Goal: Information Seeking & Learning: Learn about a topic

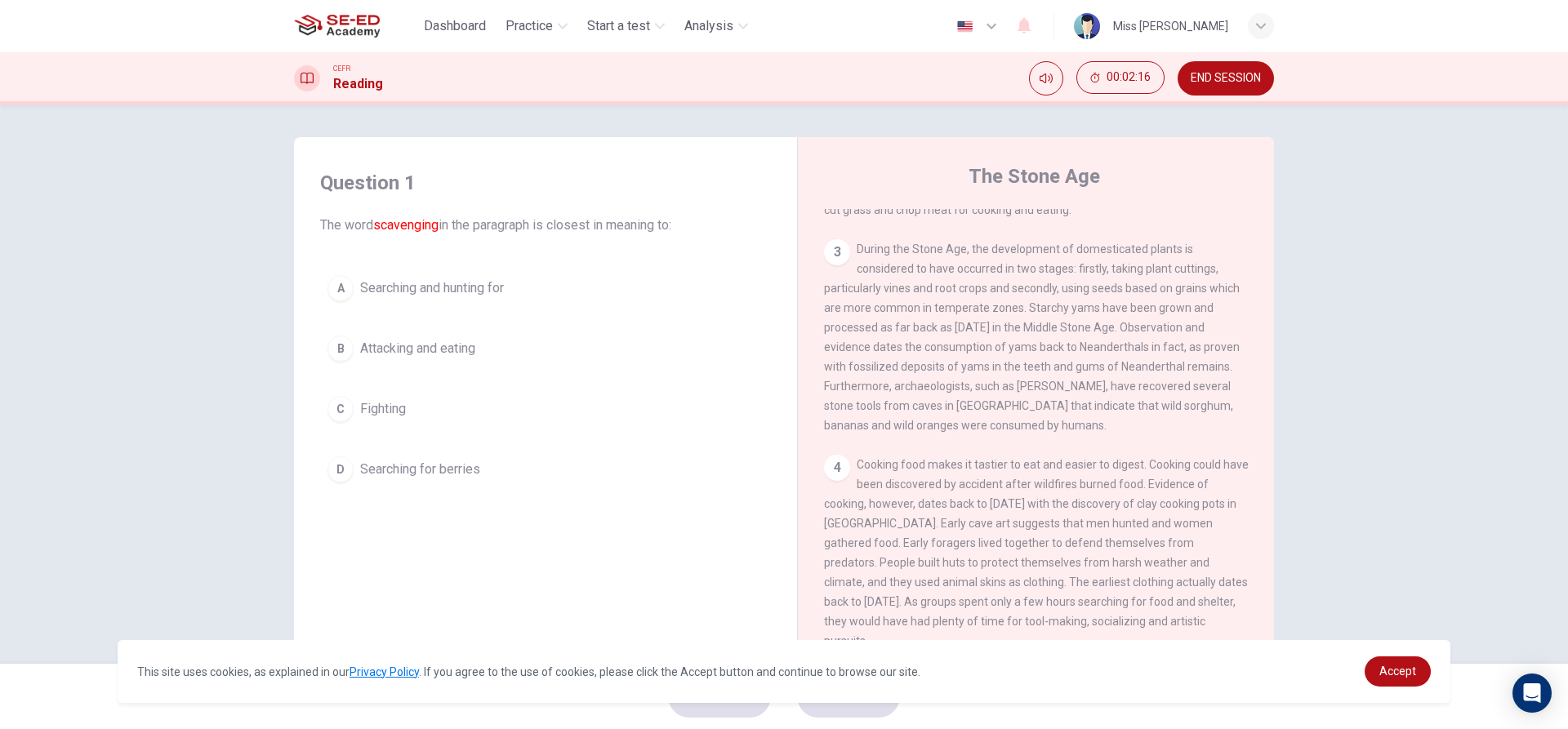
scroll to position [173, 0]
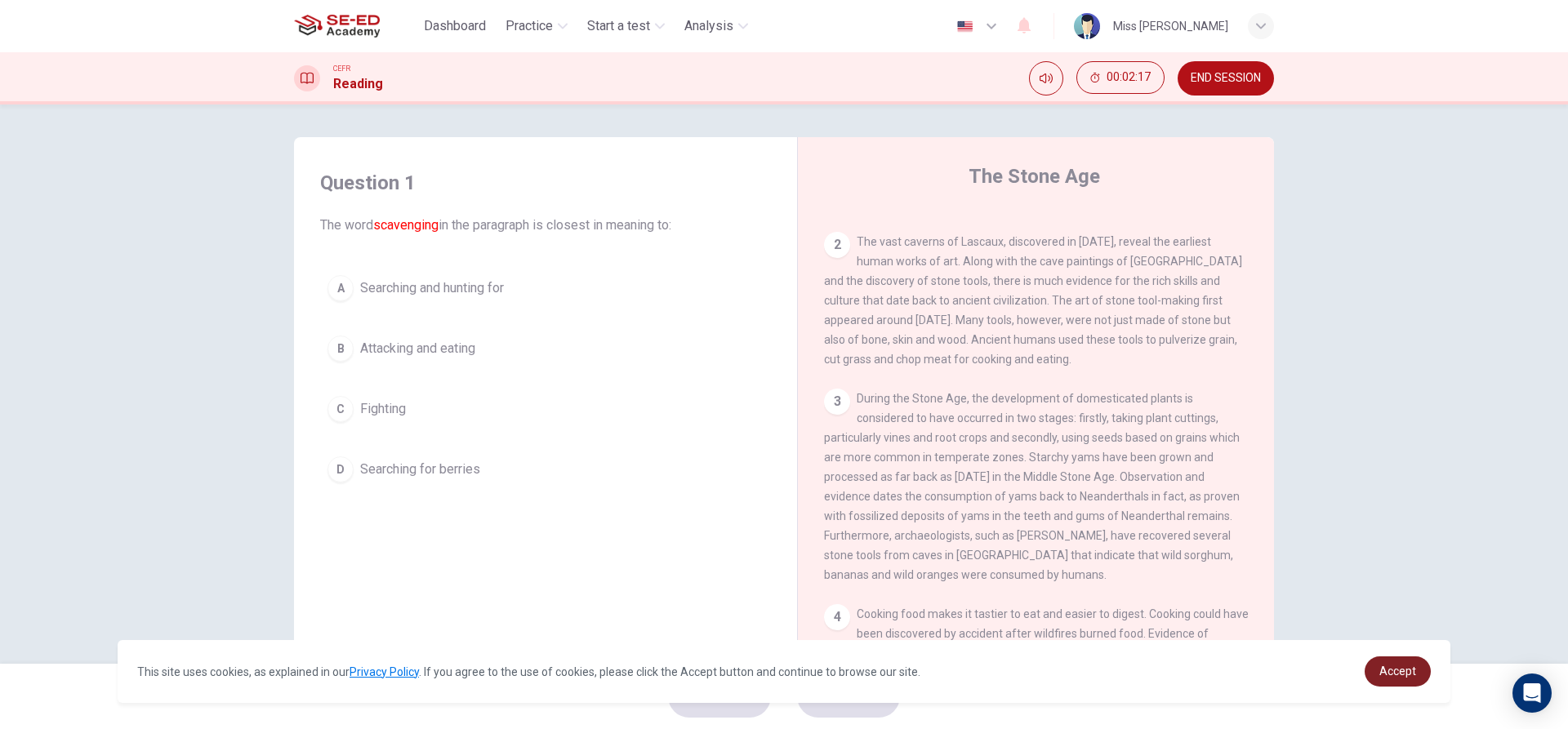
click at [1397, 680] on link "Accept" at bounding box center [1397, 671] width 66 height 30
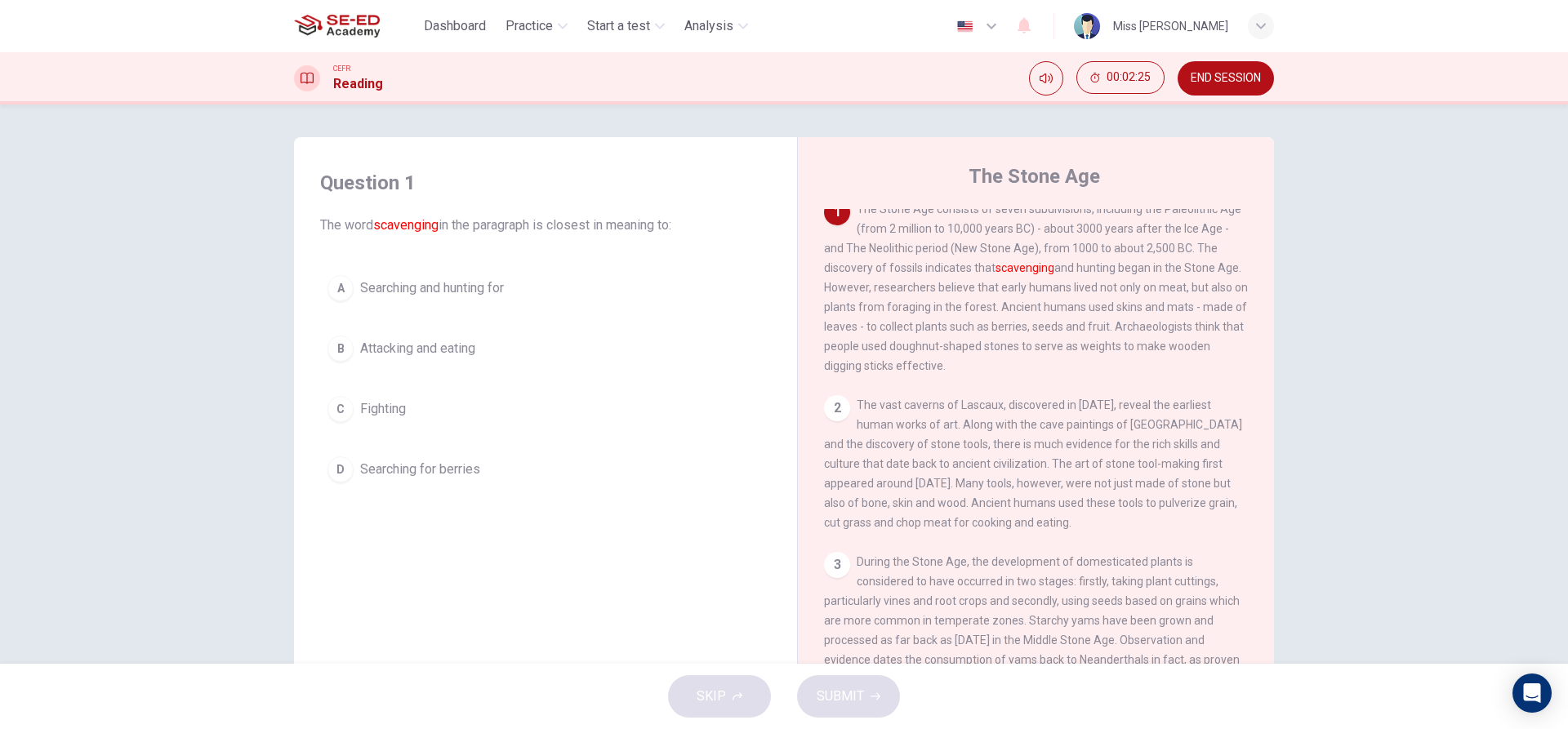
scroll to position [0, 0]
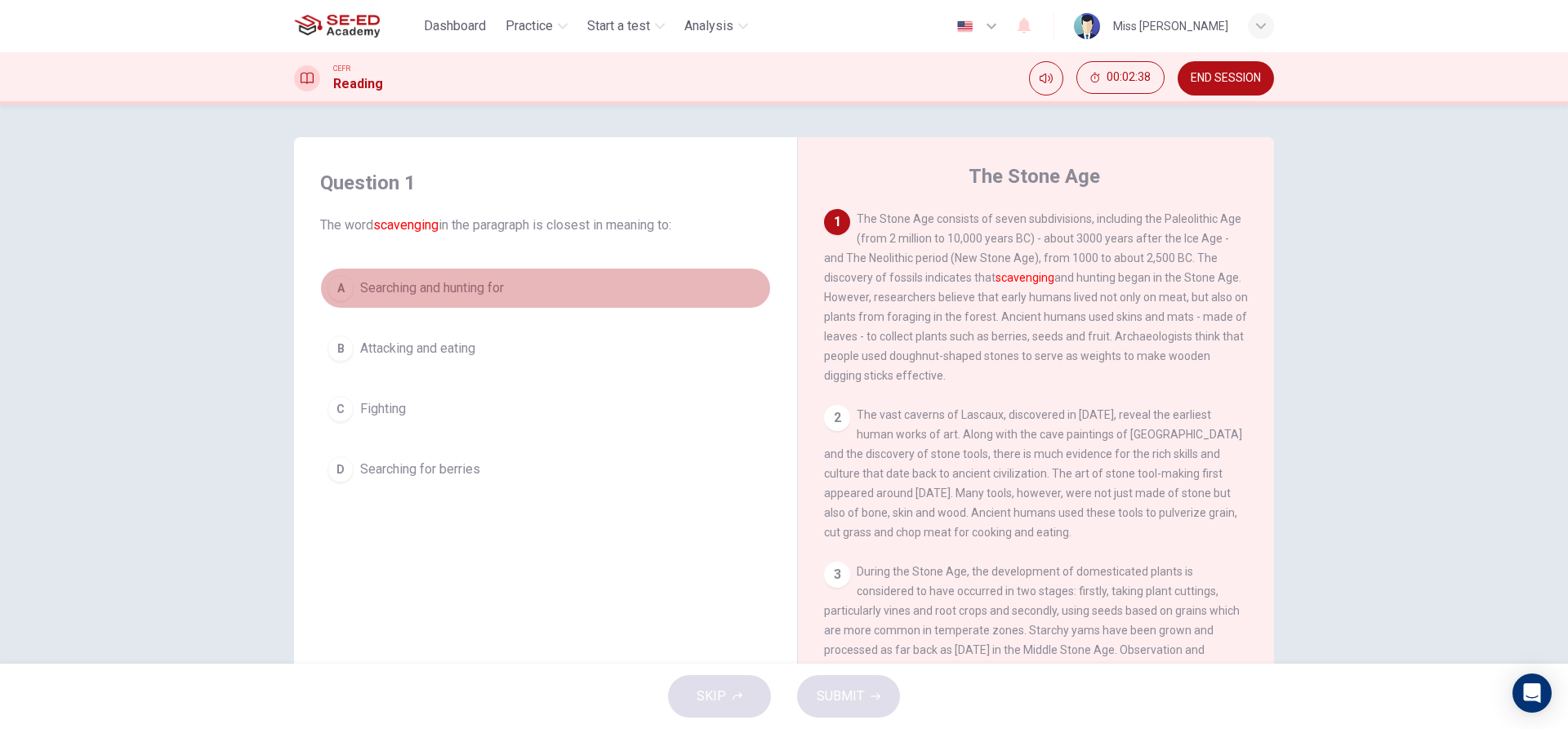
click at [397, 301] on button "A Searching and hunting for" at bounding box center [546, 288] width 451 height 41
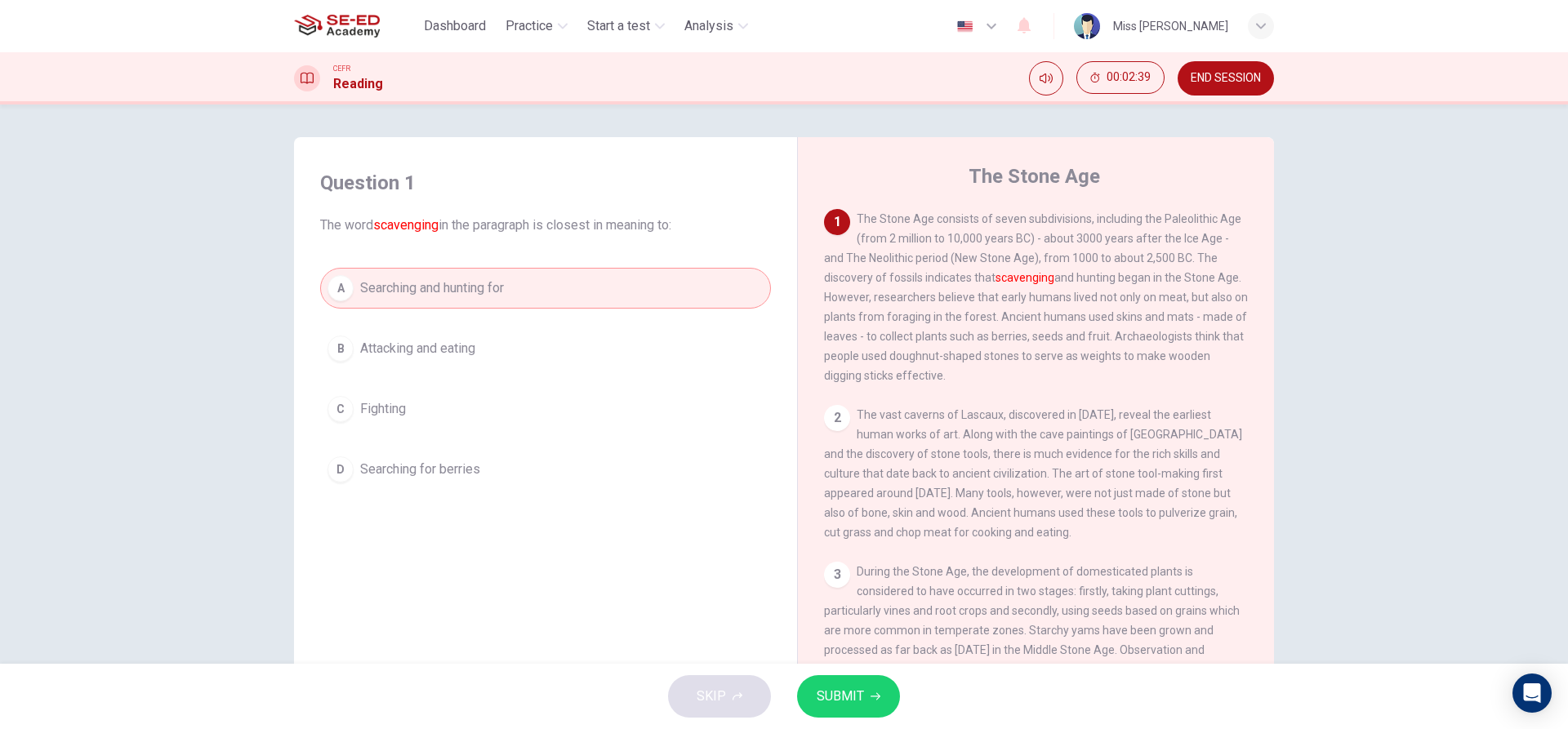
click at [461, 342] on span "Attacking and eating" at bounding box center [418, 349] width 116 height 20
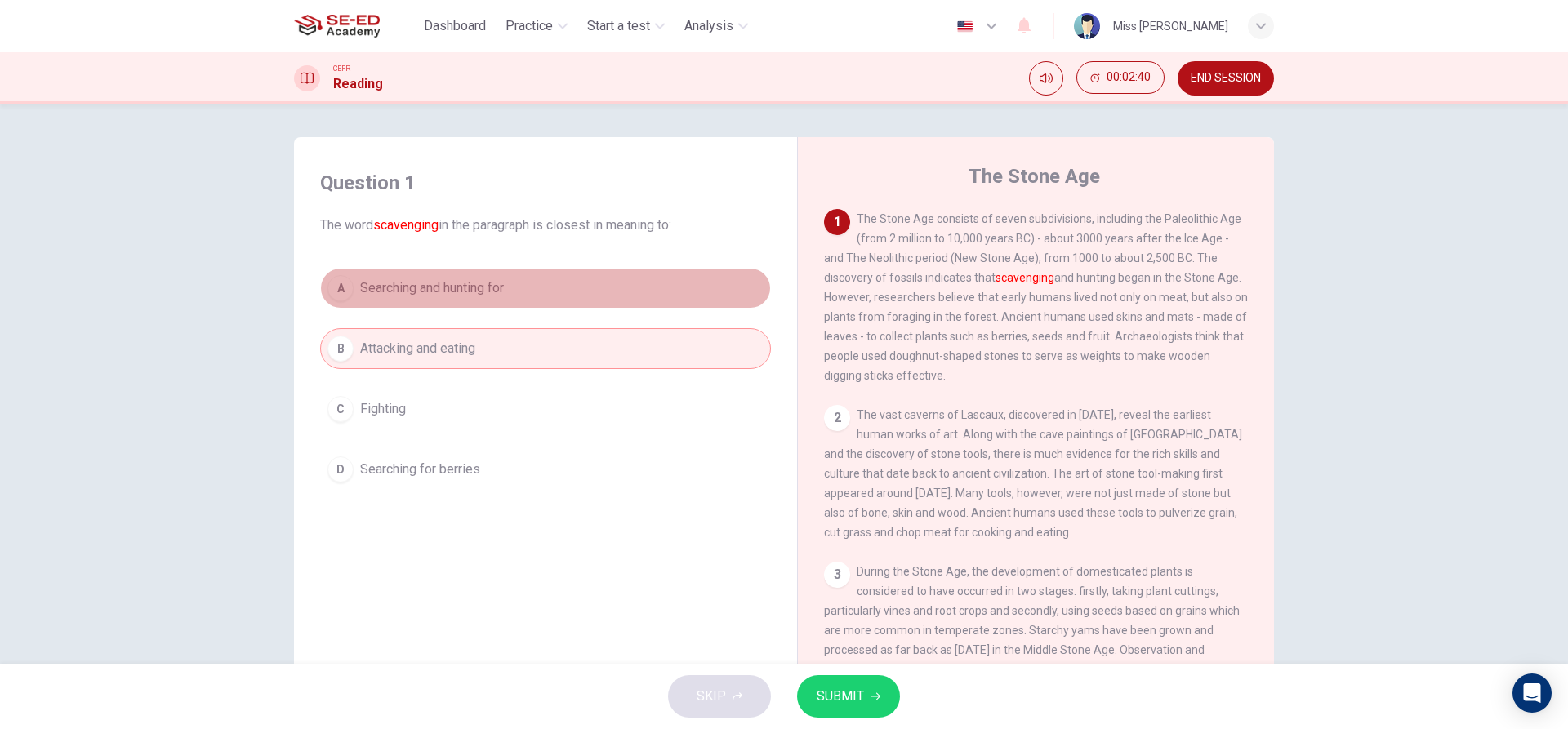
click at [478, 302] on button "A Searching and hunting for" at bounding box center [546, 288] width 451 height 41
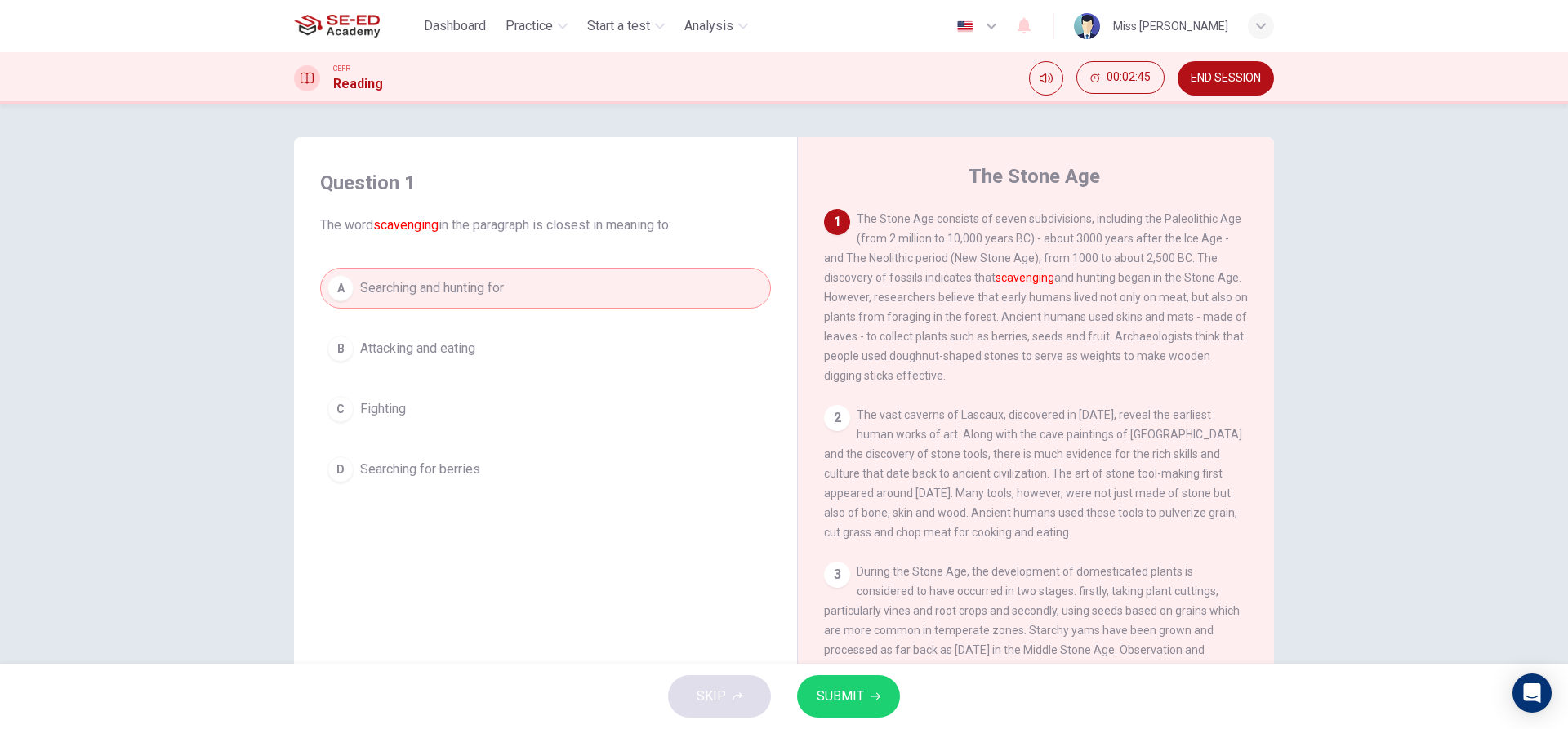
click at [455, 345] on span "Attacking and eating" at bounding box center [418, 349] width 116 height 20
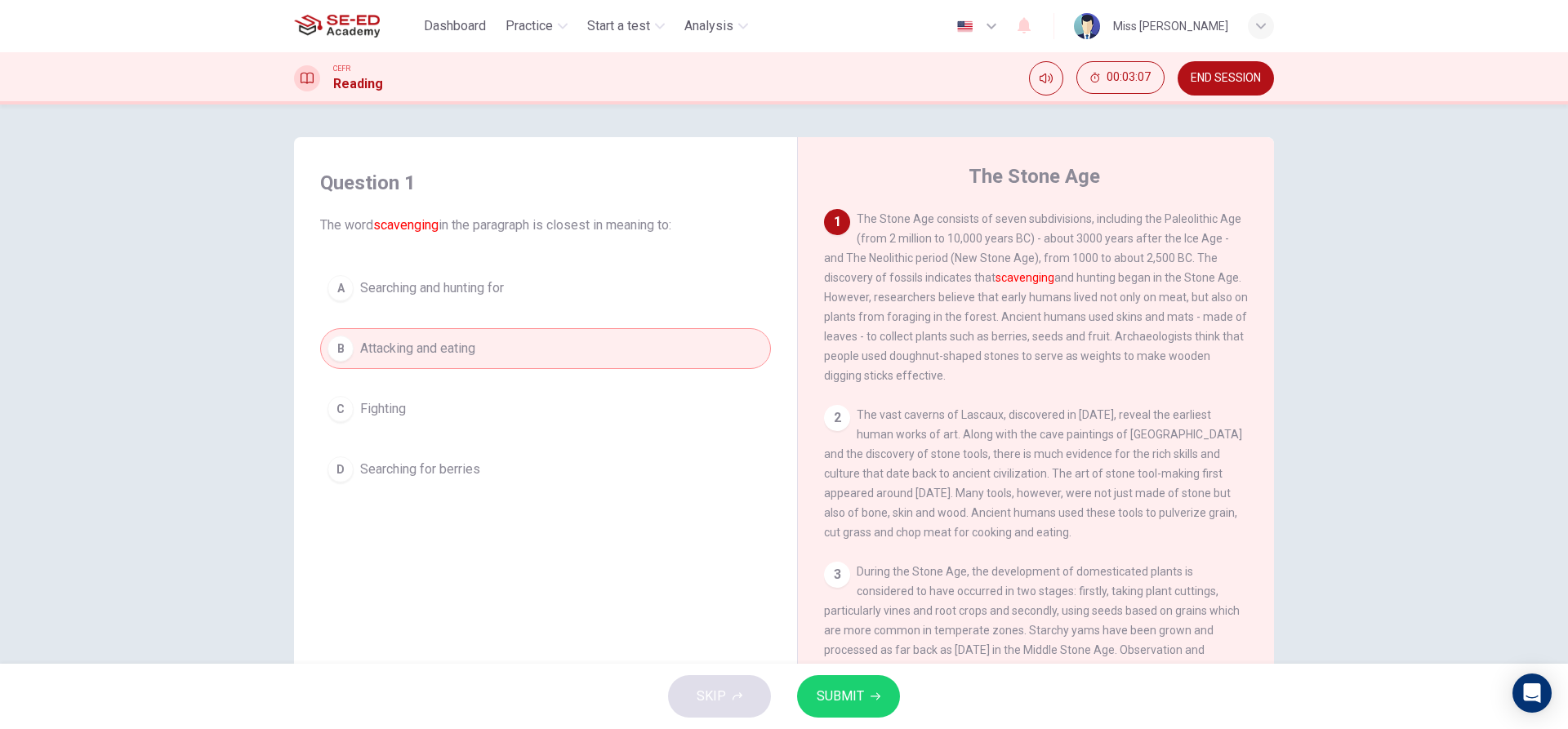
click at [496, 312] on div "A Searching and hunting for B Attacking and eating C Fighting D Searching for b…" at bounding box center [546, 378] width 451 height 222
click at [628, 295] on button "A Searching and hunting for" at bounding box center [546, 288] width 451 height 41
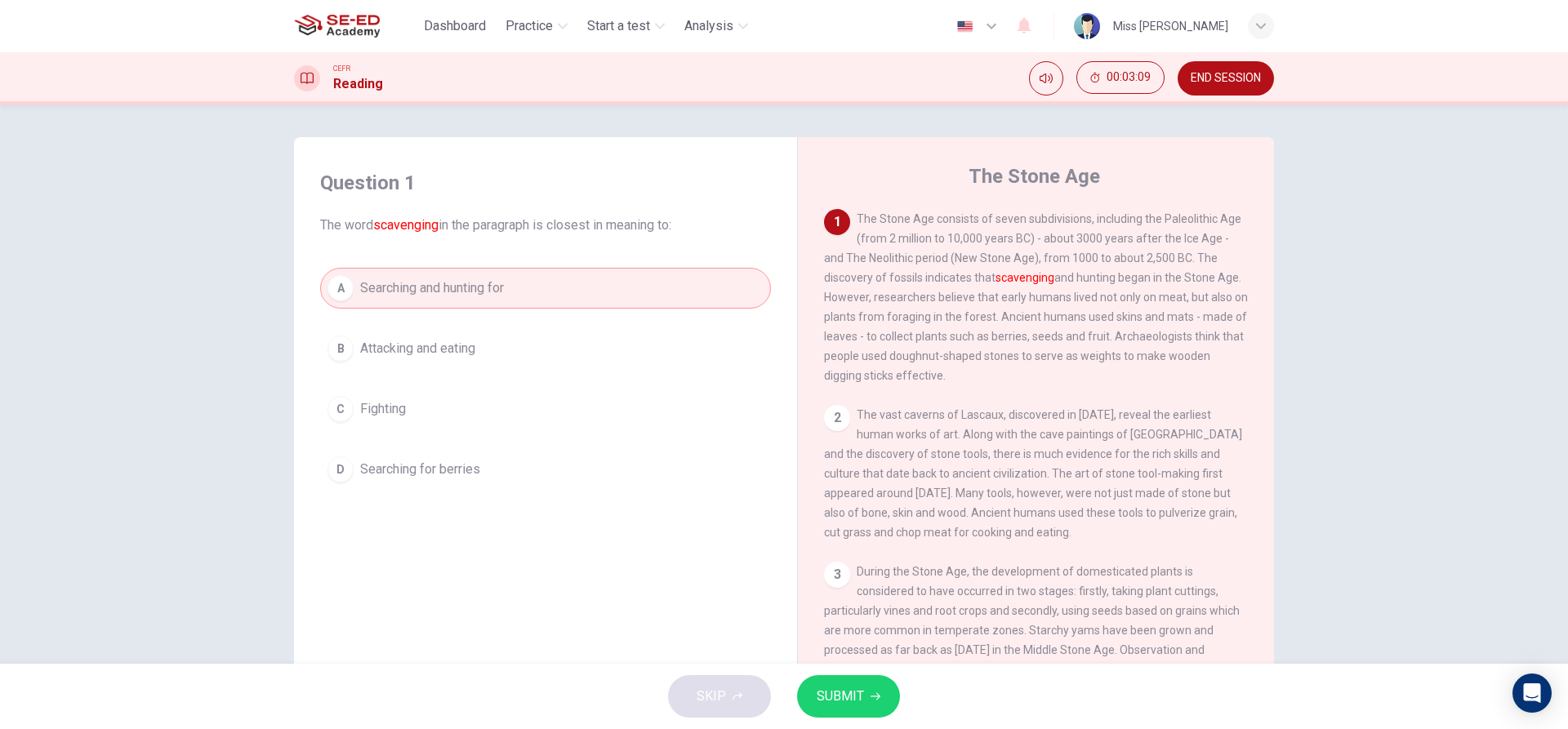
click at [882, 704] on button "SUBMIT" at bounding box center [849, 696] width 103 height 43
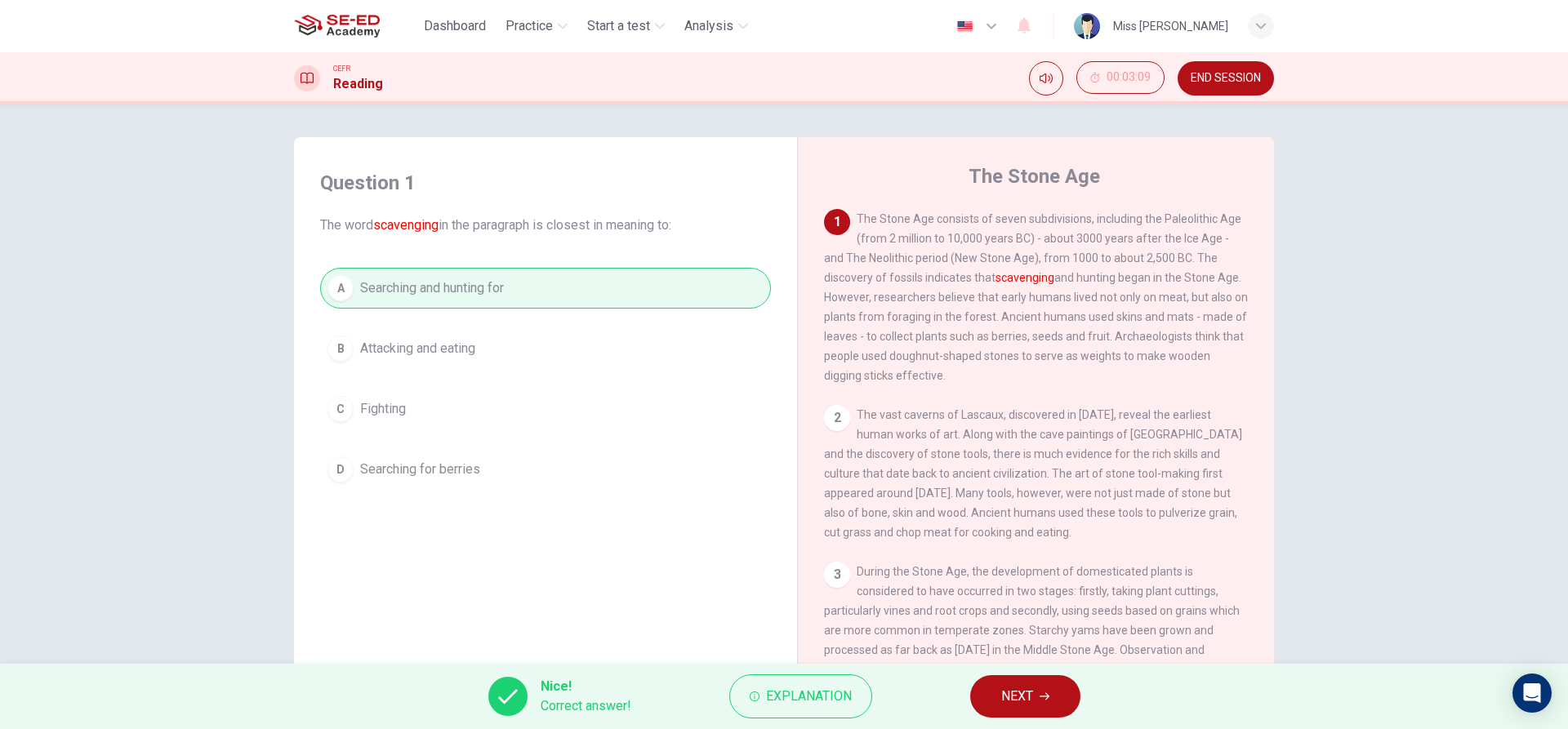
click at [997, 691] on button "NEXT" at bounding box center [1025, 696] width 111 height 43
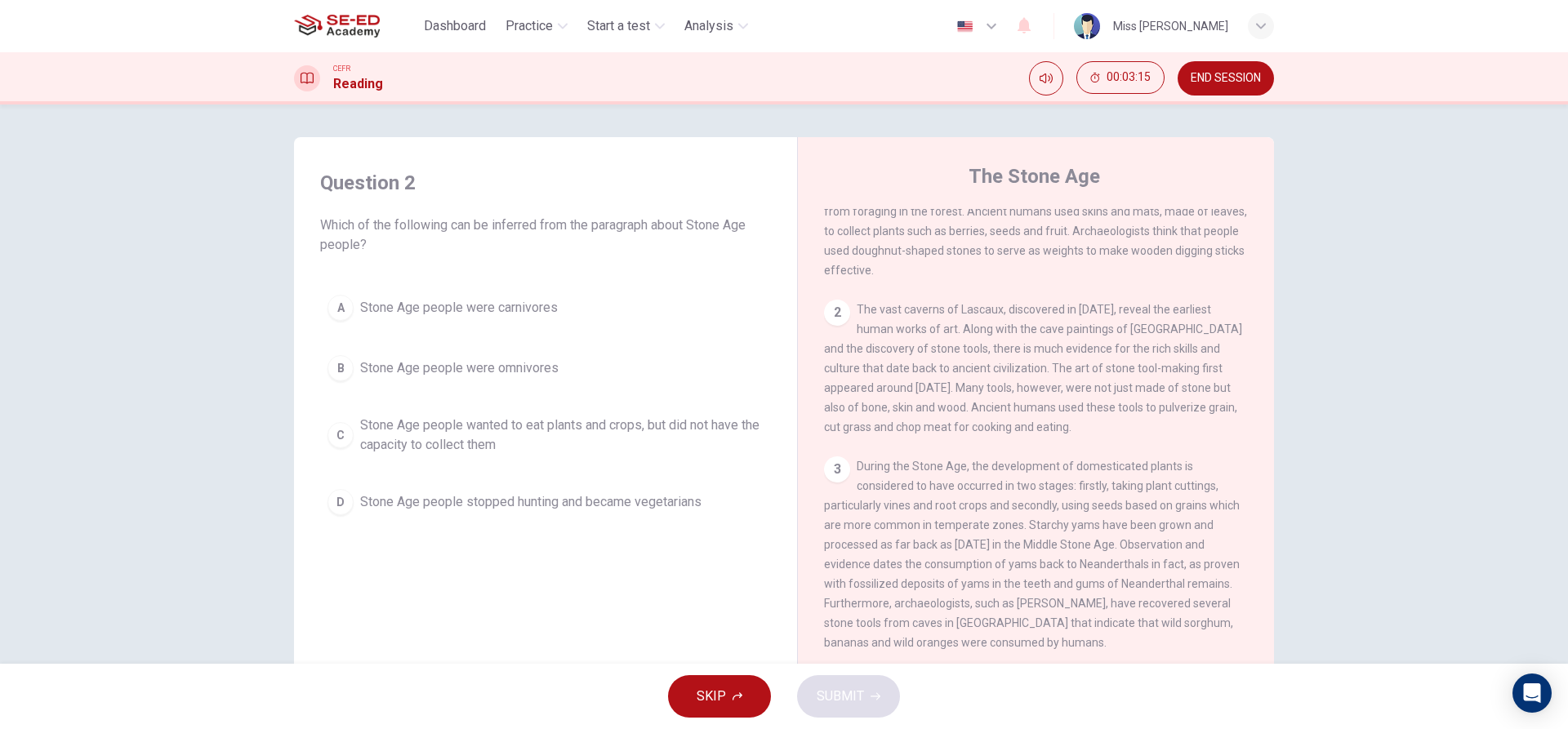
scroll to position [82, 0]
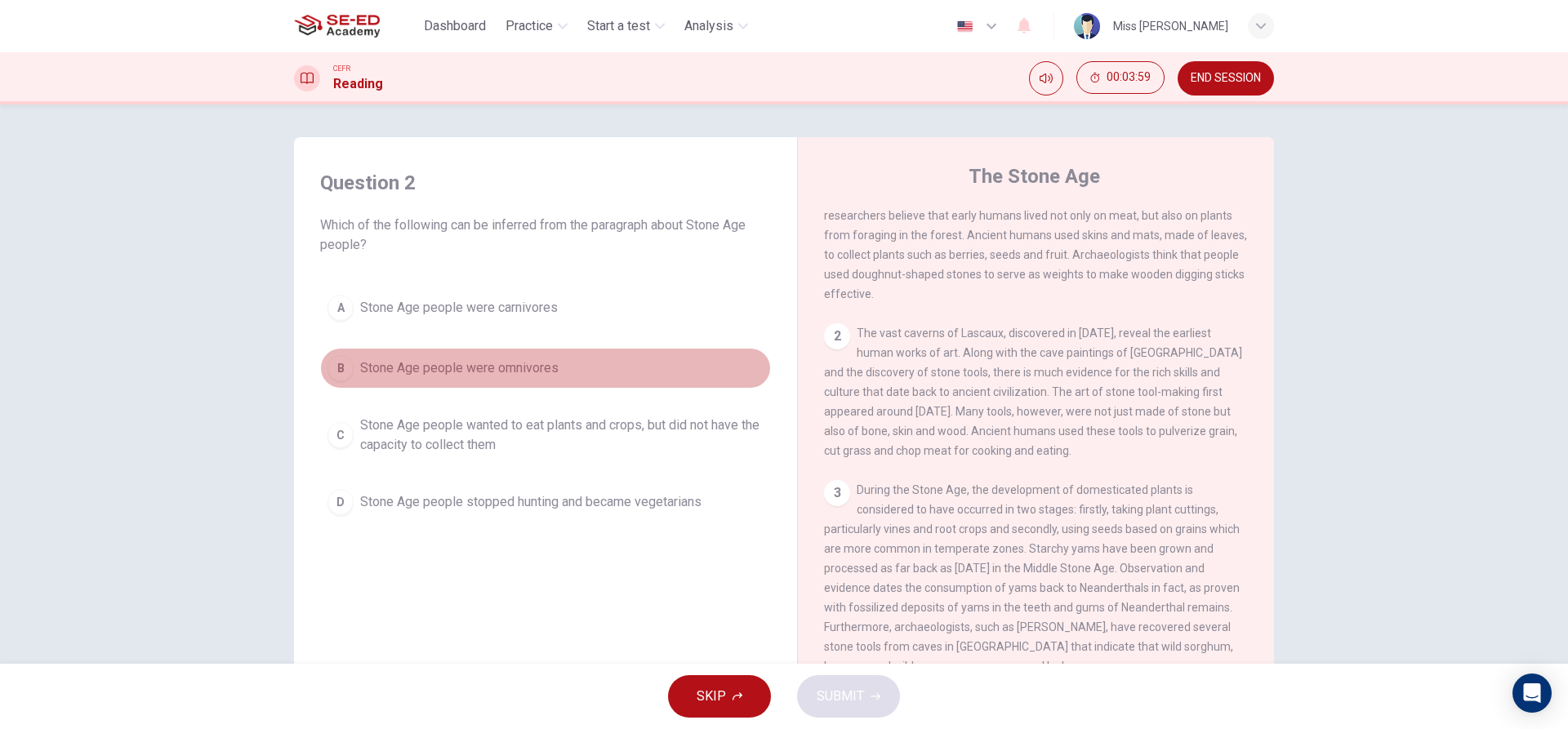
click at [466, 379] on button "B Stone Age people were omnivores" at bounding box center [546, 369] width 451 height 41
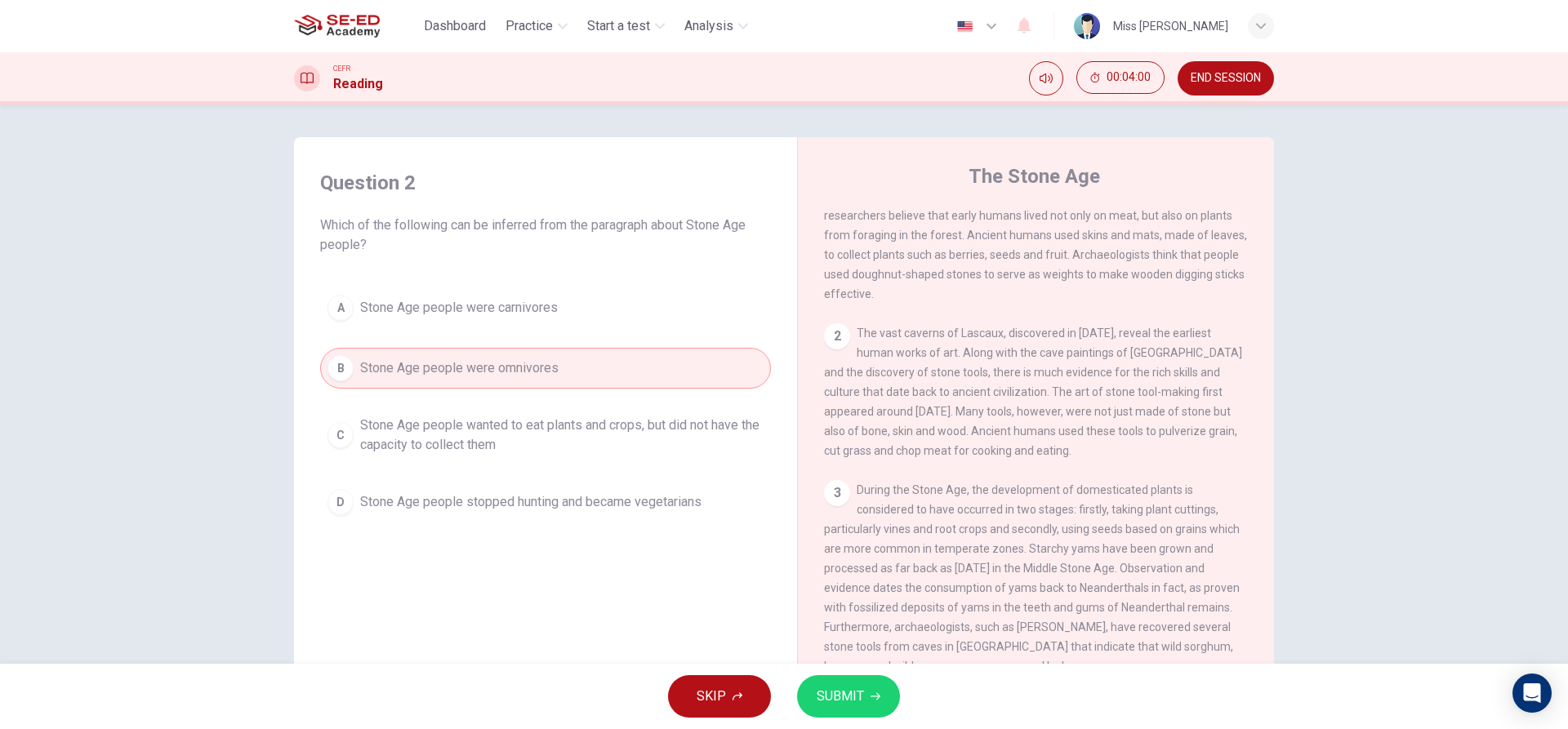
click at [474, 439] on span "Stone Age people wanted to eat plants and crops, but did not have the capacity …" at bounding box center [562, 435] width 403 height 39
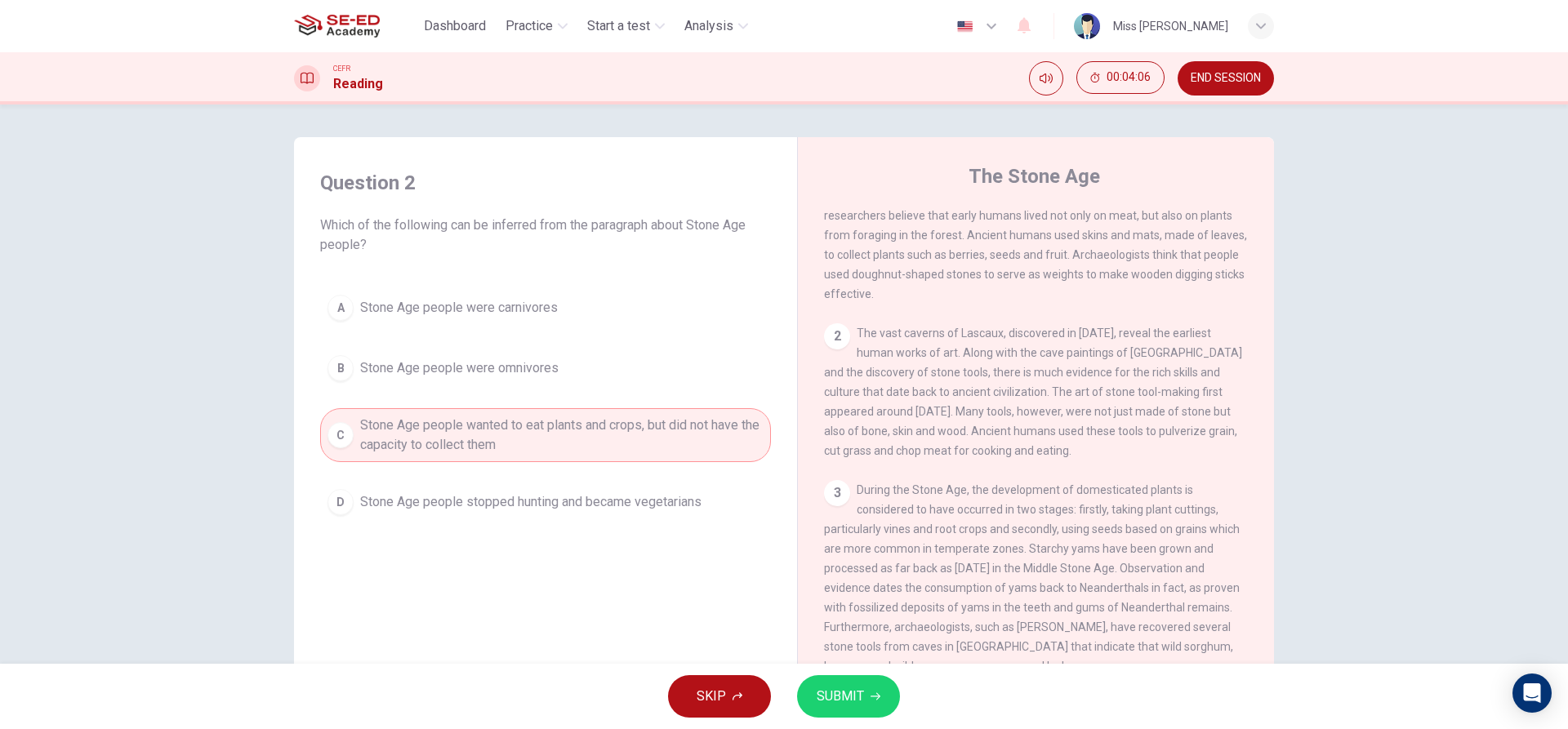
click at [871, 690] on button "SUBMIT" at bounding box center [849, 696] width 103 height 43
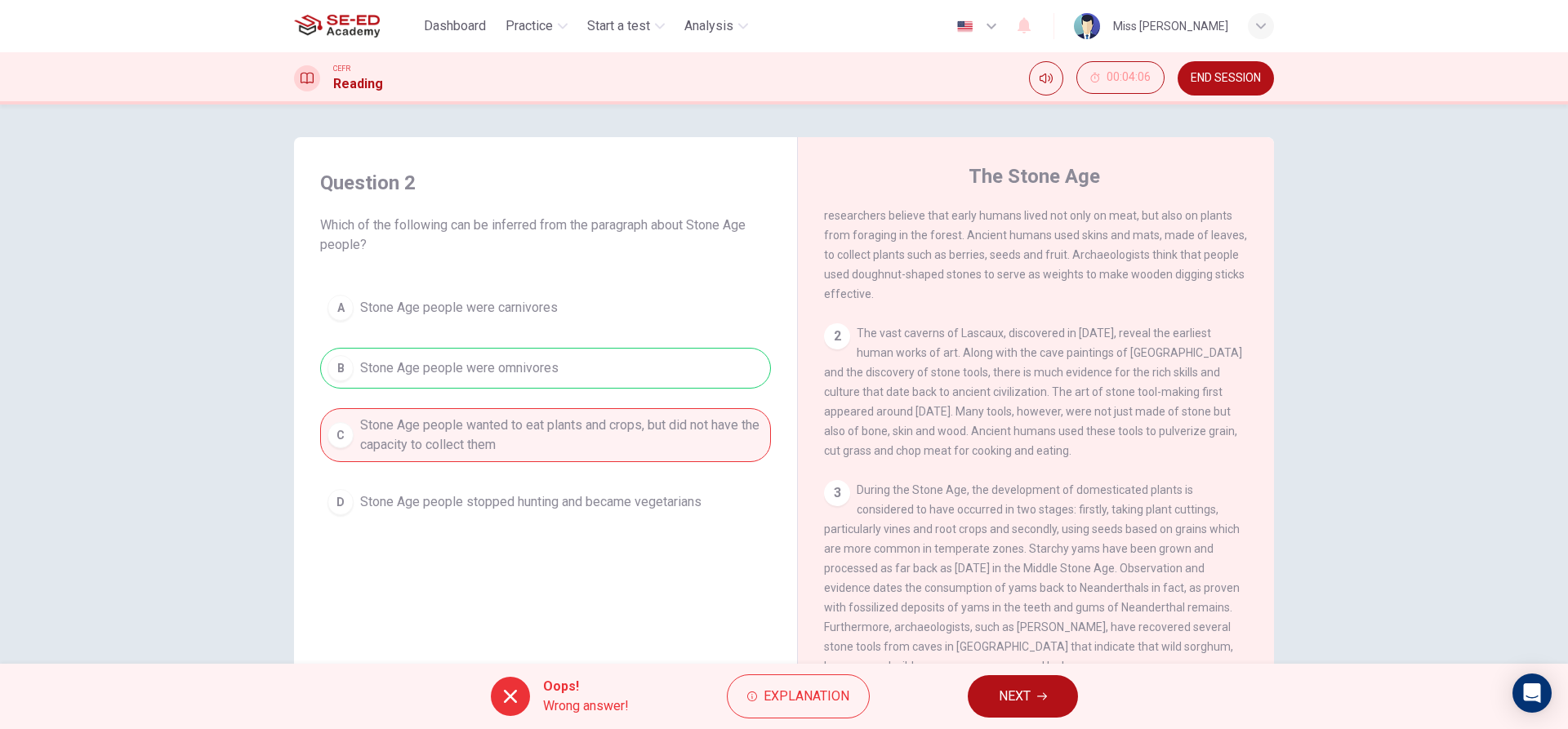
click at [453, 383] on div "A Stone Age people were carnivores B Stone Age people were omnivores C Stone Ag…" at bounding box center [546, 405] width 451 height 235
click at [1005, 683] on button "NEXT" at bounding box center [1022, 696] width 111 height 43
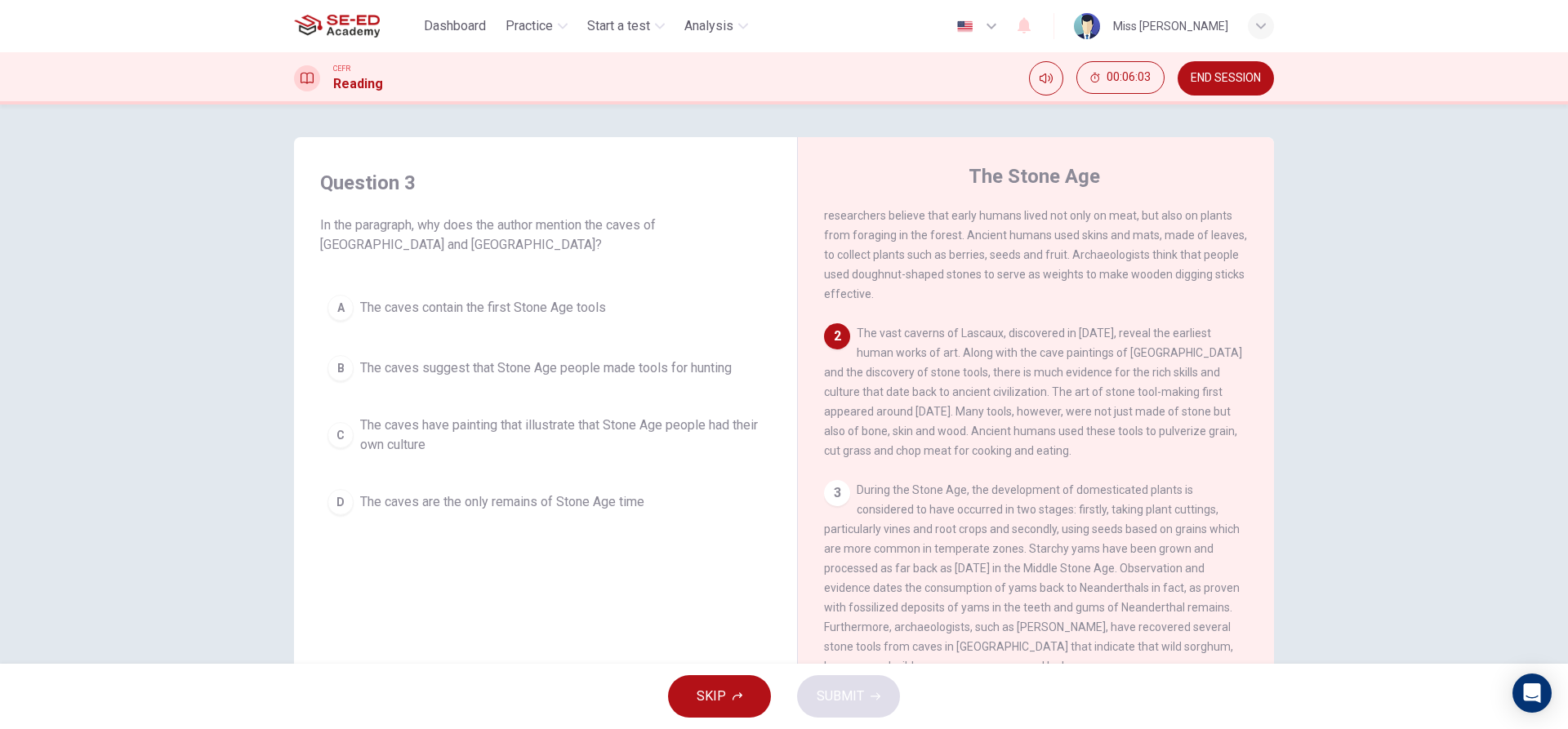
scroll to position [163, 0]
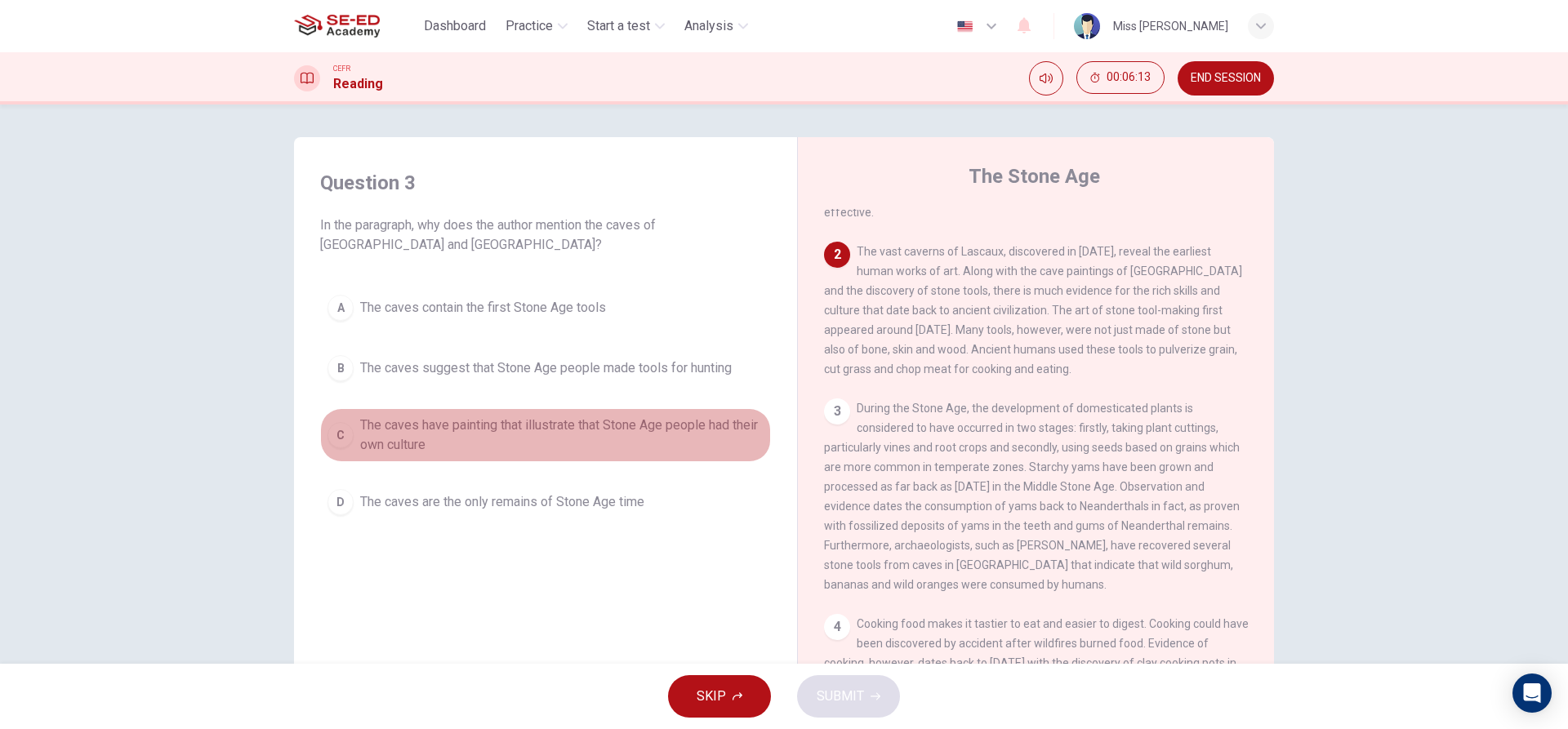
click at [418, 430] on span "The caves have painting that illustrate that Stone Age people had their own cul…" at bounding box center [562, 435] width 403 height 39
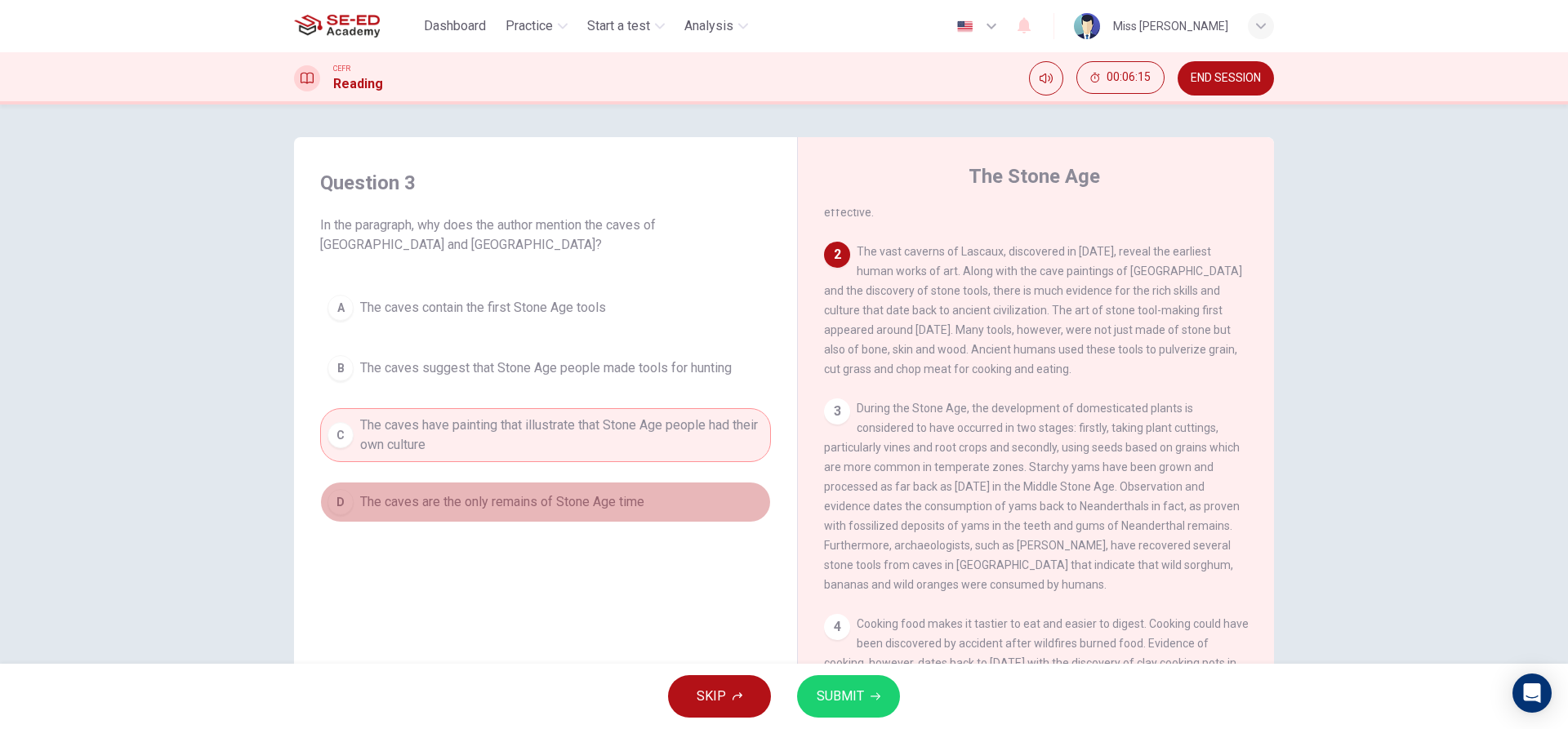
drag, startPoint x: 587, startPoint y: 505, endPoint x: 588, endPoint y: 490, distance: 15.0
click at [588, 505] on span "The caves are the only remains of Stone Age time" at bounding box center [502, 502] width 284 height 20
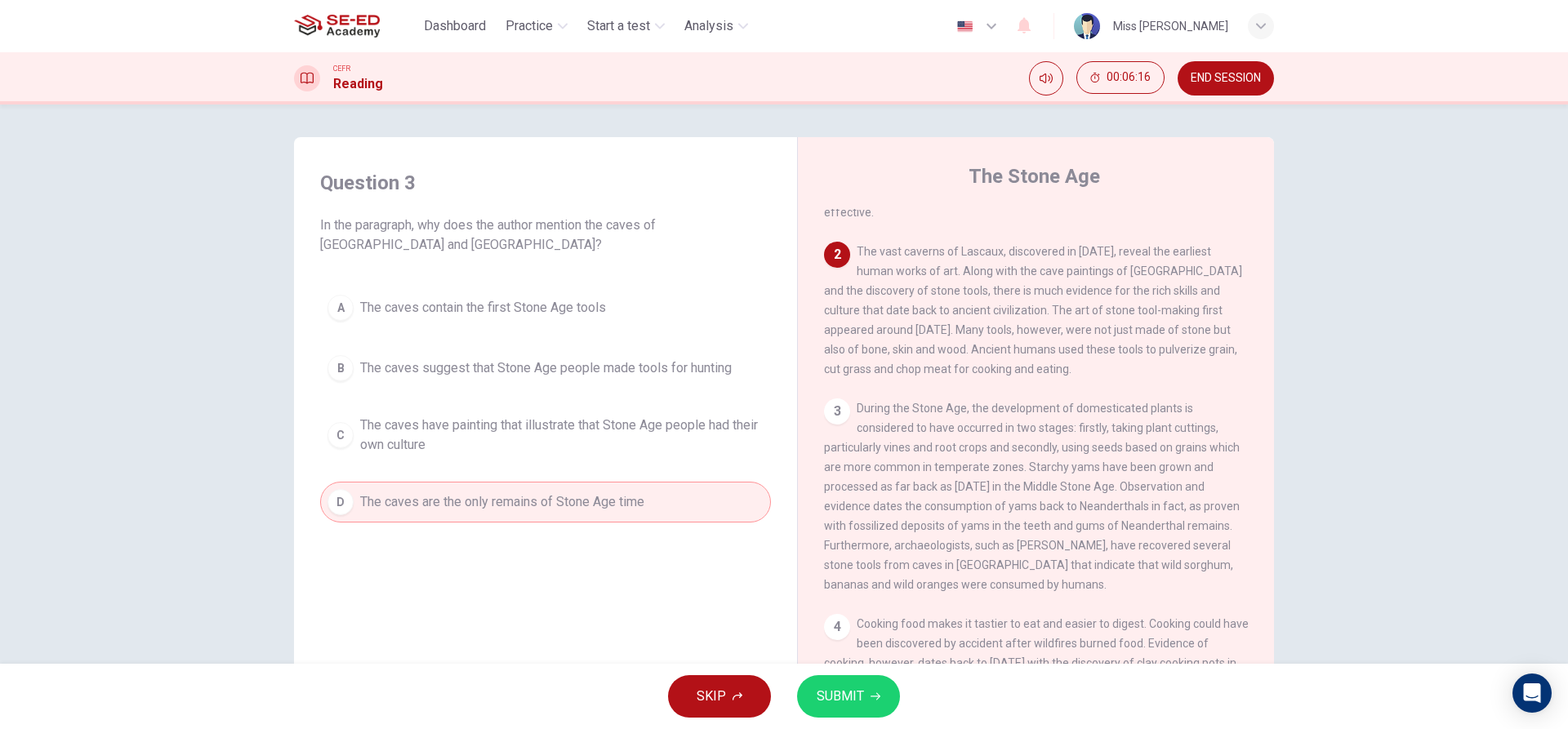
click at [537, 390] on div "A The caves contain the first Stone Age tools B The caves suggest that Stone Ag…" at bounding box center [546, 405] width 451 height 235
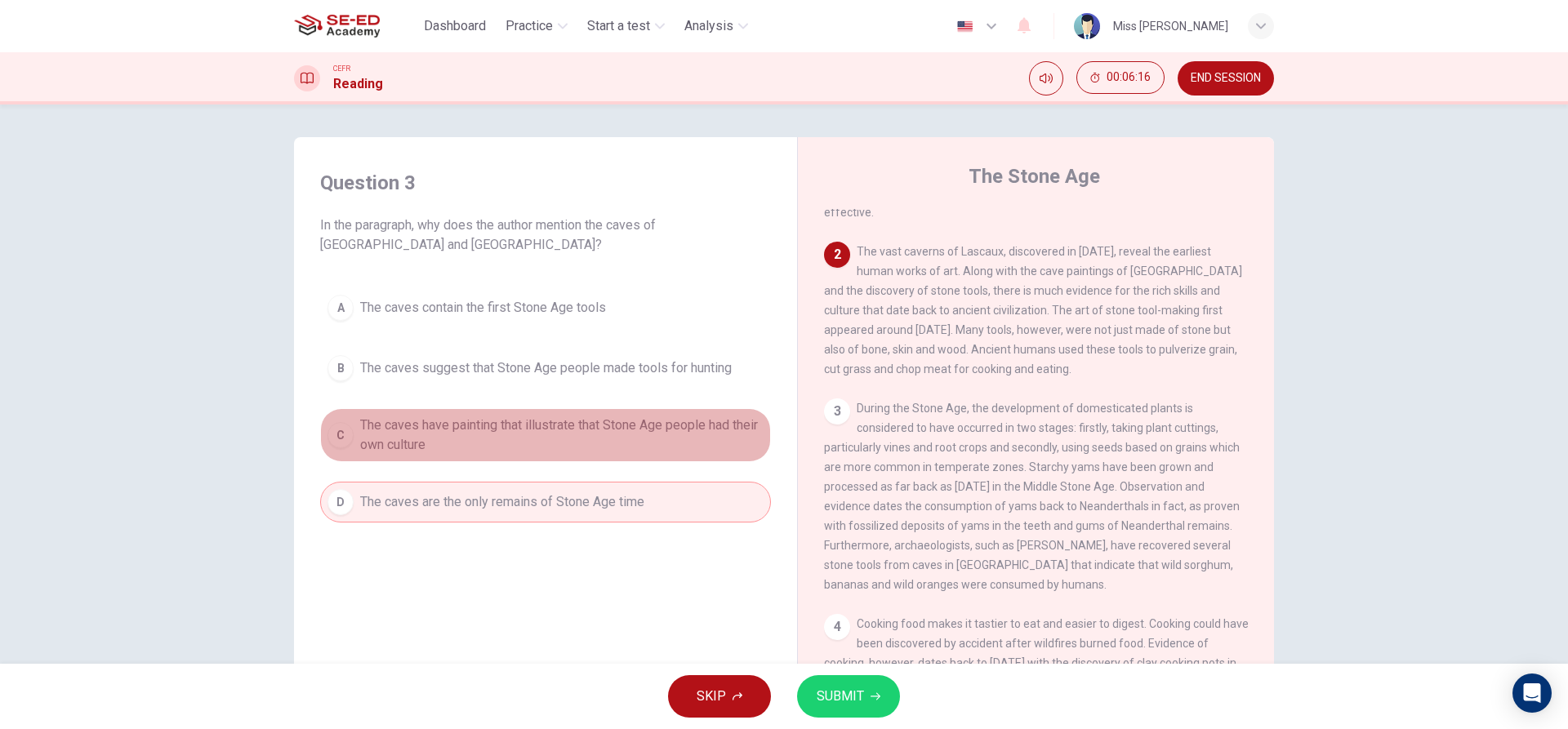
click at [532, 423] on span "The caves have painting that illustrate that Stone Age people had their own cul…" at bounding box center [562, 435] width 403 height 39
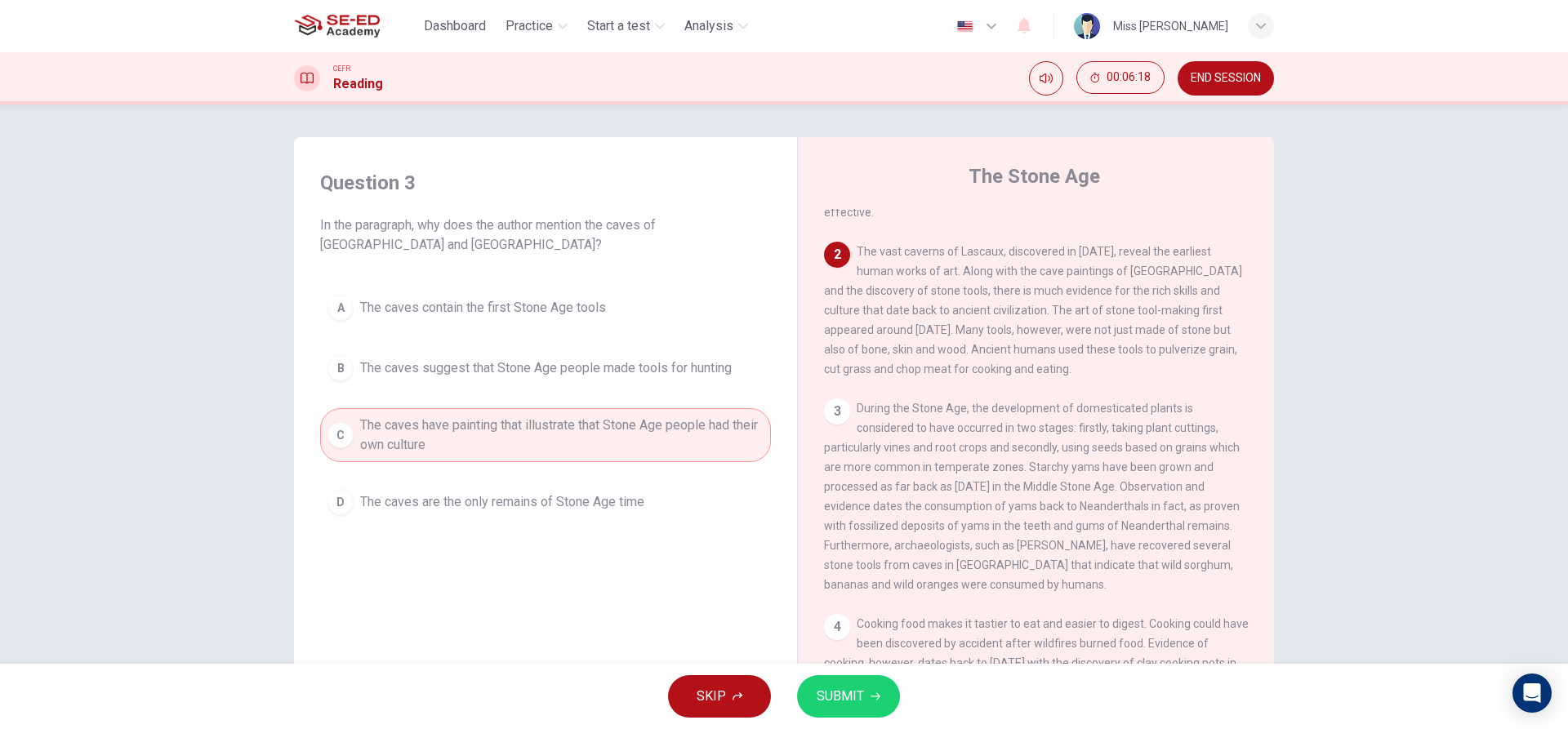
click at [871, 689] on button "SUBMIT" at bounding box center [849, 696] width 103 height 43
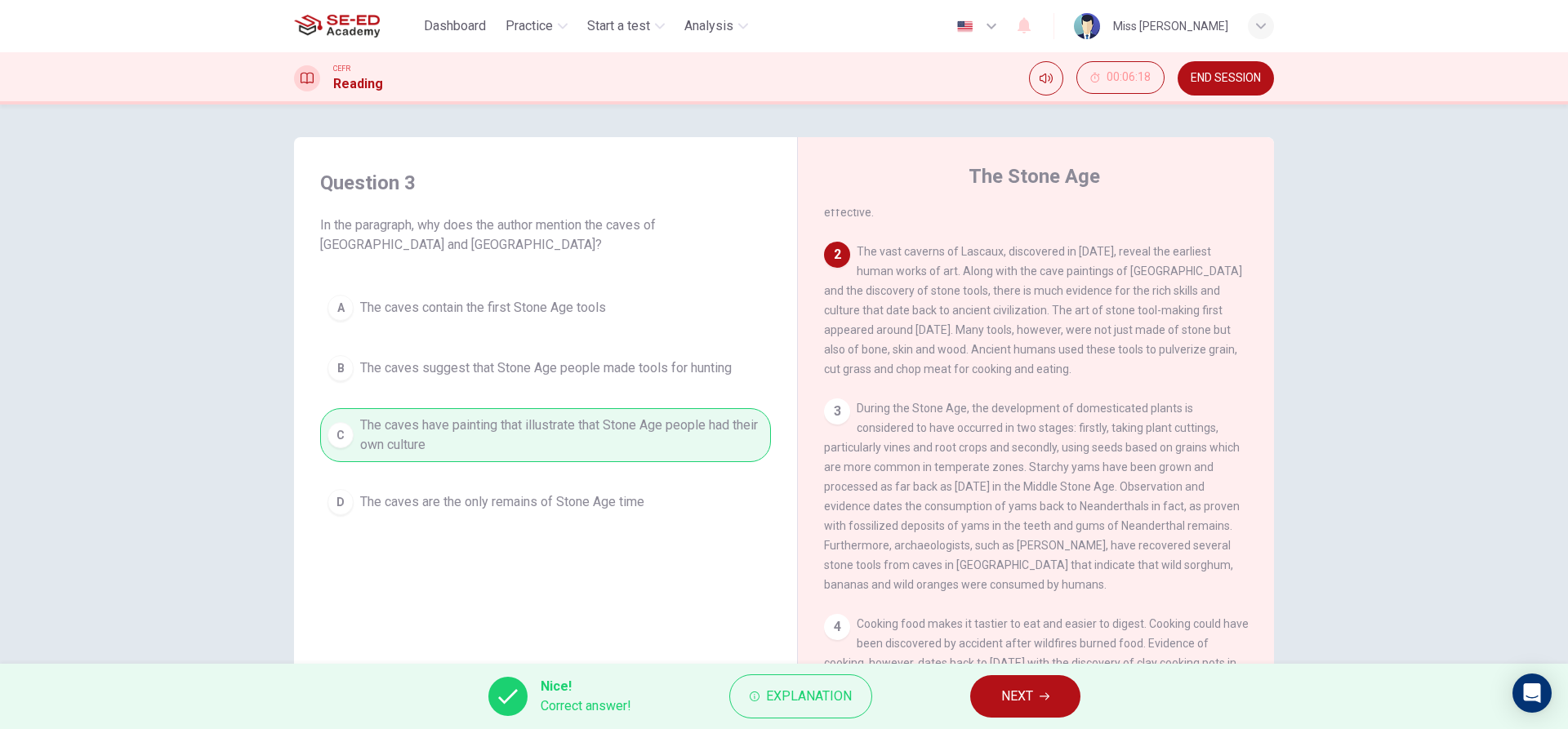
click at [1036, 691] on button "NEXT" at bounding box center [1025, 696] width 111 height 43
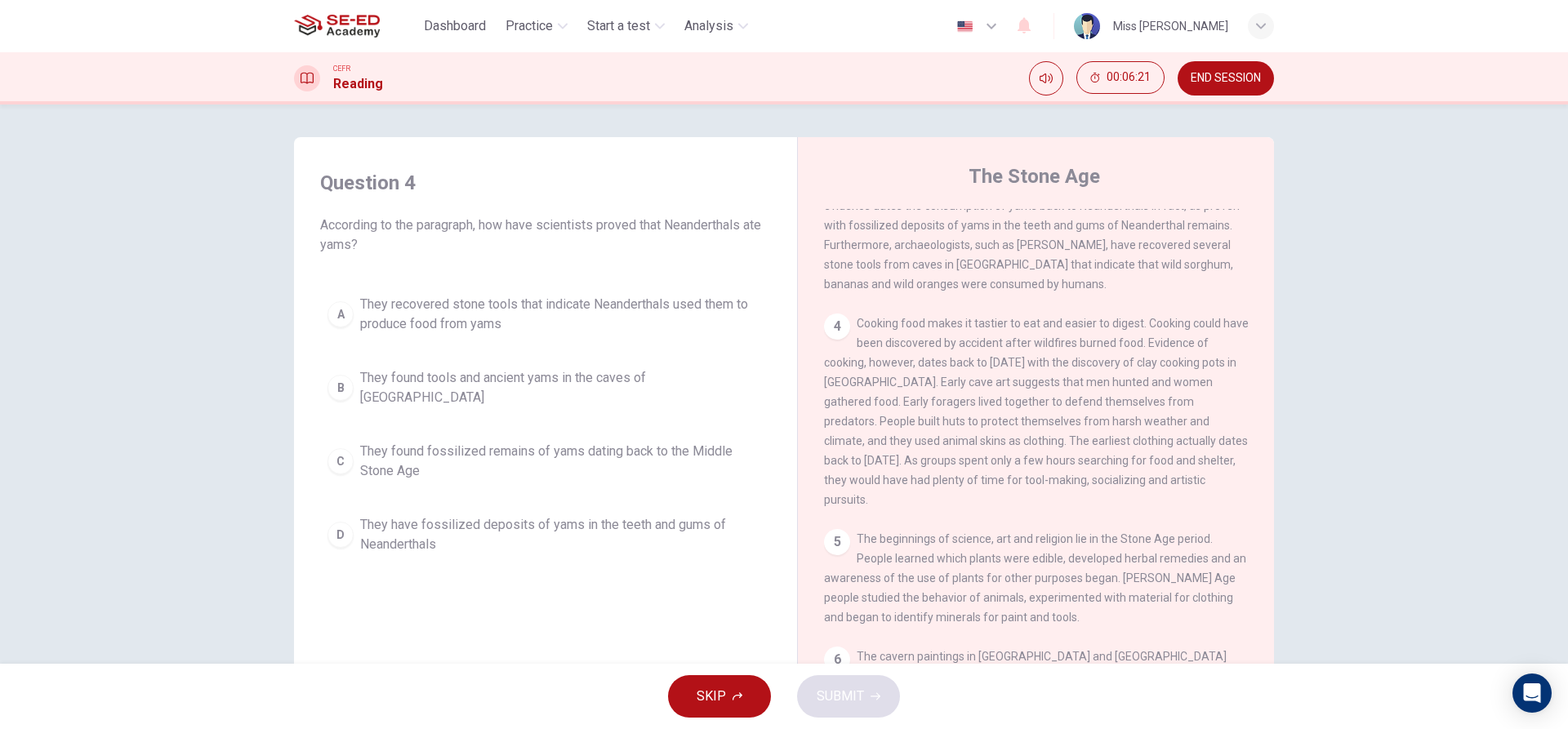
scroll to position [490, 0]
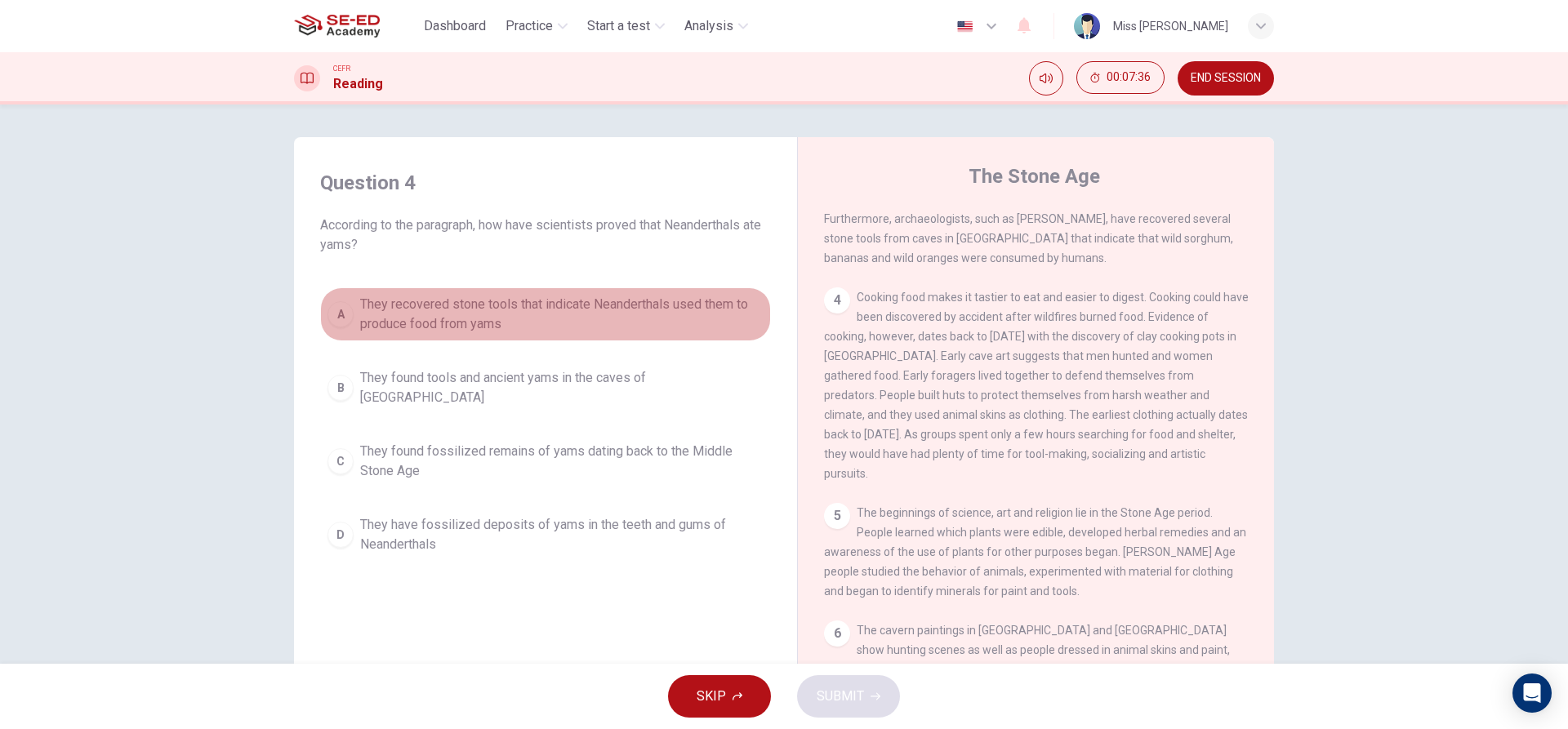
click at [442, 321] on span "They recovered stone tools that indicate Neanderthals used them to produce food…" at bounding box center [562, 315] width 403 height 39
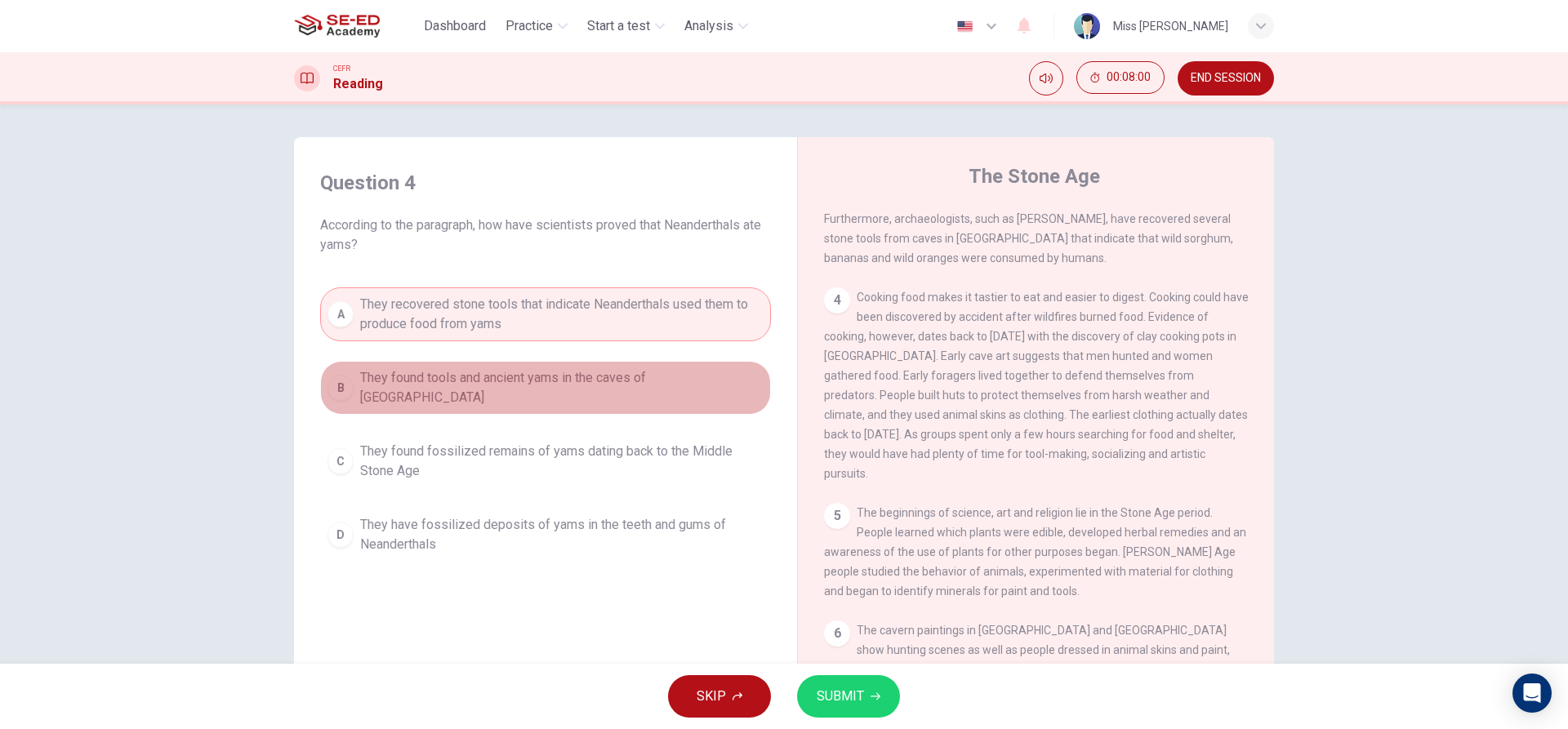
click at [446, 389] on span "They found tools and ancient yams in the caves of Mozambique" at bounding box center [562, 388] width 403 height 39
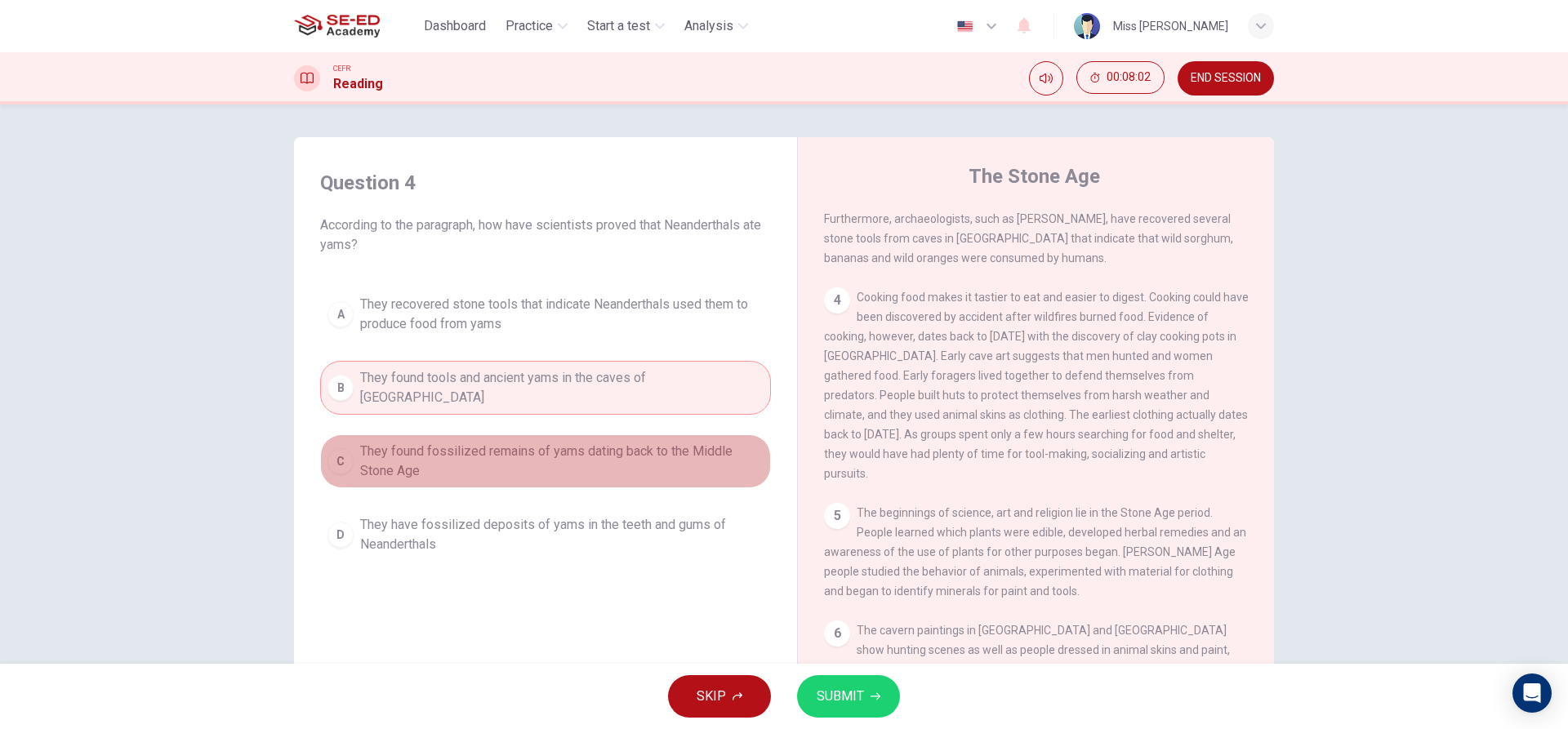
click at [579, 441] on span "They found fossilized remains of yams dating back to the Middle Stone Age" at bounding box center [562, 461] width 403 height 39
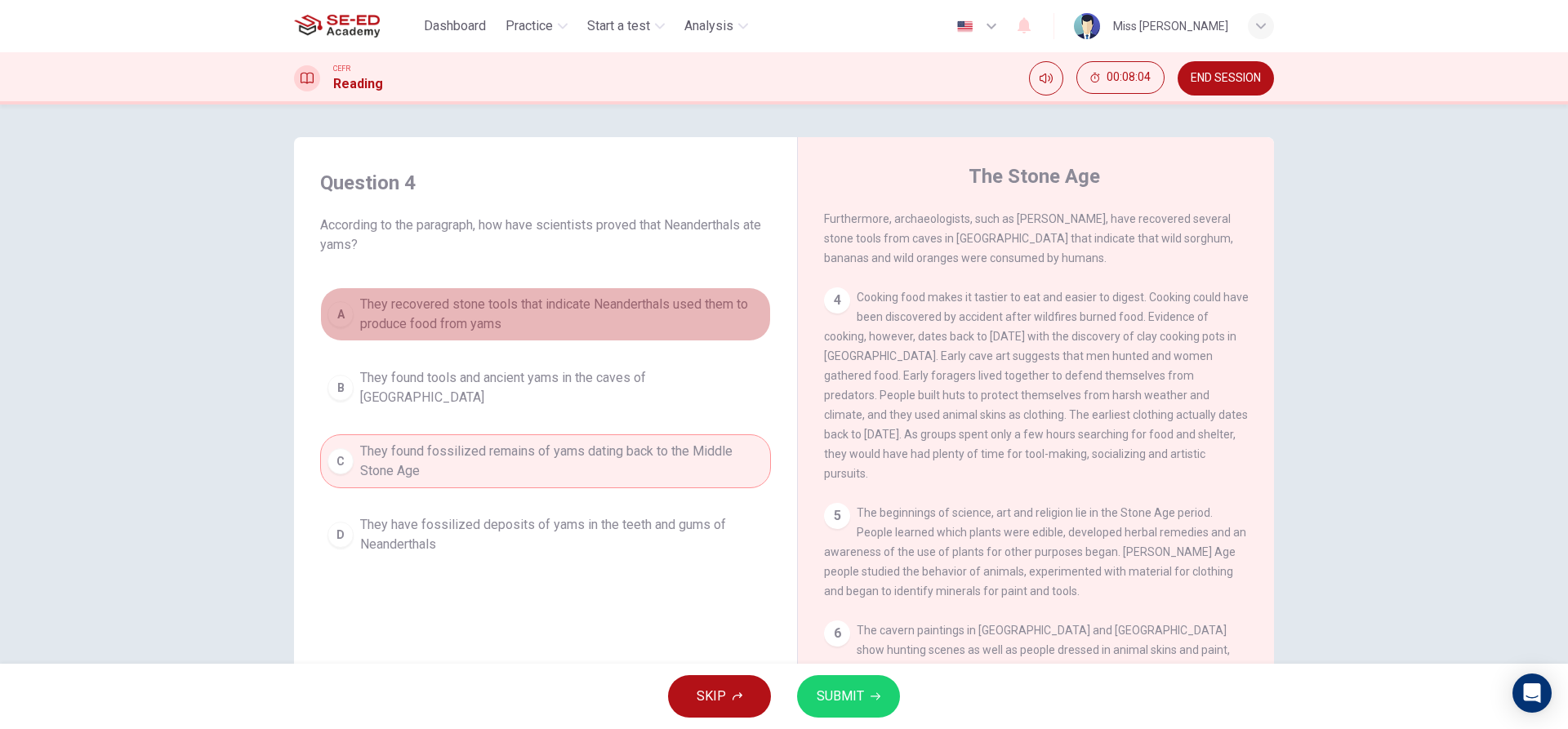
click at [550, 324] on span "They recovered stone tools that indicate Neanderthals used them to produce food…" at bounding box center [562, 315] width 403 height 39
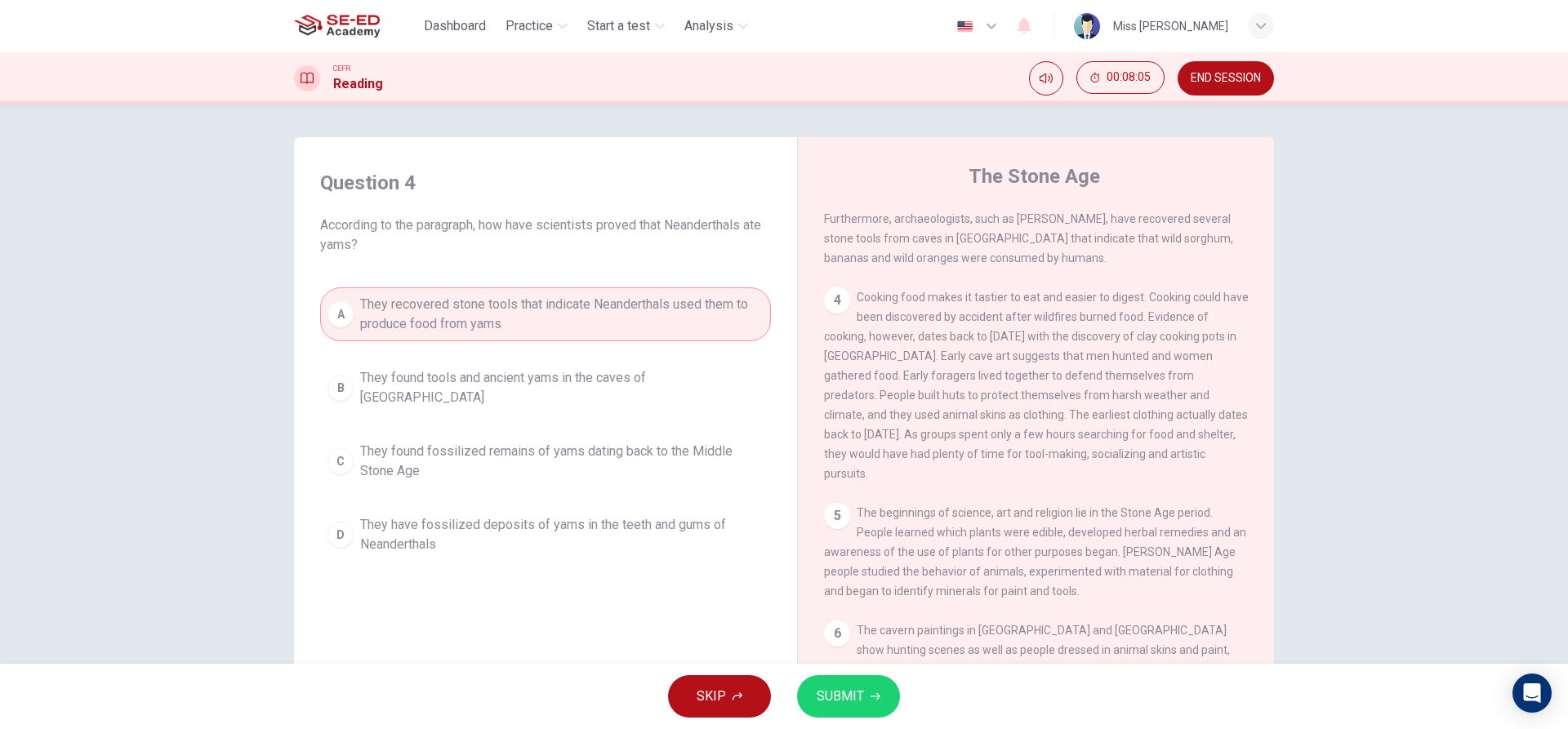
click at [852, 695] on span "SUBMIT" at bounding box center [841, 696] width 48 height 23
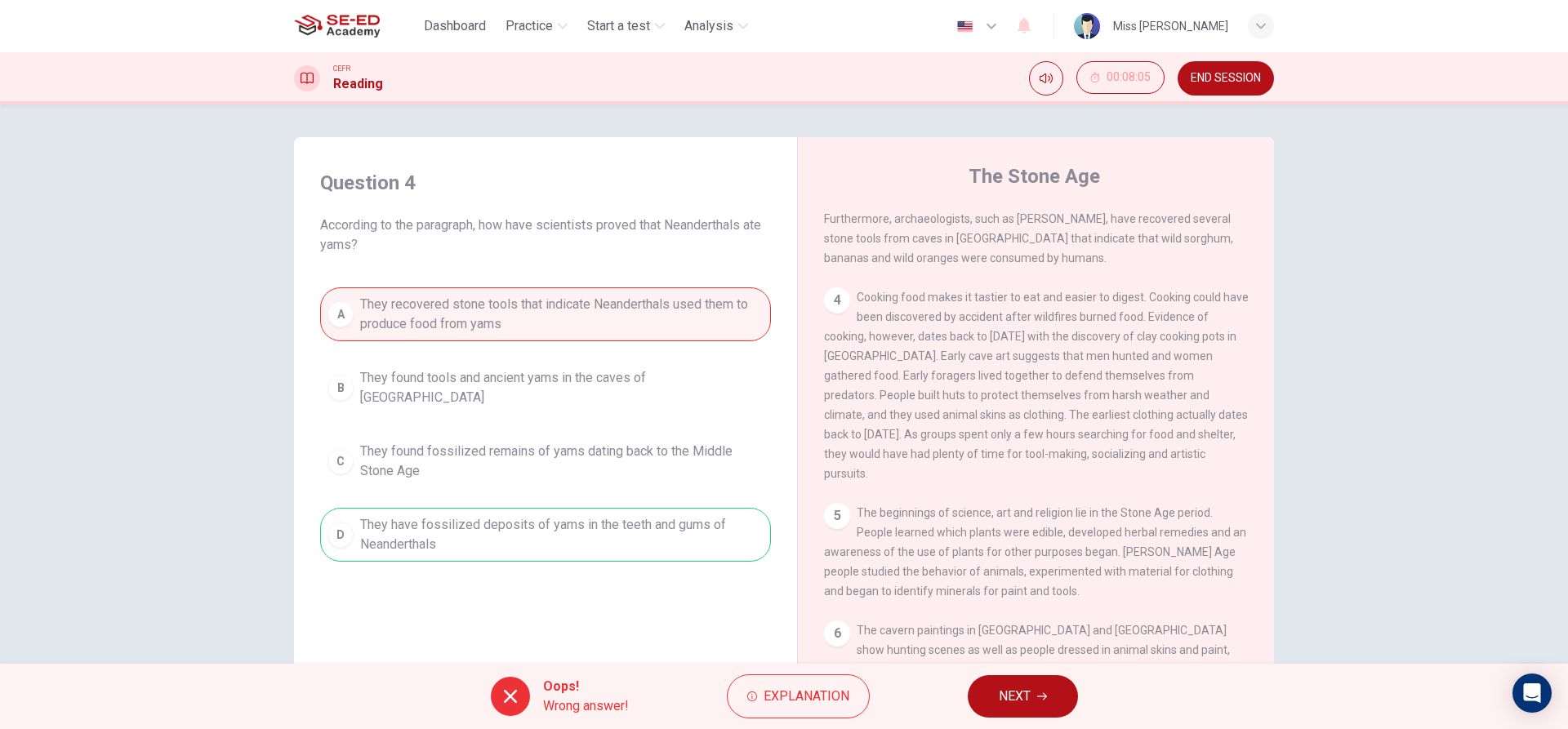
click at [568, 541] on div "A They recovered stone tools that indicate Neanderthals used them to produce fo…" at bounding box center [546, 424] width 451 height 274
click at [1047, 696] on icon "button" at bounding box center [1042, 696] width 10 height 7
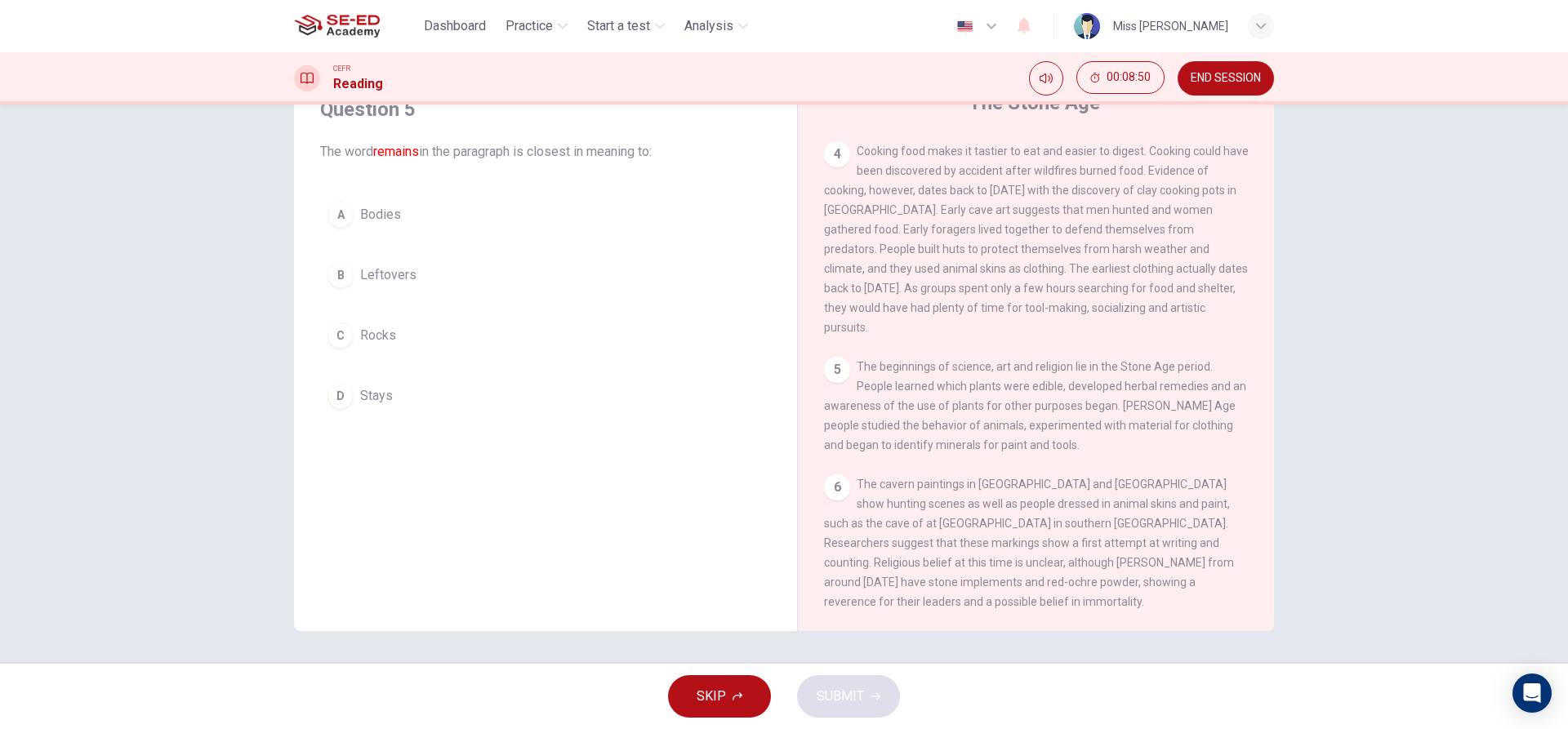
scroll to position [0, 0]
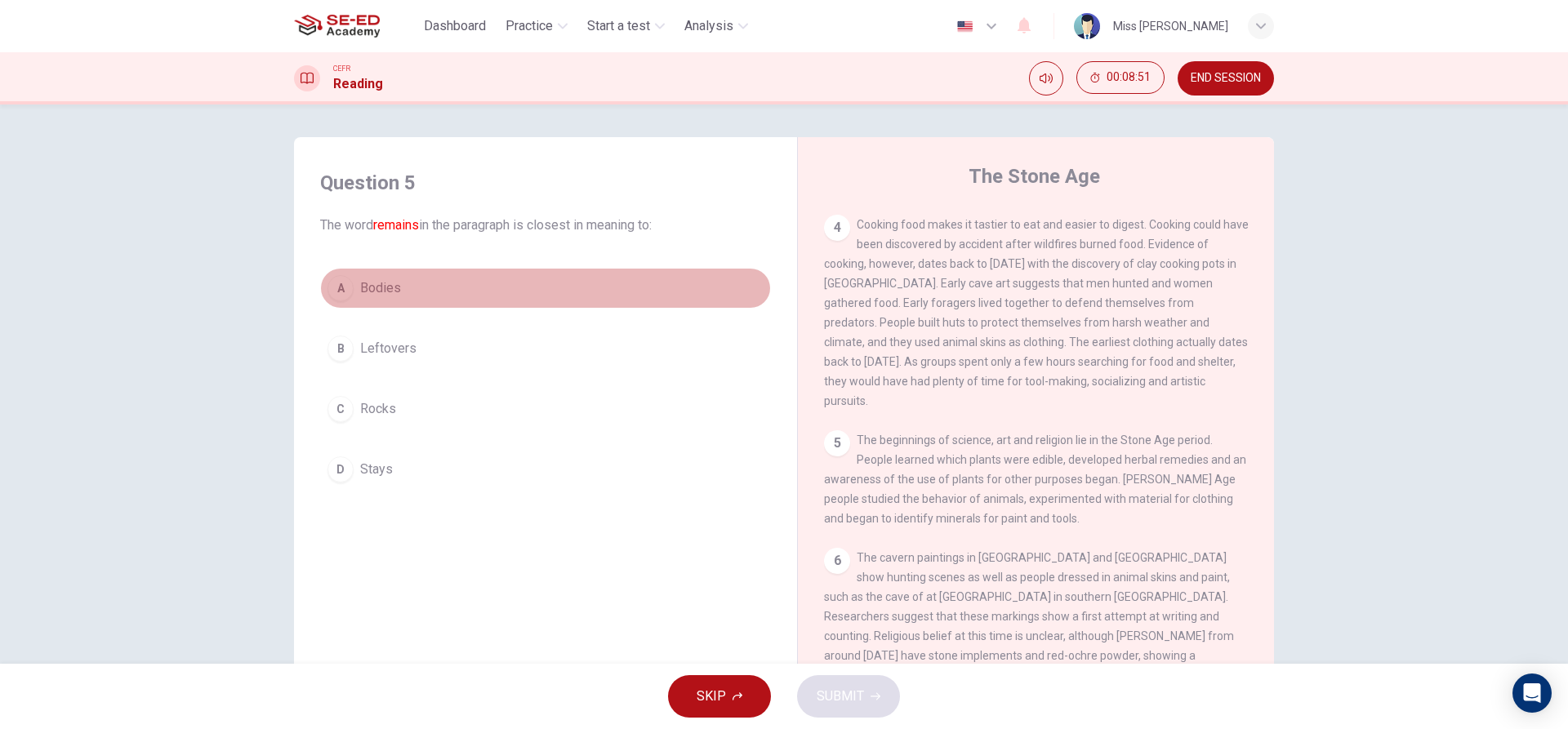
drag, startPoint x: 482, startPoint y: 290, endPoint x: 486, endPoint y: 302, distance: 12.6
click at [483, 293] on button "A Bodies" at bounding box center [546, 288] width 451 height 41
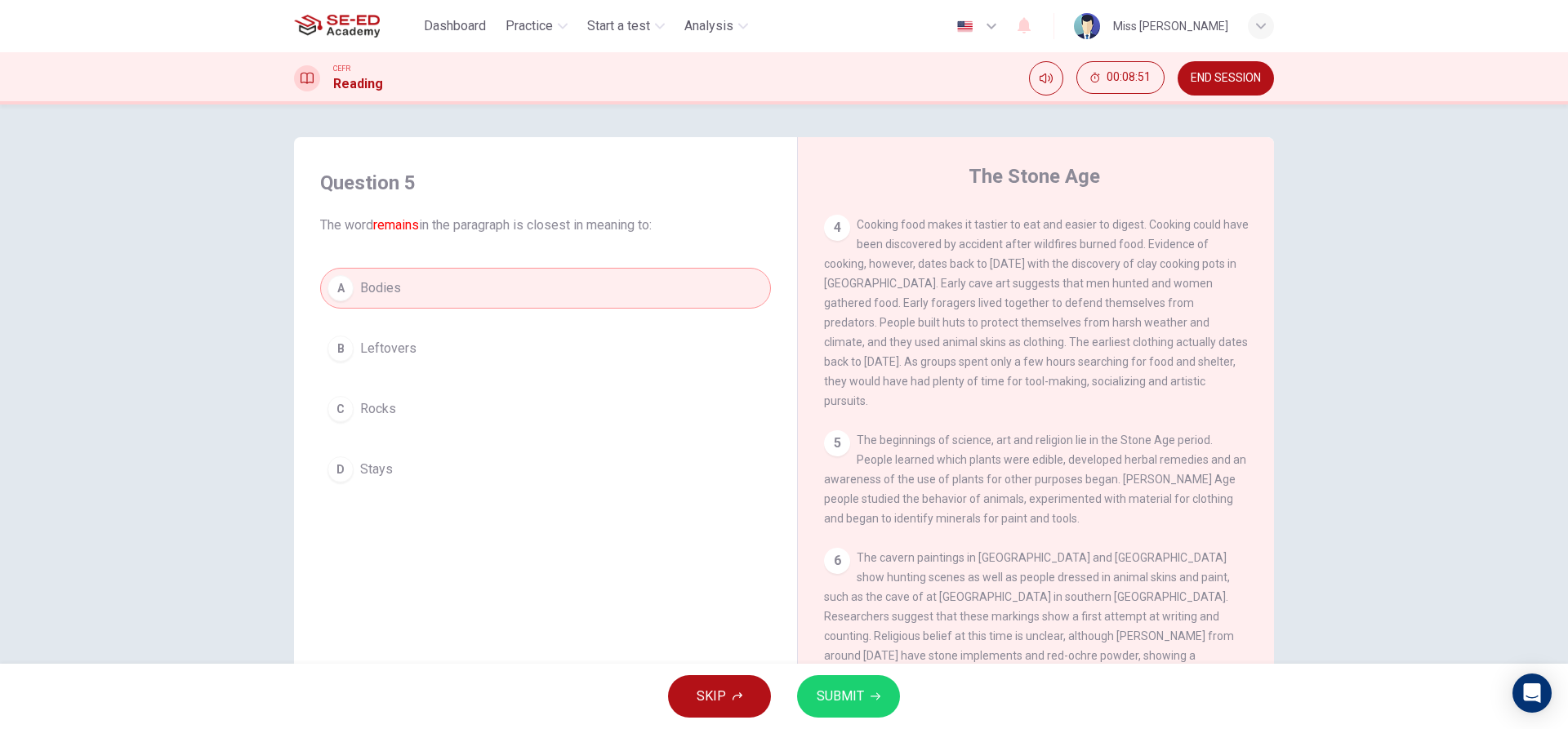
click at [491, 342] on button "B Leftovers" at bounding box center [546, 349] width 451 height 41
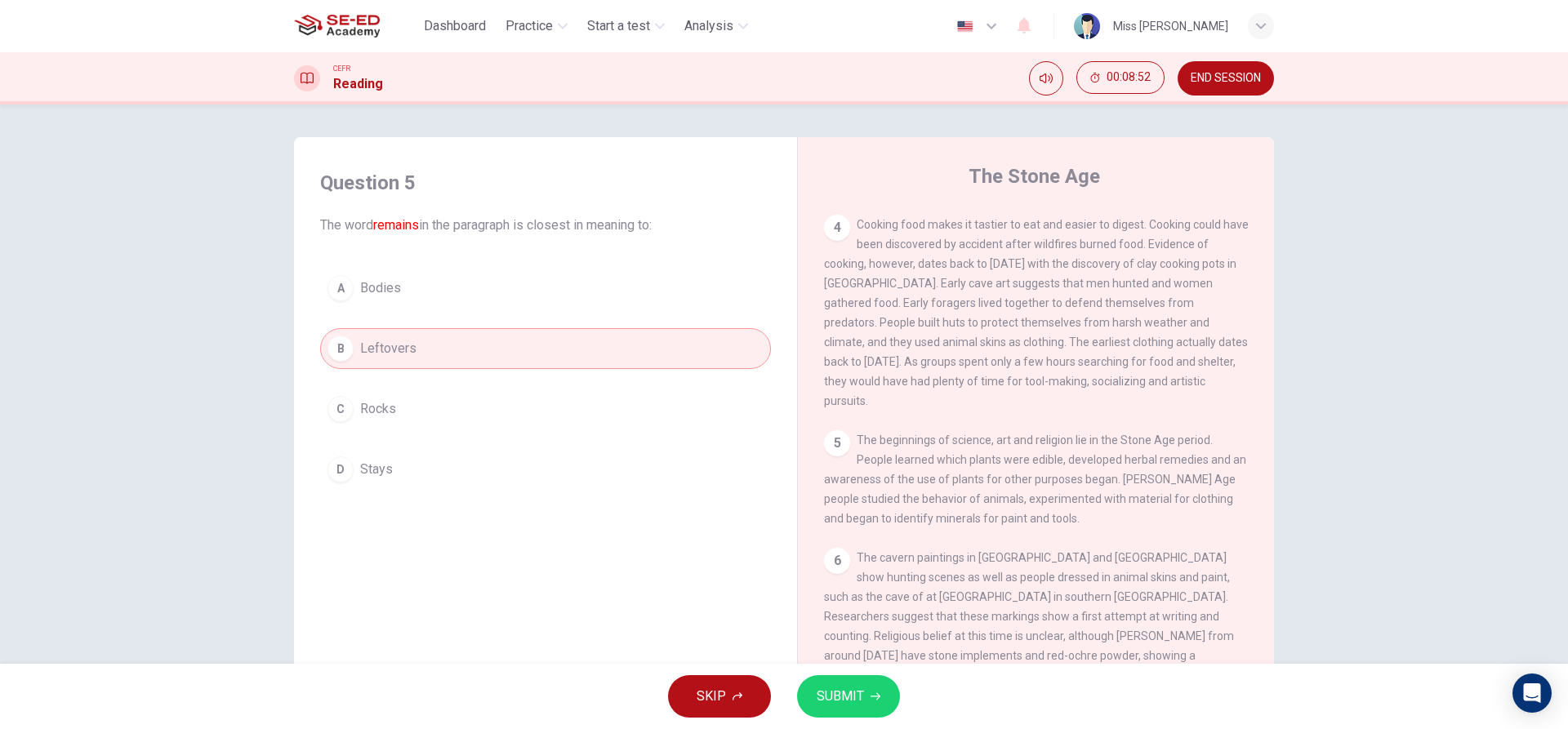
click at [482, 398] on button "C Rocks" at bounding box center [546, 409] width 451 height 41
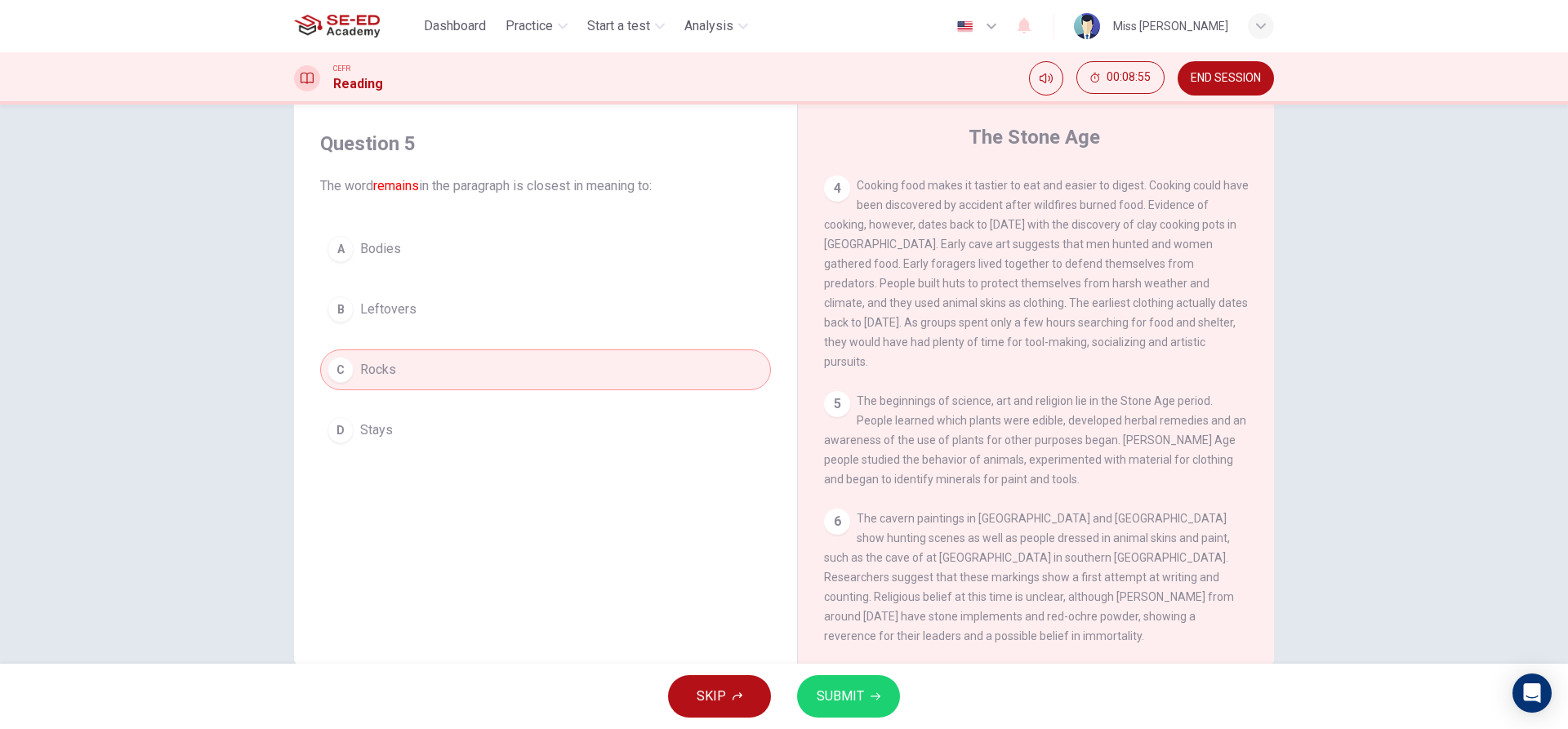
scroll to position [74, 0]
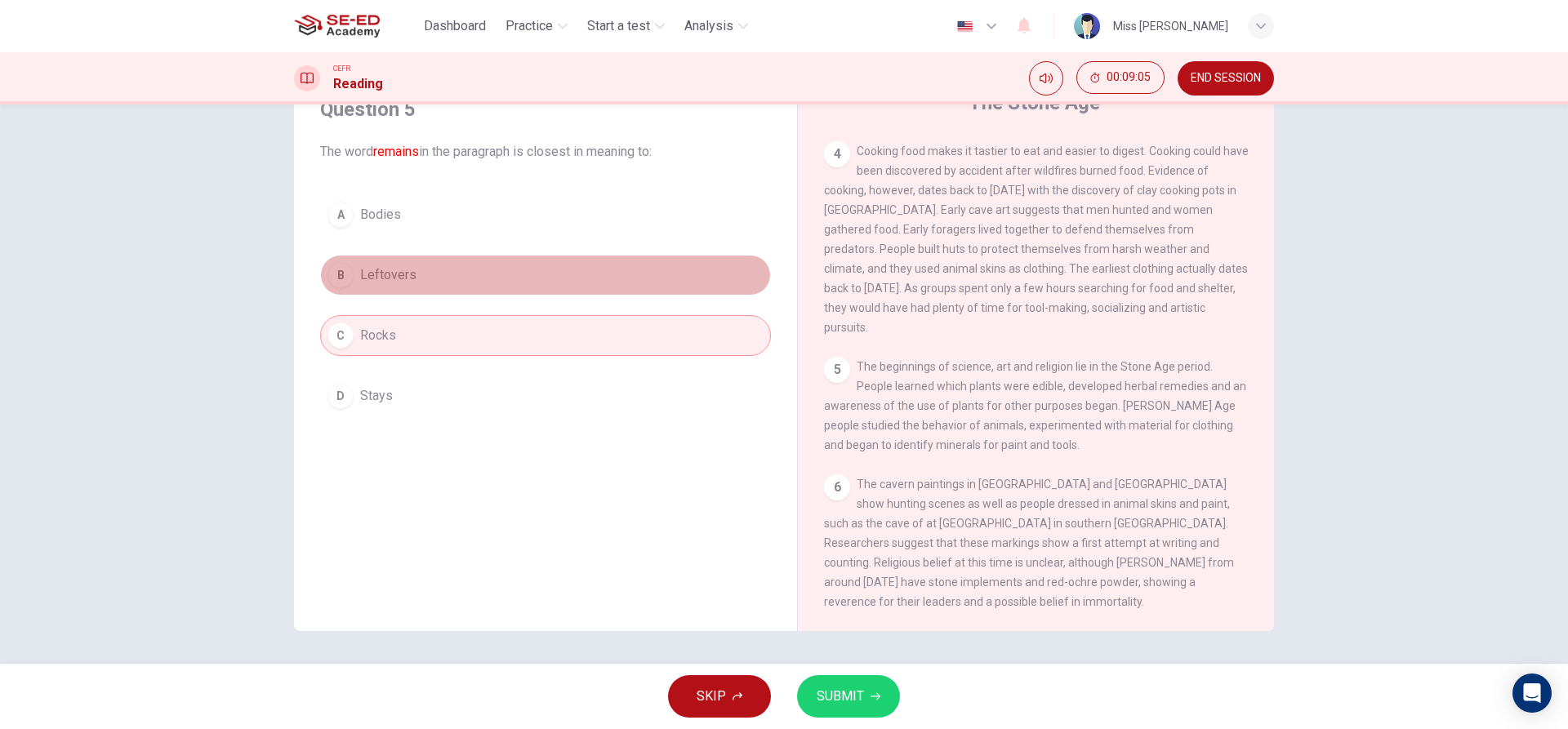
click at [423, 278] on button "B Leftovers" at bounding box center [546, 275] width 451 height 41
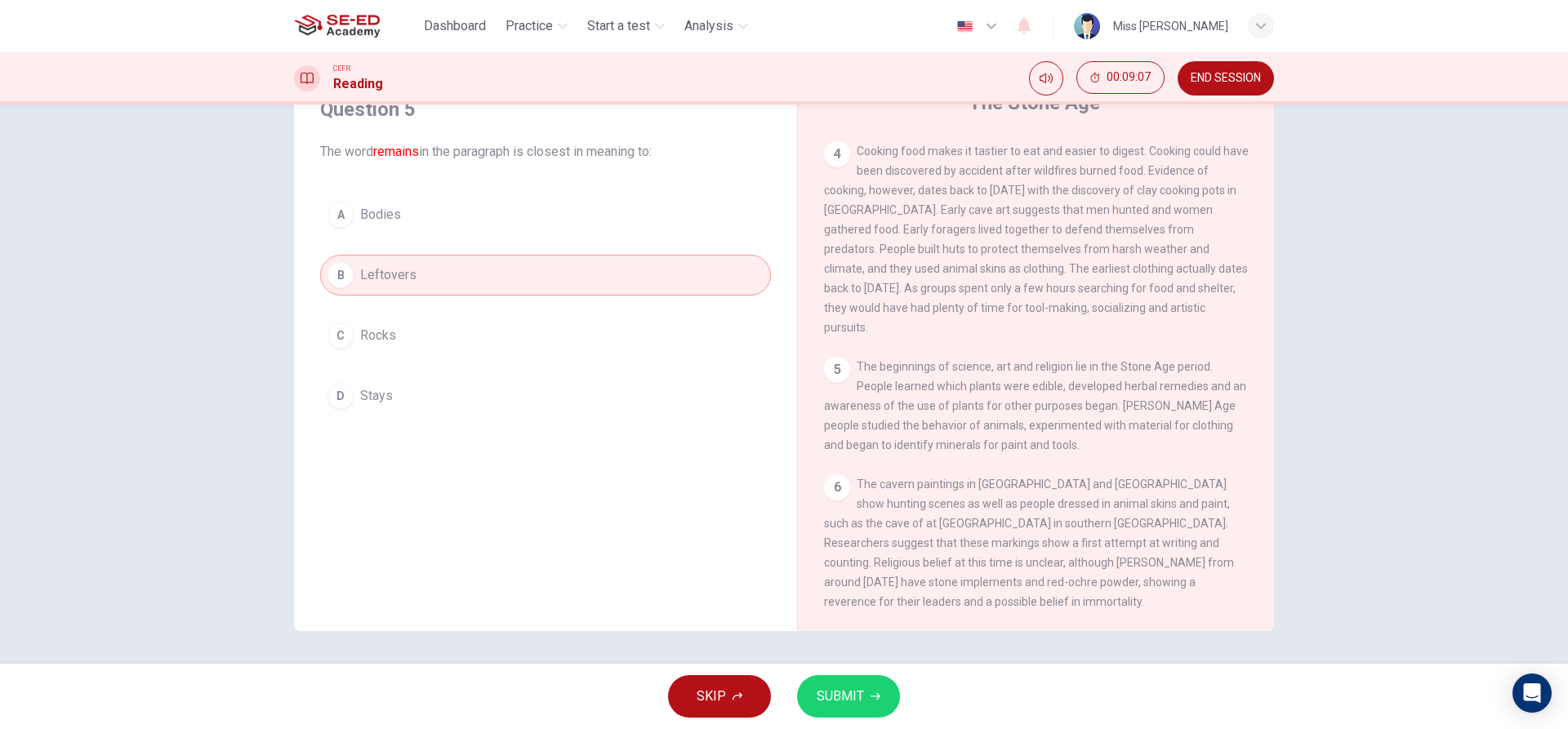
click at [429, 221] on button "A Bodies" at bounding box center [546, 215] width 451 height 41
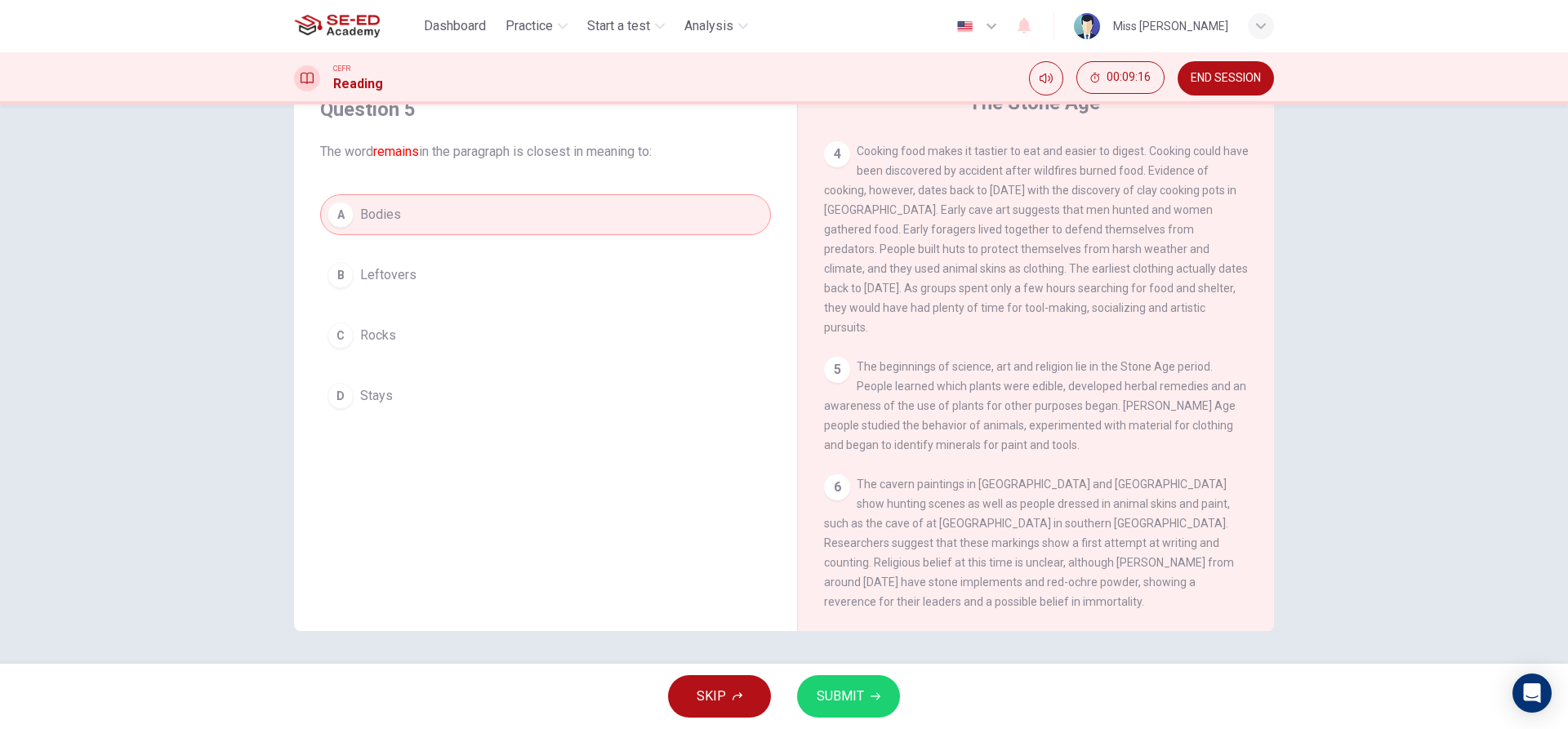
click at [832, 687] on span "SUBMIT" at bounding box center [841, 696] width 48 height 23
click at [572, 313] on div "A Bodies B Leftovers C Rocks D Stays" at bounding box center [546, 305] width 451 height 222
click at [568, 325] on button "C Rocks" at bounding box center [546, 336] width 451 height 41
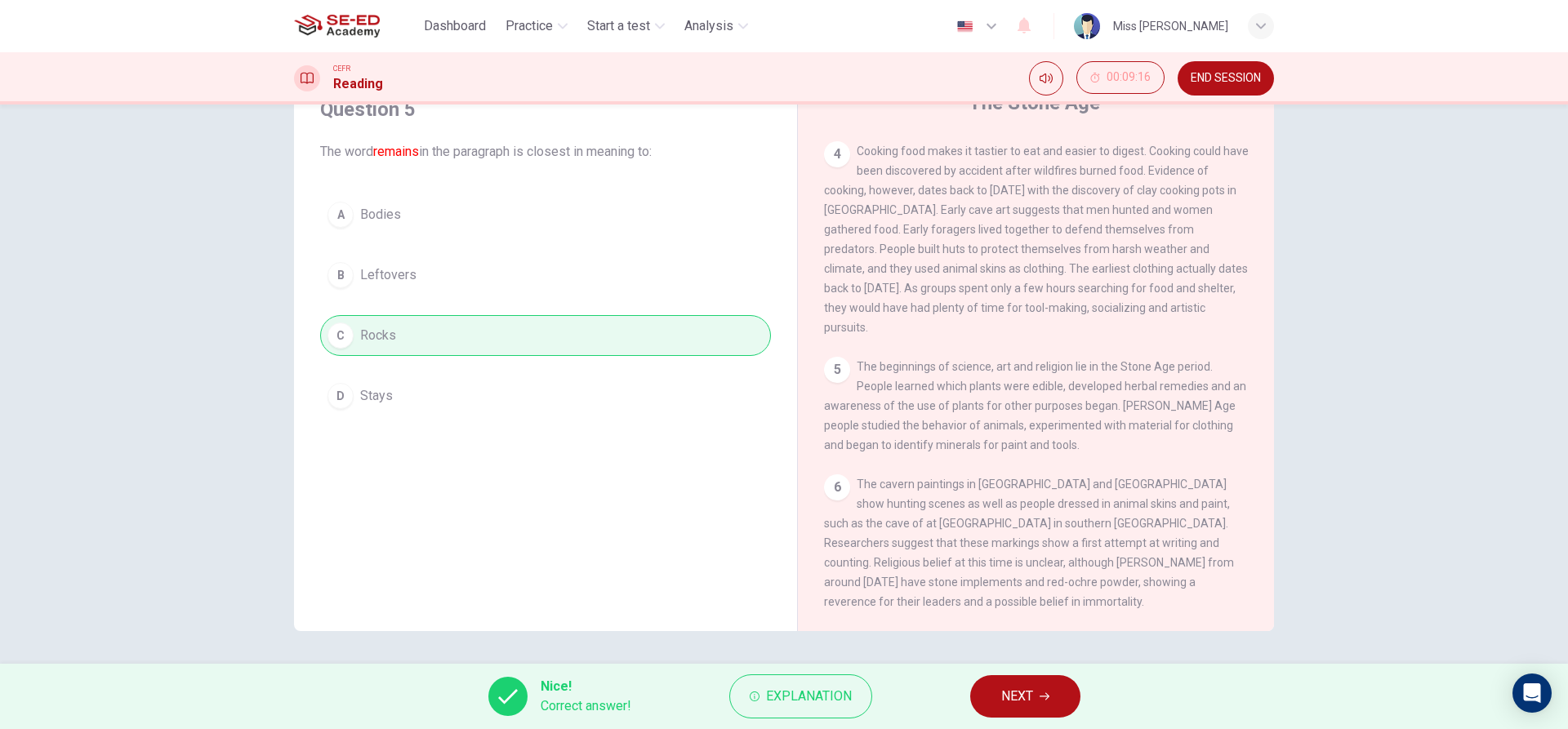
click at [558, 278] on div "A Bodies B Leftovers C Rocks D Stays" at bounding box center [546, 305] width 451 height 222
click at [494, 241] on div "A Bodies B Leftovers C Rocks D Stays" at bounding box center [546, 305] width 451 height 222
click at [1047, 711] on button "NEXT" at bounding box center [1025, 696] width 111 height 43
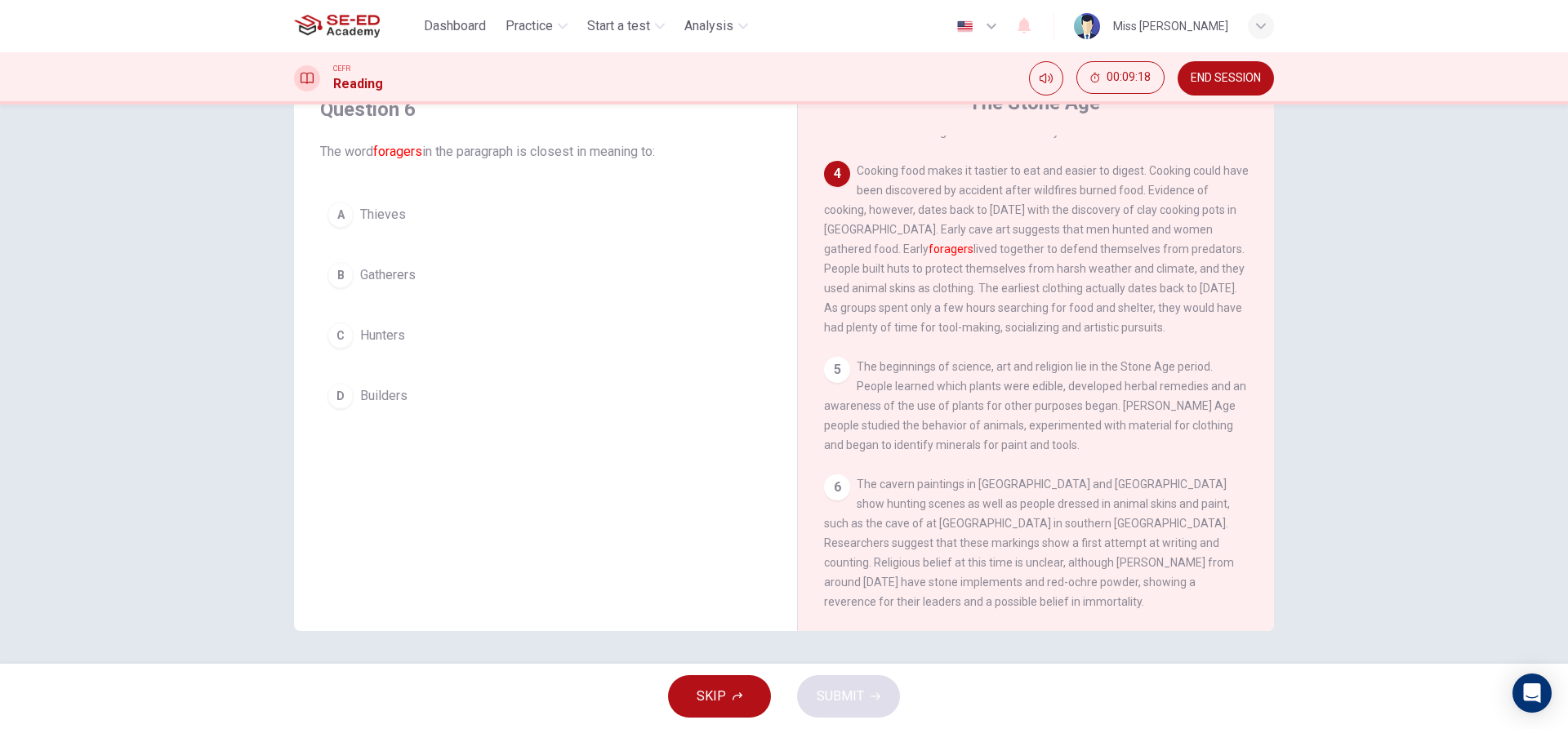
scroll to position [582, 0]
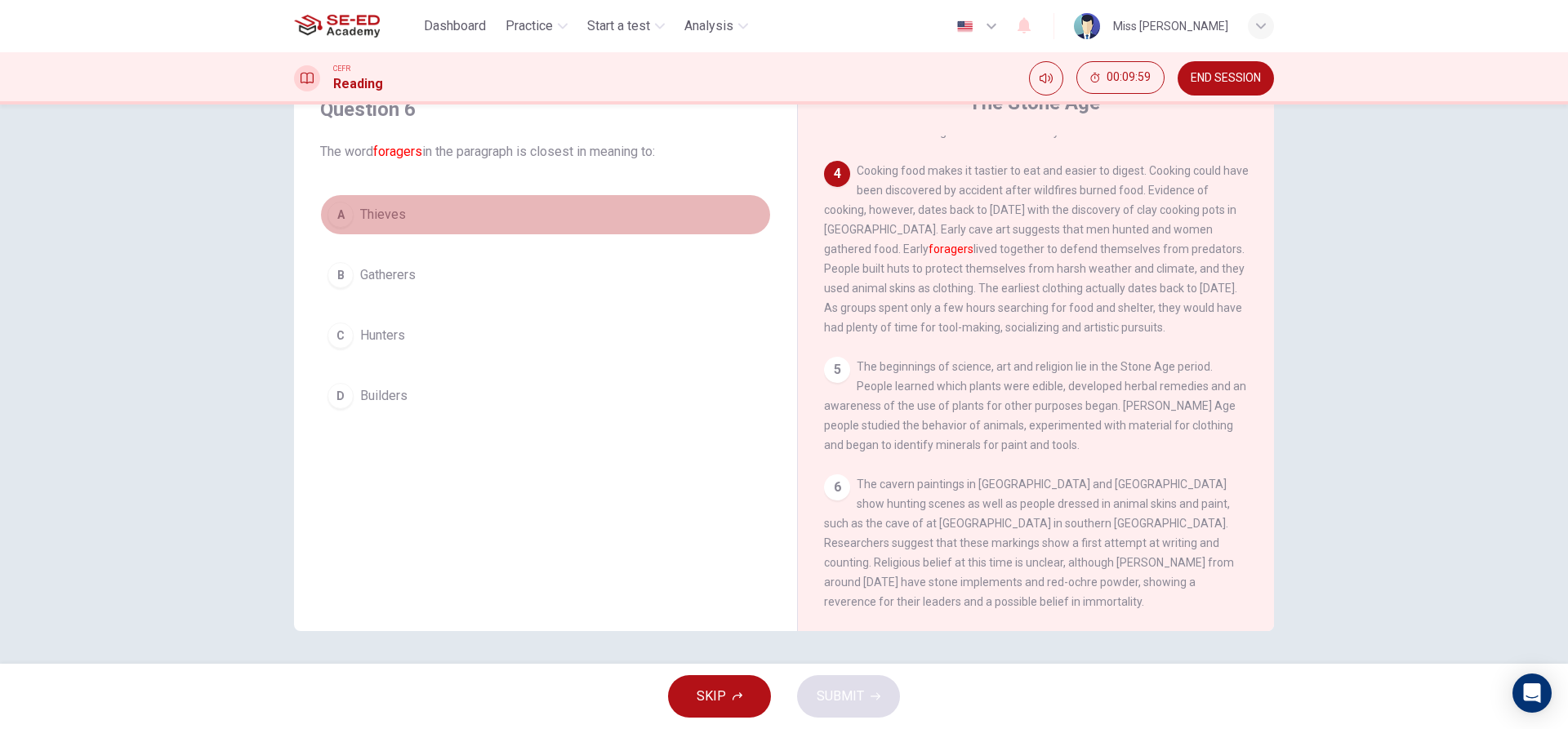
click at [422, 219] on button "A Thieves" at bounding box center [546, 215] width 451 height 41
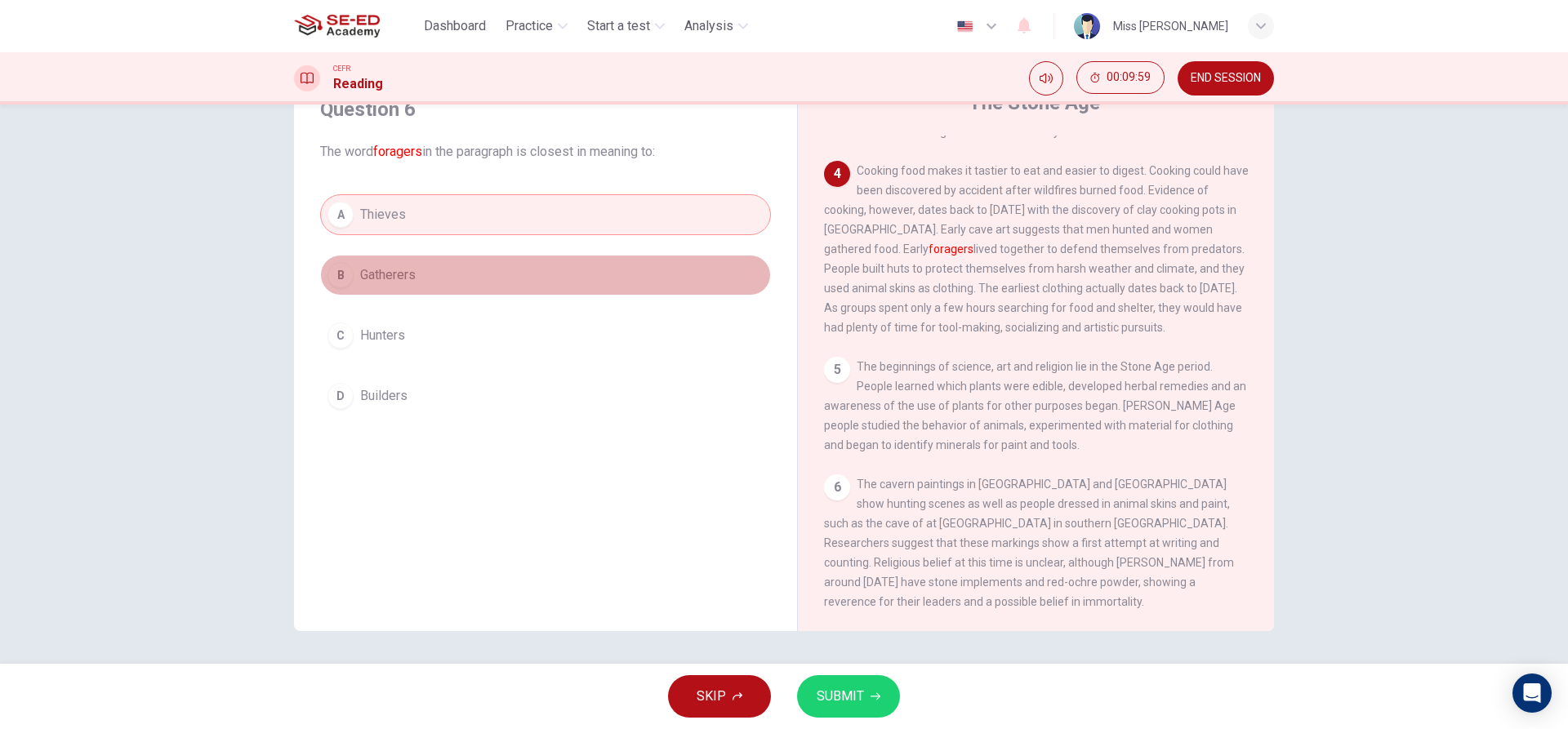
click at [429, 272] on button "B Gatherers" at bounding box center [546, 275] width 451 height 41
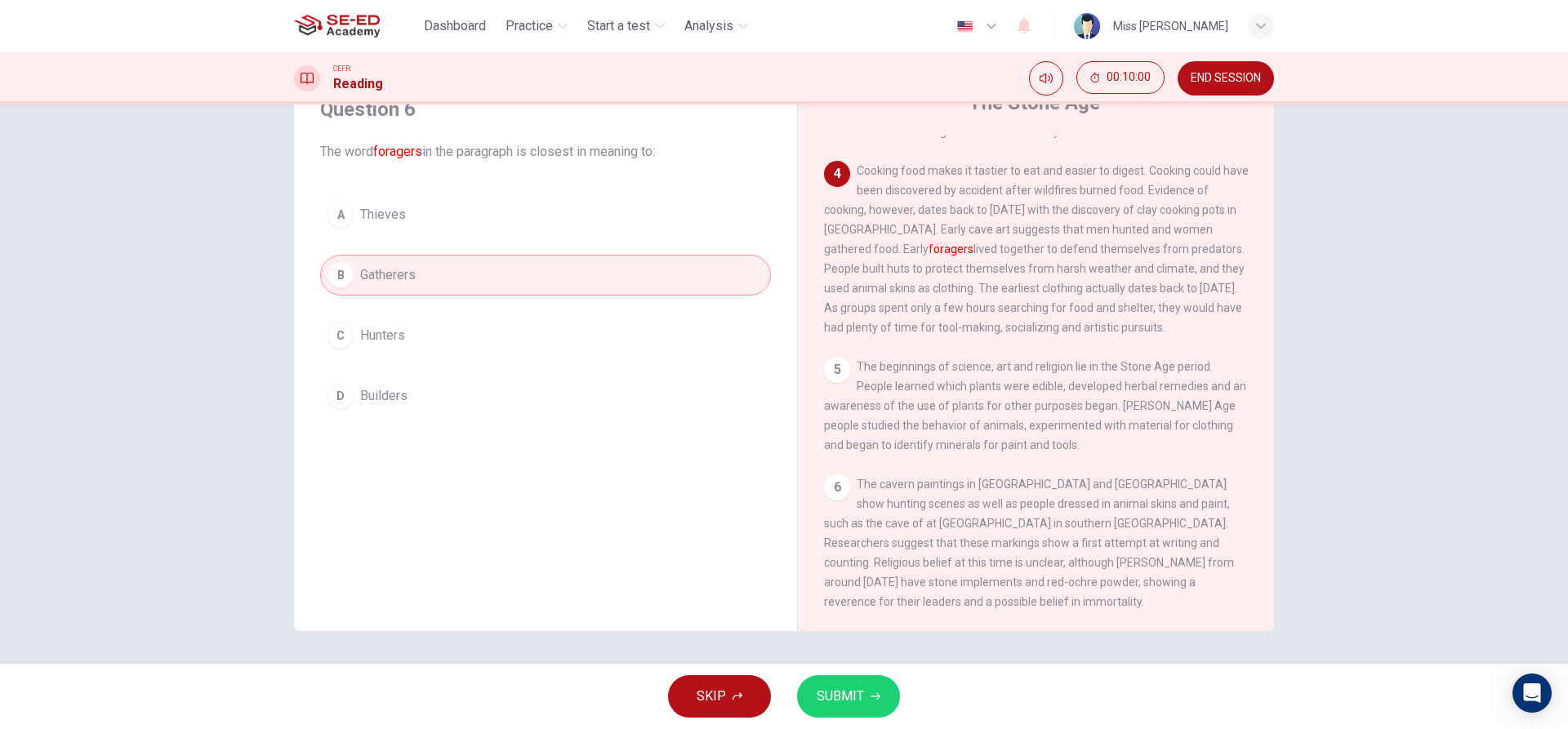
click at [415, 322] on button "C Hunters" at bounding box center [546, 336] width 451 height 41
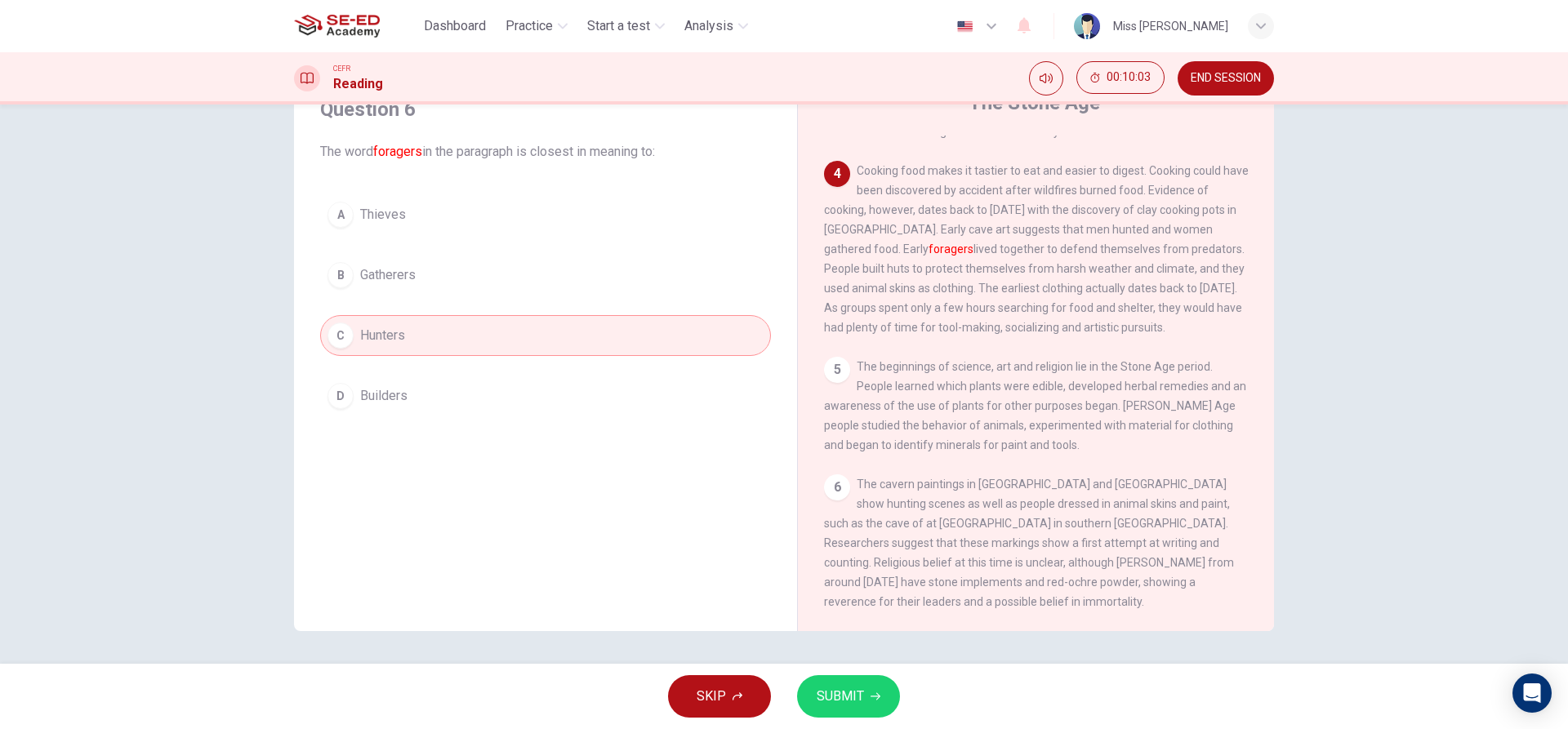
click at [440, 283] on button "B Gatherers" at bounding box center [546, 275] width 451 height 41
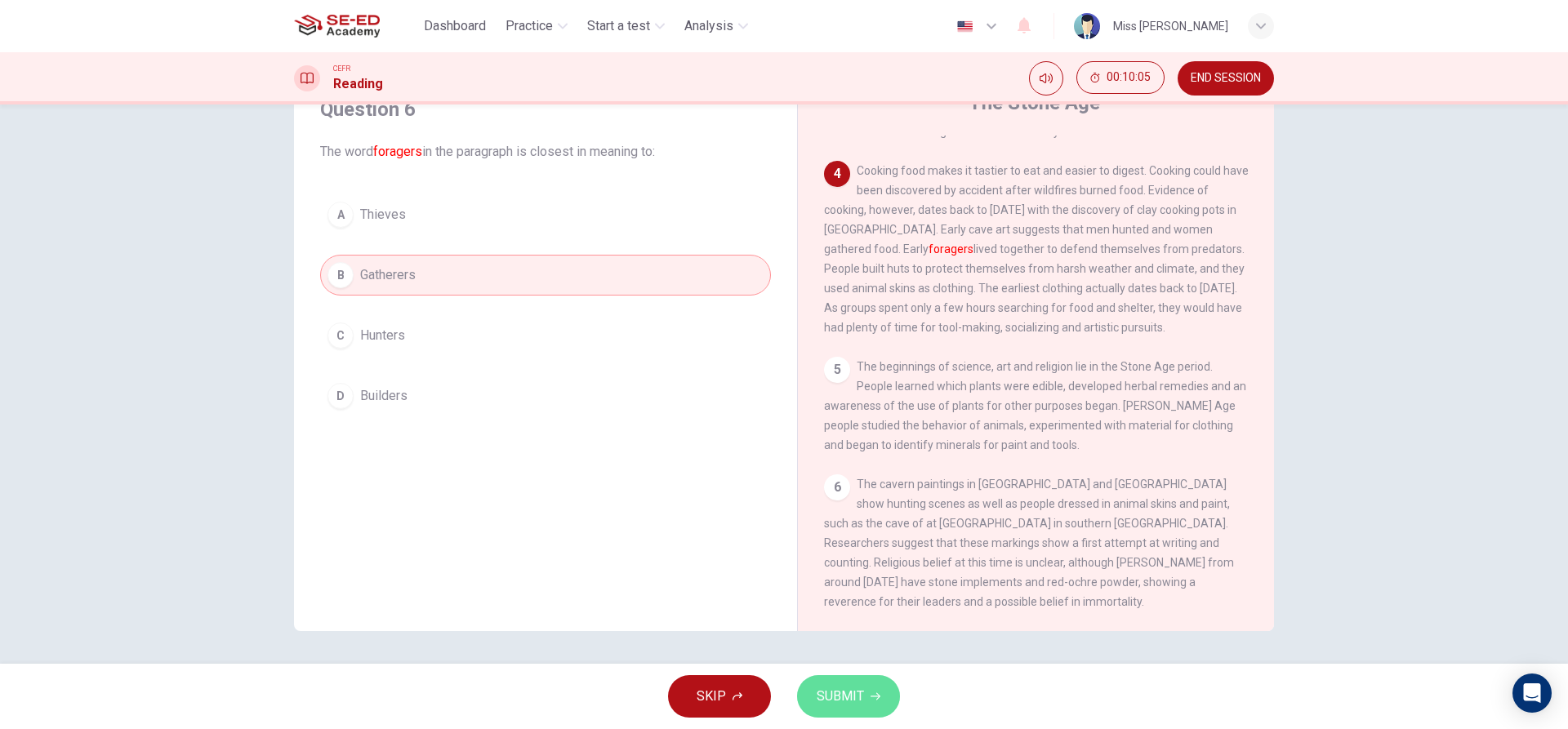
click at [872, 695] on icon "button" at bounding box center [875, 696] width 10 height 10
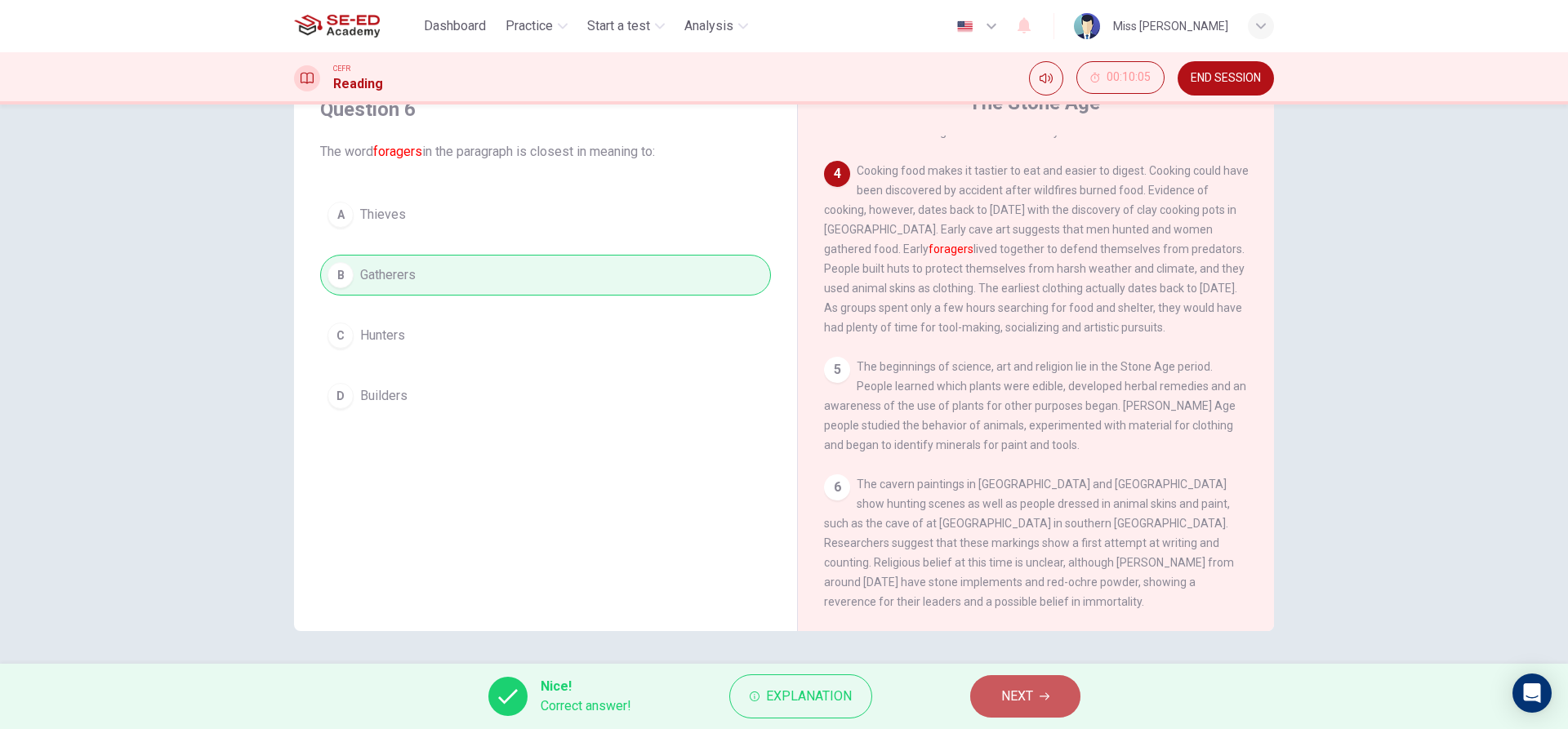
click at [1003, 706] on span "NEXT" at bounding box center [1017, 696] width 32 height 23
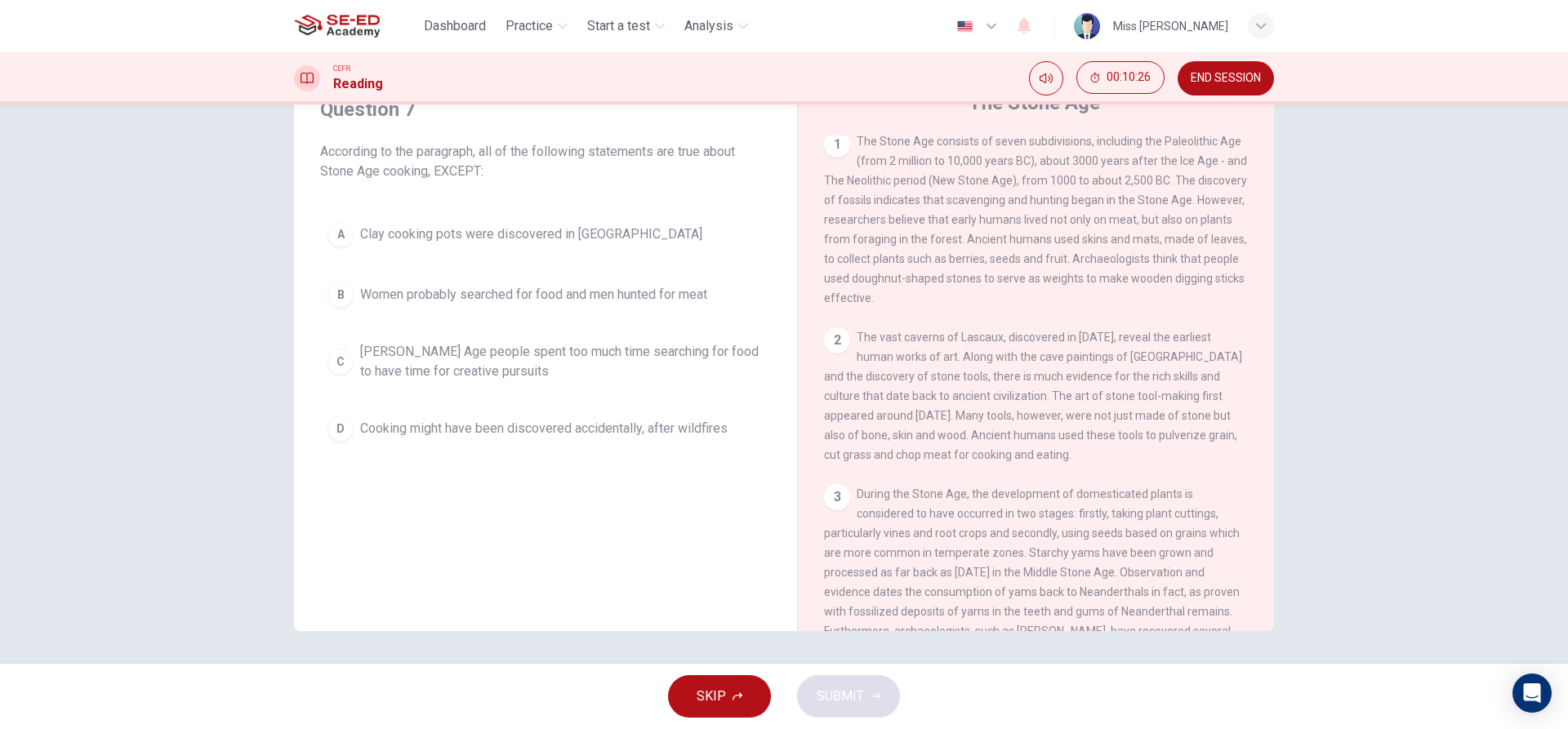
scroll to position [0, 0]
click at [837, 358] on div "2" at bounding box center [837, 345] width 26 height 26
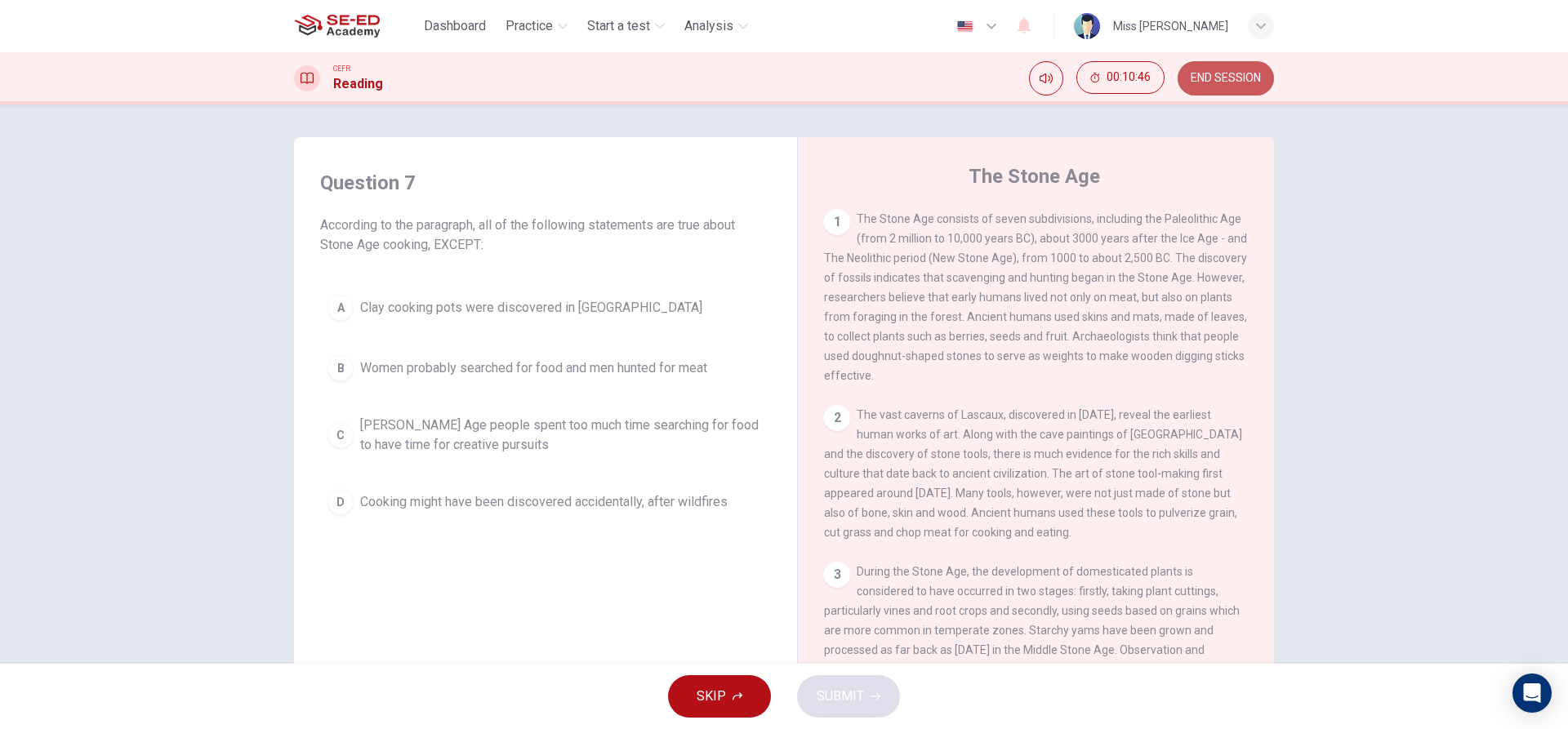
click at [1224, 72] on span "END SESSION" at bounding box center [1226, 79] width 70 height 13
click at [1204, 82] on span "END SESSION" at bounding box center [1226, 79] width 70 height 13
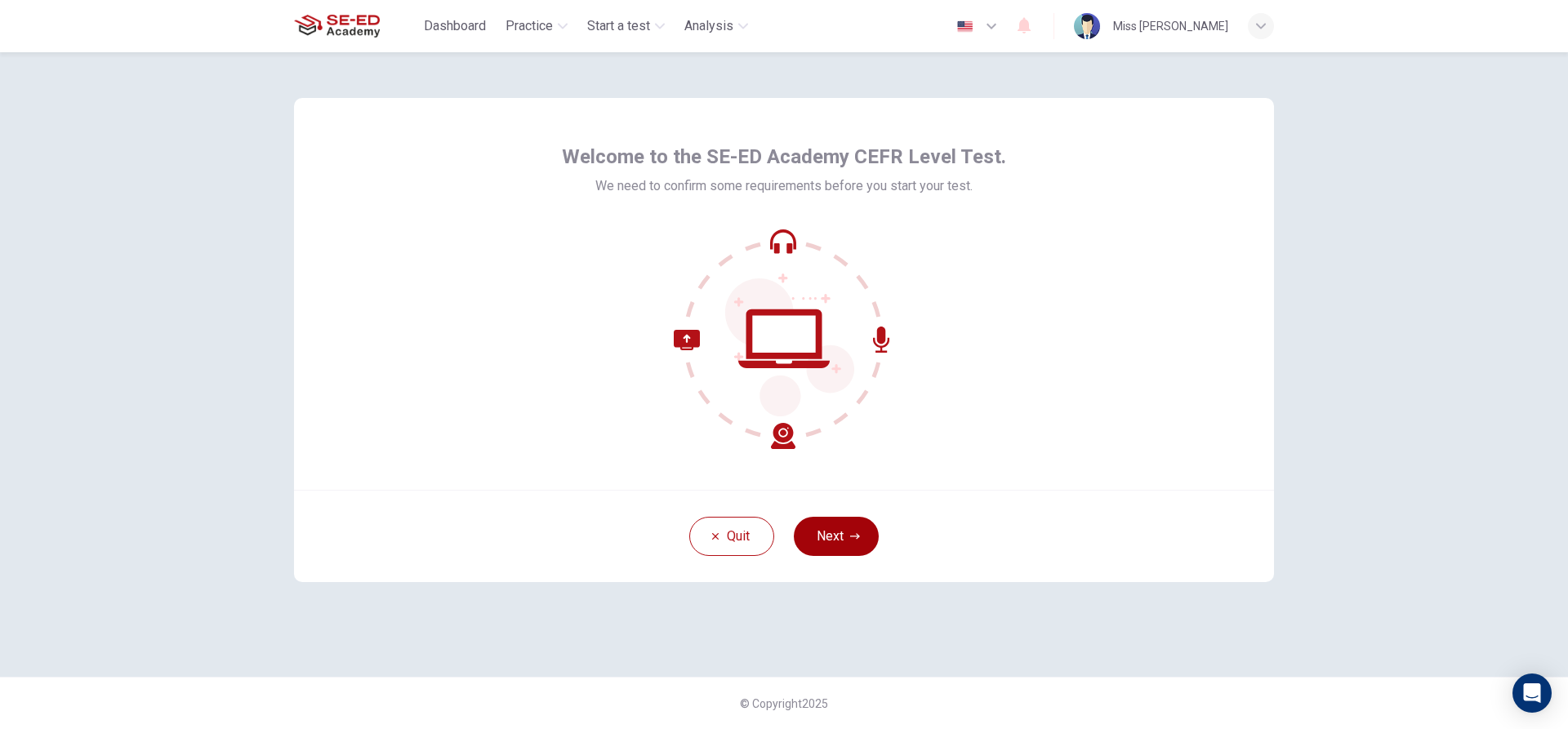
click at [812, 548] on button "Next" at bounding box center [836, 537] width 85 height 39
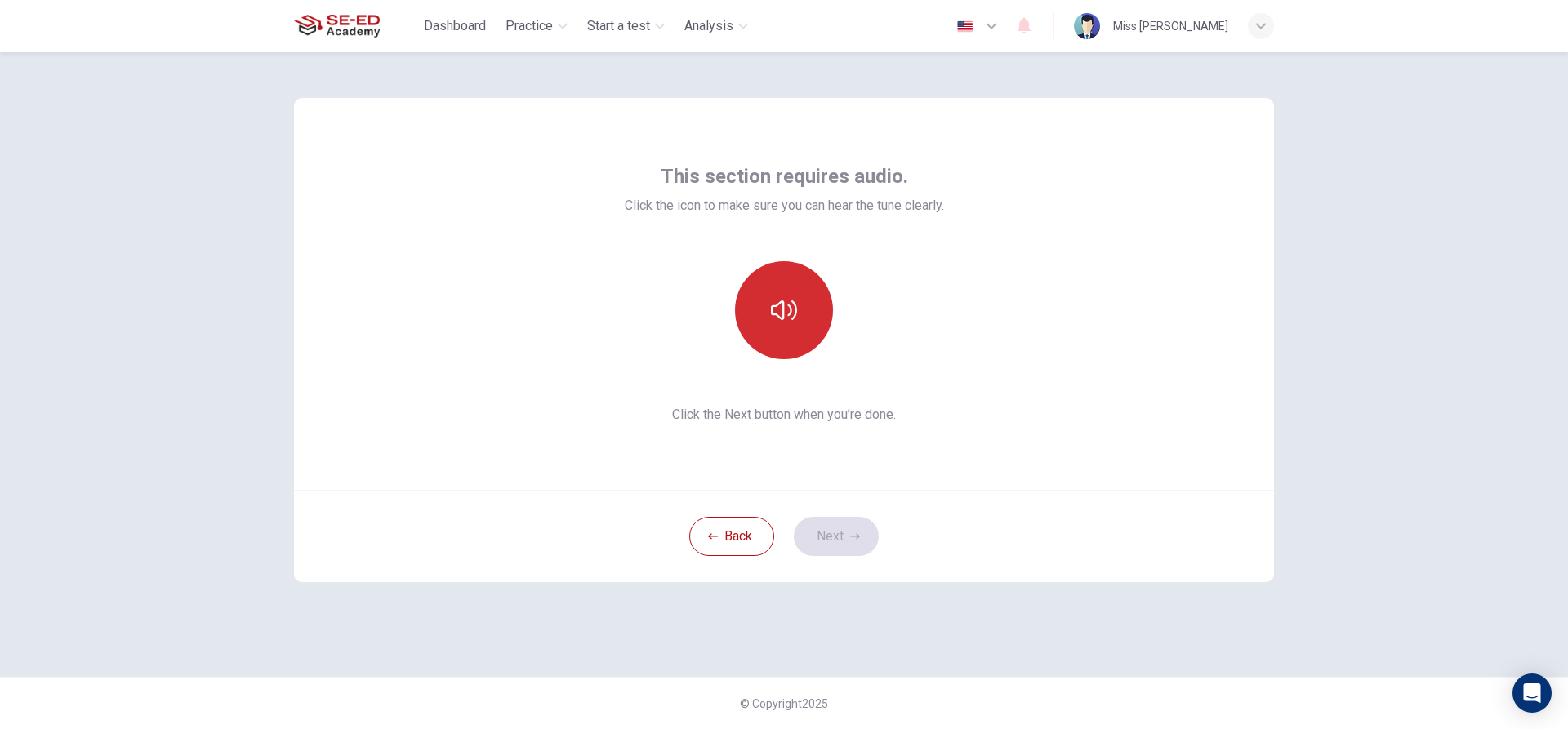
click at [798, 314] on button "button" at bounding box center [784, 310] width 98 height 98
click at [785, 319] on icon "button" at bounding box center [784, 310] width 26 height 26
click at [806, 325] on button "button" at bounding box center [784, 310] width 98 height 98
click at [821, 548] on button "Next" at bounding box center [836, 537] width 85 height 39
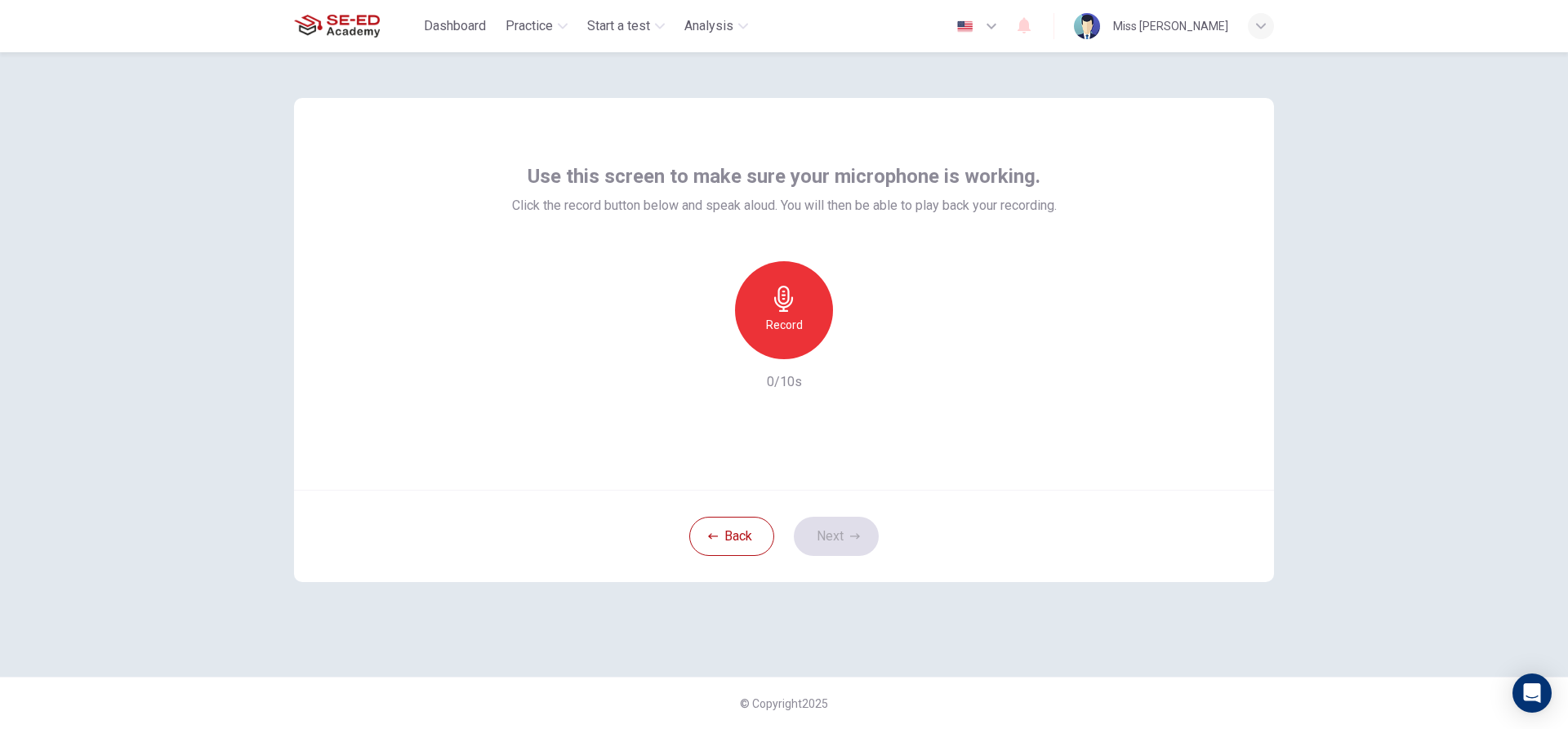
click at [783, 310] on icon "button" at bounding box center [783, 299] width 19 height 26
click at [813, 326] on div "Record" at bounding box center [784, 310] width 98 height 98
click at [806, 327] on div "Stop" at bounding box center [784, 310] width 98 height 98
click at [823, 536] on button "Next" at bounding box center [836, 537] width 85 height 39
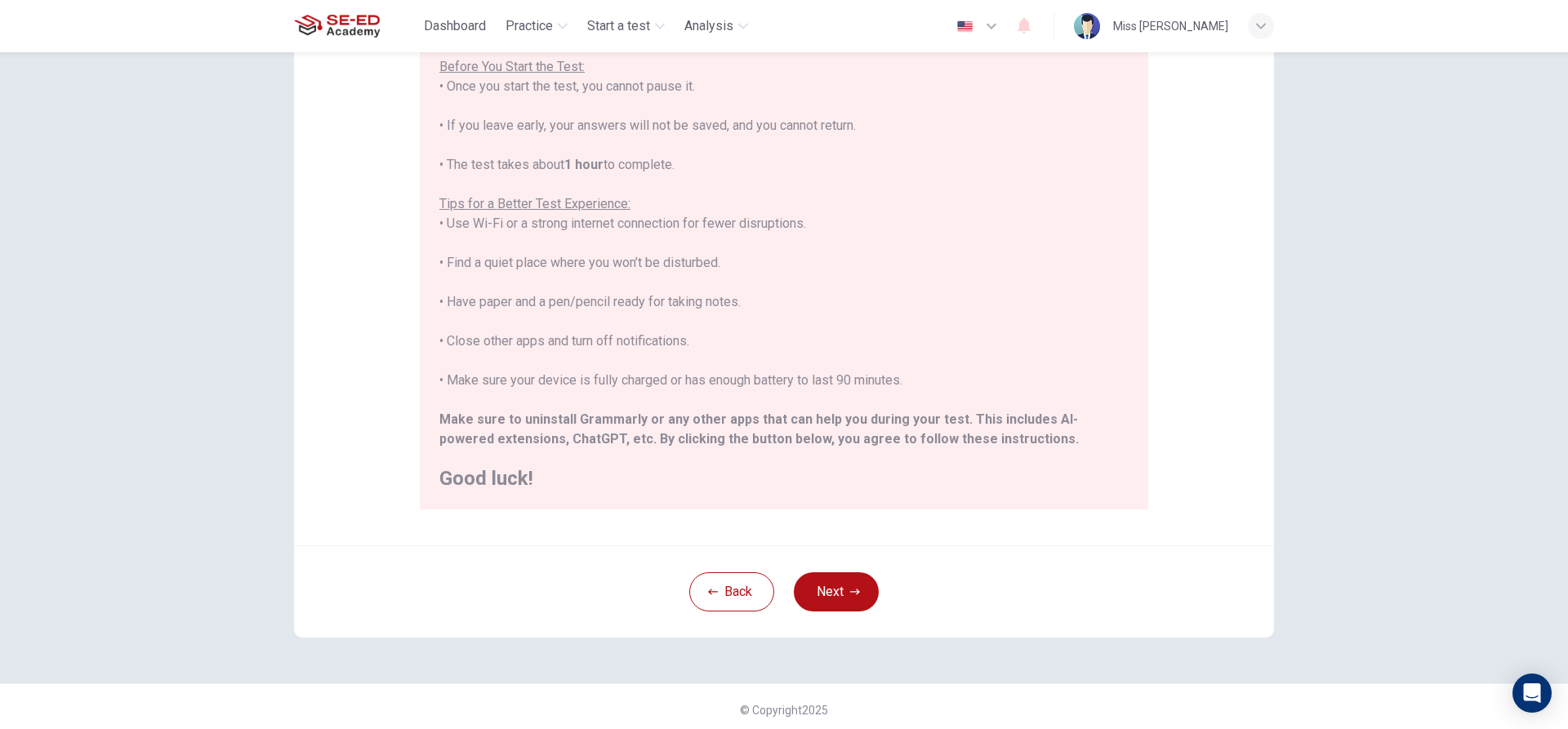
scroll to position [179, 0]
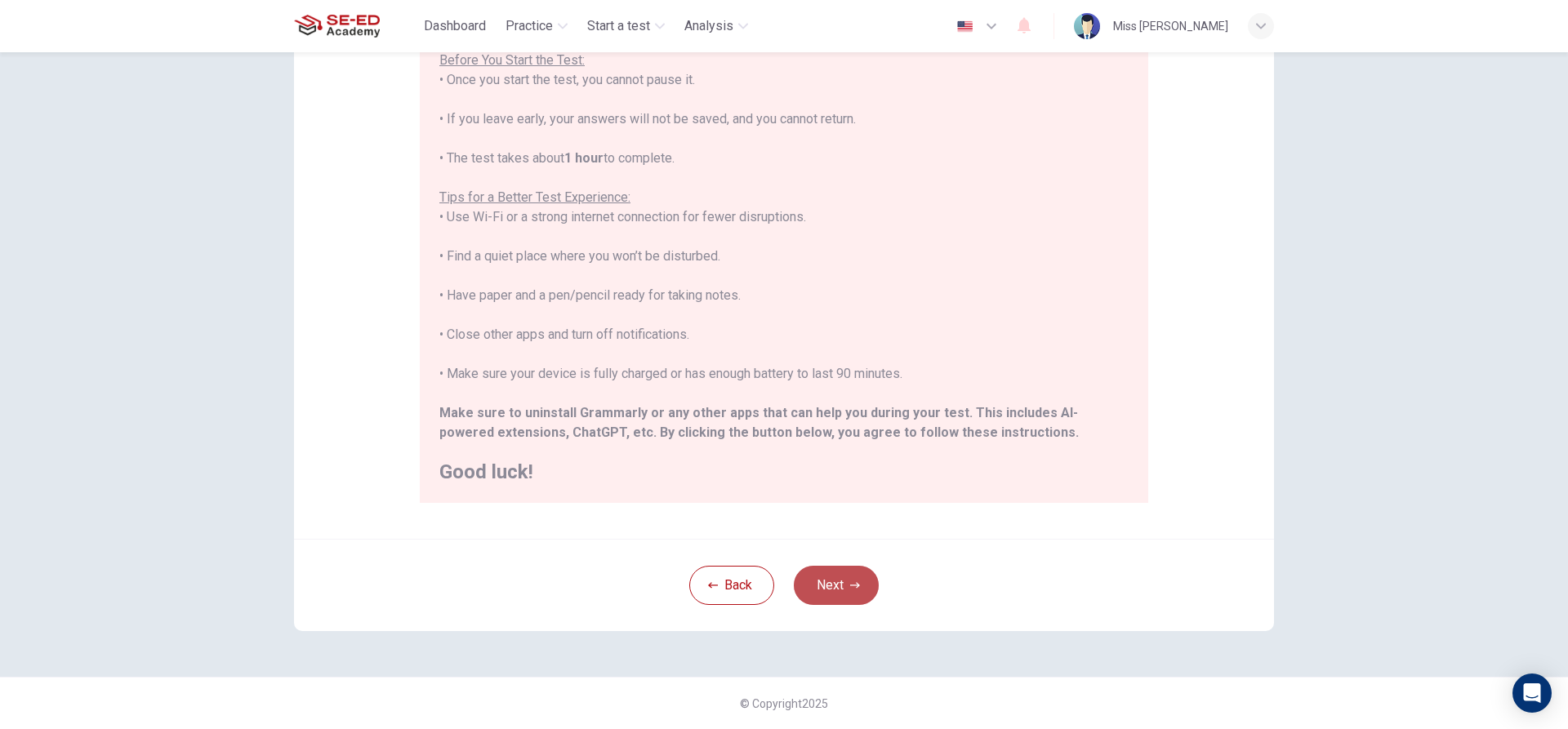
click at [819, 592] on button "Next" at bounding box center [836, 586] width 85 height 39
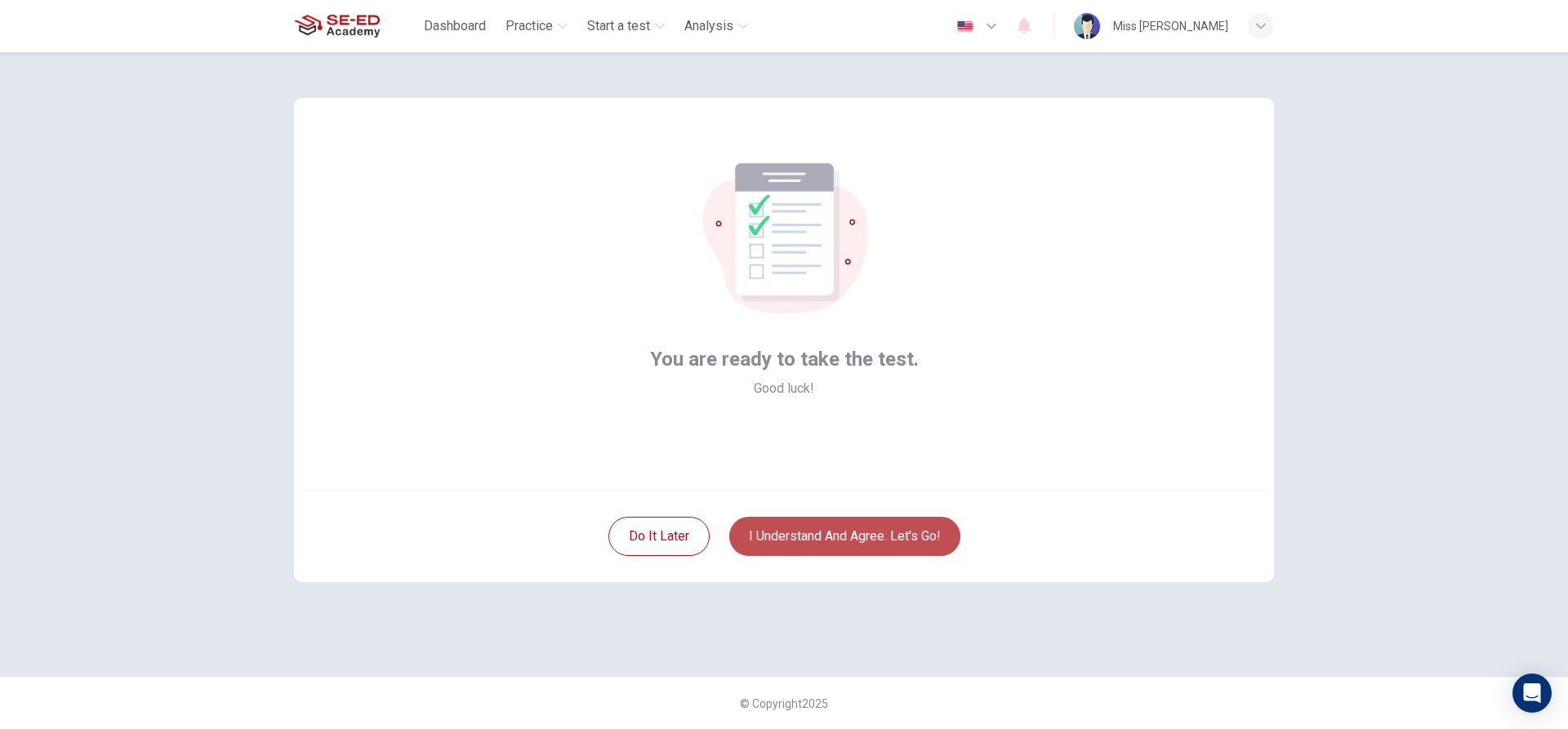
click at [755, 530] on button "I understand and agree. Let’s go!" at bounding box center [845, 537] width 231 height 39
click at [788, 538] on button "I understand and agree. Let’s go!" at bounding box center [845, 537] width 231 height 39
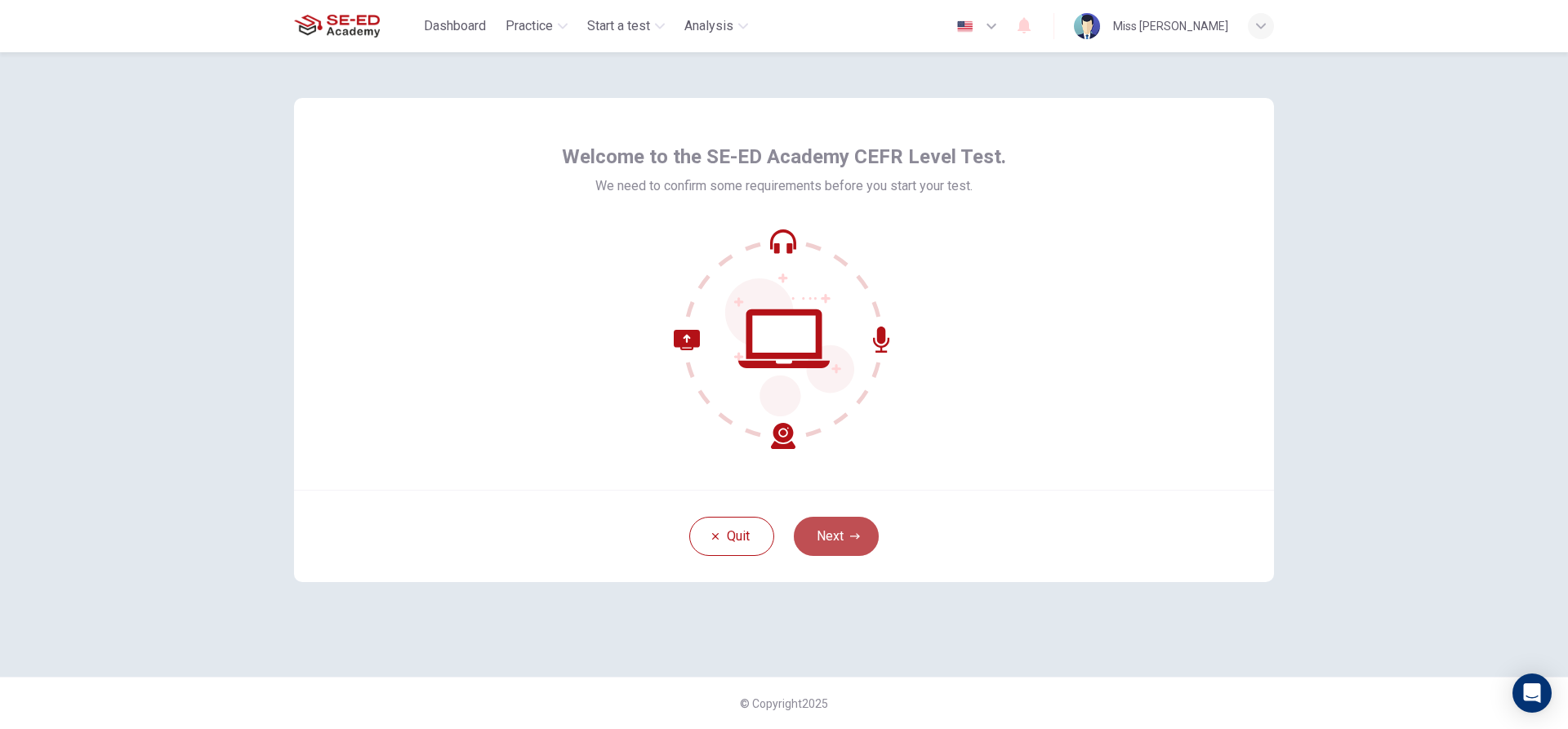
click at [841, 529] on button "Next" at bounding box center [836, 537] width 85 height 39
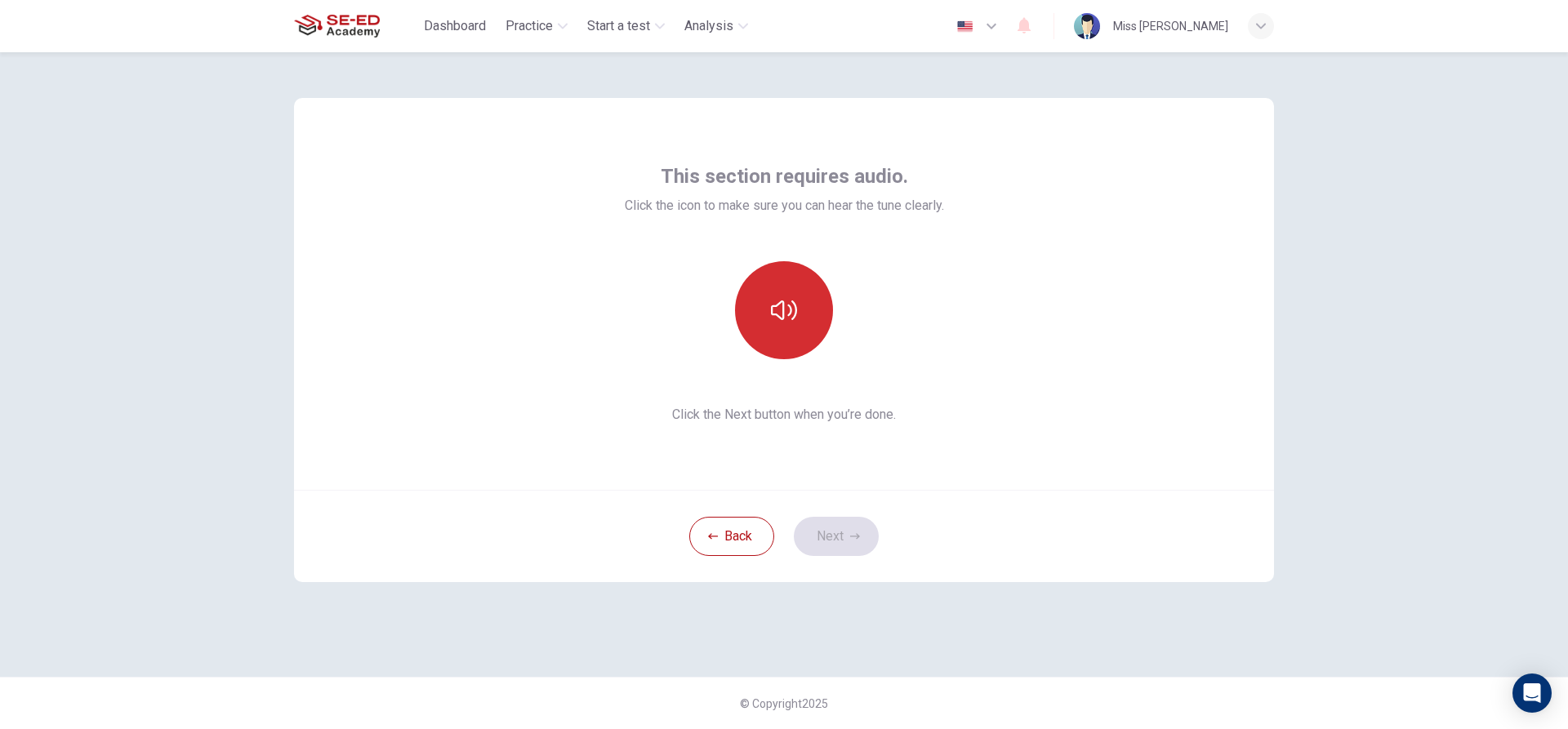
click at [800, 321] on button "button" at bounding box center [784, 310] width 98 height 98
click at [825, 533] on button "Next" at bounding box center [836, 537] width 85 height 39
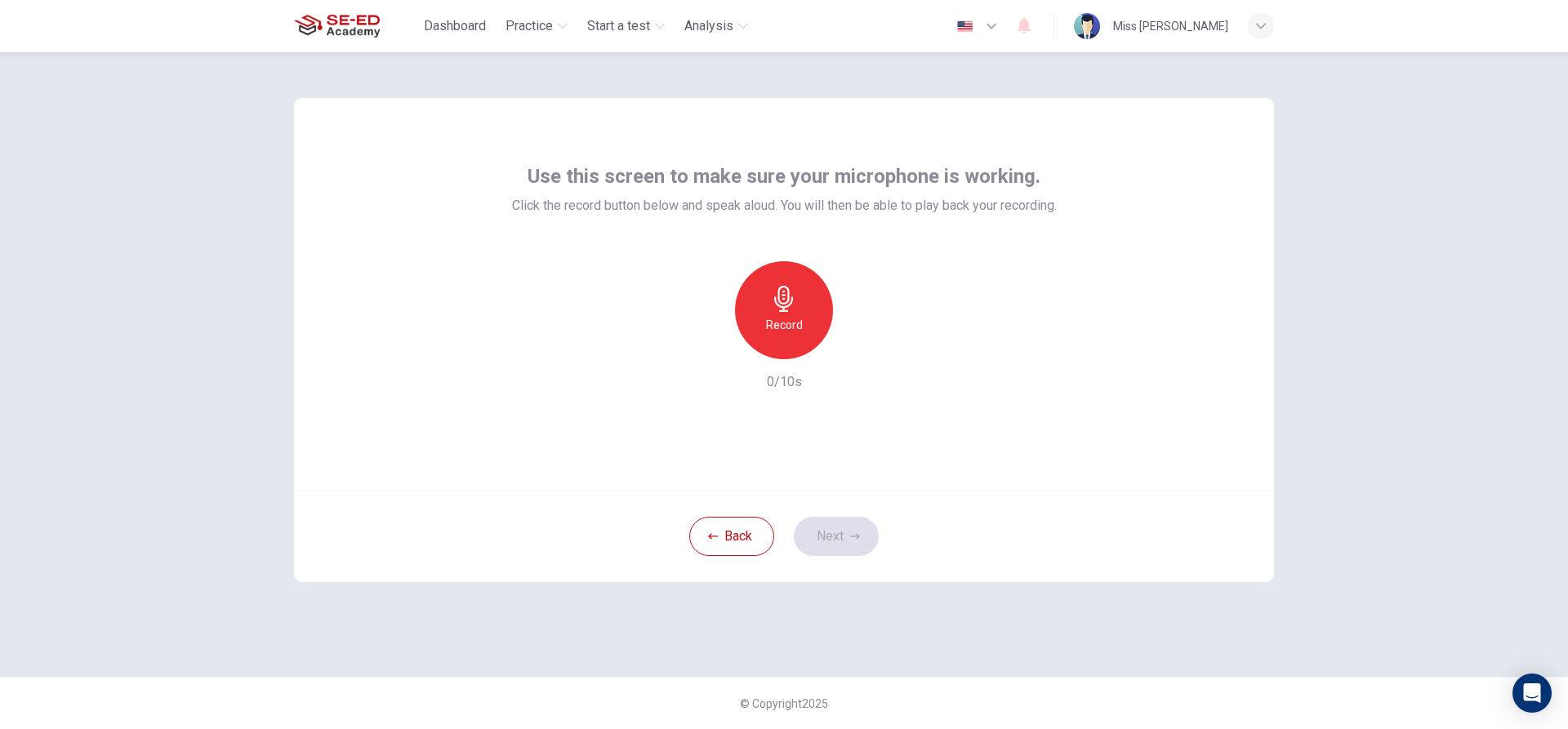
click at [782, 333] on h6 "Record" at bounding box center [784, 325] width 37 height 20
click at [786, 314] on div "Stop" at bounding box center [784, 310] width 98 height 98
click at [836, 530] on button "Next" at bounding box center [836, 537] width 85 height 39
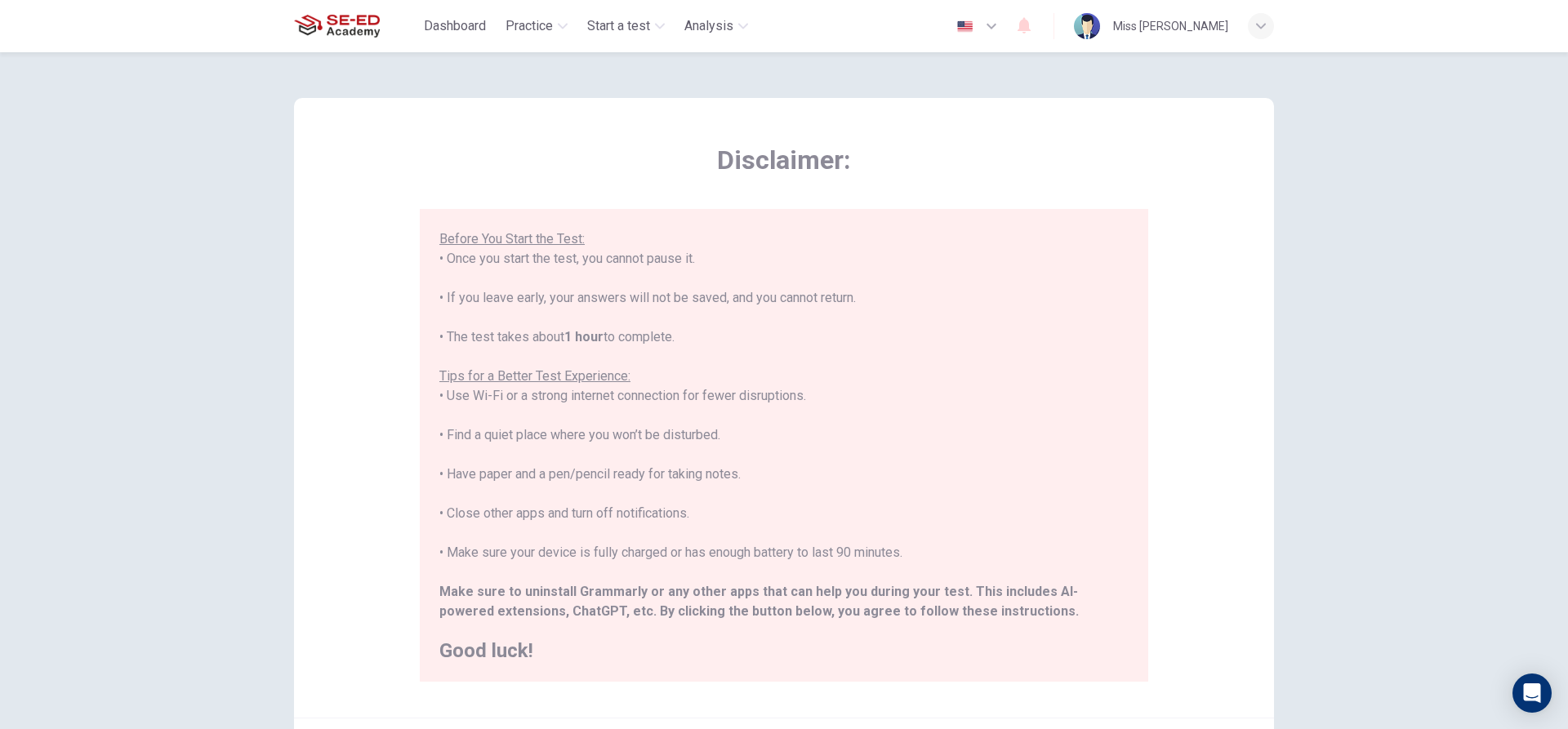
scroll to position [179, 0]
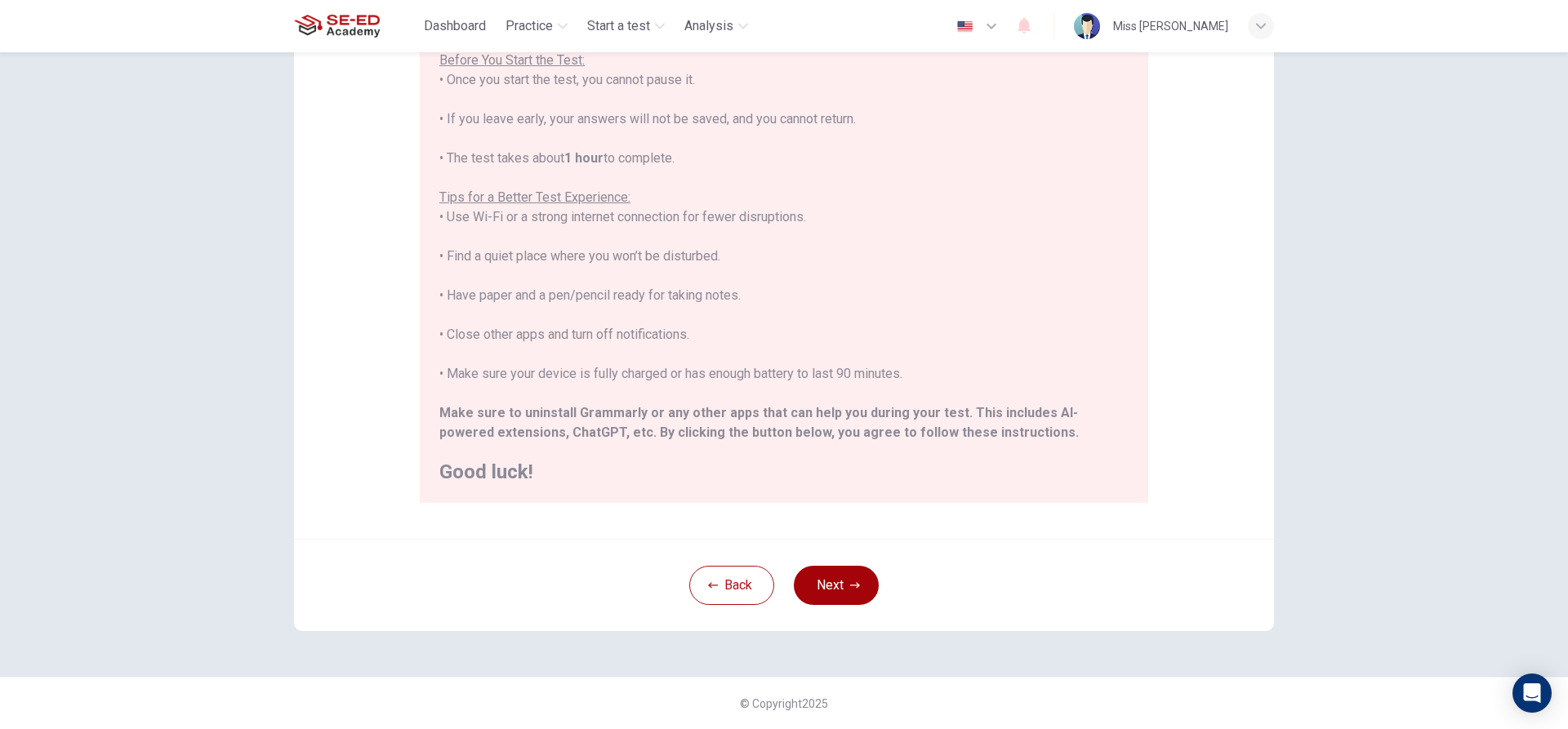
click at [841, 581] on button "Next" at bounding box center [836, 586] width 85 height 39
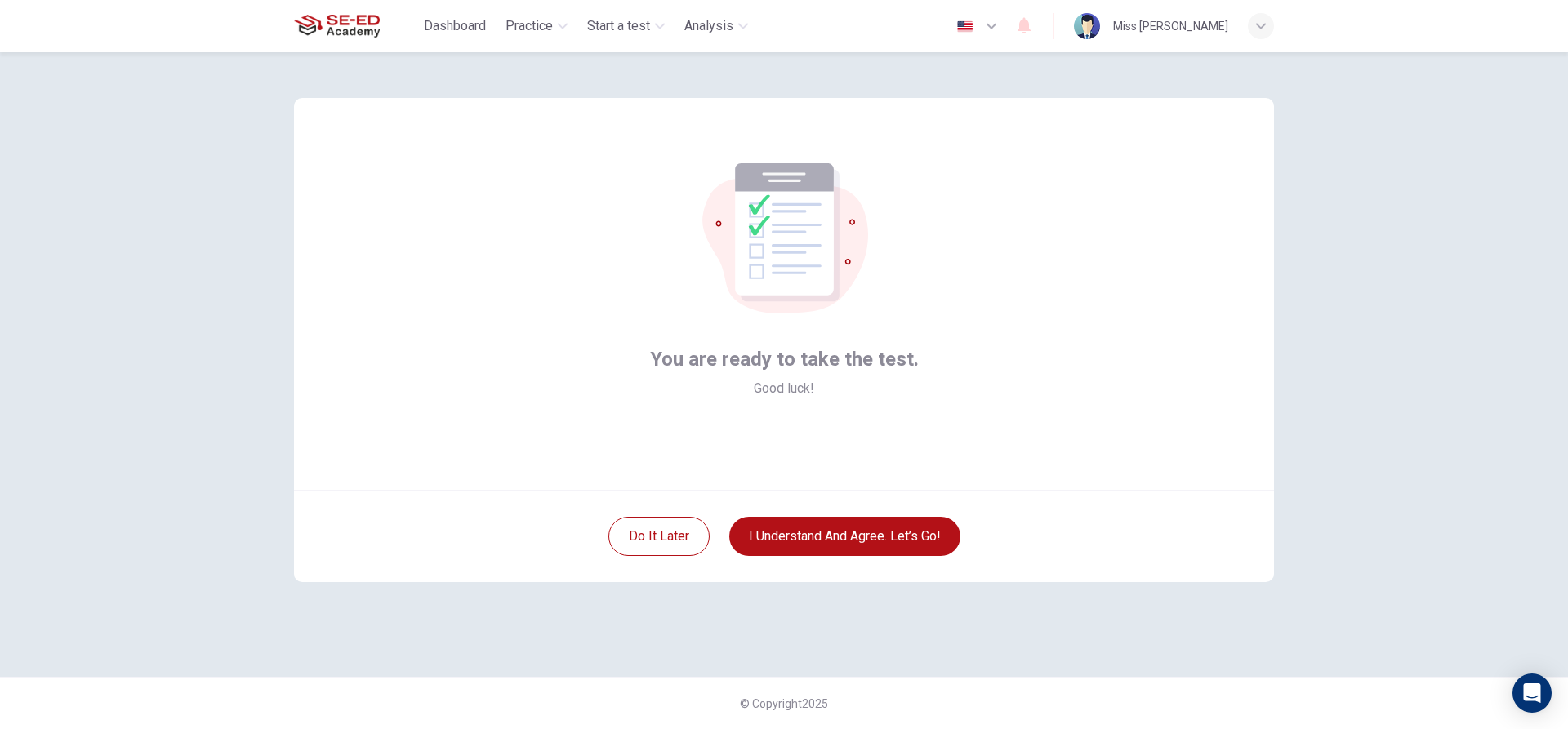
scroll to position [0, 0]
click at [840, 534] on button "I understand and agree. Let’s go!" at bounding box center [845, 537] width 231 height 39
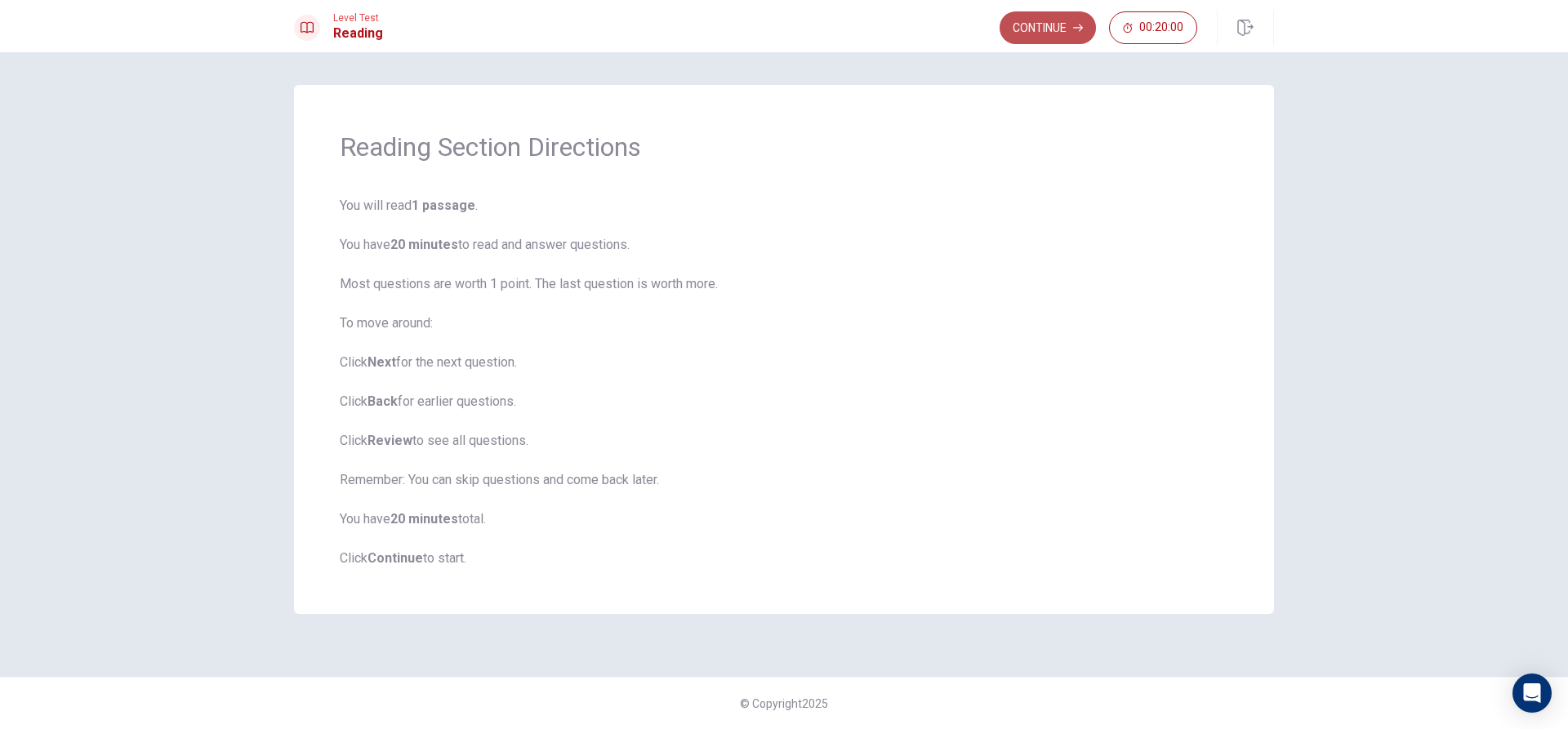
click at [1034, 29] on button "Continue" at bounding box center [1048, 28] width 97 height 33
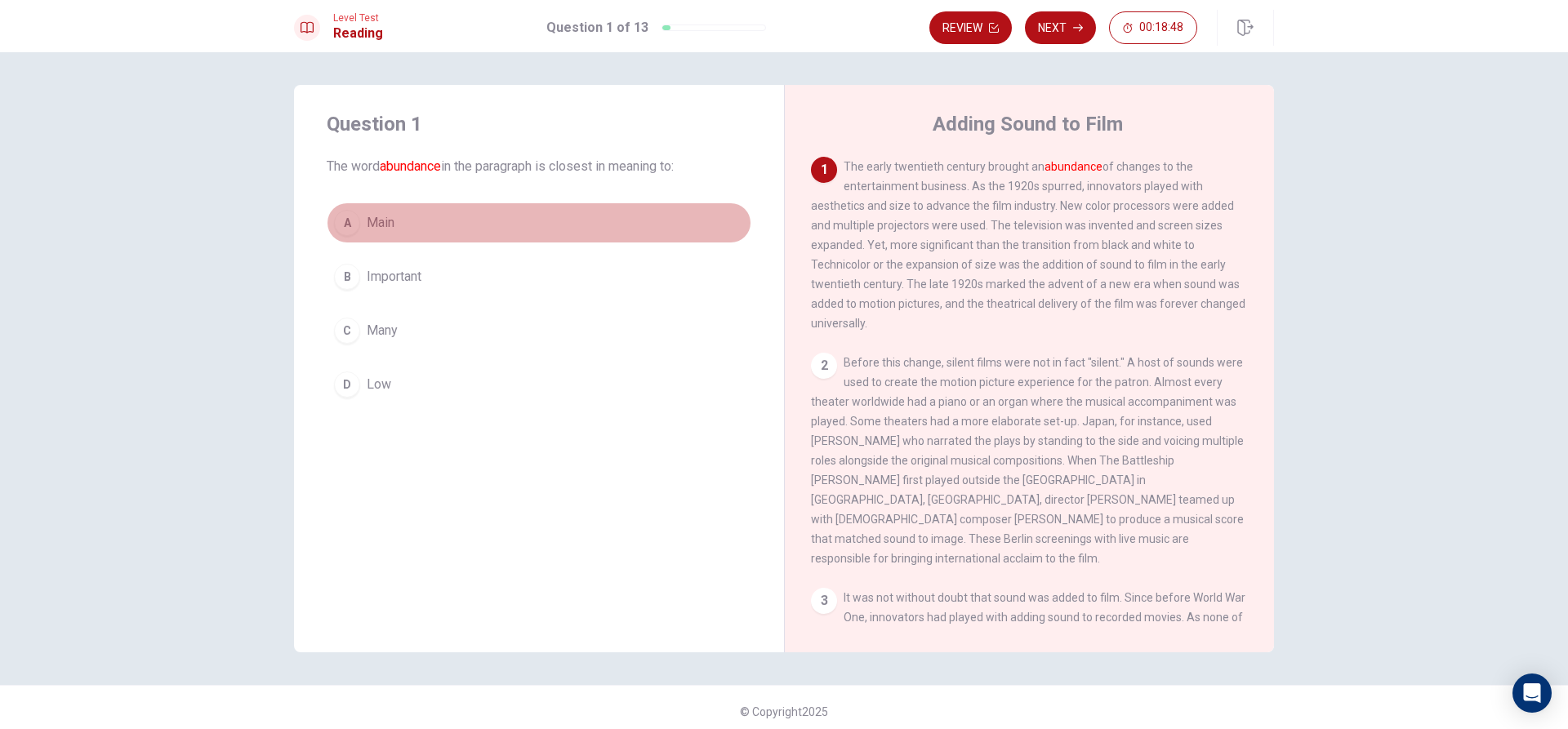
click at [396, 232] on button "A Main" at bounding box center [539, 223] width 424 height 41
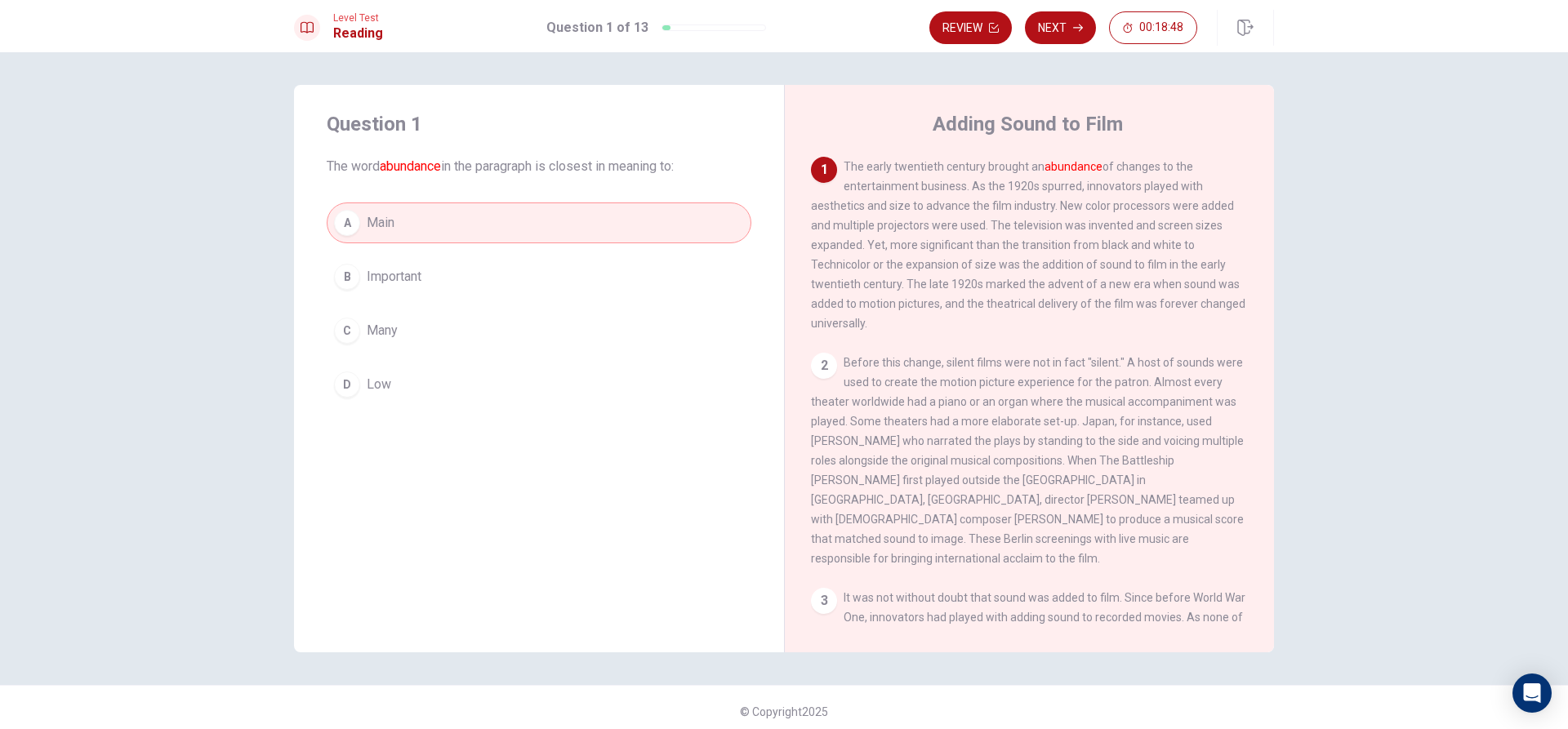
drag, startPoint x: 427, startPoint y: 268, endPoint x: 437, endPoint y: 273, distance: 11.2
click at [427, 269] on button "B Important" at bounding box center [539, 277] width 424 height 41
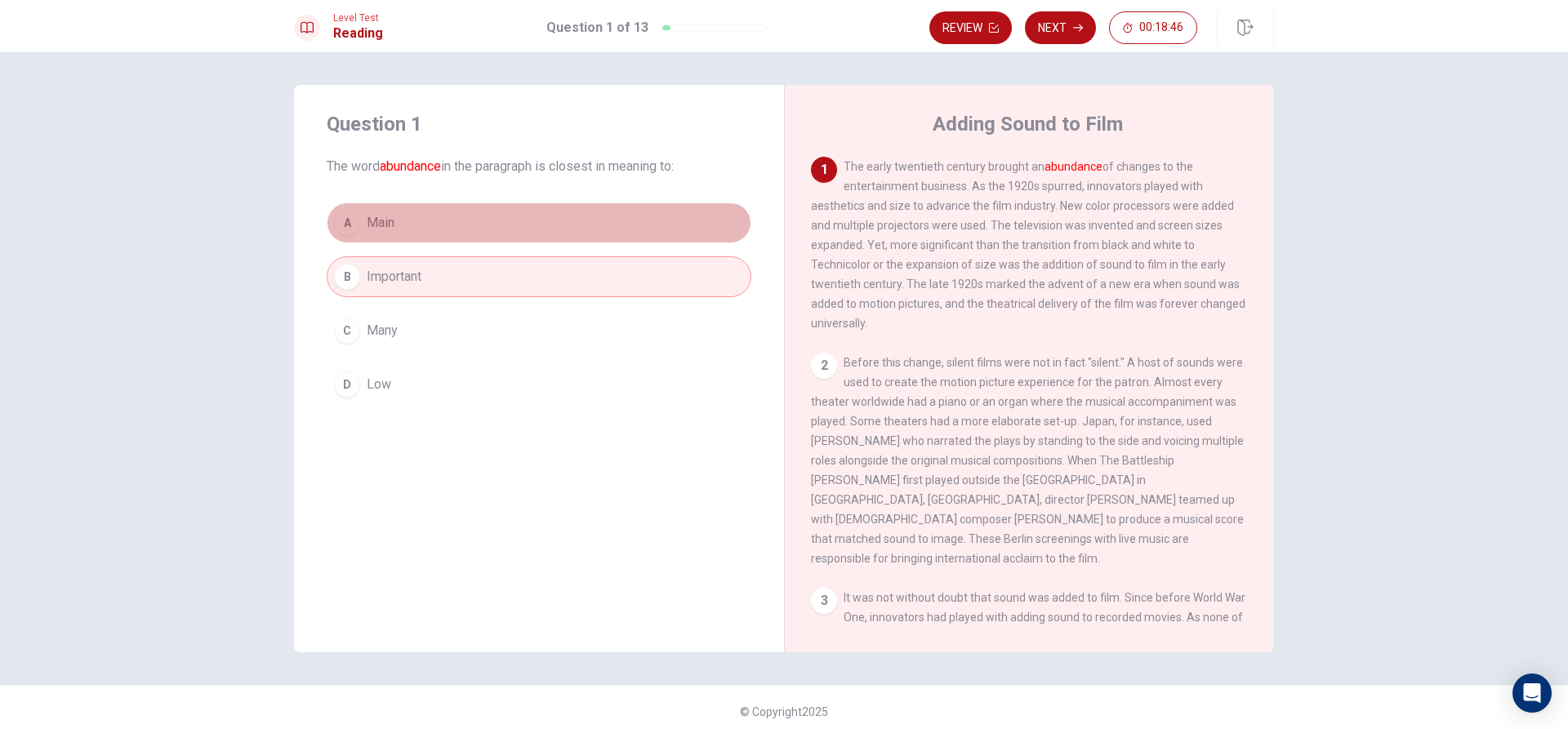
click at [438, 236] on button "A Main" at bounding box center [539, 223] width 424 height 41
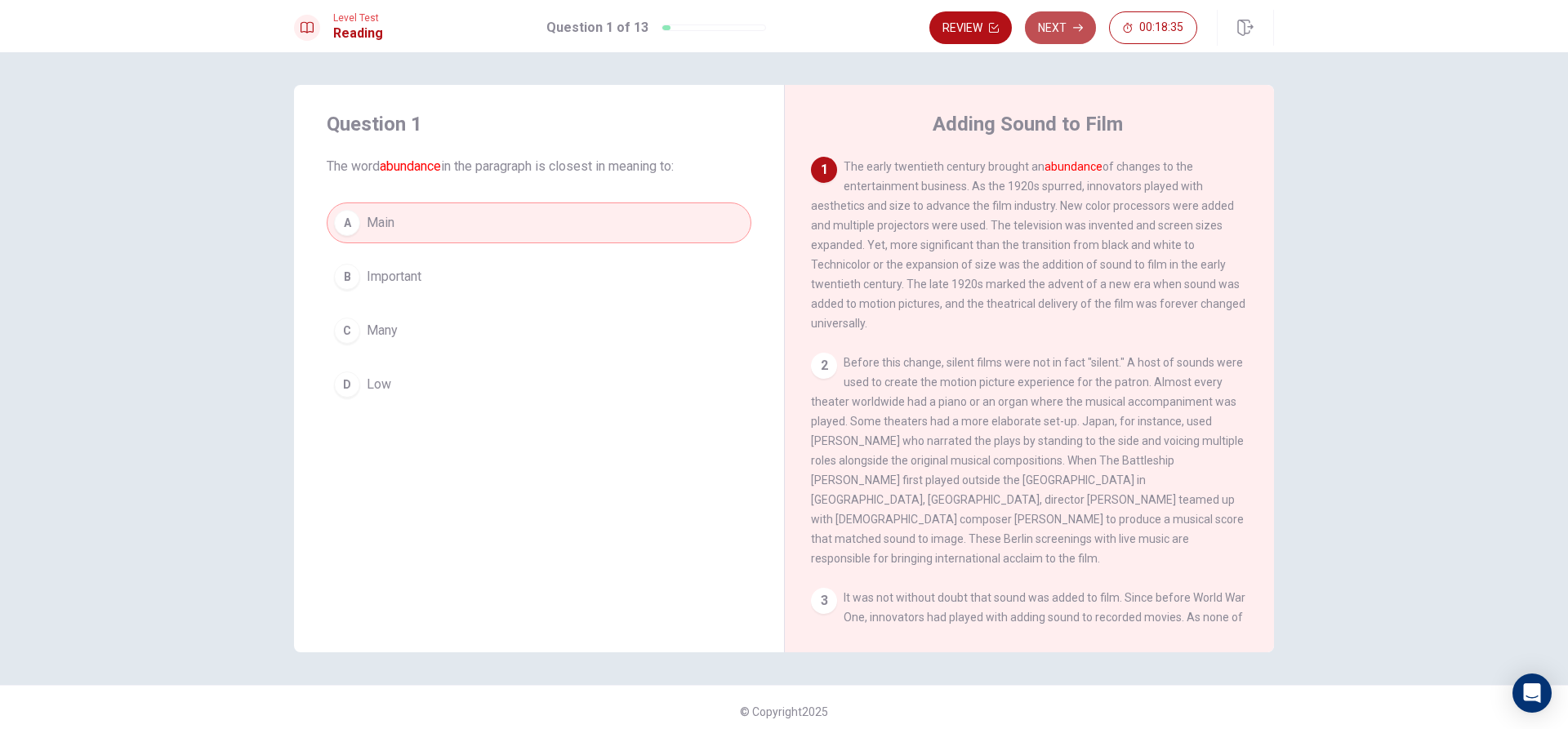
click at [1063, 17] on button "Next" at bounding box center [1060, 28] width 71 height 33
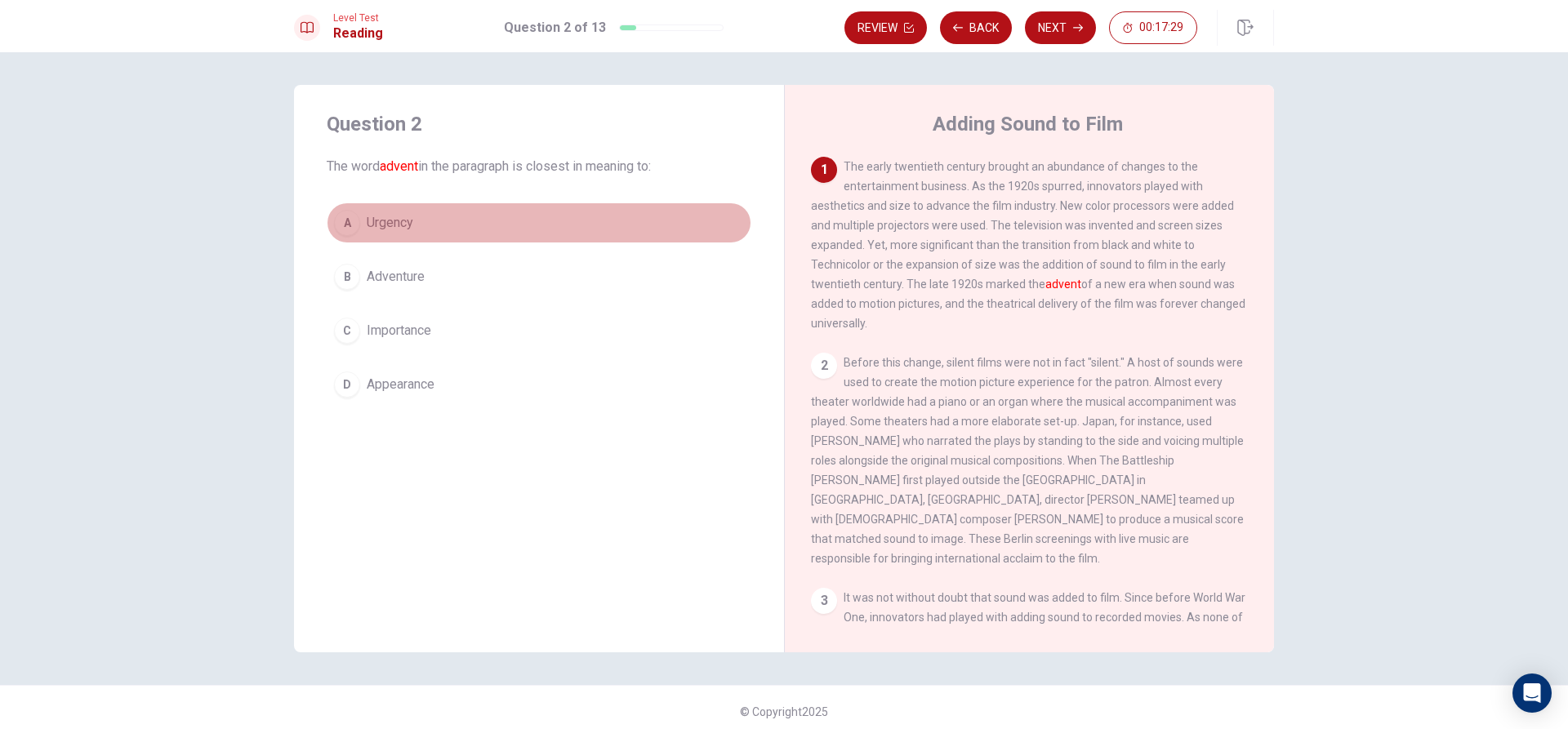
click at [465, 220] on button "A Urgency" at bounding box center [539, 223] width 424 height 41
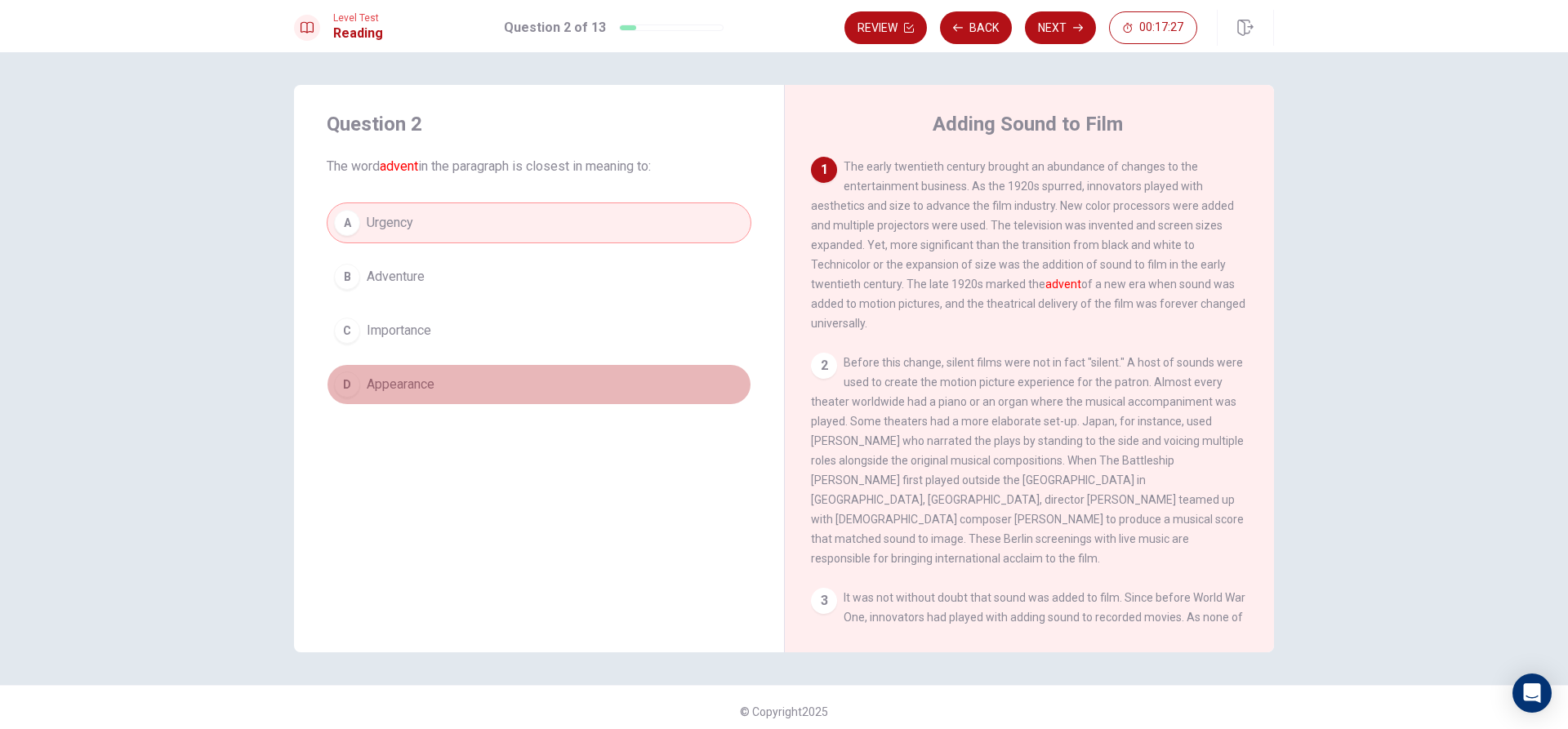
click at [452, 373] on button "D Appearance" at bounding box center [539, 385] width 424 height 41
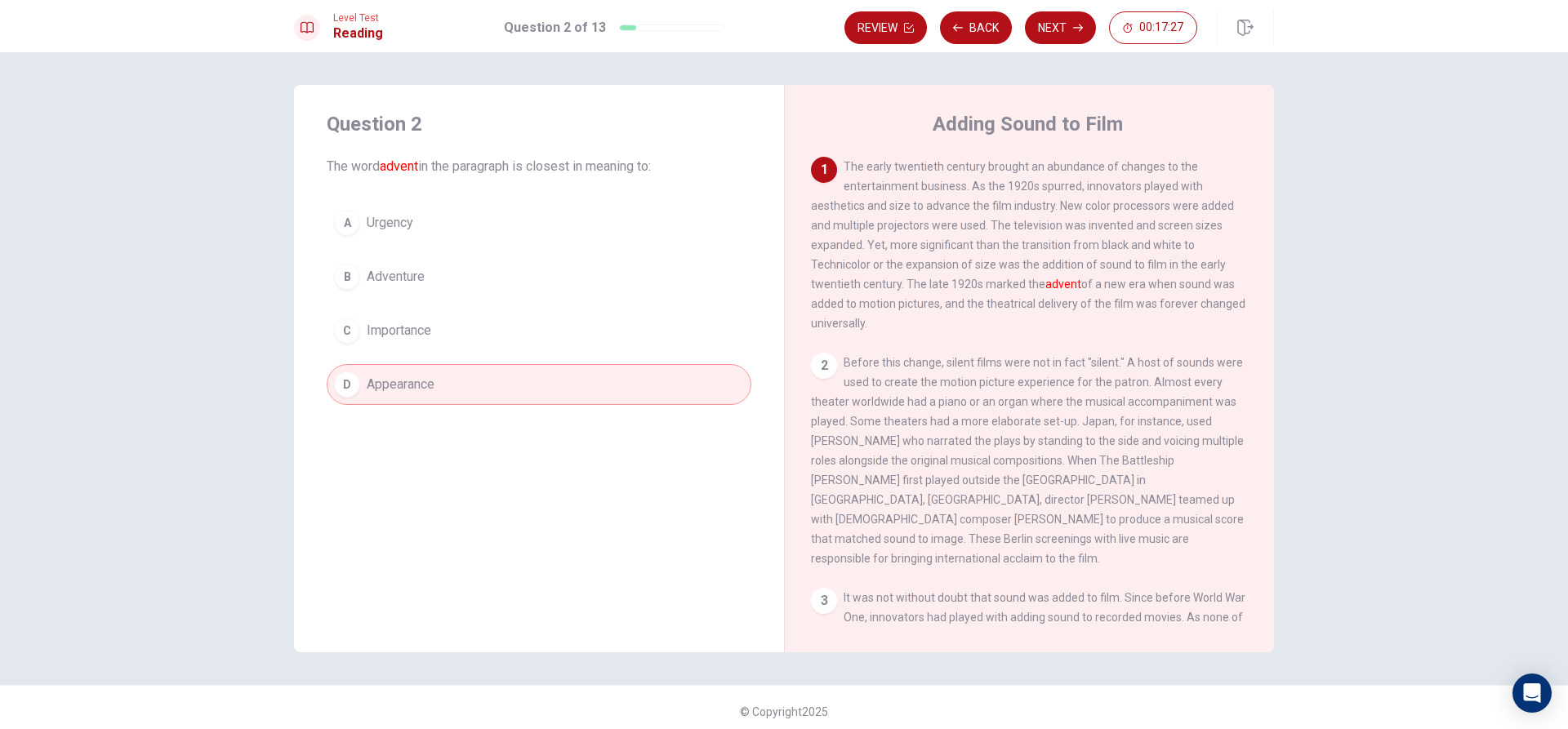
click at [449, 294] on button "B Adventure" at bounding box center [539, 277] width 424 height 41
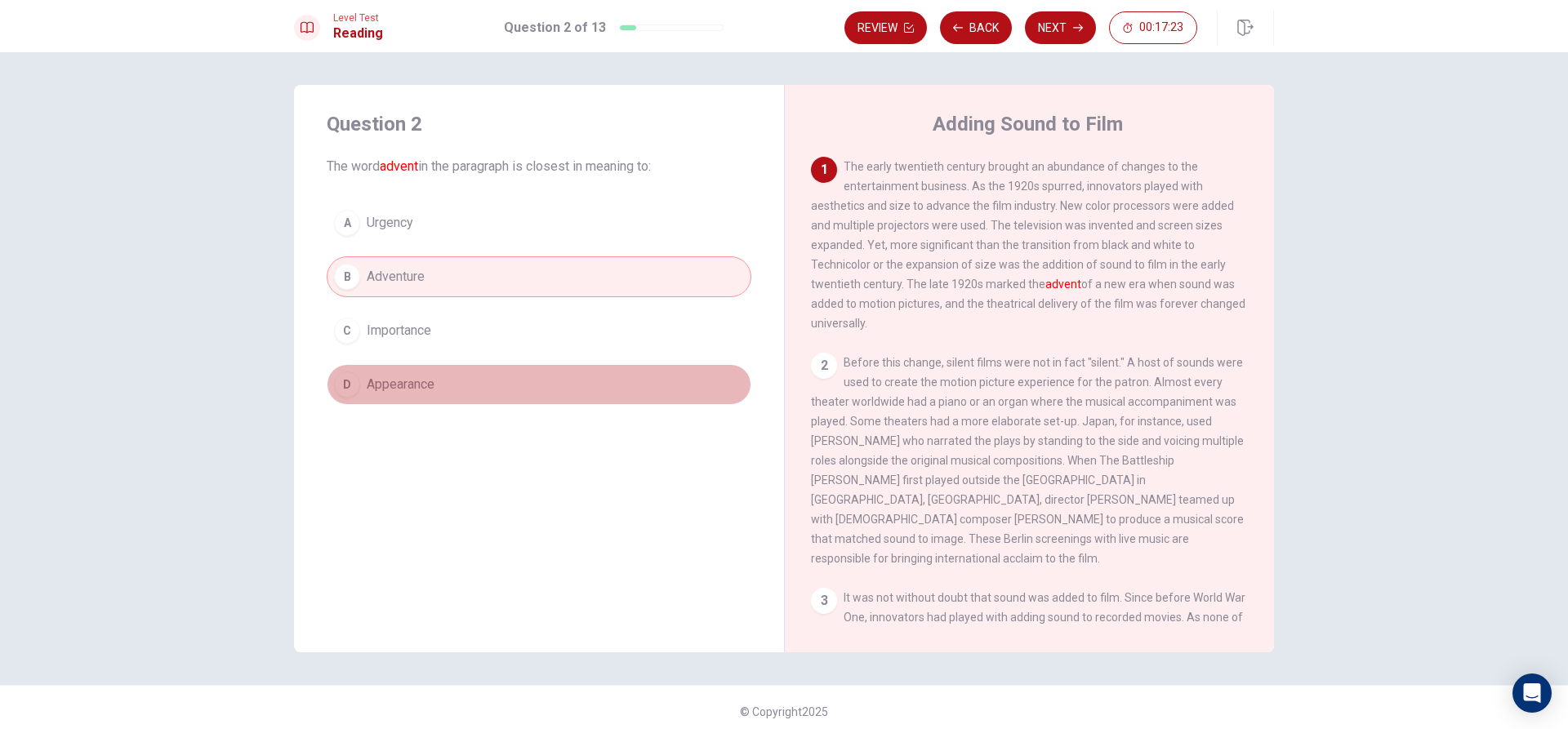
click at [393, 378] on span "Appearance" at bounding box center [401, 384] width 68 height 20
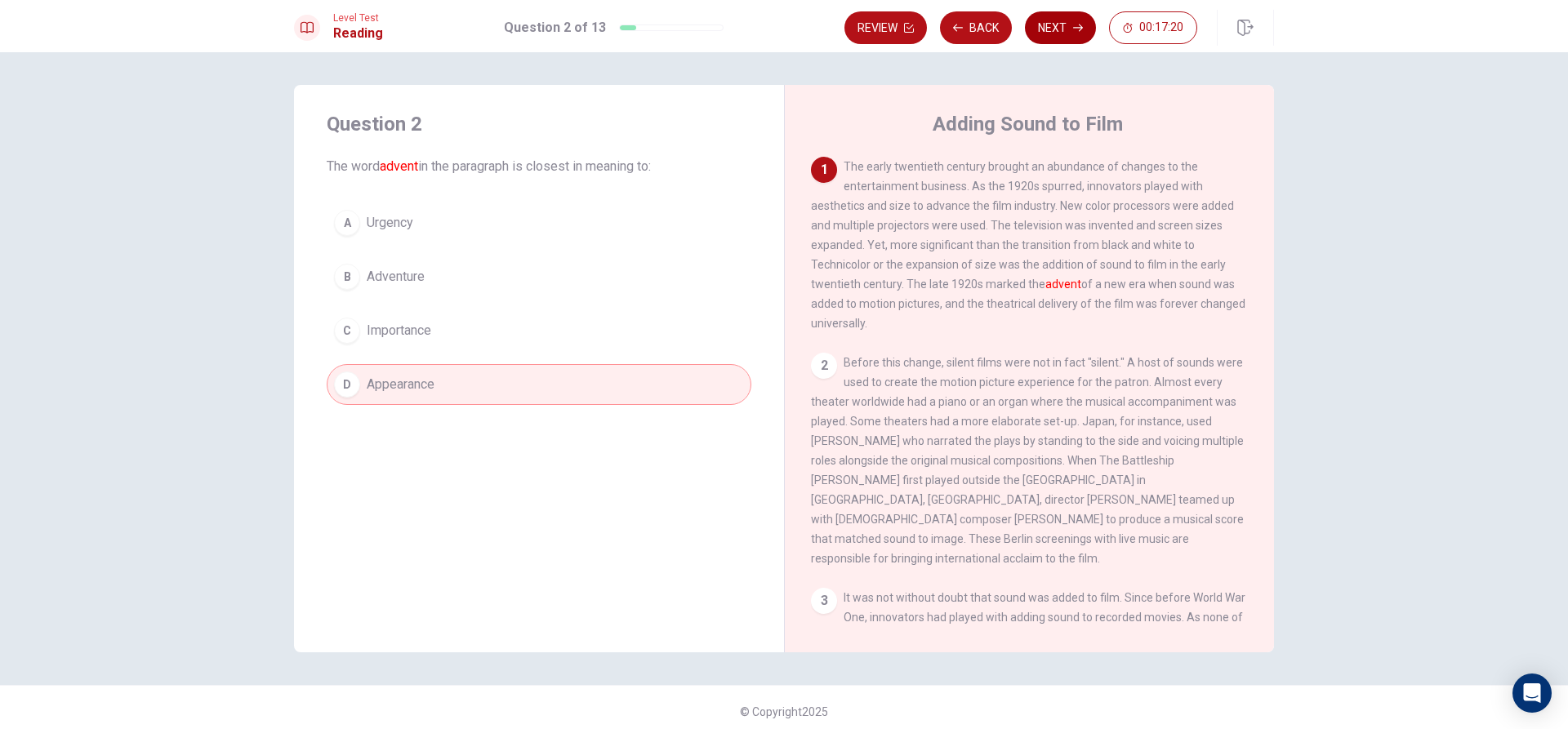
click at [1055, 30] on button "Next" at bounding box center [1060, 28] width 71 height 33
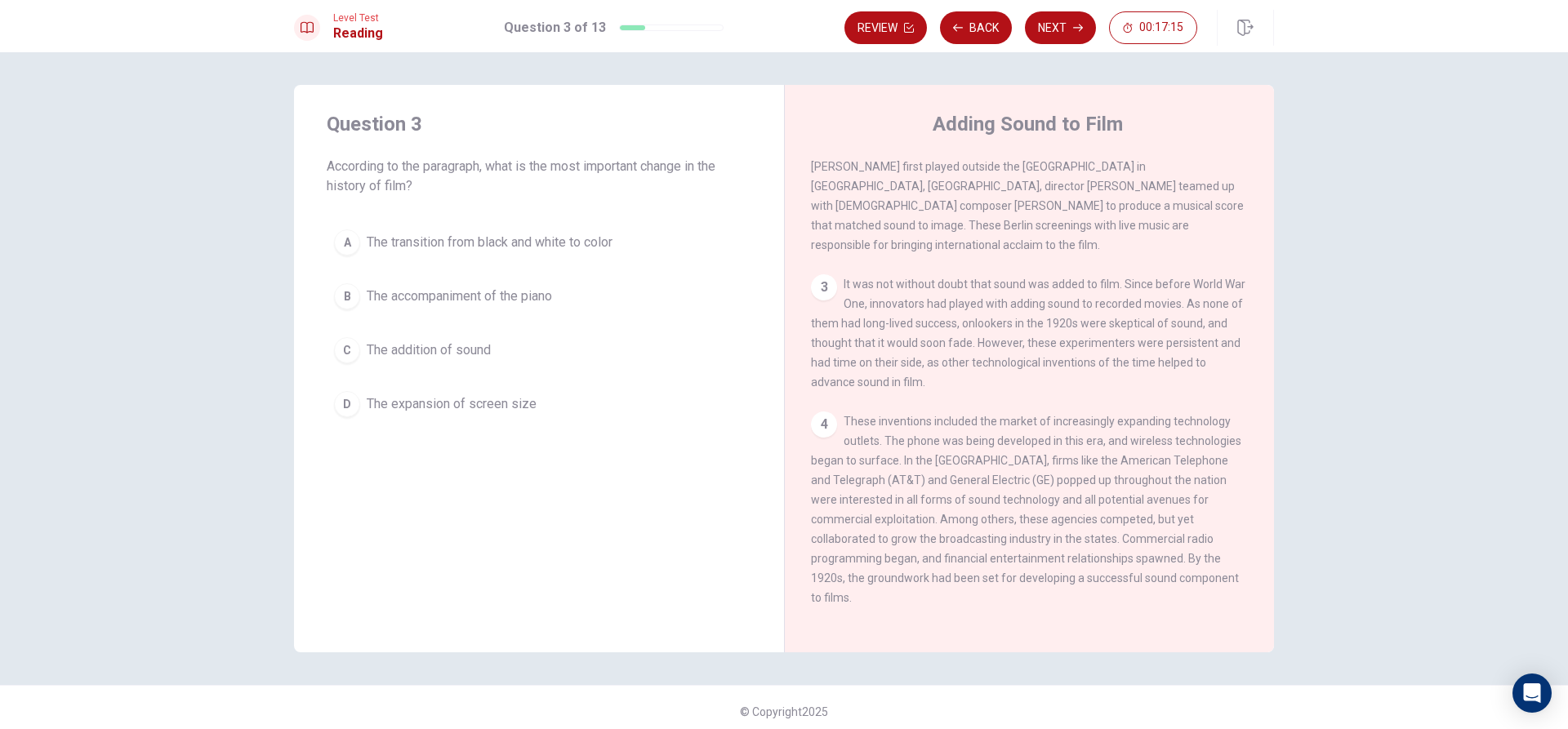
scroll to position [327, 0]
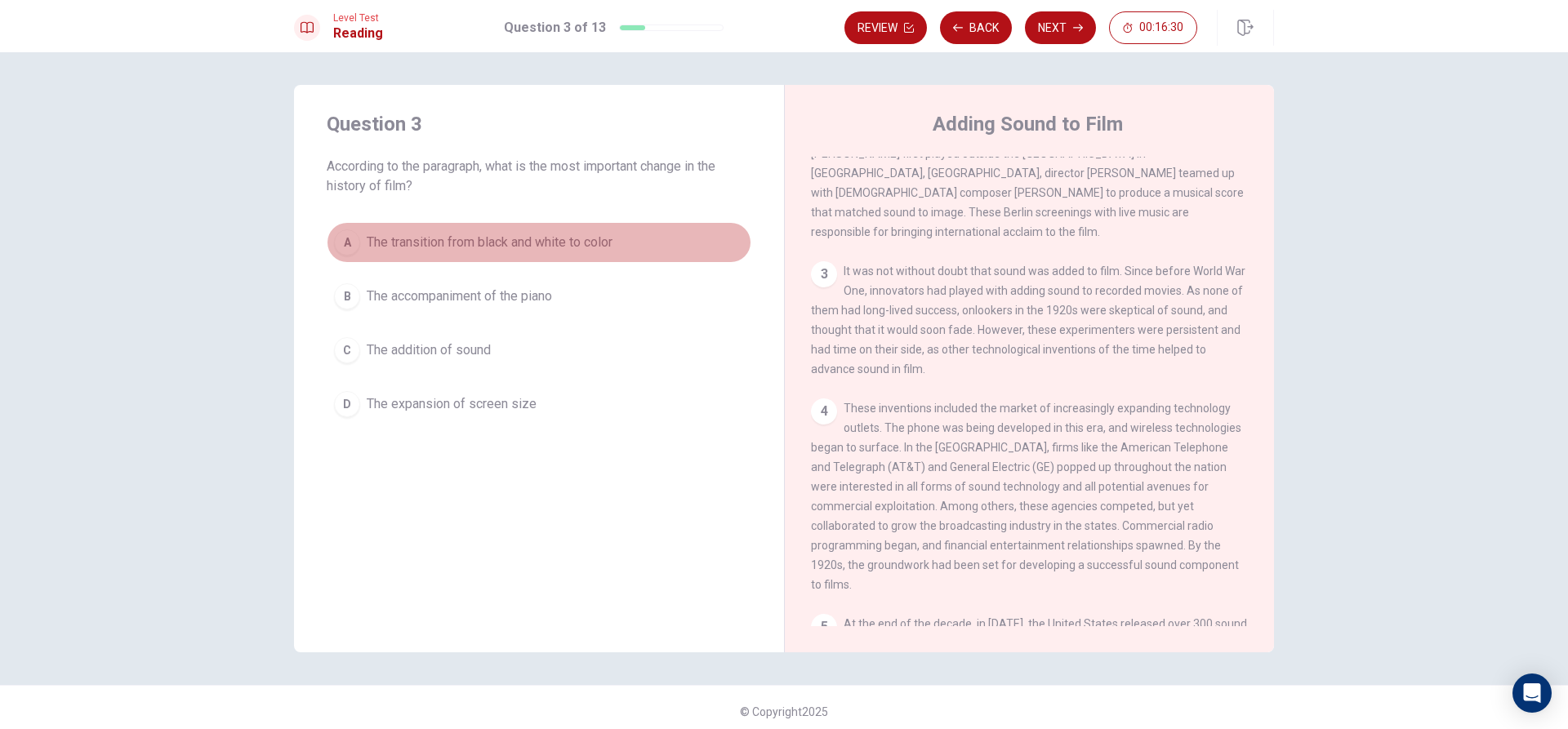
click at [455, 260] on button "A The transition from black and white to color" at bounding box center [539, 242] width 424 height 41
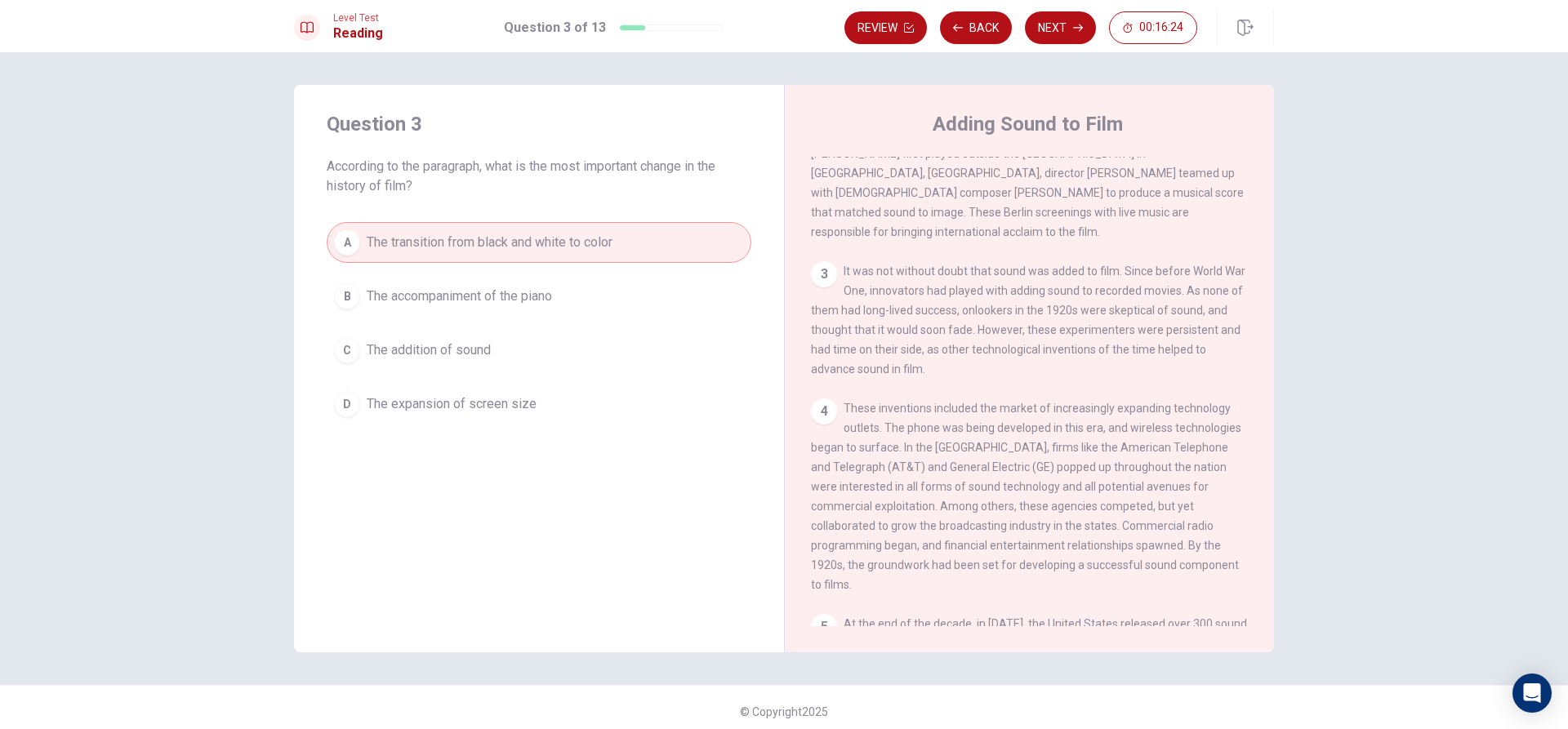
click at [555, 351] on button "C The addition of sound" at bounding box center [539, 351] width 424 height 41
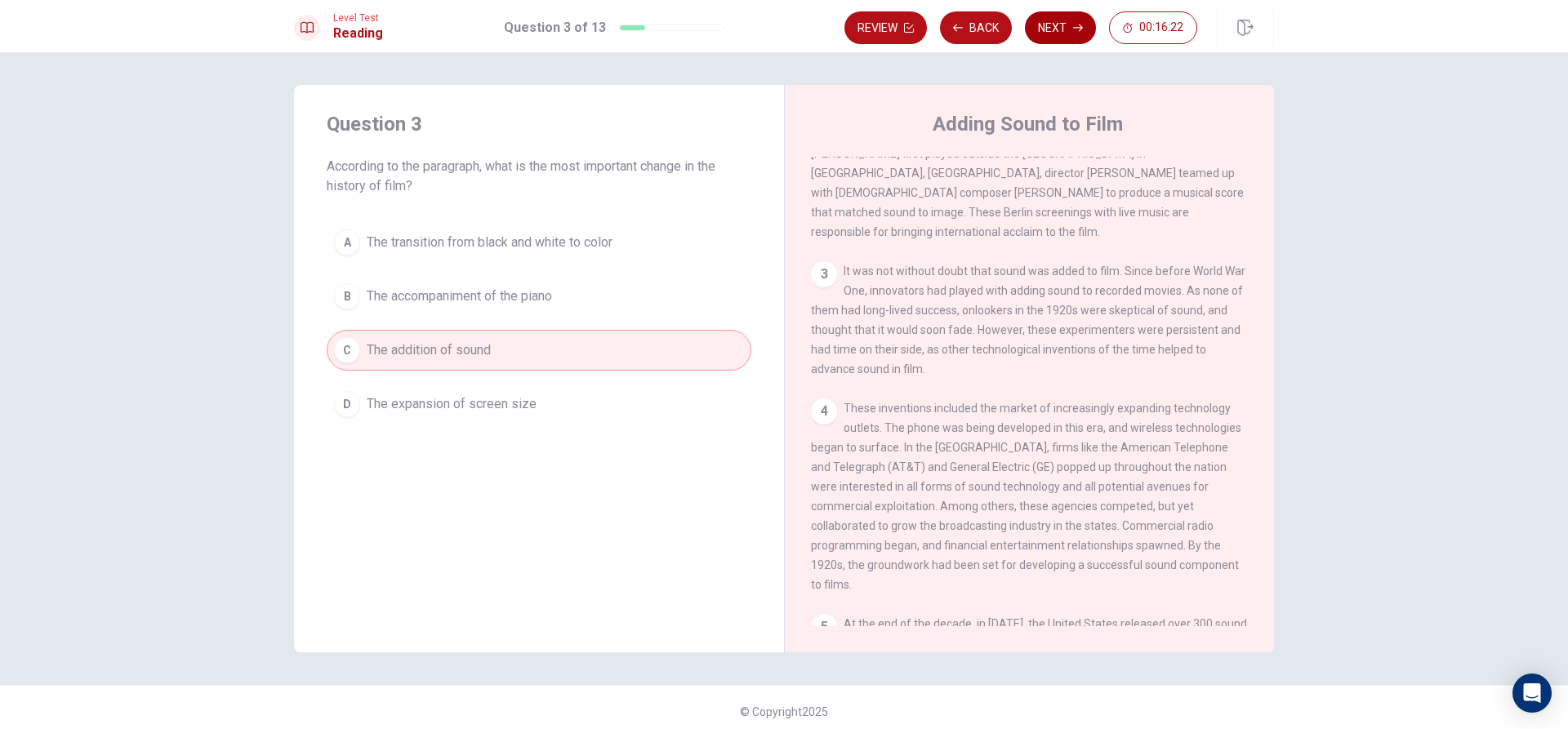
click at [1063, 20] on button "Next" at bounding box center [1060, 28] width 71 height 33
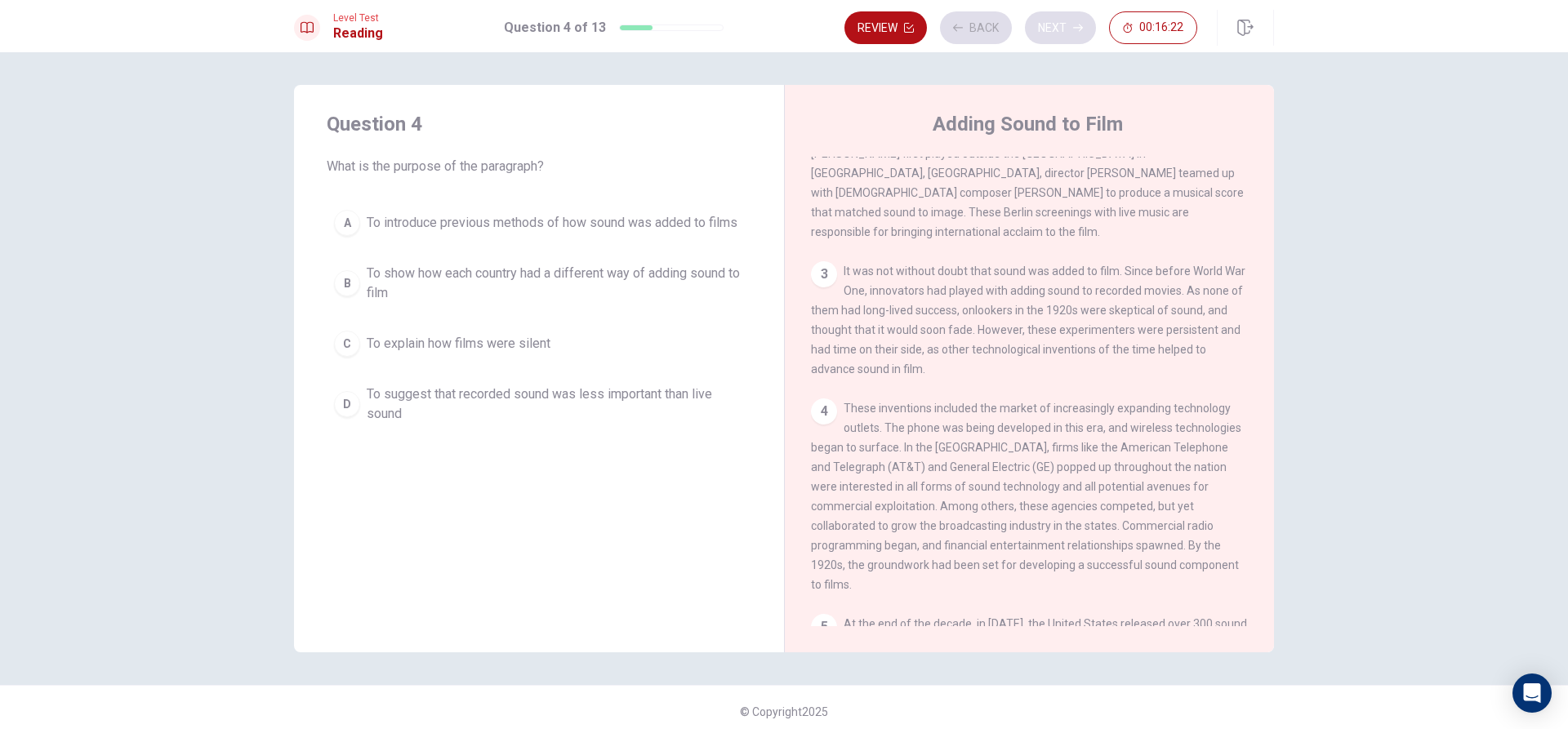
scroll to position [203, 0]
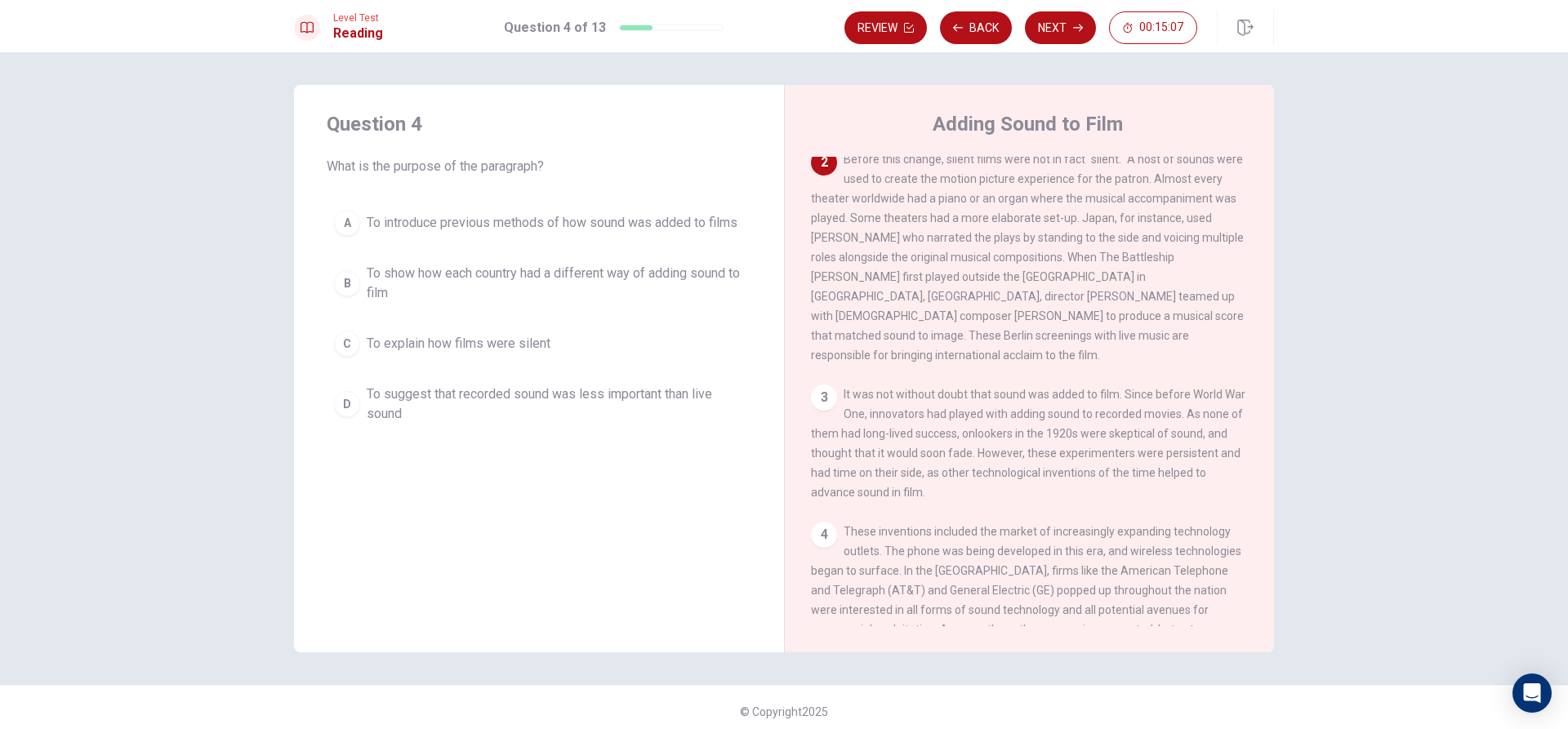
click at [400, 343] on span "To explain how films were silent" at bounding box center [459, 344] width 184 height 20
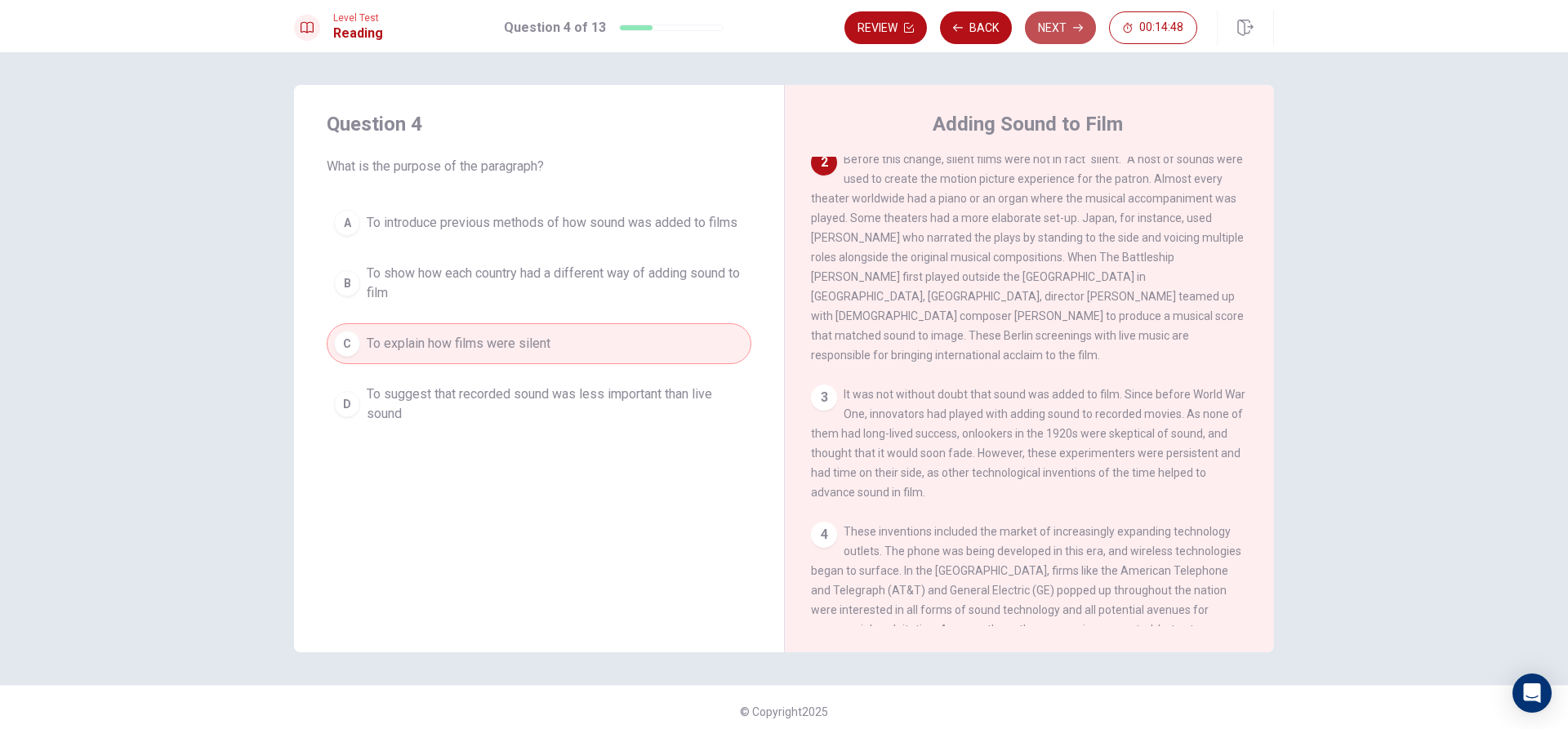
click at [1059, 36] on button "Next" at bounding box center [1060, 28] width 71 height 33
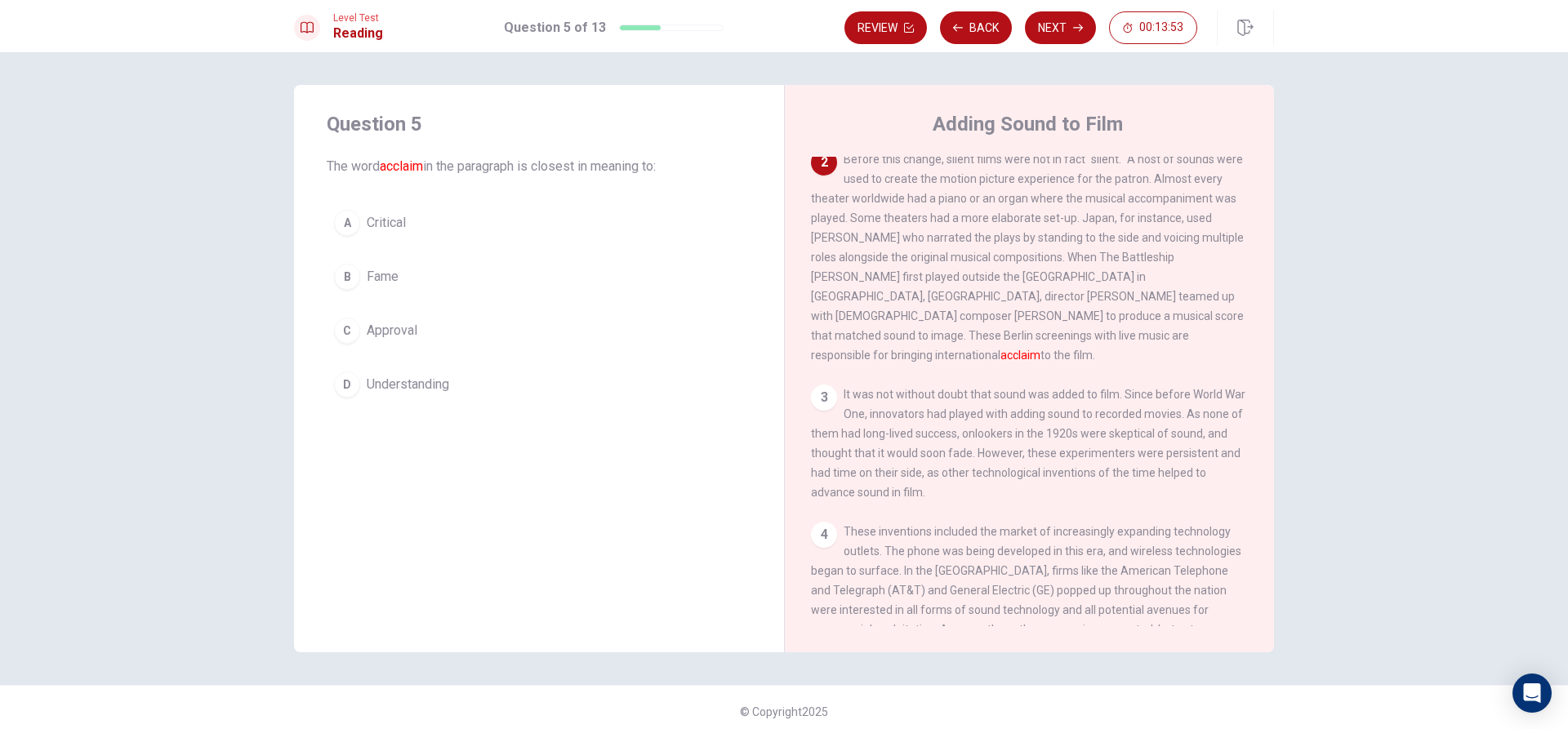
click at [429, 306] on div "A Critical B Fame C Approval D Understanding" at bounding box center [539, 303] width 424 height 202
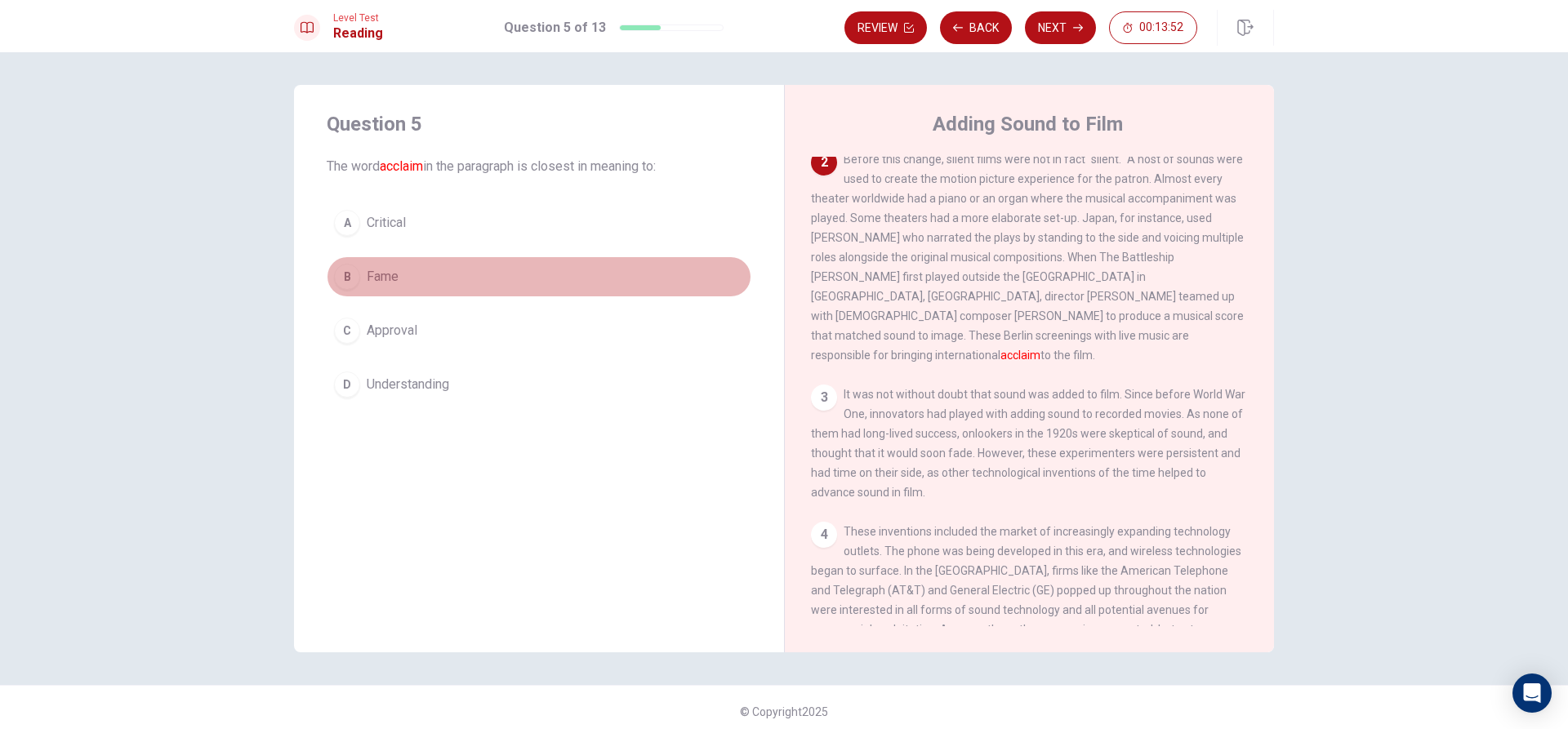
click at [423, 271] on button "B Fame" at bounding box center [539, 277] width 424 height 41
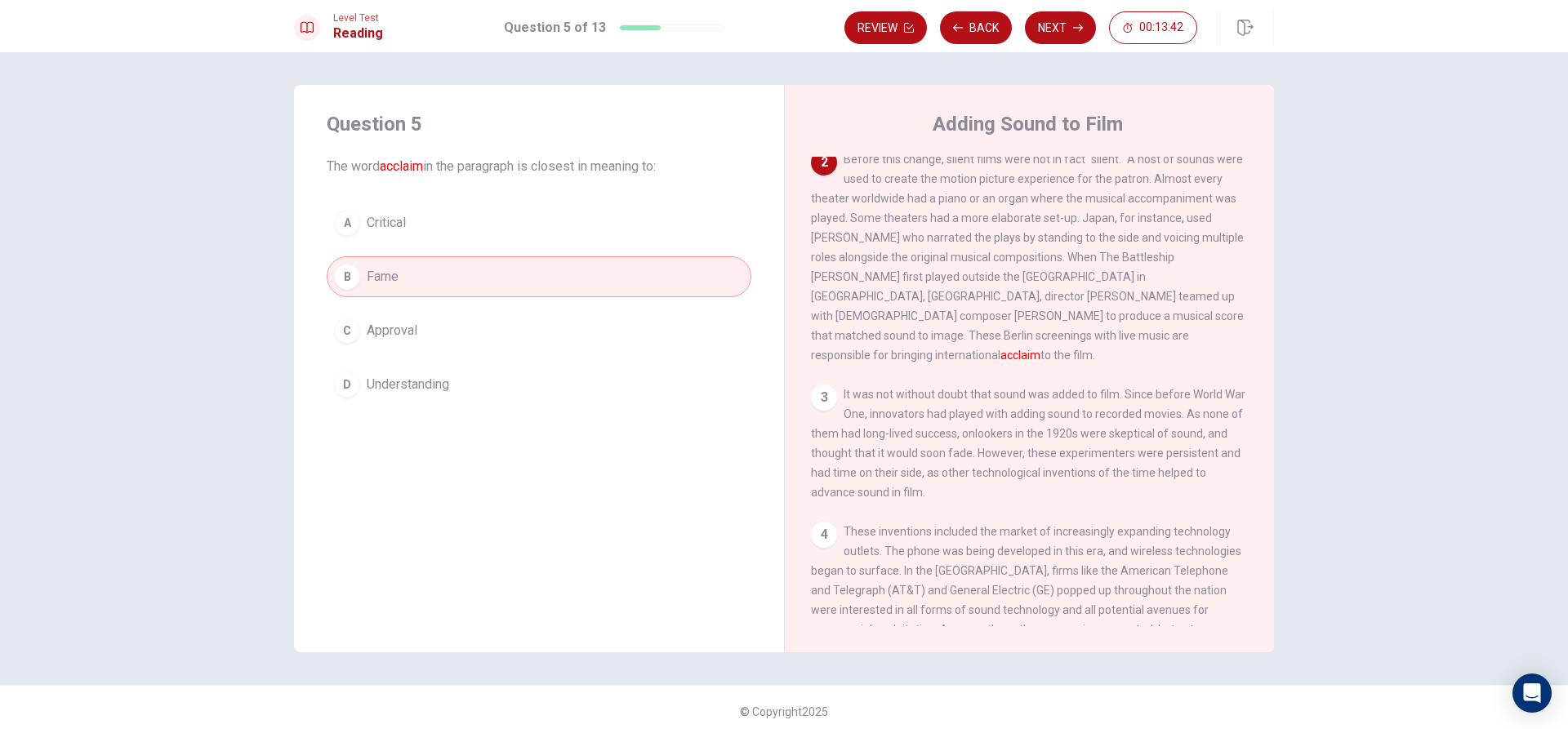
click at [391, 344] on button "C Approval" at bounding box center [539, 331] width 424 height 41
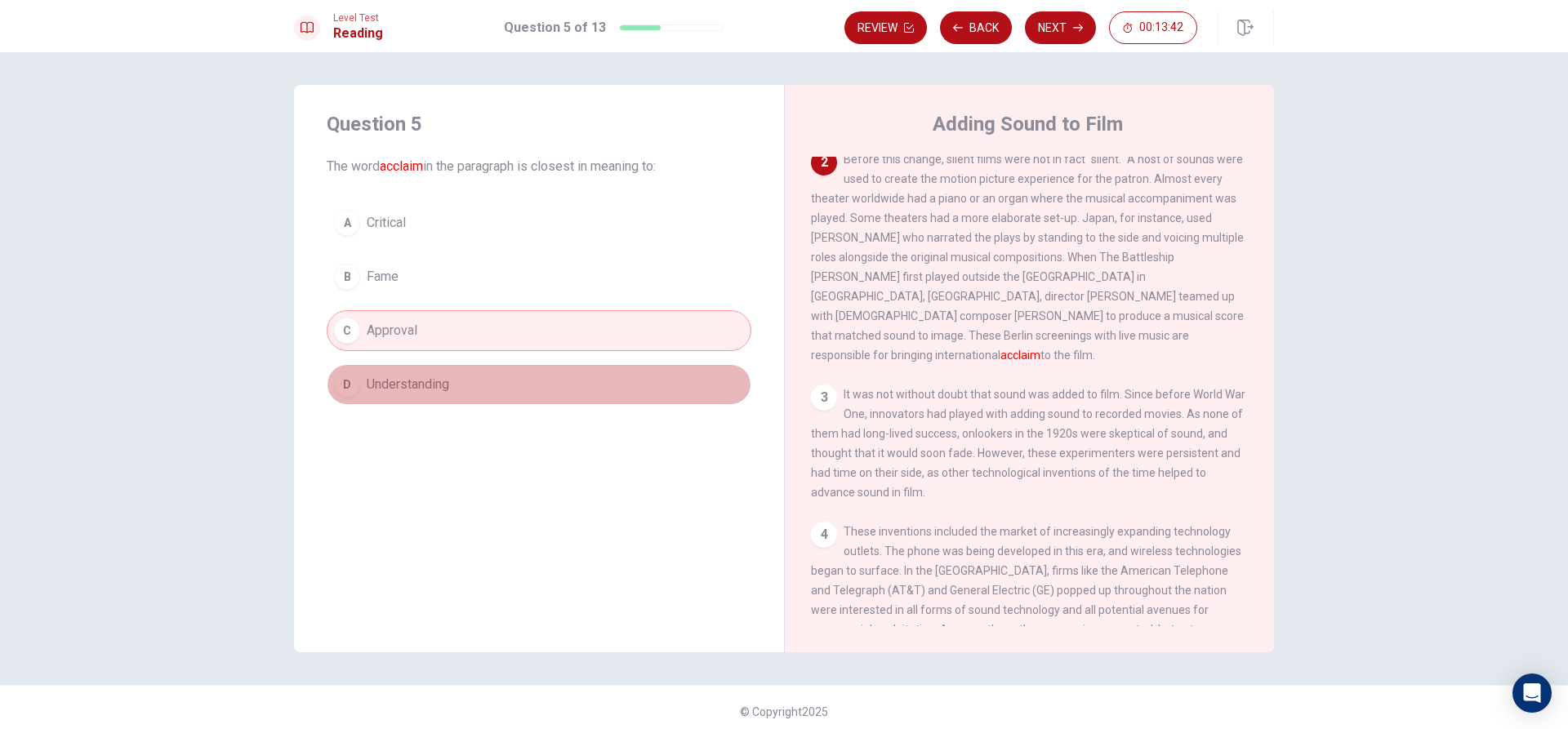
click at [403, 367] on button "D Understanding" at bounding box center [539, 385] width 424 height 41
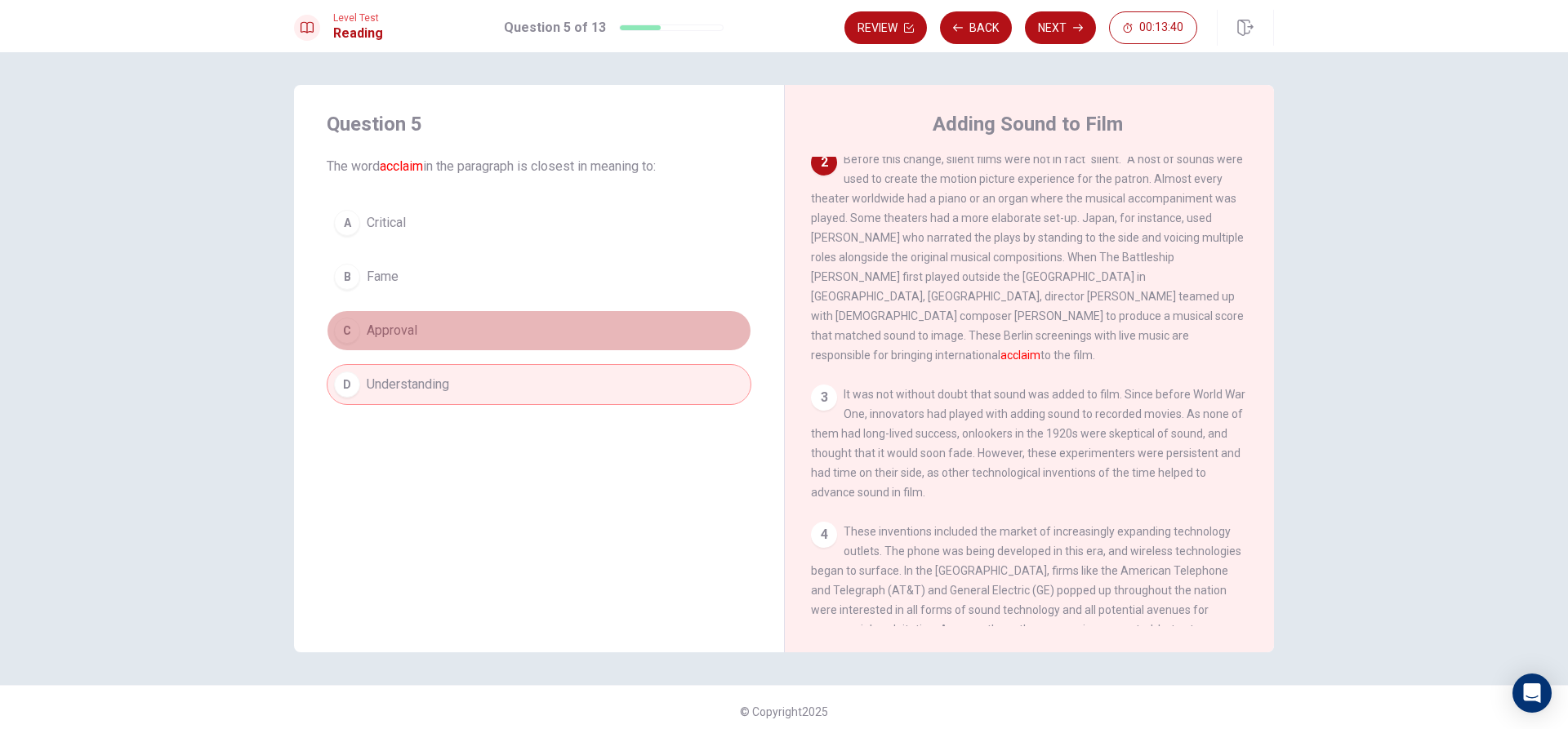
click at [440, 334] on button "C Approval" at bounding box center [539, 331] width 424 height 41
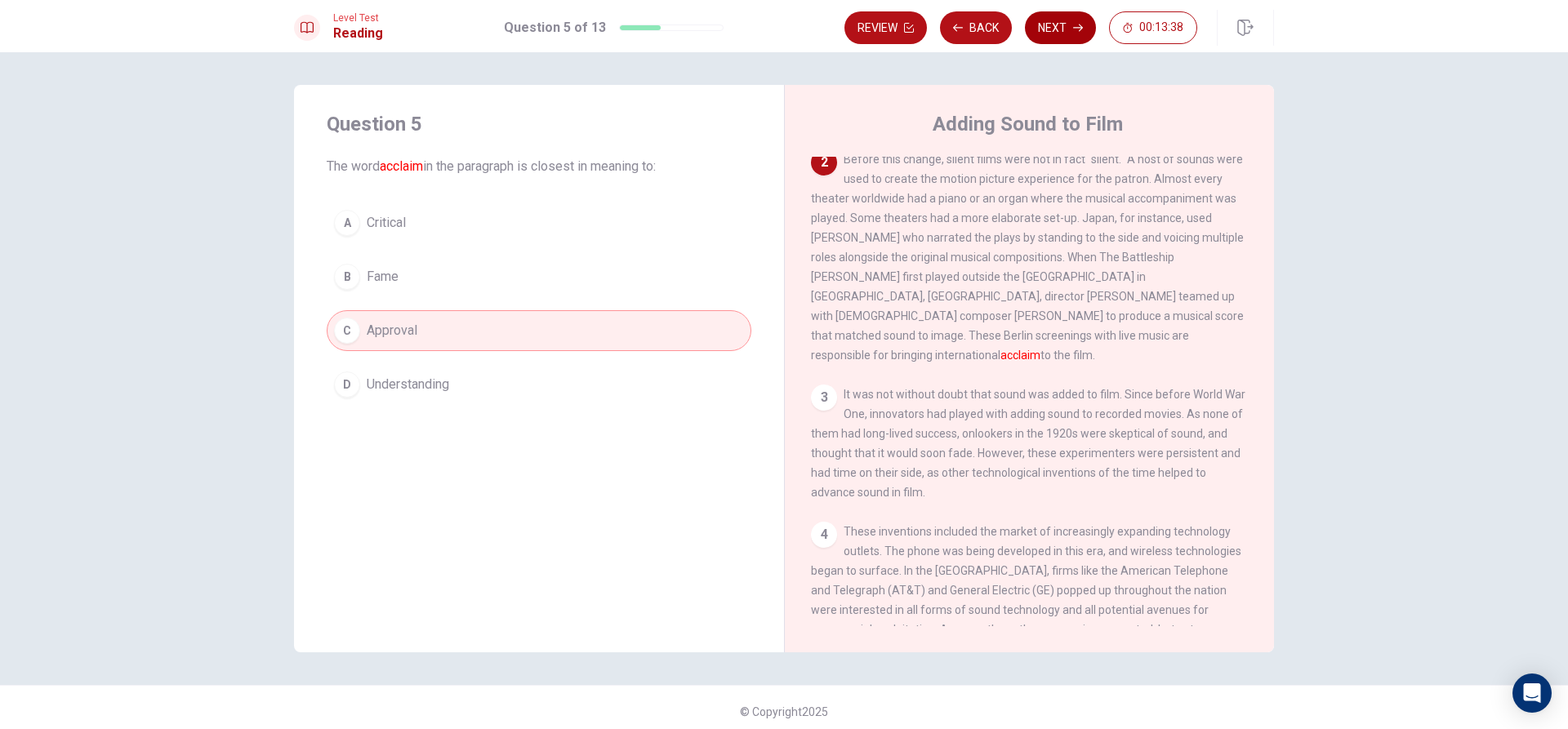
click at [1045, 30] on button "Next" at bounding box center [1060, 28] width 71 height 33
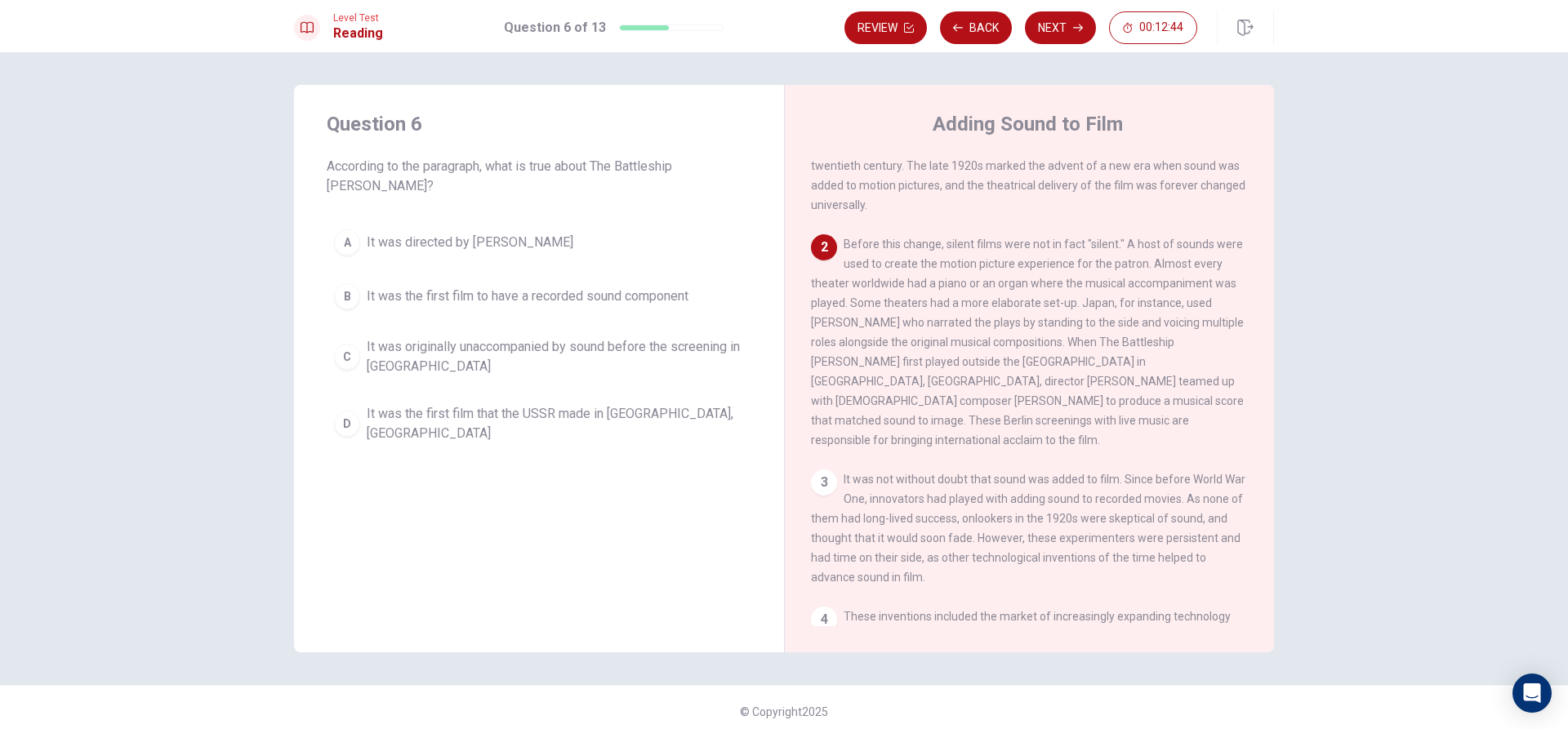
scroll to position [37, 0]
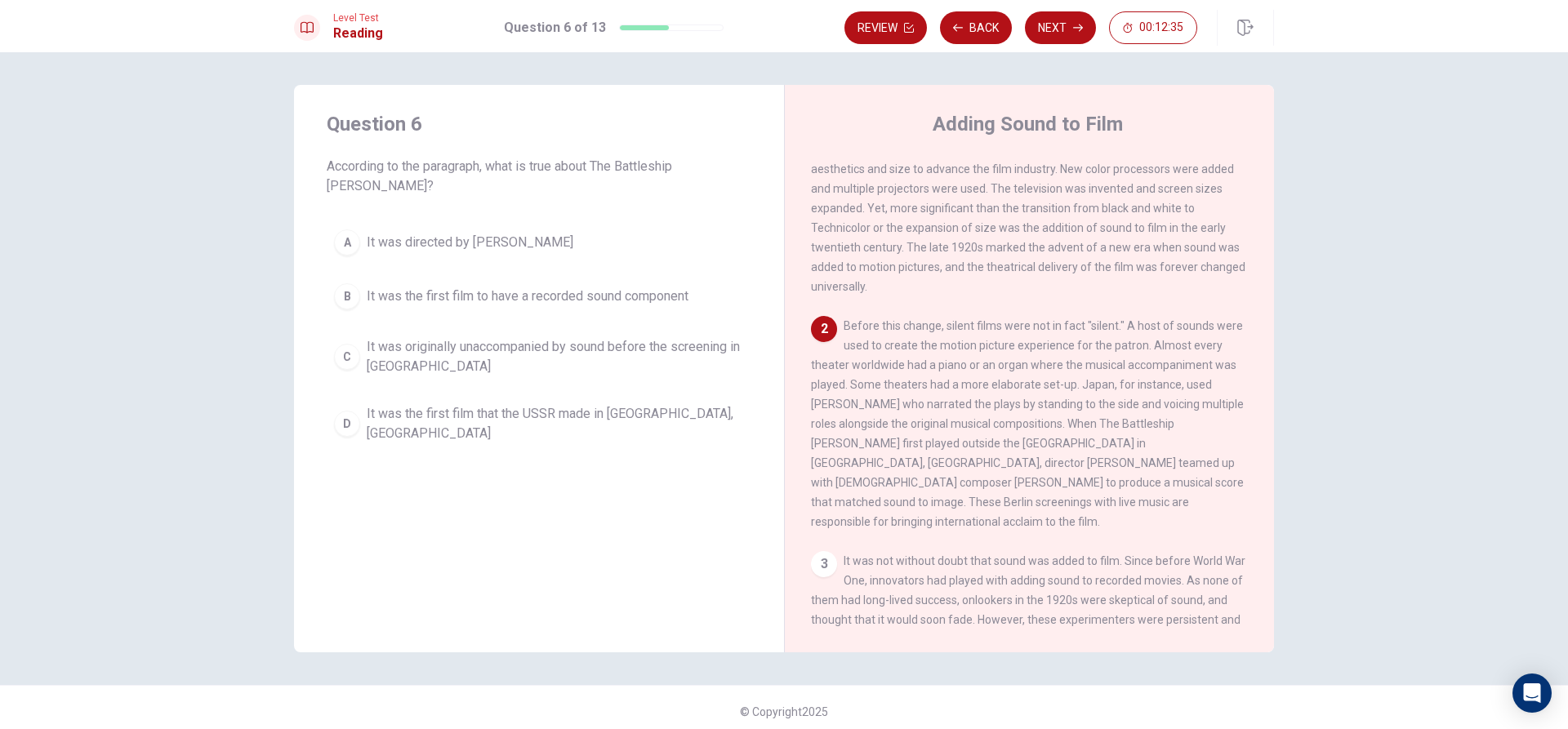
click at [1128, 131] on div "Adding Sound to Film" at bounding box center [1040, 125] width 459 height 26
click at [1100, 168] on span "The early twentieth century brought an abundance of changes to the entertainmen…" at bounding box center [1028, 208] width 434 height 170
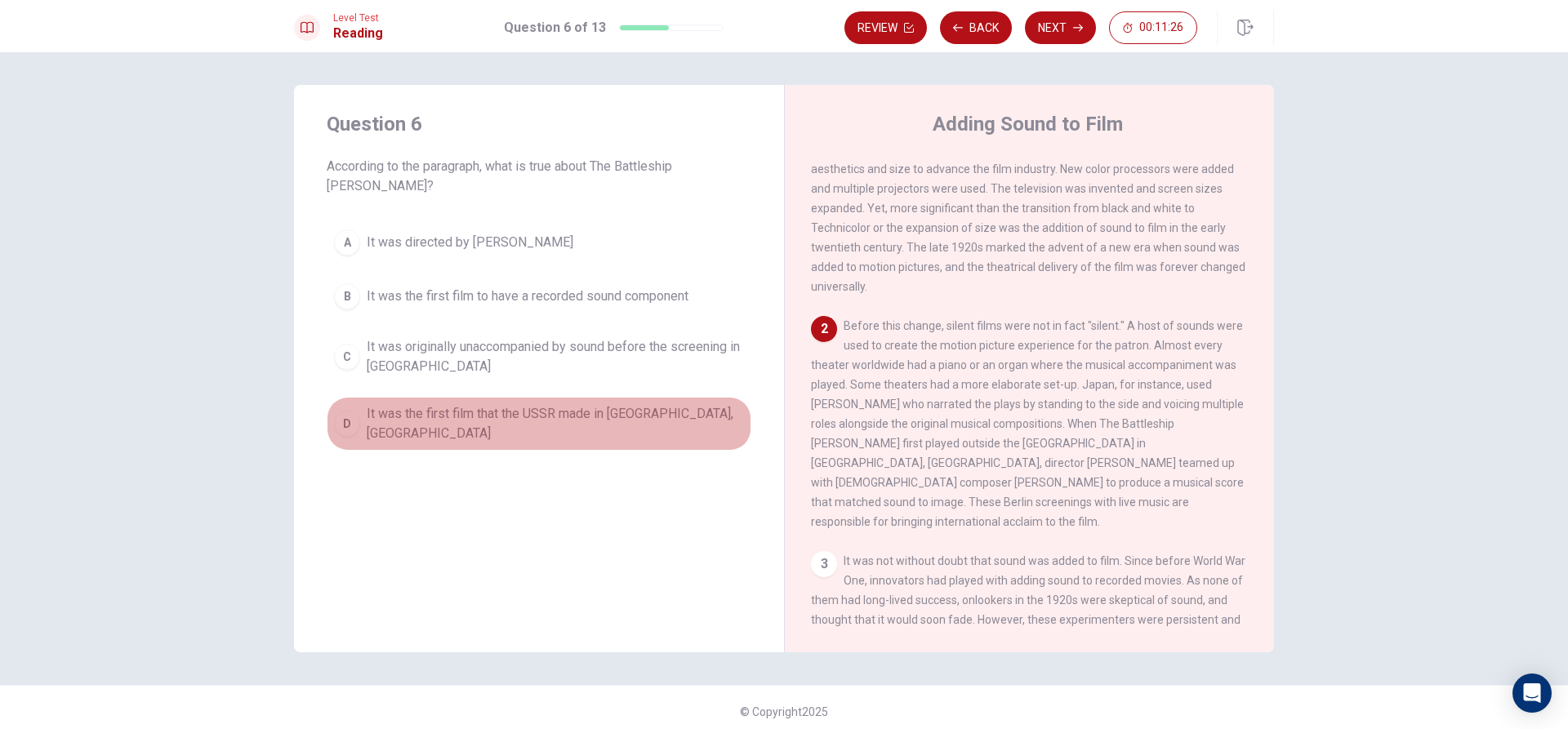
click at [623, 404] on span "It was the first film that the USSR made in Berlin, Germany" at bounding box center [555, 423] width 377 height 39
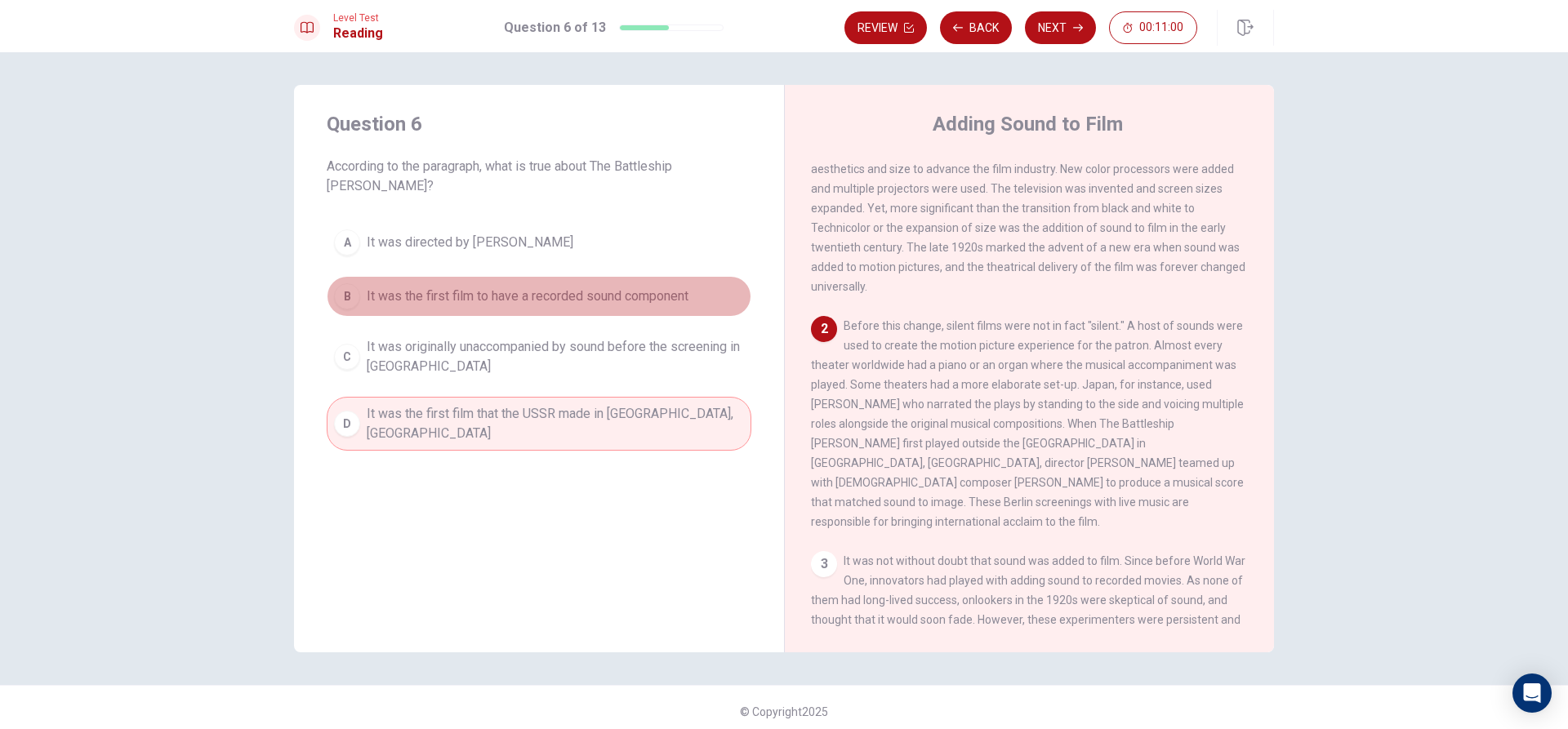
click at [467, 287] on span "It was the first film to have a recorded sound component" at bounding box center [528, 297] width 322 height 20
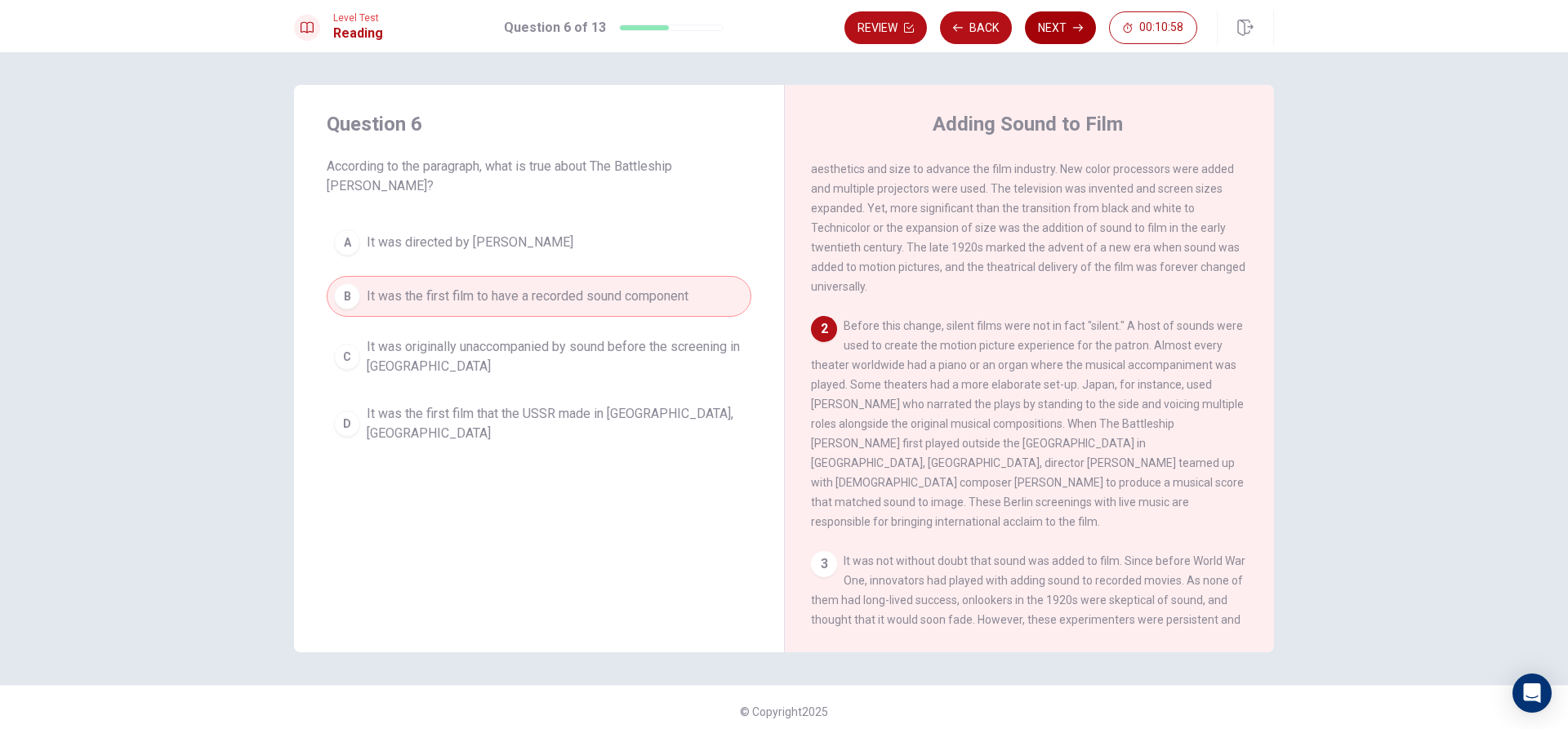
click at [1049, 32] on button "Next" at bounding box center [1060, 28] width 71 height 33
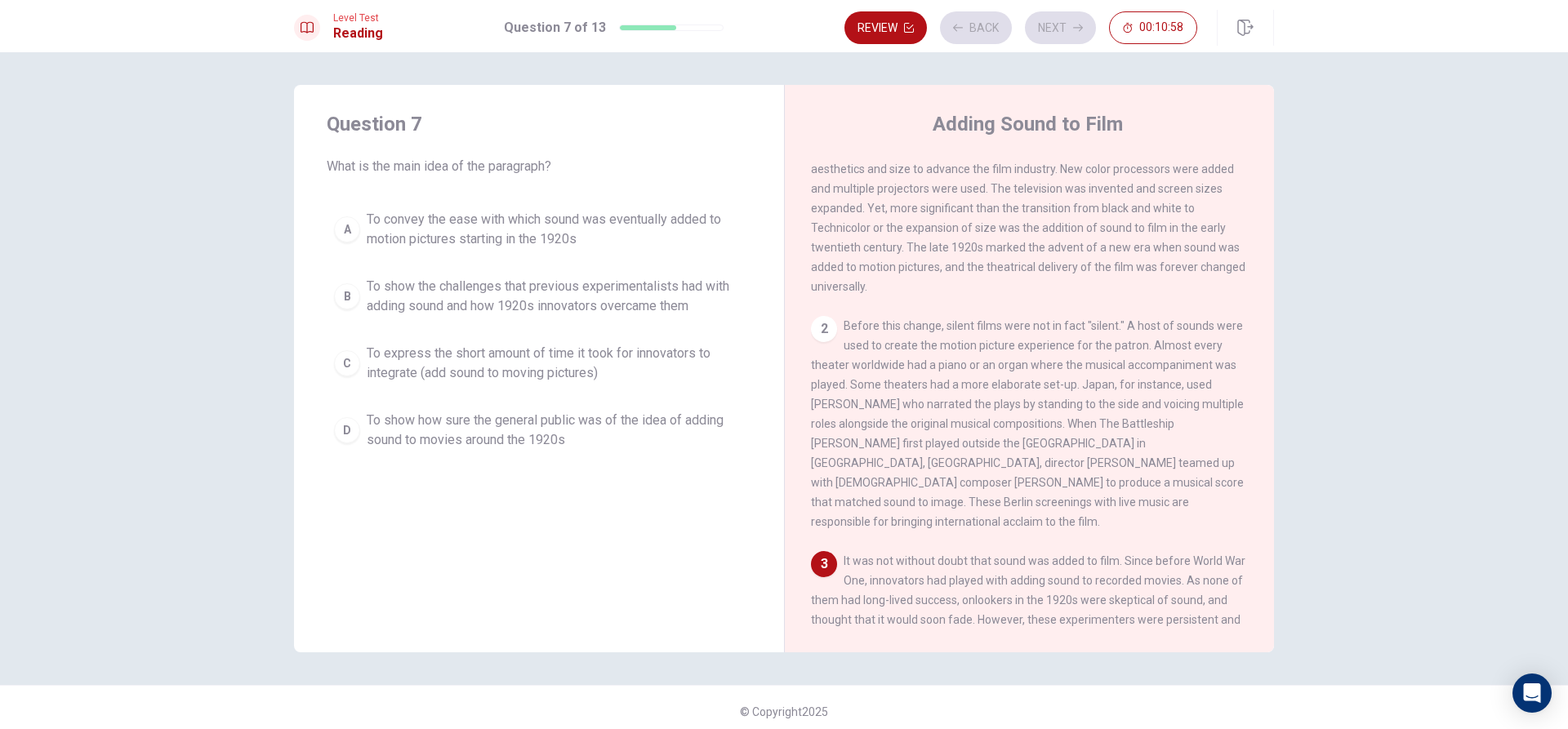
scroll to position [243, 0]
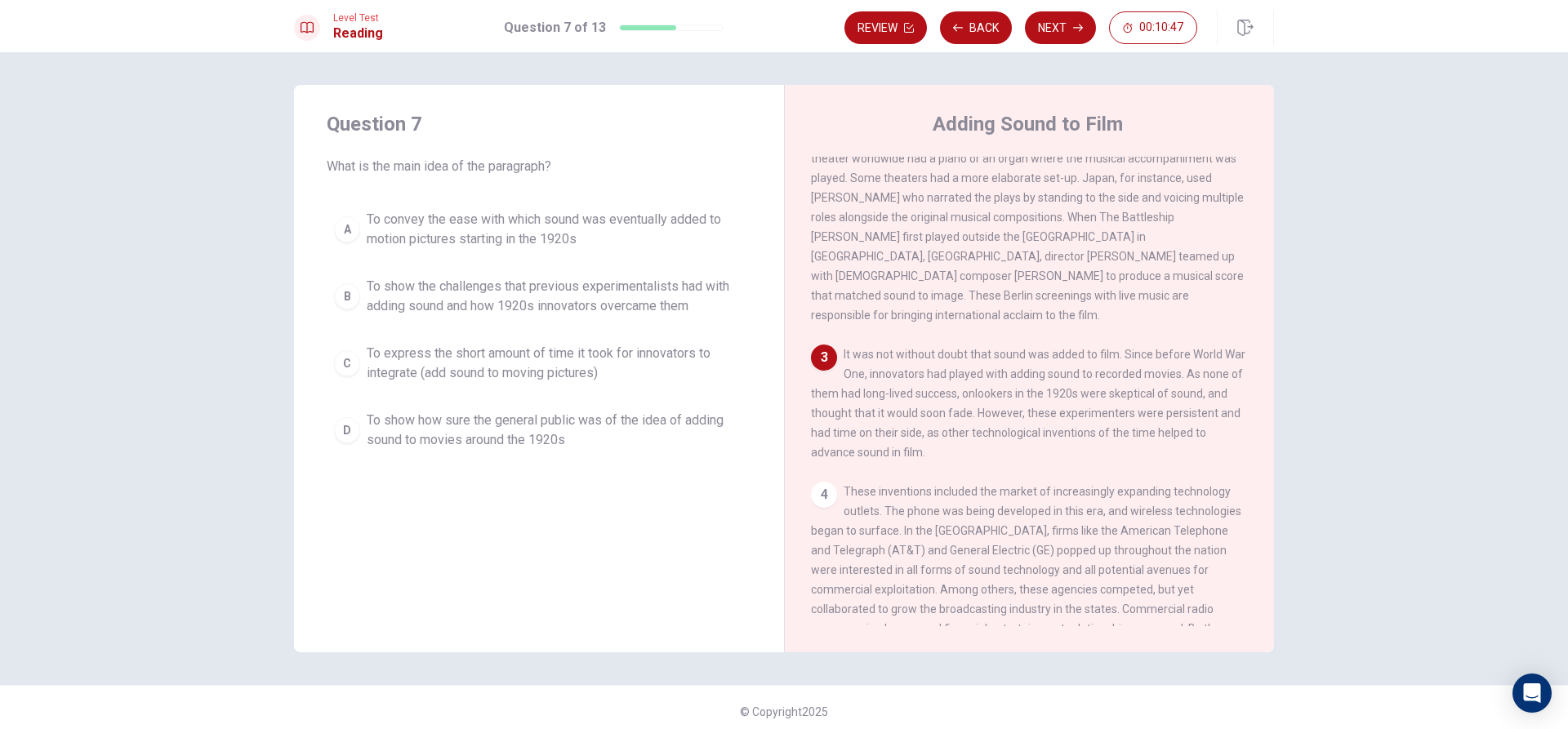
click at [1104, 320] on div "1 The early twentieth century brought an abundance of changes to the entertainm…" at bounding box center [1040, 391] width 459 height 469
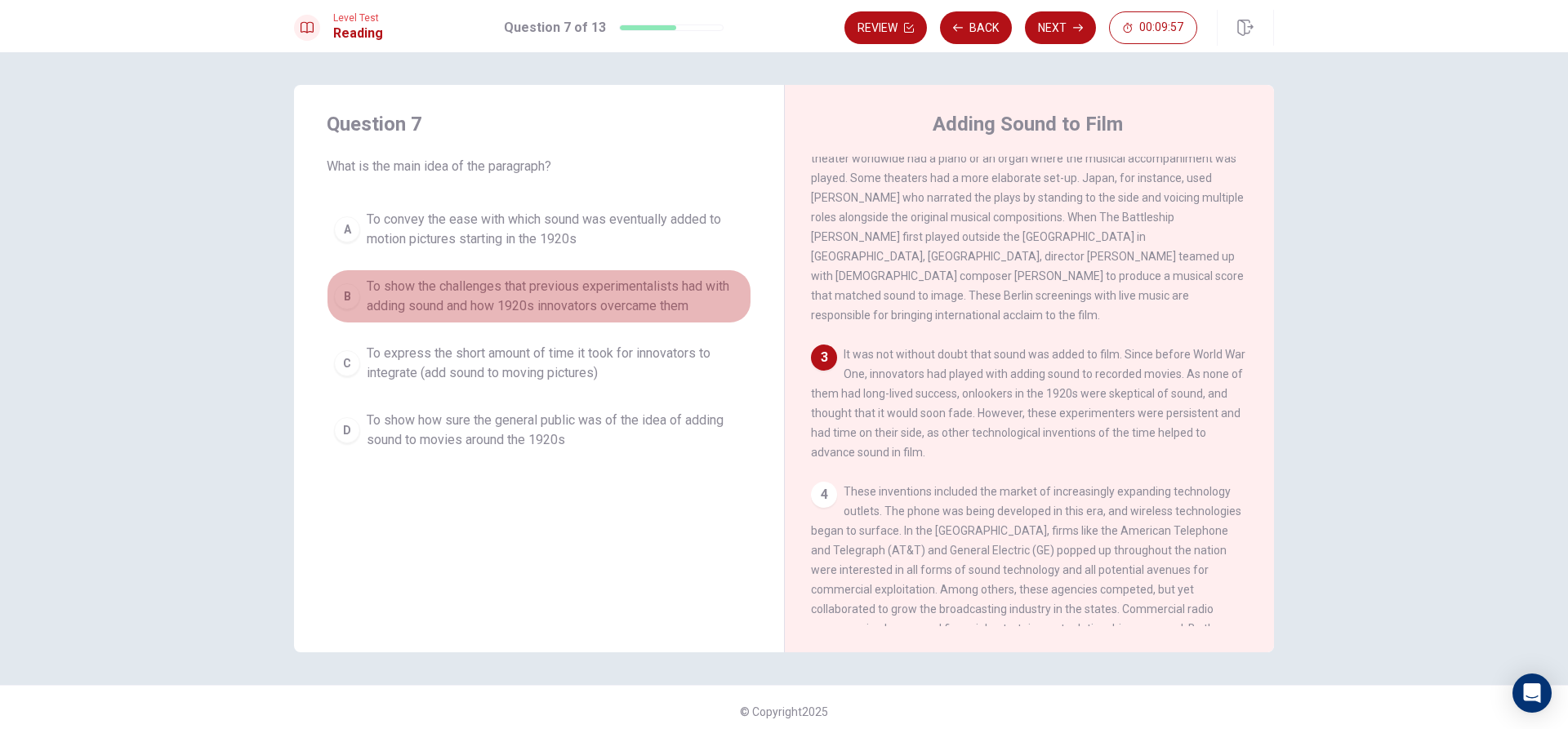
click at [495, 302] on span "To show the challenges that previous experimentalists had with adding sound and…" at bounding box center [555, 297] width 377 height 39
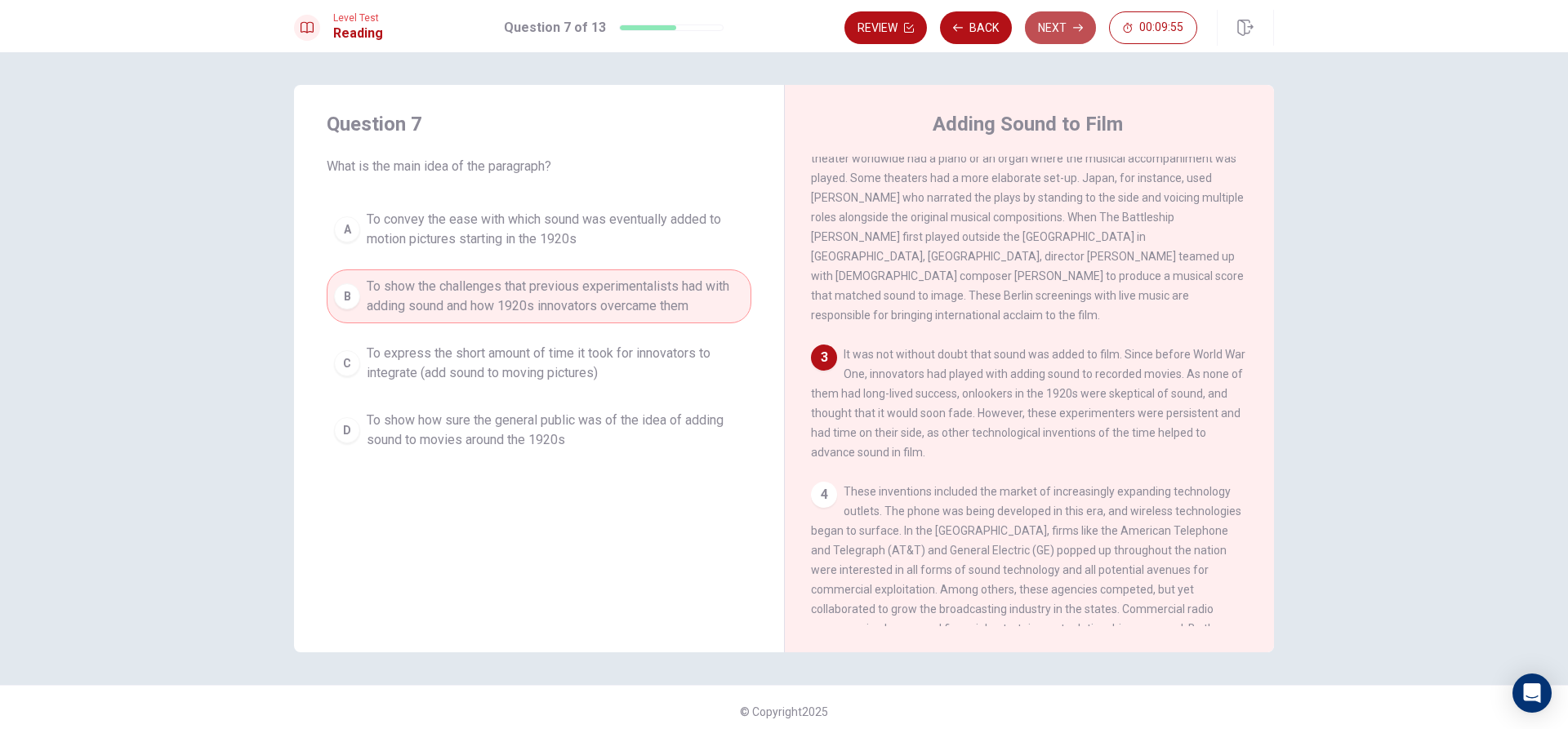
click at [1058, 25] on button "Next" at bounding box center [1060, 28] width 71 height 33
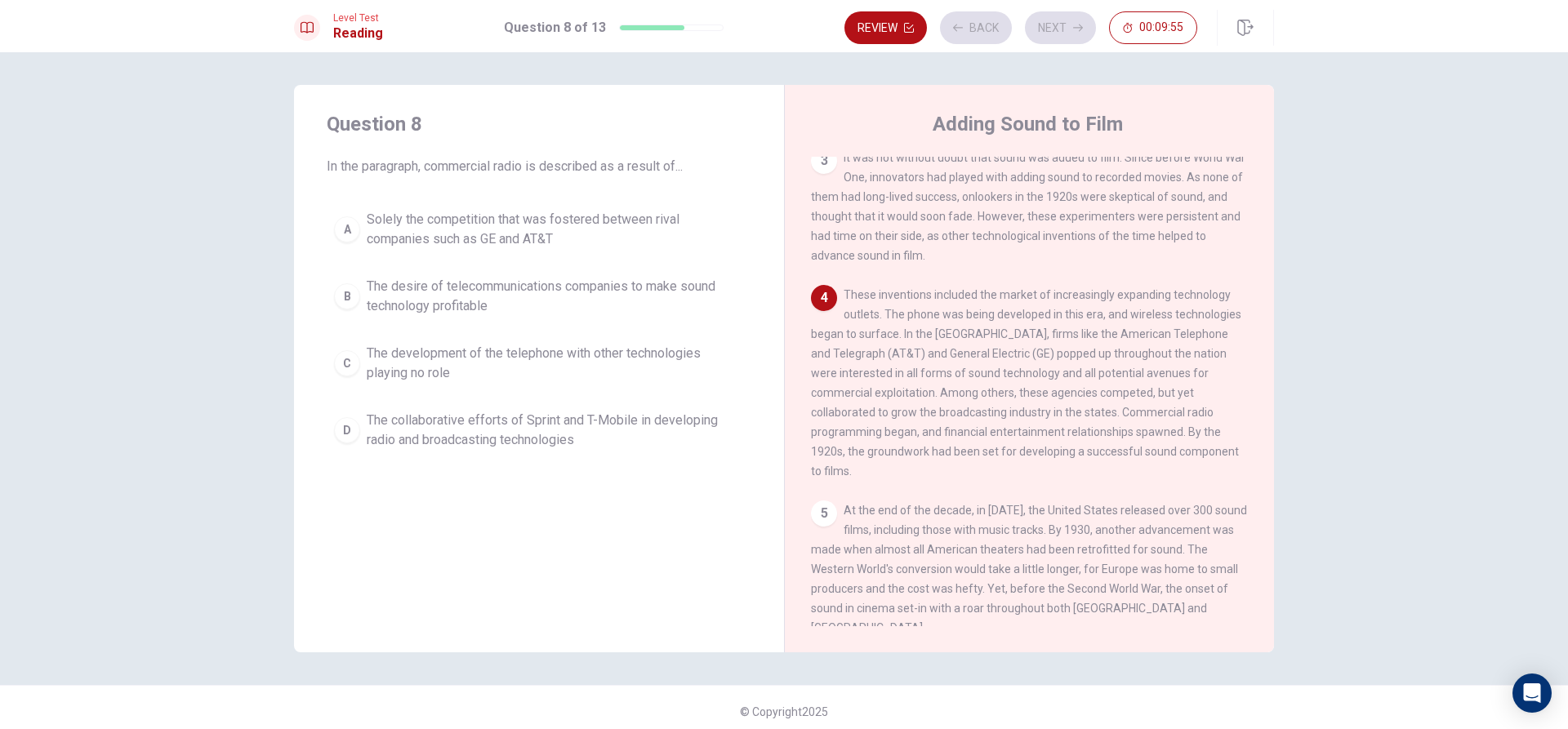
scroll to position [445, 0]
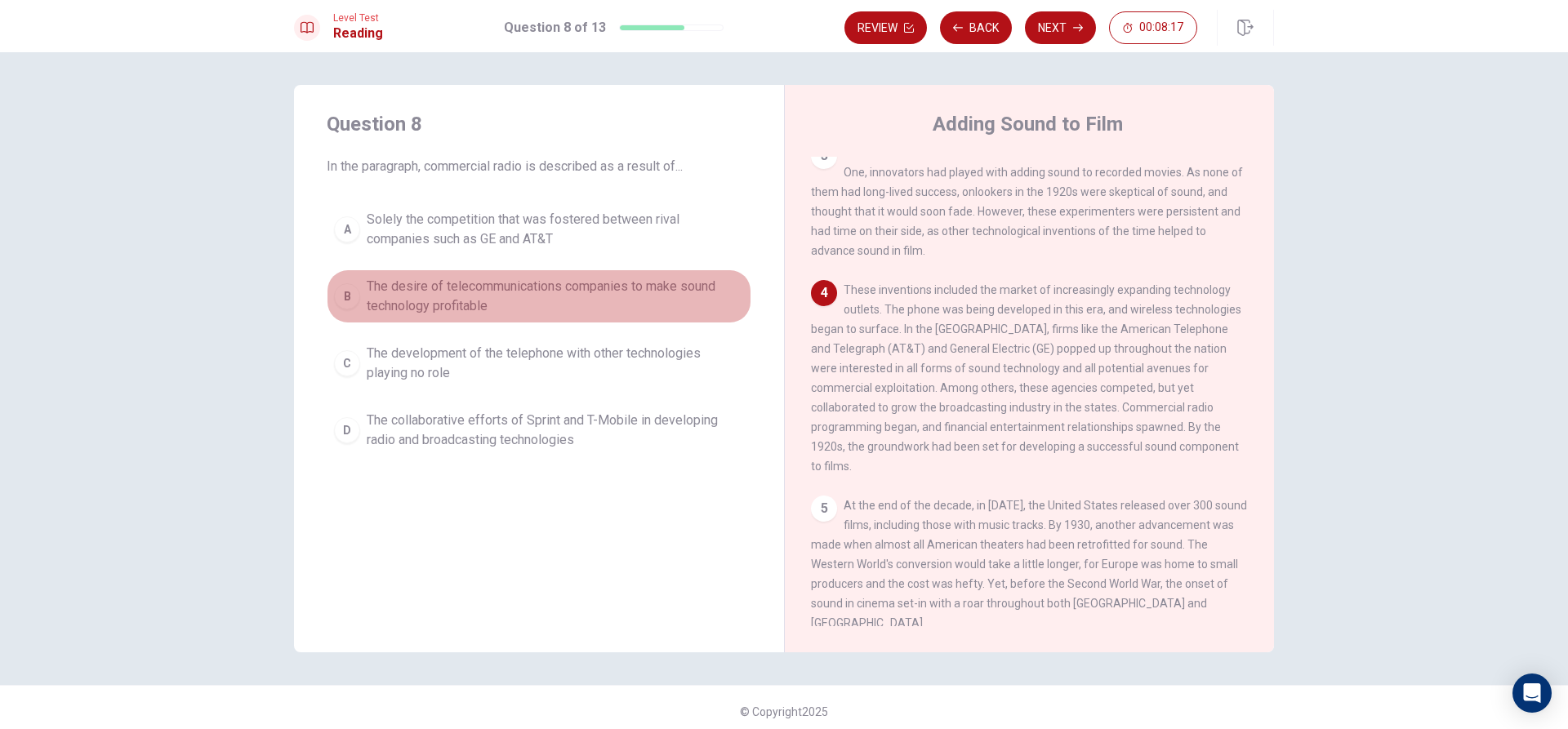
click at [496, 291] on span "The desire of telecommunications companies to make sound technology profitable" at bounding box center [555, 297] width 377 height 39
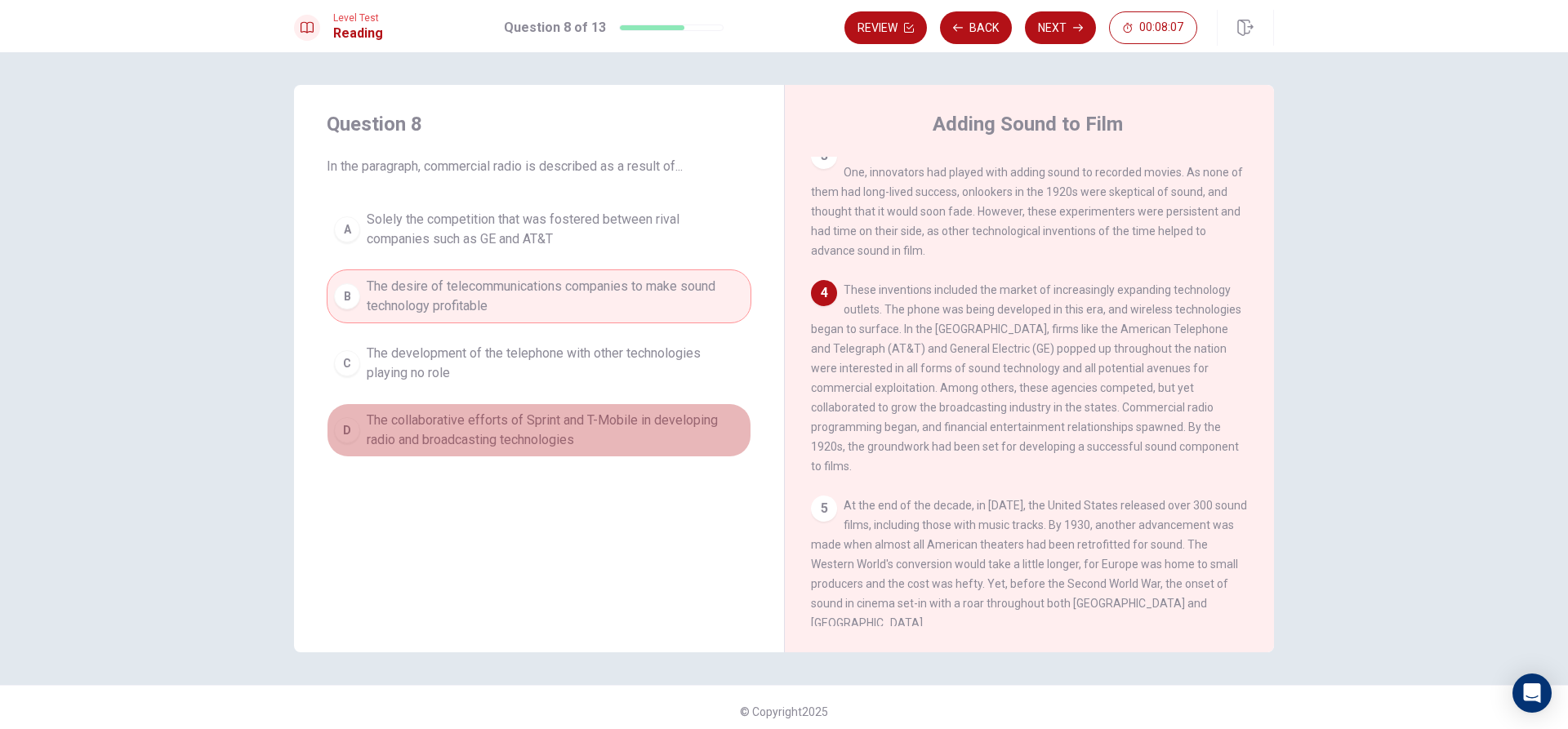
click at [476, 426] on span "The collaborative efforts of Sprint and T-Mobile in developing radio and broadc…" at bounding box center [555, 430] width 377 height 39
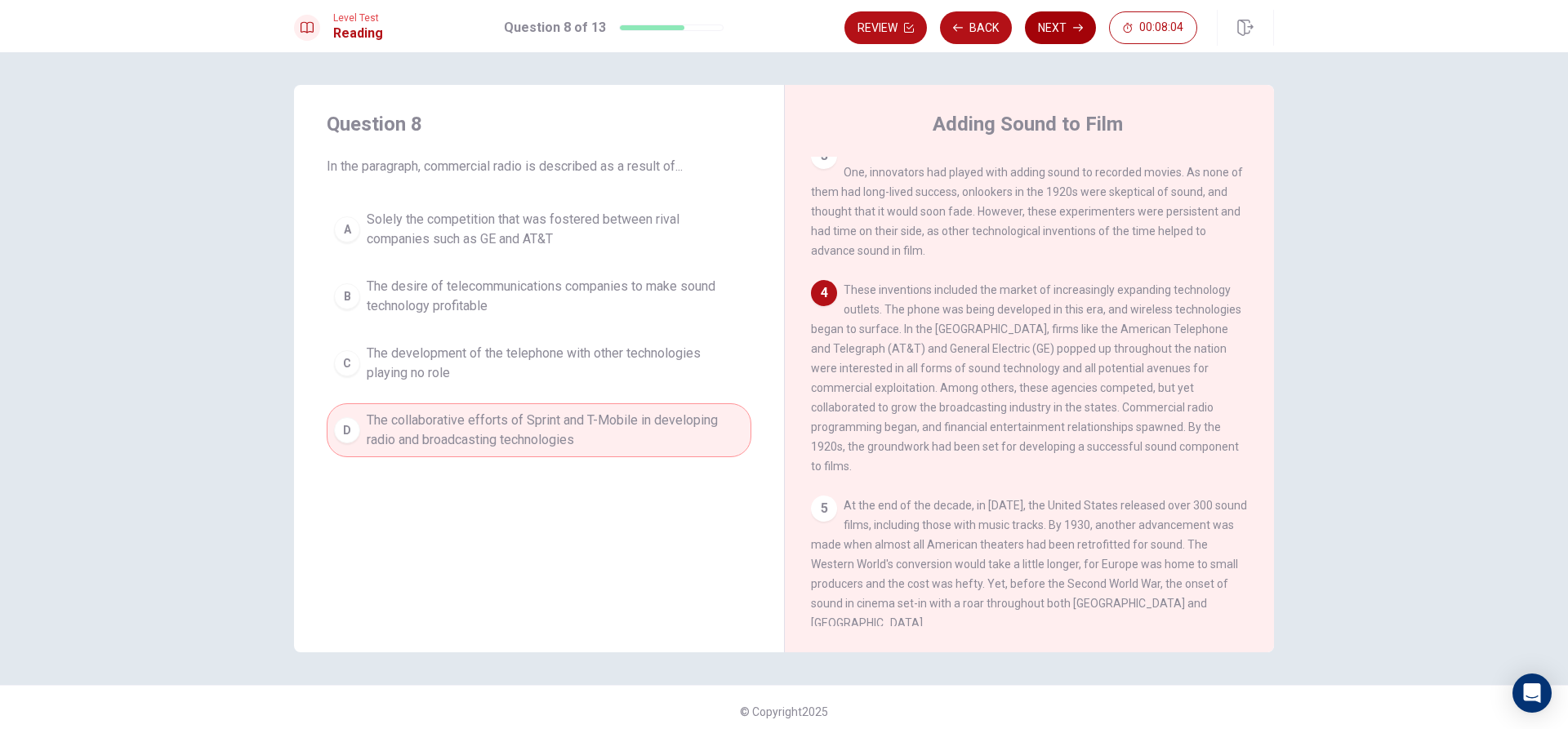
click at [1051, 32] on button "Next" at bounding box center [1060, 28] width 71 height 33
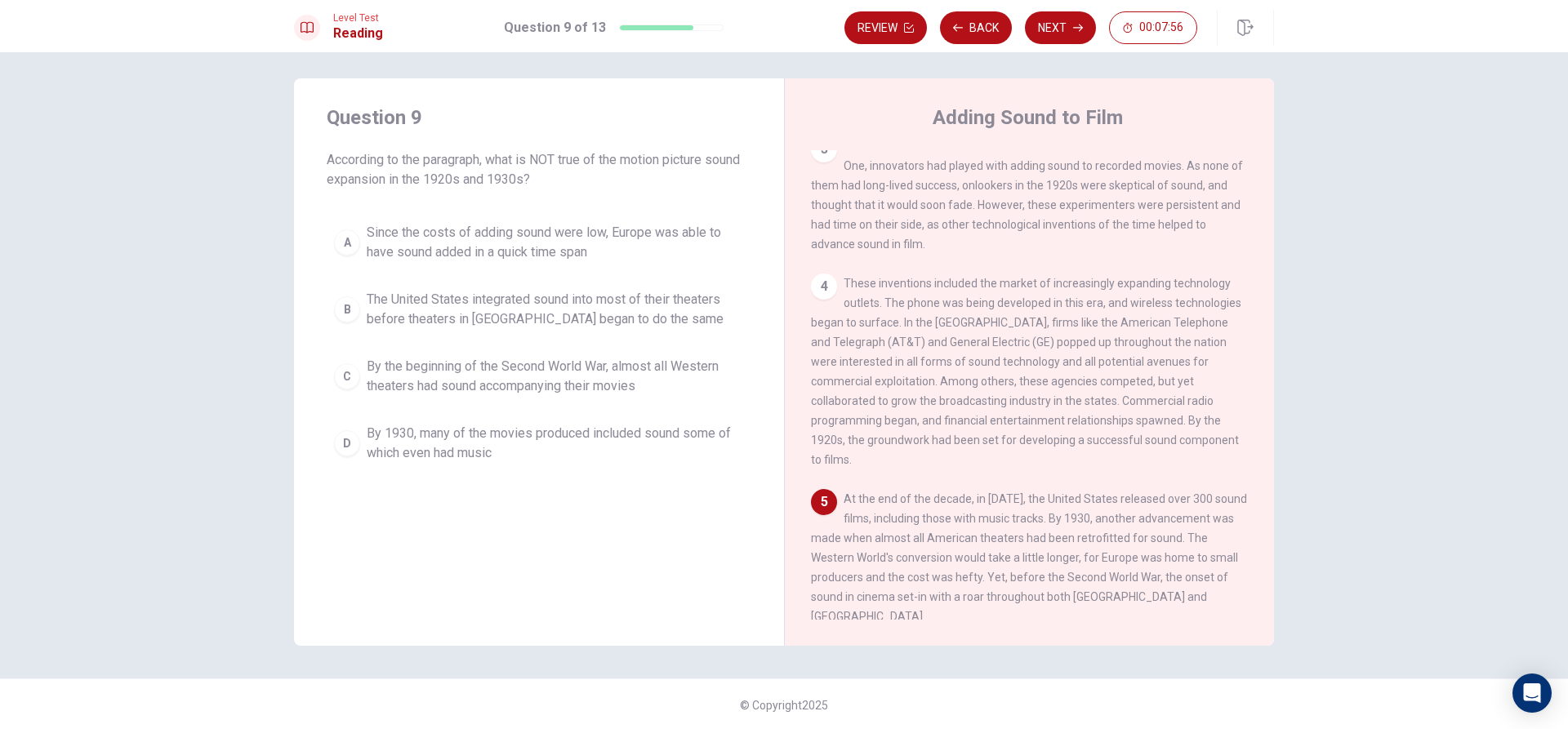
scroll to position [8, 0]
click at [560, 238] on span "Since the costs of adding sound were low, Europe was able to have sound added i…" at bounding box center [555, 241] width 377 height 39
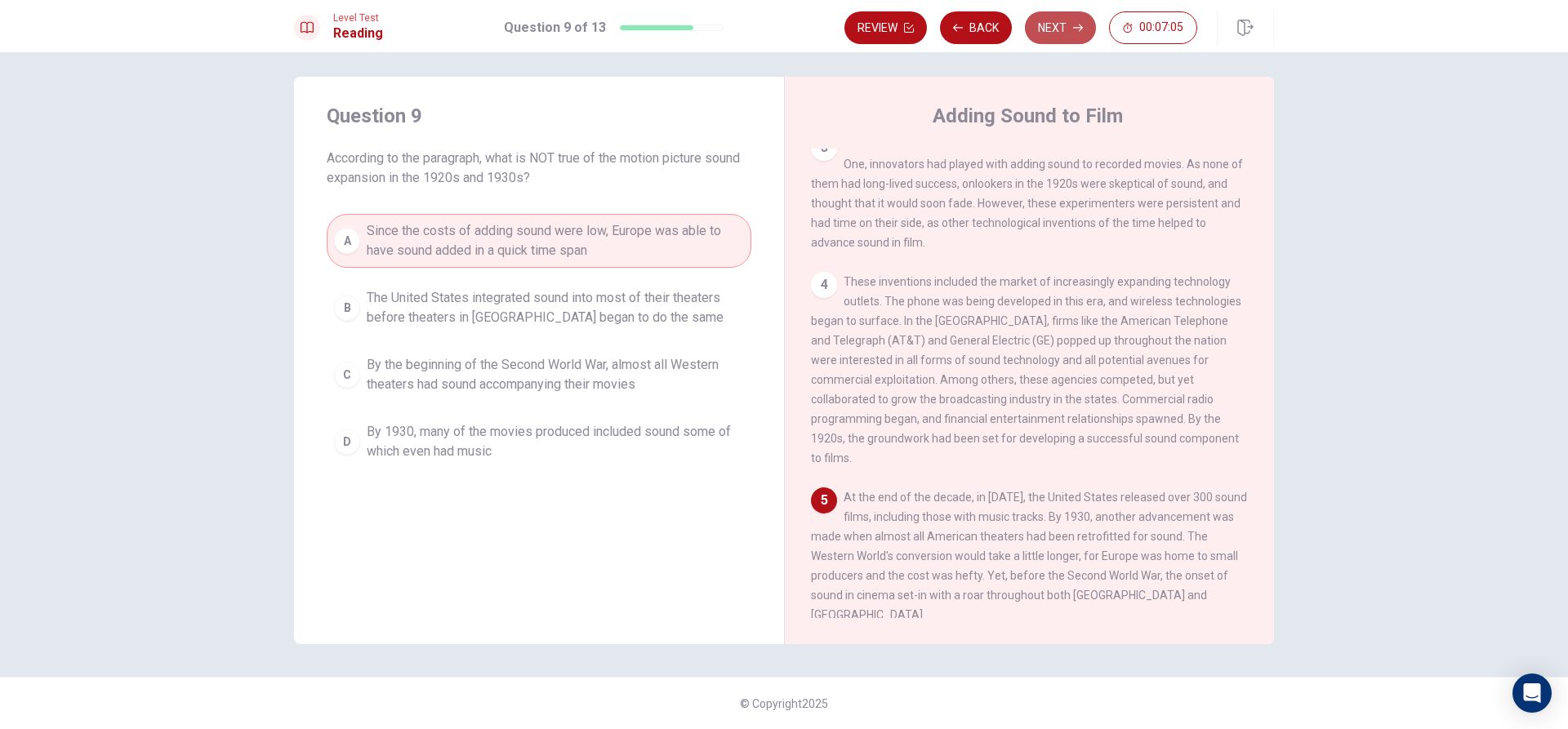
click at [1065, 34] on button "Next" at bounding box center [1060, 28] width 71 height 33
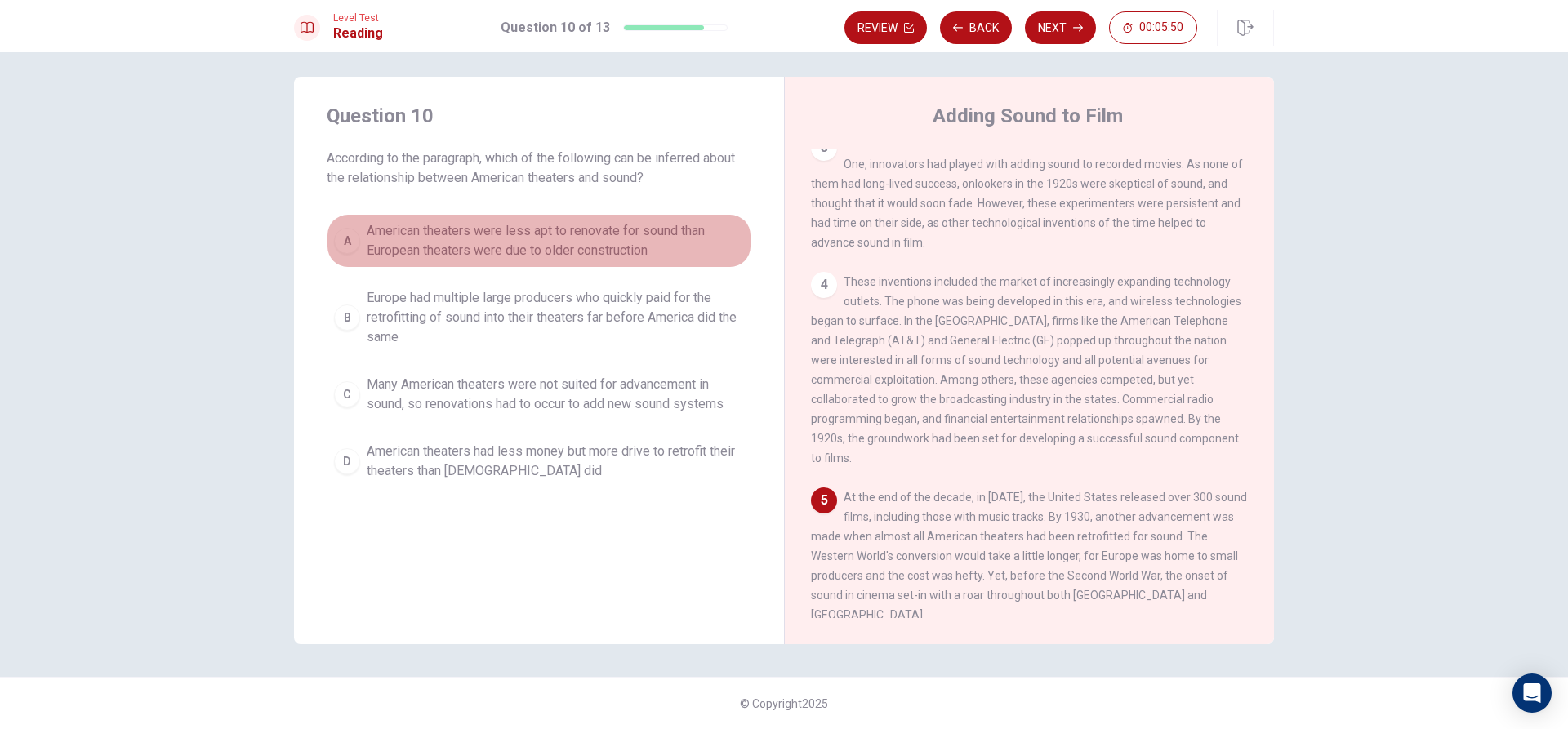
click at [469, 238] on span "American theaters were less apt to renovate for sound than European theaters we…" at bounding box center [555, 241] width 377 height 39
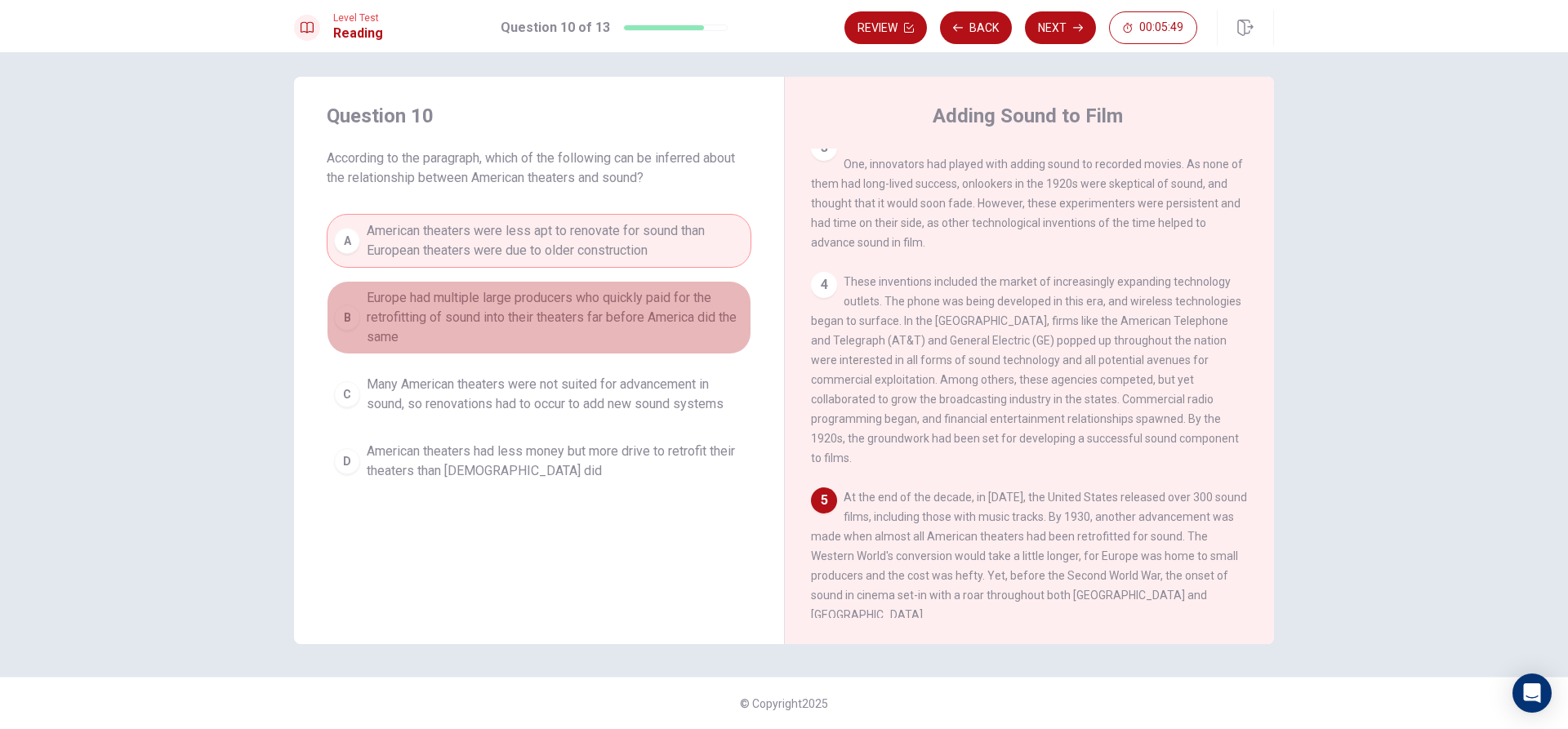
click at [488, 310] on span "Europe had multiple large producers who quickly paid for the retrofitting of so…" at bounding box center [555, 318] width 377 height 59
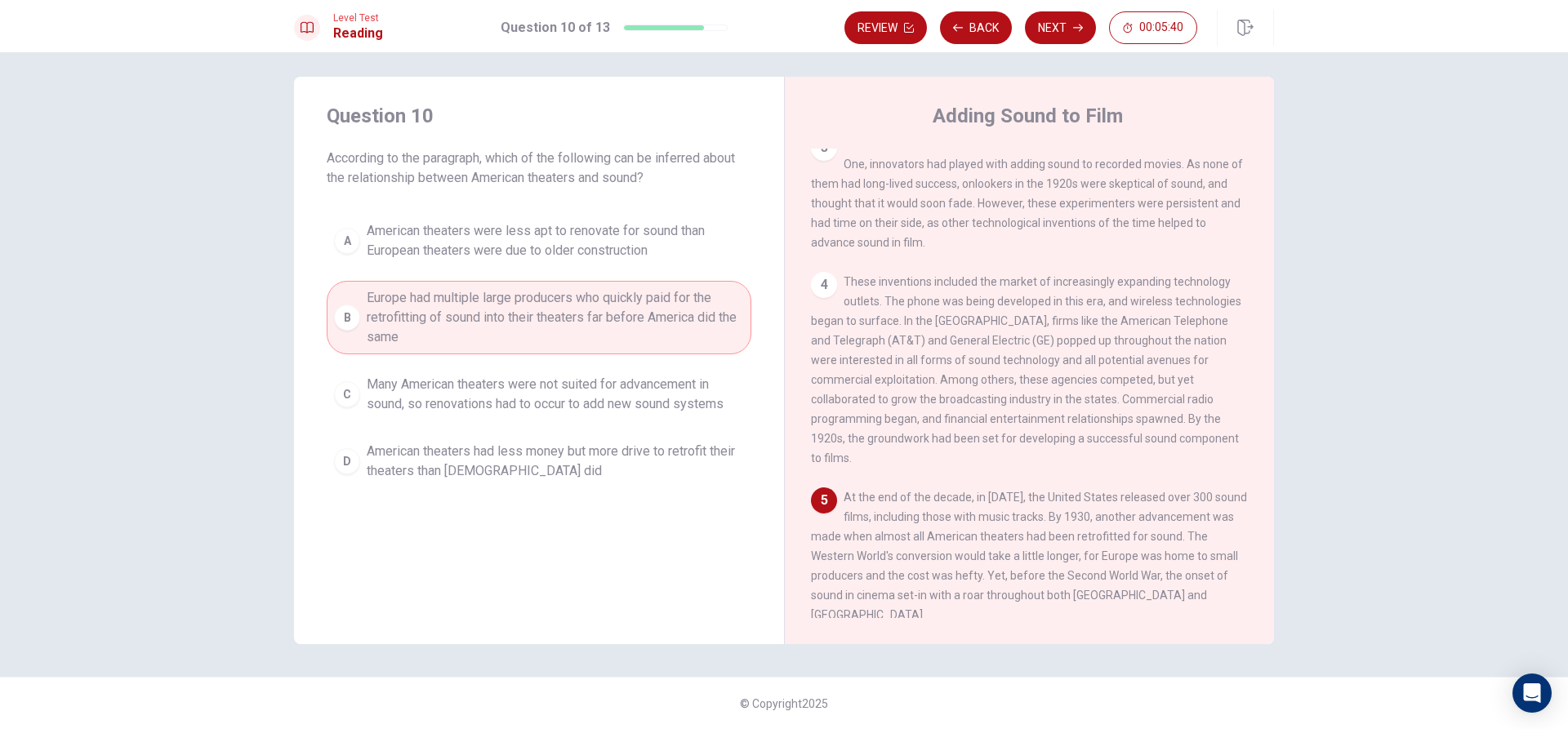
click at [378, 392] on span "Many American theaters were not suited for advancement in sound, so renovations…" at bounding box center [555, 394] width 377 height 39
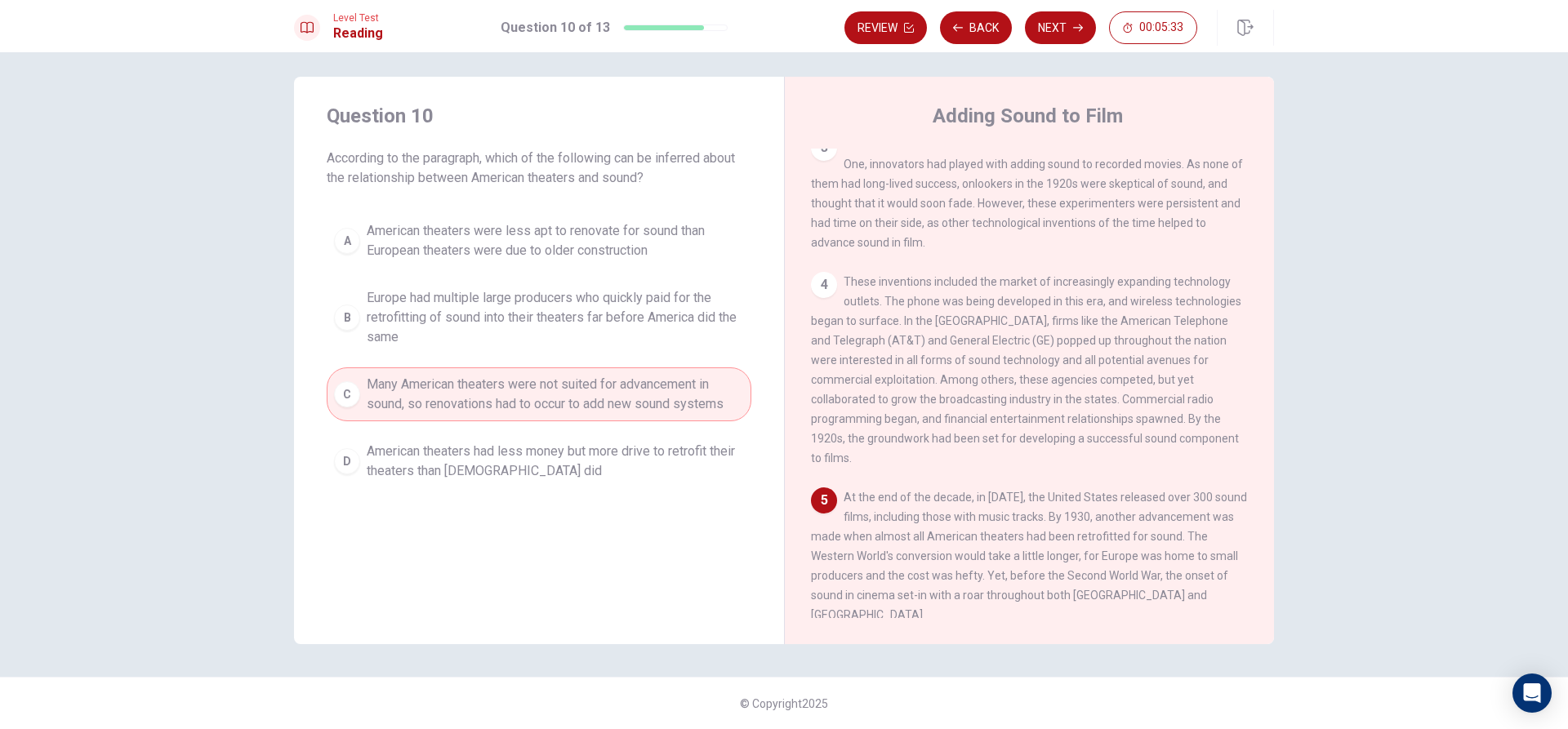
click at [437, 324] on span "Europe had multiple large producers who quickly paid for the retrofitting of so…" at bounding box center [555, 318] width 377 height 59
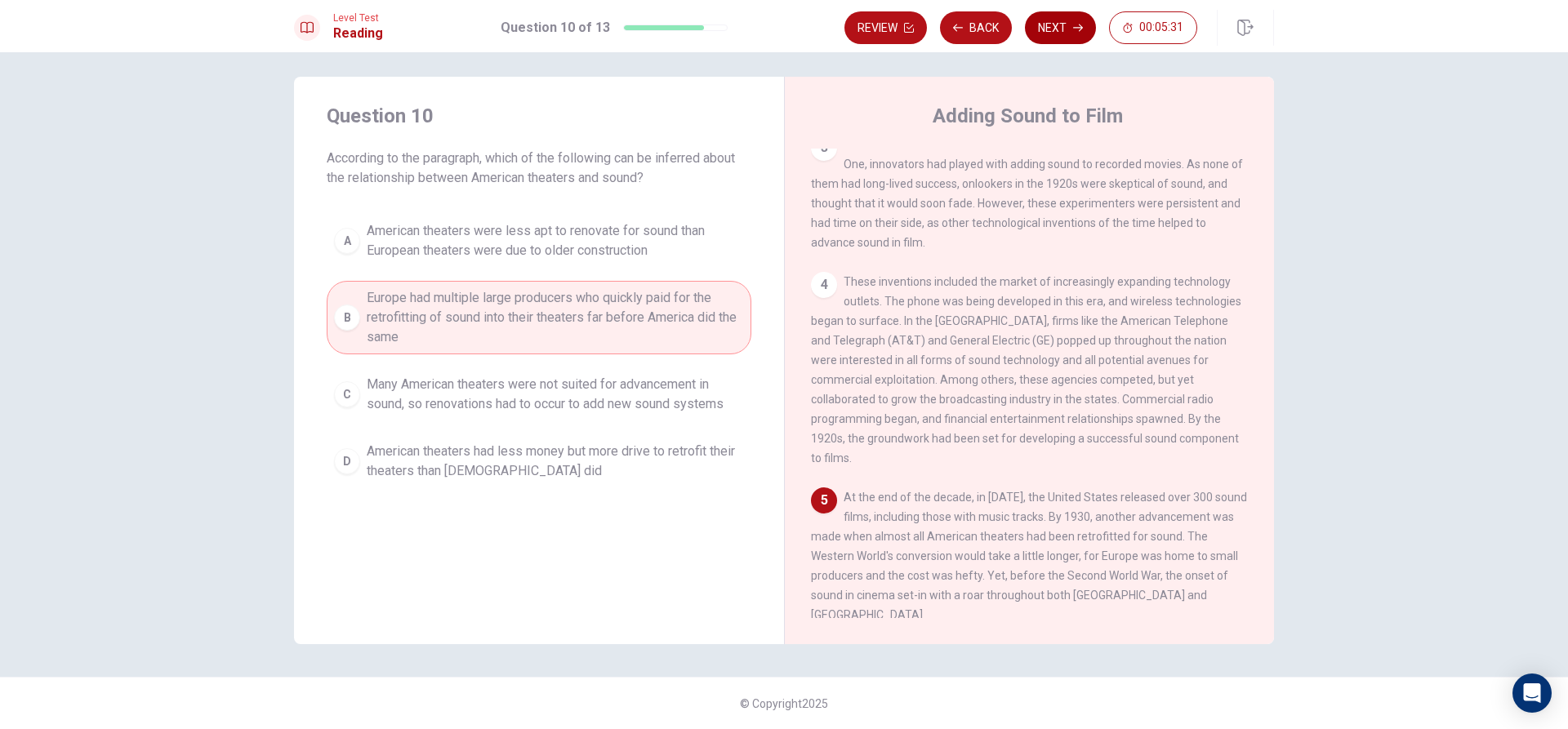
click at [1060, 33] on button "Next" at bounding box center [1060, 28] width 71 height 33
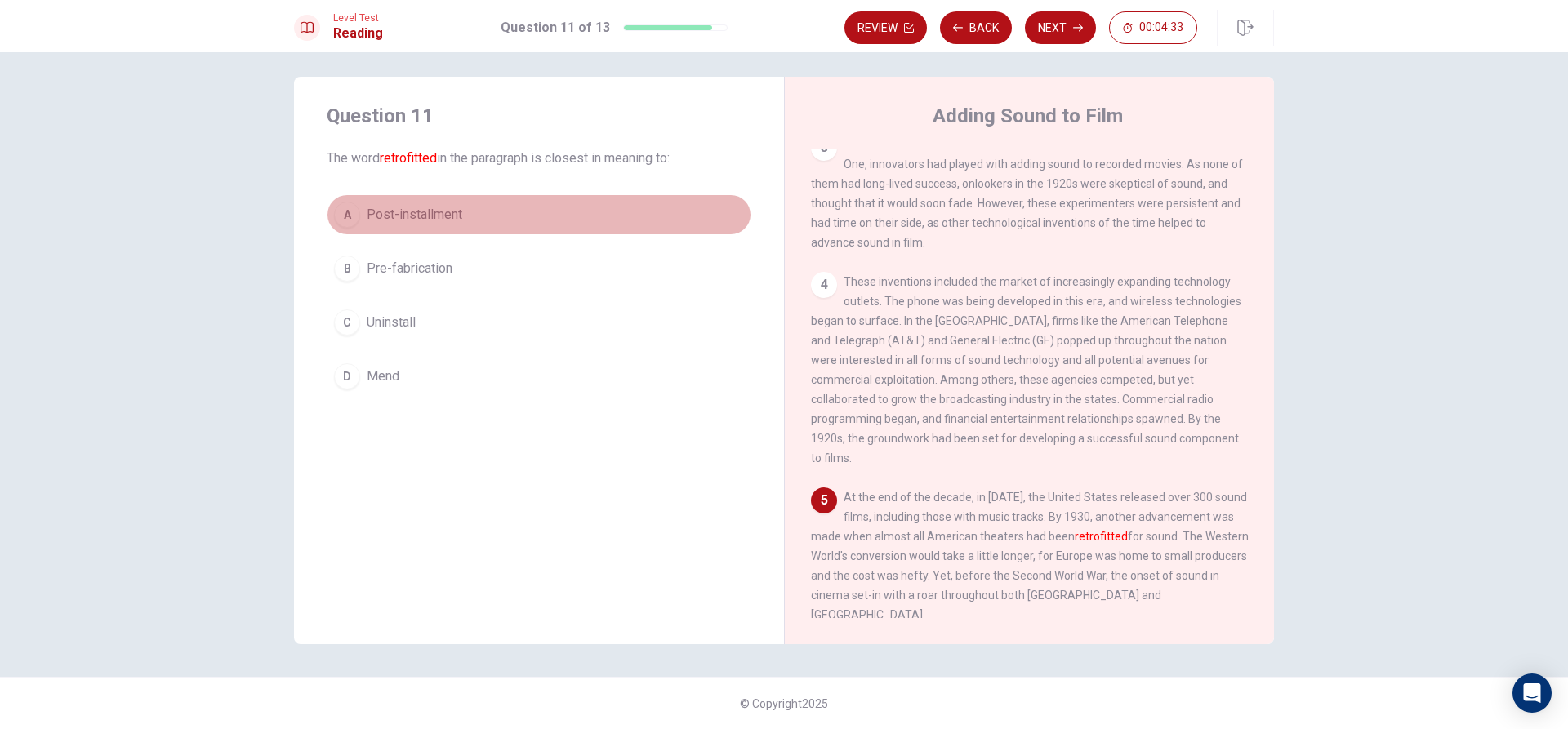
click at [420, 230] on button "A Post-installment" at bounding box center [539, 215] width 424 height 41
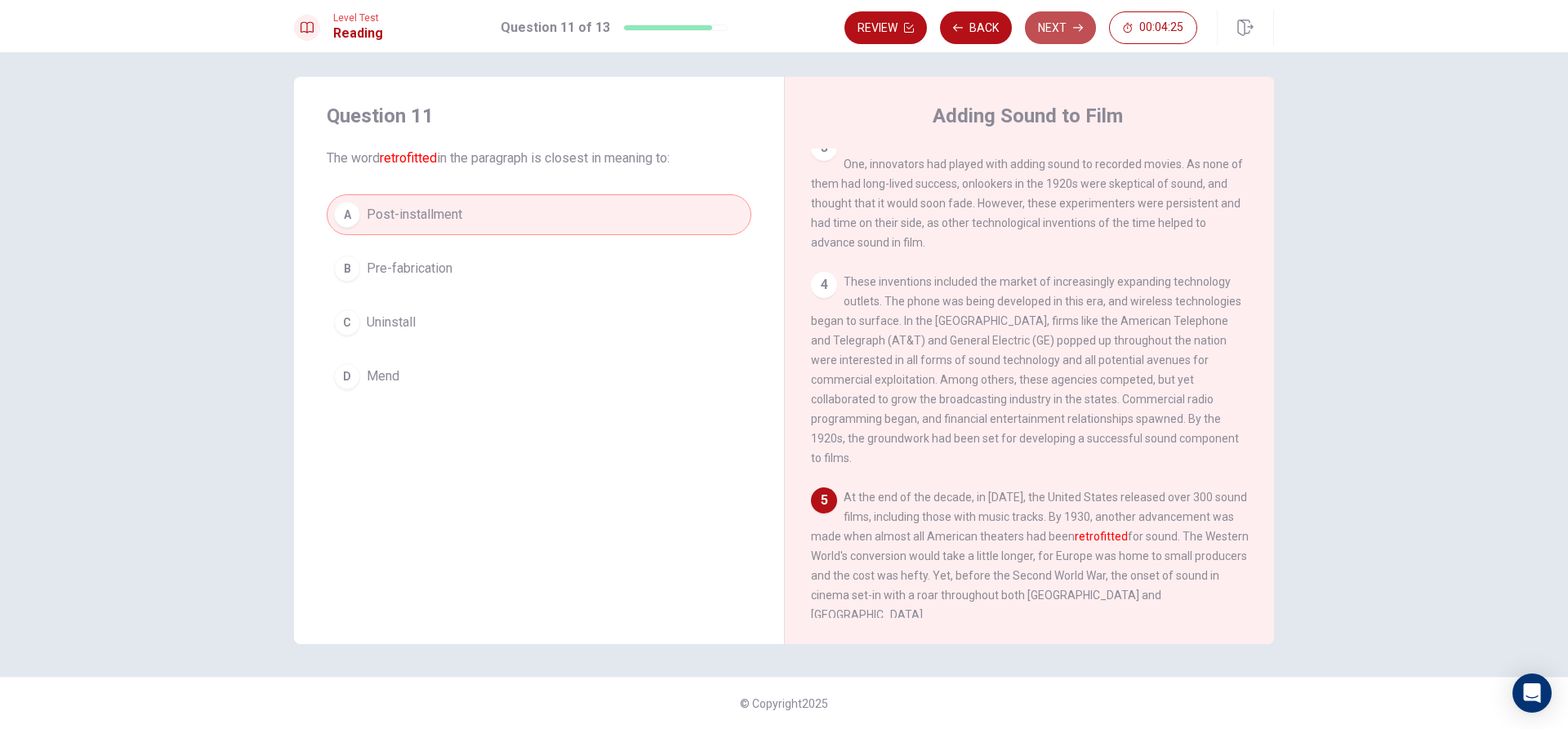
click at [1058, 28] on button "Next" at bounding box center [1060, 28] width 71 height 33
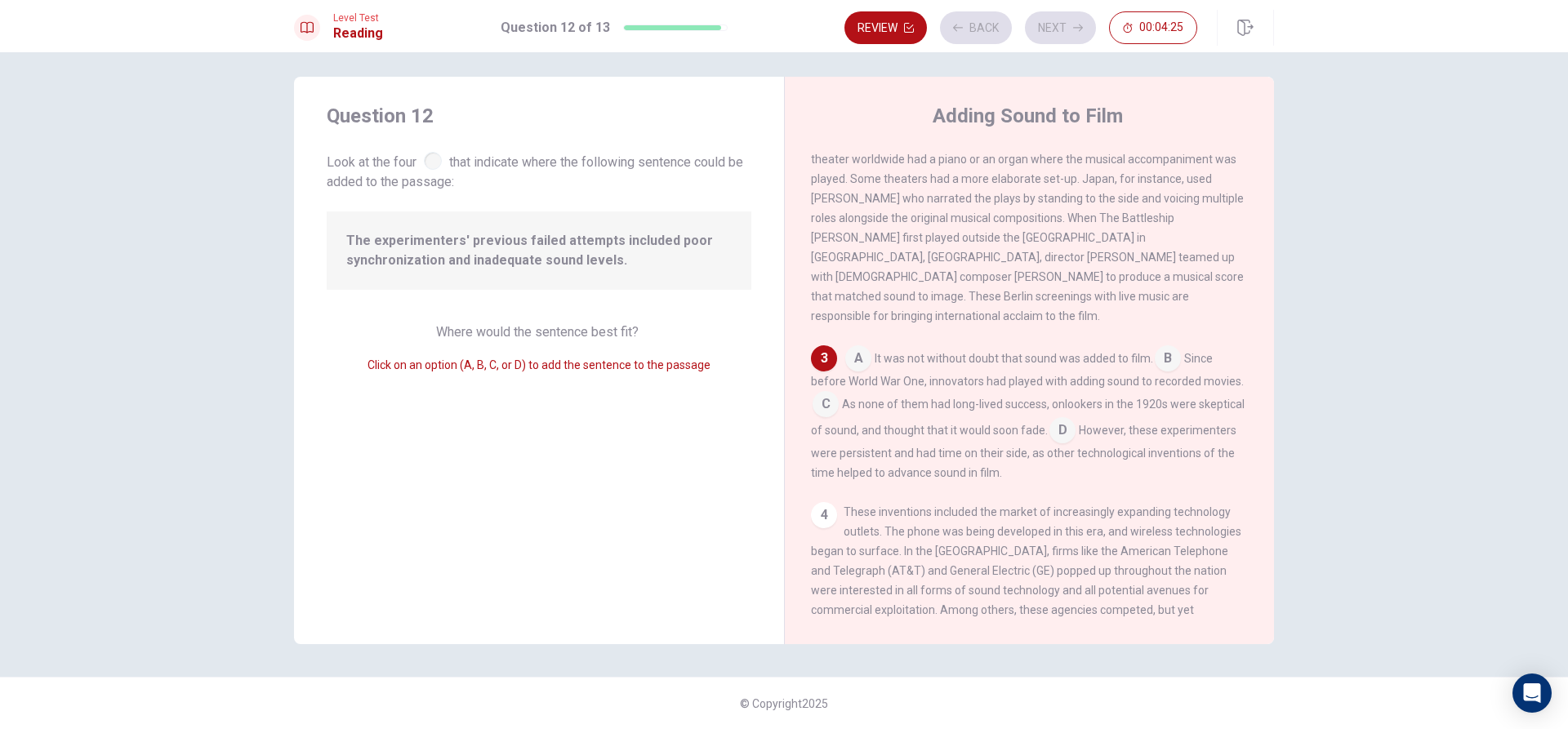
scroll to position [258, 0]
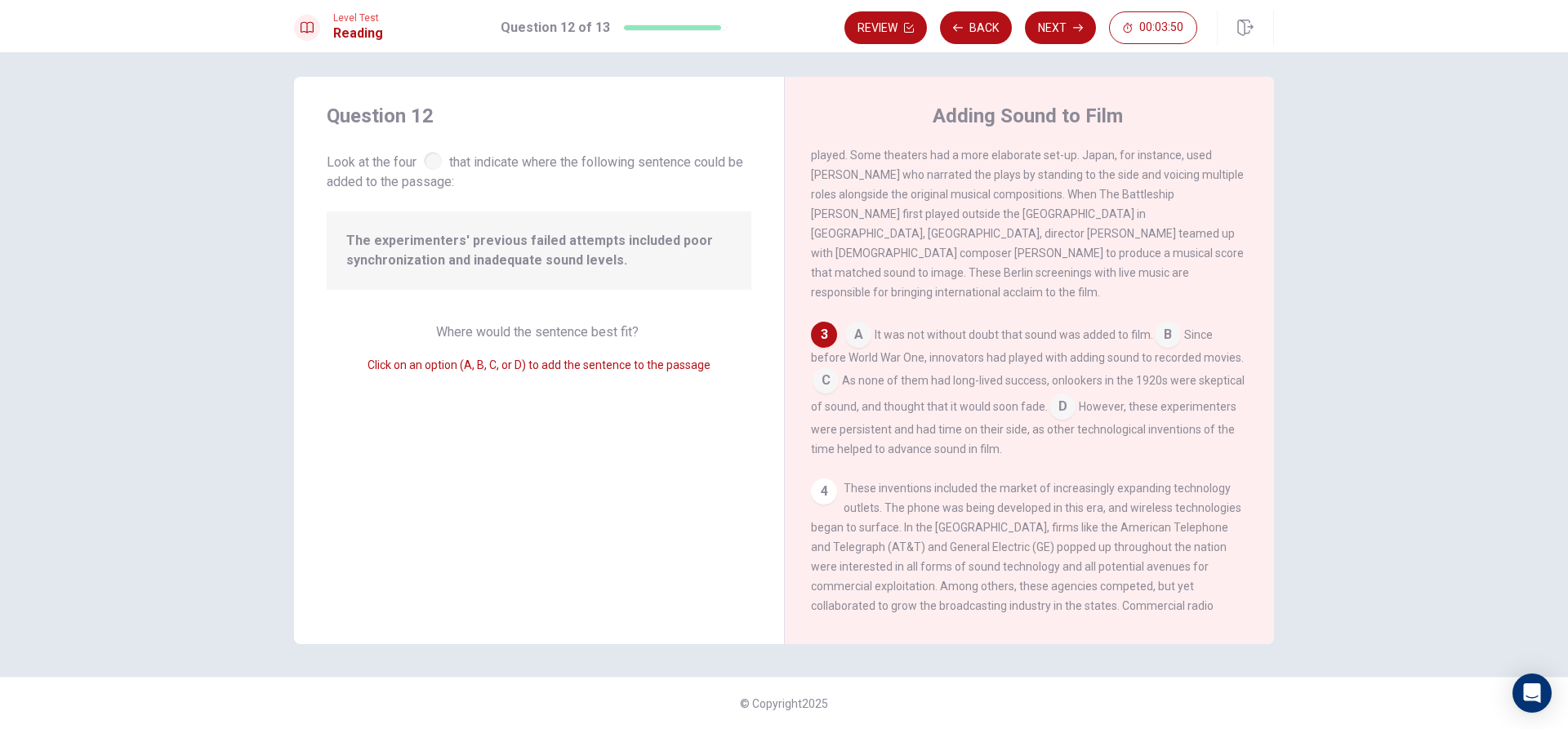
click at [858, 324] on input at bounding box center [859, 337] width 26 height 26
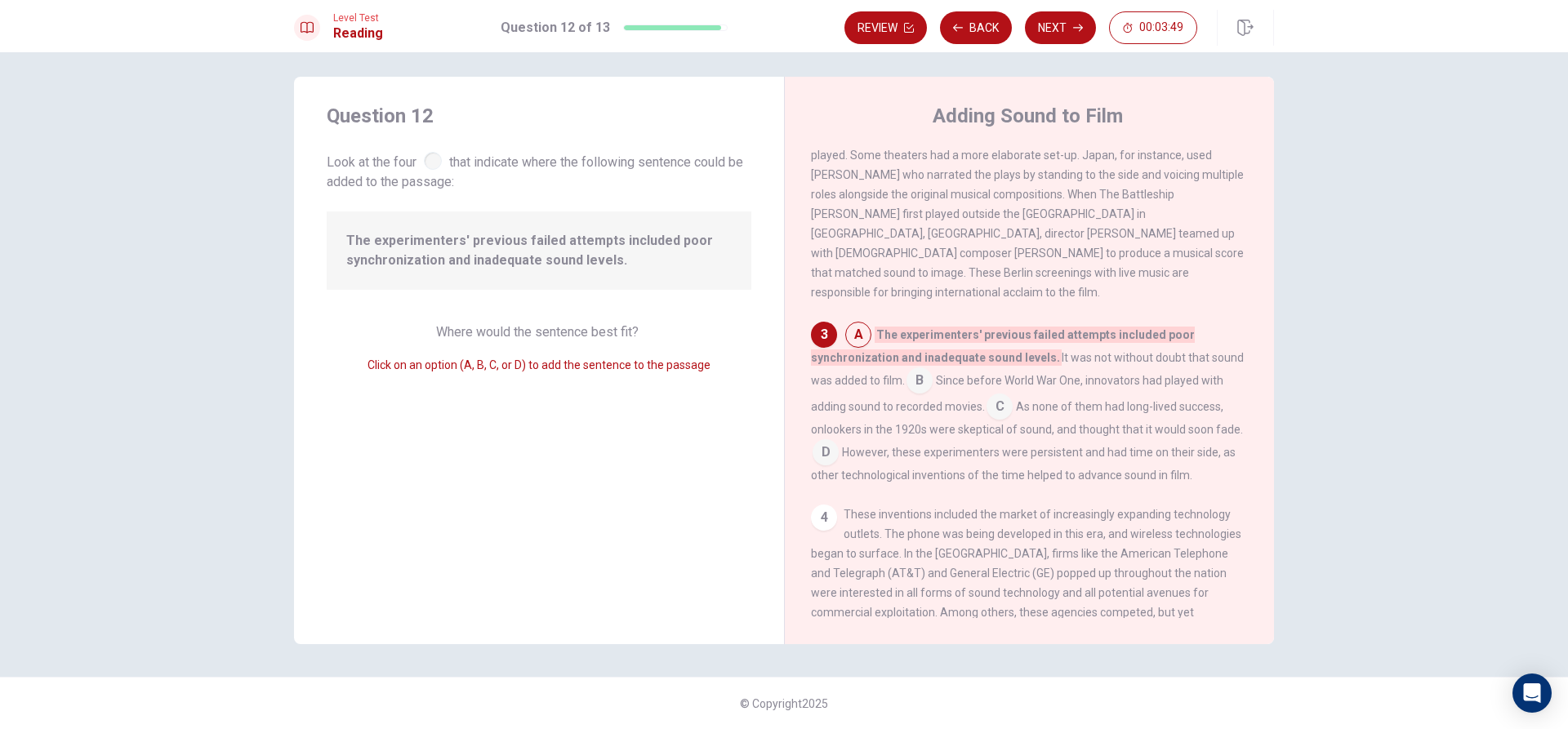
click at [931, 386] on div "A The experimenters' previous failed attempts included poor synchronization and…" at bounding box center [1030, 403] width 437 height 163
click at [927, 381] on input at bounding box center [919, 383] width 26 height 26
click at [999, 392] on input at bounding box center [999, 401] width 26 height 26
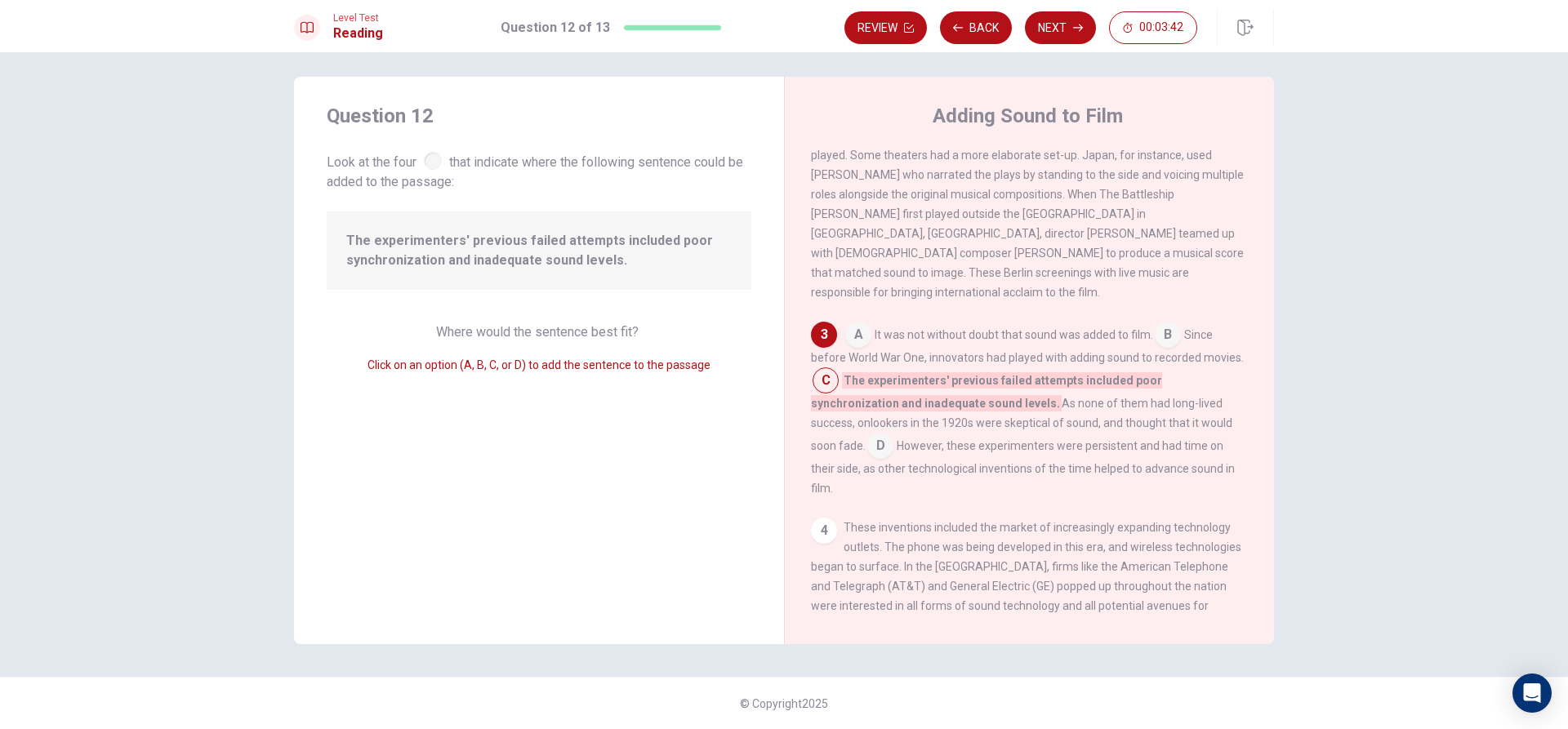
click at [823, 518] on div "4" at bounding box center [824, 531] width 26 height 26
click at [893, 434] on input at bounding box center [881, 447] width 26 height 26
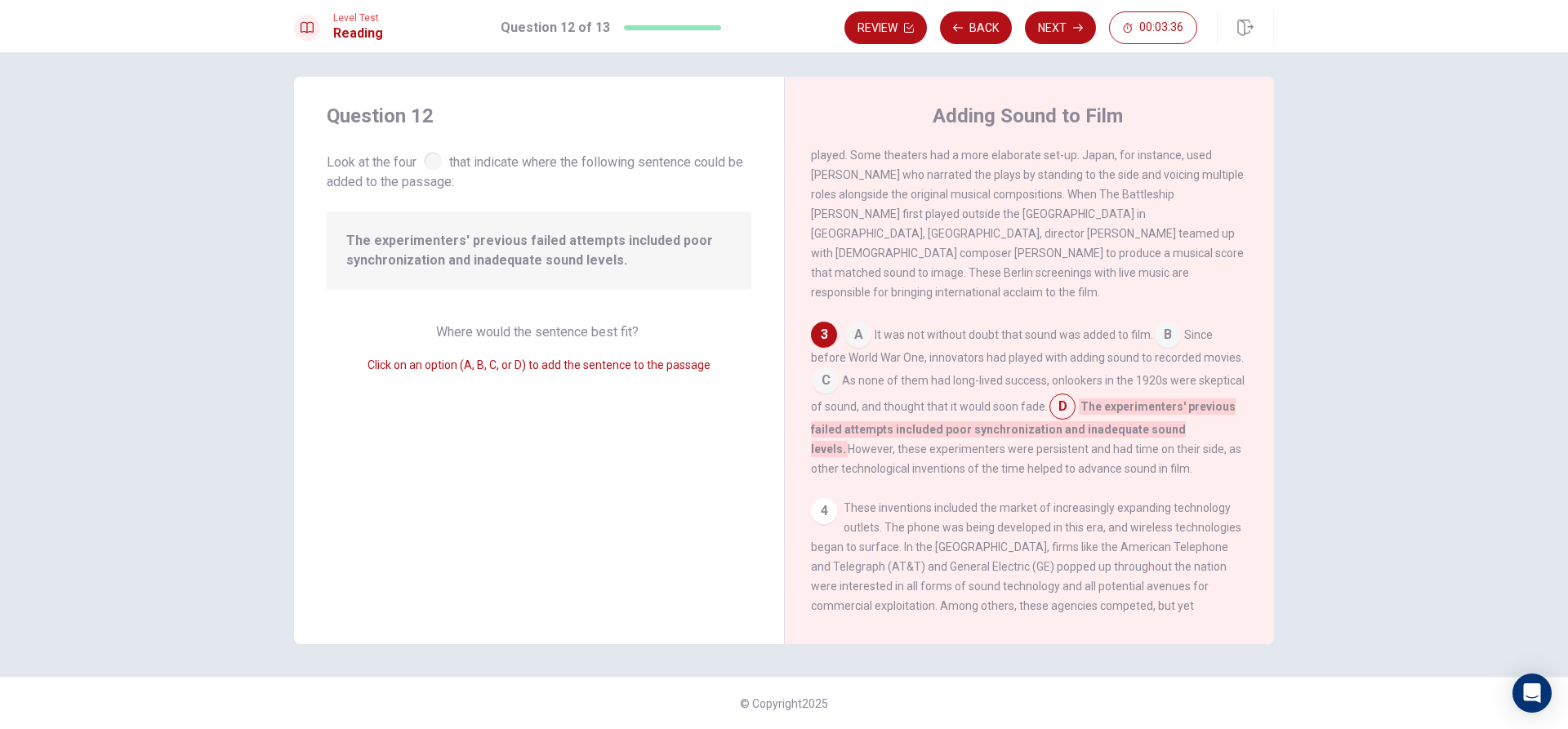
click at [819, 374] on input at bounding box center [826, 383] width 26 height 26
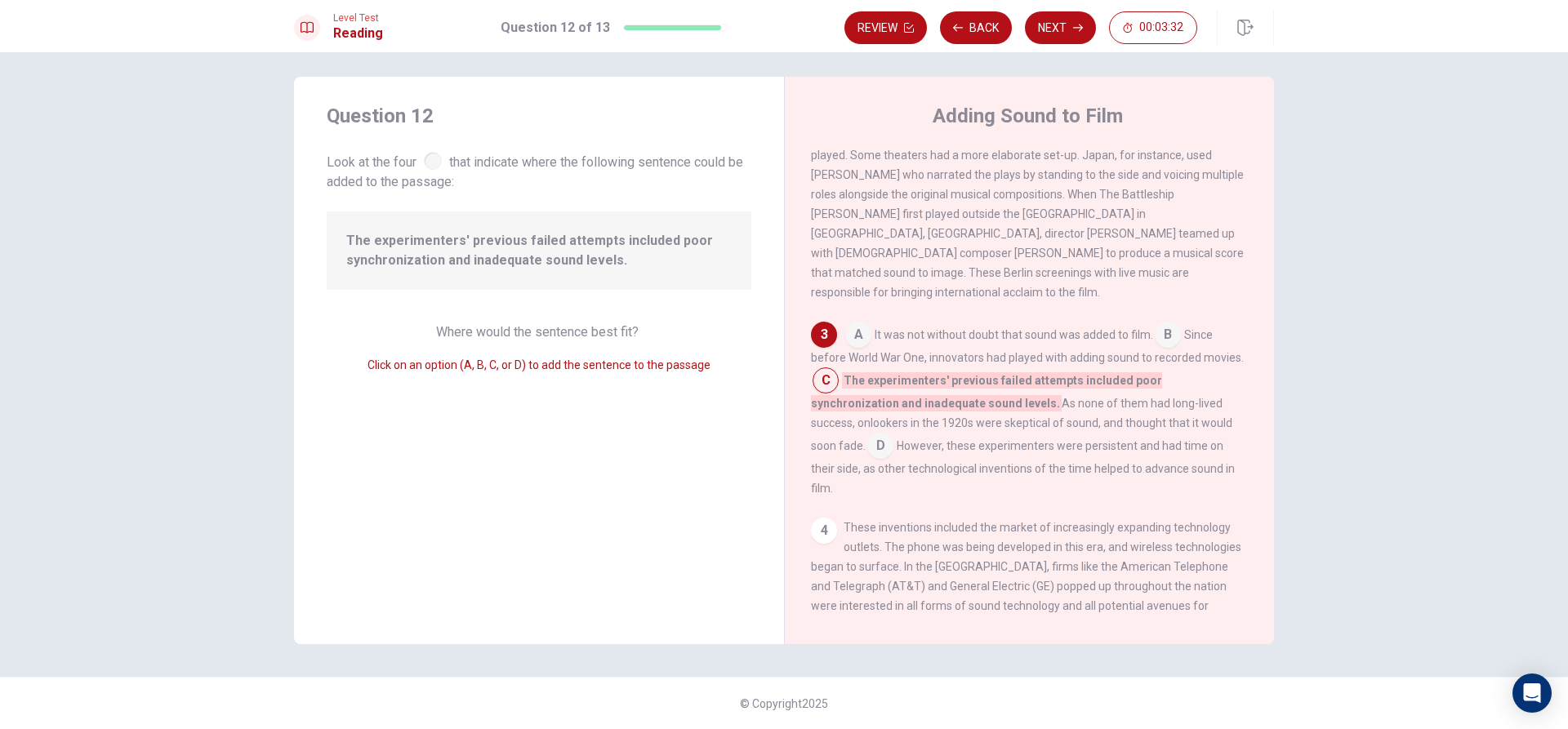
click at [849, 331] on input at bounding box center [859, 337] width 26 height 26
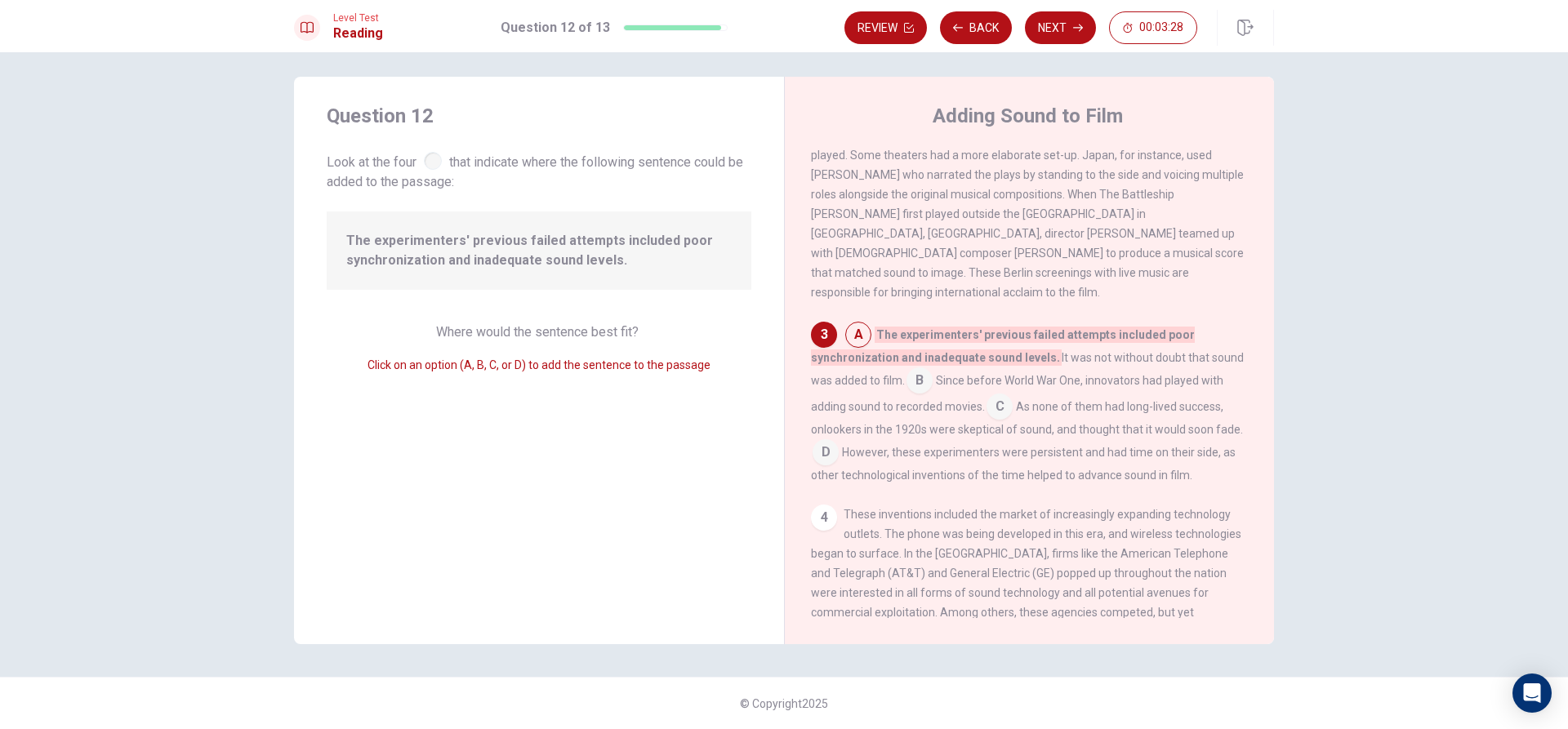
click at [918, 375] on input at bounding box center [919, 383] width 26 height 26
click at [992, 392] on input at bounding box center [999, 401] width 26 height 26
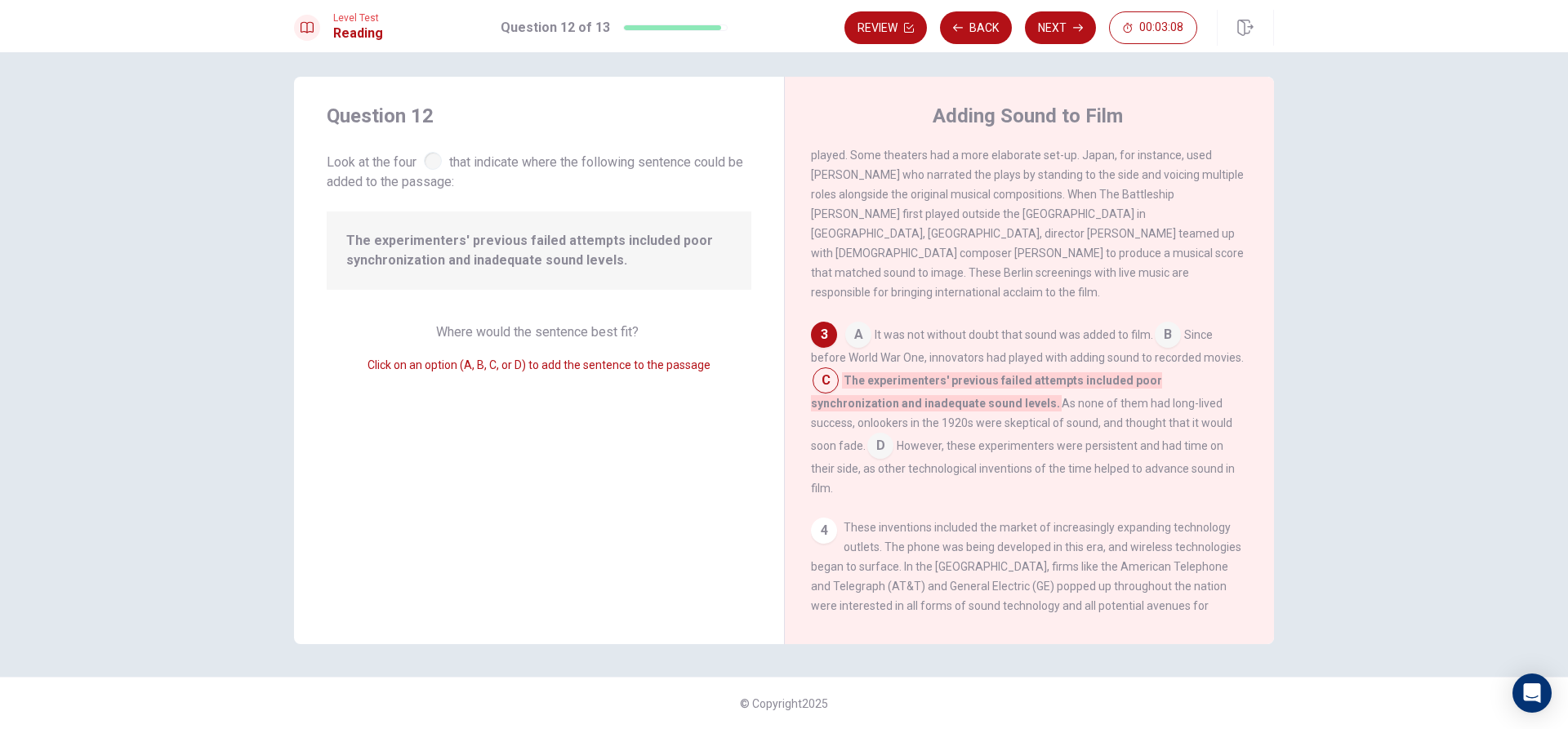
click at [893, 434] on input at bounding box center [881, 447] width 26 height 26
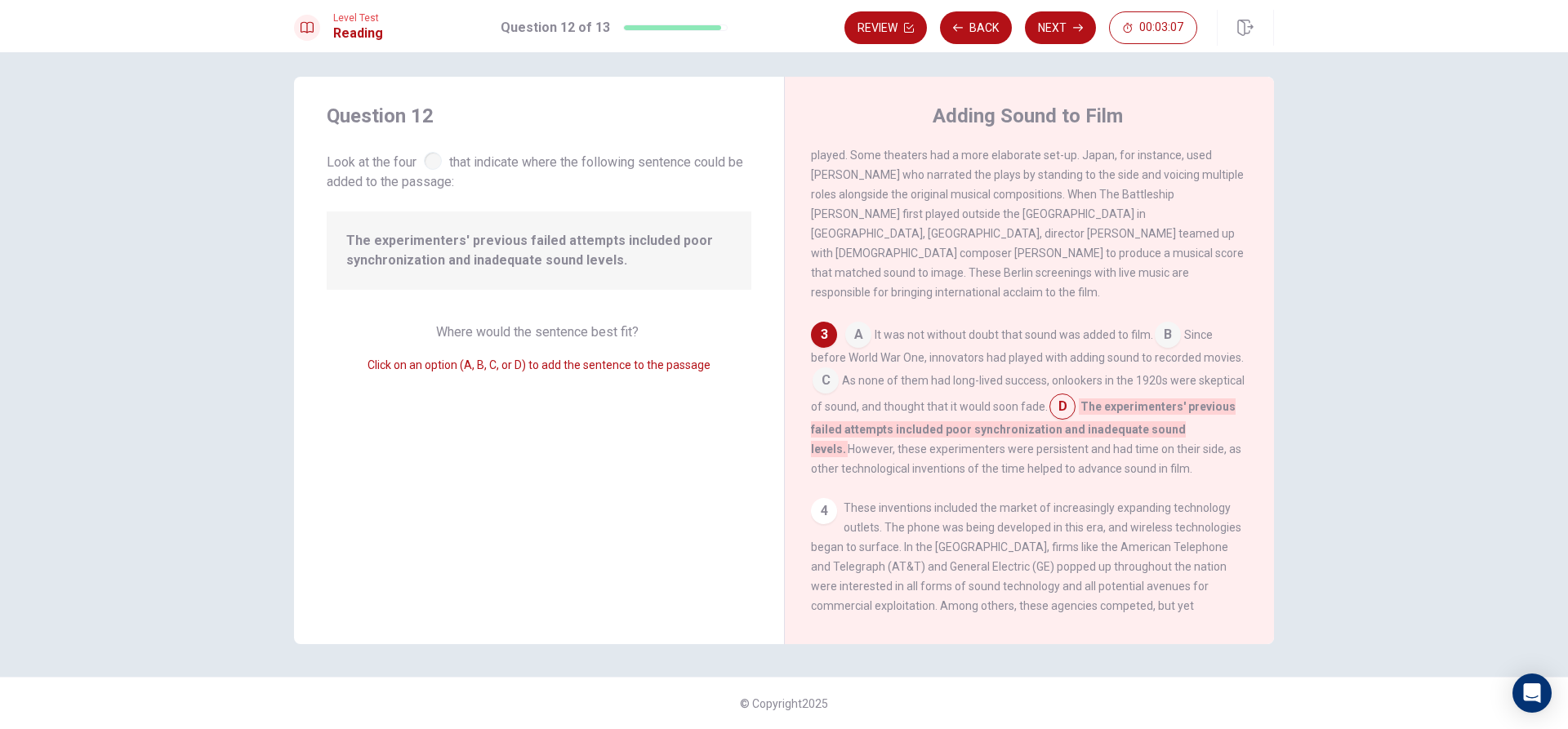
click at [595, 241] on span "The experimenters' previous failed attempts included poor synchronization and i…" at bounding box center [539, 251] width 385 height 39
click at [605, 270] on div "The experimenters' previous failed attempts included poor synchronization and i…" at bounding box center [539, 251] width 424 height 79
click at [827, 372] on input at bounding box center [826, 383] width 26 height 26
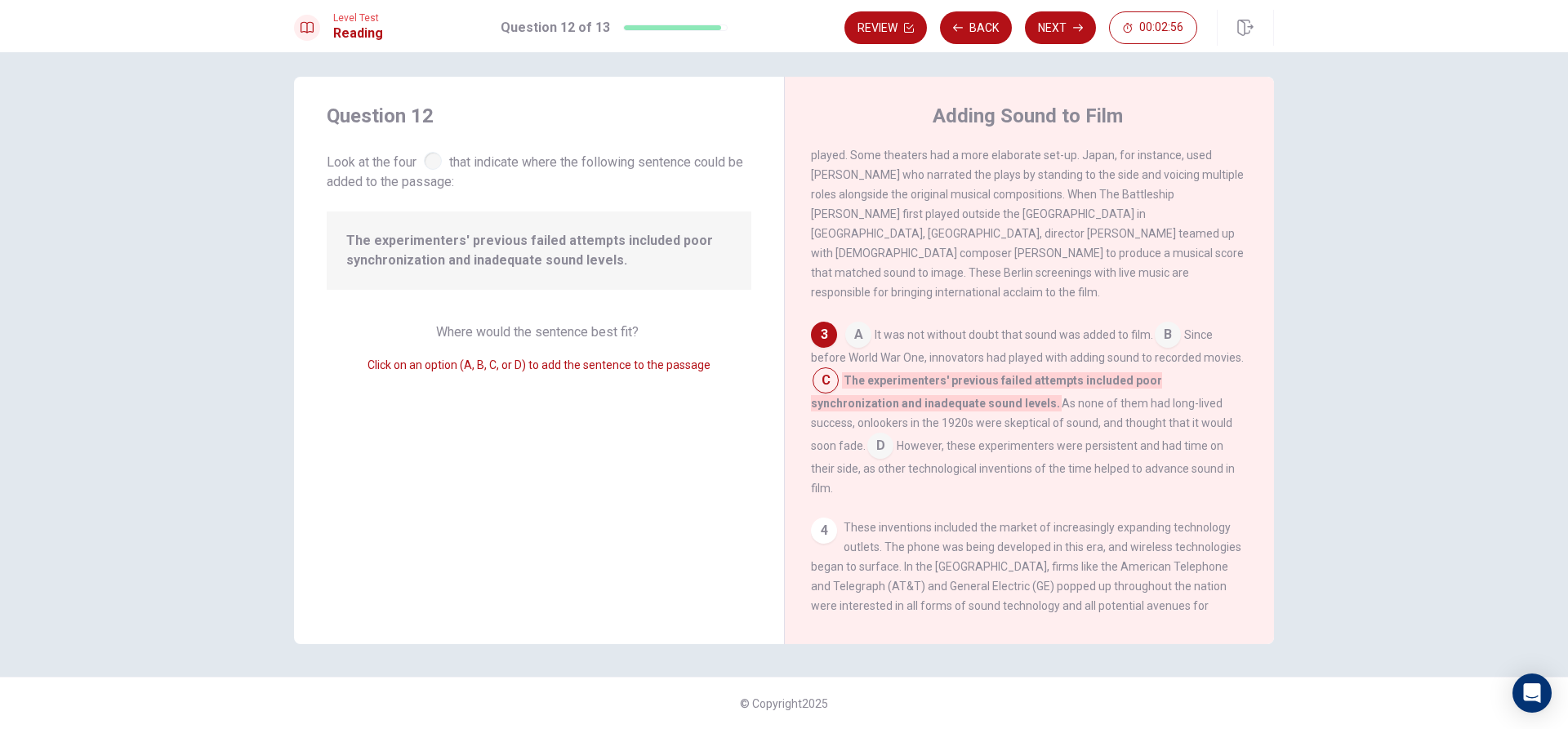
click at [811, 379] on div "A It was not without doubt that sound was added to film. B Since before World W…" at bounding box center [1030, 410] width 437 height 176
click at [815, 378] on input at bounding box center [826, 383] width 26 height 26
click at [1167, 330] on input at bounding box center [1167, 337] width 26 height 26
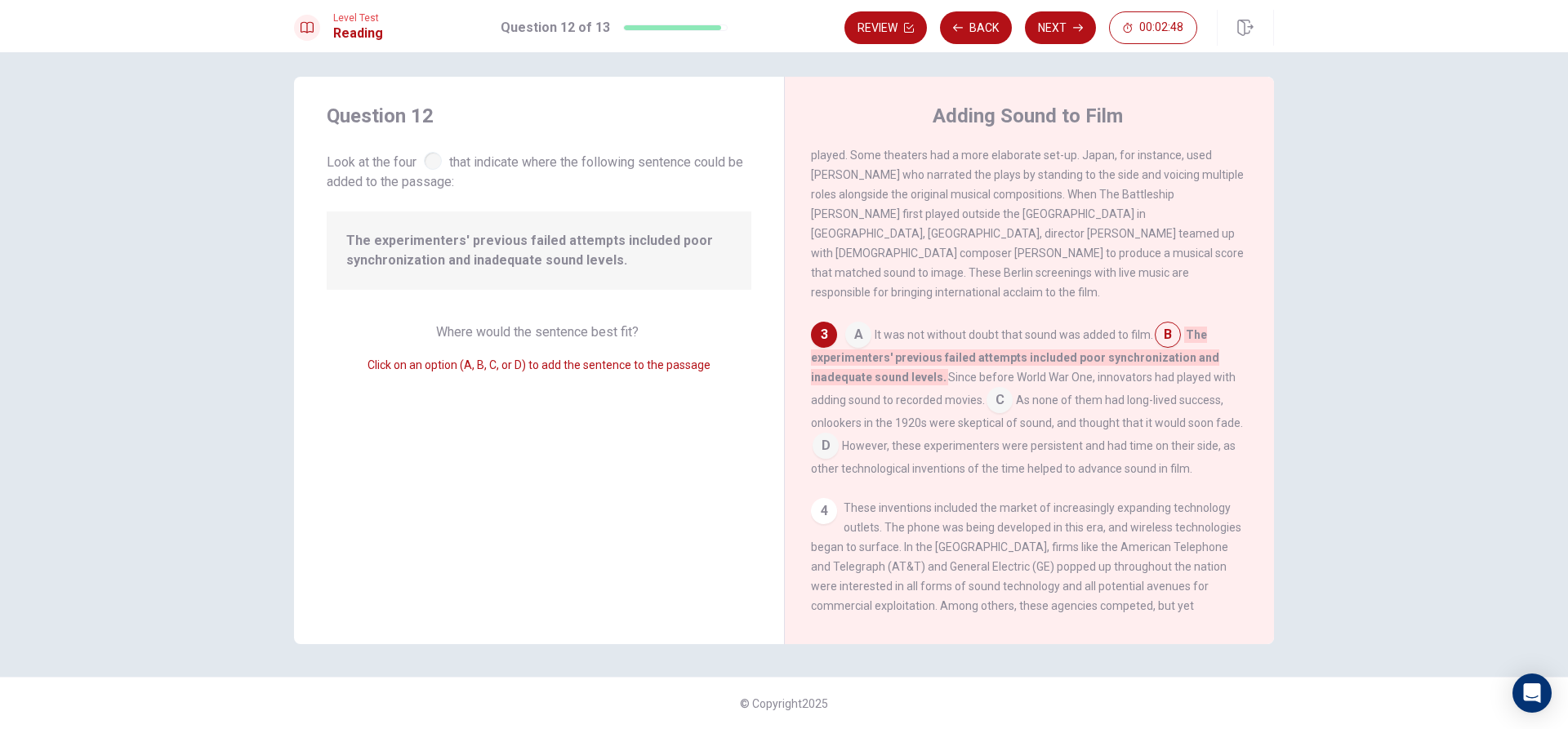
click at [823, 443] on input at bounding box center [826, 447] width 26 height 26
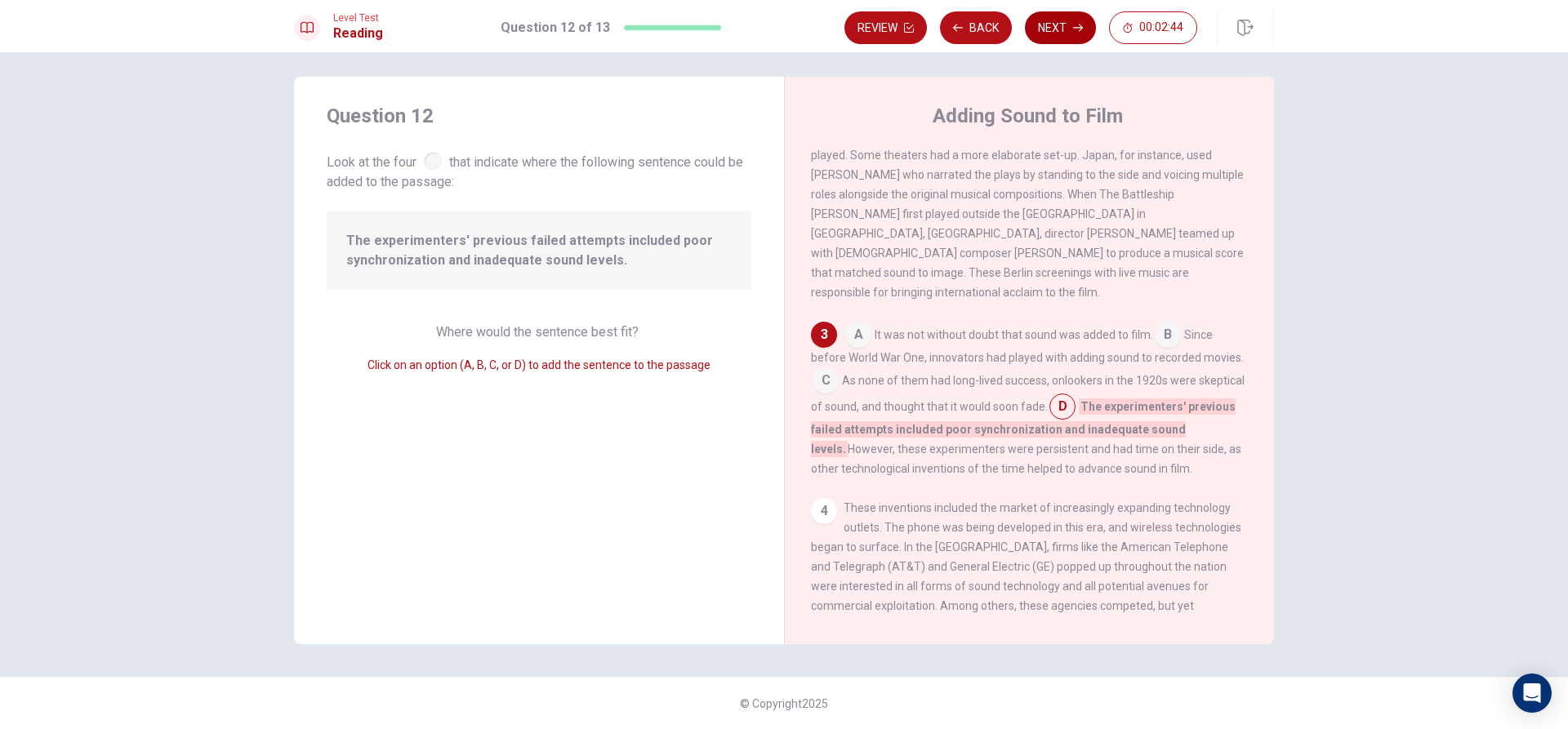
click at [1040, 28] on button "Next" at bounding box center [1060, 28] width 71 height 33
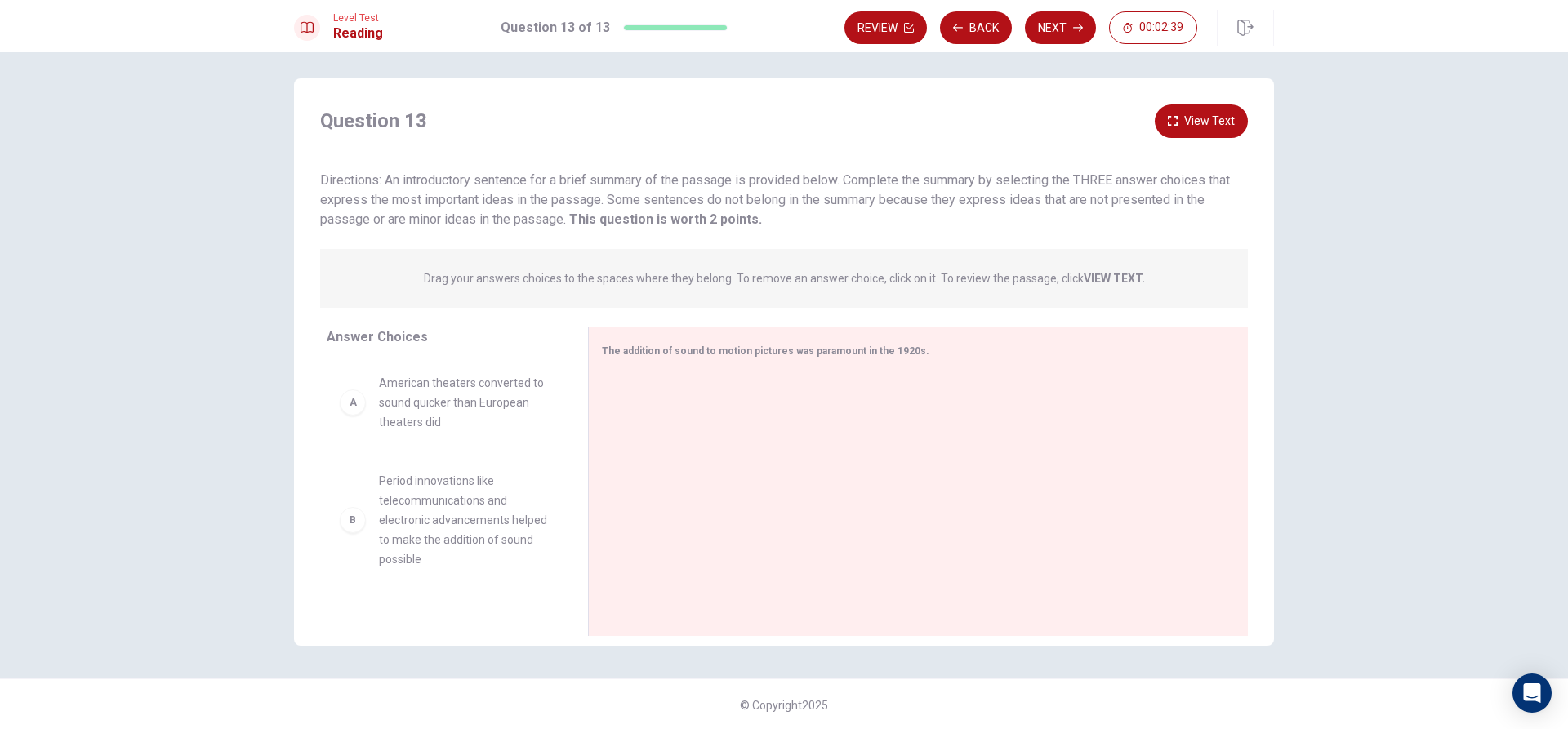
scroll to position [8, 0]
drag, startPoint x: 768, startPoint y: 396, endPoint x: 764, endPoint y: 424, distance: 28.3
click at [766, 405] on div at bounding box center [912, 481] width 619 height 219
drag, startPoint x: 562, startPoint y: 505, endPoint x: 532, endPoint y: 430, distance: 80.8
click at [532, 430] on div "A American theaters converted to sound quicker than European theaters did B Per…" at bounding box center [451, 484] width 248 height 251
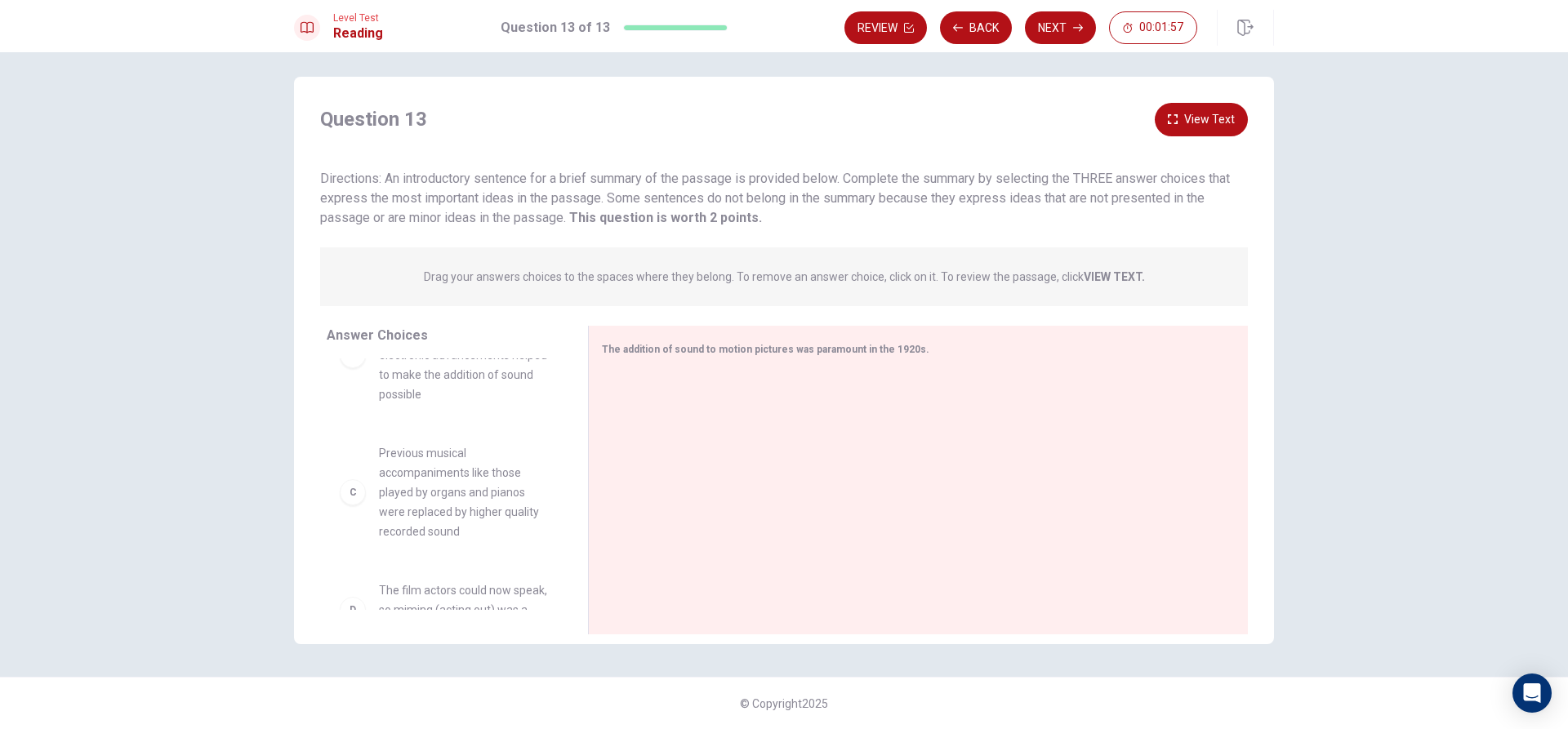
scroll to position [245, 0]
click at [404, 554] on span "The film actors could now speak, so miming (acting out) was a thing of the past" at bounding box center [463, 528] width 170 height 59
click at [367, 540] on div "D The film actors could now speak, so miming (acting out) was a thing of the pa…" at bounding box center [444, 528] width 209 height 59
click at [360, 545] on div "A American theaters converted to sound quicker than European theaters did B Per…" at bounding box center [451, 484] width 248 height 251
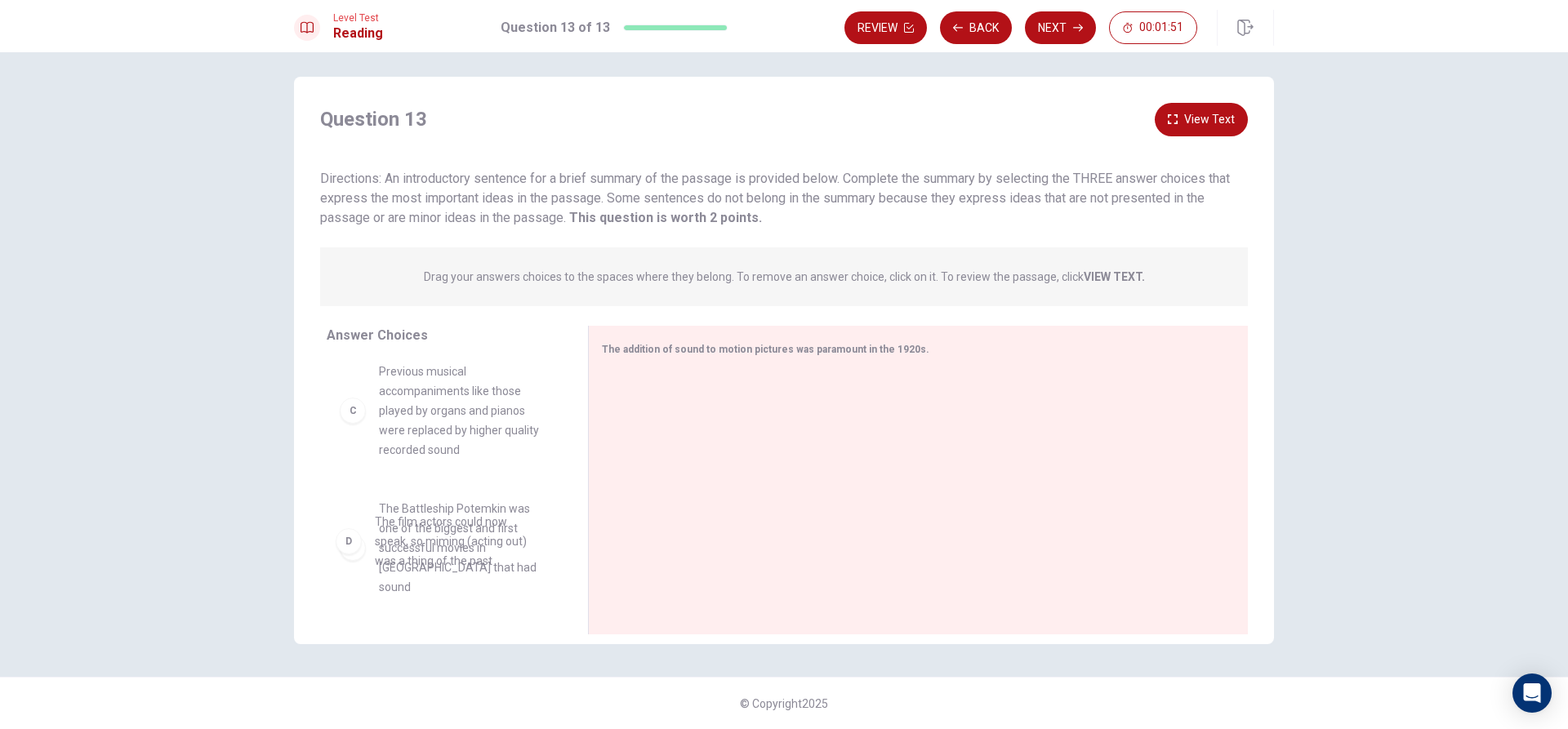
click at [349, 539] on div "E" at bounding box center [353, 548] width 26 height 26
click at [369, 598] on div "A American theaters converted to sound quicker than European theaters did B Per…" at bounding box center [451, 484] width 248 height 251
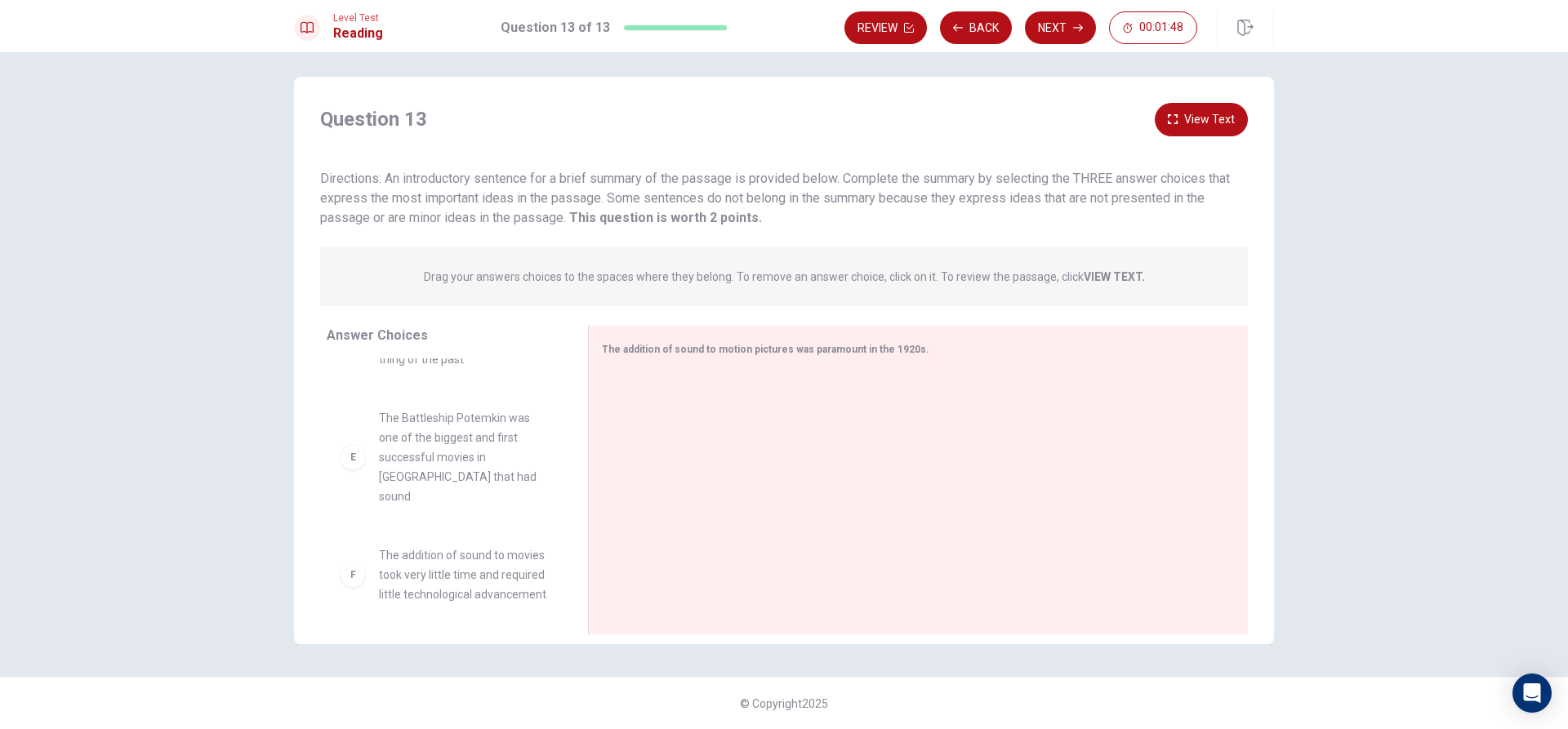
scroll to position [441, 0]
click at [356, 562] on div "F" at bounding box center [353, 568] width 26 height 26
click at [361, 452] on div "E The Battleship Potemkin was one of the biggest and first successful movies in…" at bounding box center [444, 450] width 209 height 98
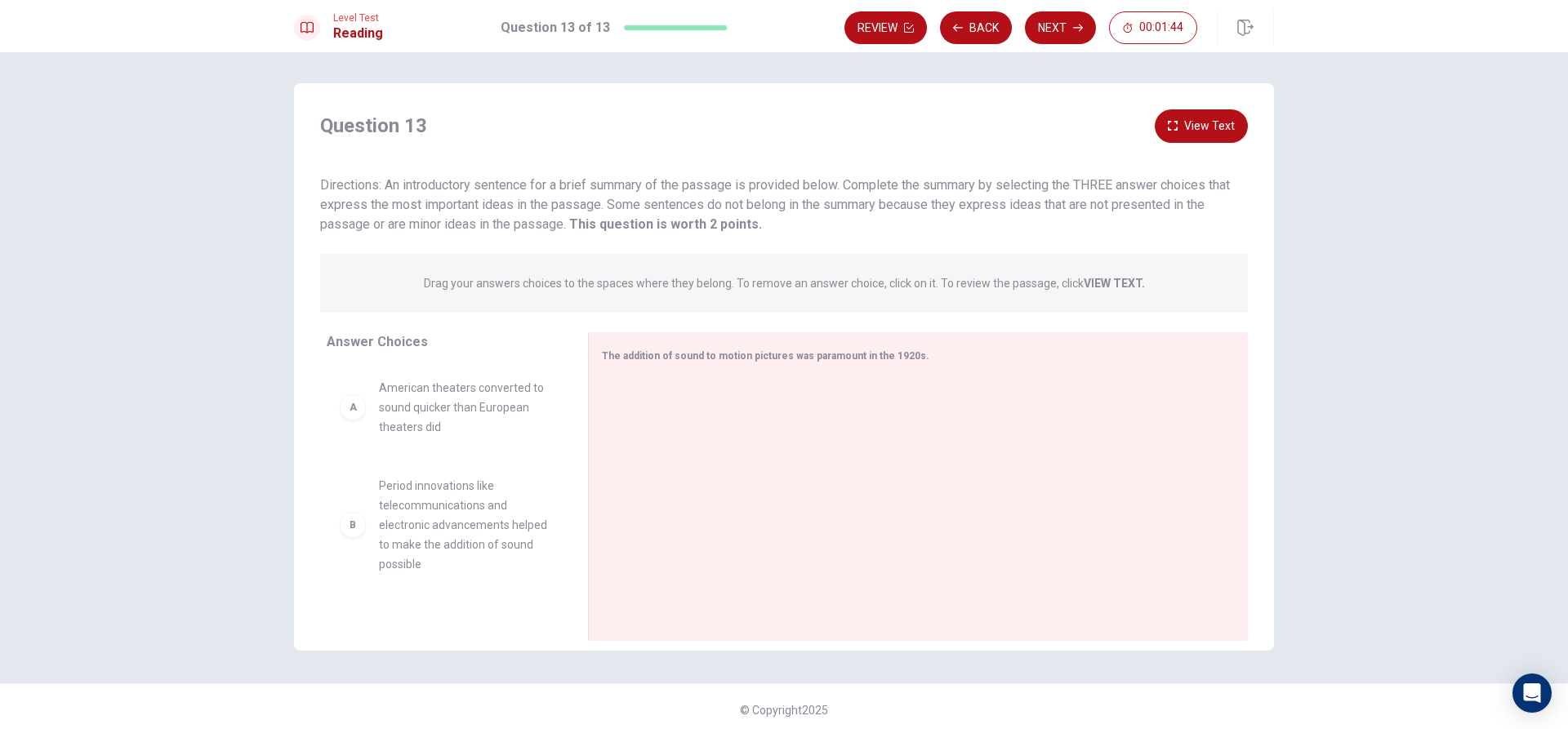
scroll to position [0, 0]
click at [356, 408] on div "A" at bounding box center [353, 409] width 26 height 26
click at [636, 411] on div at bounding box center [912, 489] width 619 height 219
click at [623, 444] on div at bounding box center [912, 489] width 619 height 219
click at [623, 490] on div at bounding box center [912, 489] width 619 height 219
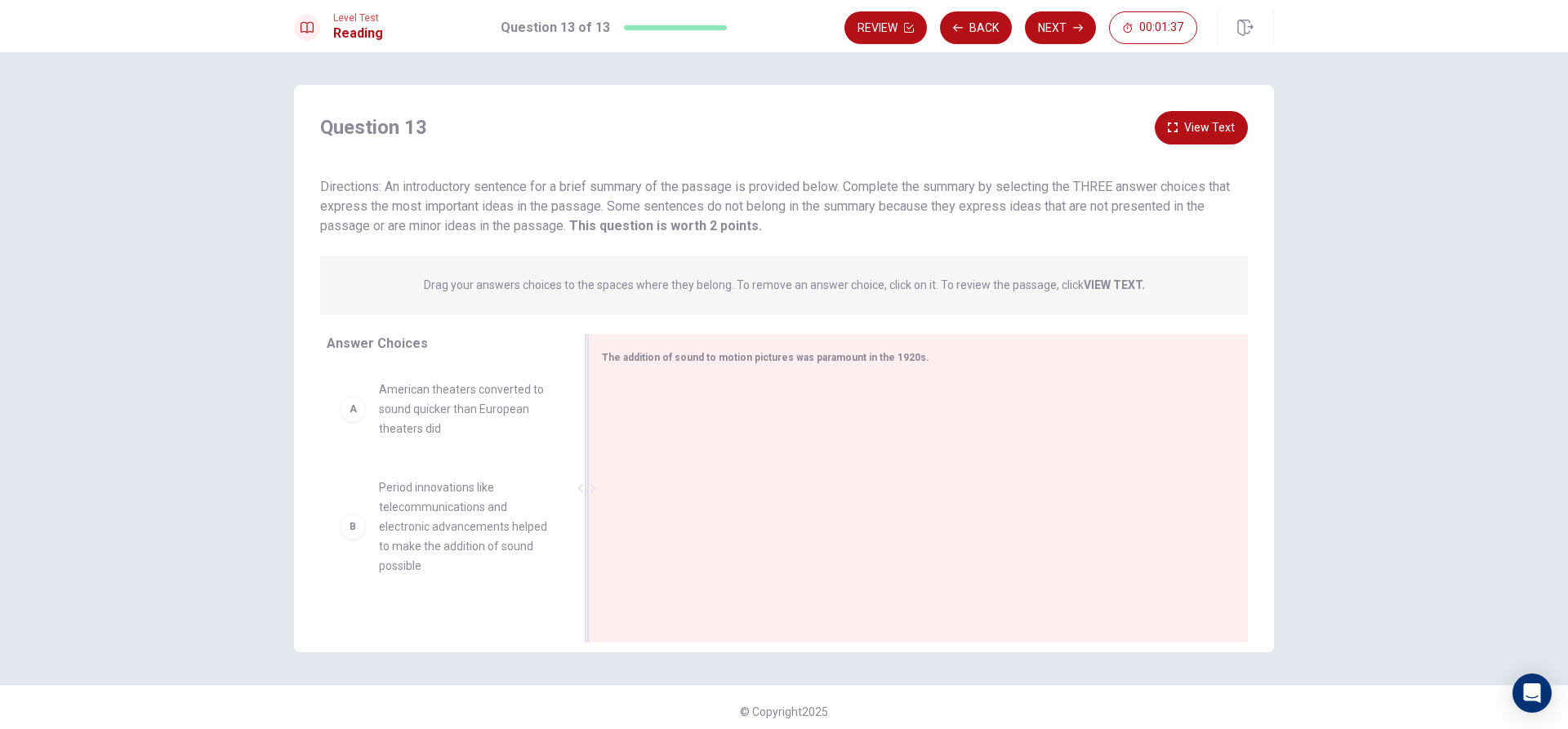
click at [640, 409] on div at bounding box center [912, 489] width 619 height 219
drag, startPoint x: 351, startPoint y: 416, endPoint x: 330, endPoint y: 408, distance: 22.5
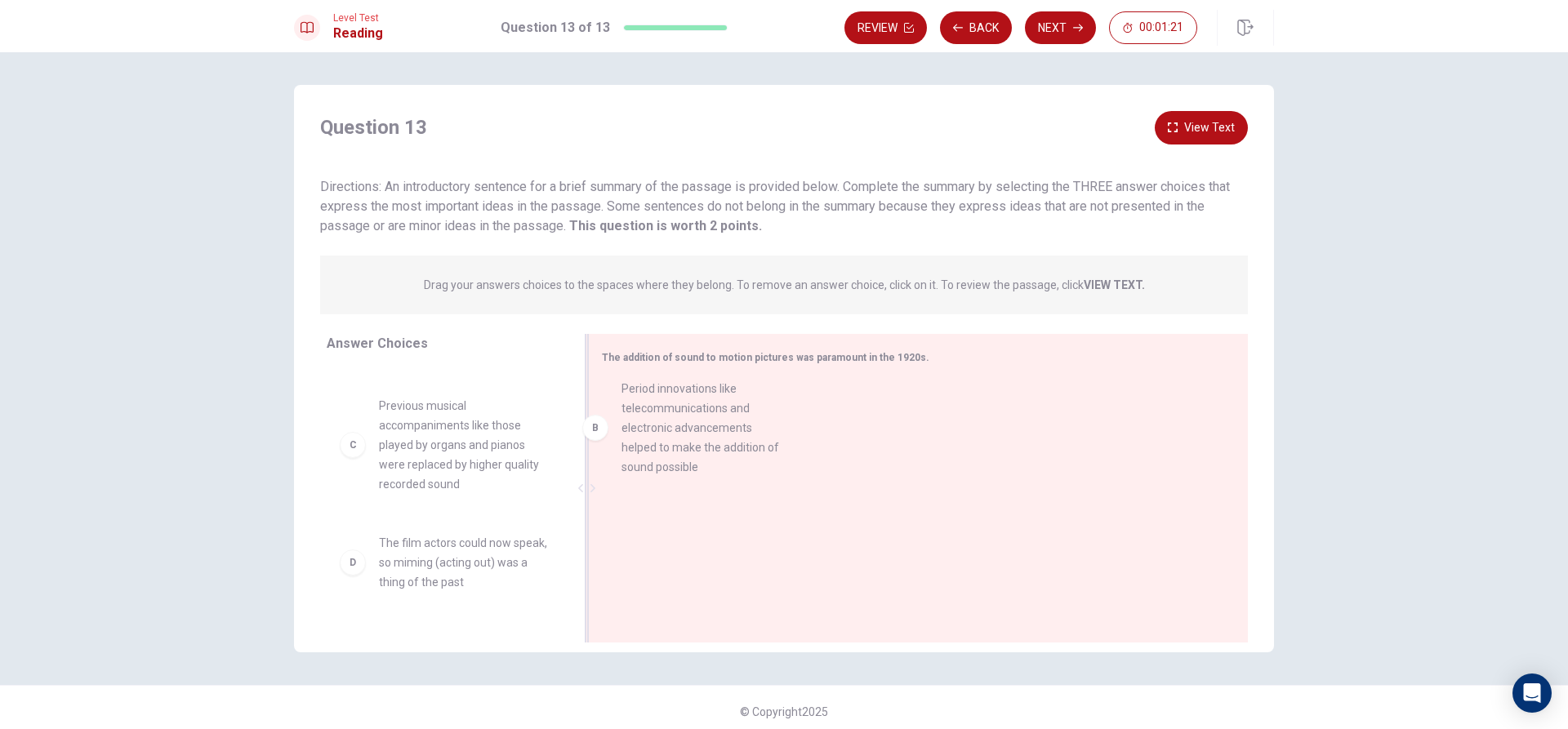
drag, startPoint x: 394, startPoint y: 432, endPoint x: 659, endPoint y: 423, distance: 265.2
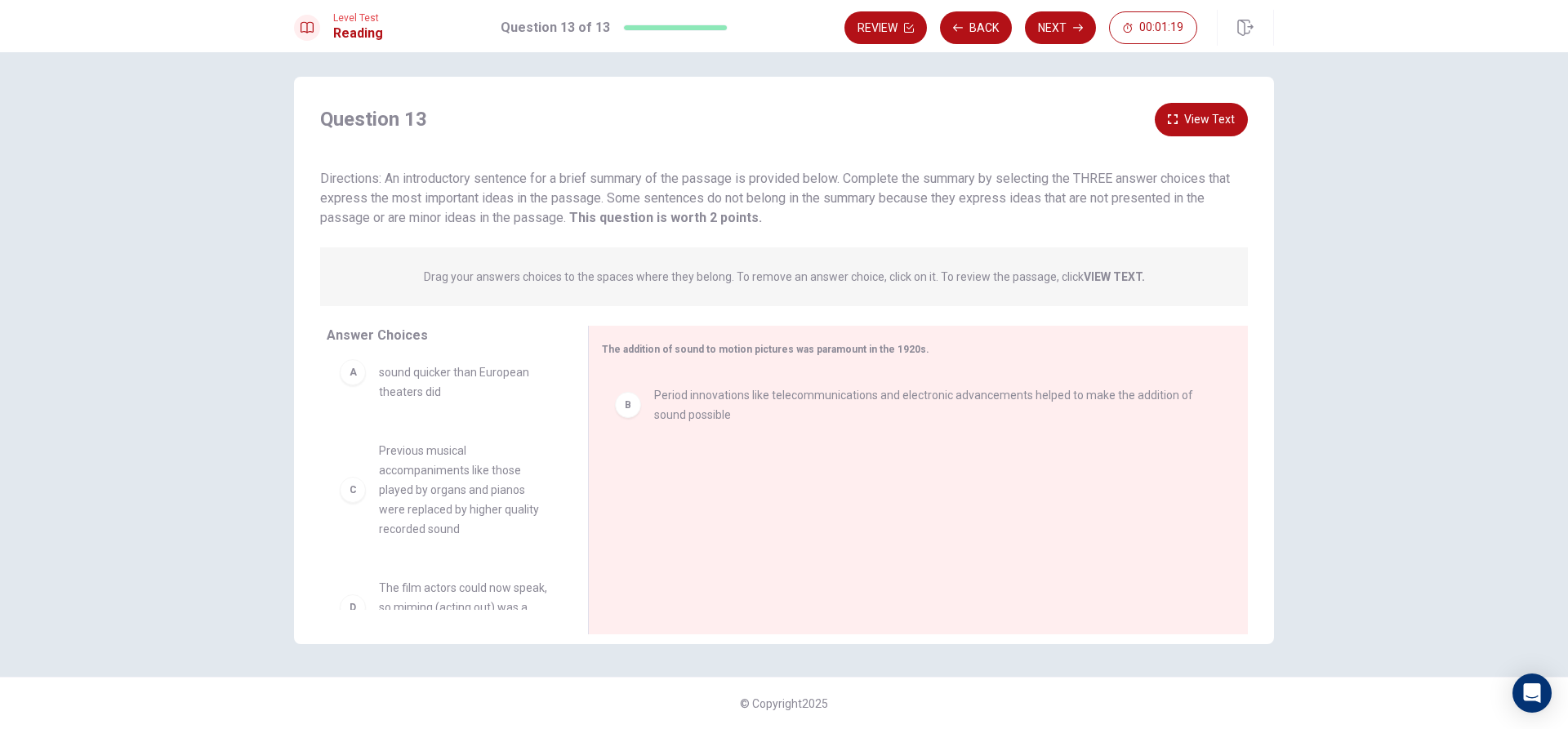
scroll to position [0, 0]
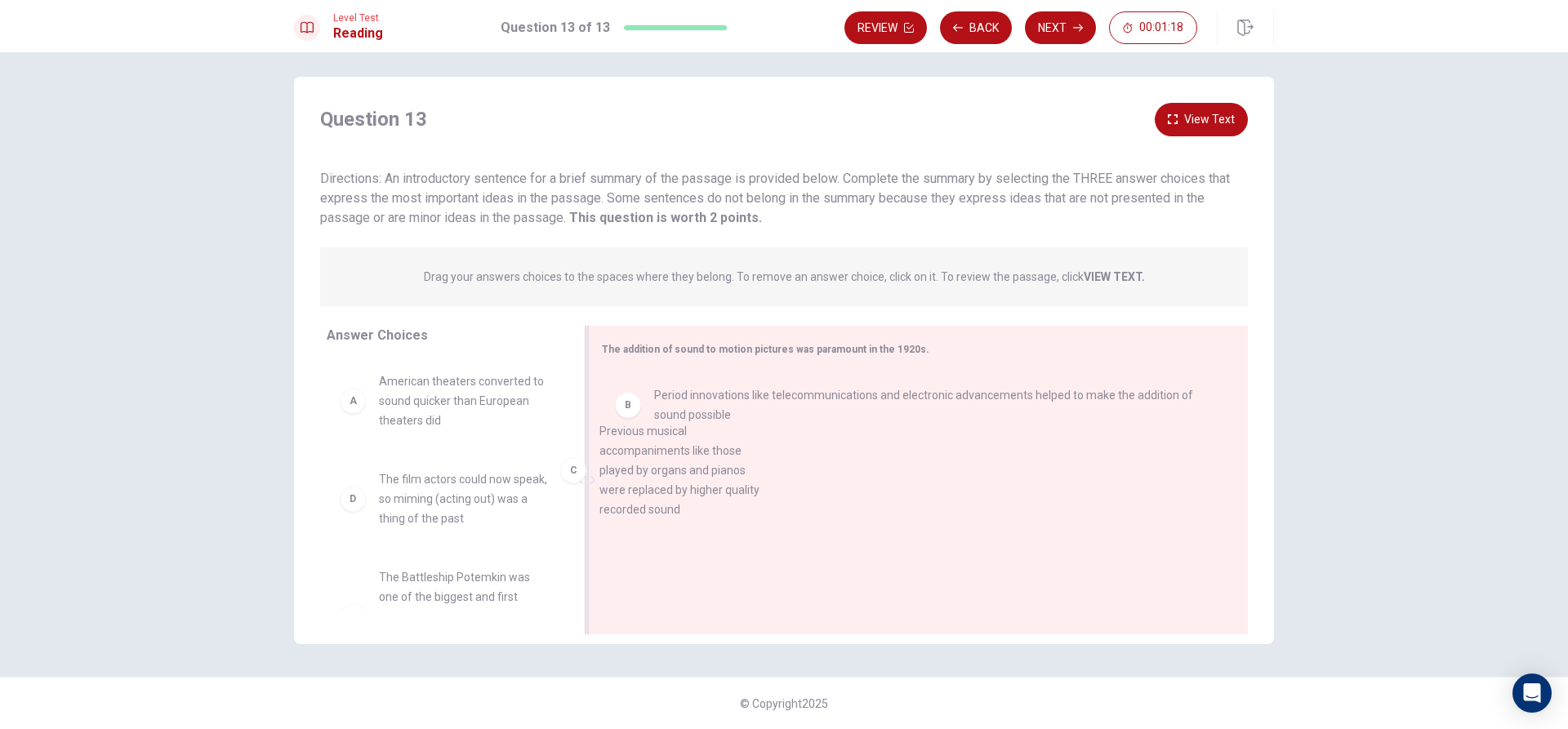
drag, startPoint x: 510, startPoint y: 533, endPoint x: 745, endPoint y: 478, distance: 241.4
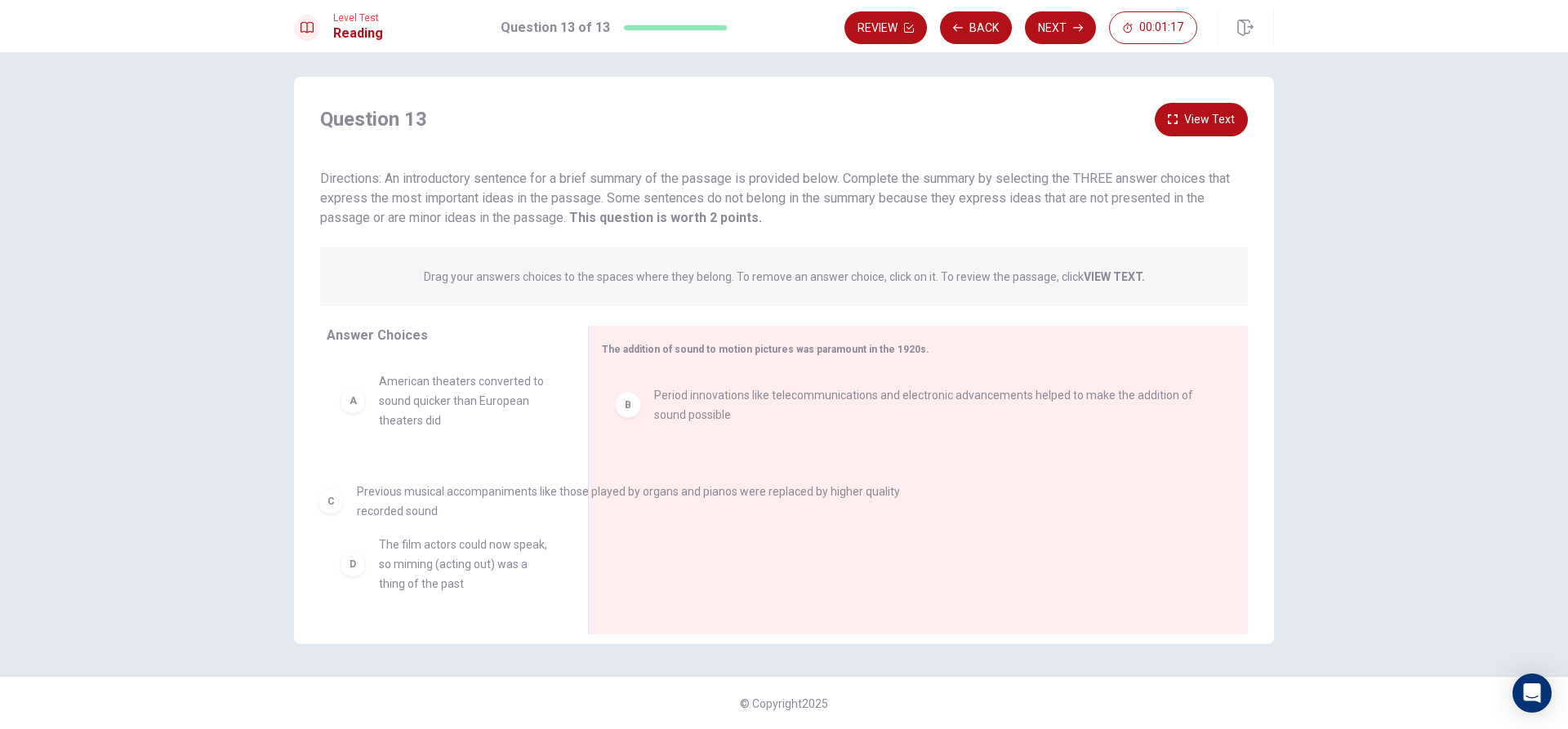
drag, startPoint x: 737, startPoint y: 488, endPoint x: 419, endPoint y: 495, distance: 318.1
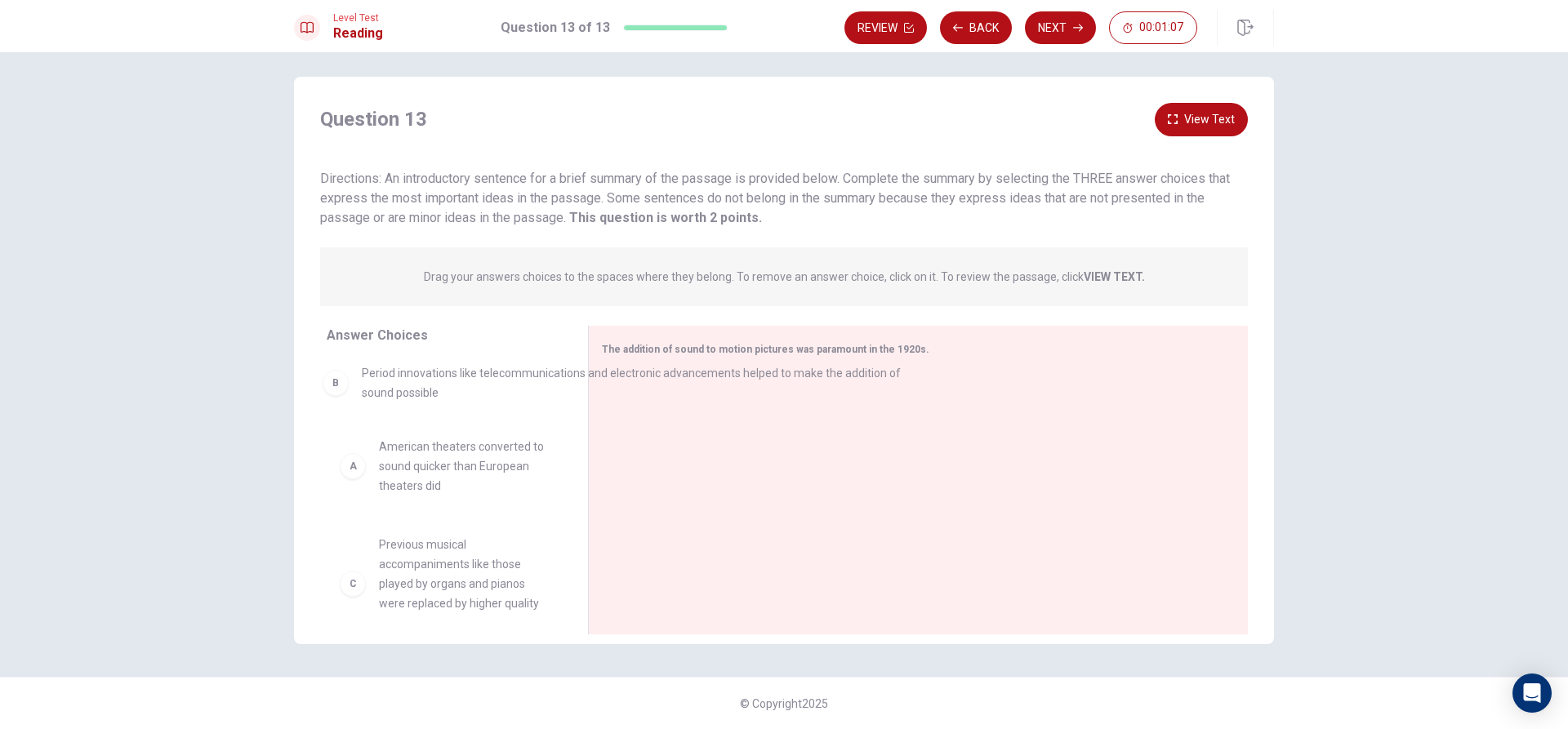
drag, startPoint x: 750, startPoint y: 409, endPoint x: 437, endPoint y: 392, distance: 313.5
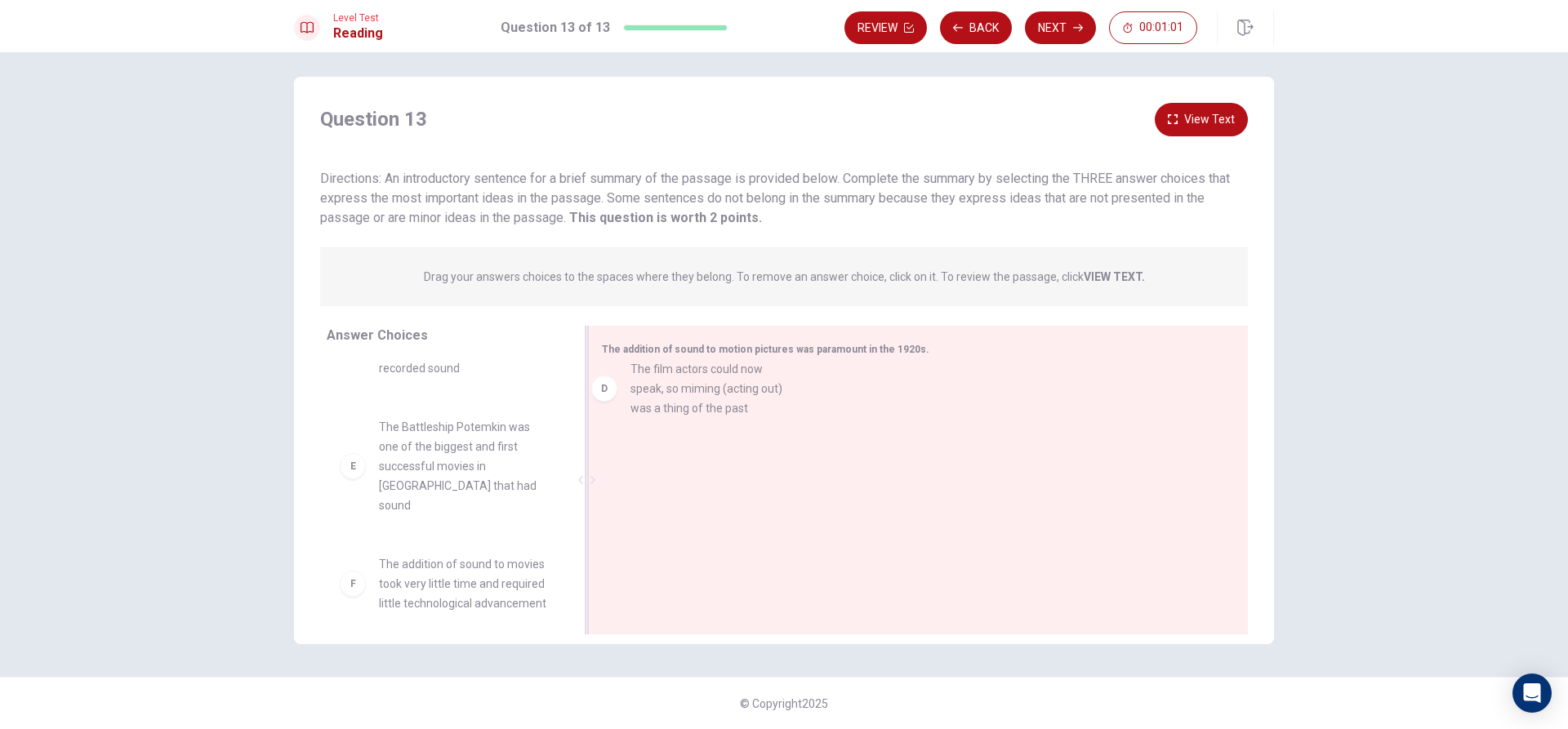
drag, startPoint x: 449, startPoint y: 467, endPoint x: 714, endPoint y: 434, distance: 267.0
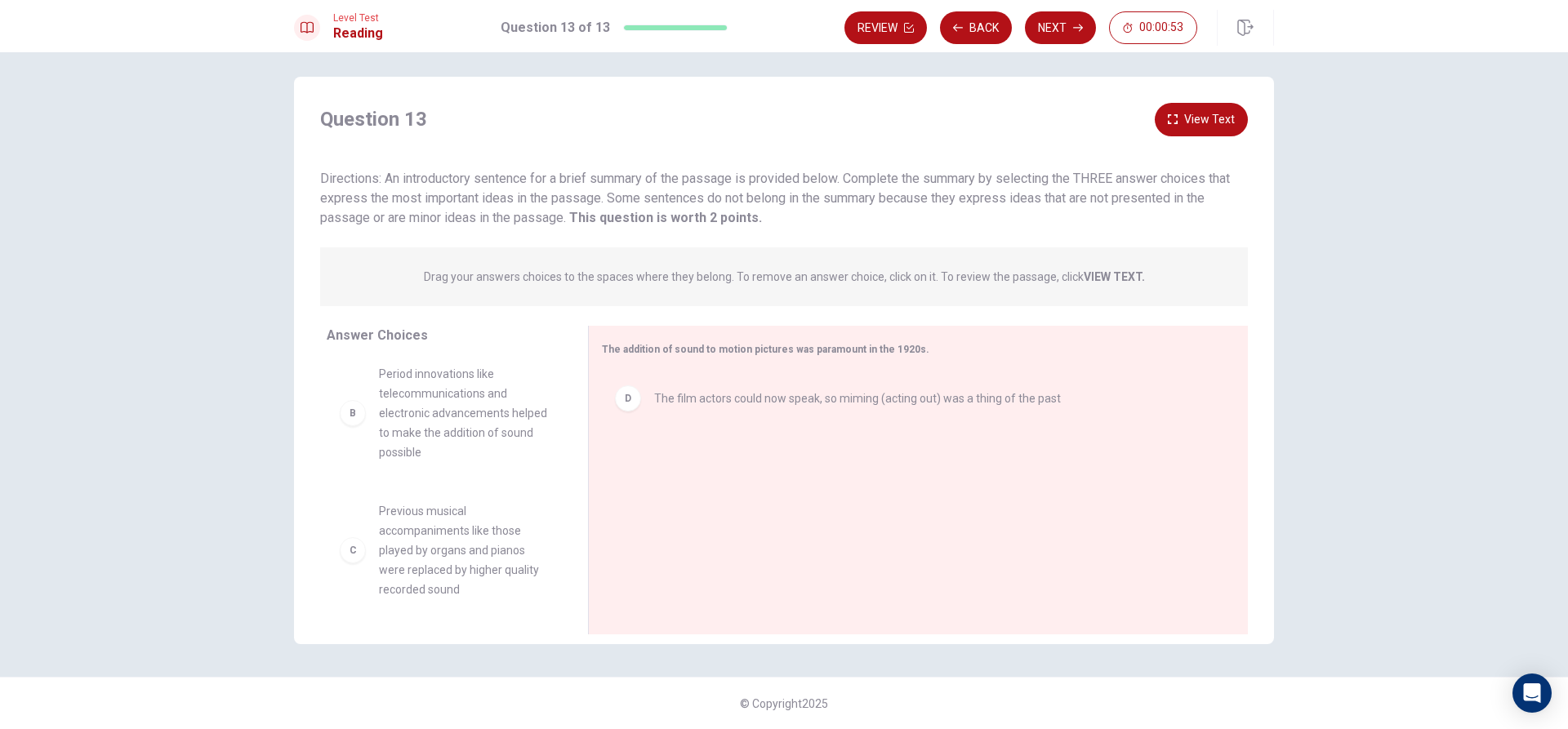
scroll to position [98, 0]
drag, startPoint x: 410, startPoint y: 427, endPoint x: 674, endPoint y: 501, distance: 274.2
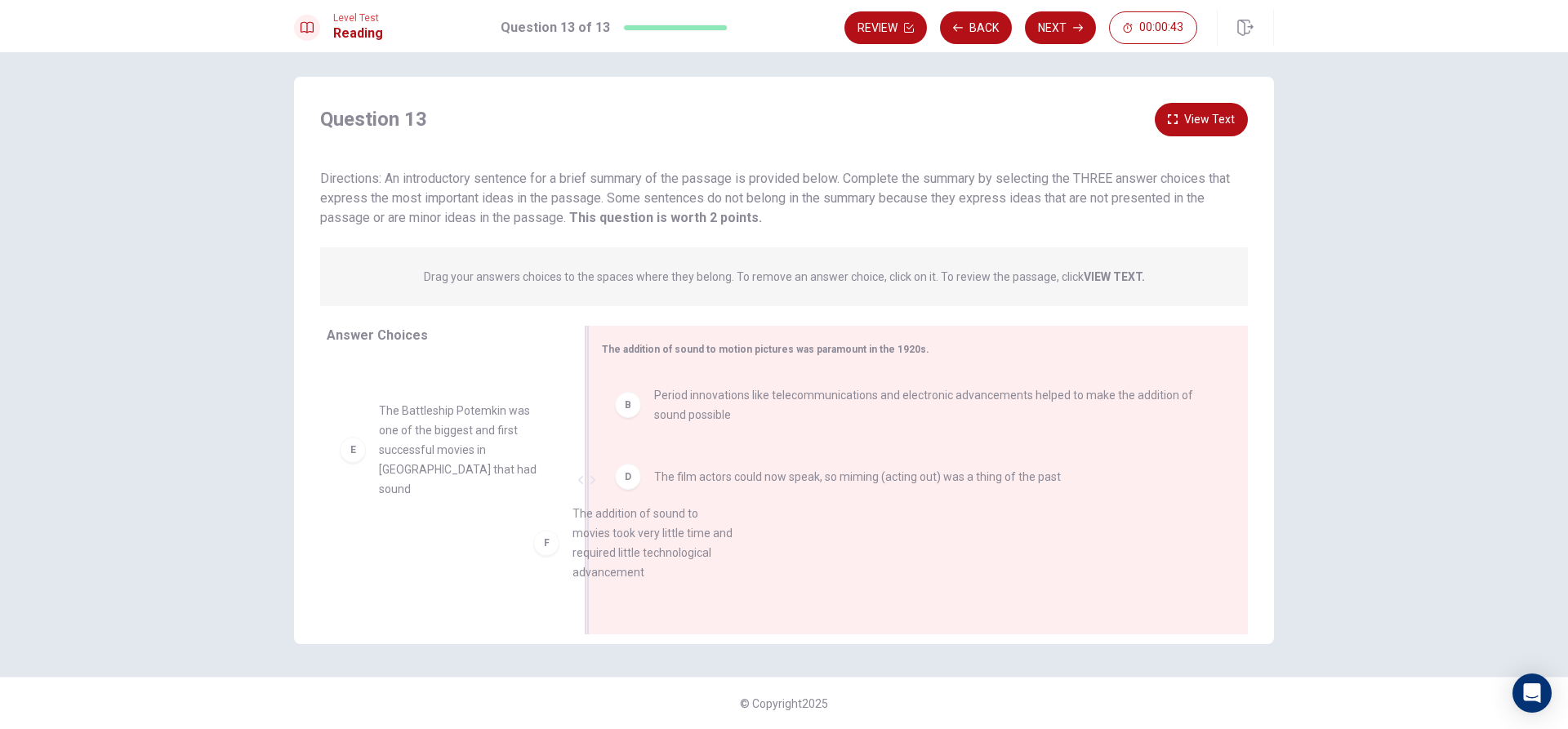
scroll to position [16, 0]
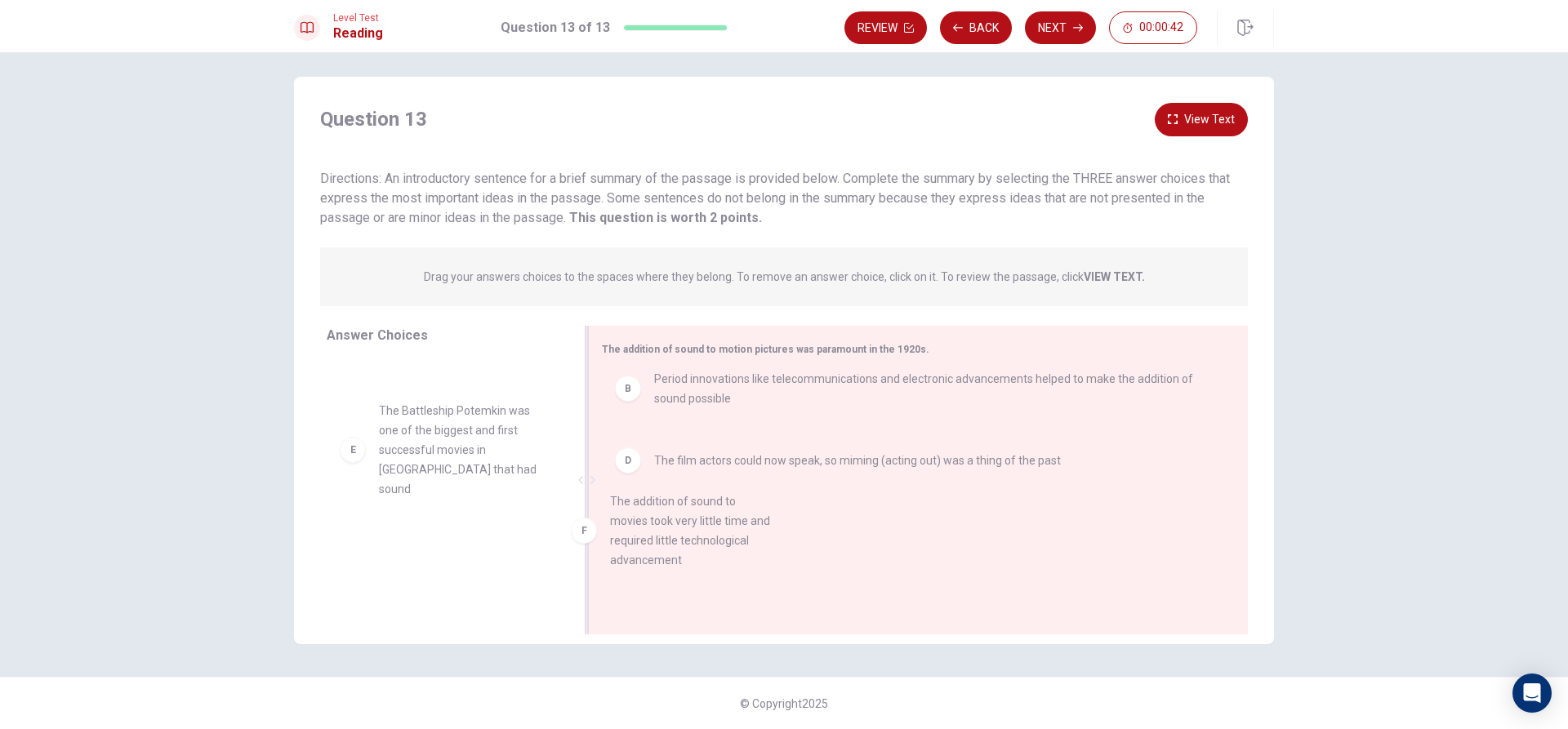
drag, startPoint x: 469, startPoint y: 554, endPoint x: 703, endPoint y: 531, distance: 235.1
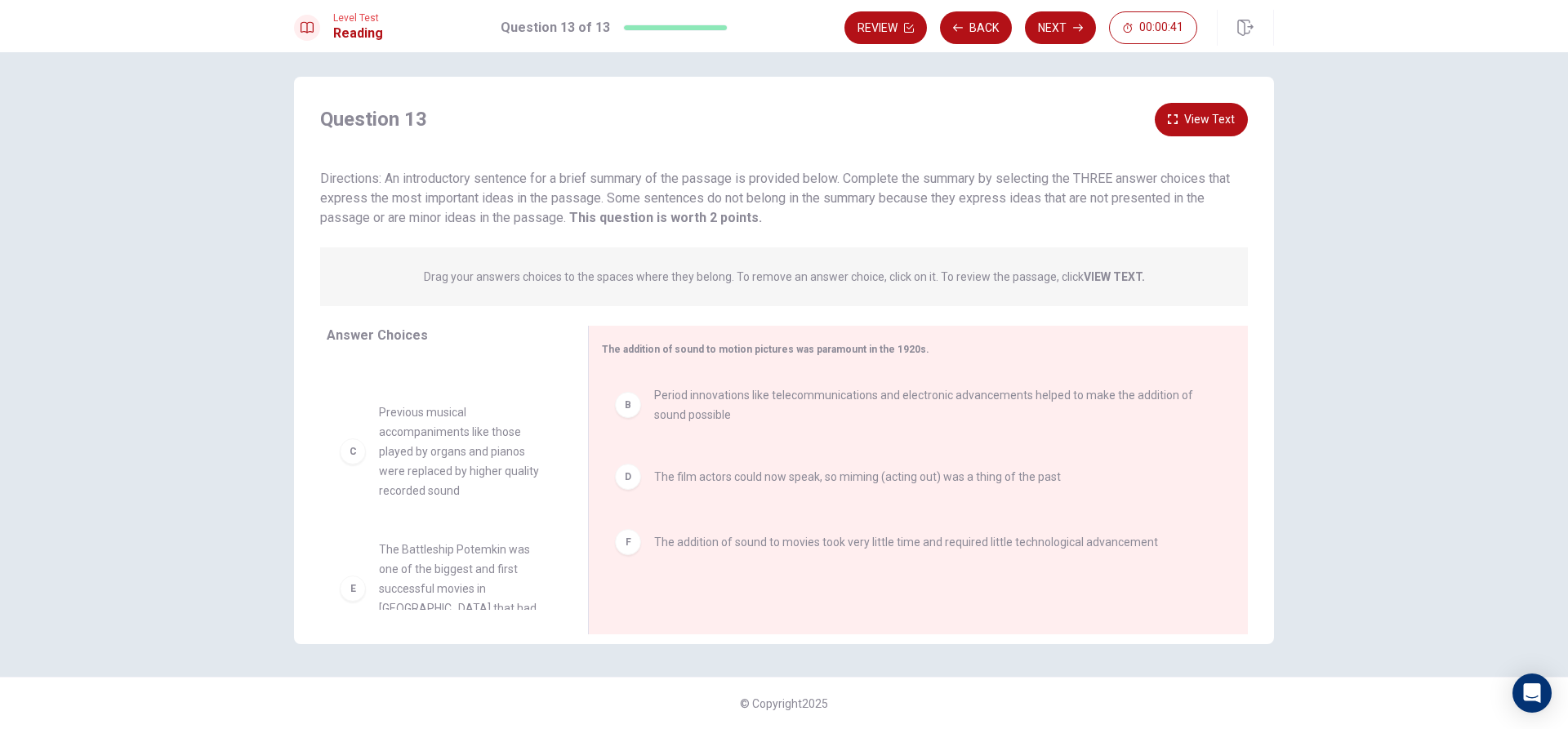
scroll to position [0, 0]
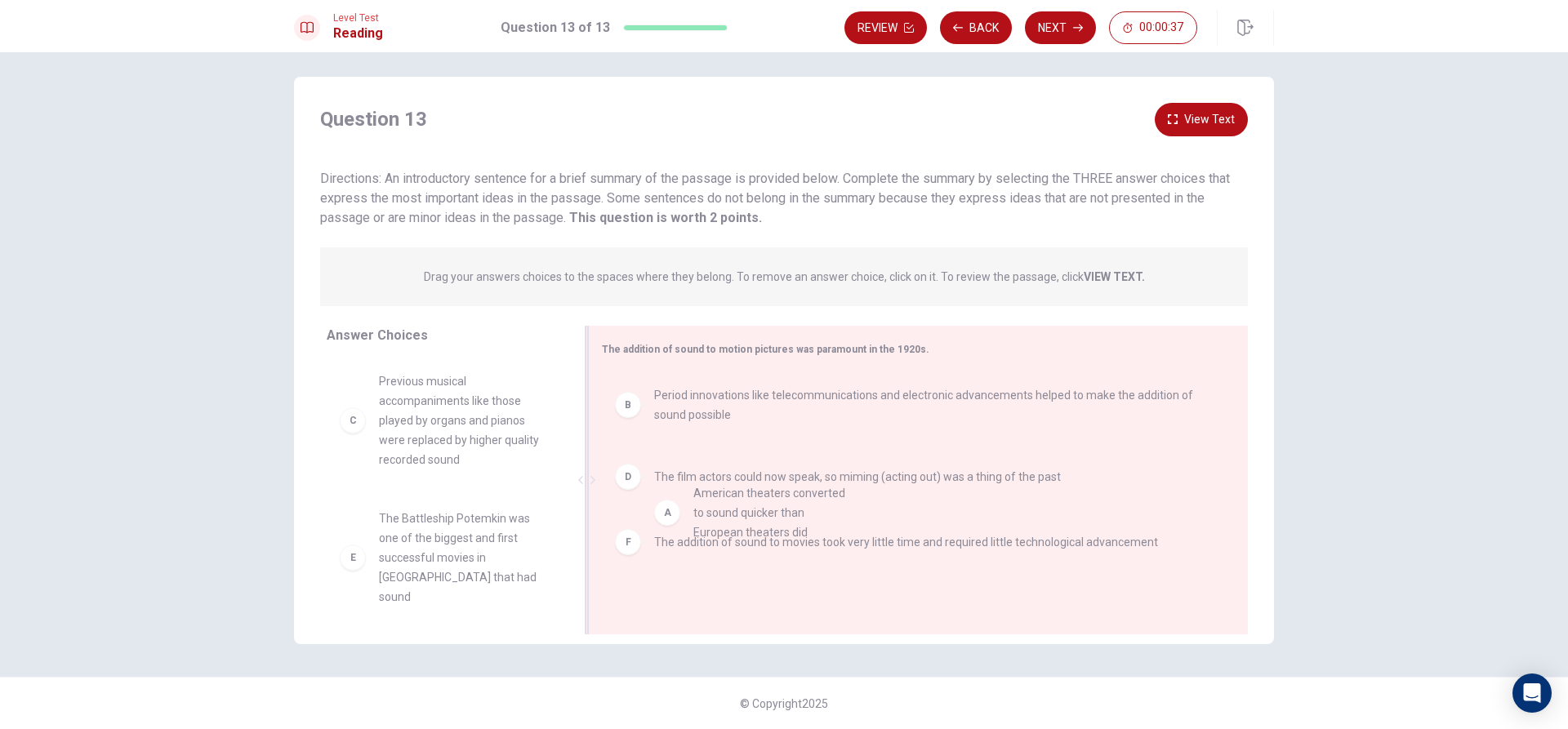
drag, startPoint x: 406, startPoint y: 419, endPoint x: 724, endPoint y: 523, distance: 334.6
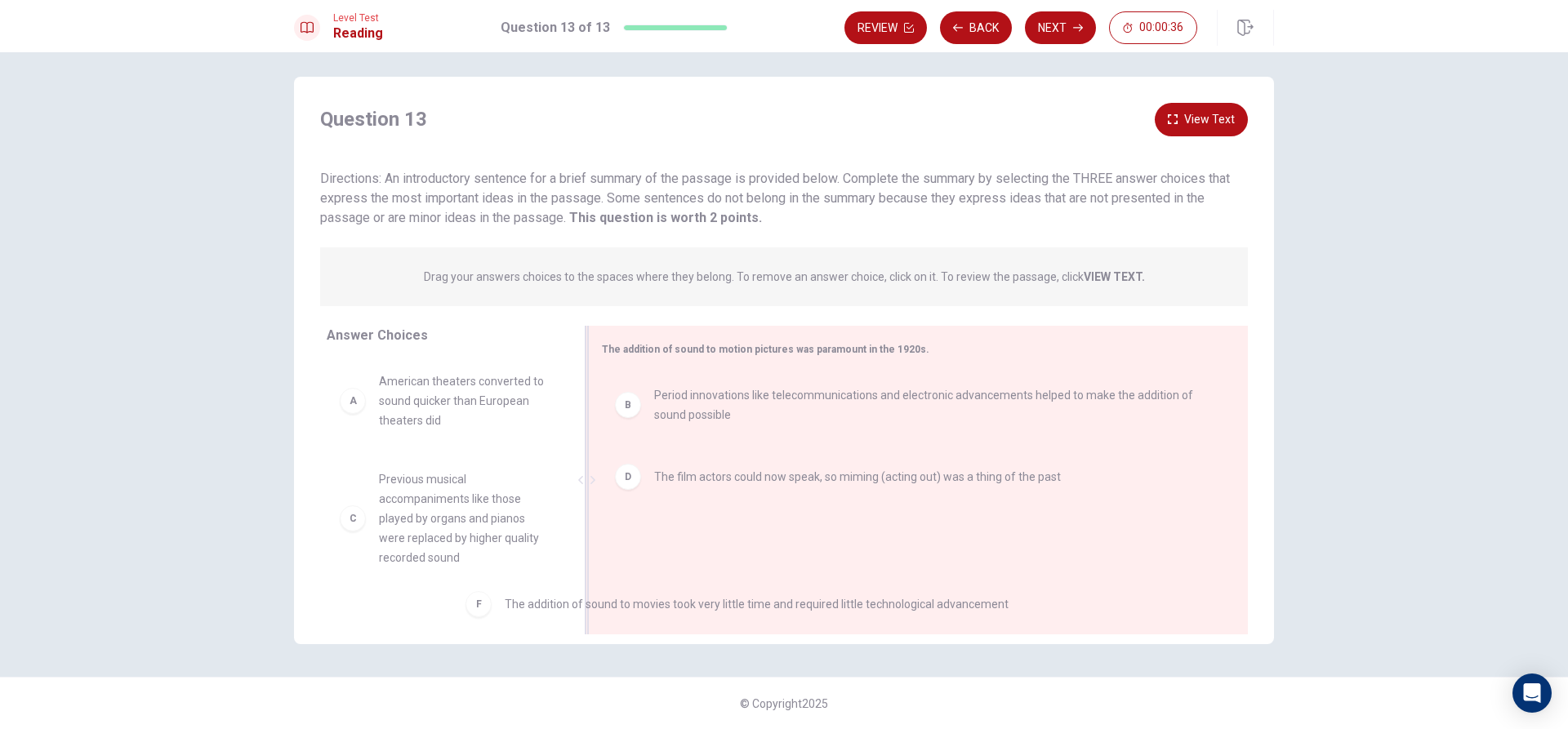
drag, startPoint x: 667, startPoint y: 548, endPoint x: 473, endPoint y: 615, distance: 205.2
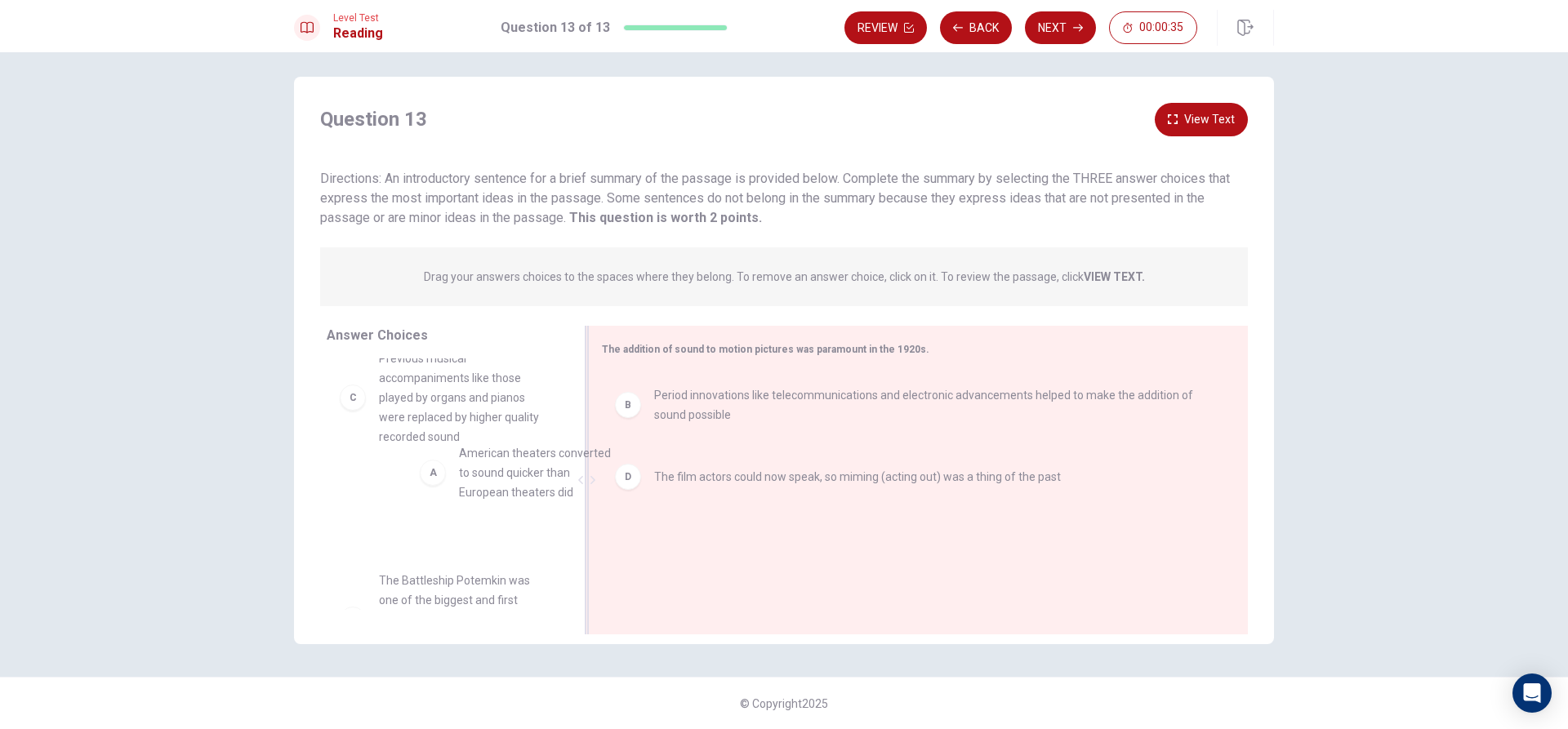
scroll to position [20, 0]
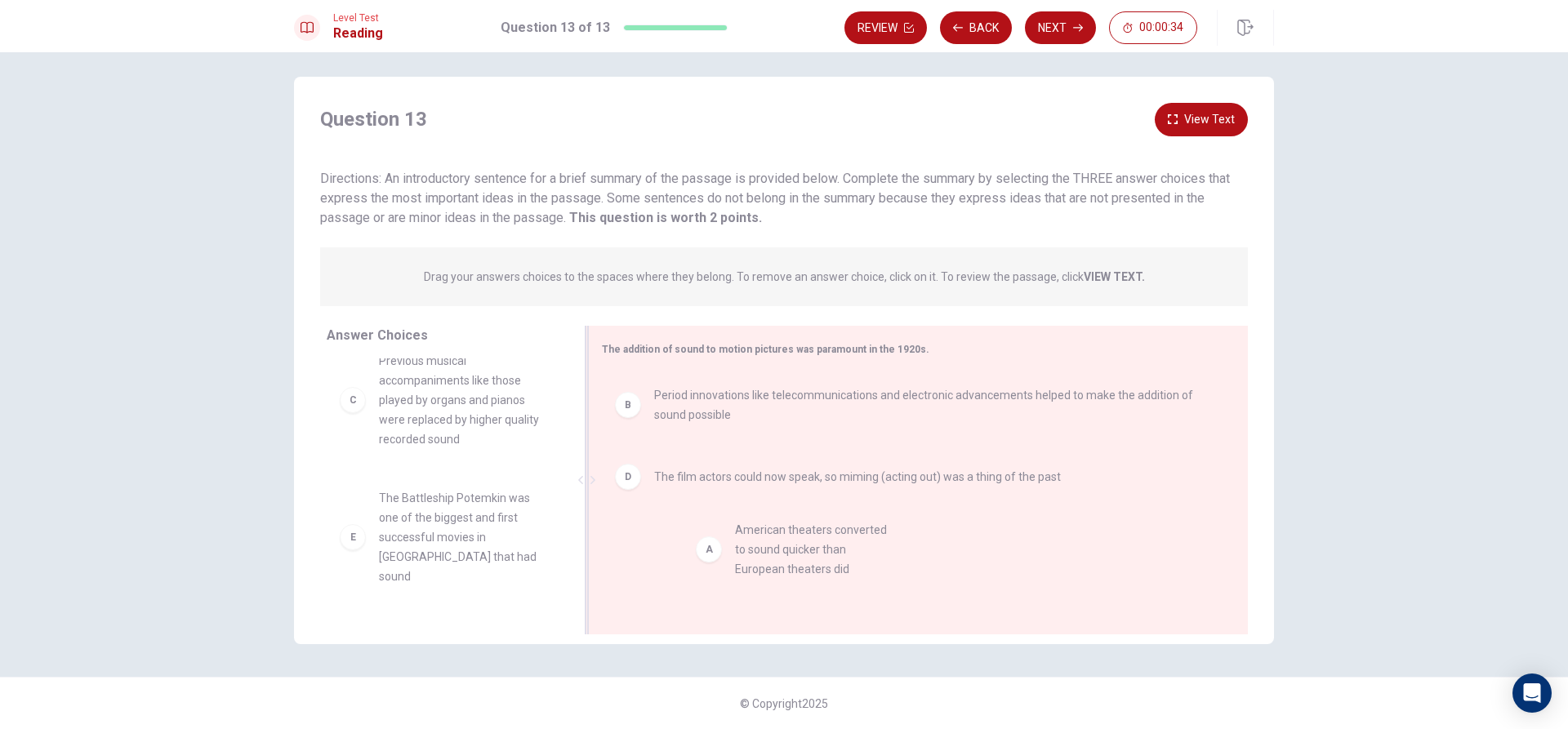
drag, startPoint x: 394, startPoint y: 415, endPoint x: 694, endPoint y: 552, distance: 329.8
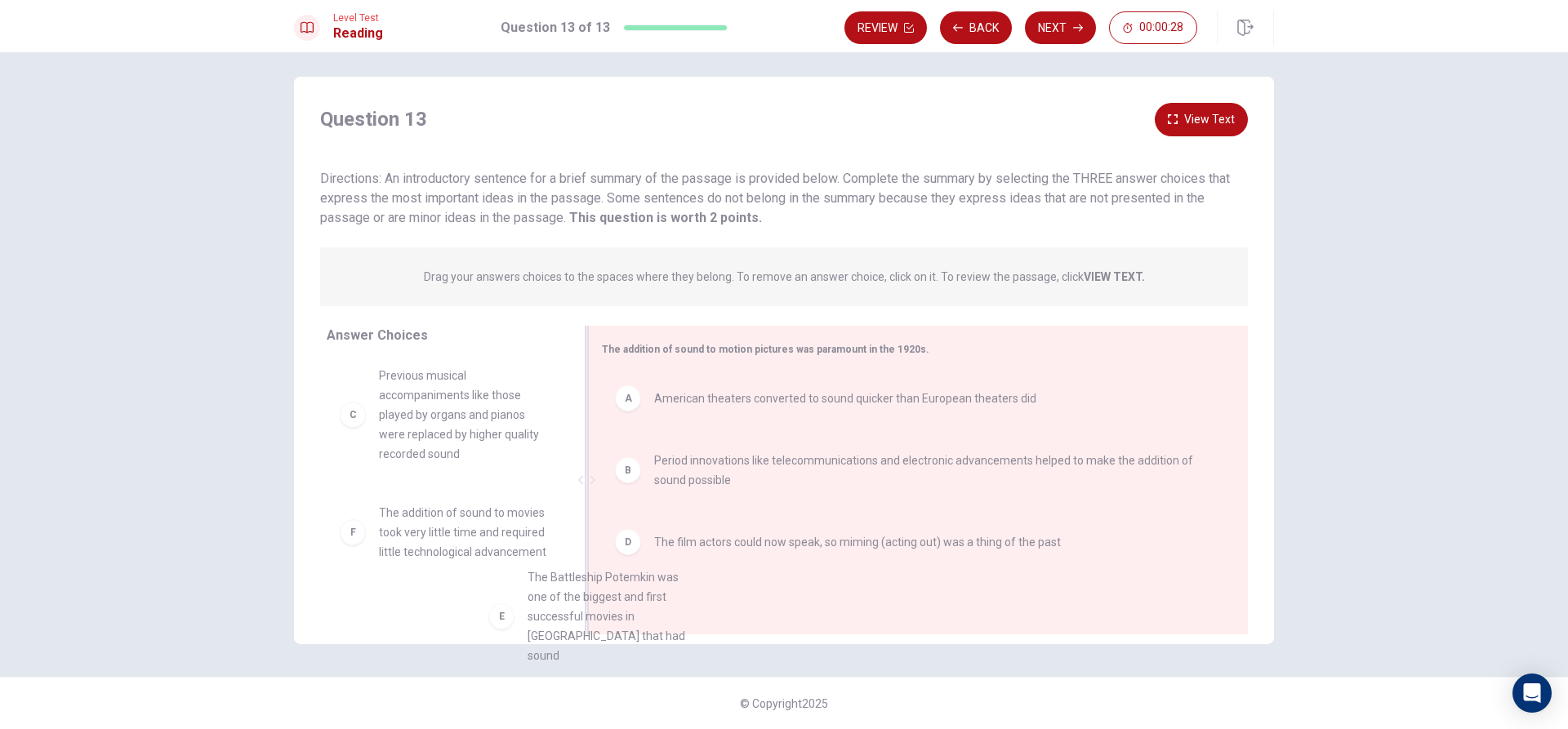
scroll to position [8, 0]
drag, startPoint x: 446, startPoint y: 555, endPoint x: 672, endPoint y: 607, distance: 231.9
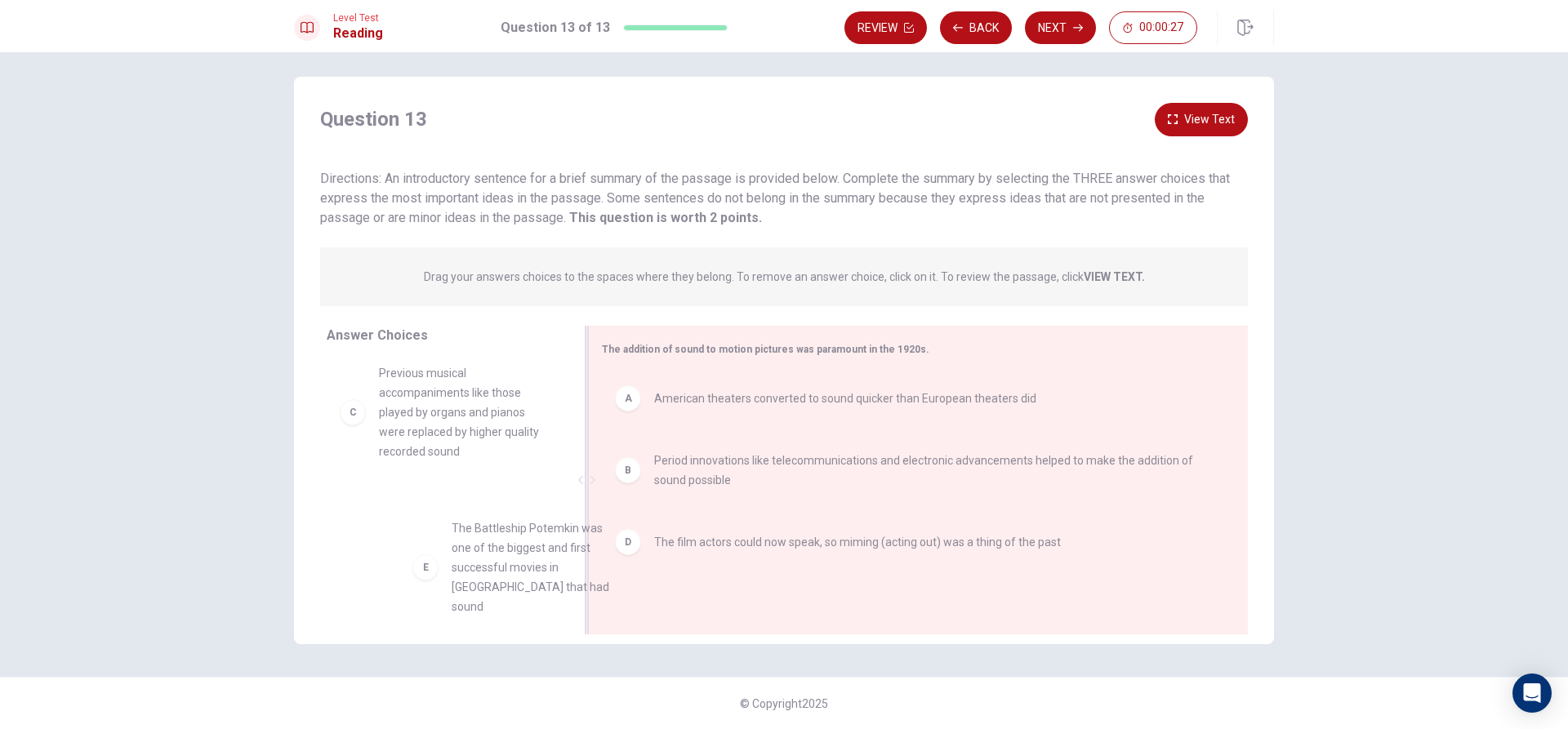
scroll to position [15, 0]
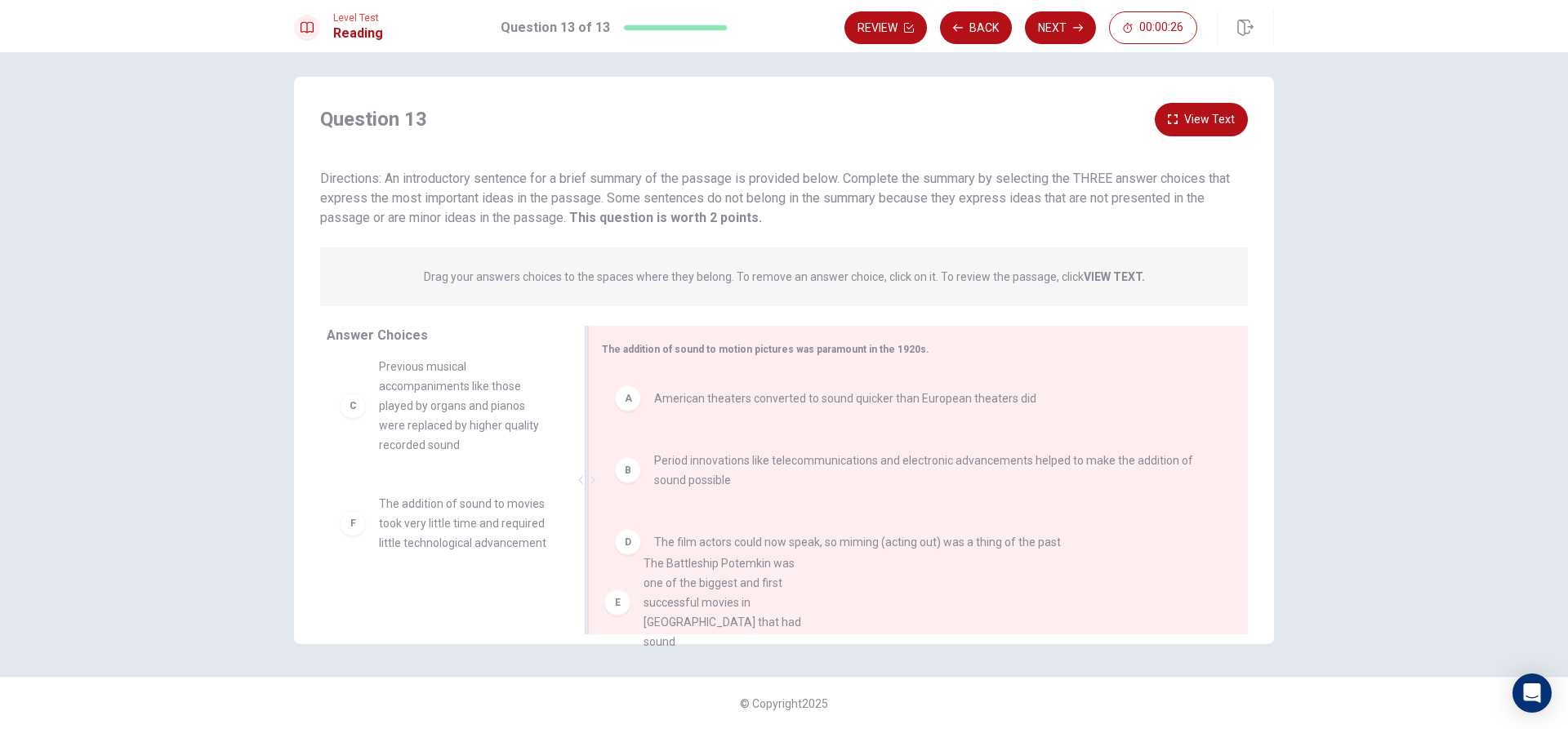
drag, startPoint x: 474, startPoint y: 534, endPoint x: 759, endPoint y: 591, distance: 290.6
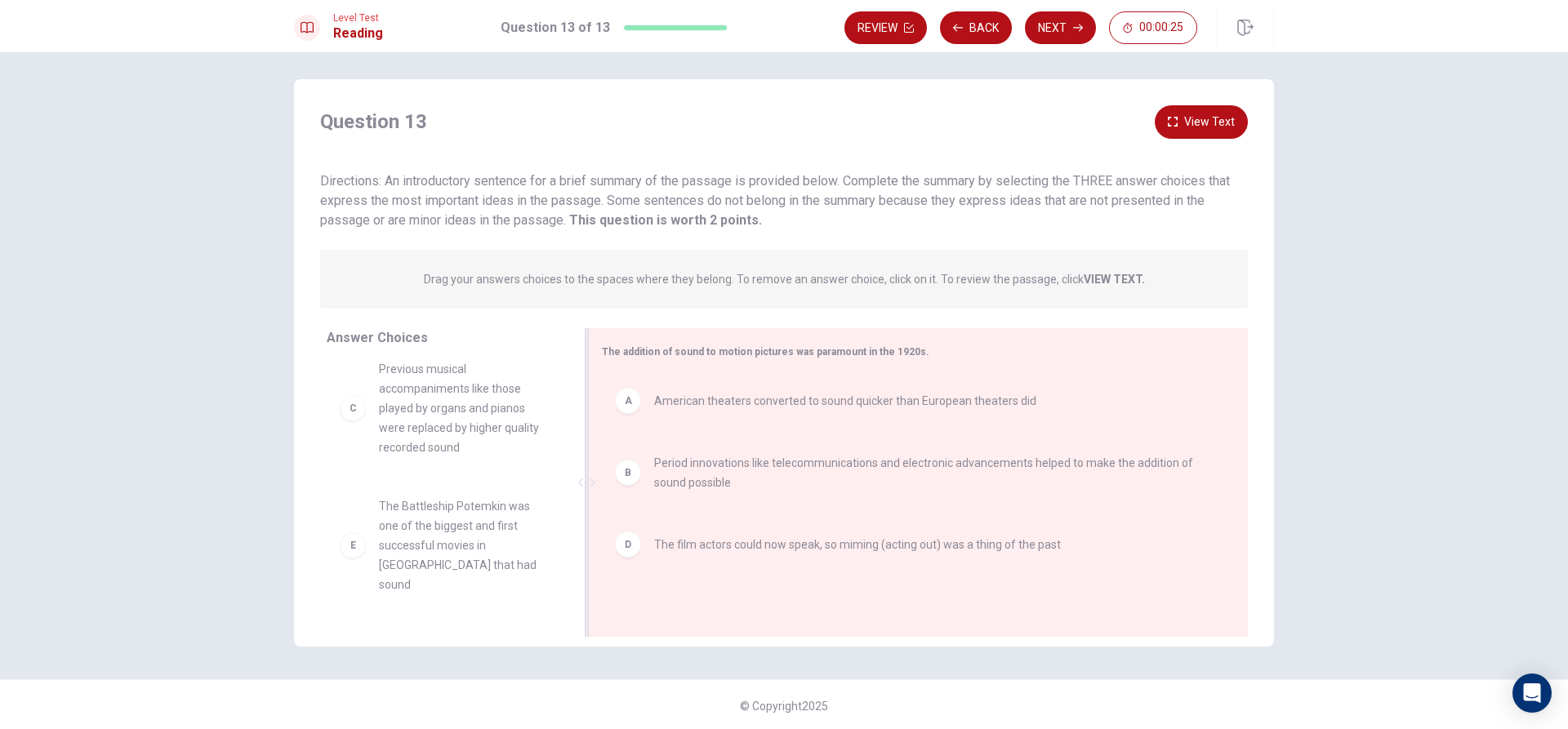
scroll to position [0, 0]
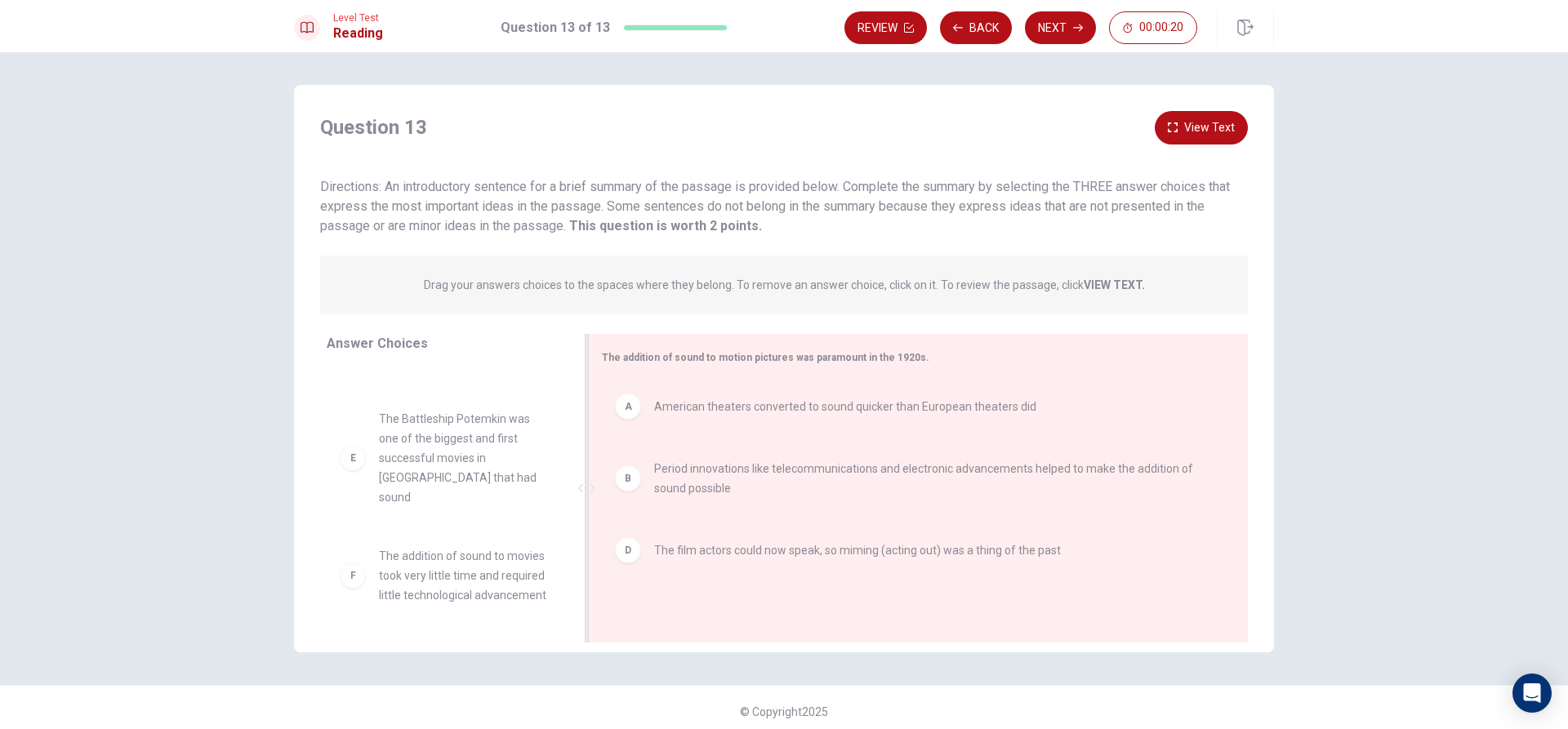
drag, startPoint x: 790, startPoint y: 539, endPoint x: 767, endPoint y: 562, distance: 32.5
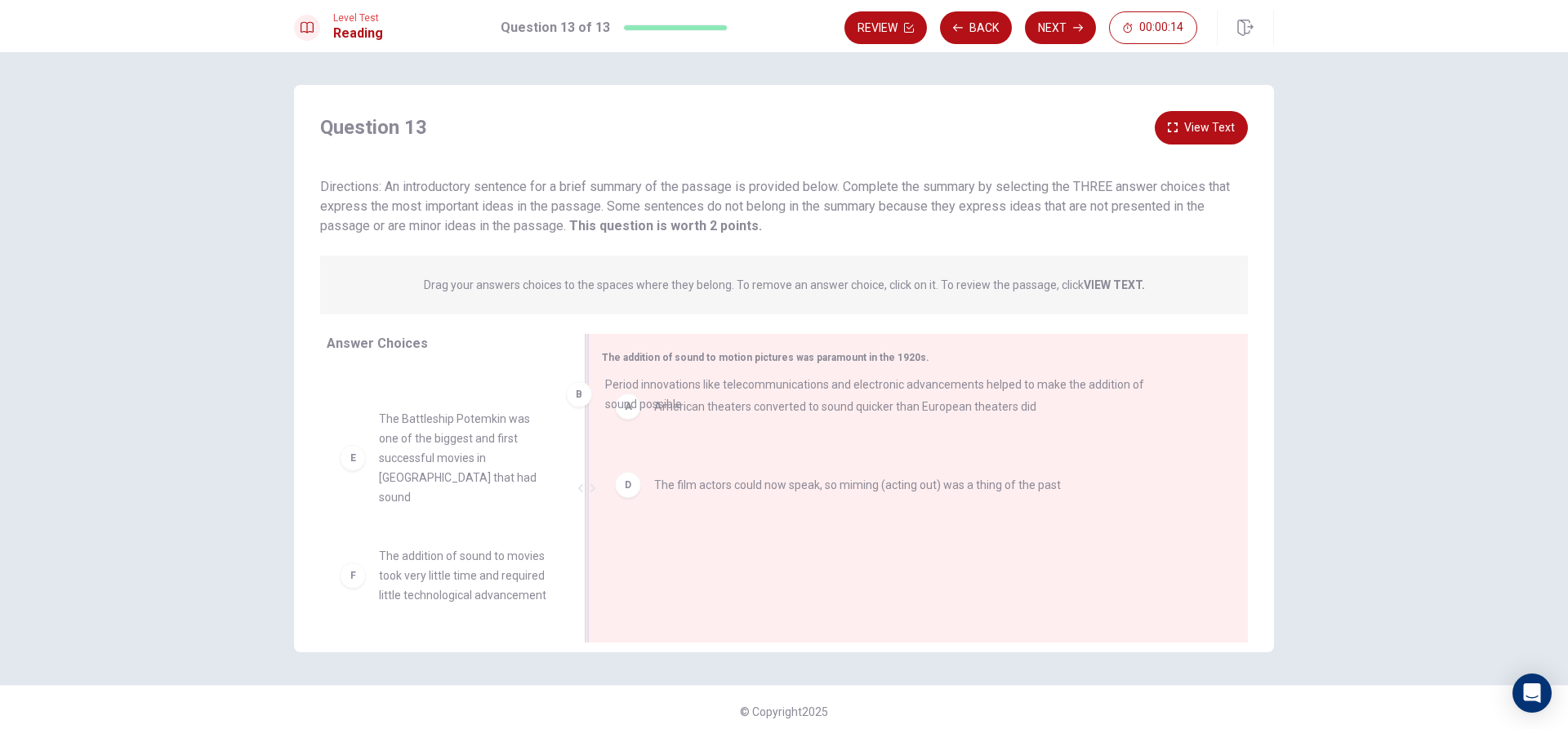
drag, startPoint x: 822, startPoint y: 415, endPoint x: 794, endPoint y: 366, distance: 56.4
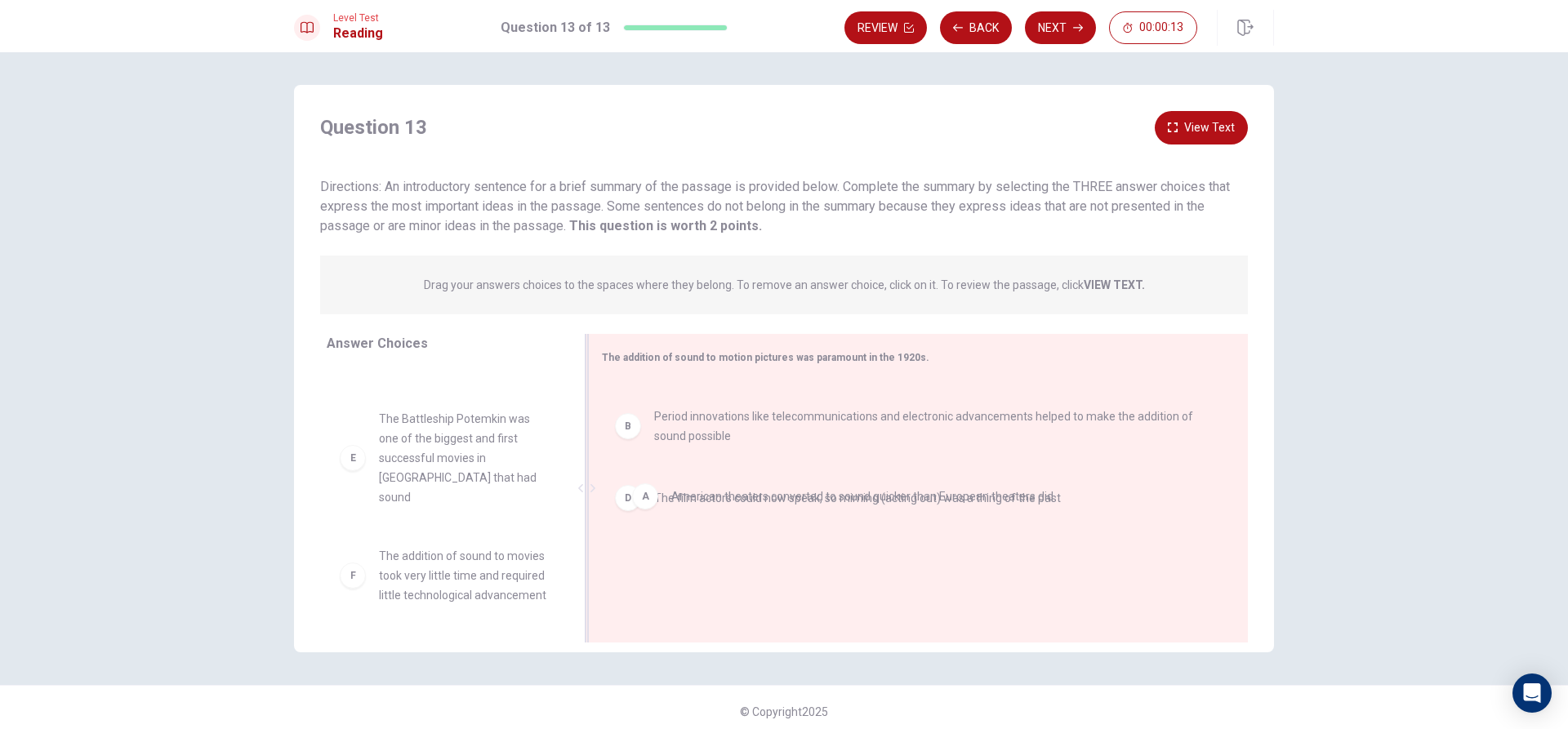
drag, startPoint x: 761, startPoint y: 408, endPoint x: 791, endPoint y: 523, distance: 118.8
drag, startPoint x: 768, startPoint y: 473, endPoint x: 776, endPoint y: 487, distance: 16.1
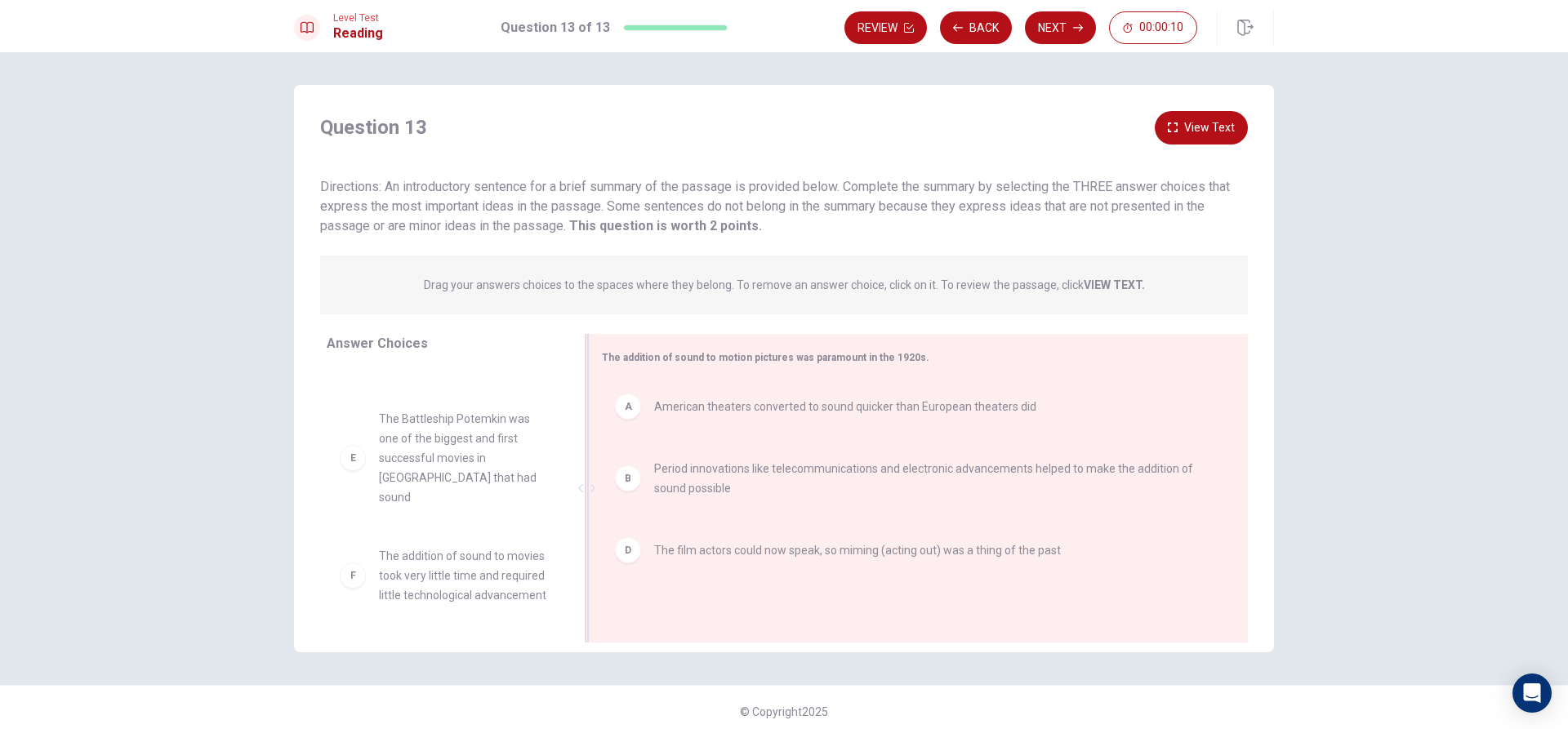
drag, startPoint x: 759, startPoint y: 435, endPoint x: 766, endPoint y: 506, distance: 71.3
click at [766, 506] on div "A American theaters converted to sound quicker than European theaters did B Per…" at bounding box center [912, 489] width 619 height 219
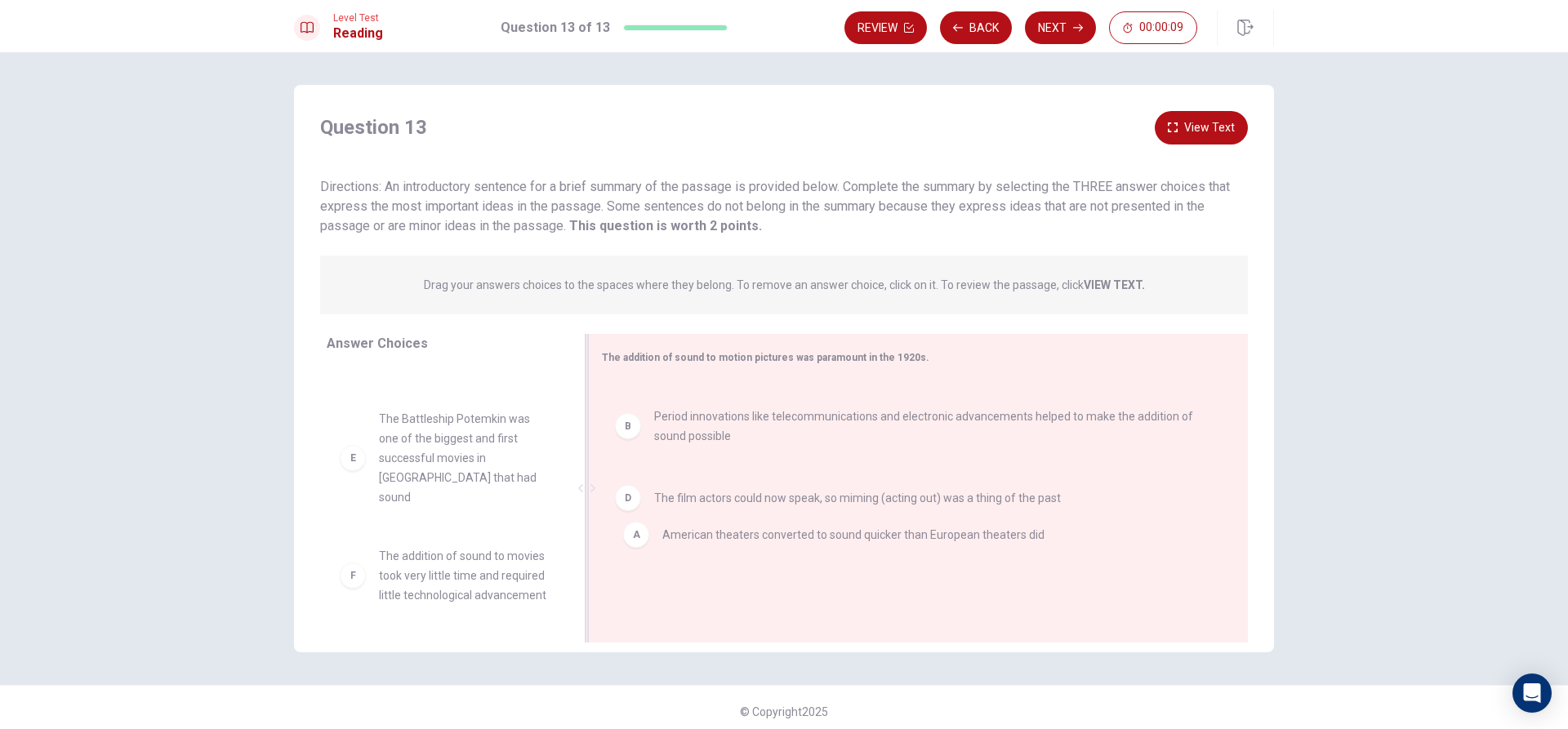
drag, startPoint x: 761, startPoint y: 399, endPoint x: 774, endPoint y: 555, distance: 156.5
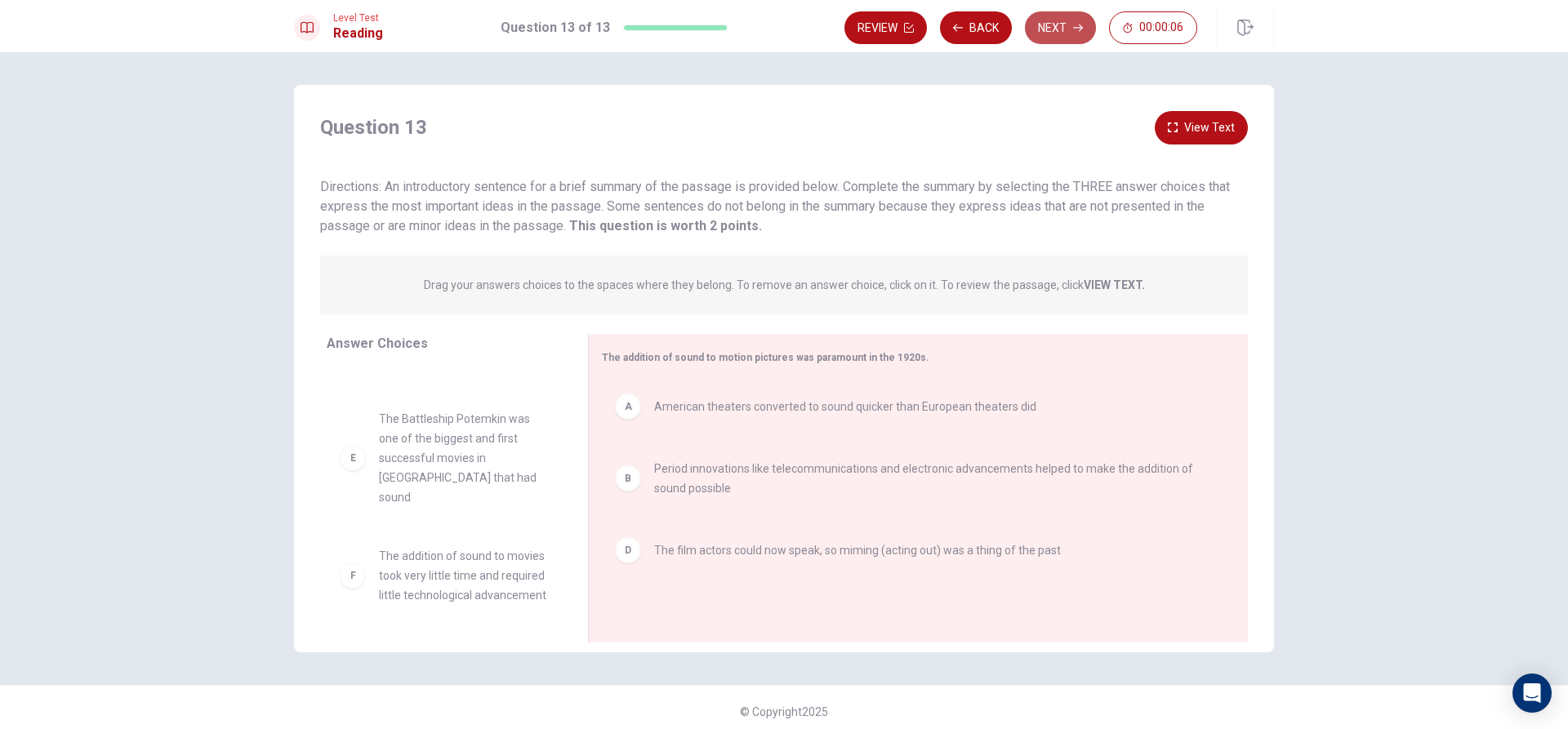
click at [1069, 34] on button "Next" at bounding box center [1060, 28] width 71 height 33
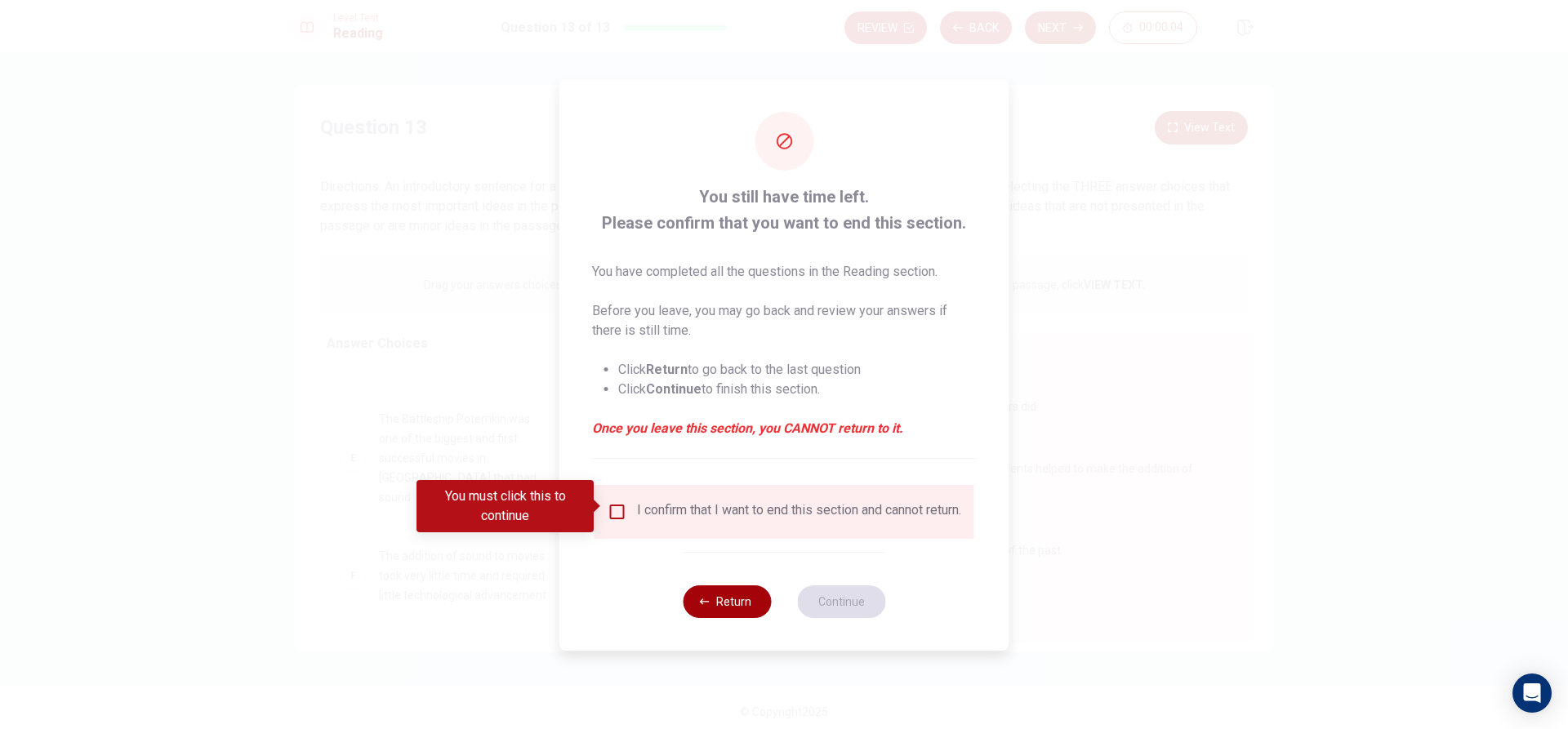
click at [750, 614] on button "Return" at bounding box center [727, 602] width 88 height 33
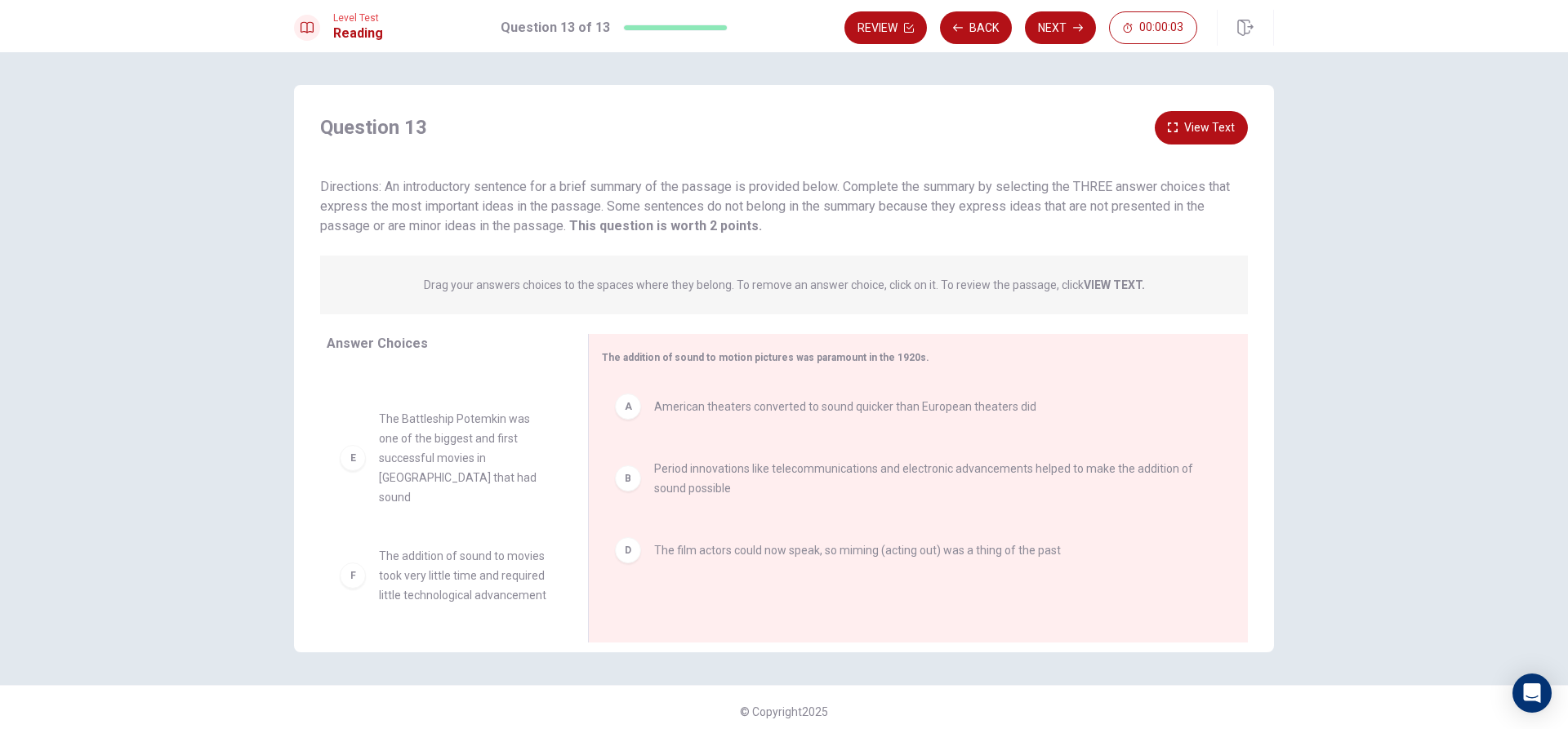
scroll to position [8, 0]
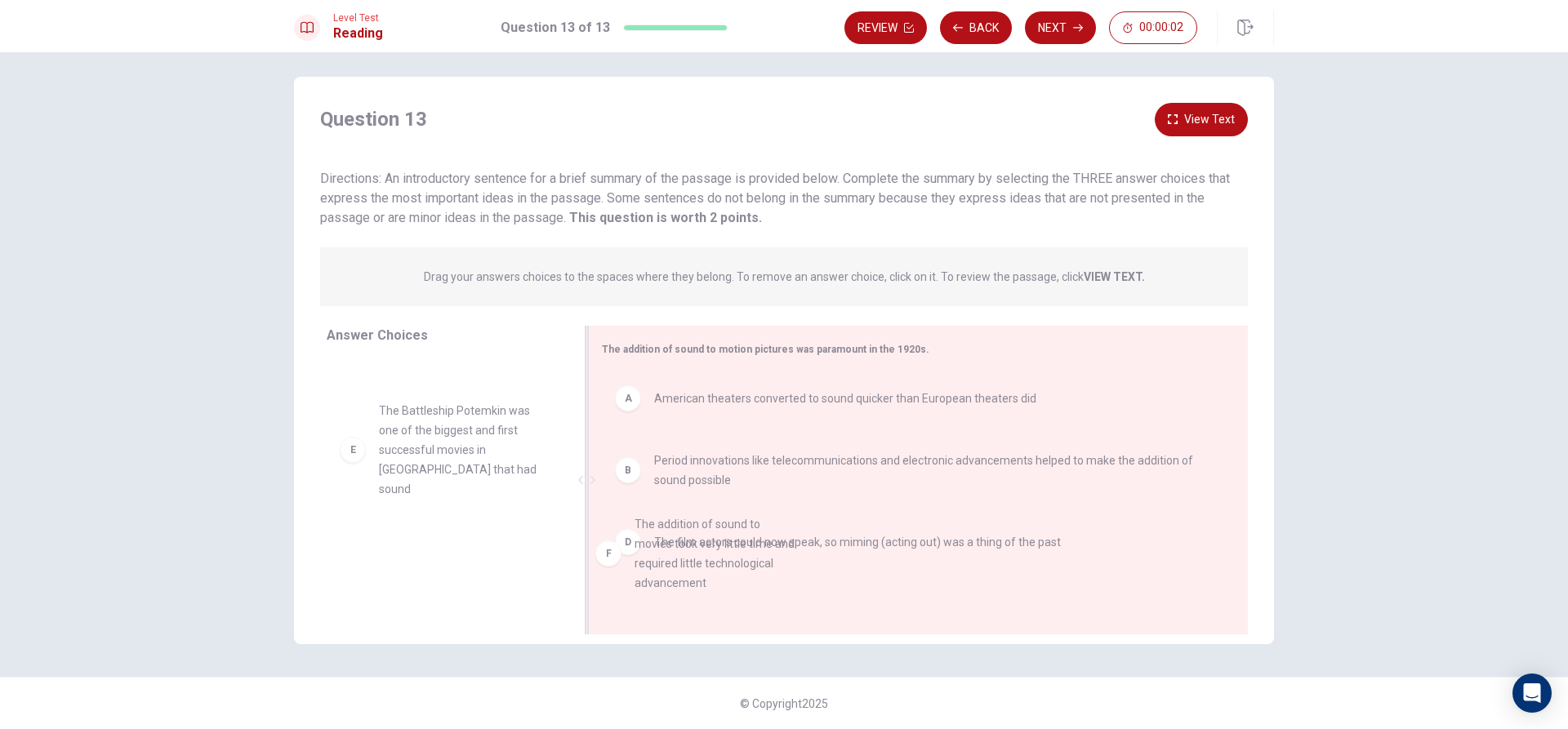
drag, startPoint x: 476, startPoint y: 559, endPoint x: 736, endPoint y: 549, distance: 260.2
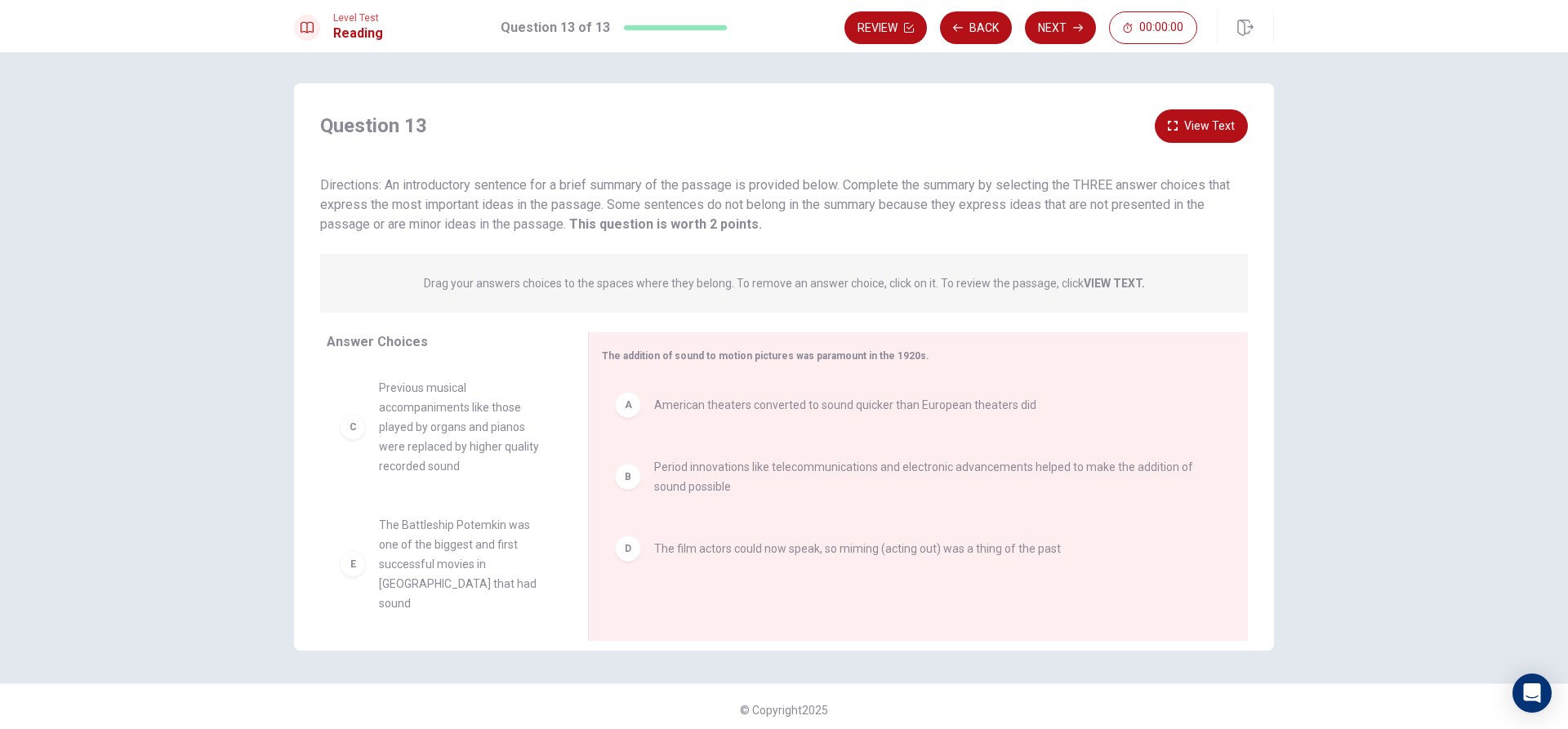
scroll to position [0, 0]
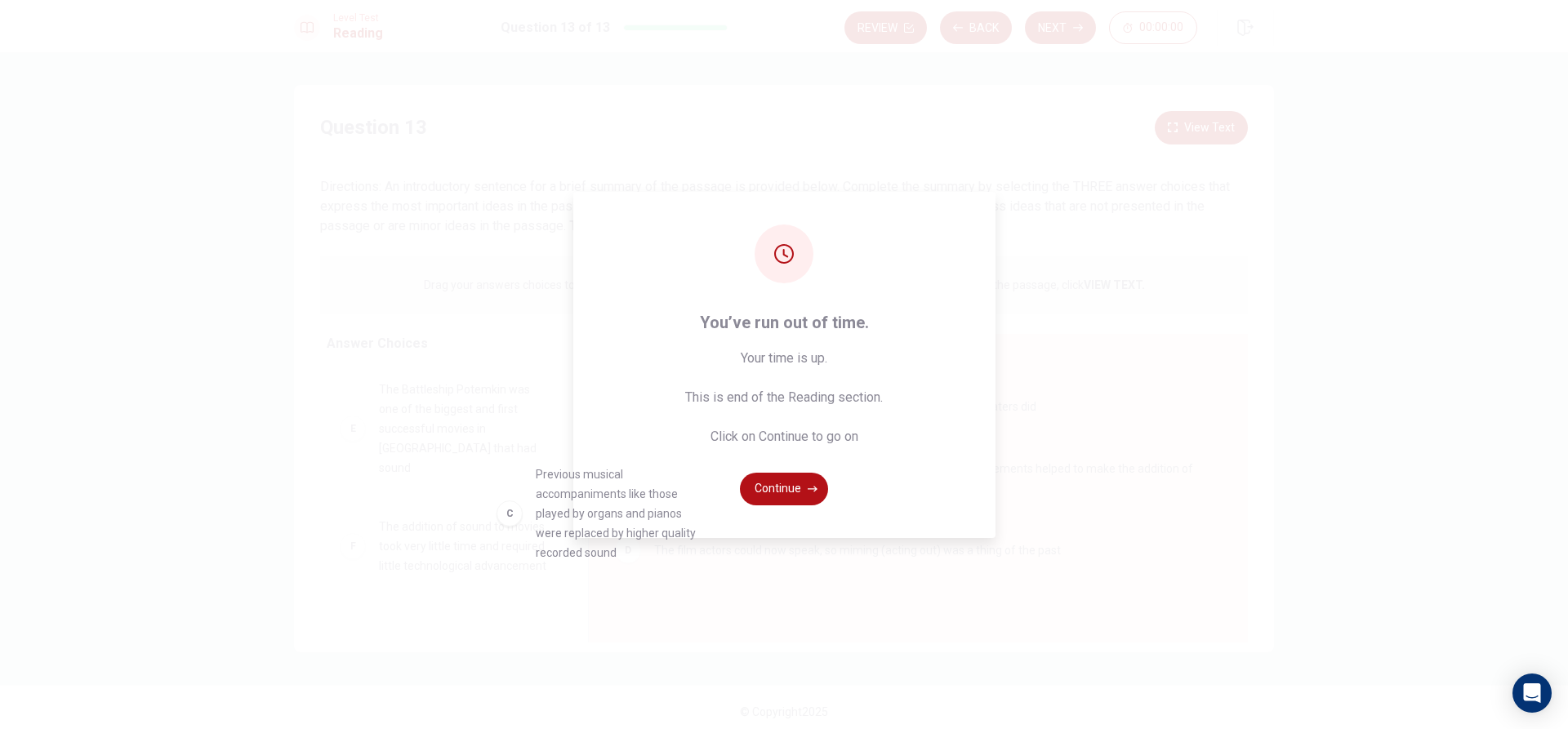
drag, startPoint x: 501, startPoint y: 454, endPoint x: 541, endPoint y: 500, distance: 61.0
click at [781, 484] on button "Continue" at bounding box center [784, 489] width 88 height 33
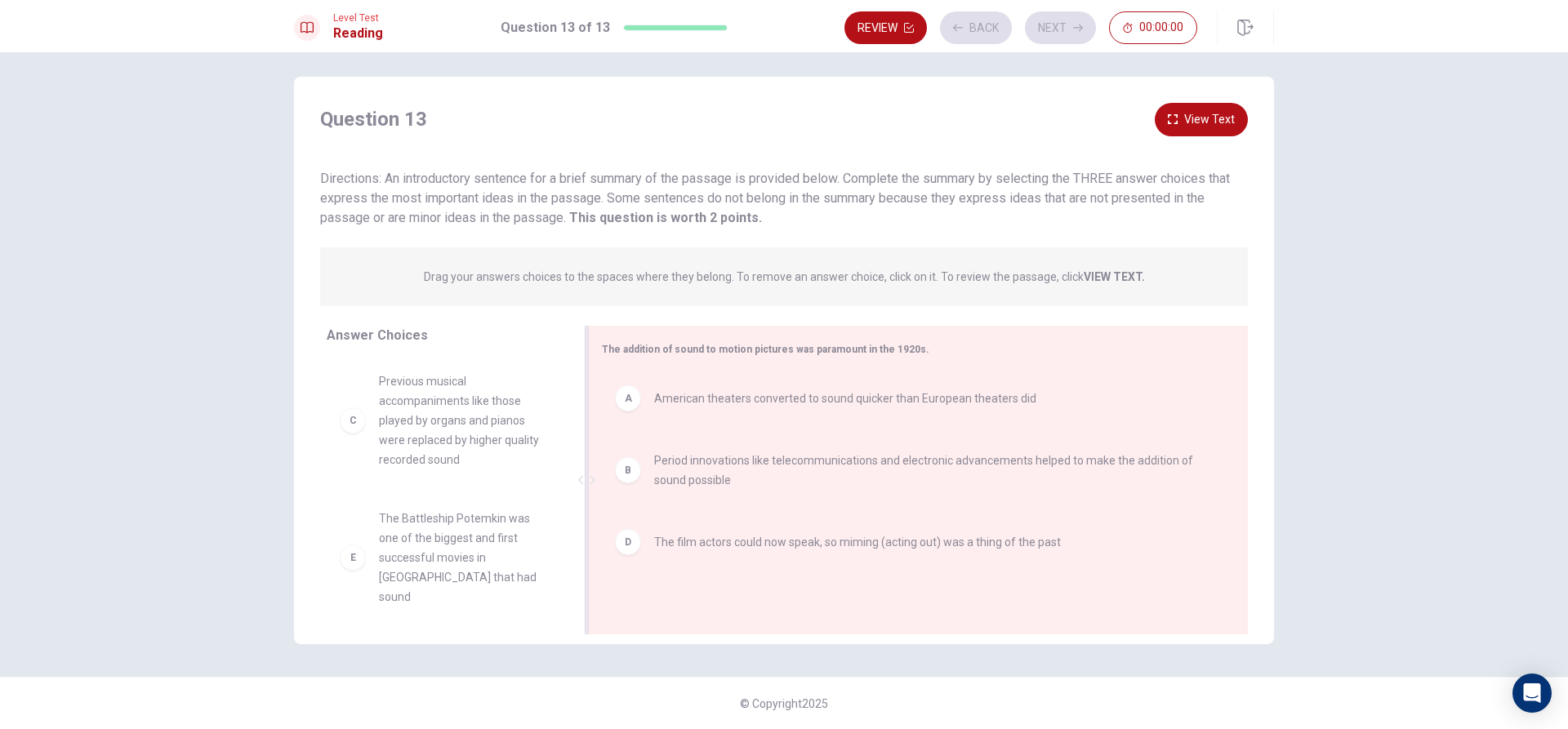
scroll to position [5, 0]
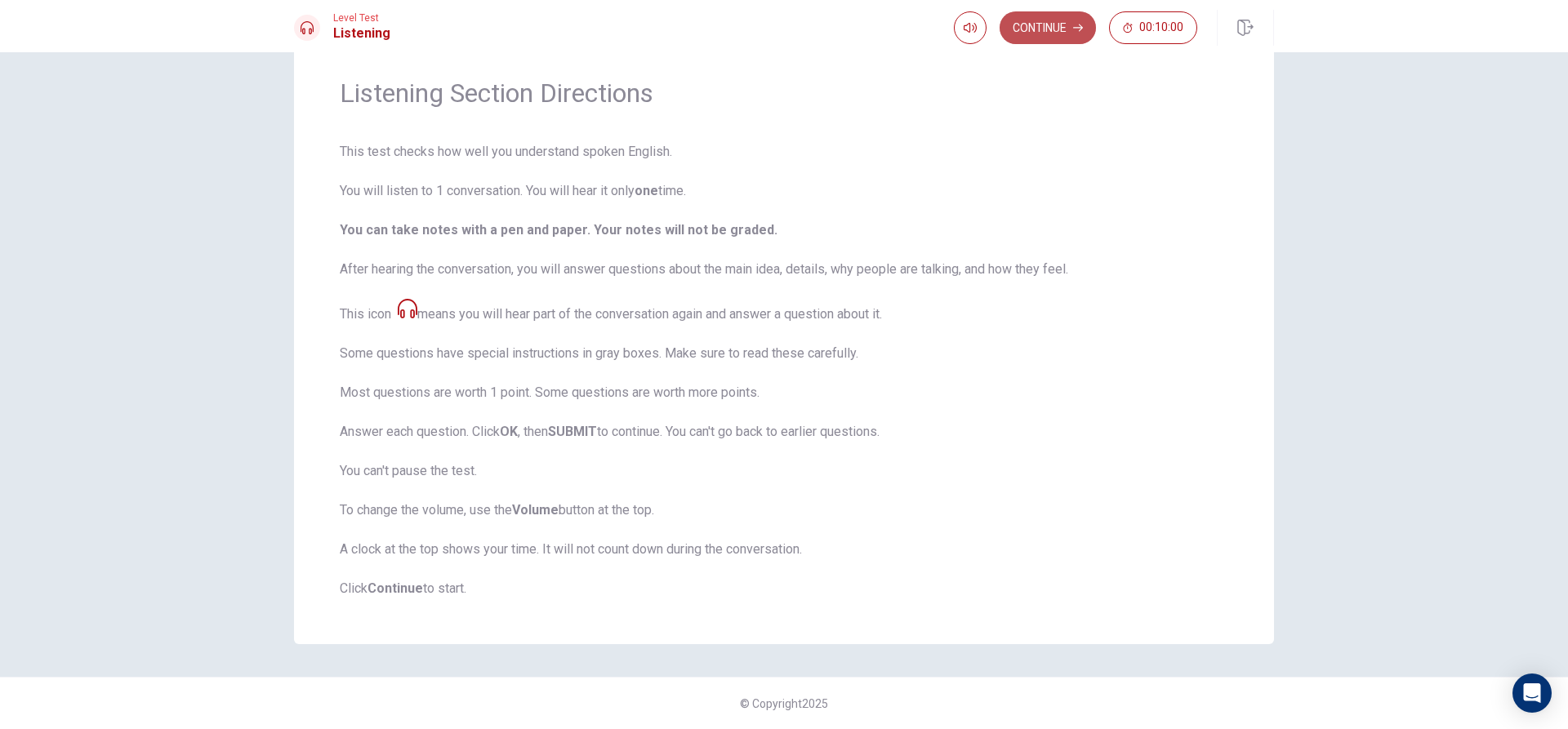
click at [1071, 24] on button "Continue" at bounding box center [1048, 28] width 97 height 33
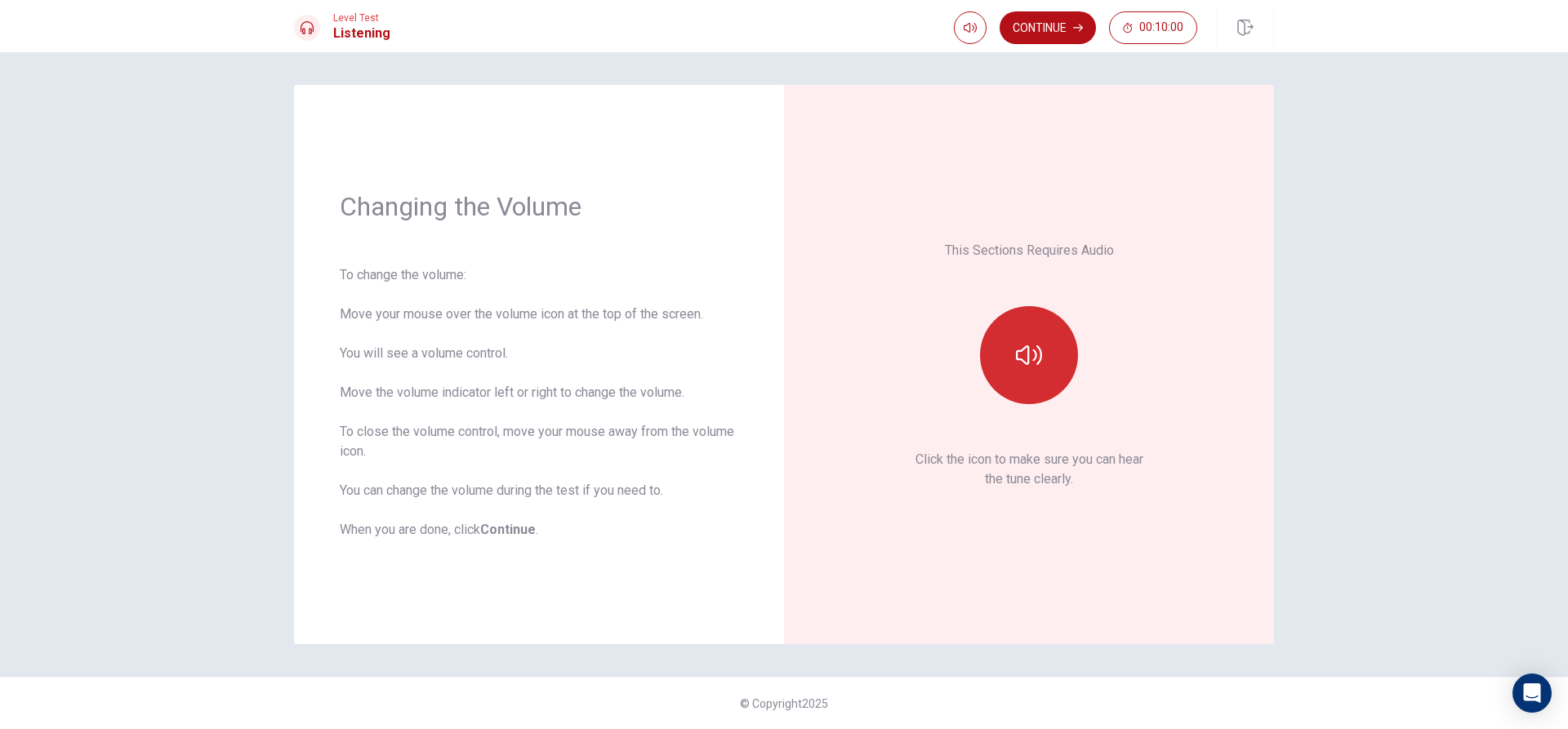
click at [1017, 361] on icon "button" at bounding box center [1029, 355] width 26 height 26
click at [1020, 319] on button "button" at bounding box center [1029, 355] width 98 height 98
click at [1044, 22] on button "Continue" at bounding box center [1048, 28] width 97 height 33
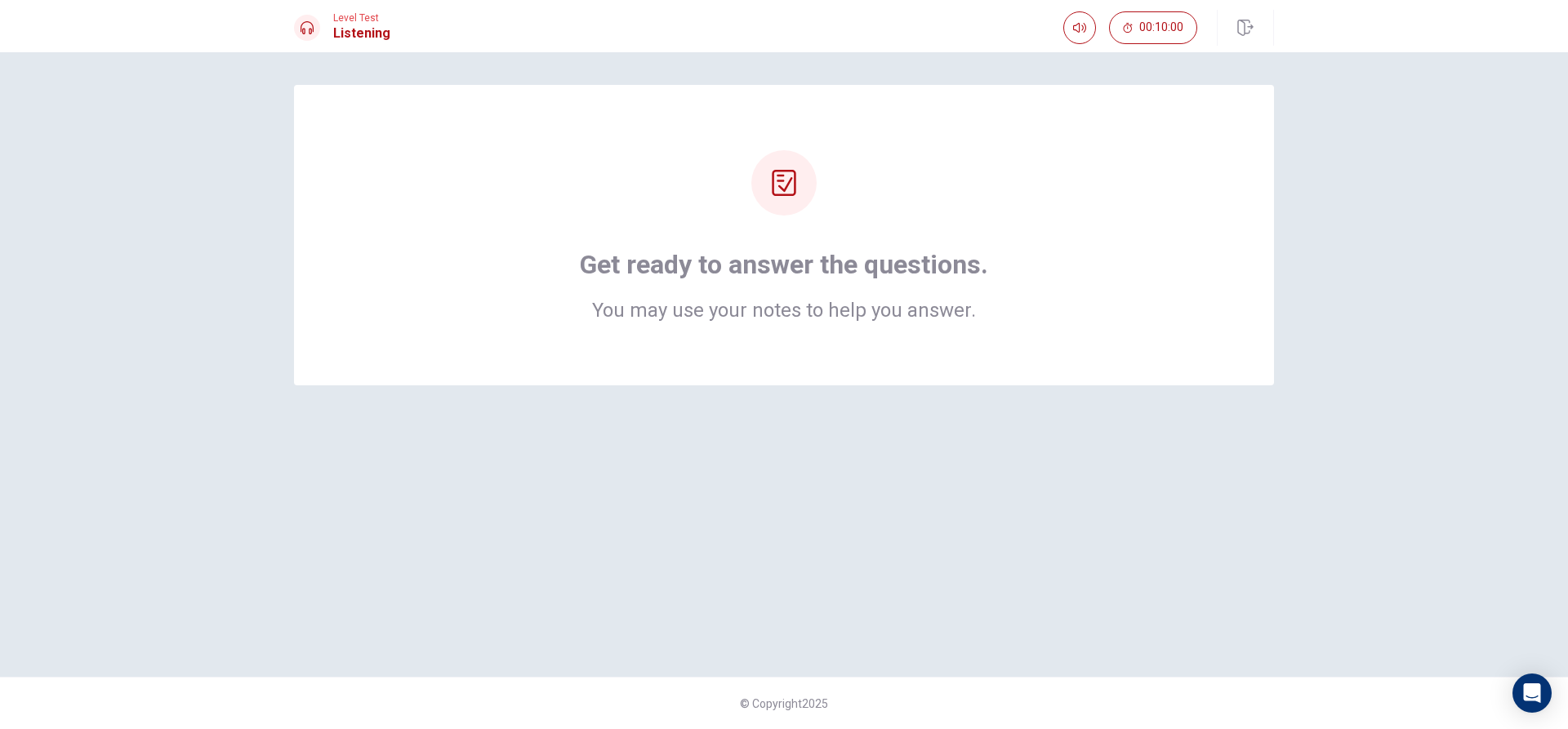
click at [773, 346] on div "Get ready to answer the questions. You may use your notes to help you answer." at bounding box center [784, 235] width 980 height 301
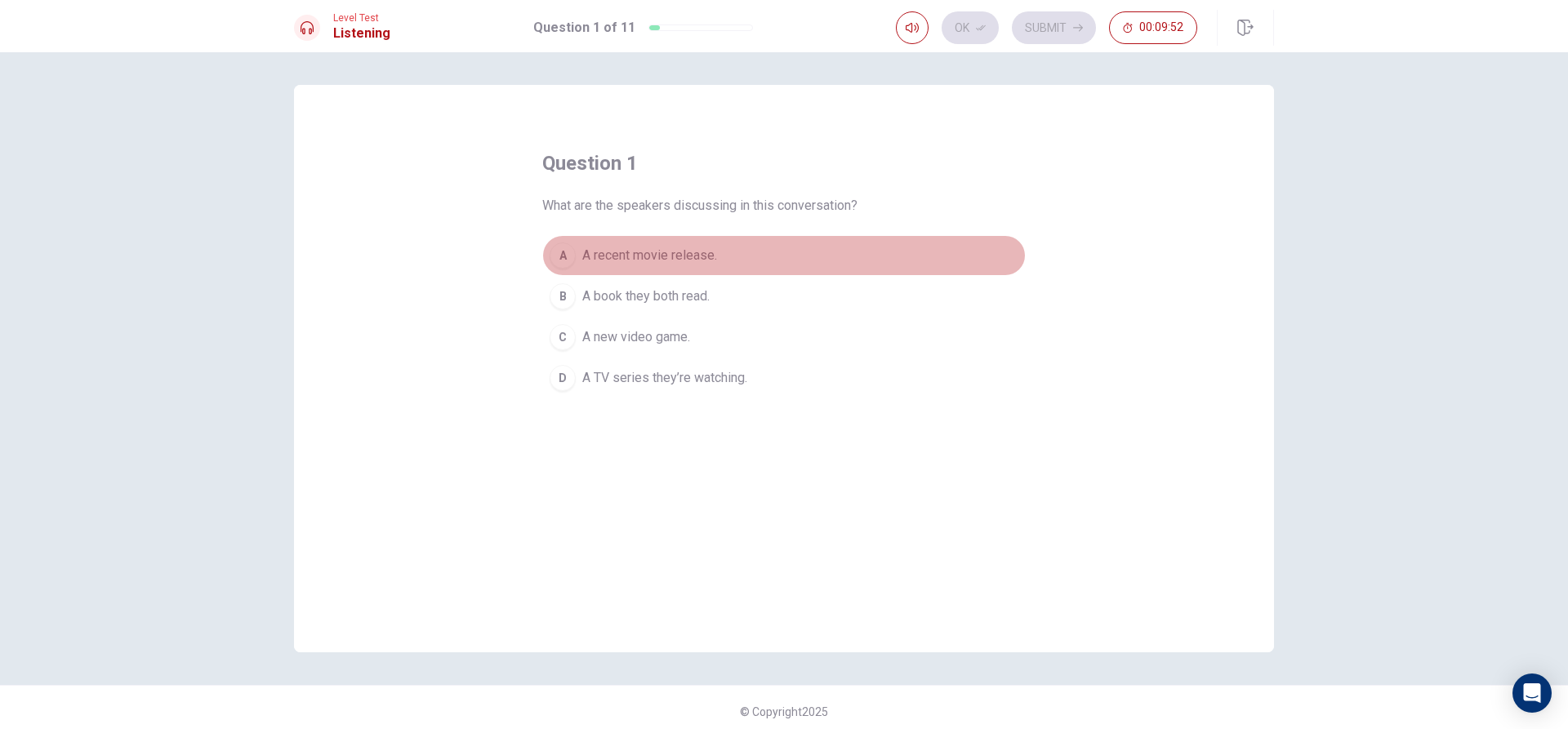
click at [586, 251] on span "A recent movie release." at bounding box center [650, 256] width 134 height 20
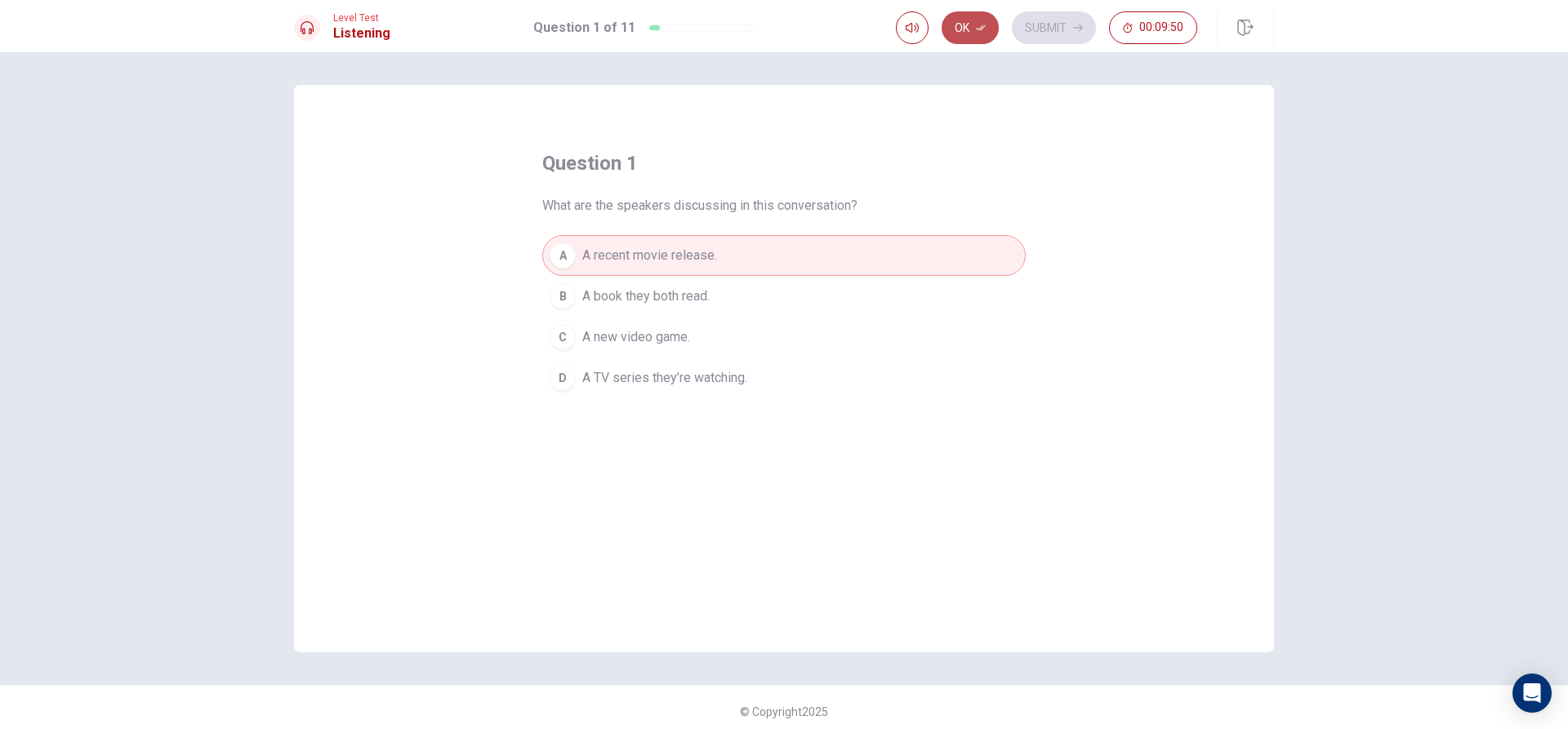
click at [965, 16] on button "Ok" at bounding box center [970, 28] width 57 height 33
click at [1028, 29] on button "Submit" at bounding box center [1054, 28] width 84 height 33
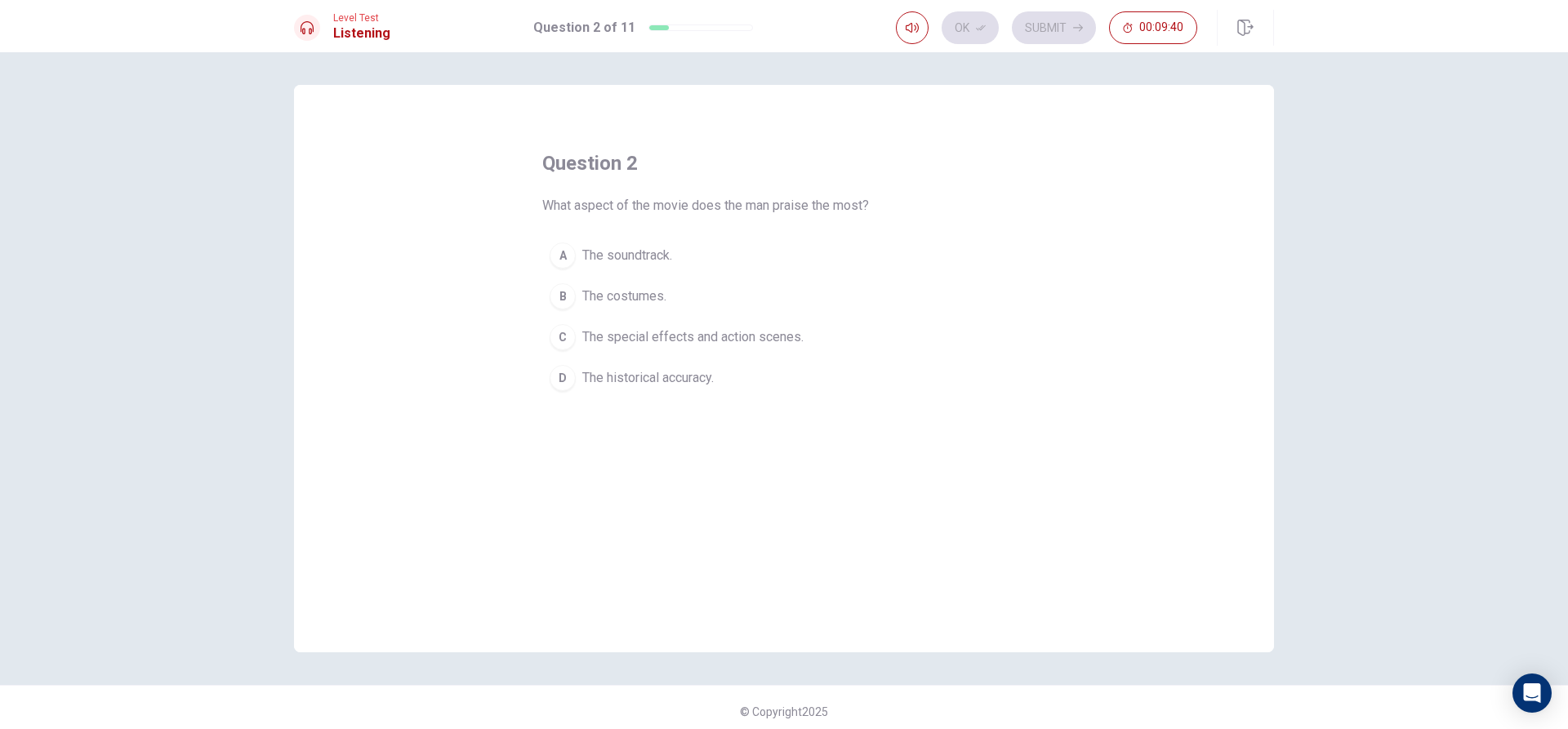
click at [647, 335] on span "The special effects and action scenes." at bounding box center [693, 337] width 221 height 20
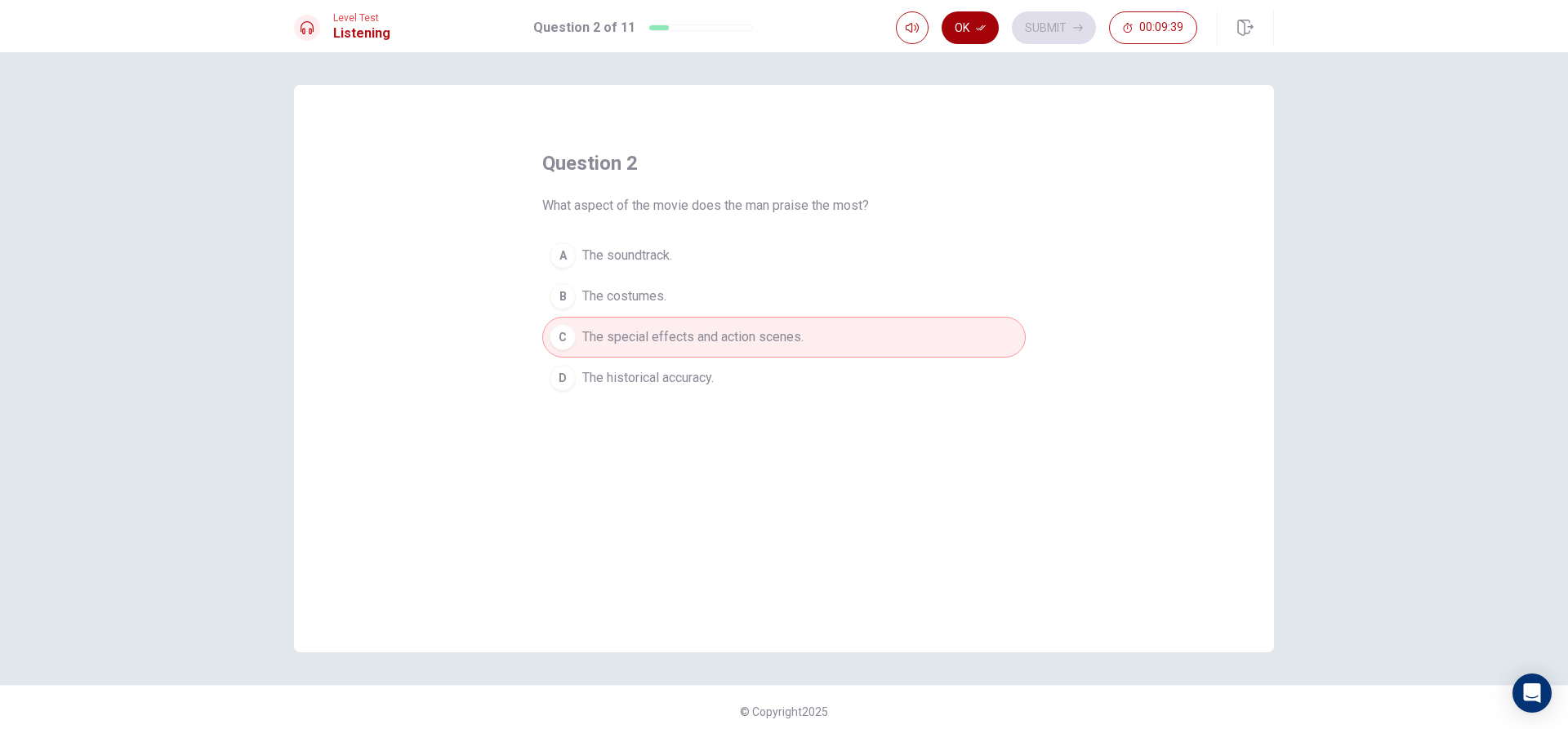
click at [979, 28] on icon "button" at bounding box center [981, 28] width 10 height 10
click at [1026, 29] on button "Submit" at bounding box center [1054, 28] width 84 height 33
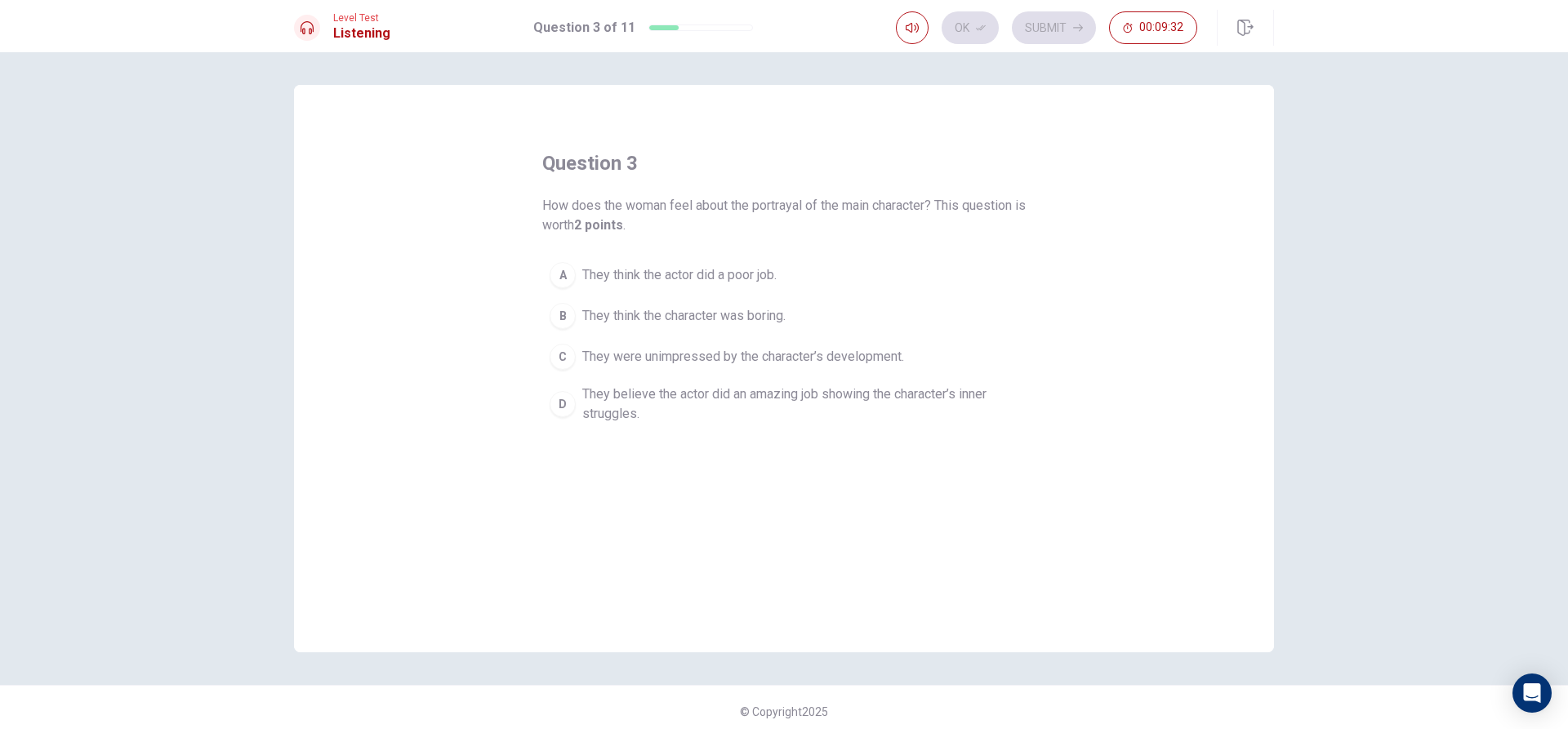
click at [681, 383] on button "D They believe the actor did an amazing job showing the character’s inner strug…" at bounding box center [784, 404] width 483 height 54
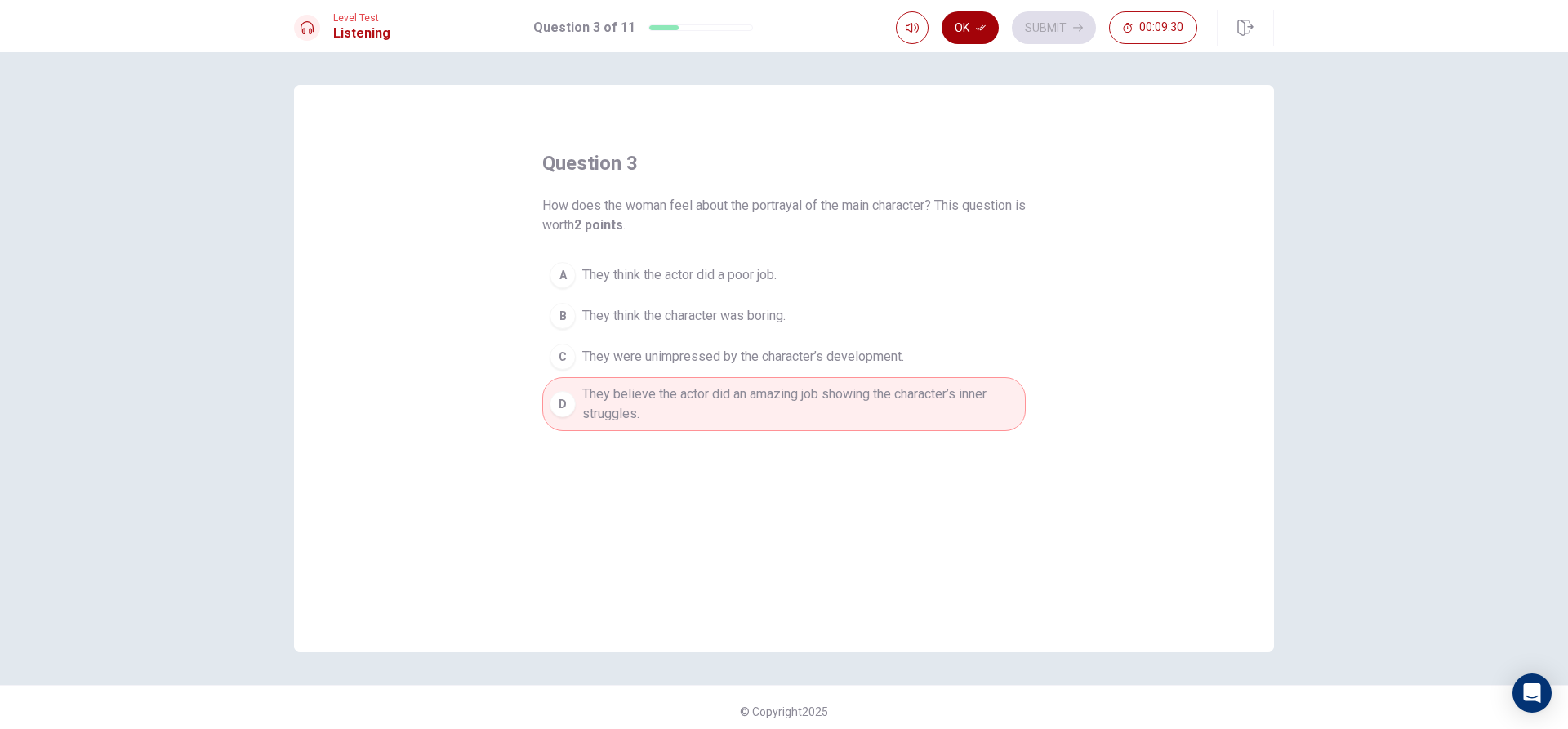
click at [963, 21] on button "Ok" at bounding box center [970, 28] width 57 height 33
click at [1037, 24] on button "Submit" at bounding box center [1054, 28] width 84 height 33
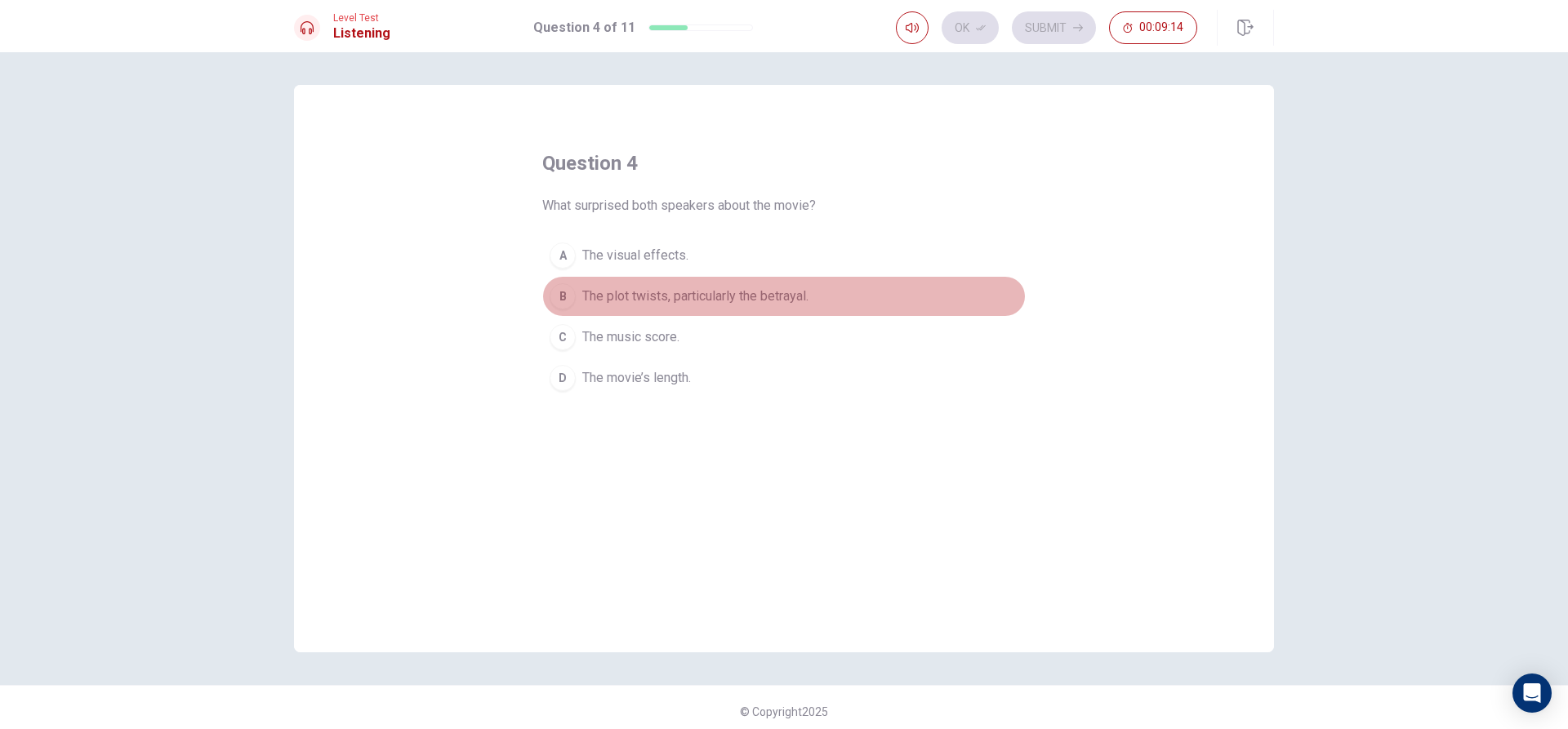
click at [693, 292] on span "The plot twists, particularly the betrayal." at bounding box center [696, 297] width 226 height 20
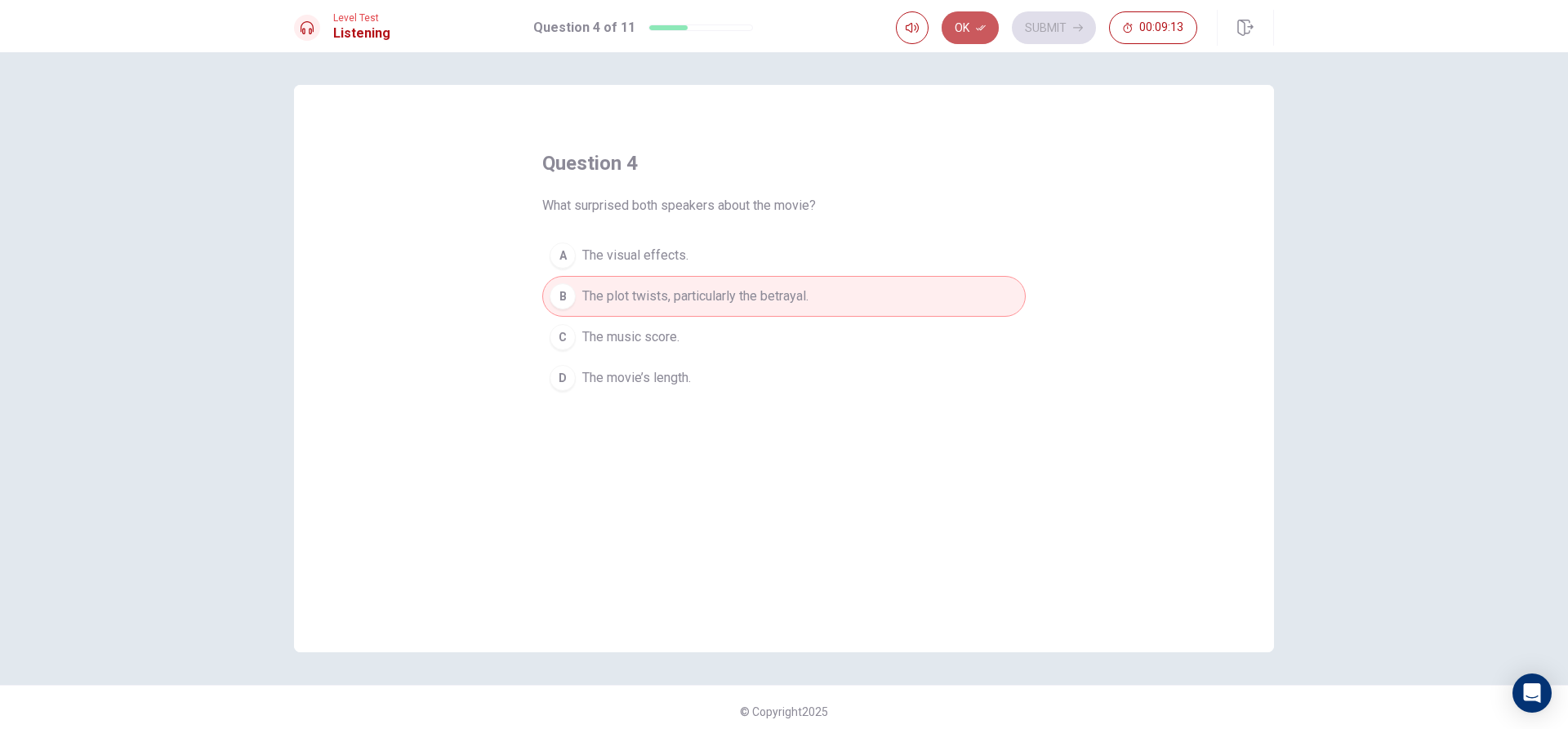
click at [964, 26] on button "Ok" at bounding box center [970, 28] width 57 height 33
click at [1044, 26] on button "Submit" at bounding box center [1054, 28] width 84 height 33
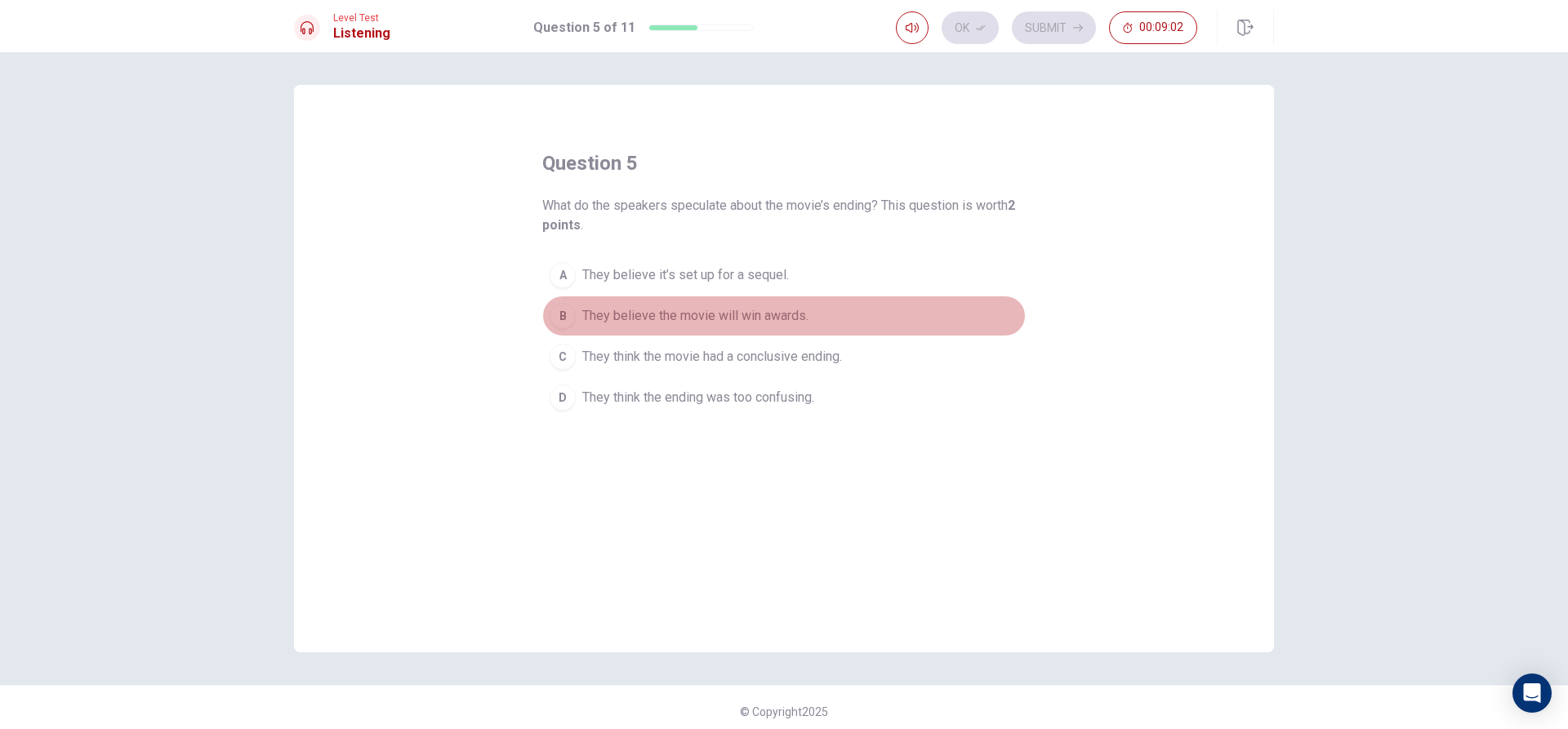
click at [766, 319] on span "They believe the movie will win awards." at bounding box center [696, 316] width 226 height 20
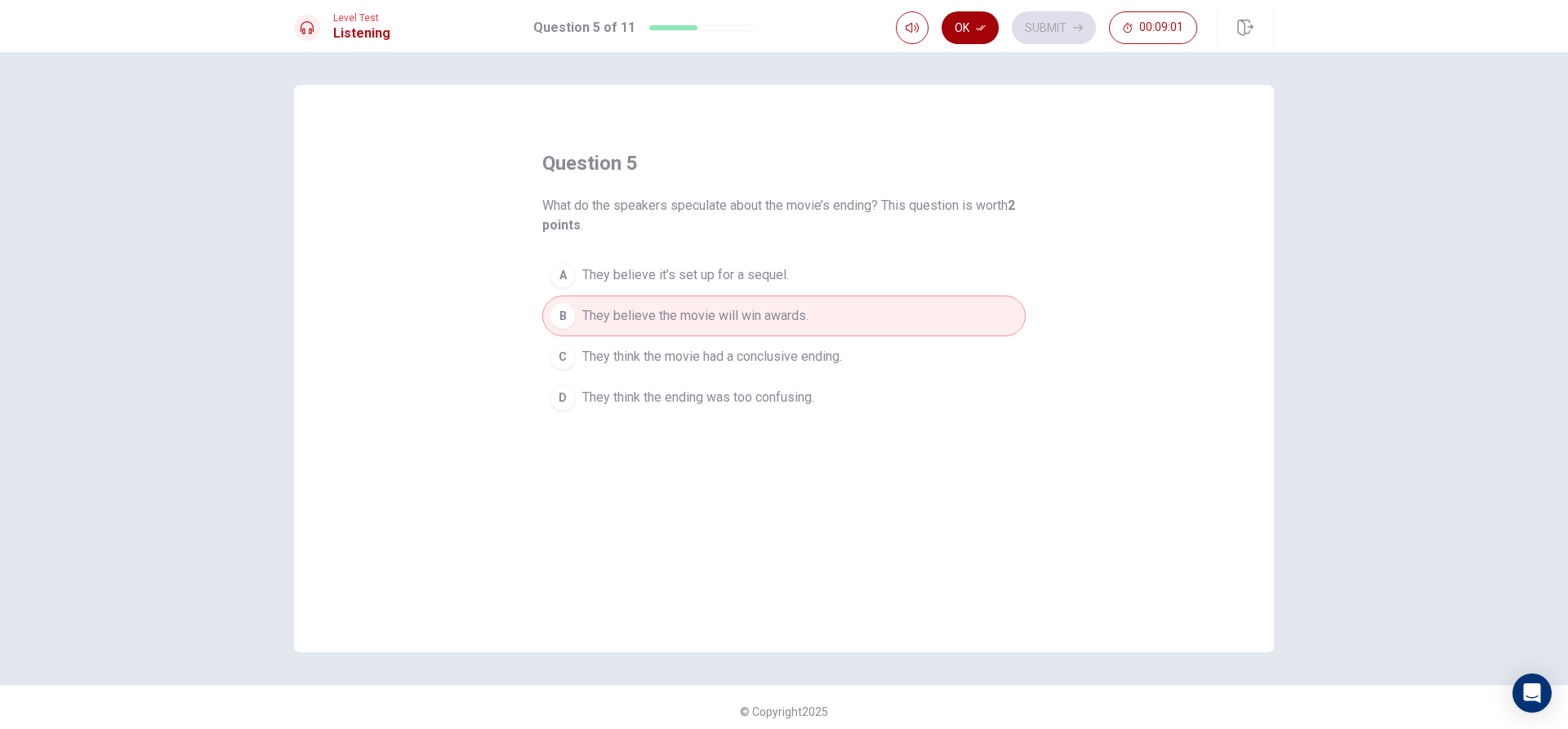
click at [967, 38] on button "Ok" at bounding box center [970, 28] width 57 height 33
click at [1081, 29] on icon "button" at bounding box center [1078, 28] width 10 height 10
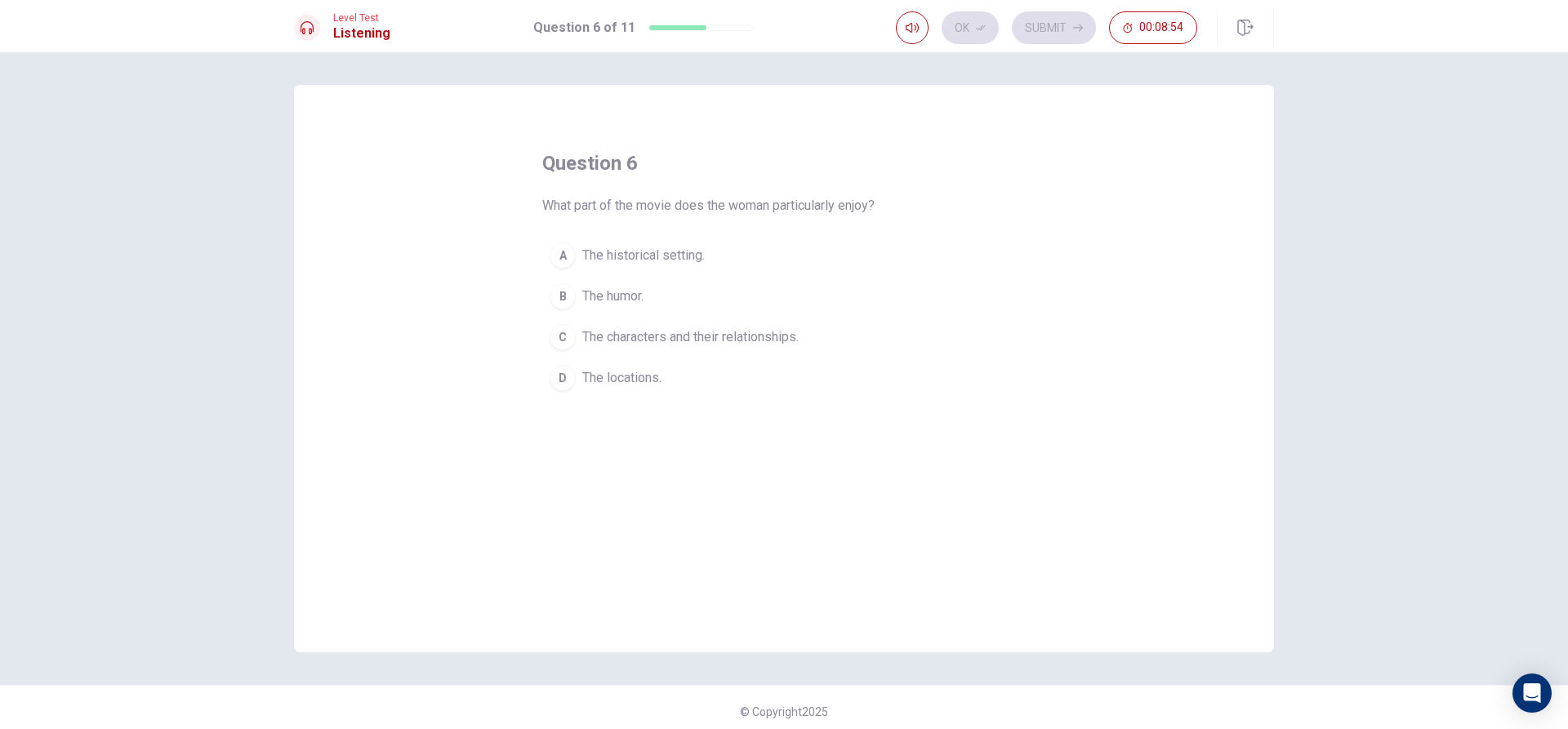
click at [659, 329] on span "The characters and their relationships." at bounding box center [691, 337] width 216 height 20
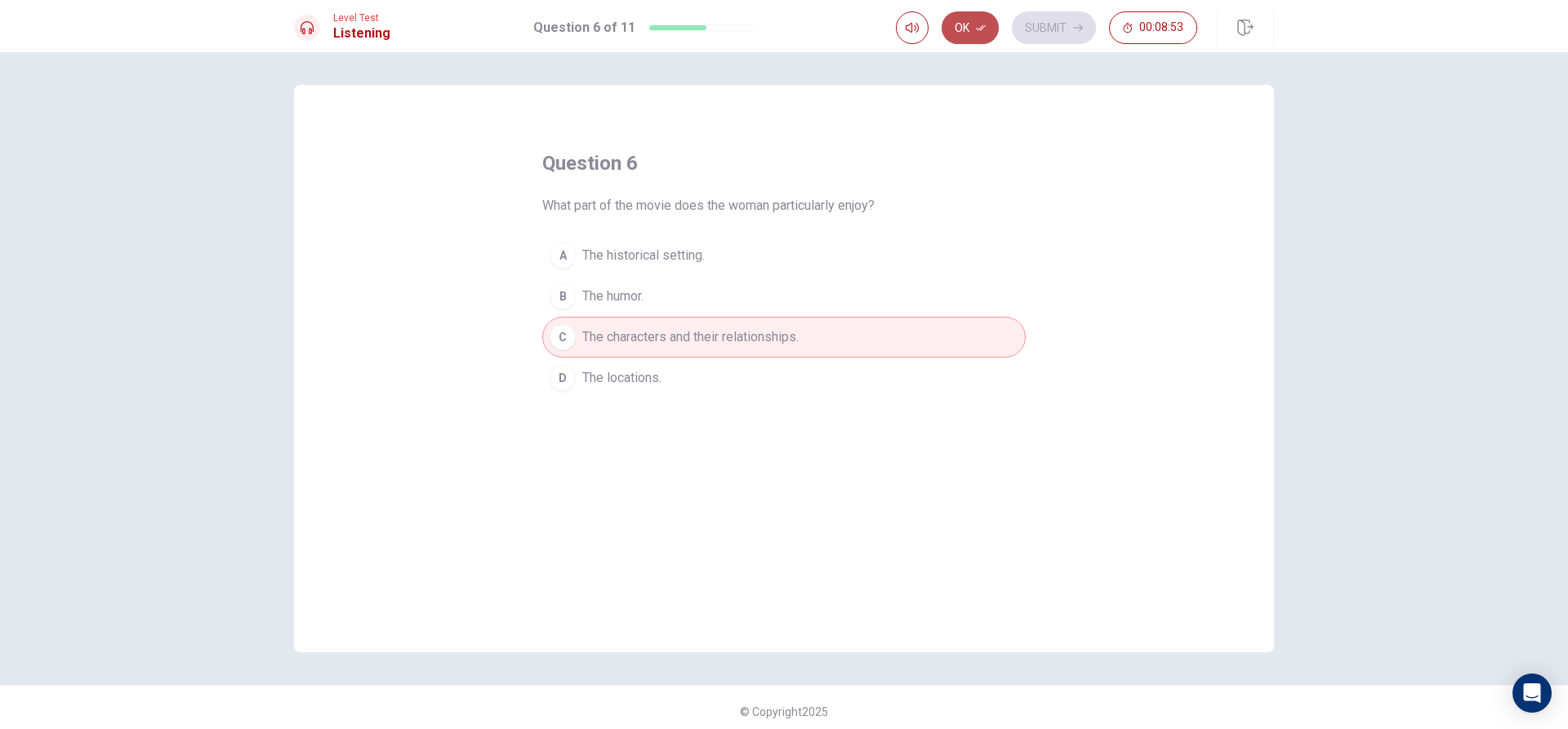
click at [963, 31] on button "Ok" at bounding box center [970, 28] width 57 height 33
click at [1032, 16] on button "Submit" at bounding box center [1054, 28] width 84 height 33
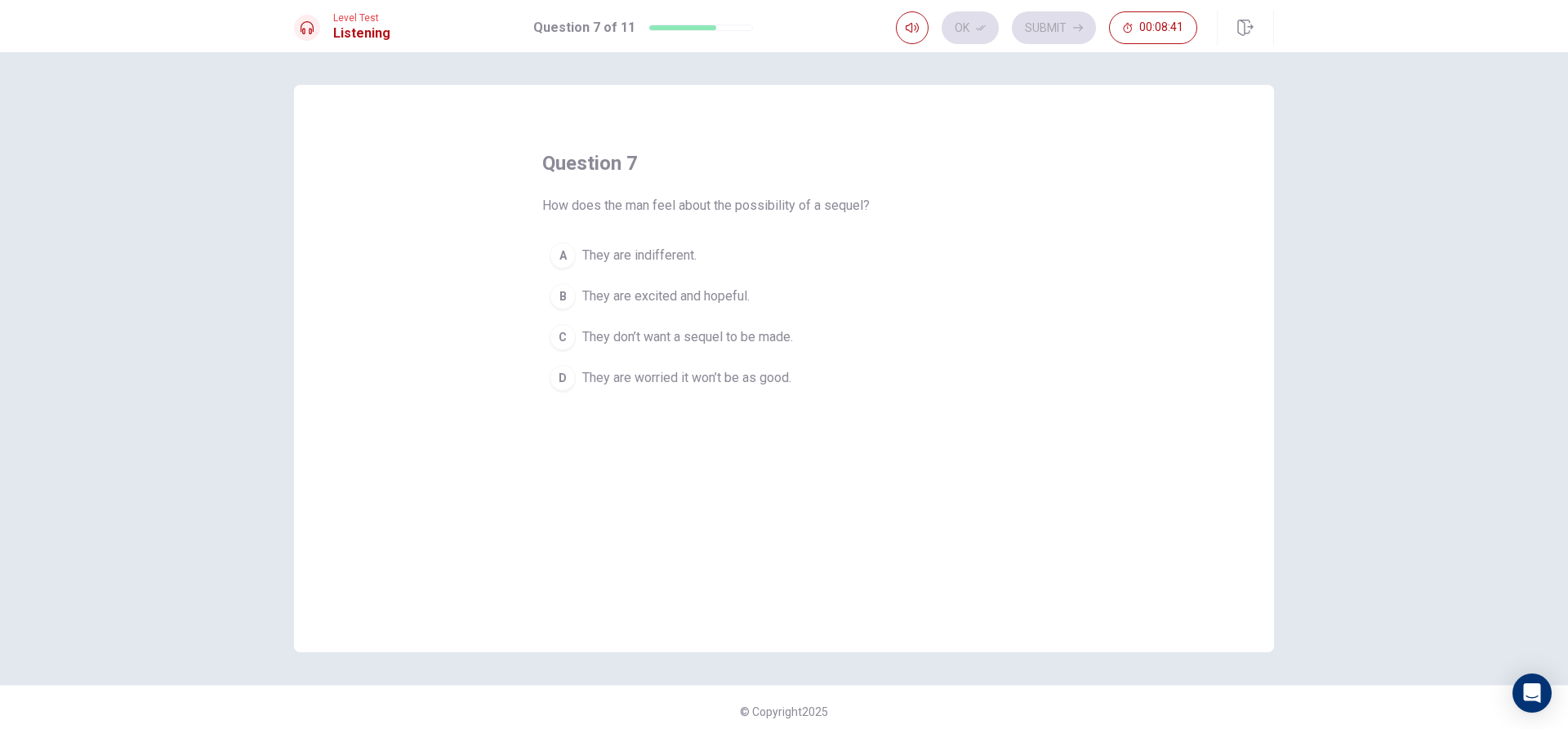
click at [705, 293] on span "They are excited and hopeful." at bounding box center [666, 297] width 167 height 20
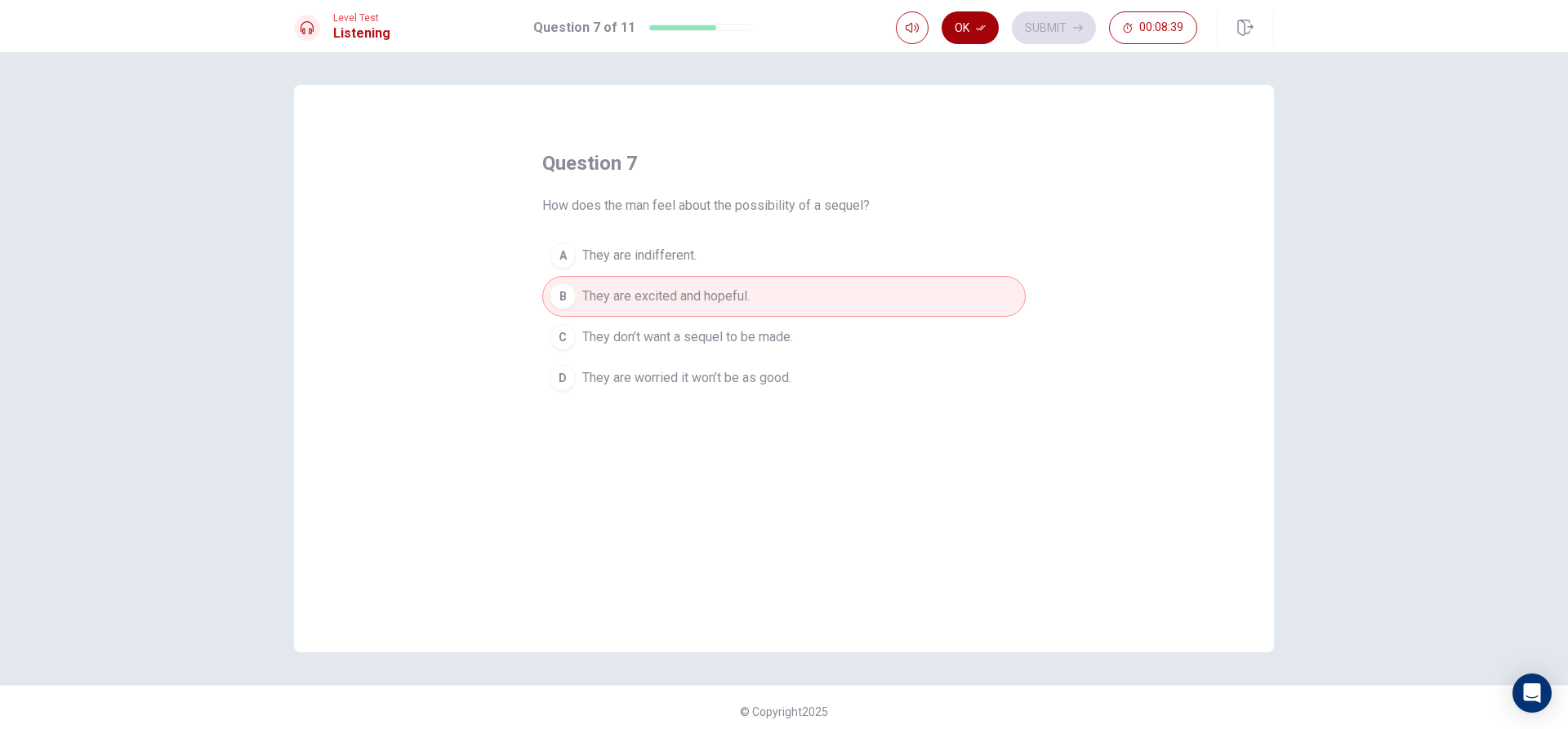
click at [990, 18] on button "Ok" at bounding box center [970, 28] width 57 height 33
click at [1058, 27] on button "Submit" at bounding box center [1054, 28] width 84 height 33
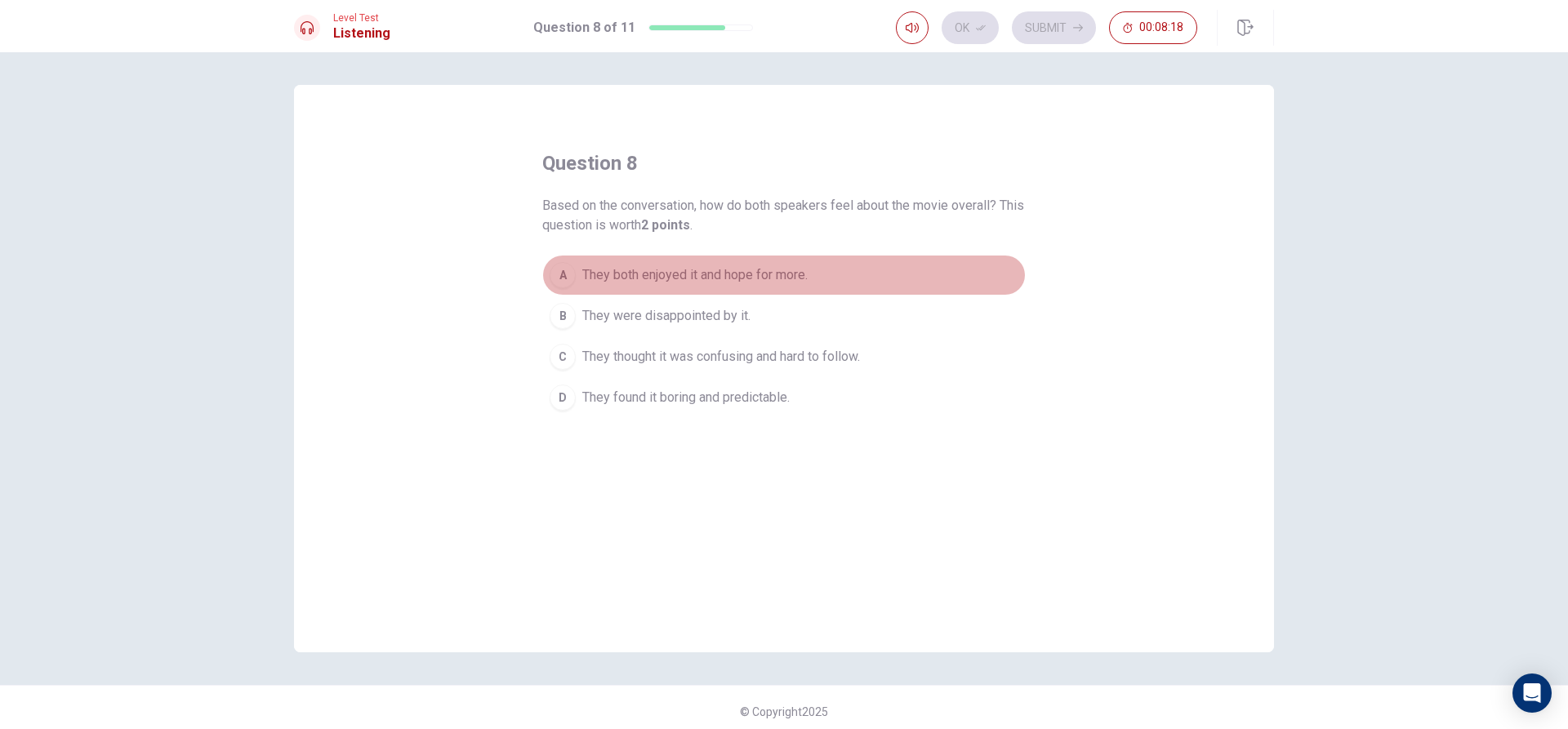
click at [669, 279] on span "They both enjoyed it and hope for more." at bounding box center [695, 275] width 225 height 20
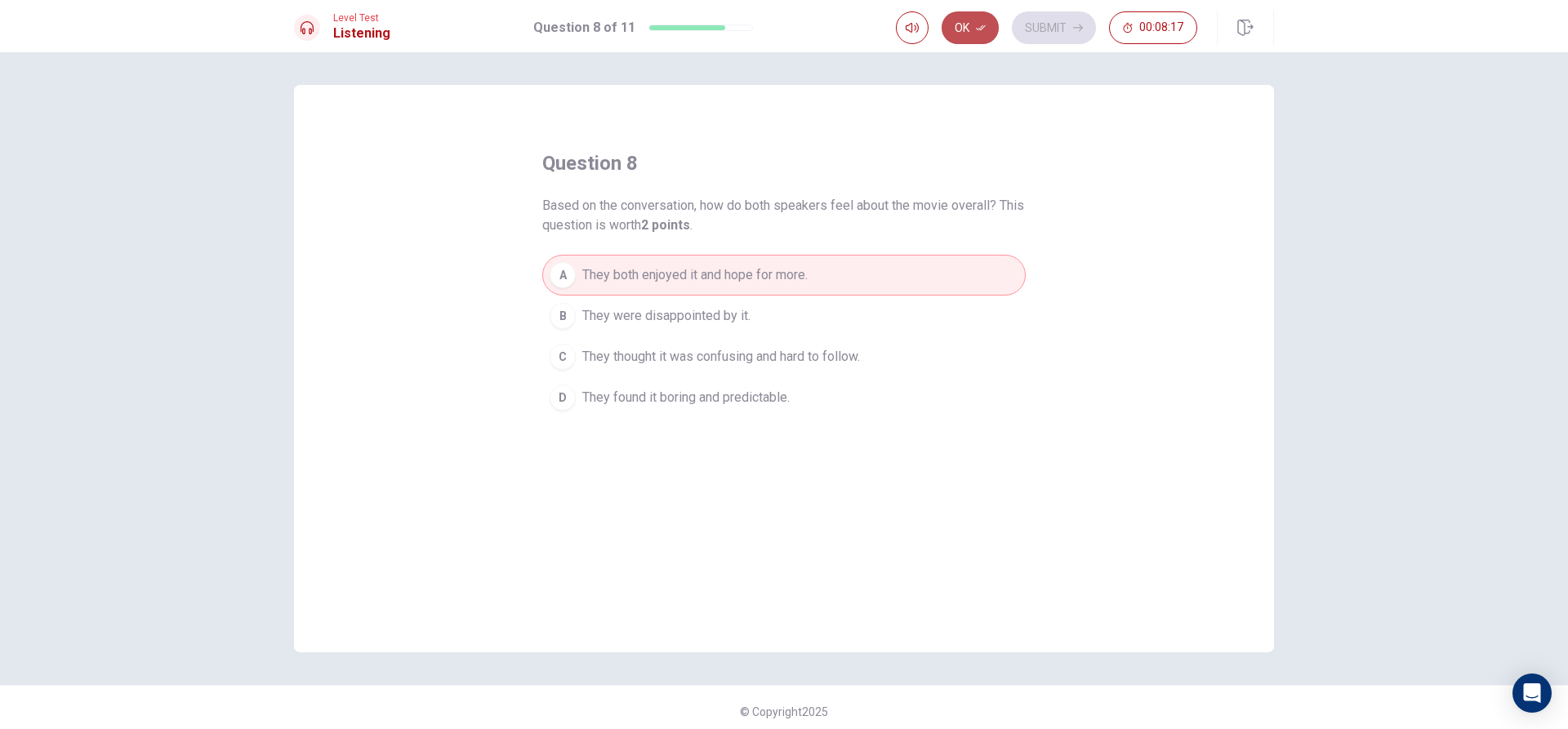
click at [963, 13] on button "Ok" at bounding box center [970, 28] width 57 height 33
click at [1036, 34] on button "Submit" at bounding box center [1054, 28] width 84 height 33
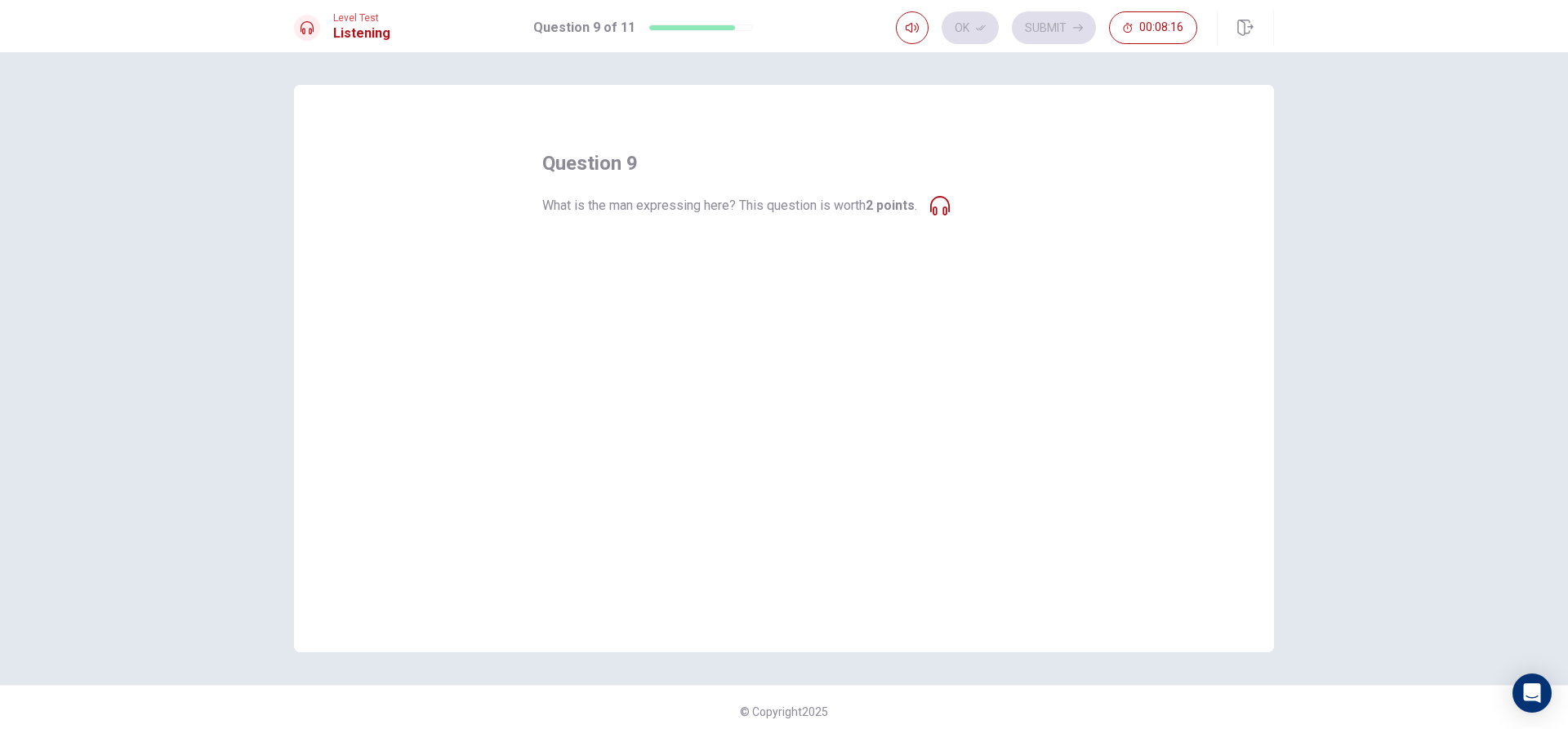
click at [517, 314] on div "question 9 What is the man expressing here? This question is worth 2 points . A…" at bounding box center [784, 369] width 980 height 568
click at [692, 267] on button "A Boredom with the movie’s conclusion." at bounding box center [784, 256] width 483 height 41
click at [572, 255] on button "A Boredom with the movie’s conclusion." at bounding box center [784, 256] width 483 height 41
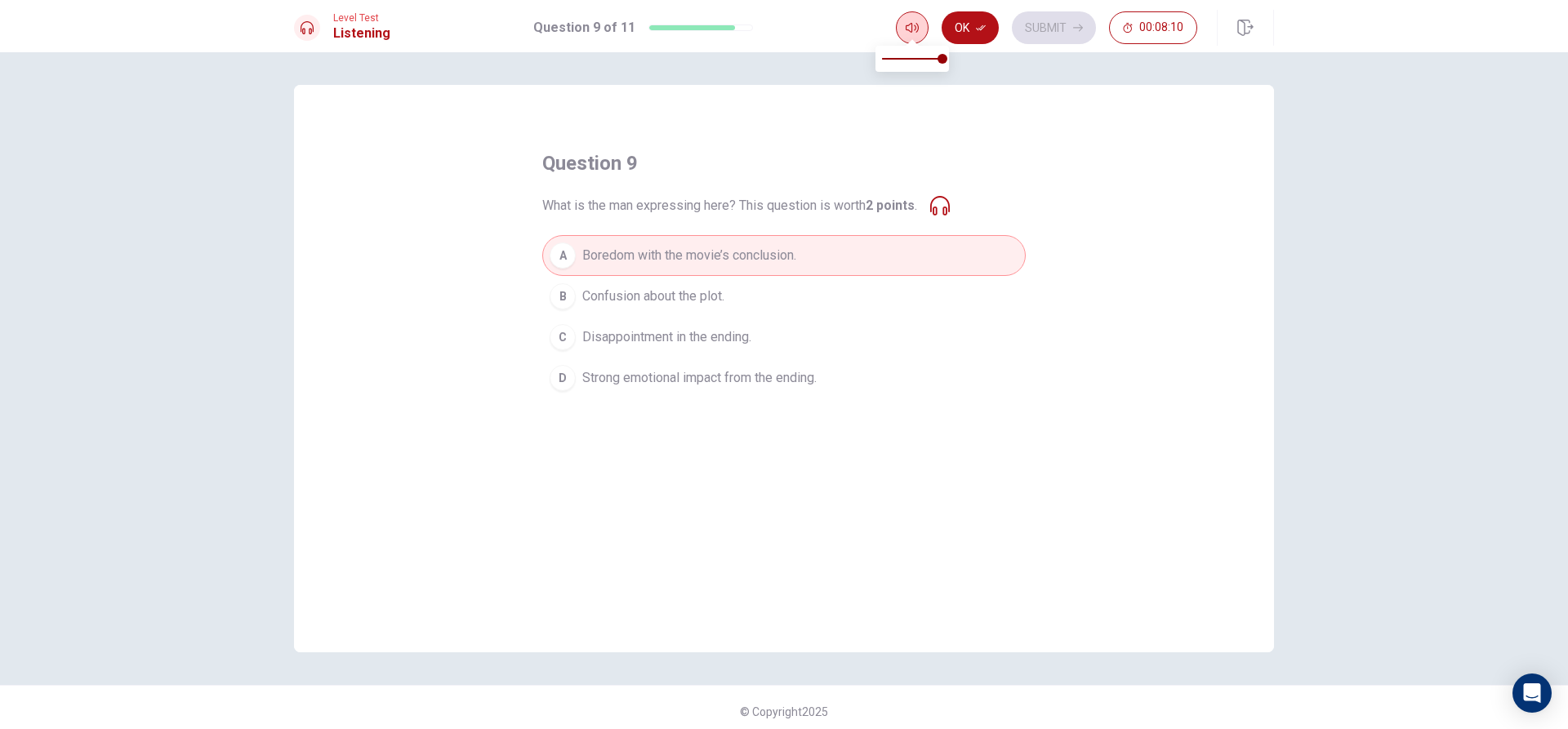
click at [912, 28] on icon "button" at bounding box center [912, 28] width 13 height 10
click at [931, 125] on div "question 9 What is the man expressing here? This question is worth 2 points . A…" at bounding box center [784, 369] width 980 height 568
click at [927, 201] on div "What is the man expressing here? This question is worth 2 points ." at bounding box center [745, 206] width 407 height 20
click at [935, 201] on icon at bounding box center [940, 206] width 20 height 20
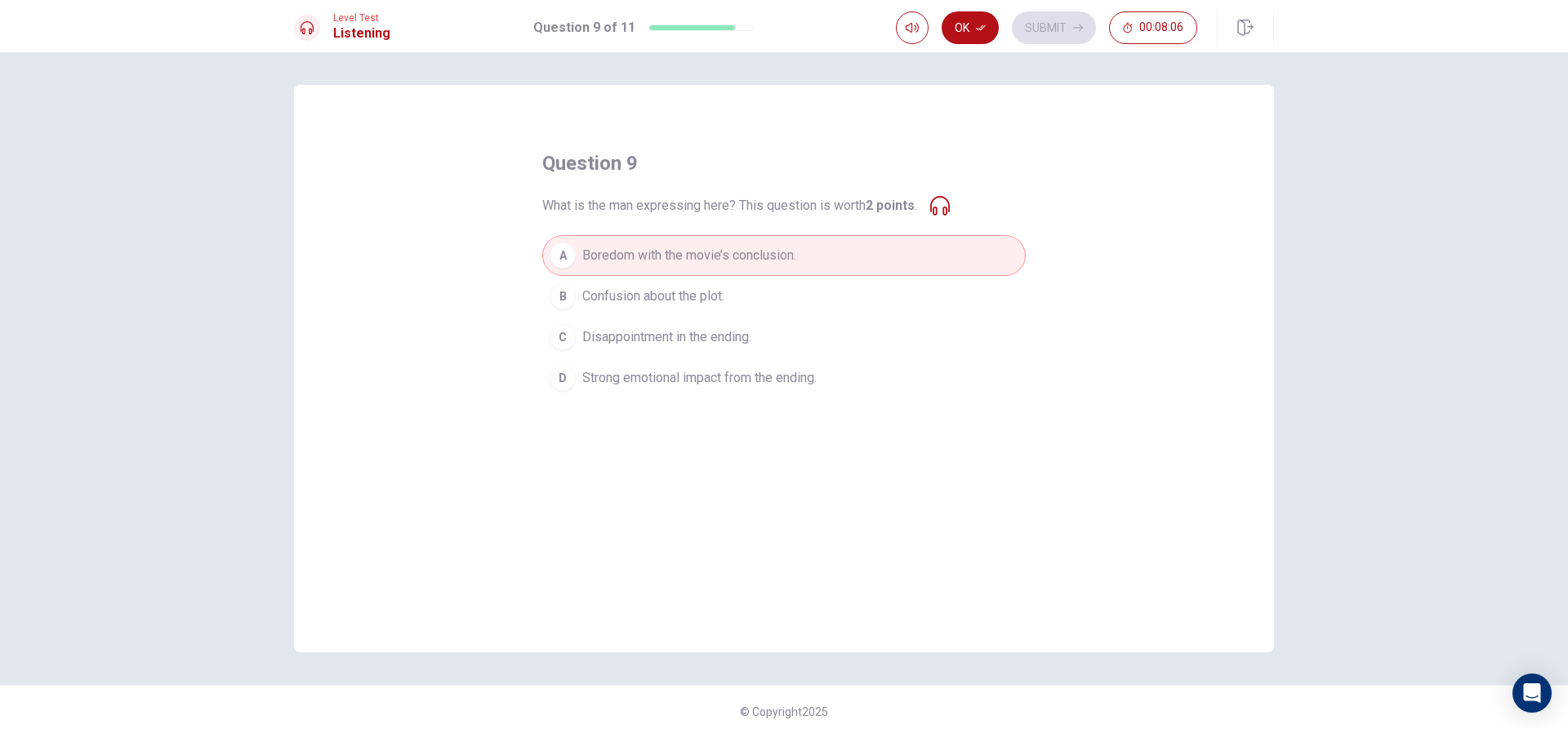
click at [885, 297] on button "B Confusion about the plot." at bounding box center [784, 297] width 483 height 41
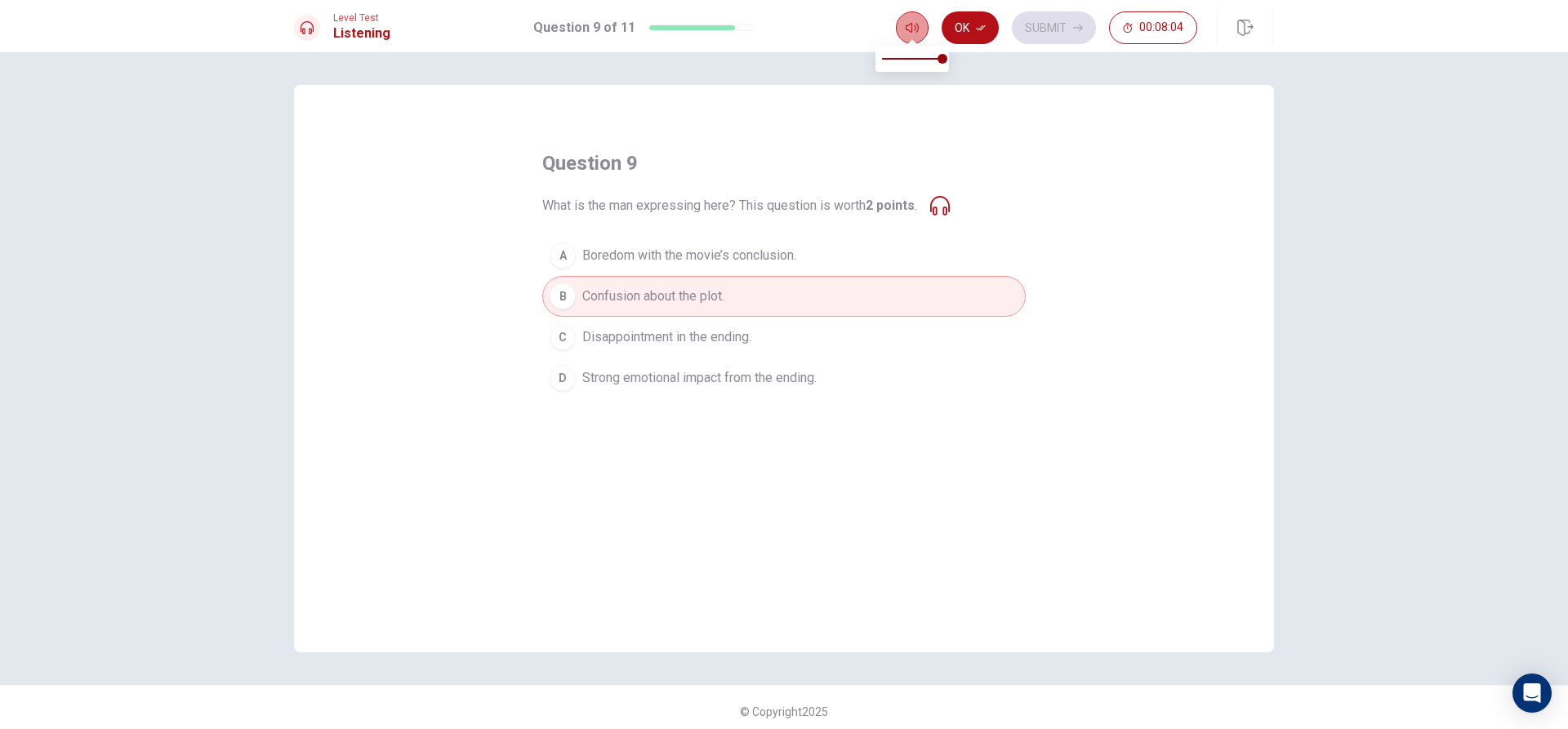
click at [916, 28] on icon "button" at bounding box center [912, 28] width 13 height 10
click at [919, 154] on div "question 9 What is the man expressing here? This question is worth 2 points . A…" at bounding box center [784, 274] width 483 height 248
click at [947, 211] on icon at bounding box center [940, 206] width 20 height 20
click at [823, 336] on button "C Disappointment in the ending." at bounding box center [784, 337] width 483 height 41
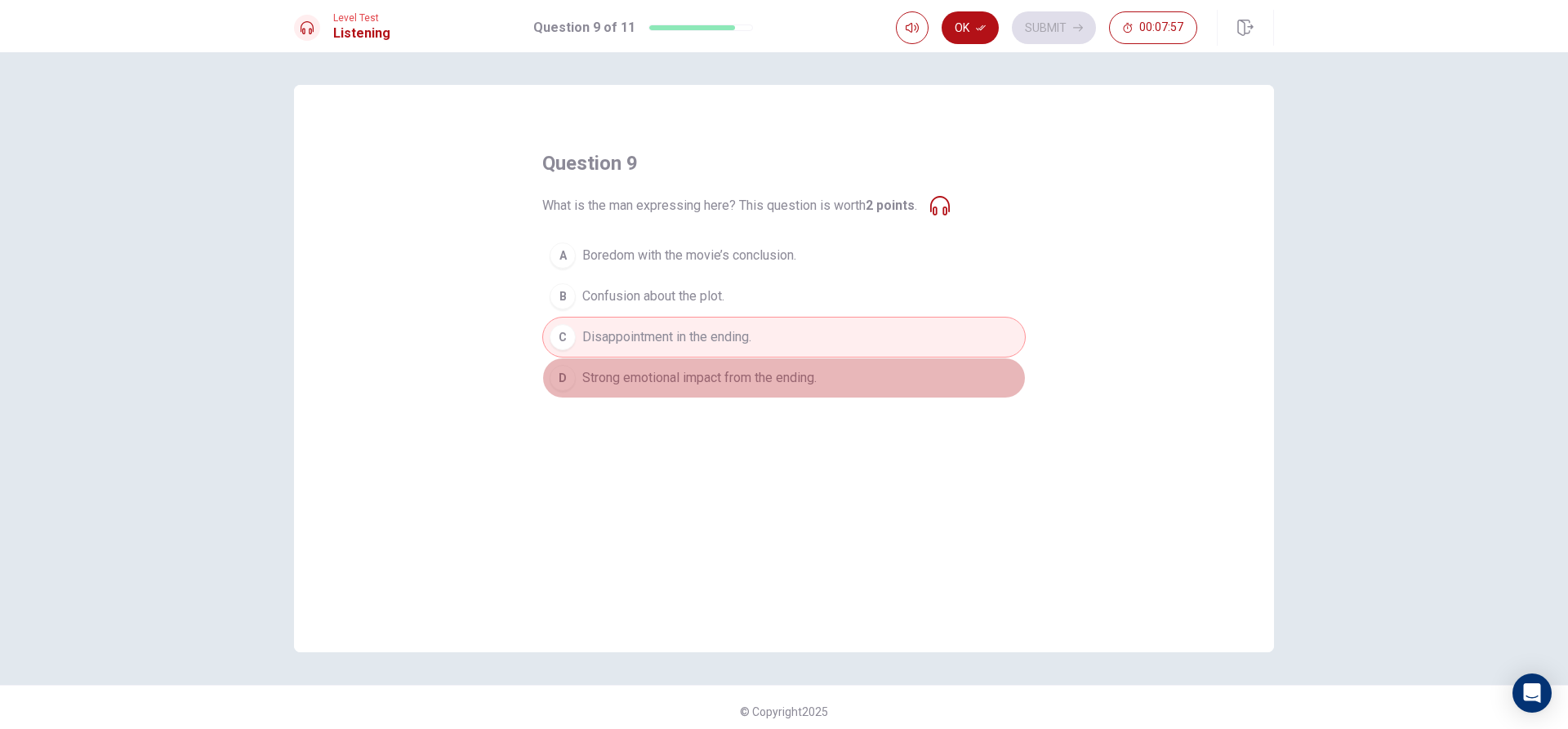
click at [674, 378] on span "Strong emotional impact from the ending." at bounding box center [700, 378] width 234 height 20
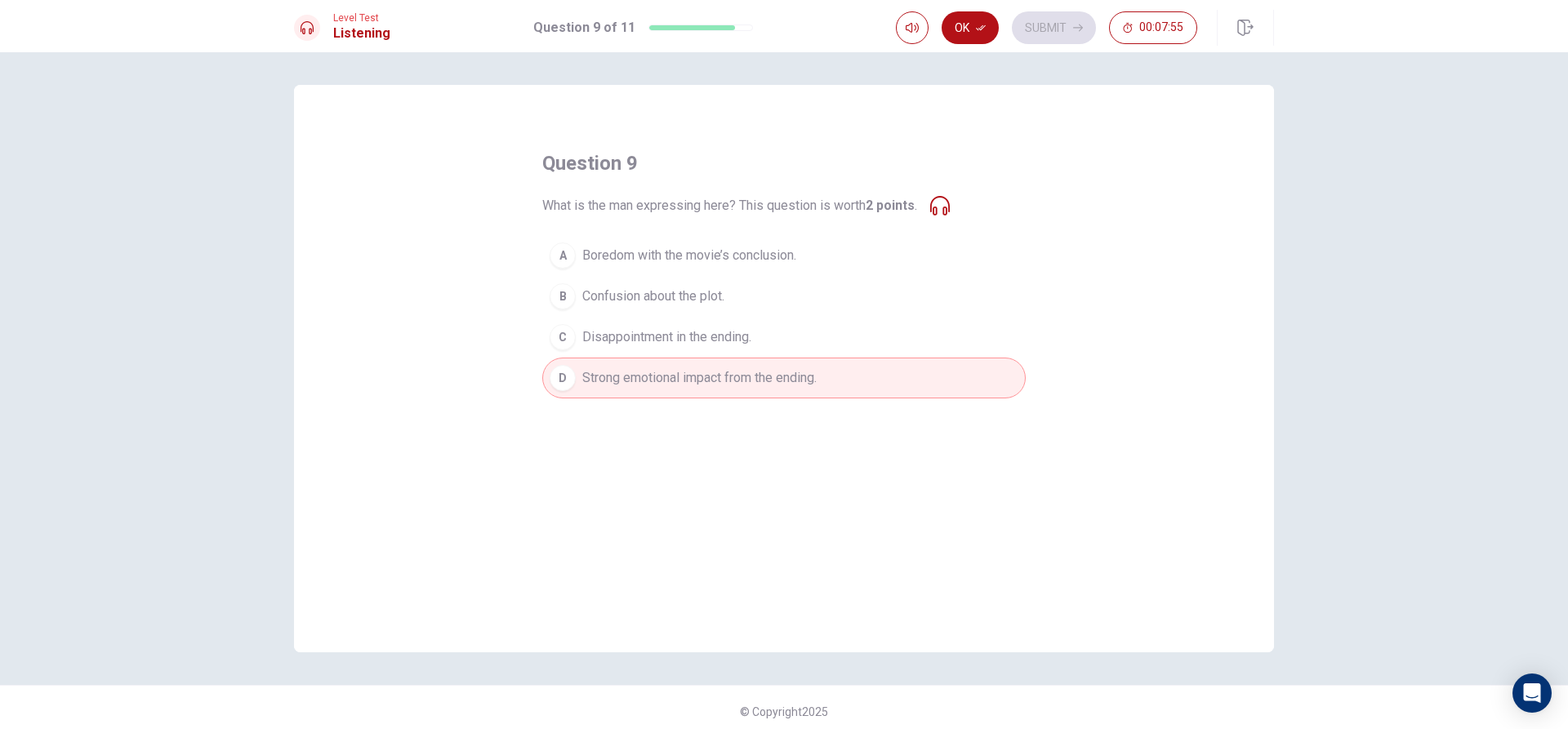
click at [986, 29] on button "Ok" at bounding box center [970, 28] width 57 height 33
click at [1022, 35] on button "Submit" at bounding box center [1054, 28] width 84 height 33
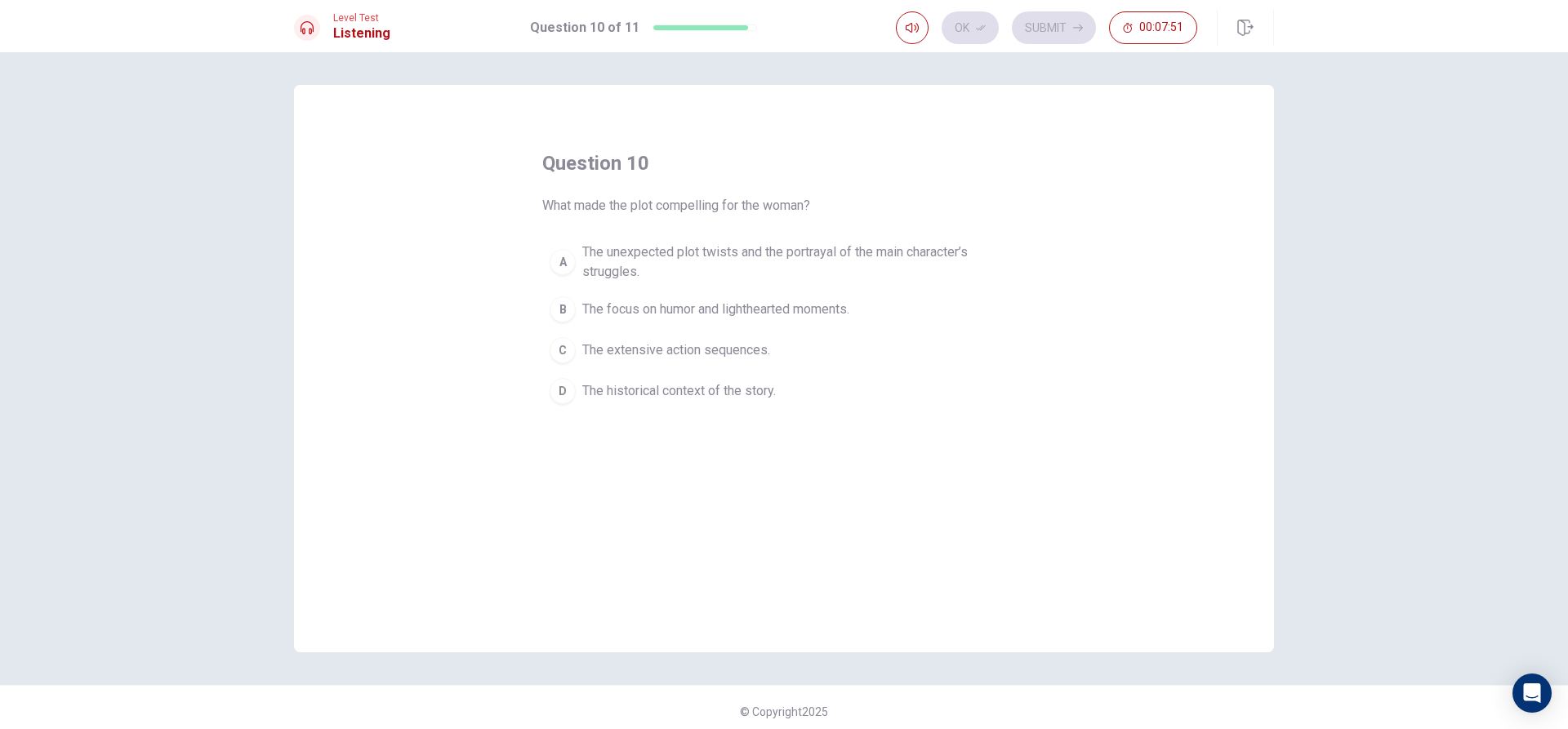
click at [882, 107] on div "question 10 What made the plot compelling for the woman? A The unexpected plot …" at bounding box center [784, 369] width 980 height 568
click at [907, 20] on button "button" at bounding box center [912, 28] width 33 height 33
click at [790, 78] on div "question 10 What made the plot compelling for the woman? A The unexpected plot …" at bounding box center [784, 391] width 1568 height 677
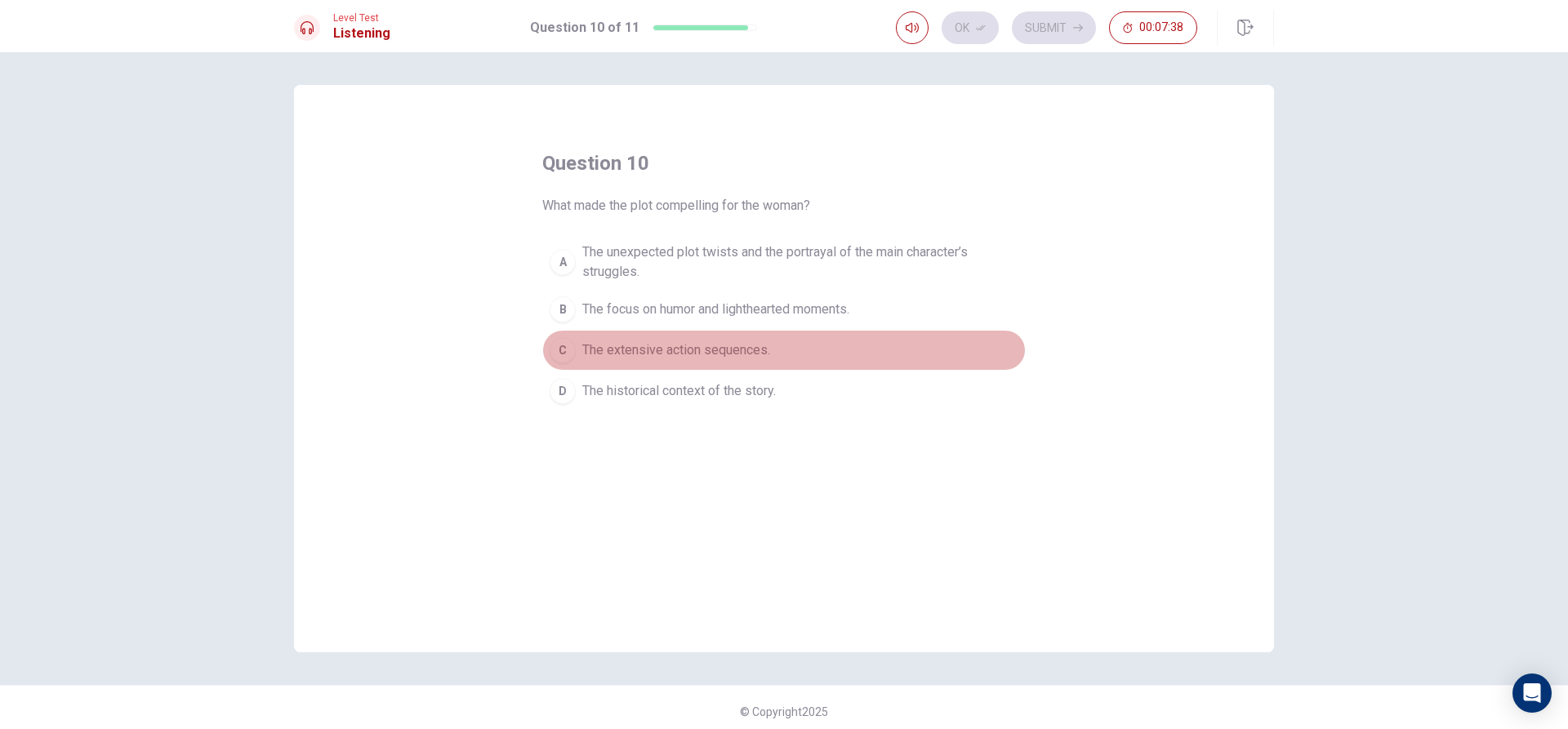
click at [740, 351] on span "The extensive action sequences." at bounding box center [676, 351] width 188 height 20
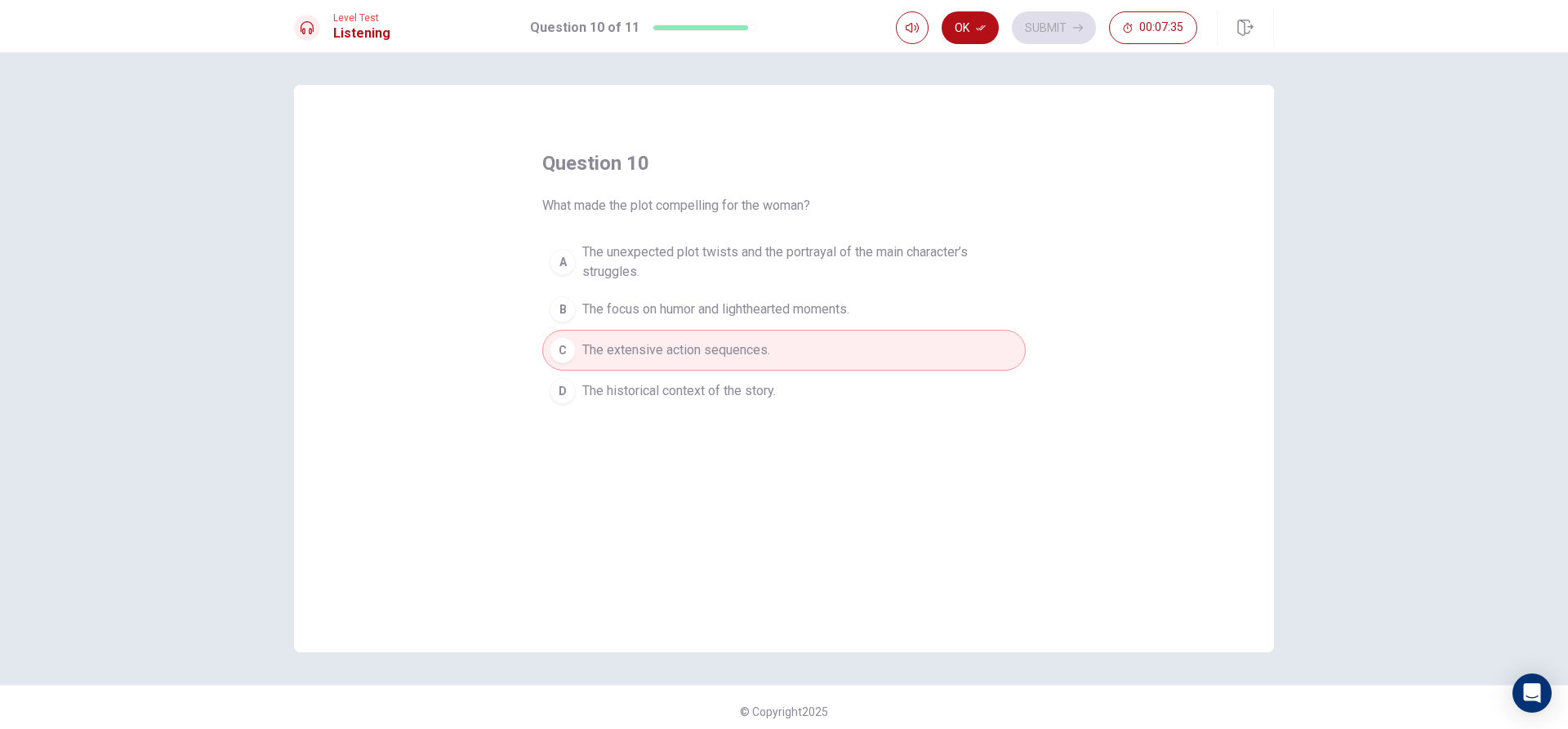
click at [665, 255] on span "The unexpected plot twists and the portrayal of the main character’s struggles." at bounding box center [800, 262] width 436 height 39
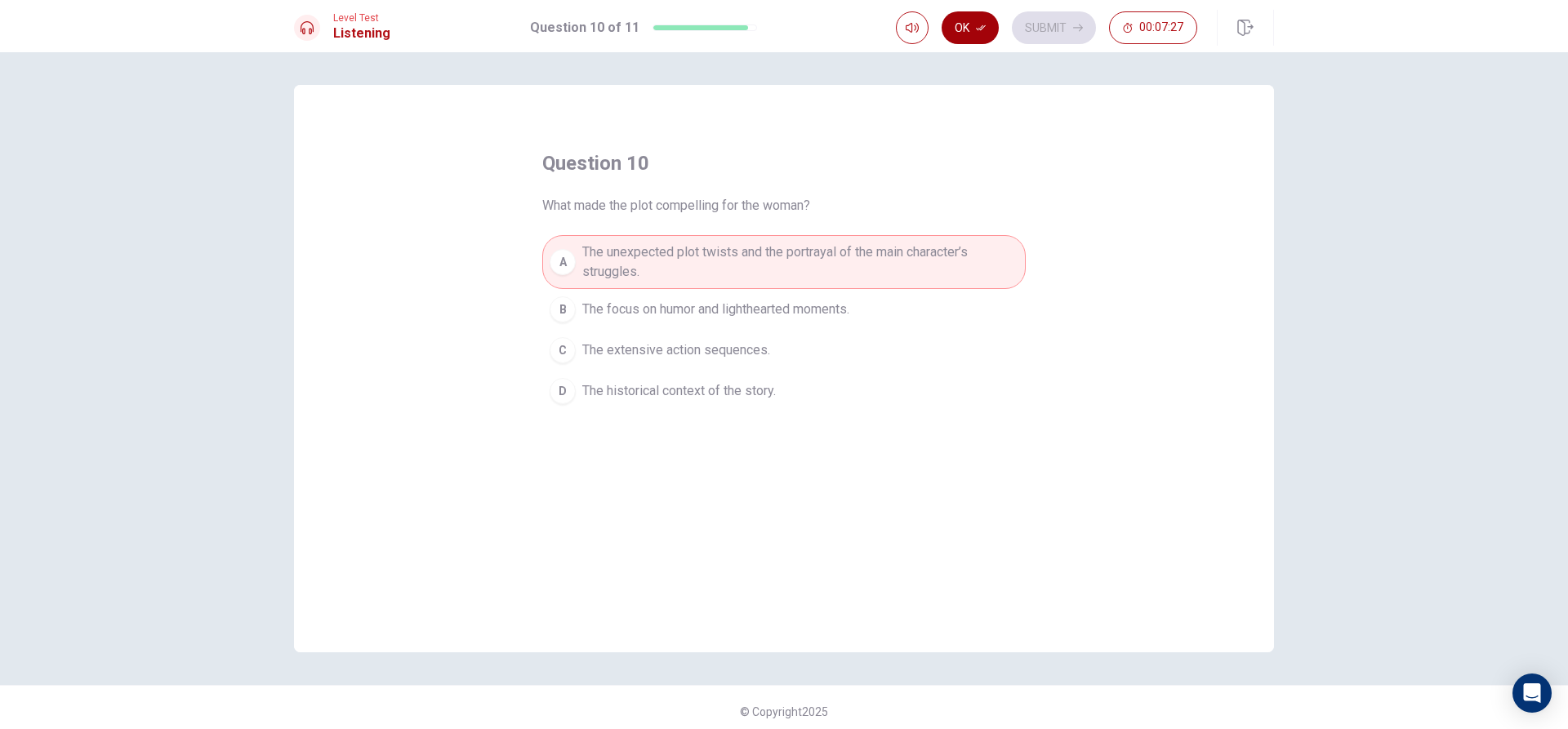
click at [986, 28] on icon "button" at bounding box center [981, 28] width 10 height 10
click at [1050, 33] on button "Submit" at bounding box center [1054, 28] width 84 height 33
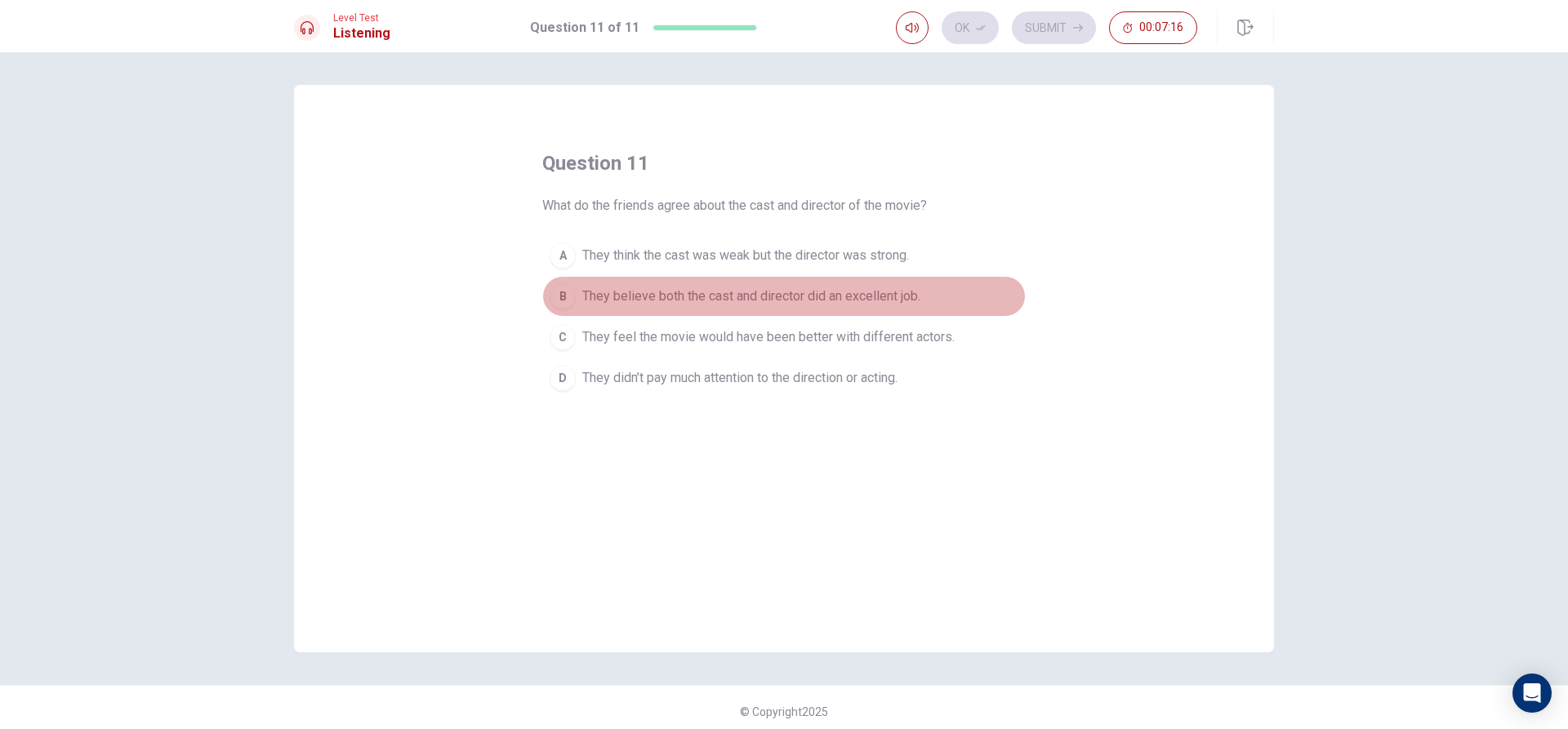
click at [727, 292] on span "They believe both the cast and director did an excellent job." at bounding box center [751, 297] width 338 height 20
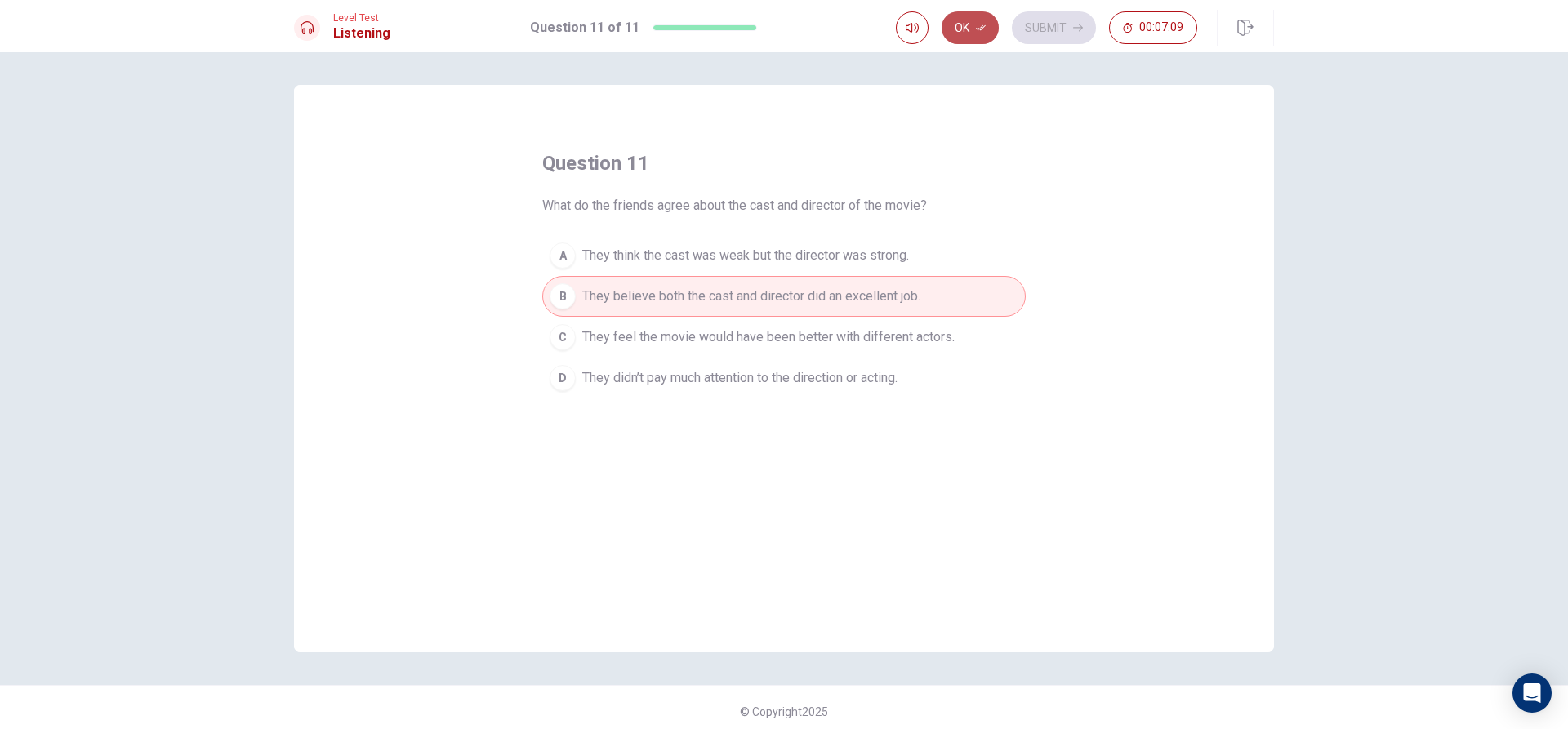
click at [963, 21] on button "Ok" at bounding box center [970, 28] width 57 height 33
click at [1052, 29] on button "Submit" at bounding box center [1054, 28] width 84 height 33
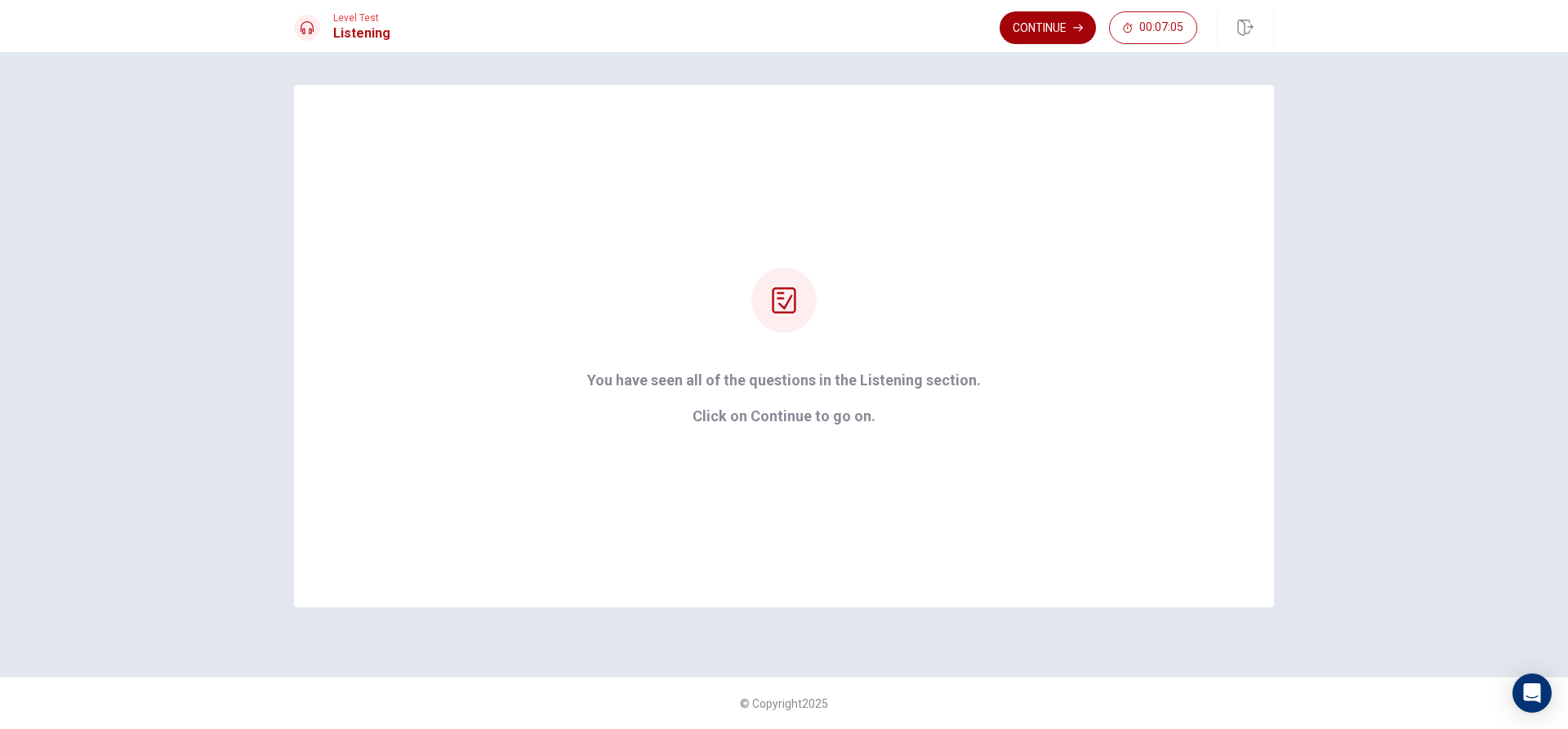
click at [1044, 33] on button "Continue" at bounding box center [1048, 28] width 97 height 33
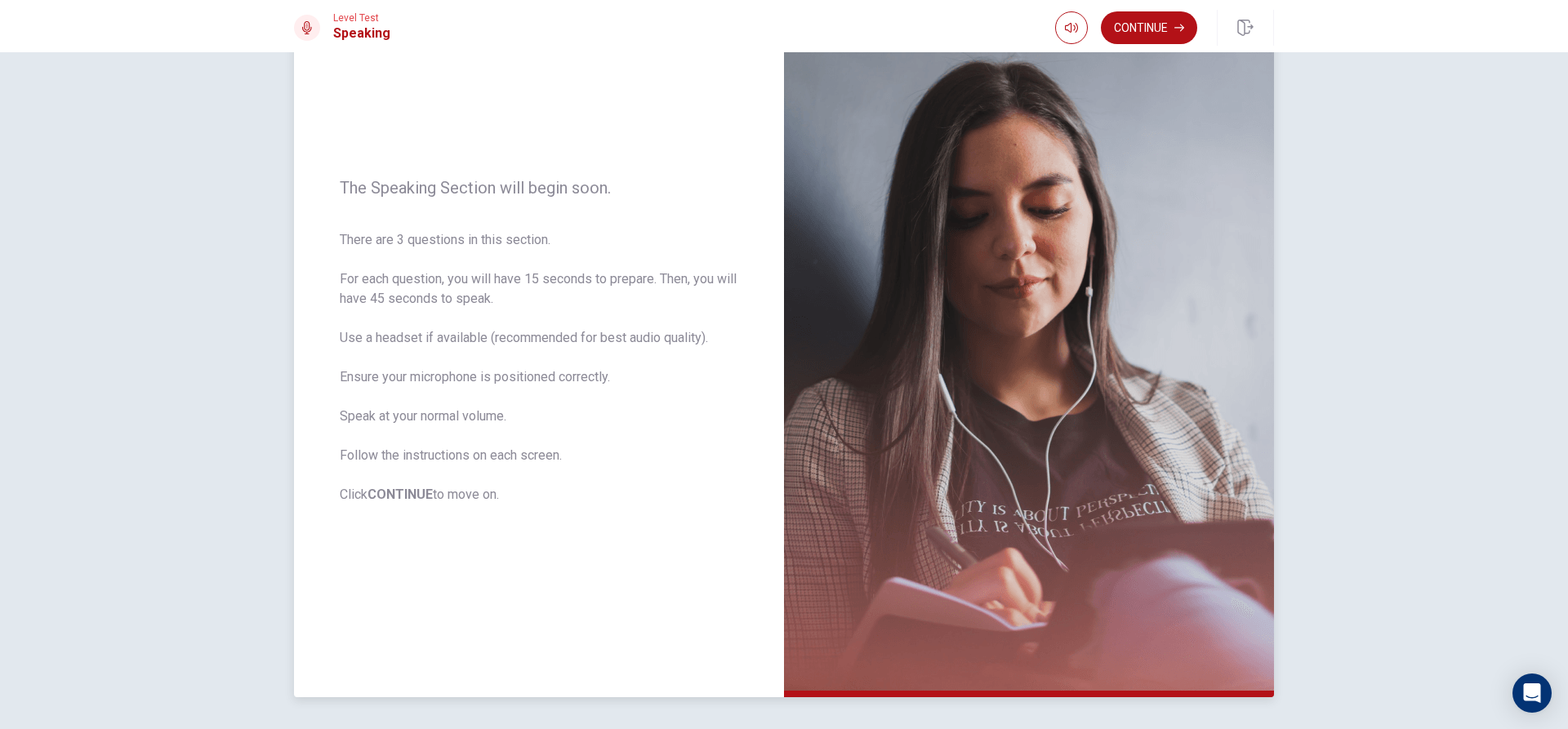
scroll to position [71, 0]
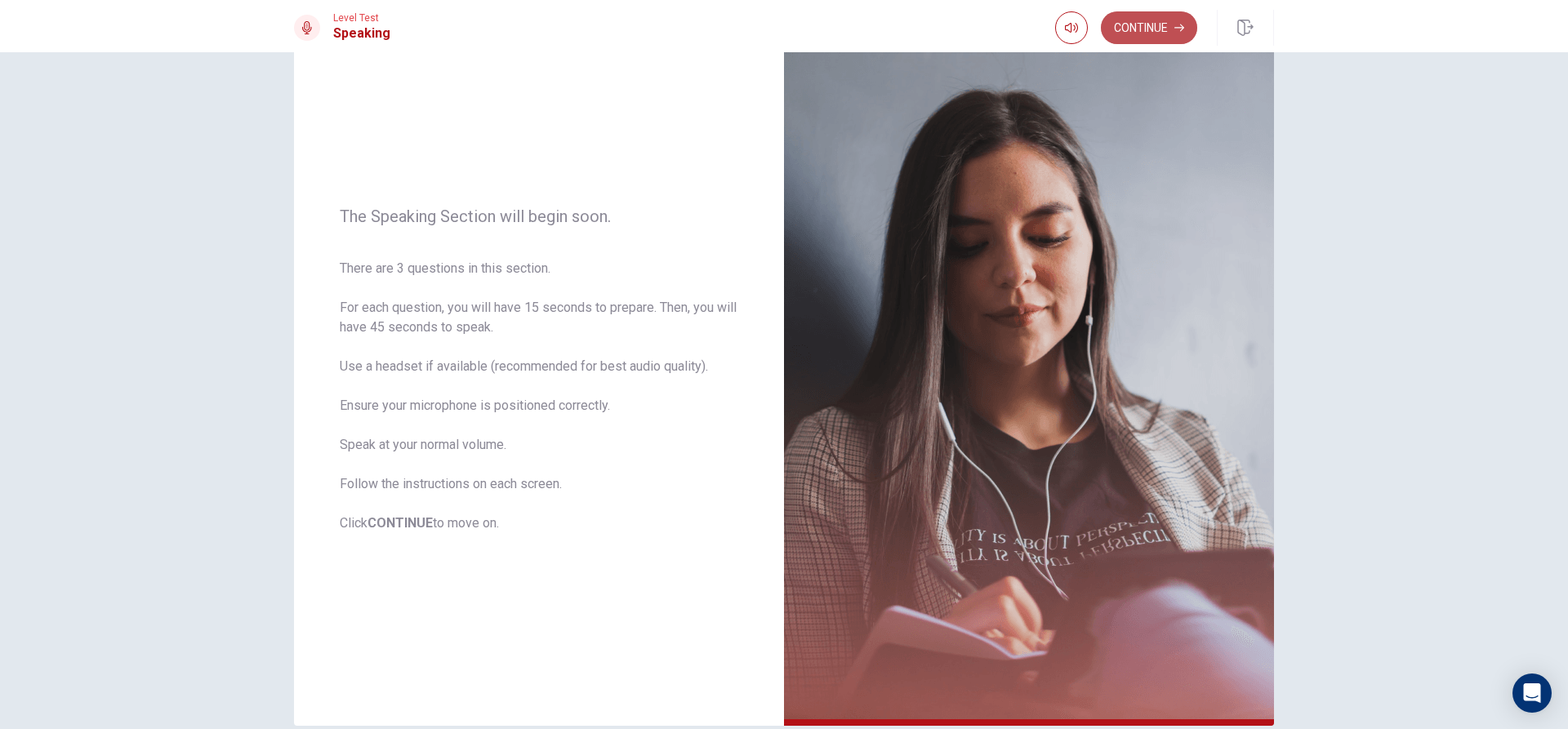
click at [1145, 24] on button "Continue" at bounding box center [1149, 28] width 97 height 33
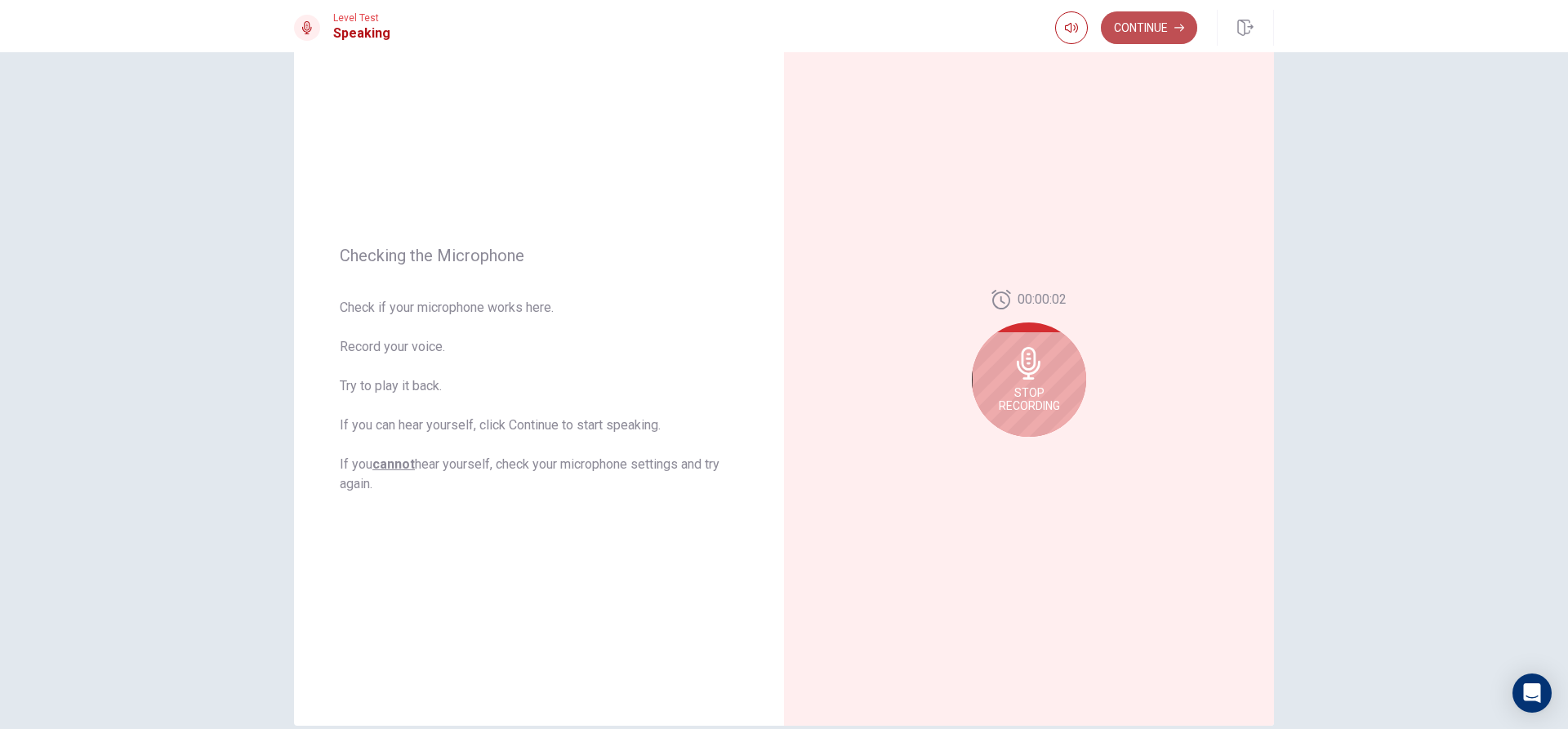
click at [1158, 26] on button "Continue" at bounding box center [1149, 28] width 97 height 33
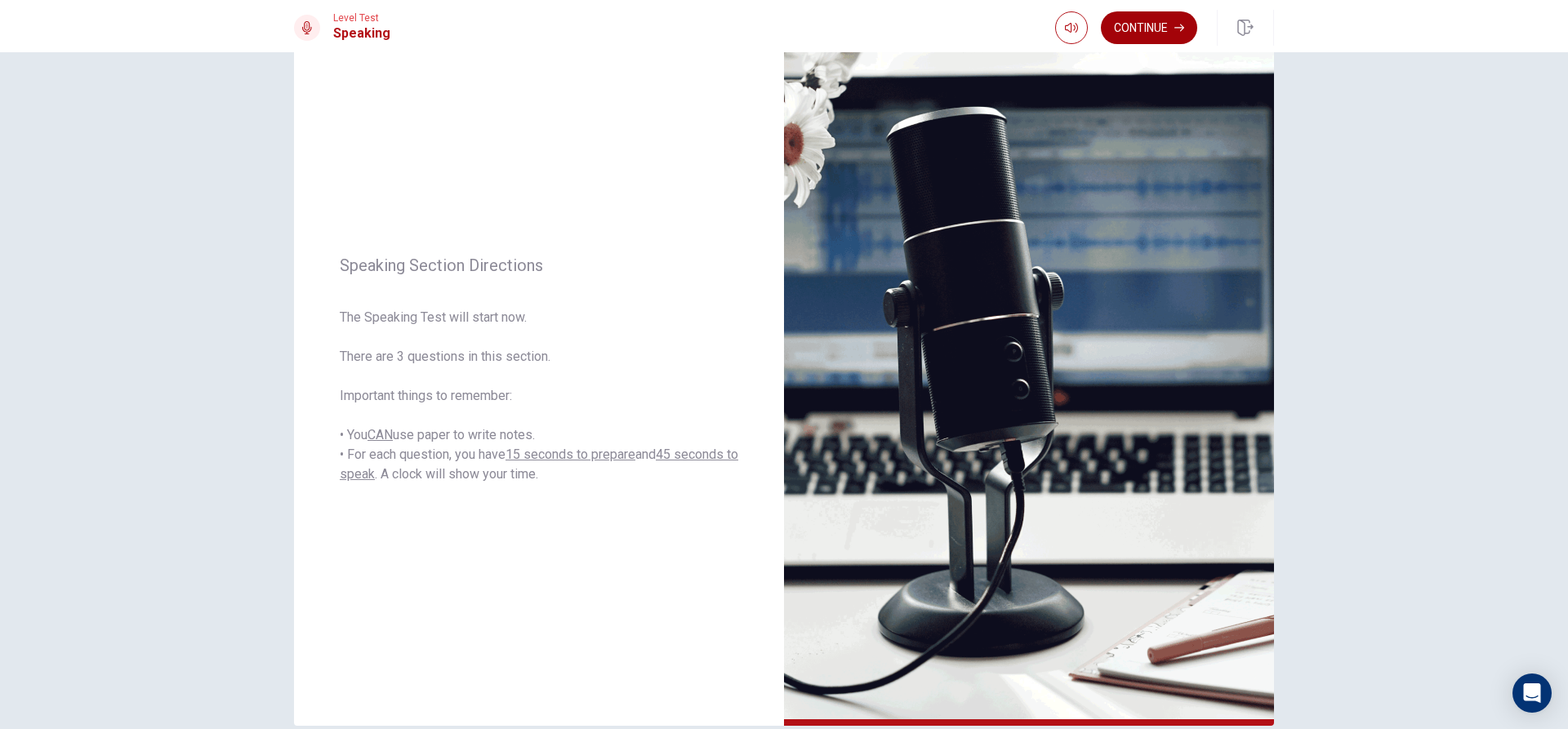
click at [1132, 34] on button "Continue" at bounding box center [1149, 28] width 97 height 33
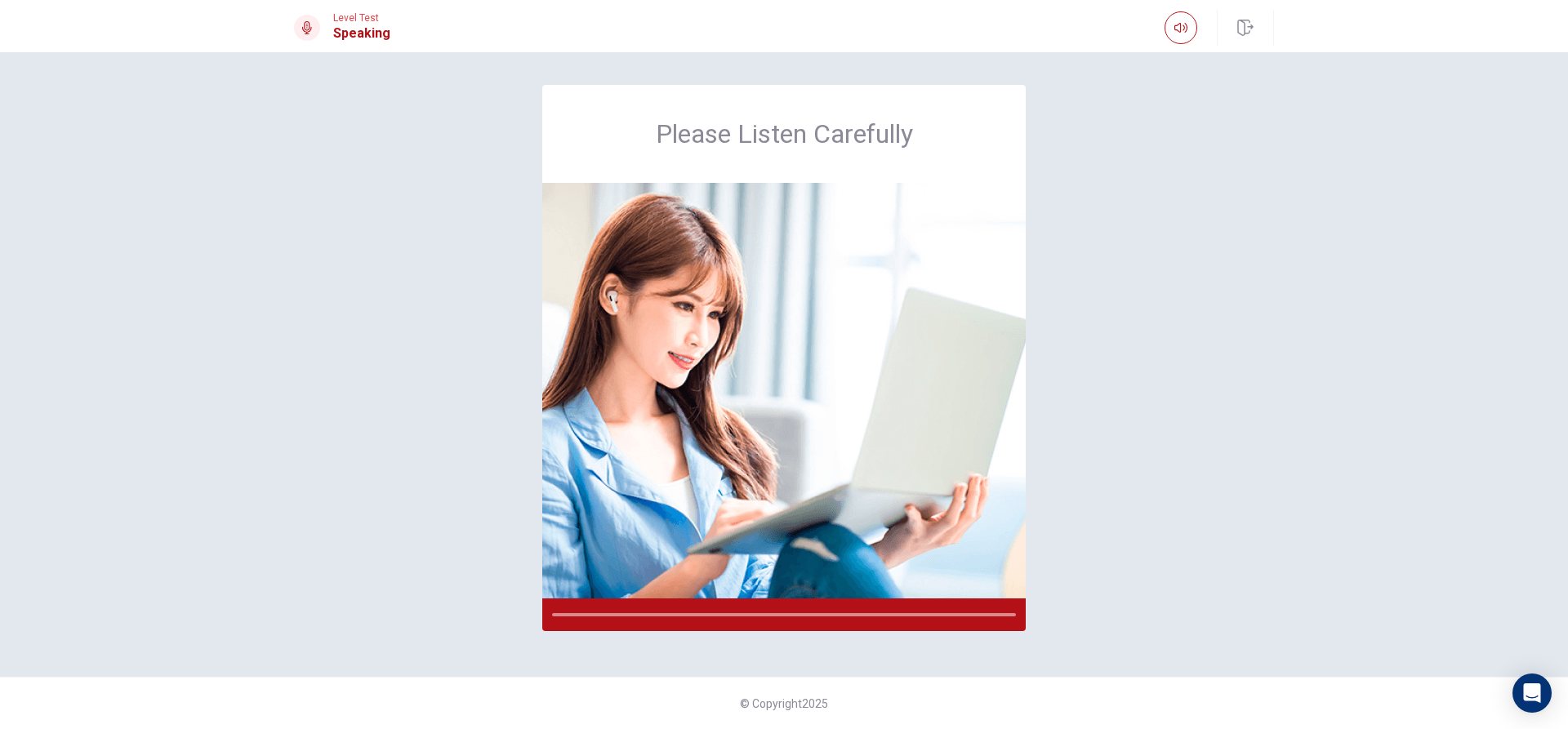
scroll to position [0, 0]
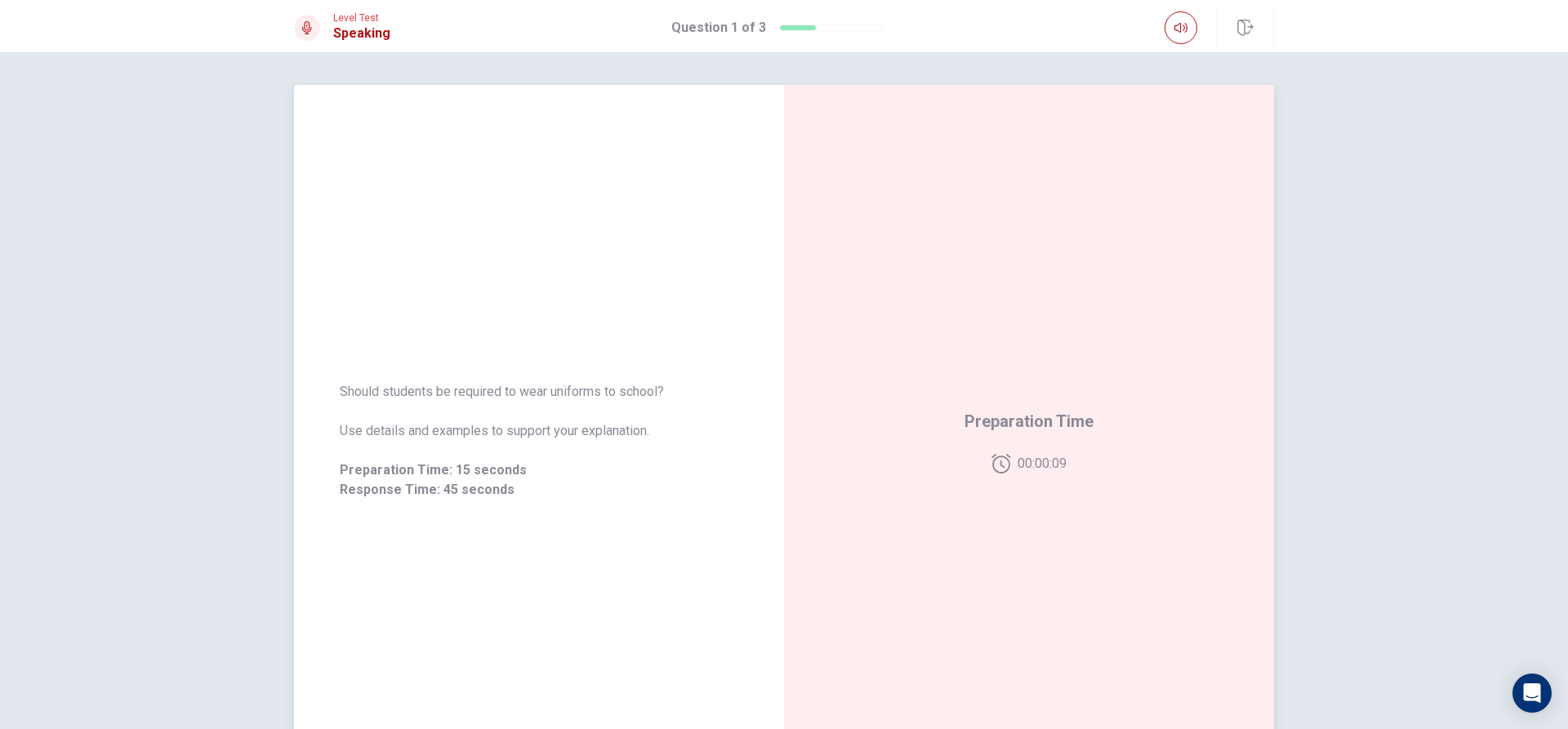
click at [1036, 464] on span "00:00:09" at bounding box center [1042, 464] width 49 height 20
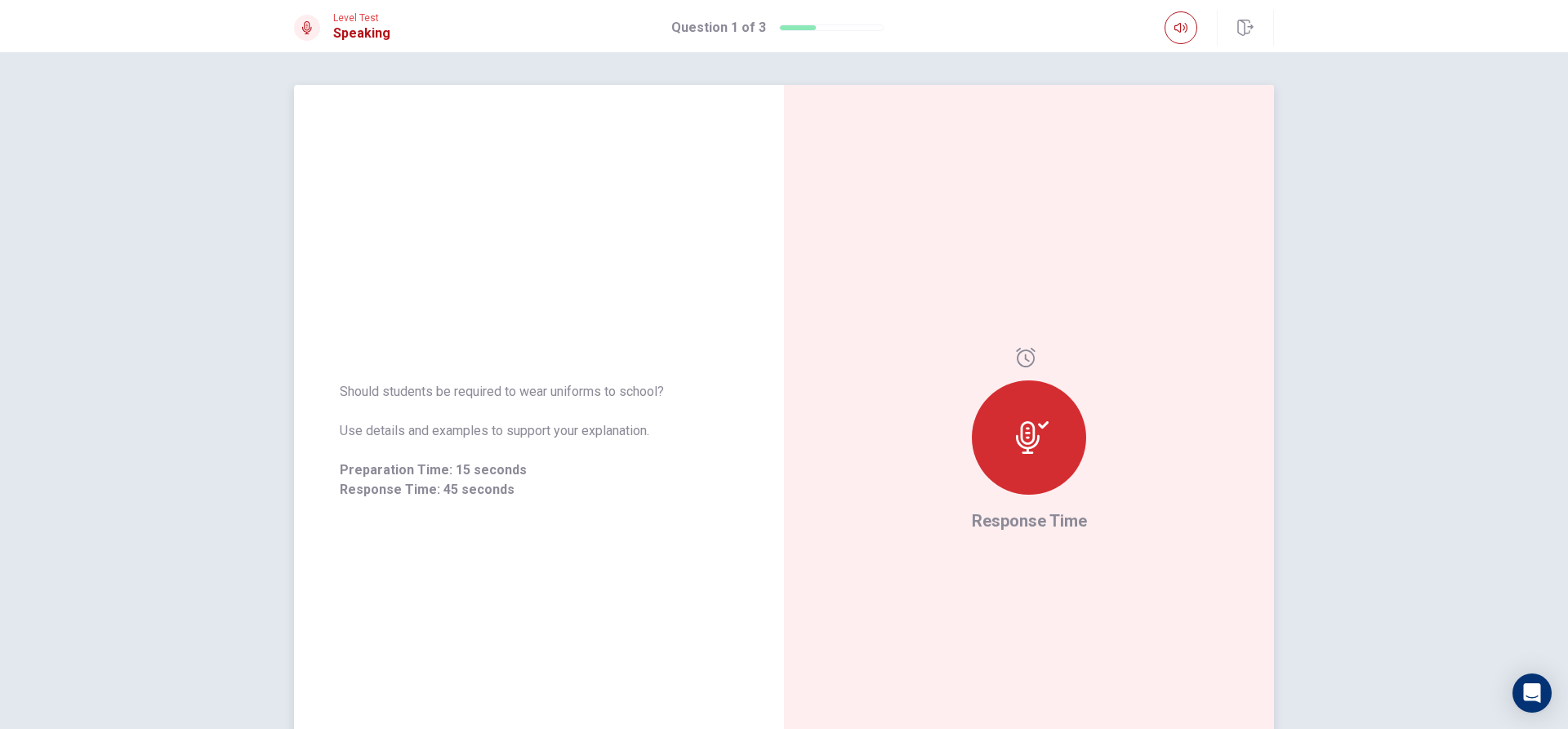
click at [1027, 568] on div "Response Time" at bounding box center [1029, 441] width 490 height 712
click at [958, 306] on div "14 % Processing audio..." at bounding box center [1029, 441] width 490 height 712
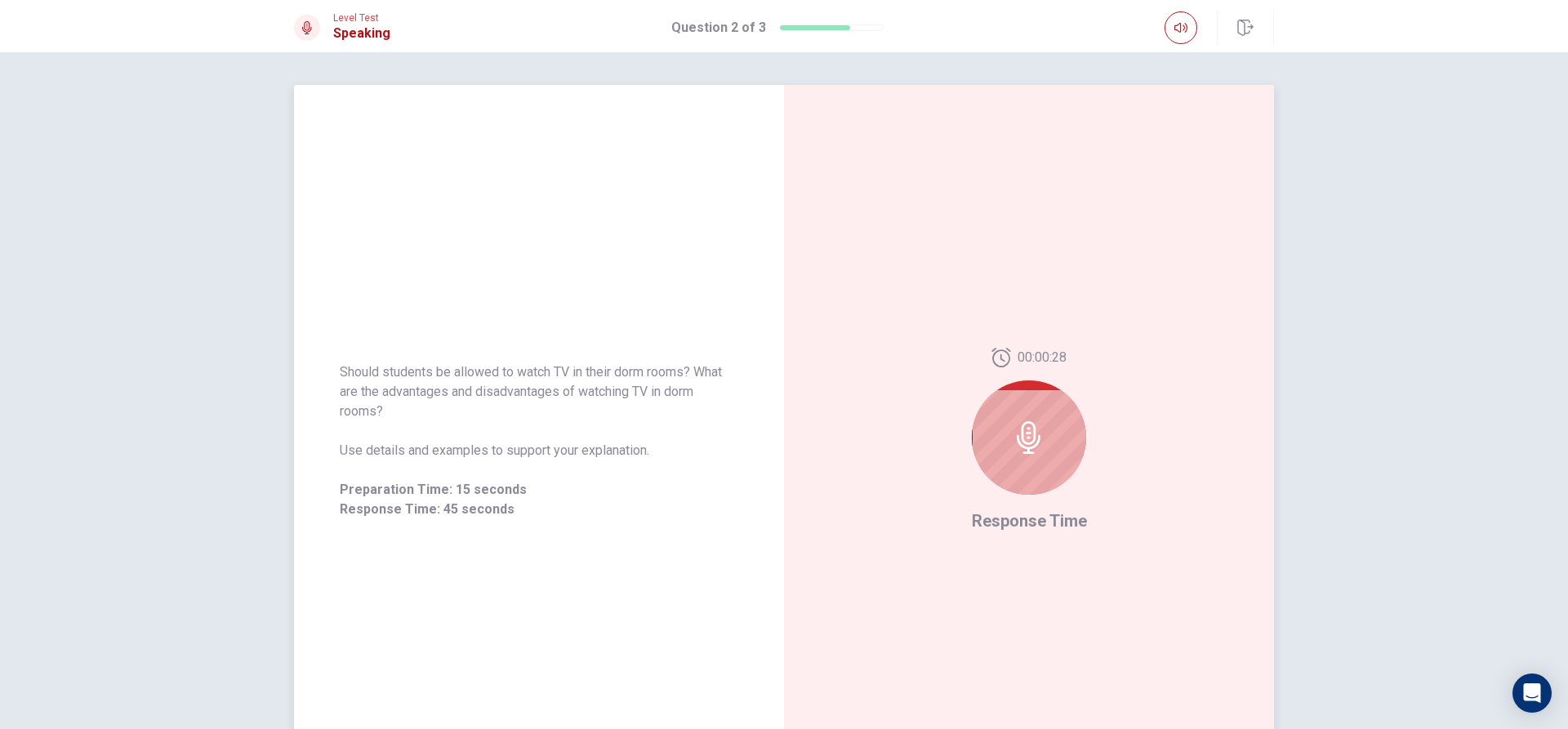
click at [1022, 434] on icon at bounding box center [1029, 437] width 33 height 33
click at [1024, 428] on icon at bounding box center [1028, 437] width 24 height 33
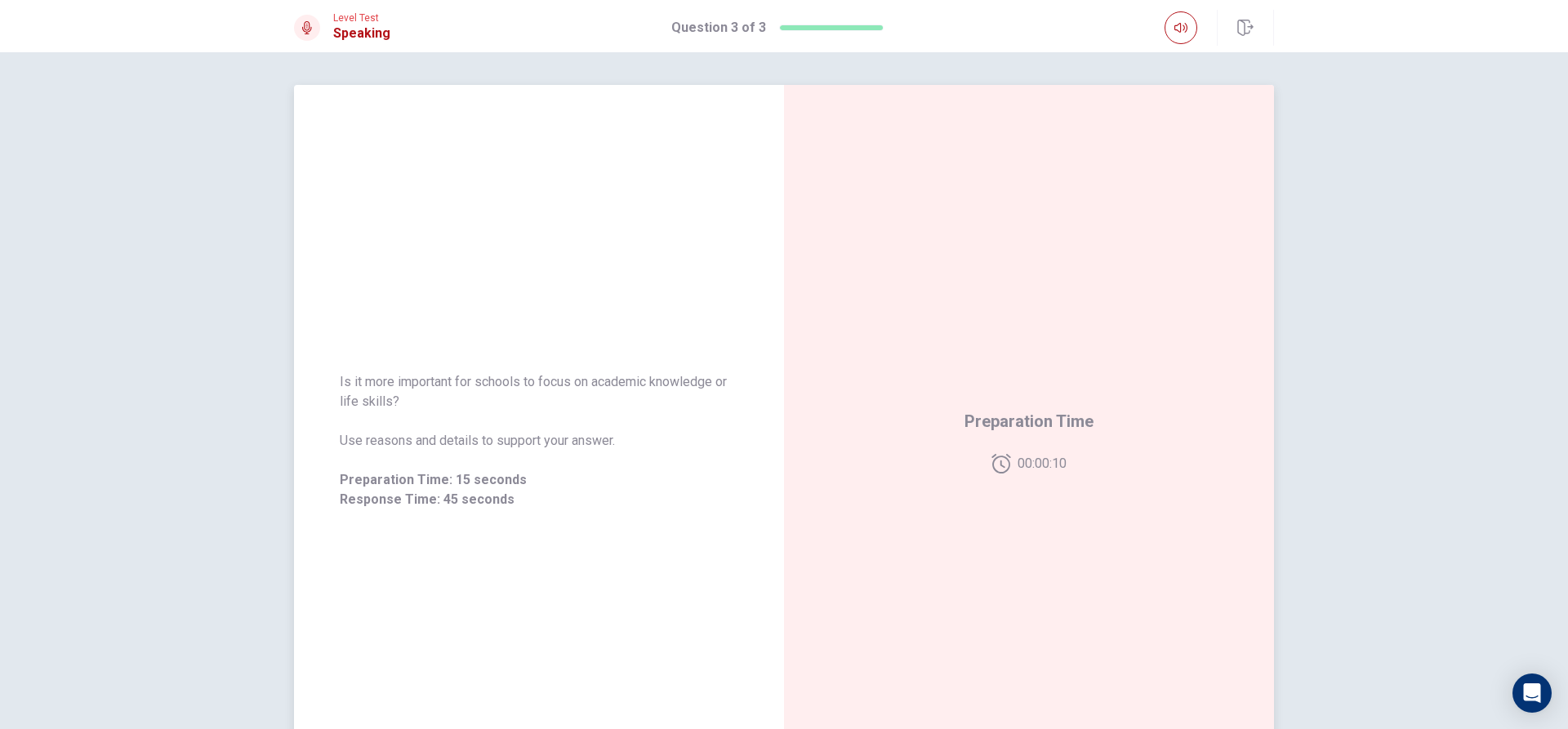
drag, startPoint x: 319, startPoint y: 197, endPoint x: 479, endPoint y: 201, distance: 160.0
click at [479, 201] on div "Is it more important for schools to focus on academic knowledge or life skills?…" at bounding box center [539, 441] width 490 height 712
drag, startPoint x: 506, startPoint y: 215, endPoint x: 668, endPoint y: 387, distance: 236.3
click at [668, 387] on div "Is it more important for schools to focus on academic knowledge or life skills?…" at bounding box center [539, 441] width 490 height 712
click at [526, 288] on div "Is it more important for schools to focus on academic knowledge or life skills?…" at bounding box center [539, 441] width 490 height 712
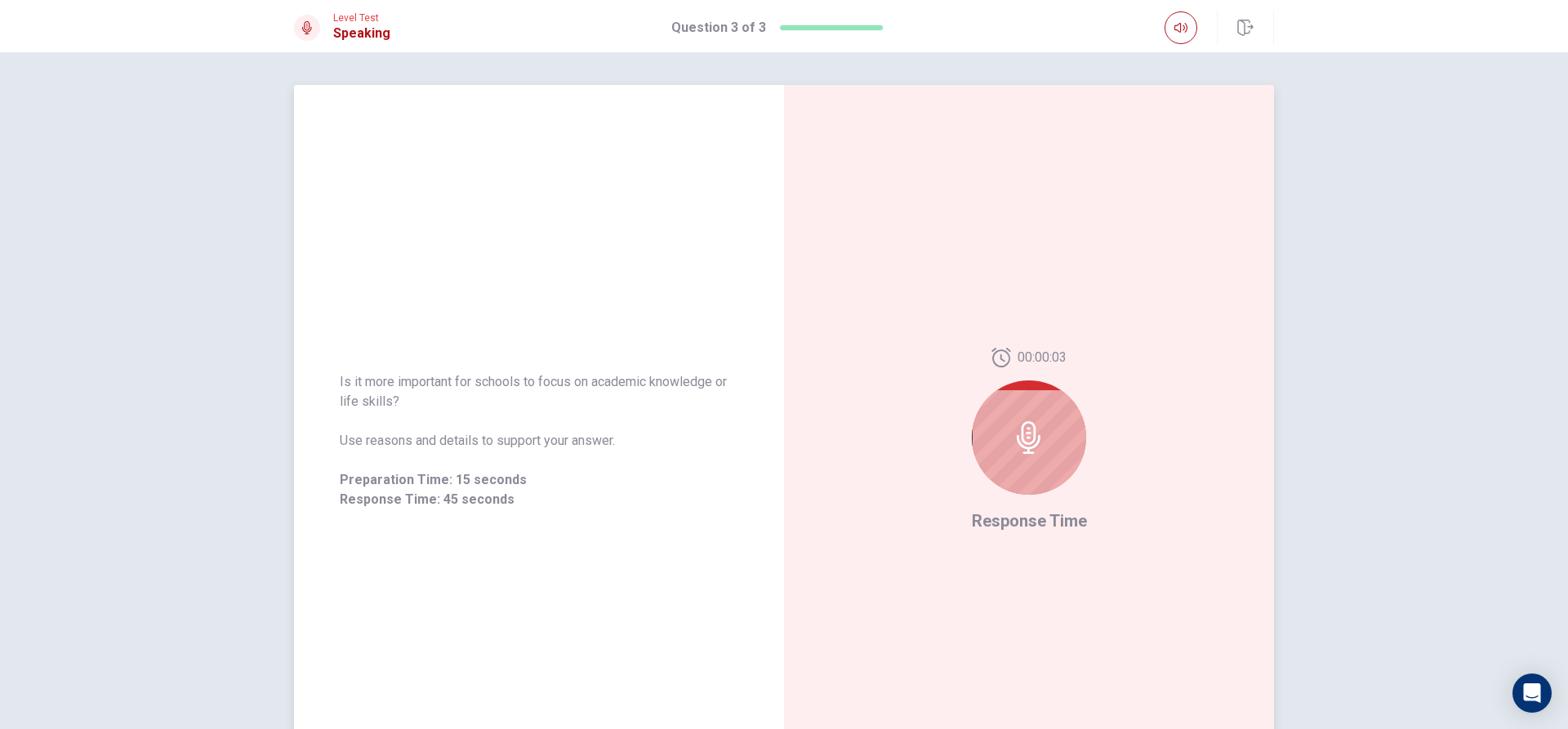
click at [1058, 454] on div at bounding box center [1029, 437] width 115 height 115
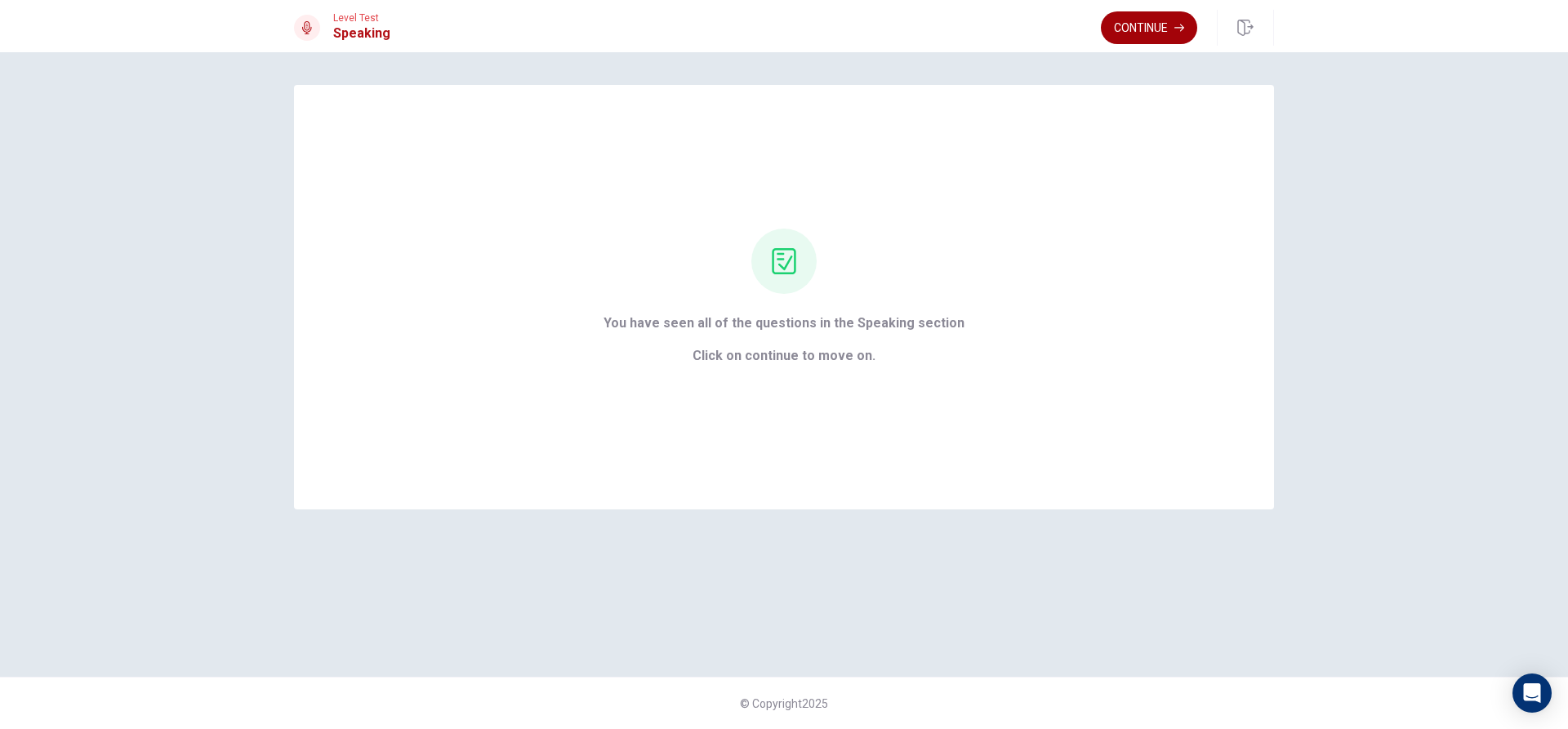
click at [1140, 36] on button "Continue" at bounding box center [1149, 28] width 97 height 33
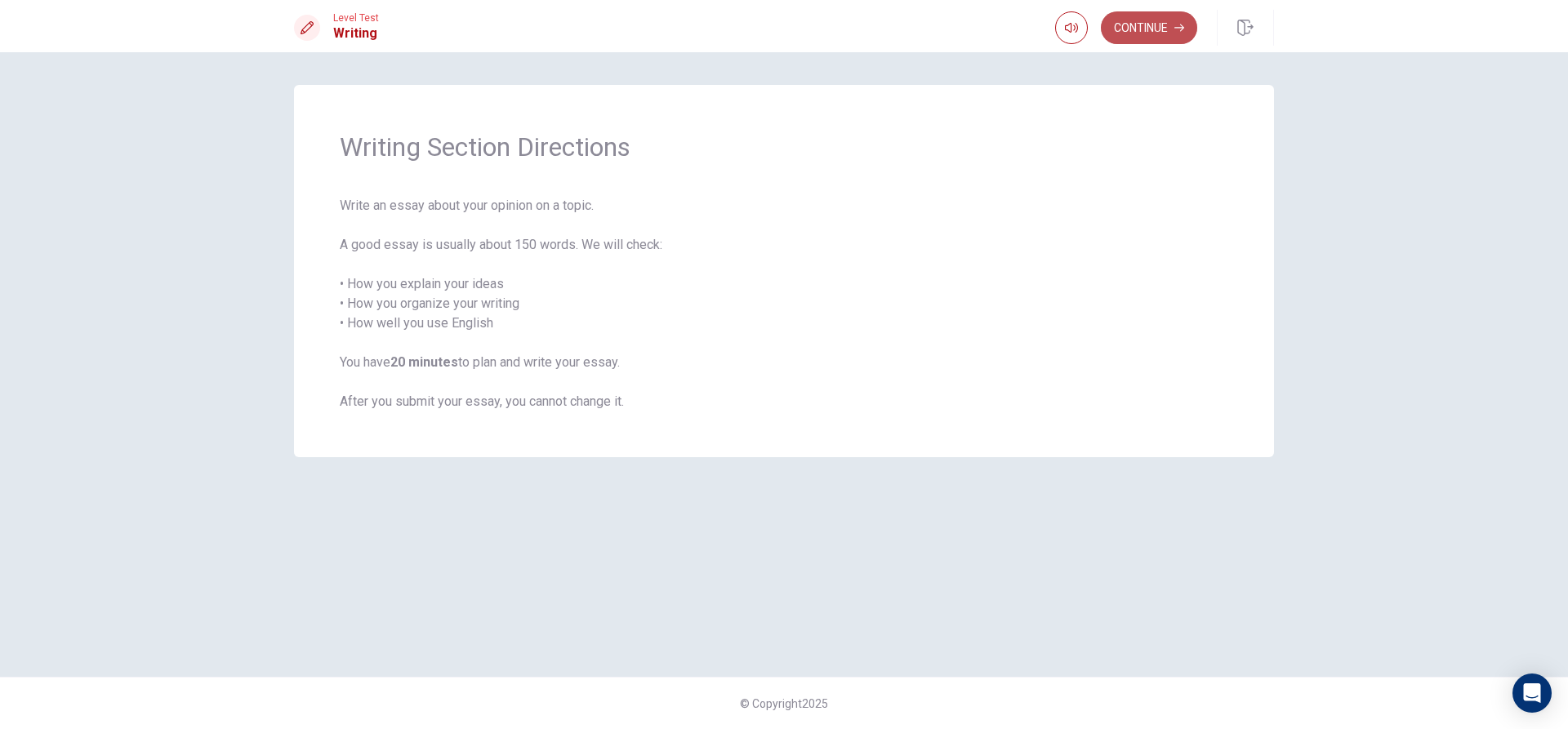
click at [1148, 29] on button "Continue" at bounding box center [1149, 28] width 97 height 33
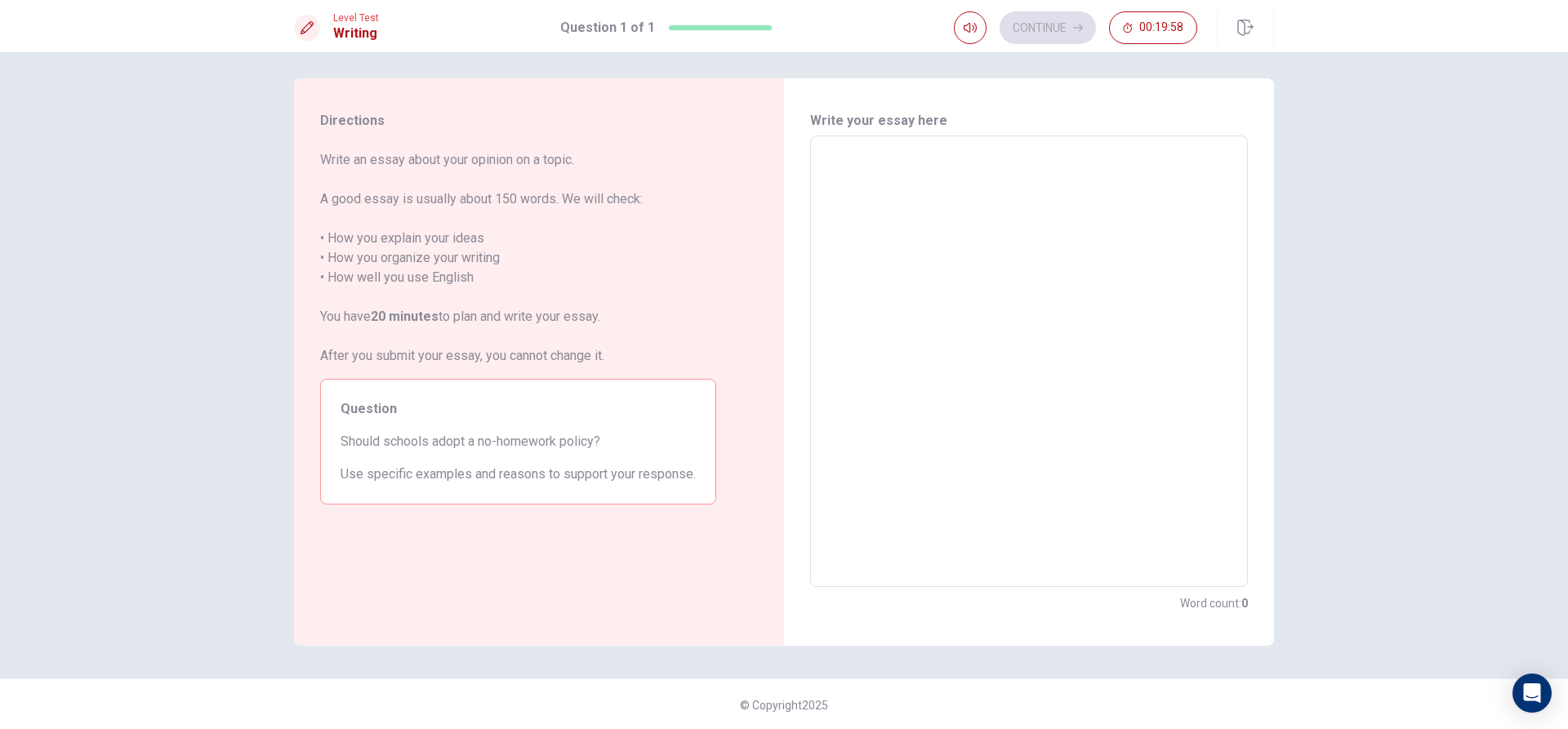
scroll to position [8, 0]
click at [900, 188] on textarea at bounding box center [1029, 360] width 415 height 424
type textarea "t"
type textarea "x"
type textarea "th"
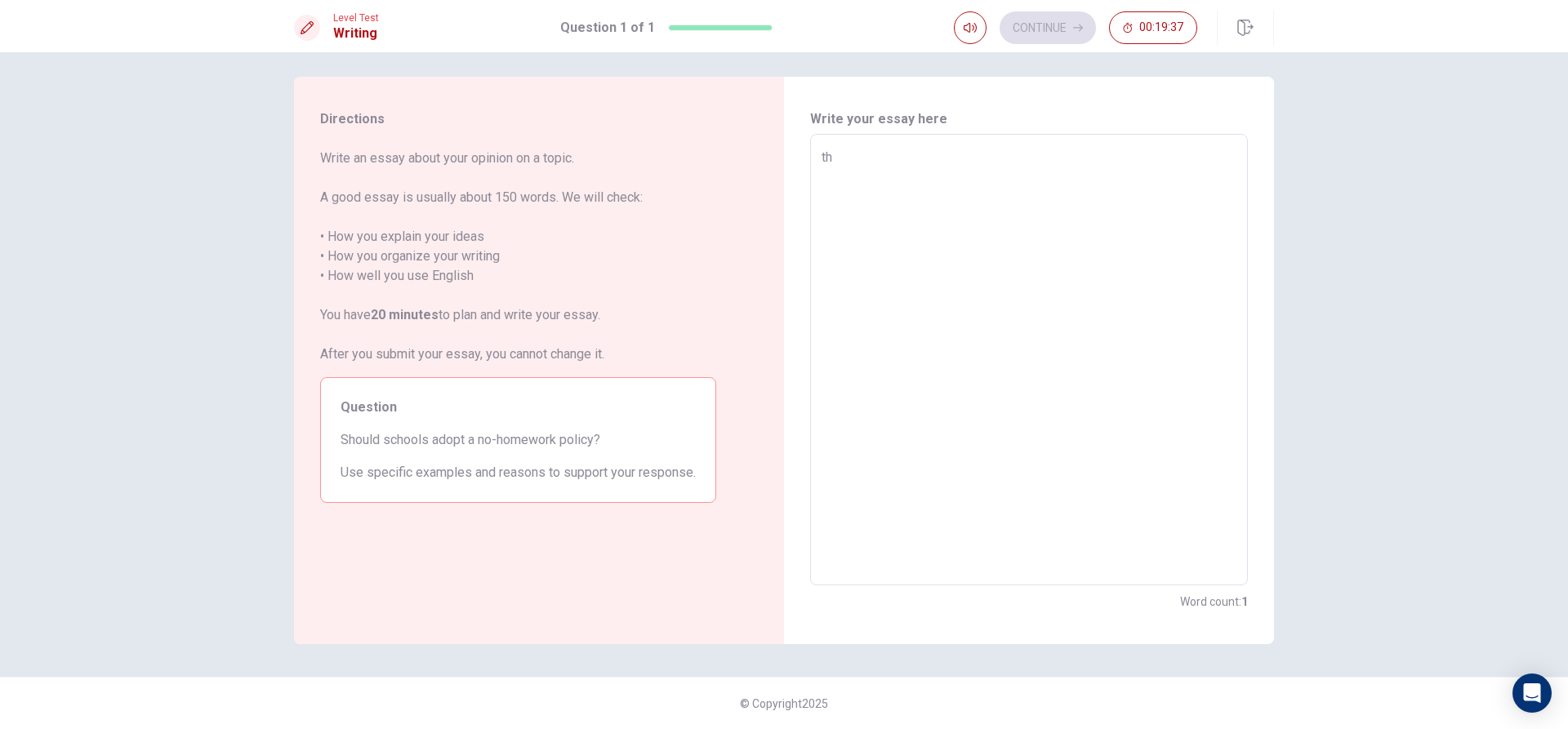
type textarea "x"
type textarea "the"
type textarea "x"
type textarea "the"
type textarea "x"
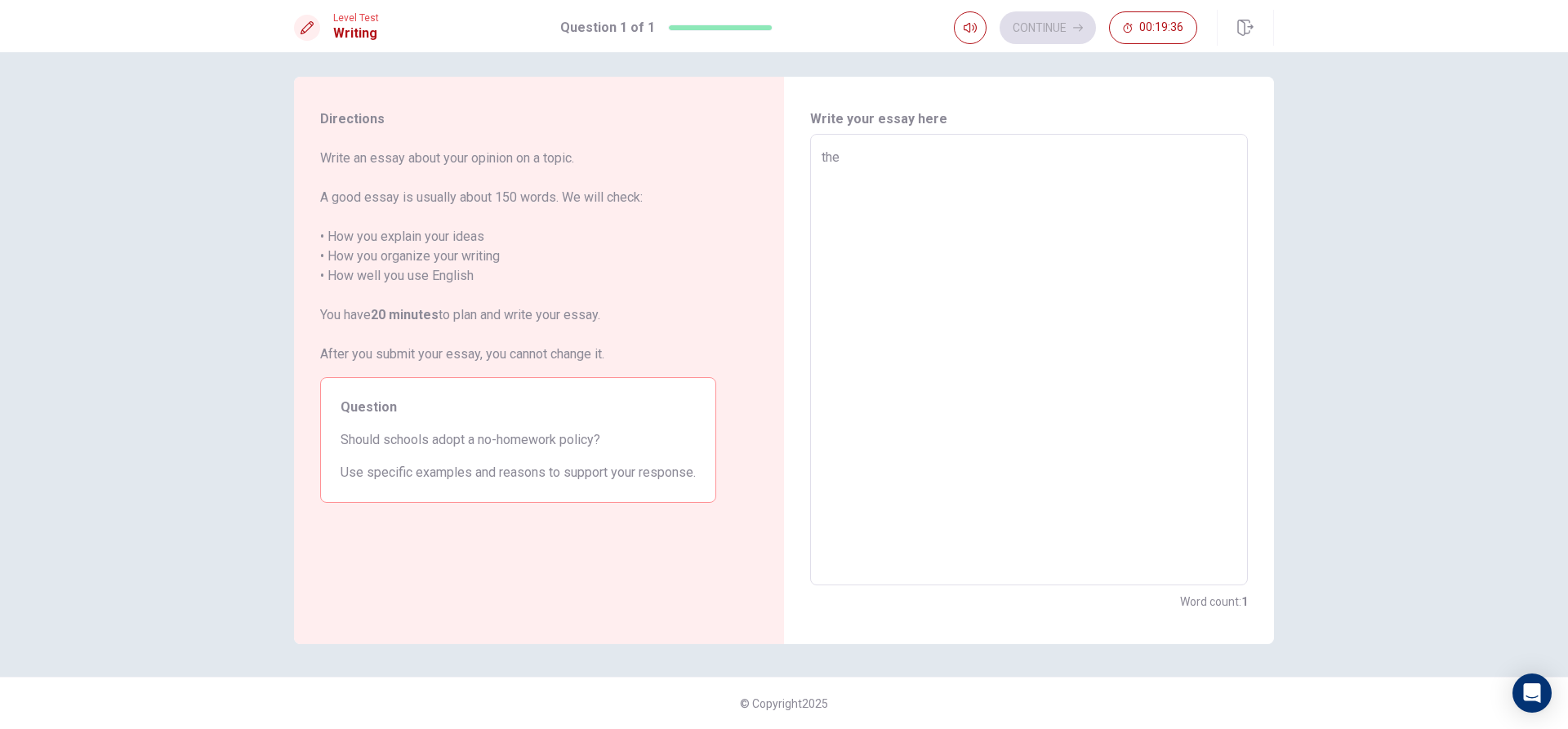
type textarea "the s"
type textarea "x"
type textarea "the sh"
type textarea "x"
type textarea "the sho"
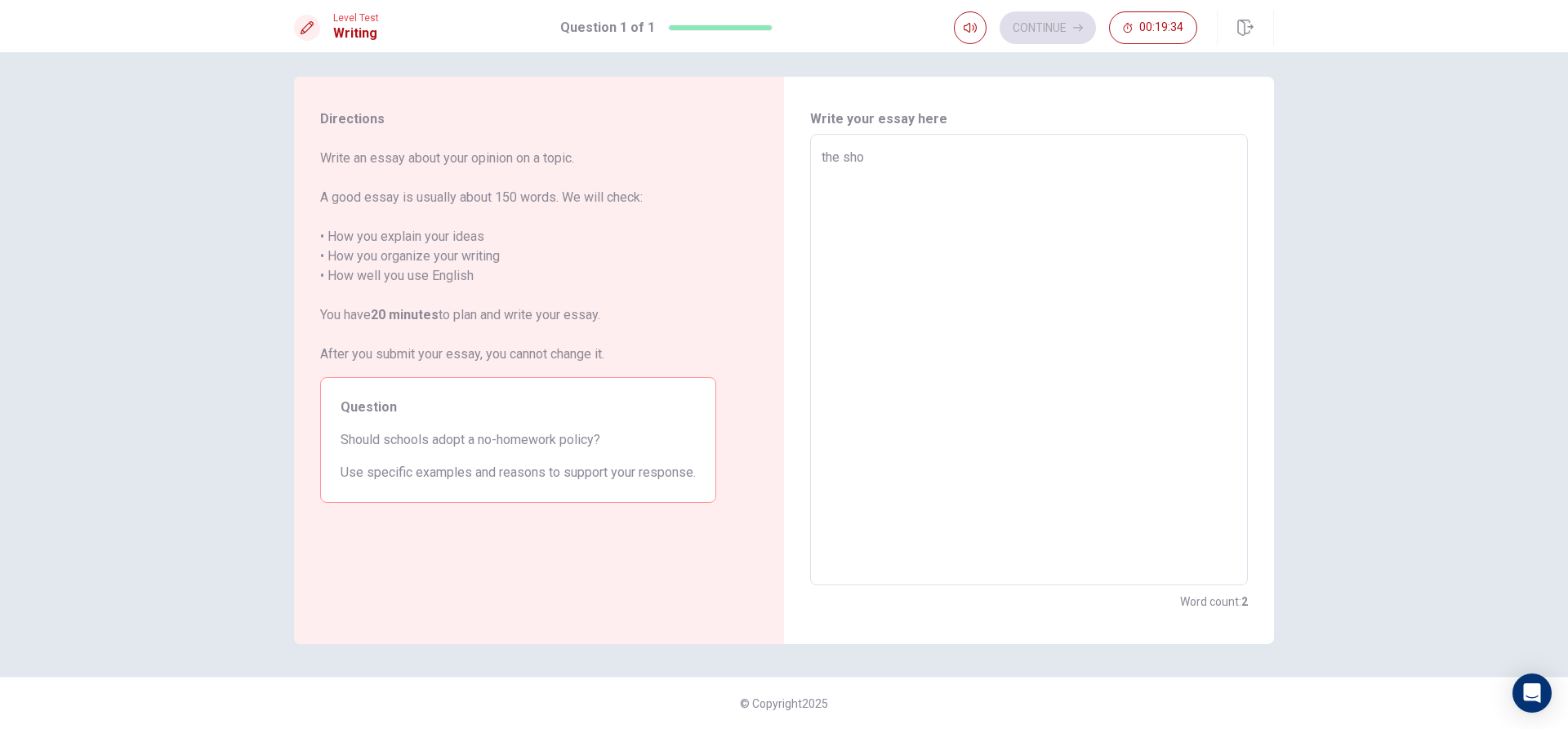
type textarea "x"
type textarea "the sh"
type textarea "x"
type textarea "the shc"
type textarea "x"
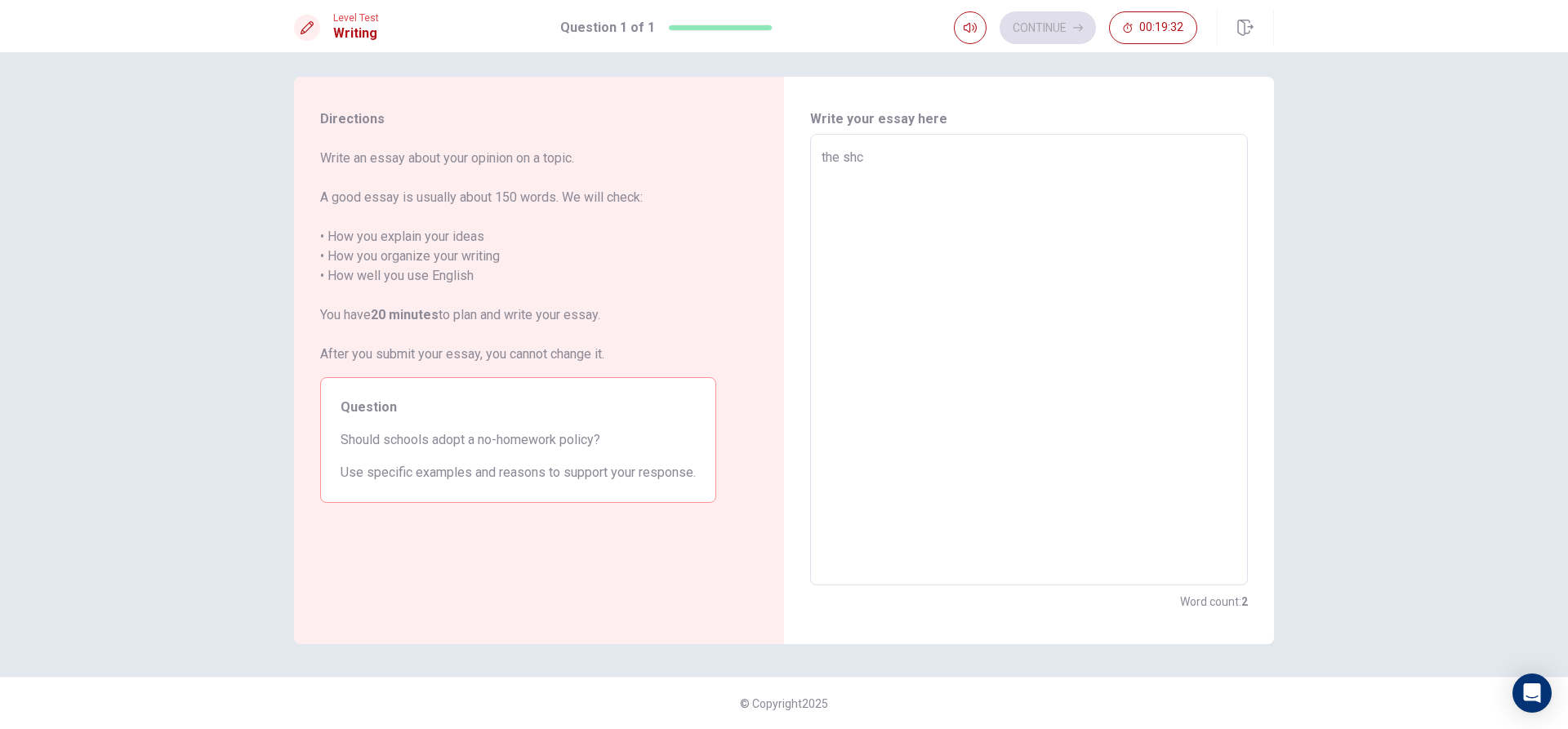
type textarea "the shco"
type textarea "x"
type textarea "the shcoi"
type textarea "x"
type textarea "the shco"
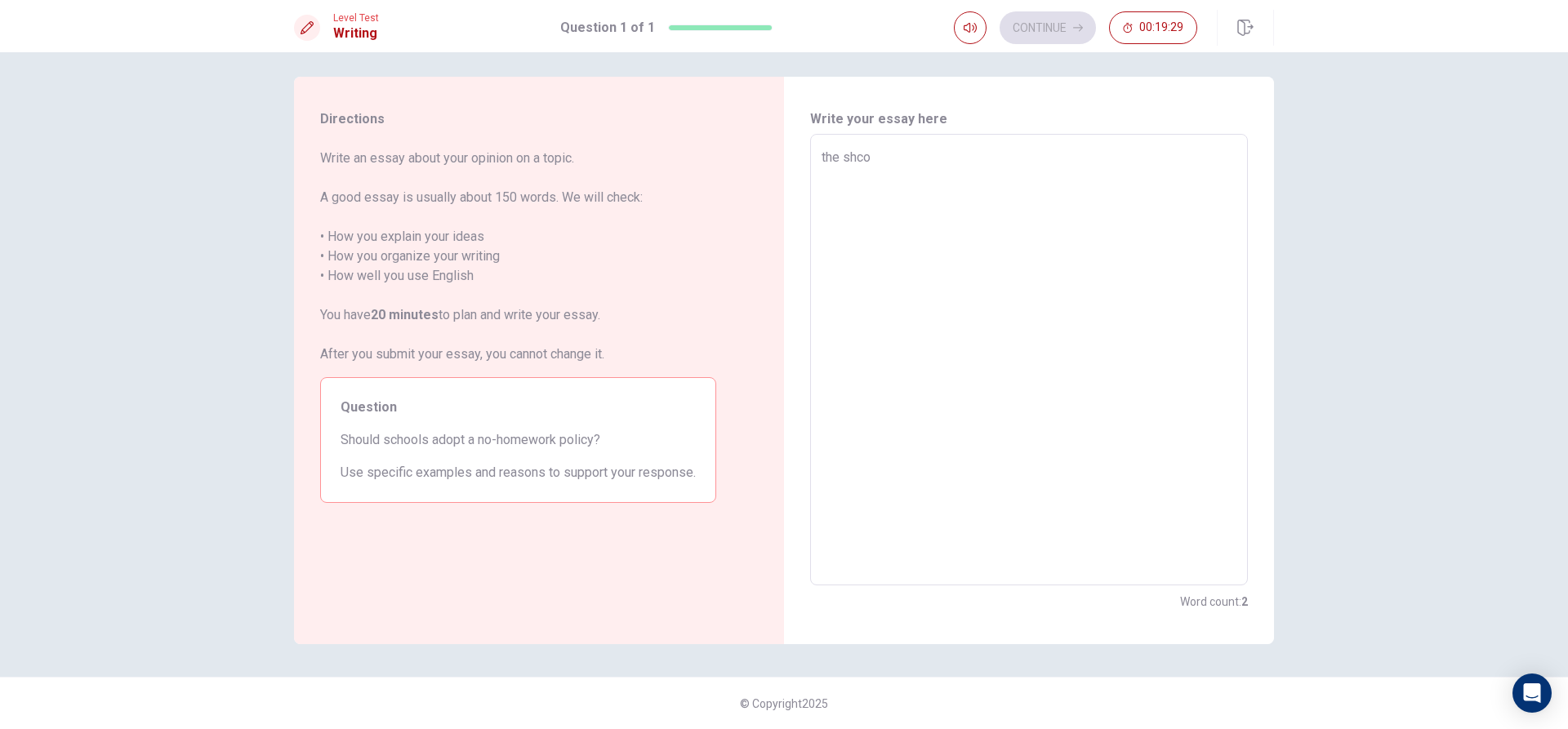
type textarea "x"
type textarea "the shcol"
type textarea "x"
type textarea "the shcoll"
type textarea "x"
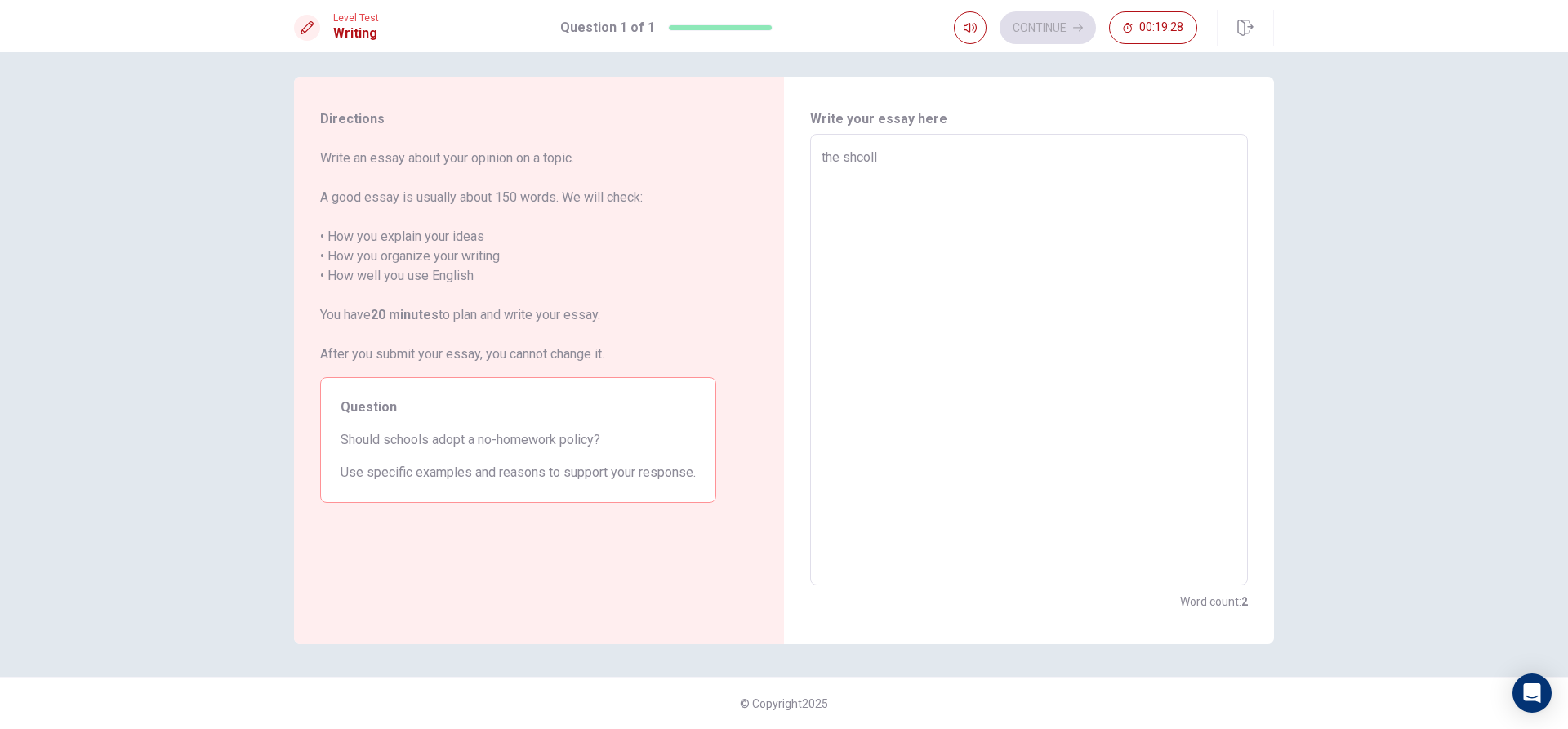
type textarea "the shcoll"
type textarea "x"
type textarea "the shcoll"
type textarea "x"
type textarea "the shcol"
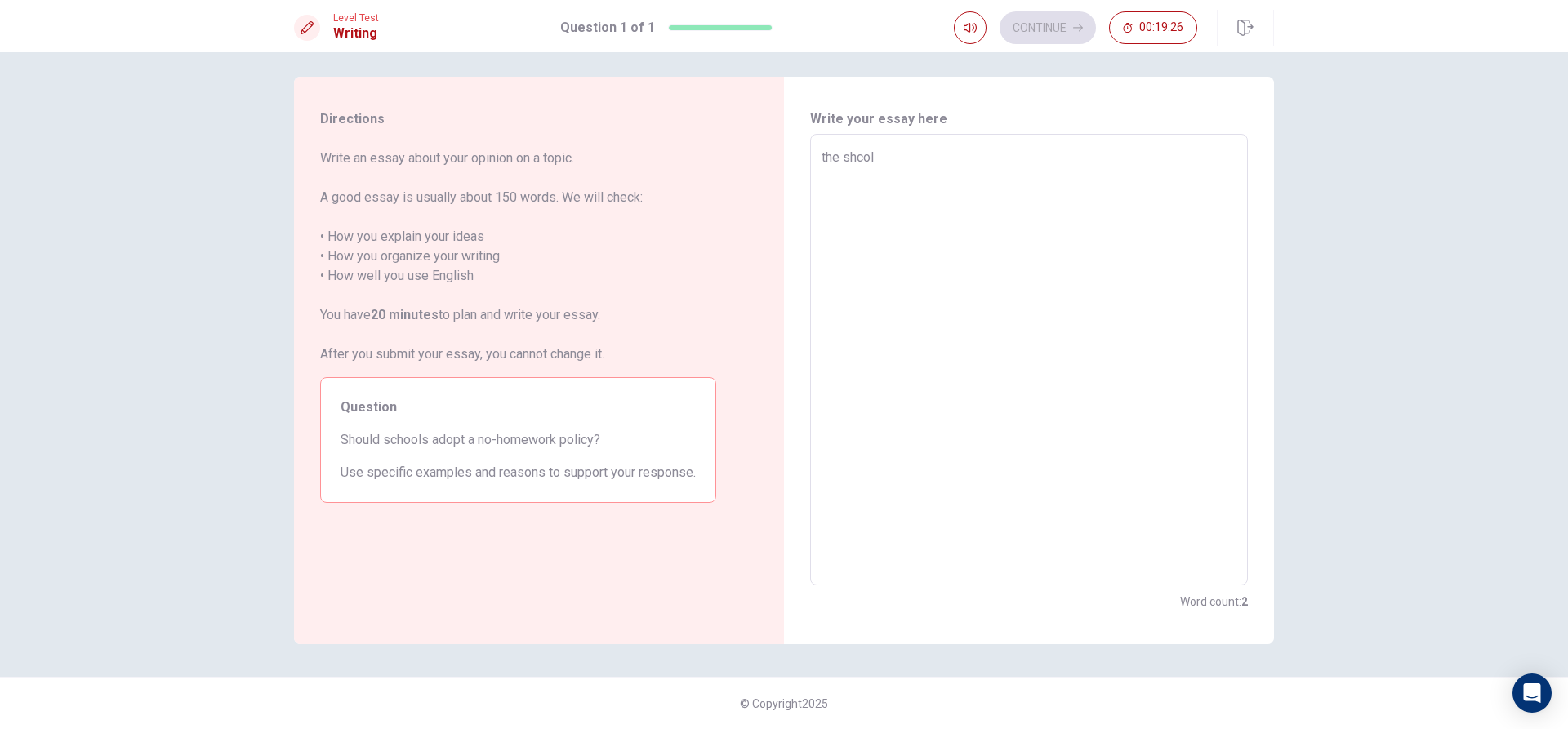
type textarea "x"
type textarea "the shco"
type textarea "x"
type textarea "the shc"
type textarea "x"
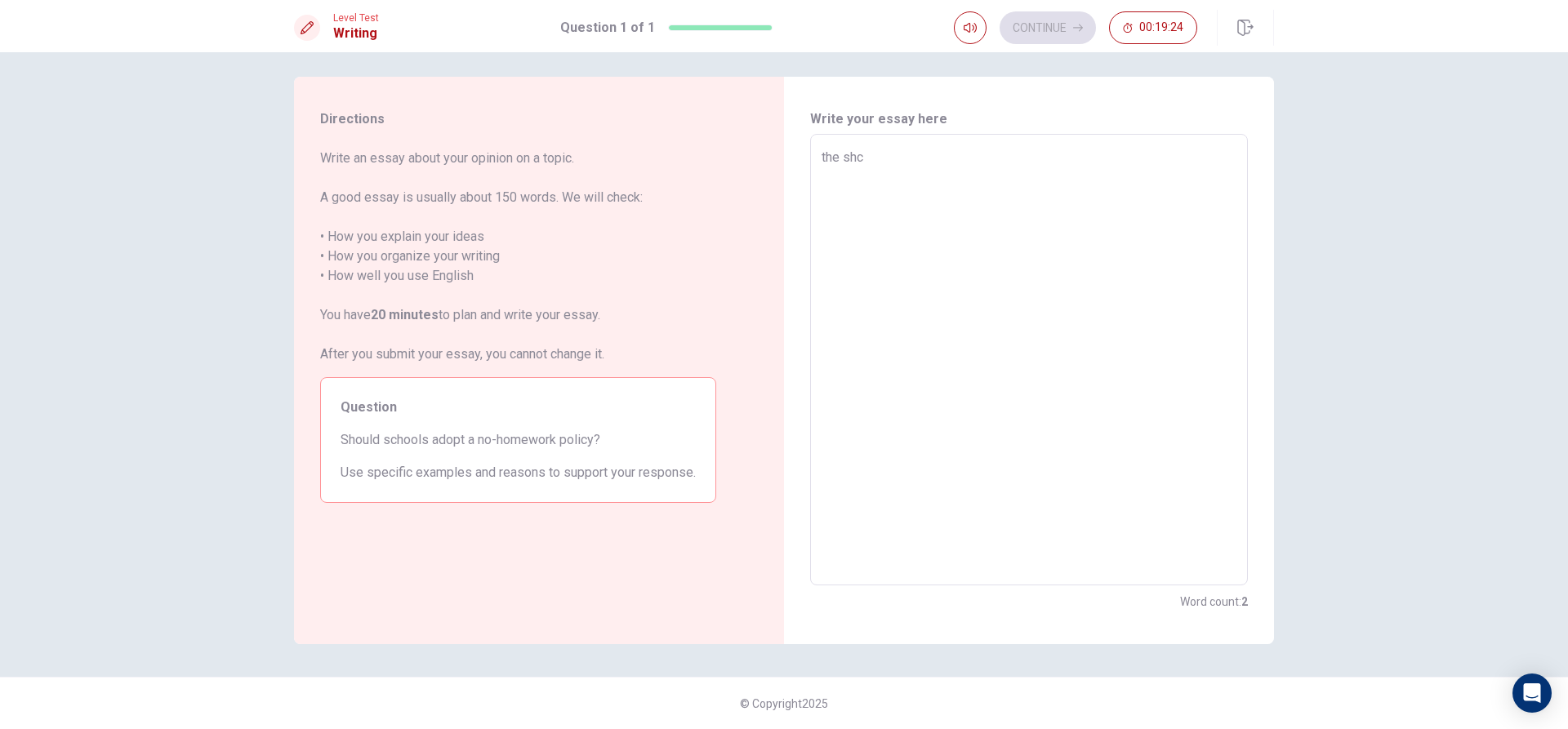
type textarea "the shcl"
type textarea "x"
type textarea "the shclo"
type textarea "x"
type textarea "the shcl"
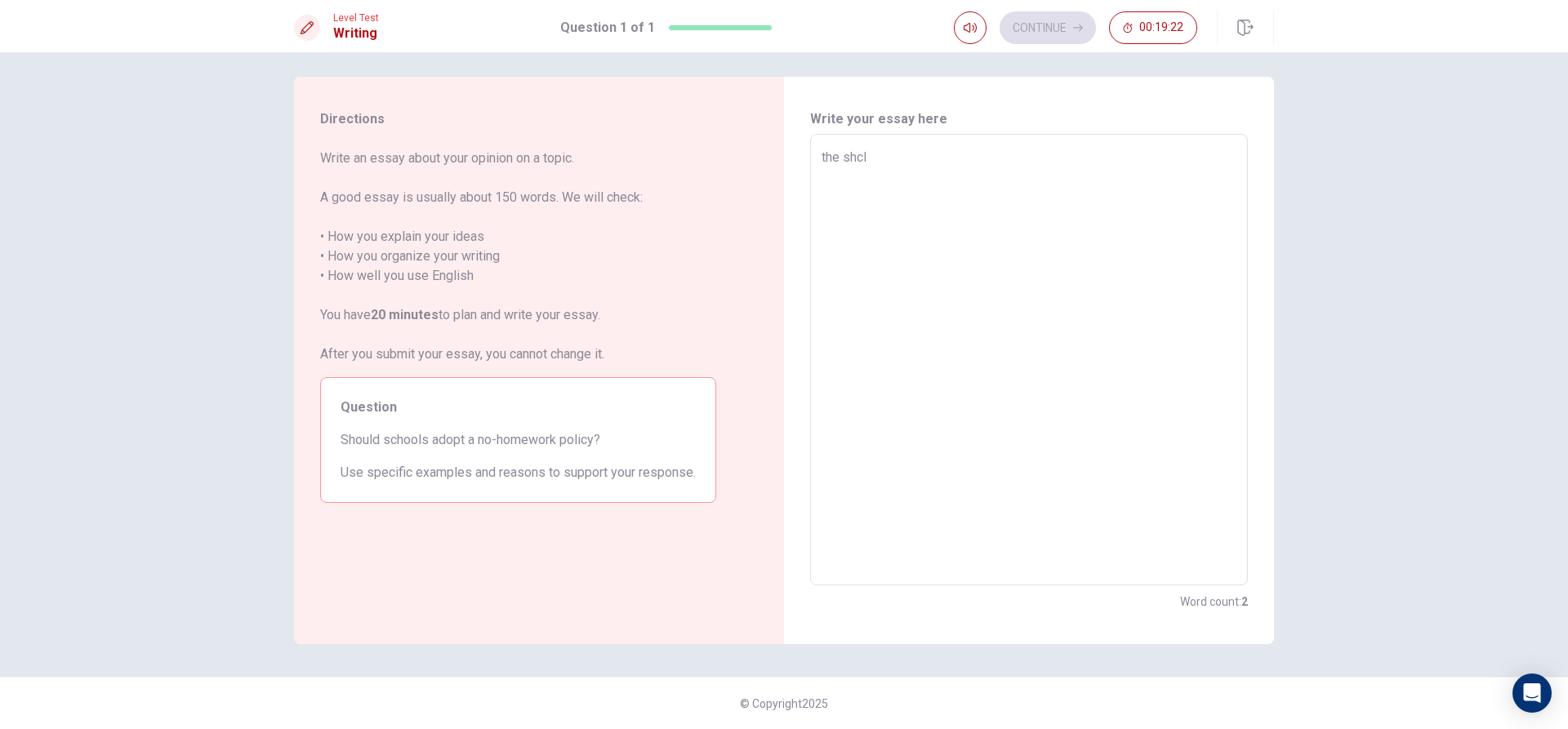
type textarea "x"
type textarea "the shcll"
type textarea "x"
type textarea "the shcllo"
type textarea "x"
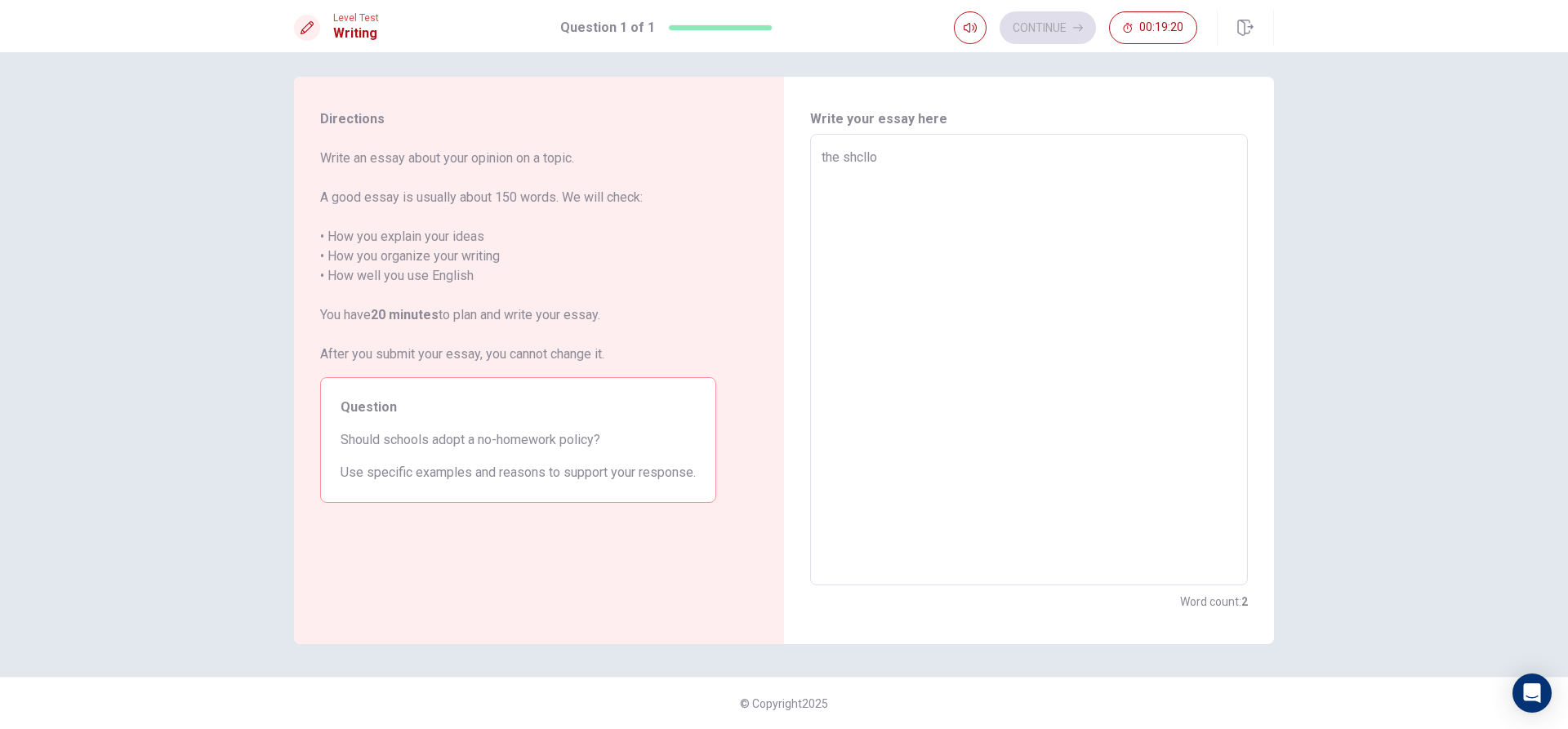
type textarea "the shcll"
type textarea "x"
type textarea "the shcl"
type textarea "x"
type textarea "the shc"
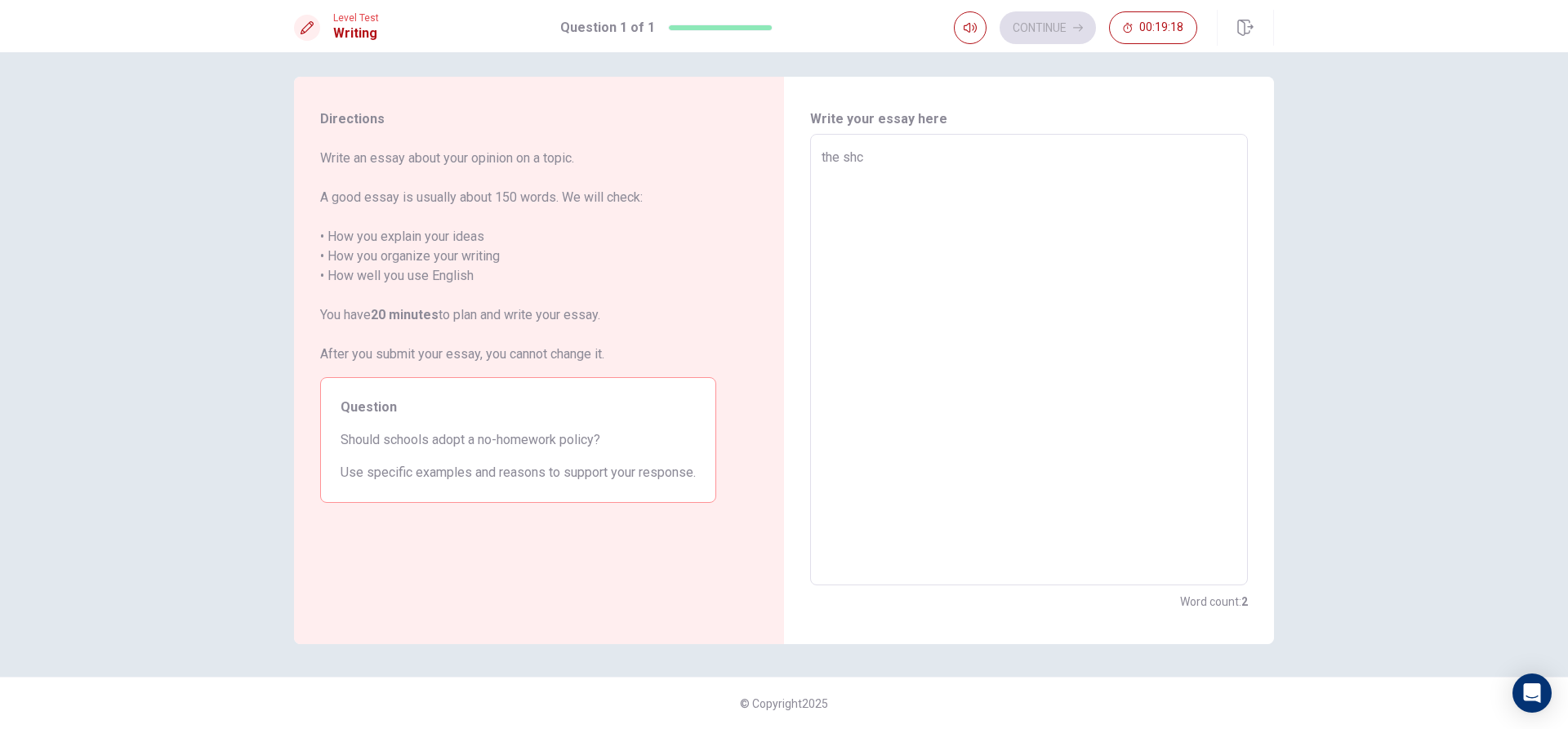
type textarea "x"
type textarea "the sh"
type textarea "x"
type textarea "the s"
type textarea "x"
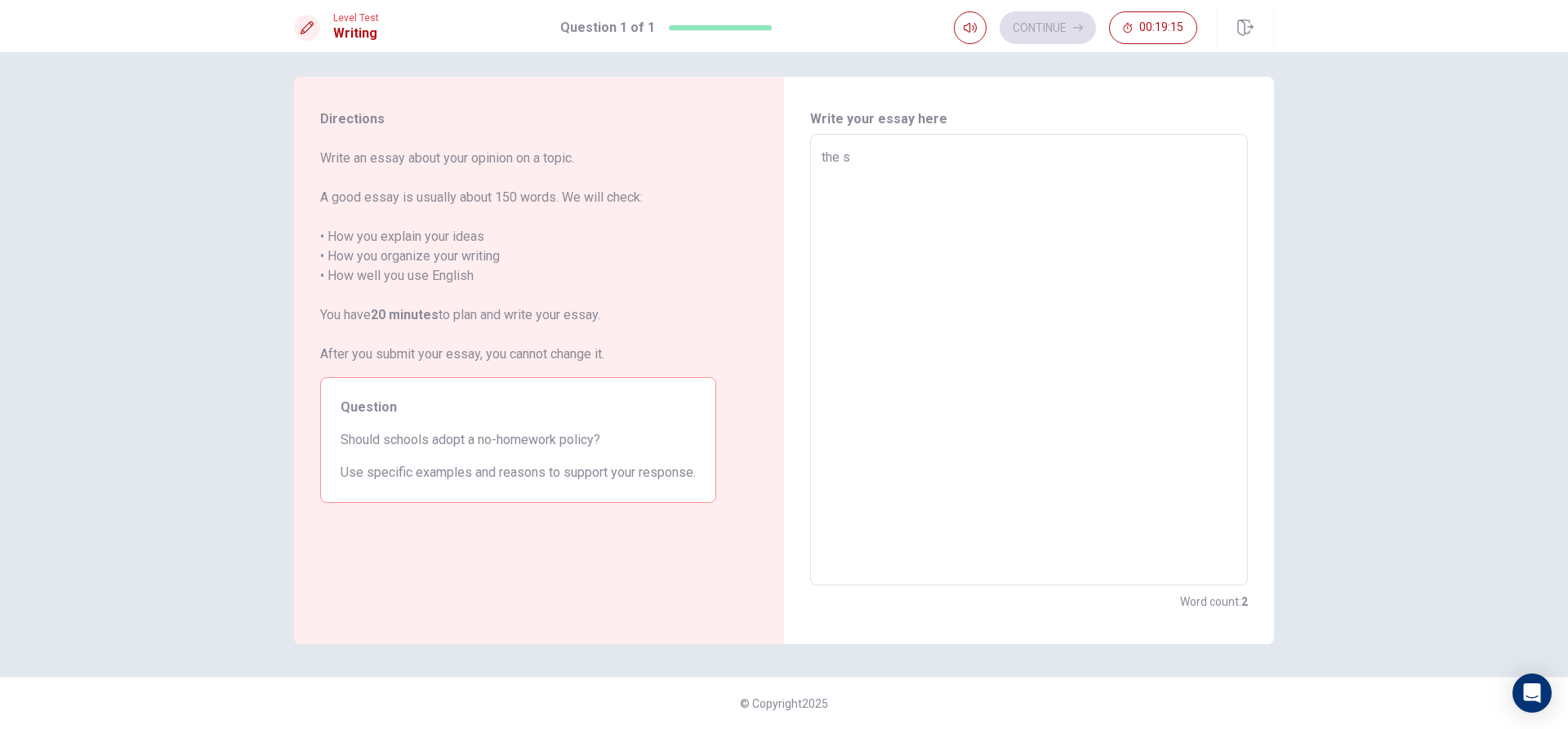
type textarea "the sc"
type textarea "x"
type textarea "the sch"
type textarea "x"
type textarea "the scho"
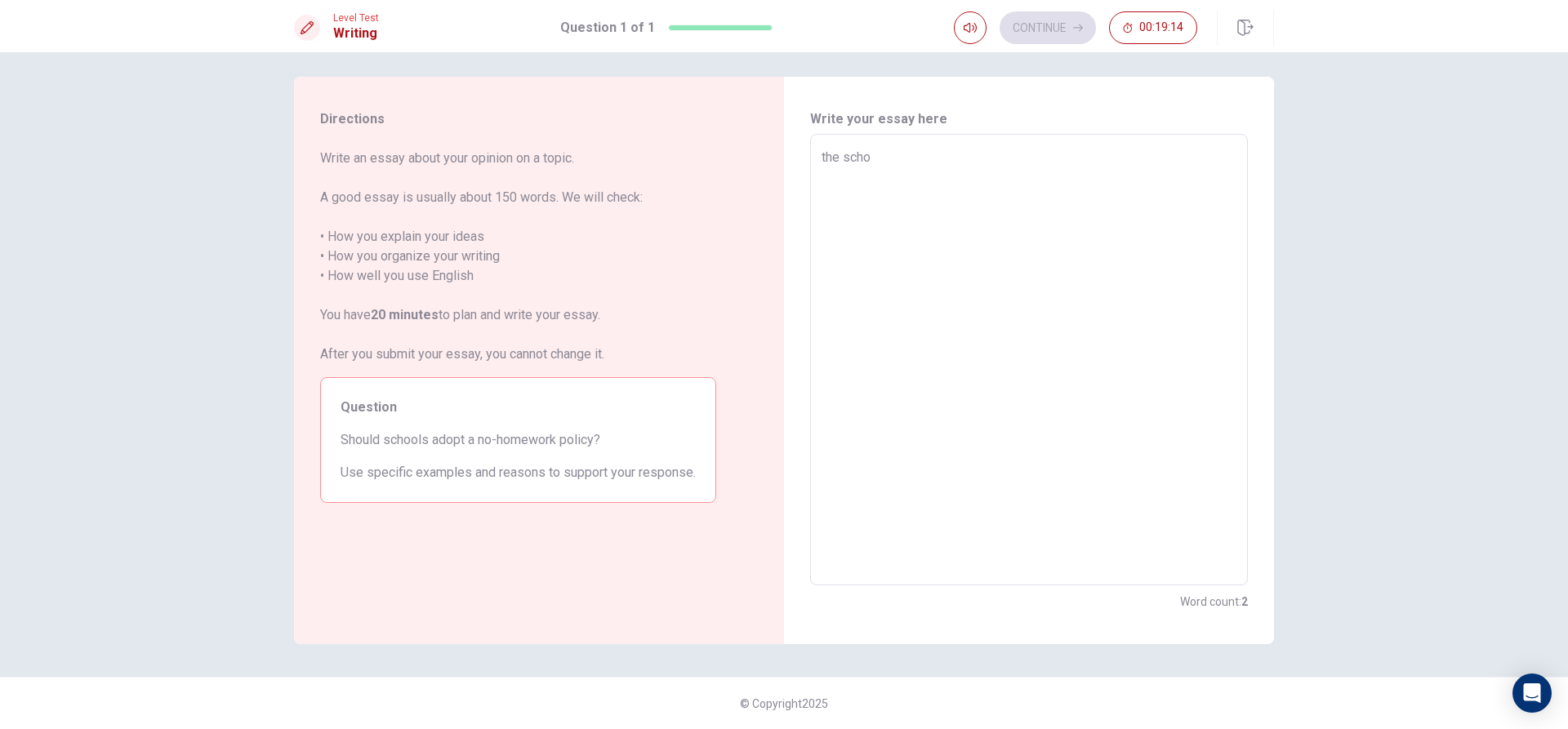
type textarea "x"
type textarea "the schol"
type textarea "x"
type textarea "the scholl"
type textarea "x"
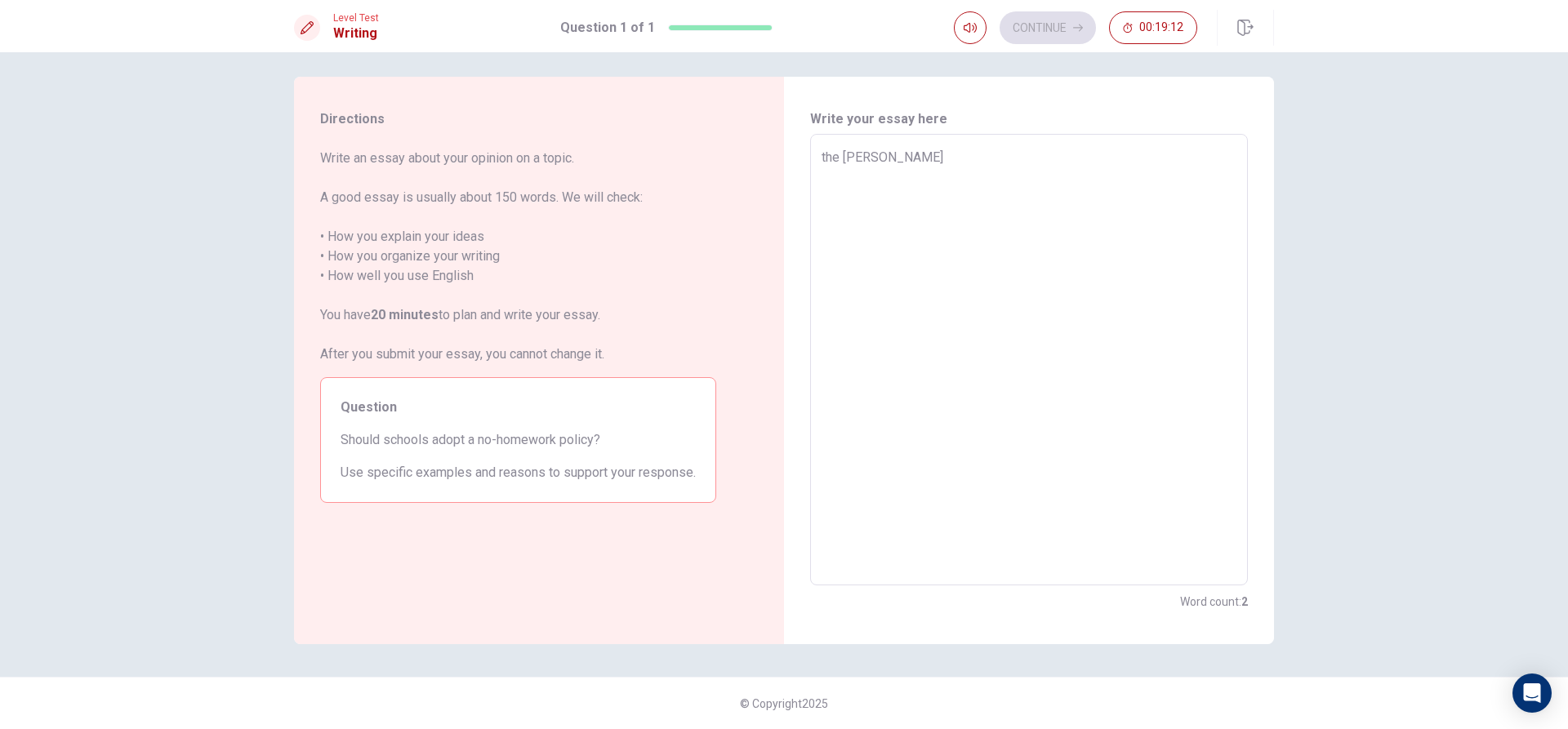
type textarea "the scholl"
type textarea "x"
type textarea "the scholl s"
type textarea "x"
type textarea "the scholl so"
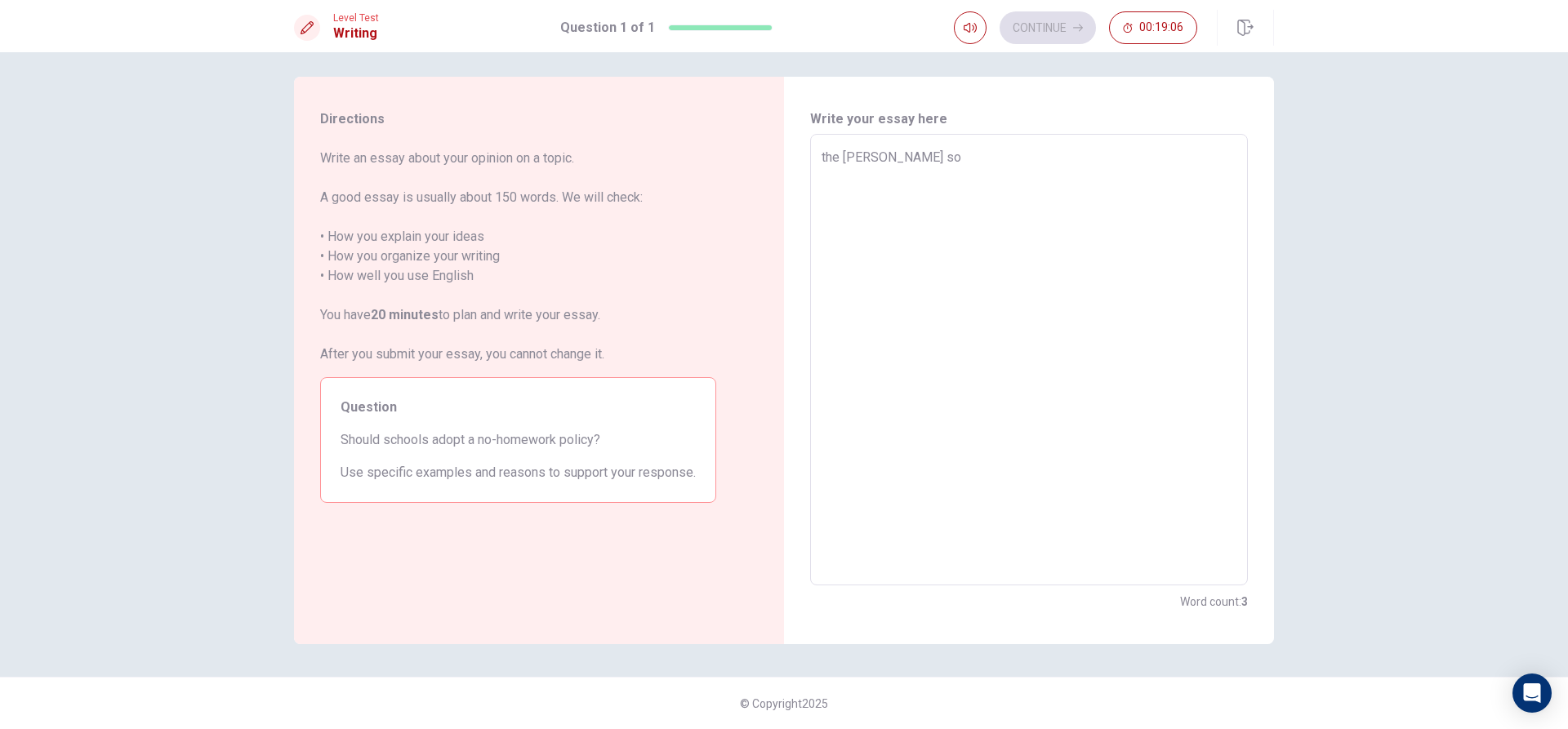
type textarea "x"
type textarea "the scholl sou"
type textarea "x"
type textarea "the scholl soud"
type textarea "x"
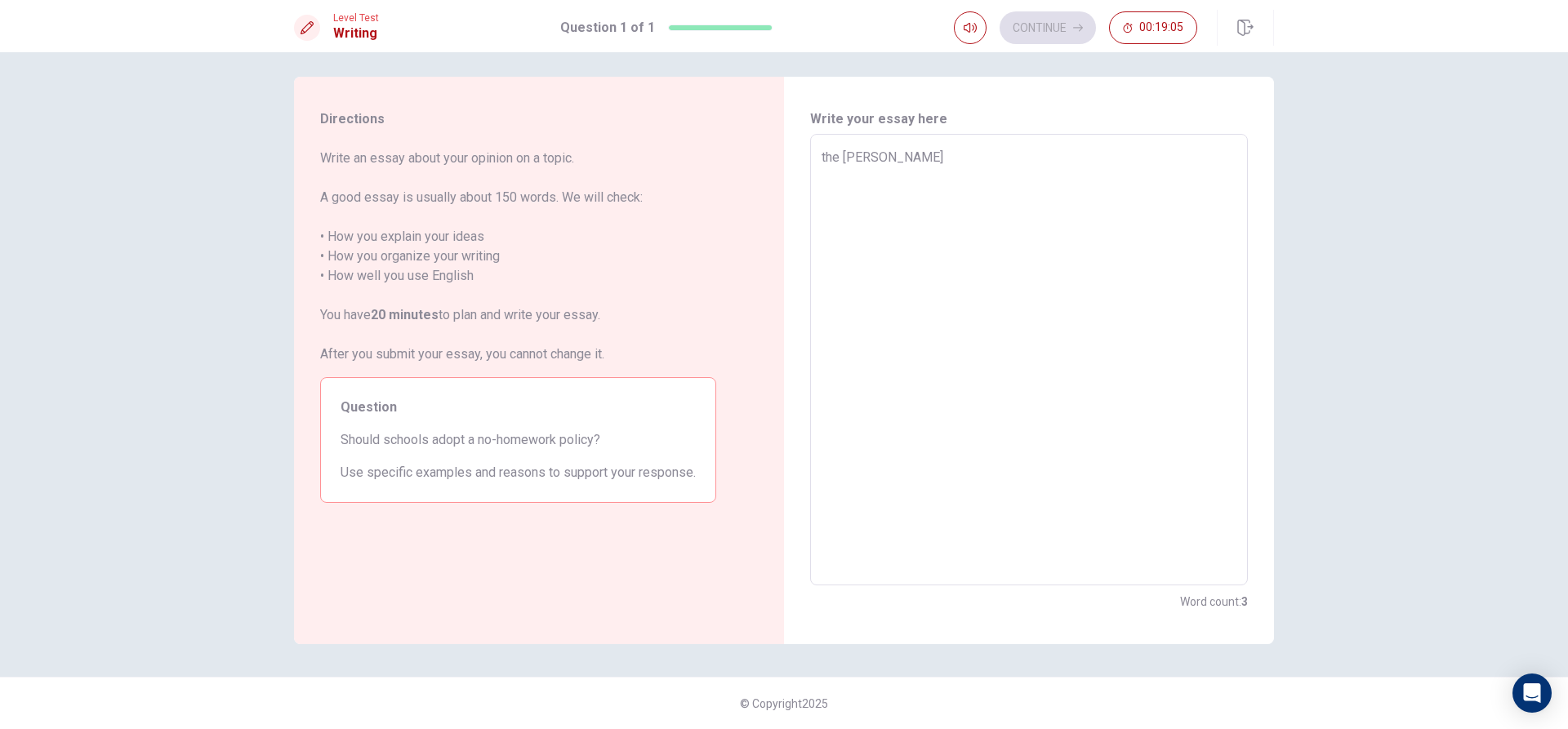
type textarea "the scholl soud"
type textarea "x"
type textarea "the scholl soud h"
type textarea "x"
type textarea "the scholl soud ha"
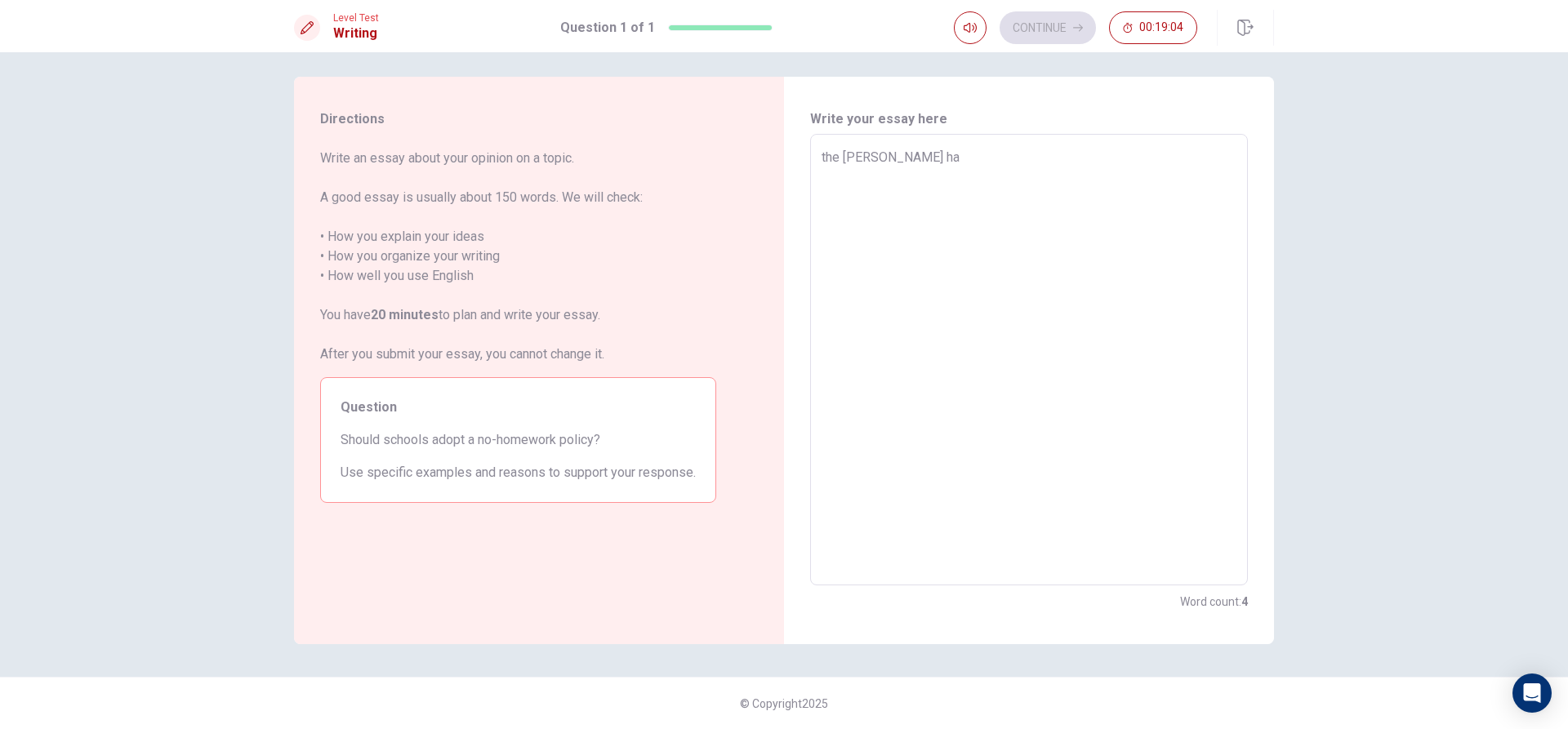
type textarea "x"
type textarea "the scholl soud hav"
type textarea "x"
type textarea "the scholl soud have"
type textarea "x"
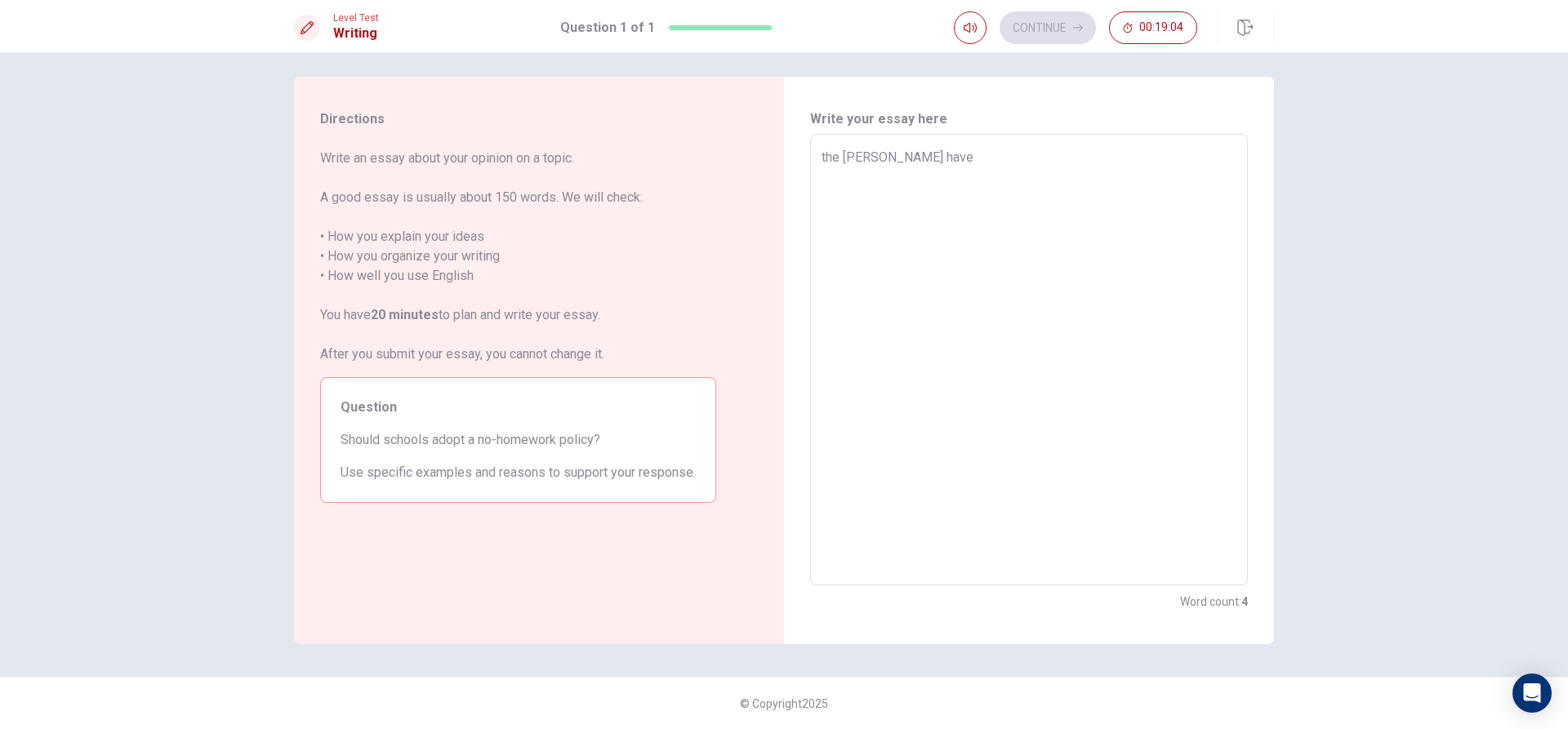
type textarea "the scholl soud have"
type textarea "x"
type textarea "the scholl soud have a"
type textarea "x"
type textarea "the scholl soud have a"
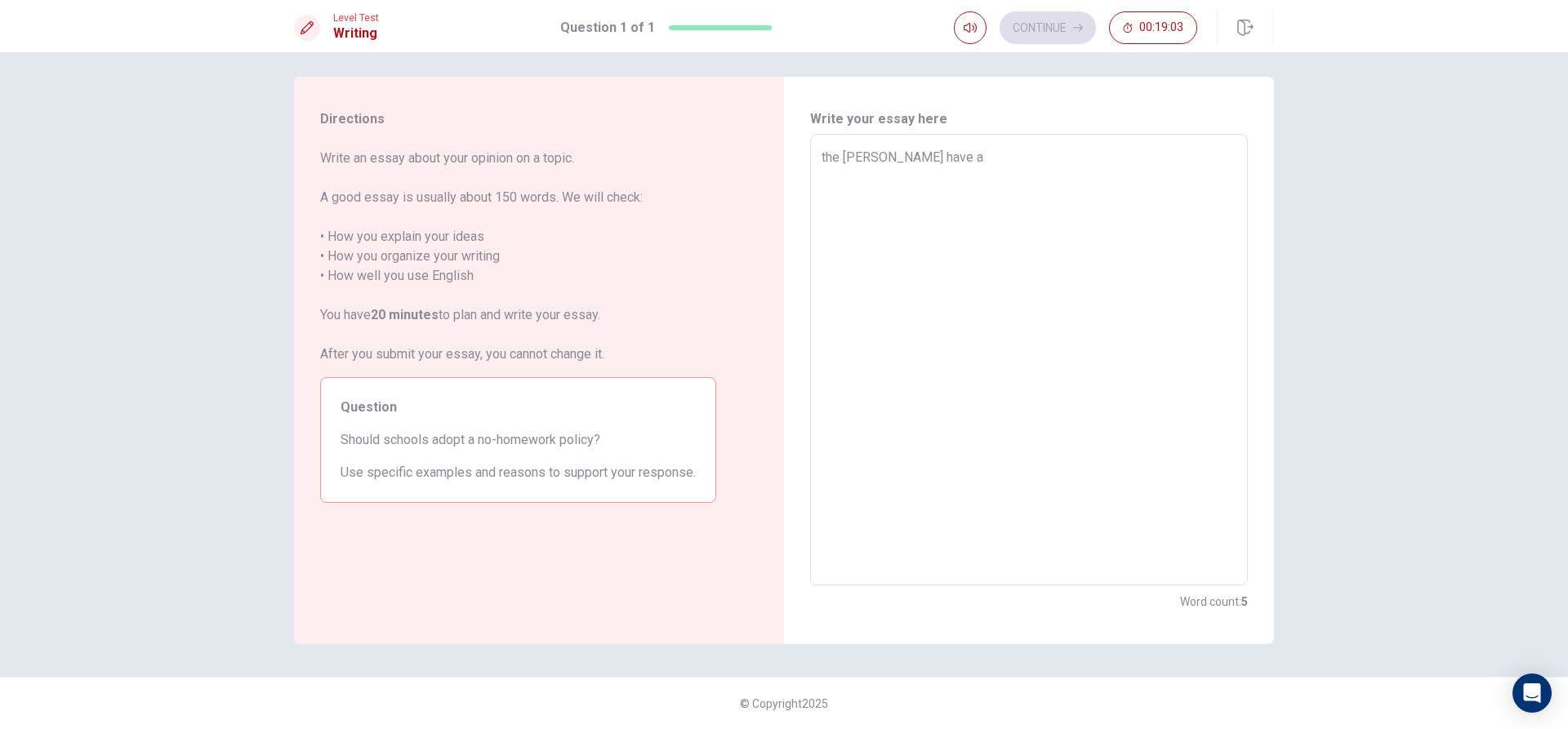
type textarea "x"
type textarea "the scholl soud have a h"
type textarea "x"
type textarea "the scholl soud have a ho"
type textarea "x"
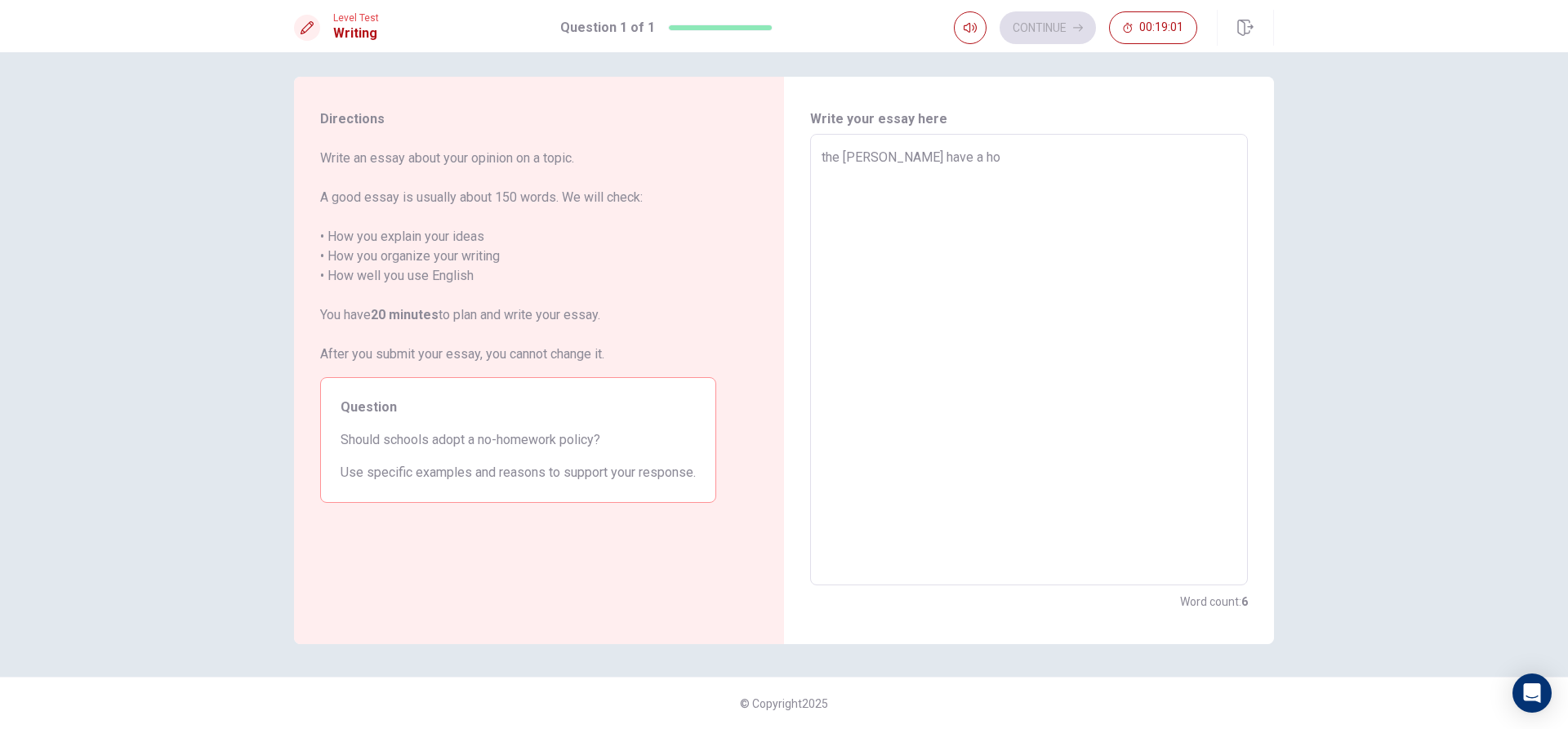
type textarea "the scholl soud have a hom"
type textarea "x"
type textarea "the scholl soud have a home"
type textarea "x"
type textarea "the scholl soud have a home"
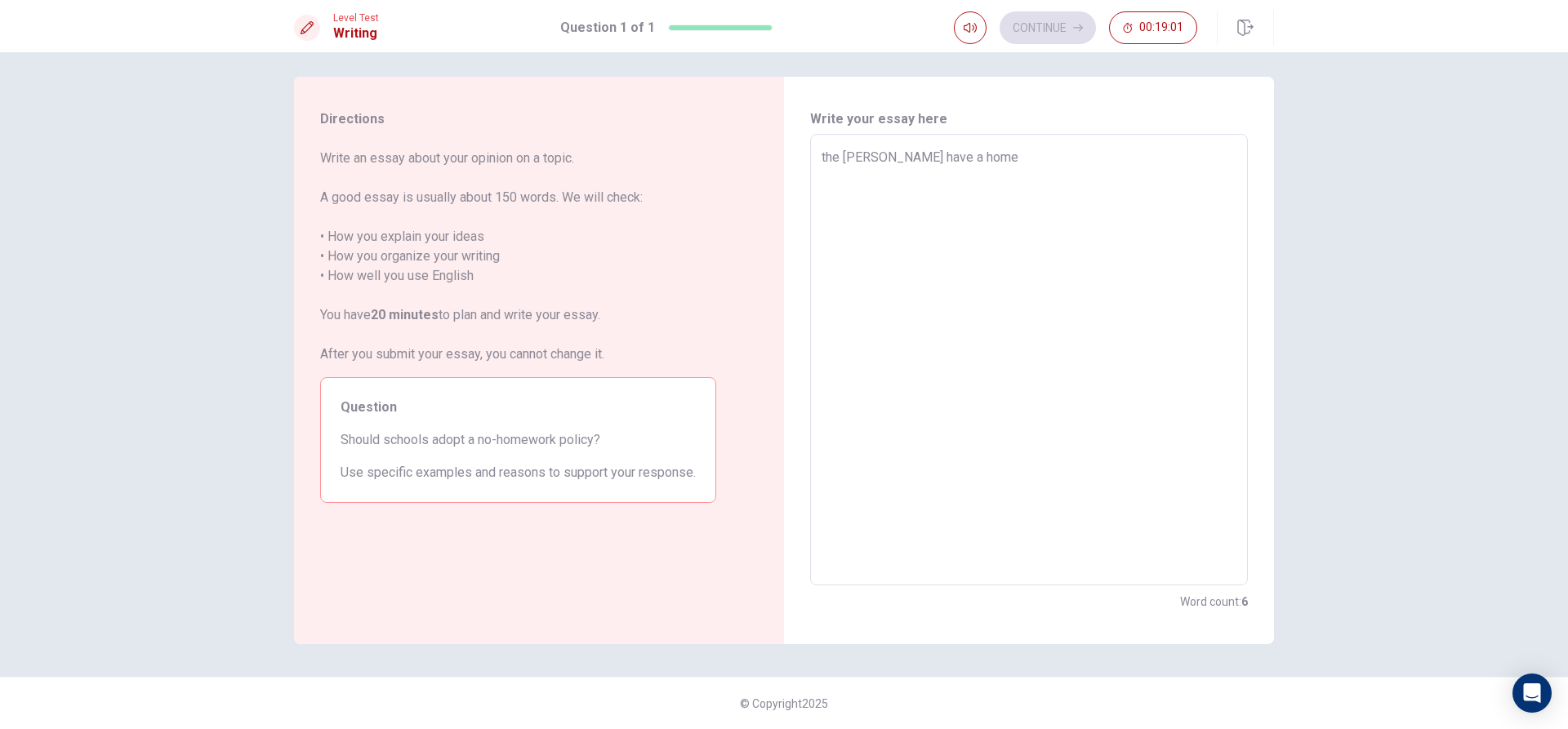
type textarea "x"
type textarea "the scholl soud have a home w"
type textarea "x"
type textarea "the scholl soud have a home wo"
type textarea "x"
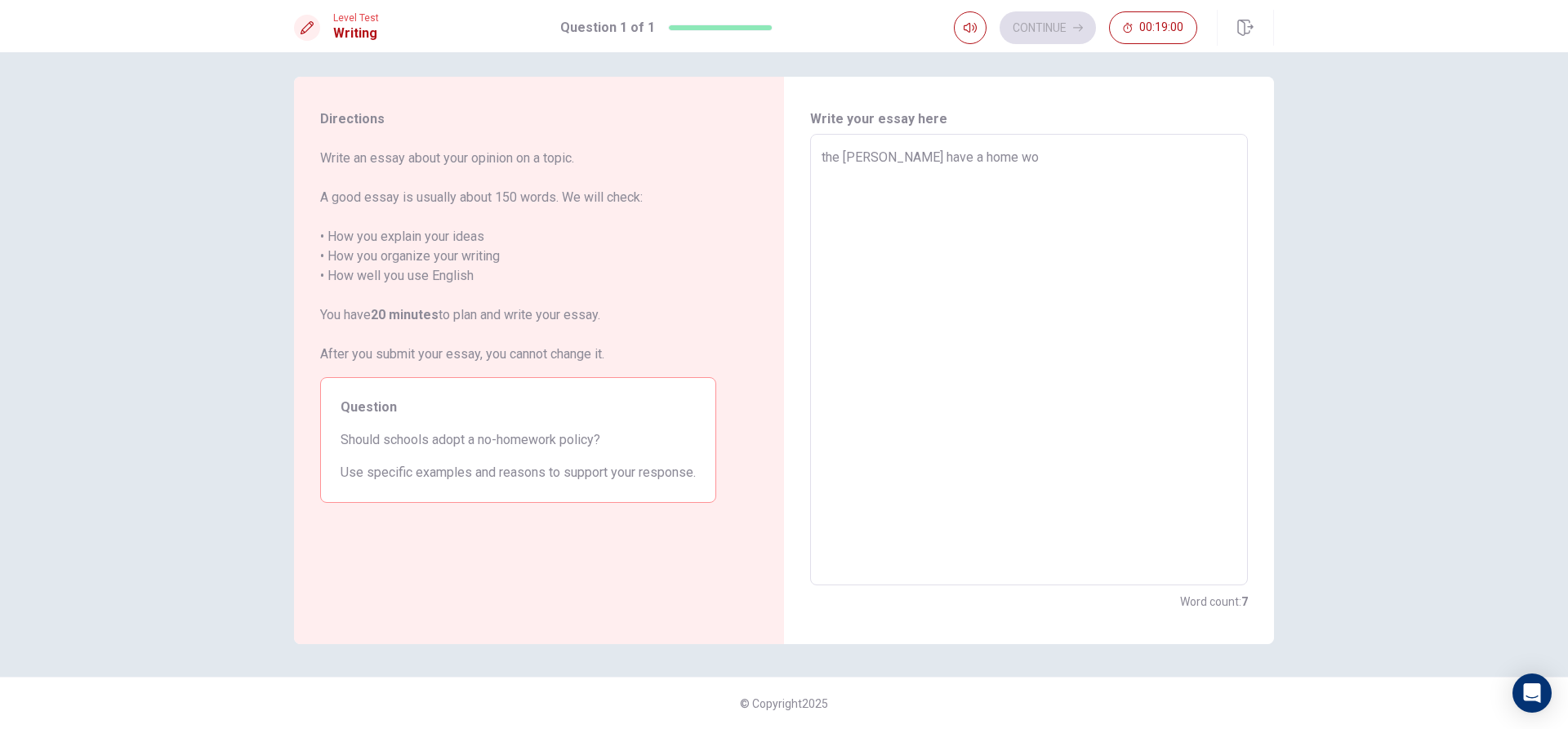
type textarea "the scholl soud have a home wor"
type textarea "x"
type textarea "the scholl soud have a home wora"
type textarea "x"
type textarea "the scholl soud have a home worak"
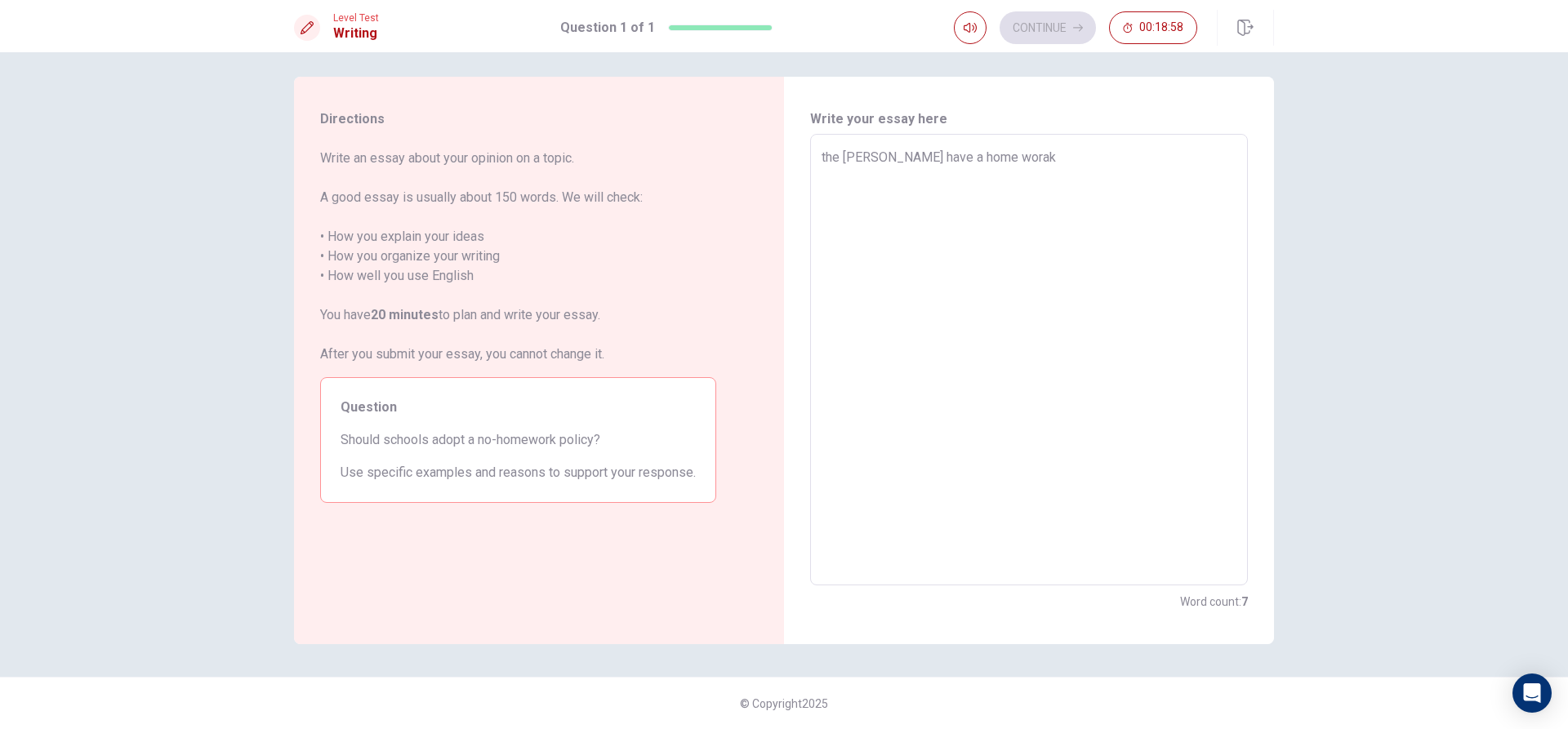
type textarea "x"
type textarea "the scholl soud have a home wora"
type textarea "x"
type textarea "the scholl soud have a home wor"
type textarea "x"
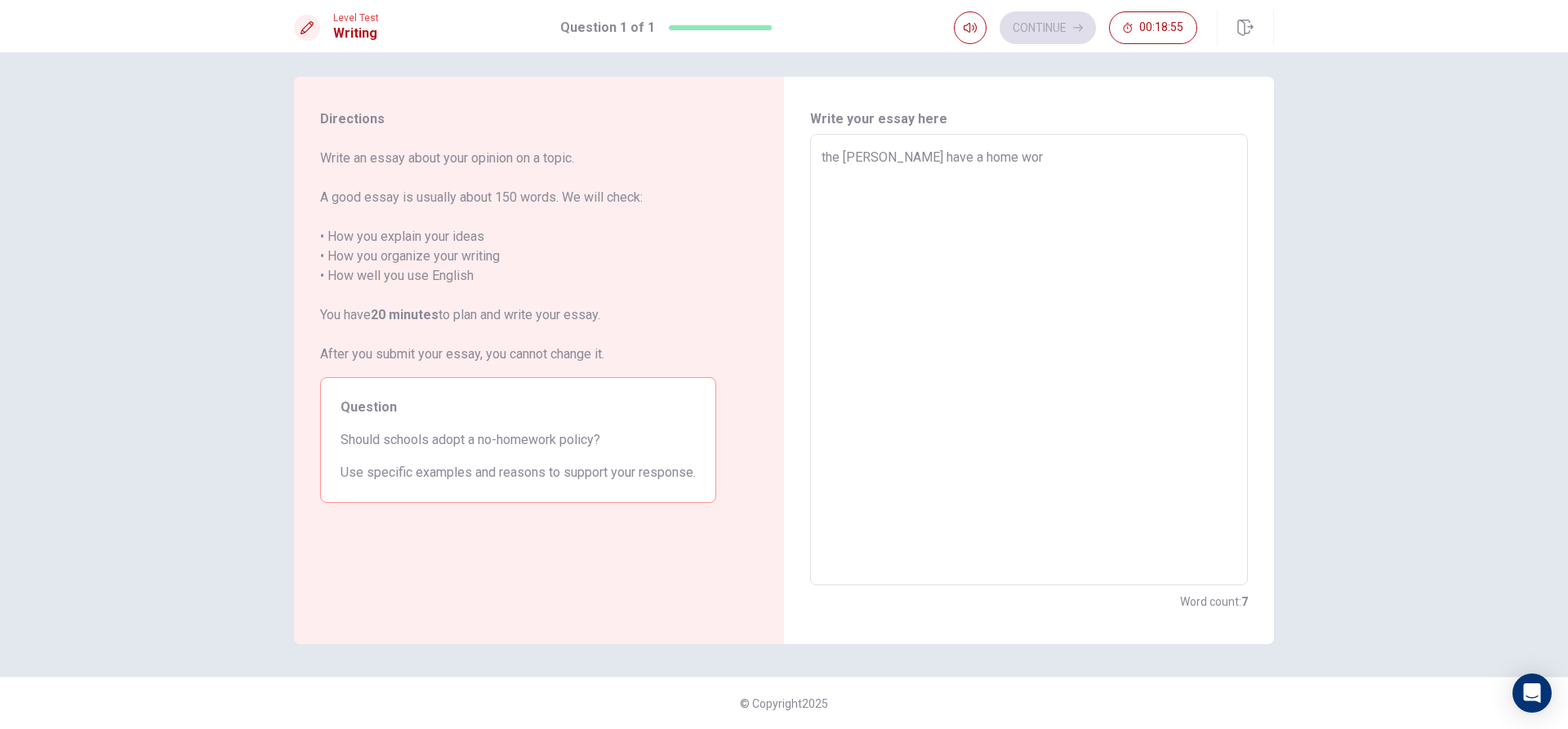
type textarea "the scholl soud have a home worc"
type textarea "x"
type textarea "the scholl soud have a home worck"
type textarea "x"
type textarea "the scholl soud have a home worc"
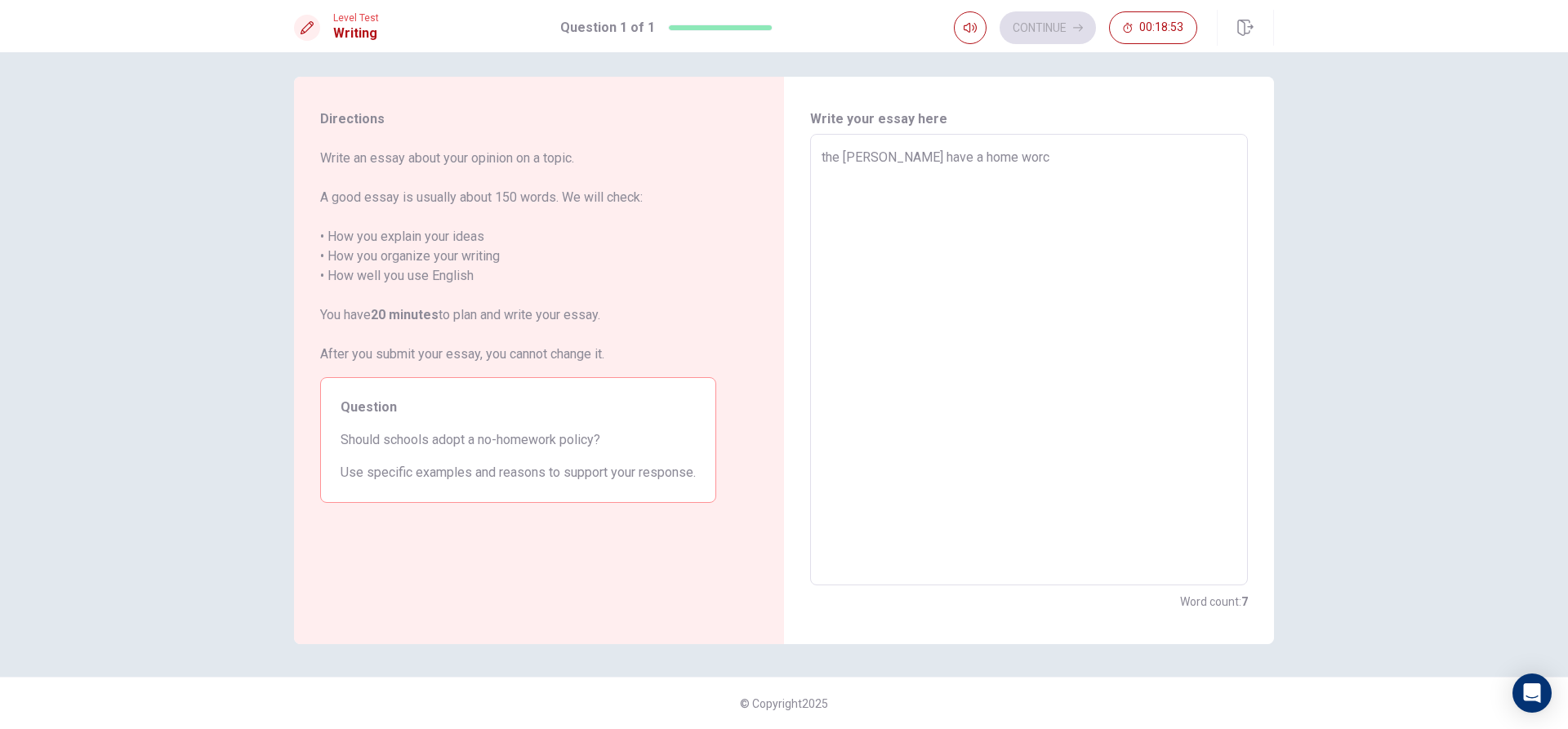
type textarea "x"
type textarea "the scholl soud have a home wor"
type textarea "x"
type textarea "the scholl soud have a home work"
type textarea "x"
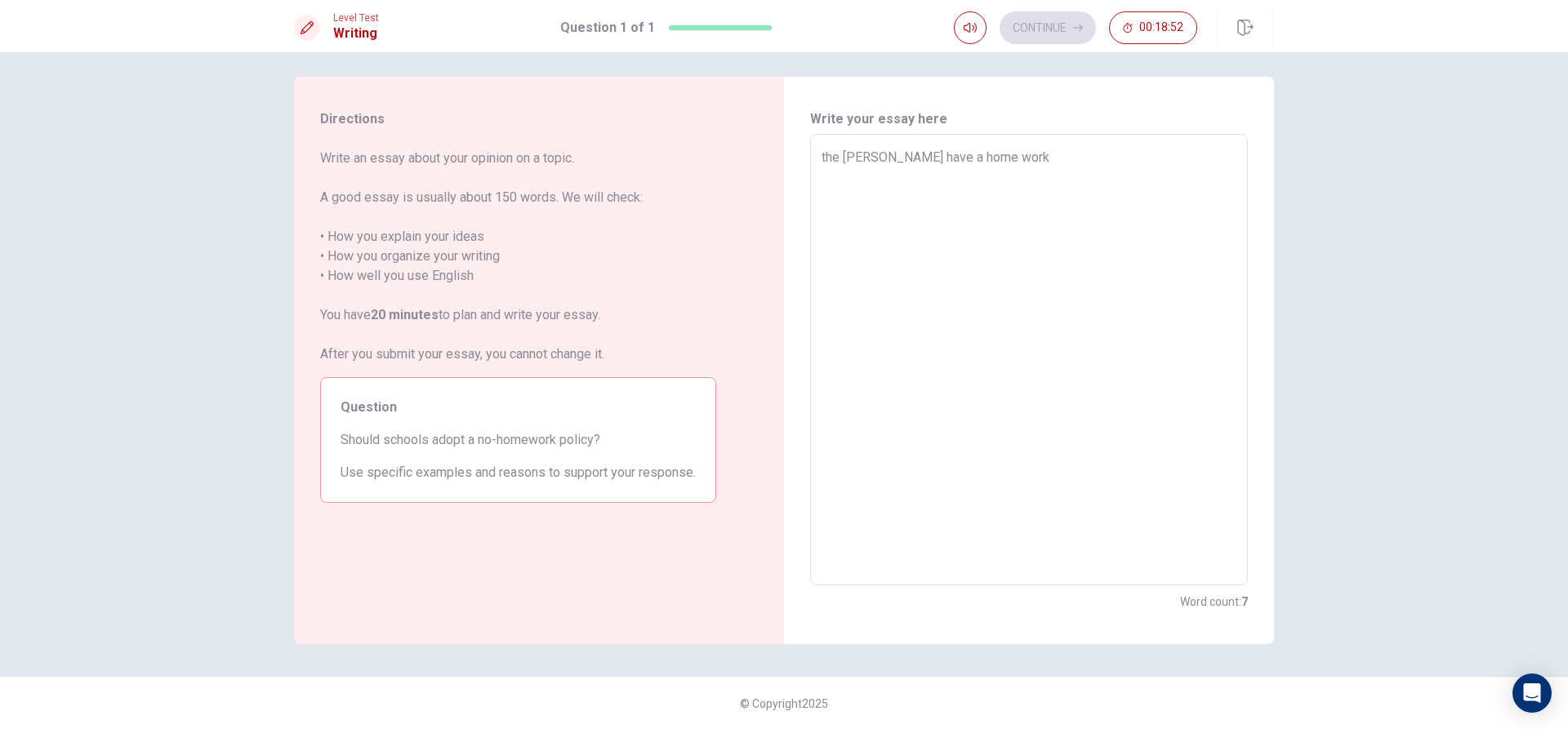
type textarea "the scholl soud have a home work"
type textarea "x"
type textarea "the scholl soud have a home work b"
type textarea "x"
type textarea "the scholl soud have a home work be"
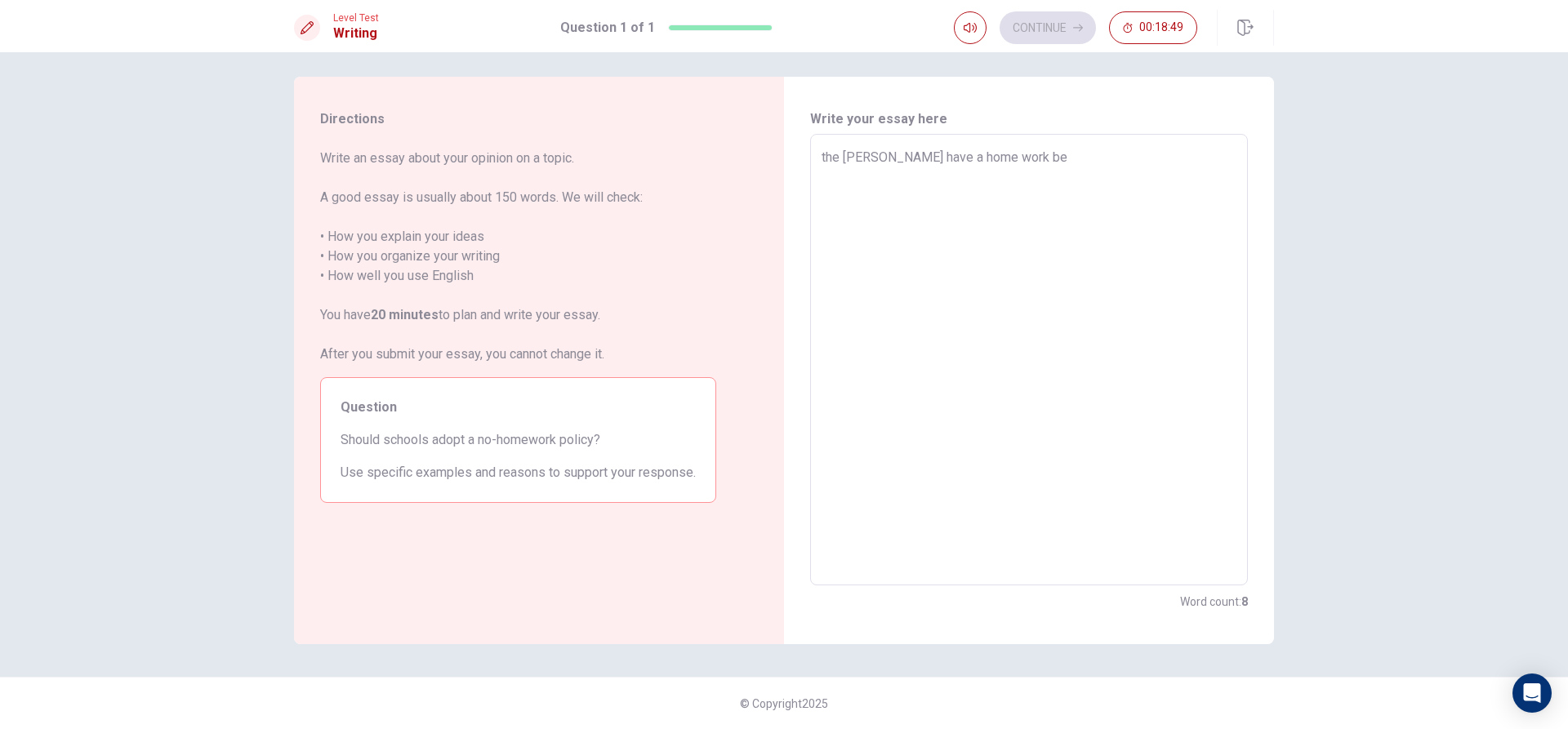
type textarea "x"
type textarea "the scholl soud have a home work bec"
type textarea "x"
type textarea "the scholl soud have a home work becu"
type textarea "x"
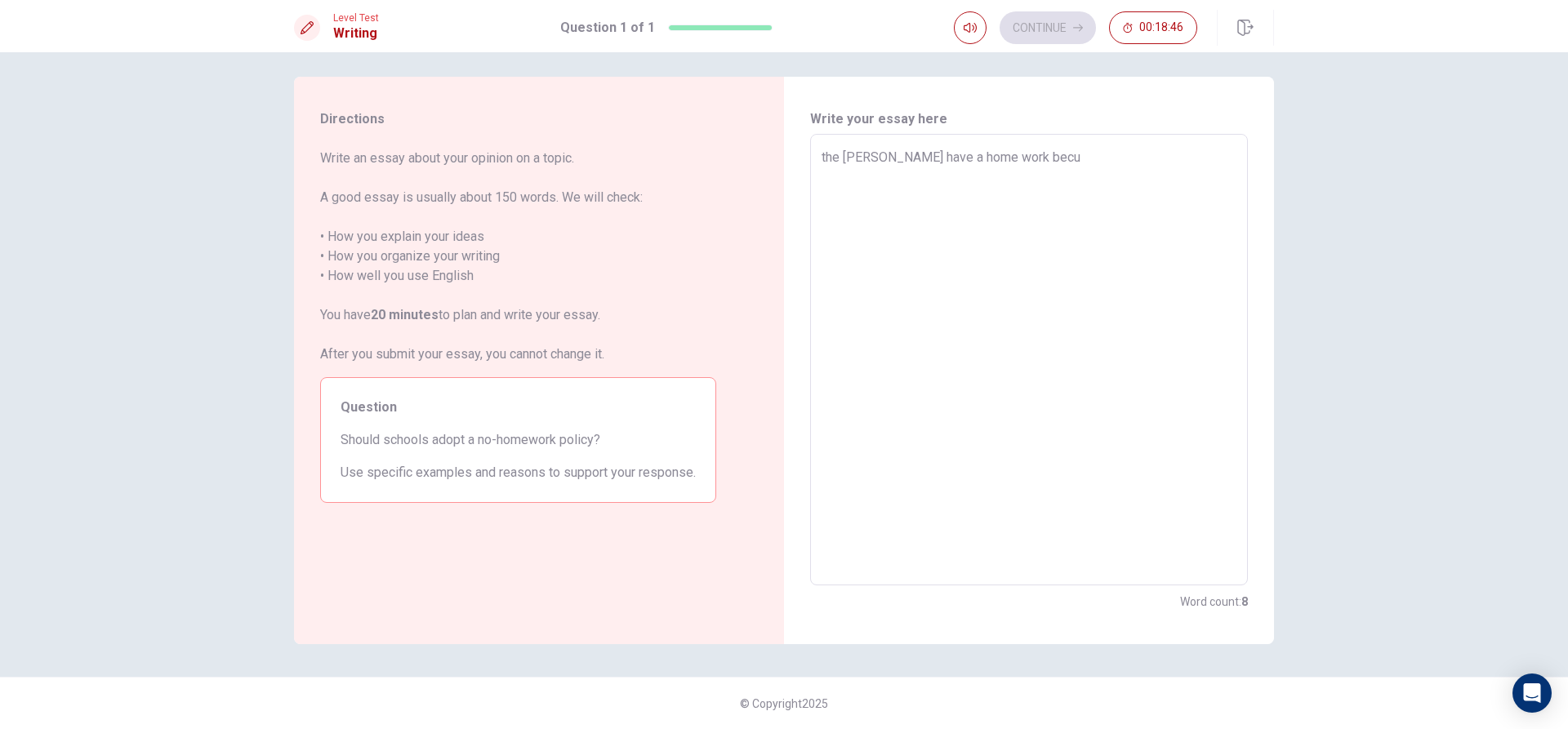
type textarea "the scholl soud have a home work bec"
type textarea "x"
type textarea "the scholl soud have a home work beca"
type textarea "x"
type textarea "the scholl soud have a home work becau"
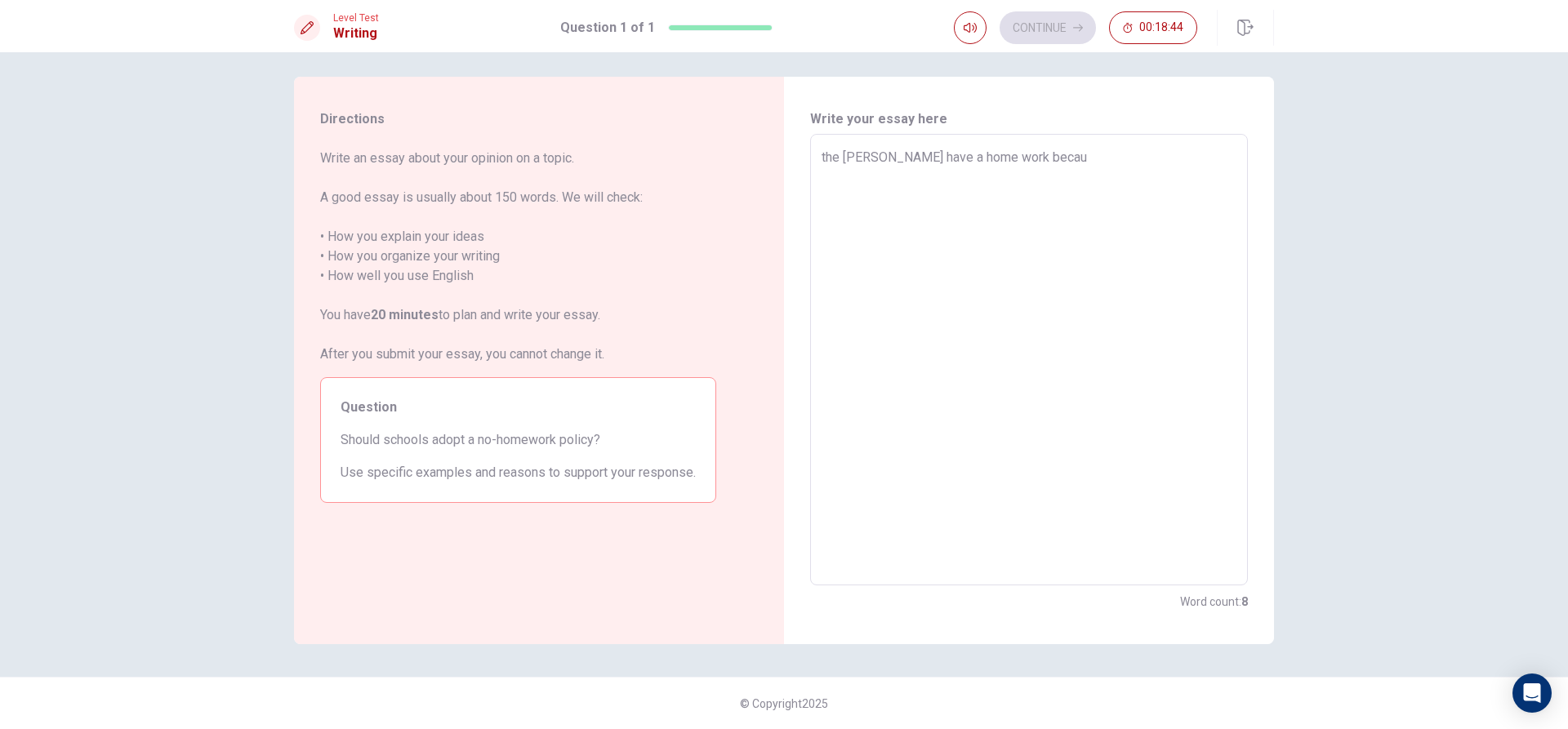
type textarea "x"
type textarea "the scholl soud have a home work becaus"
type textarea "x"
type textarea "the scholl soud have a home work because"
type textarea "x"
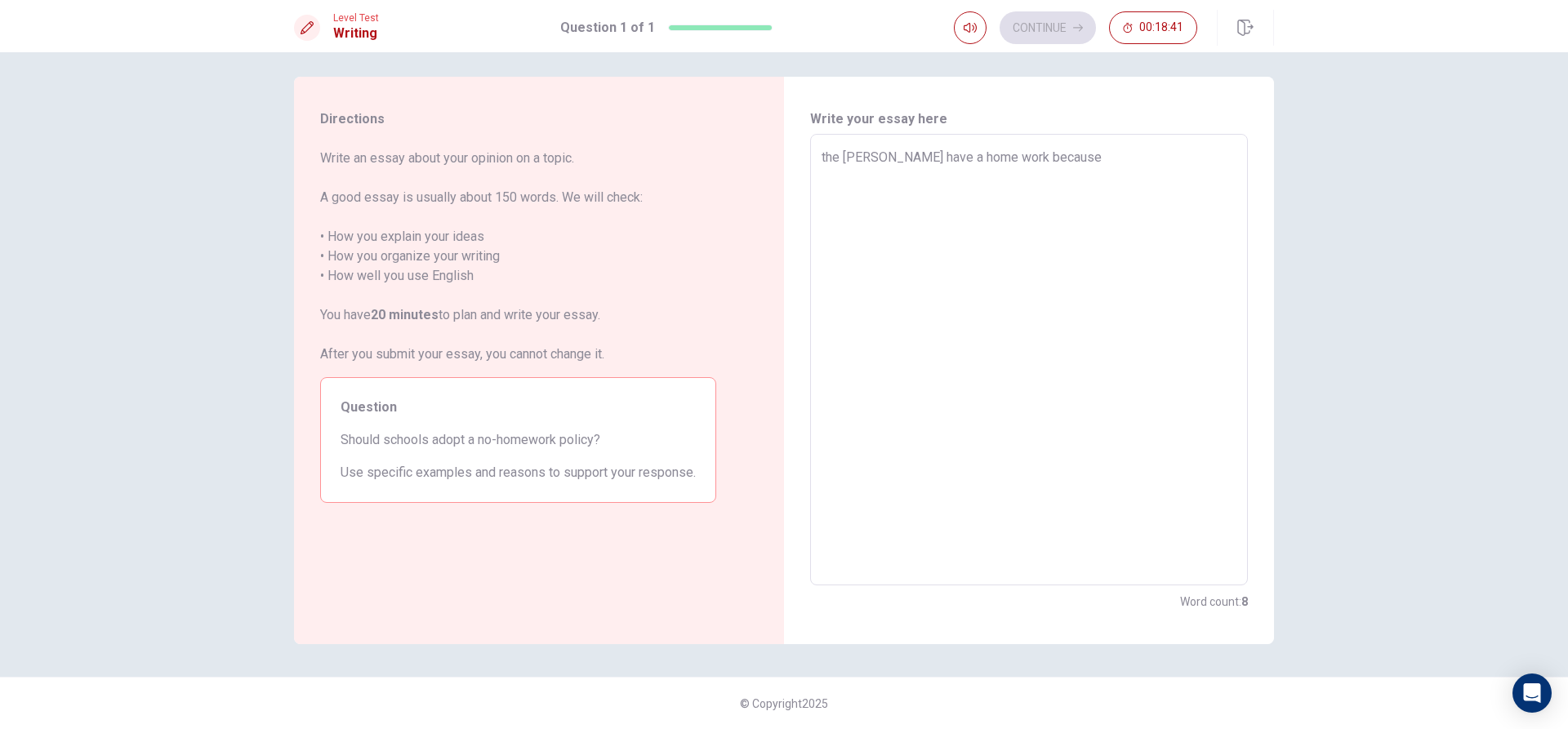
type textarea "the scholl soud have a home work because"
type textarea "x"
type textarea "the scholl soud have a home work because i"
type textarea "x"
type textarea "the scholl soud have a home work because if"
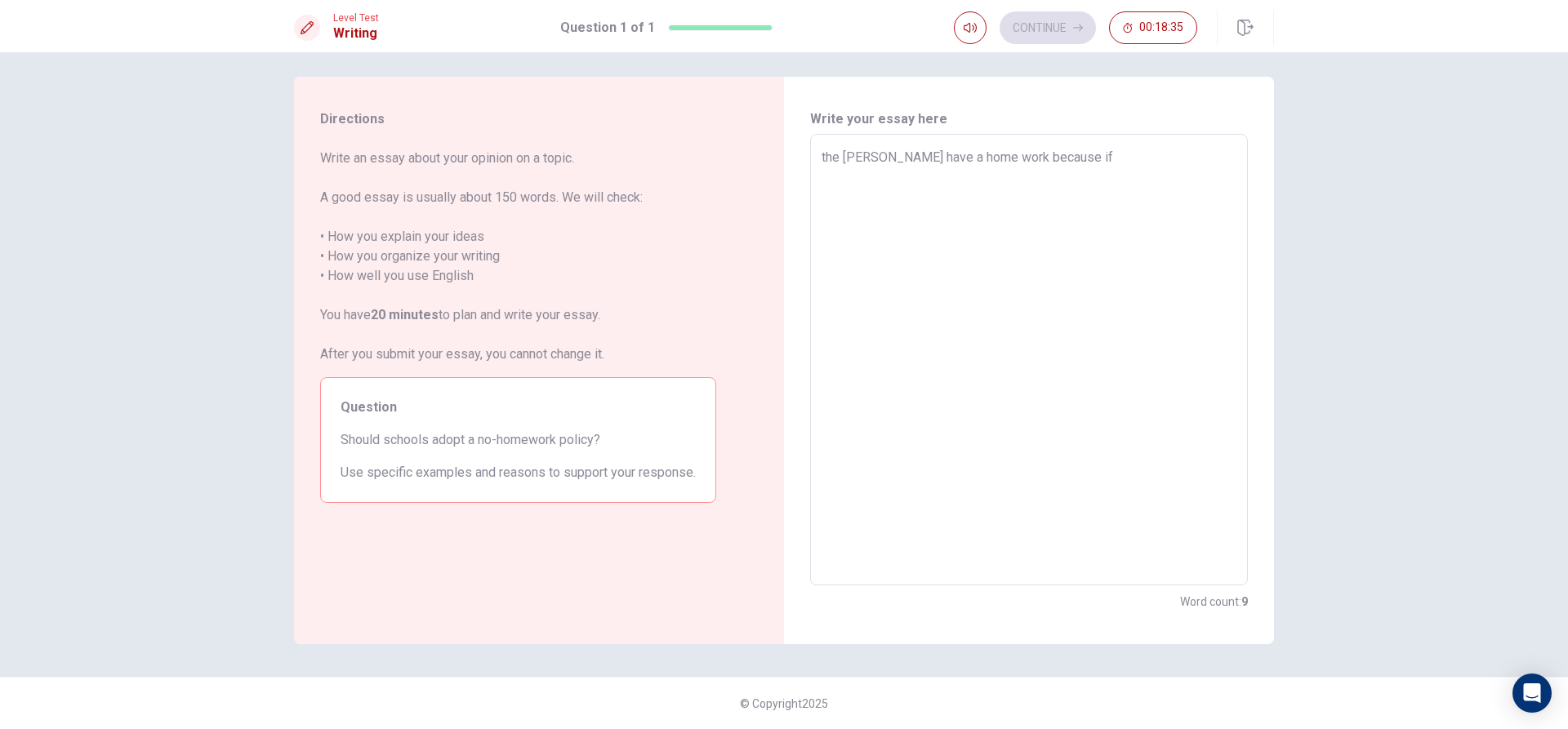
type textarea "x"
type textarea "the scholl soud have a home work because if"
type textarea "x"
type textarea "the scholl soud have a home work because if w"
type textarea "x"
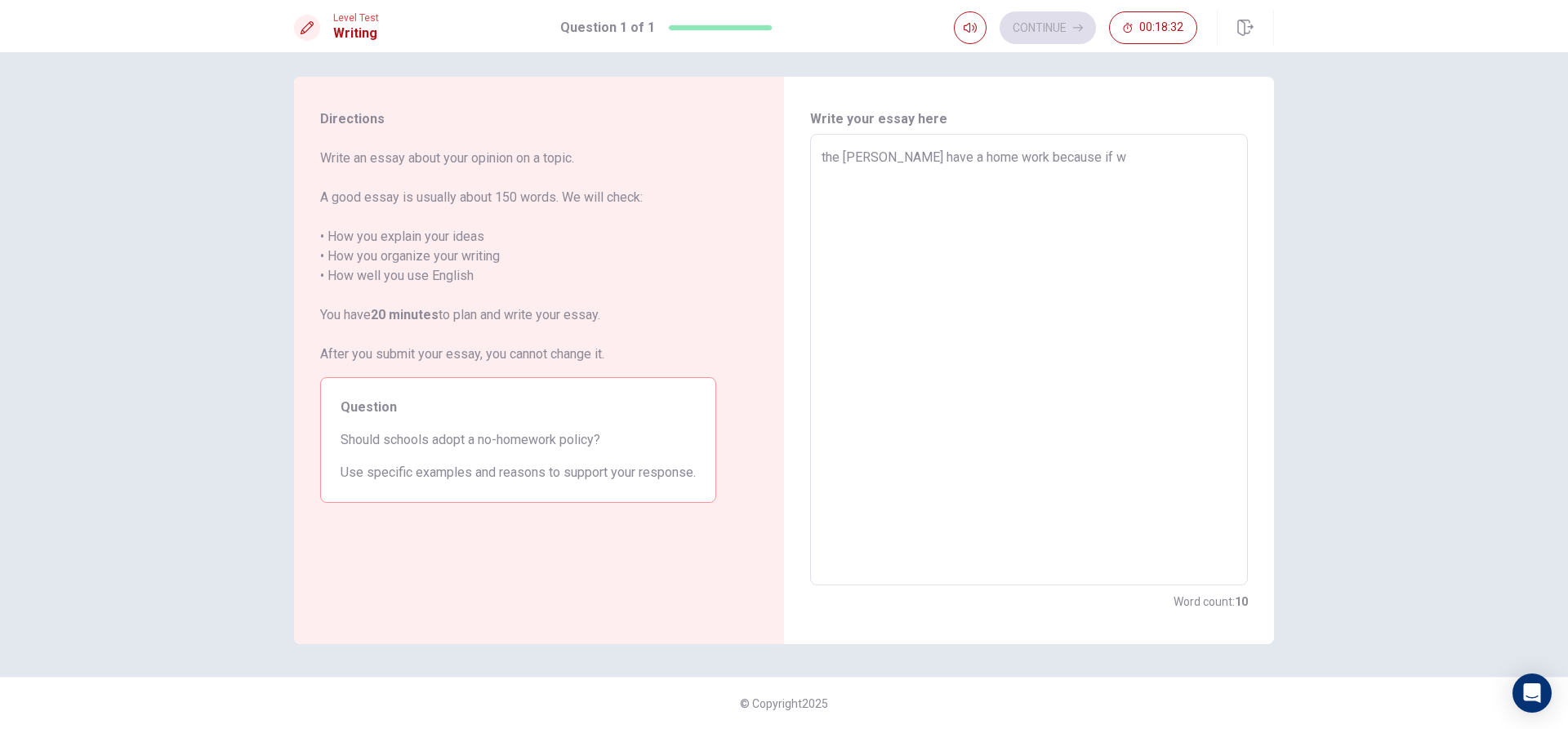
type textarea "the scholl soud have a home work because if we"
type textarea "x"
type textarea "the scholl soud have a home work because if we"
type textarea "x"
type textarea "the scholl soud have a home work because if we"
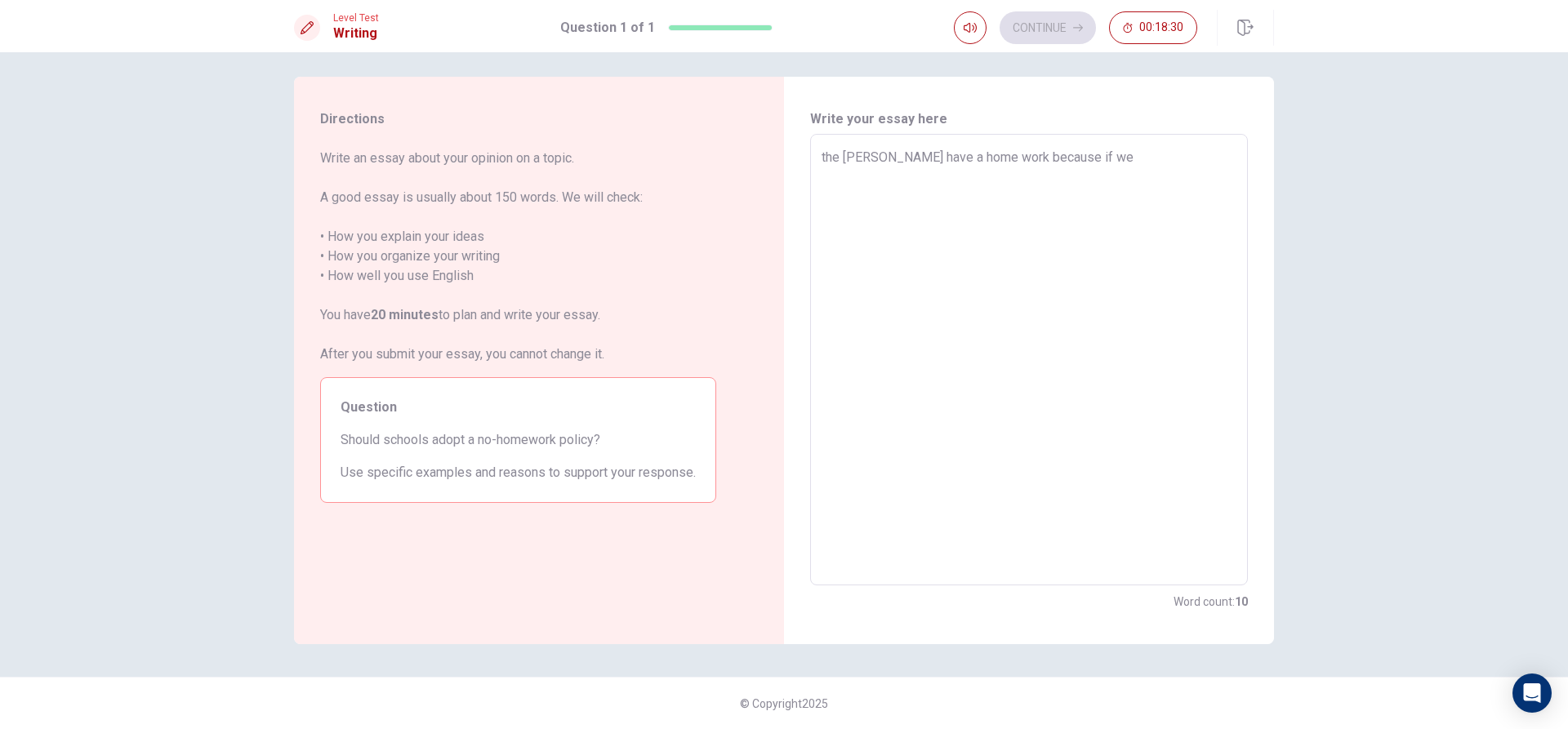
type textarea "x"
type textarea "the scholl soud have a home work because if w"
type textarea "x"
type textarea "the scholl soud have a home work because if"
type textarea "x"
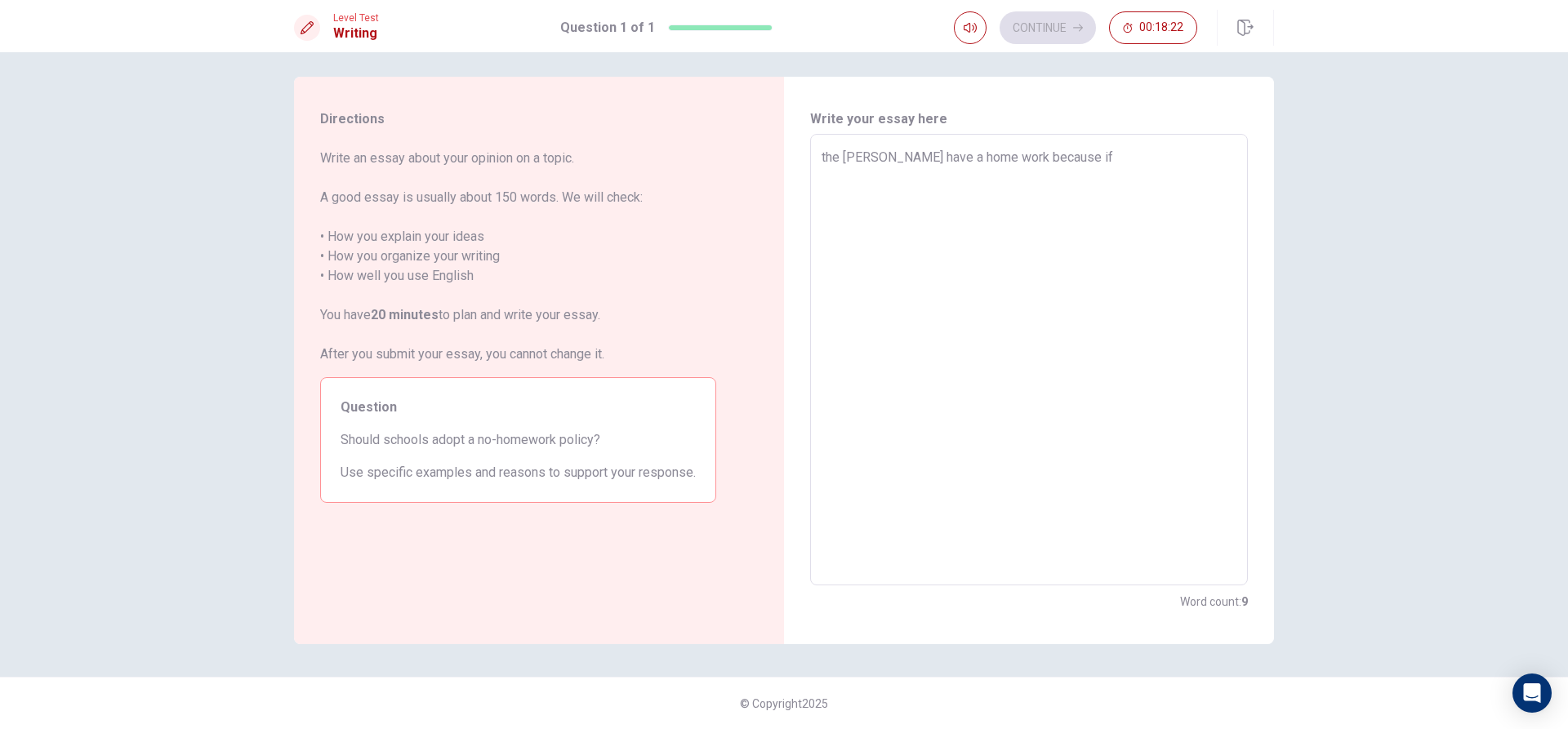
type textarea "the scholl soud have a home work because if s"
type textarea "x"
type textarea "the scholl soud have a home work because if st"
type textarea "x"
type textarea "the scholl soud have a home work because if sto"
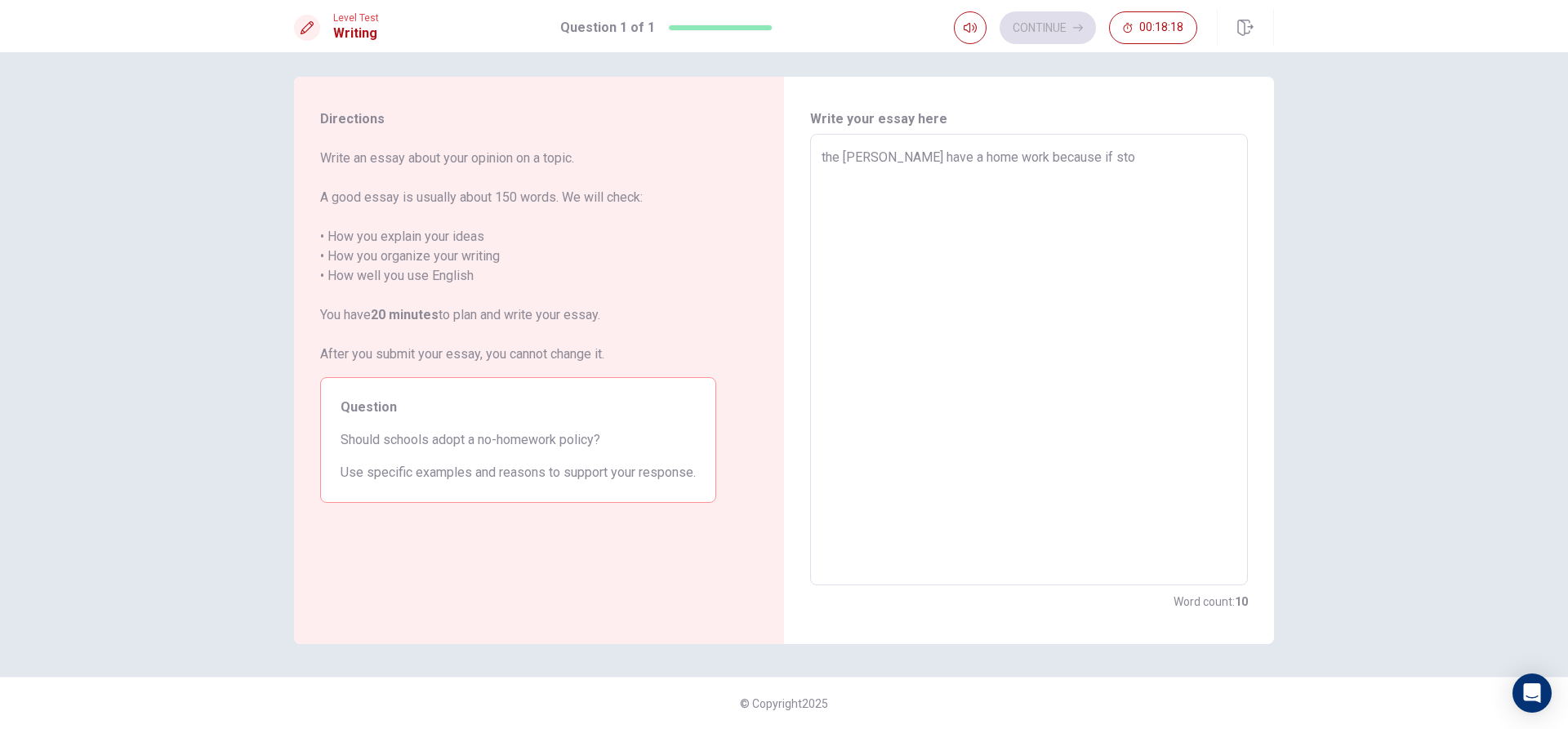
type textarea "x"
type textarea "the scholl soud have a home work because if st"
type textarea "x"
type textarea "the scholl soud have a home work because if s"
type textarea "x"
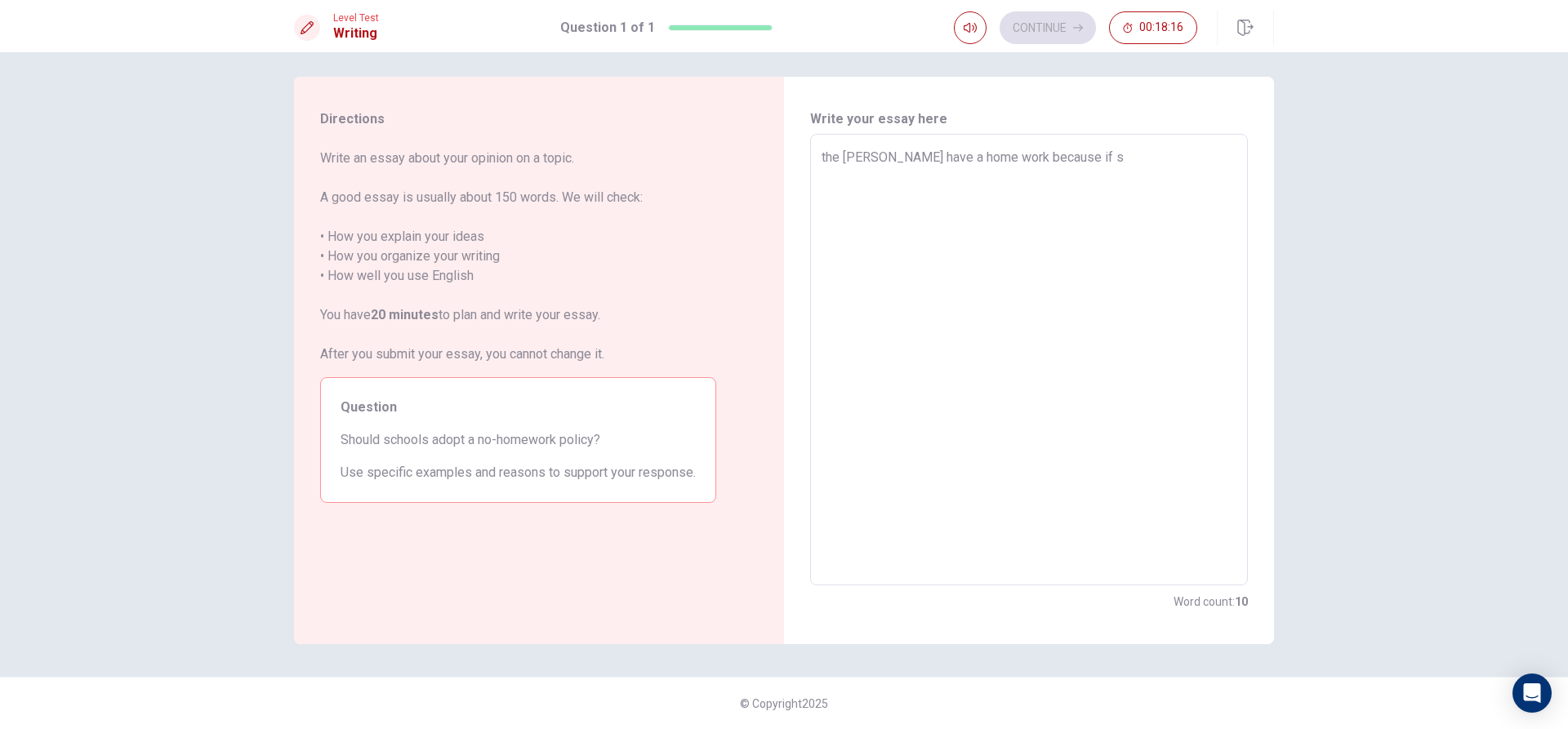
type textarea "the scholl soud have a home work because if st"
type textarea "x"
type textarea "the scholl soud have a home work because if stu"
type textarea "x"
type textarea "the scholl soud have a home work because if stud"
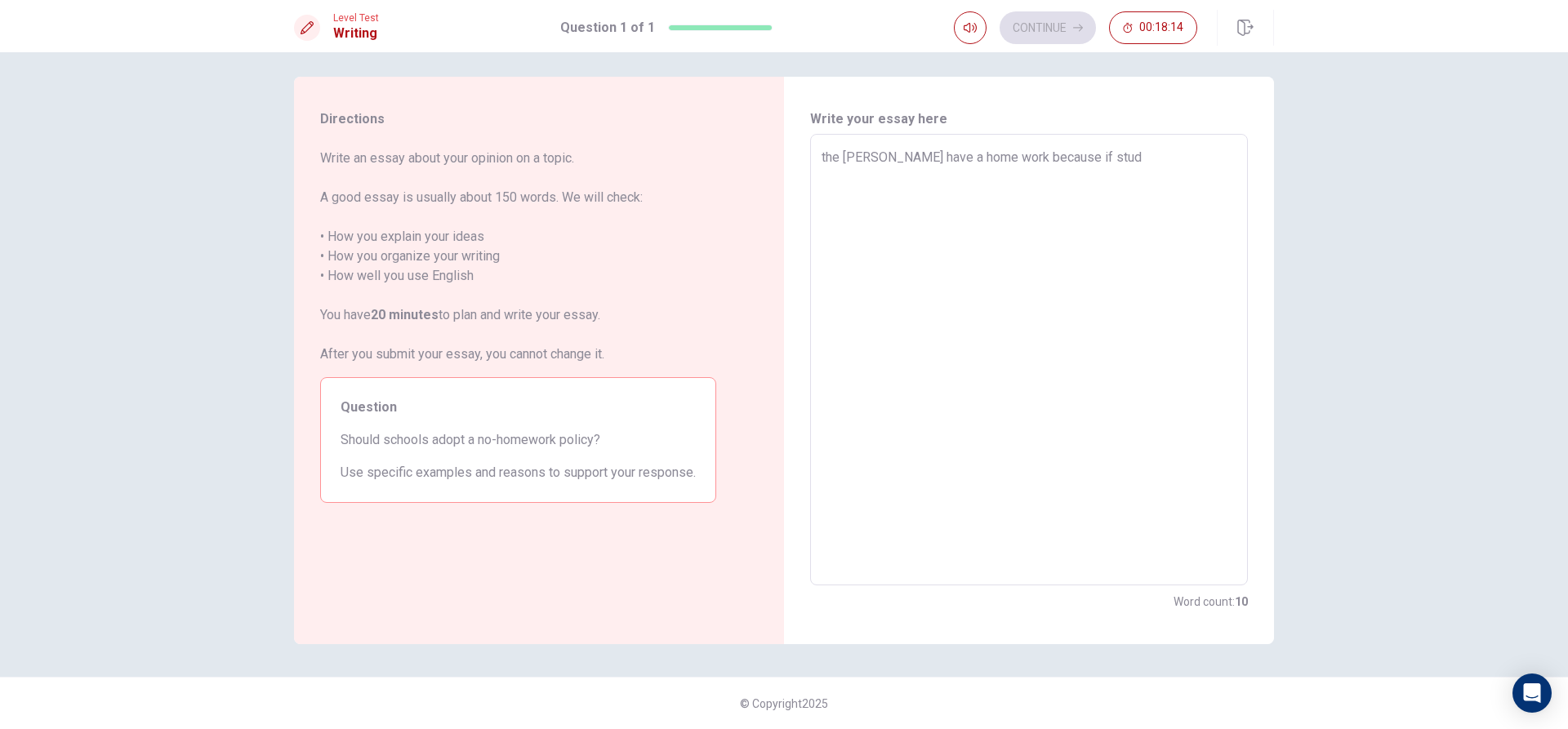
type textarea "x"
type textarea "the scholl soud have a home work because if study"
type textarea "x"
type textarea "the scholl soud have a home work because if stud"
type textarea "x"
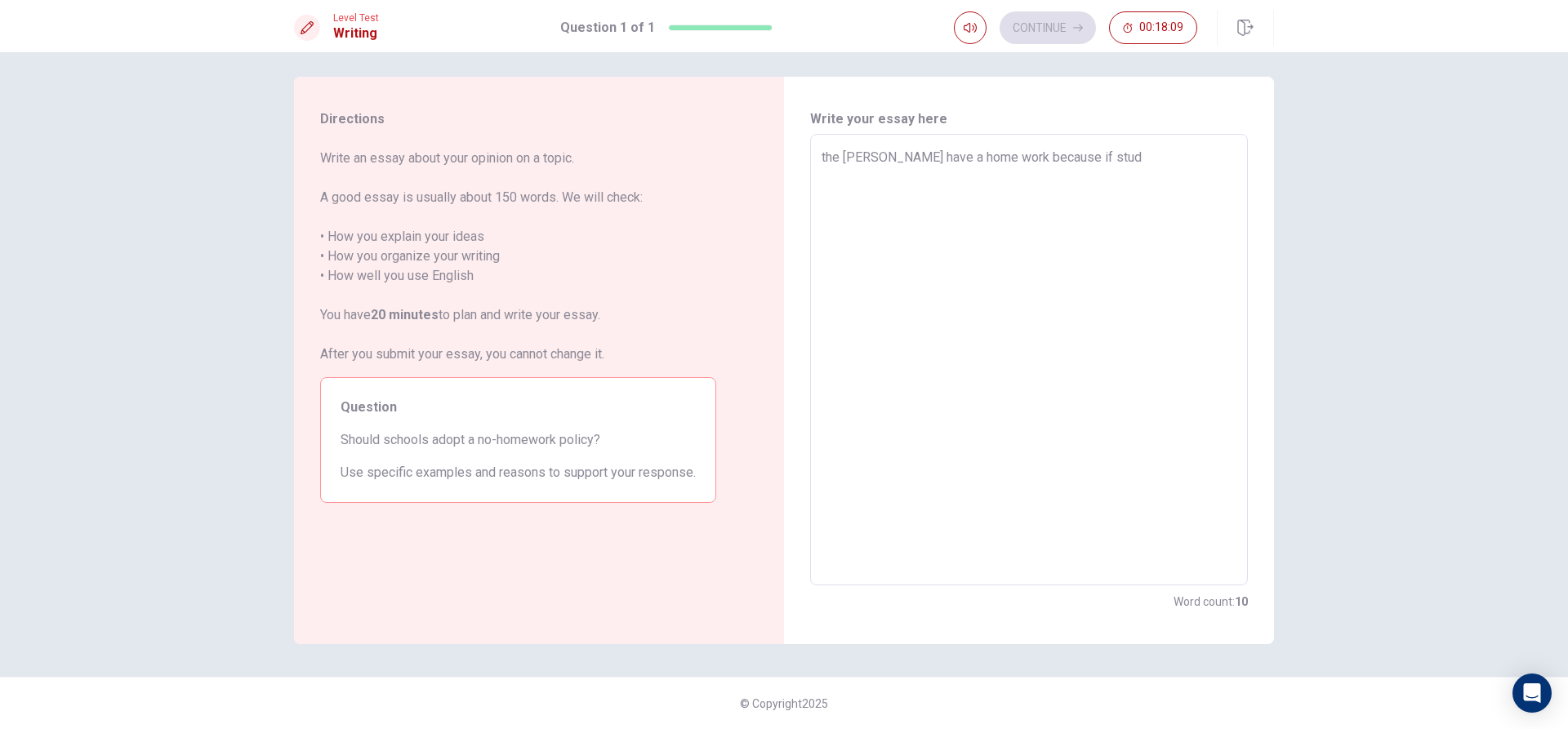
type textarea "the scholl soud have a home work because if stu"
type textarea "x"
type textarea "the scholl soud have a home work because if st"
type textarea "x"
type textarea "the scholl soud have a home work because if s"
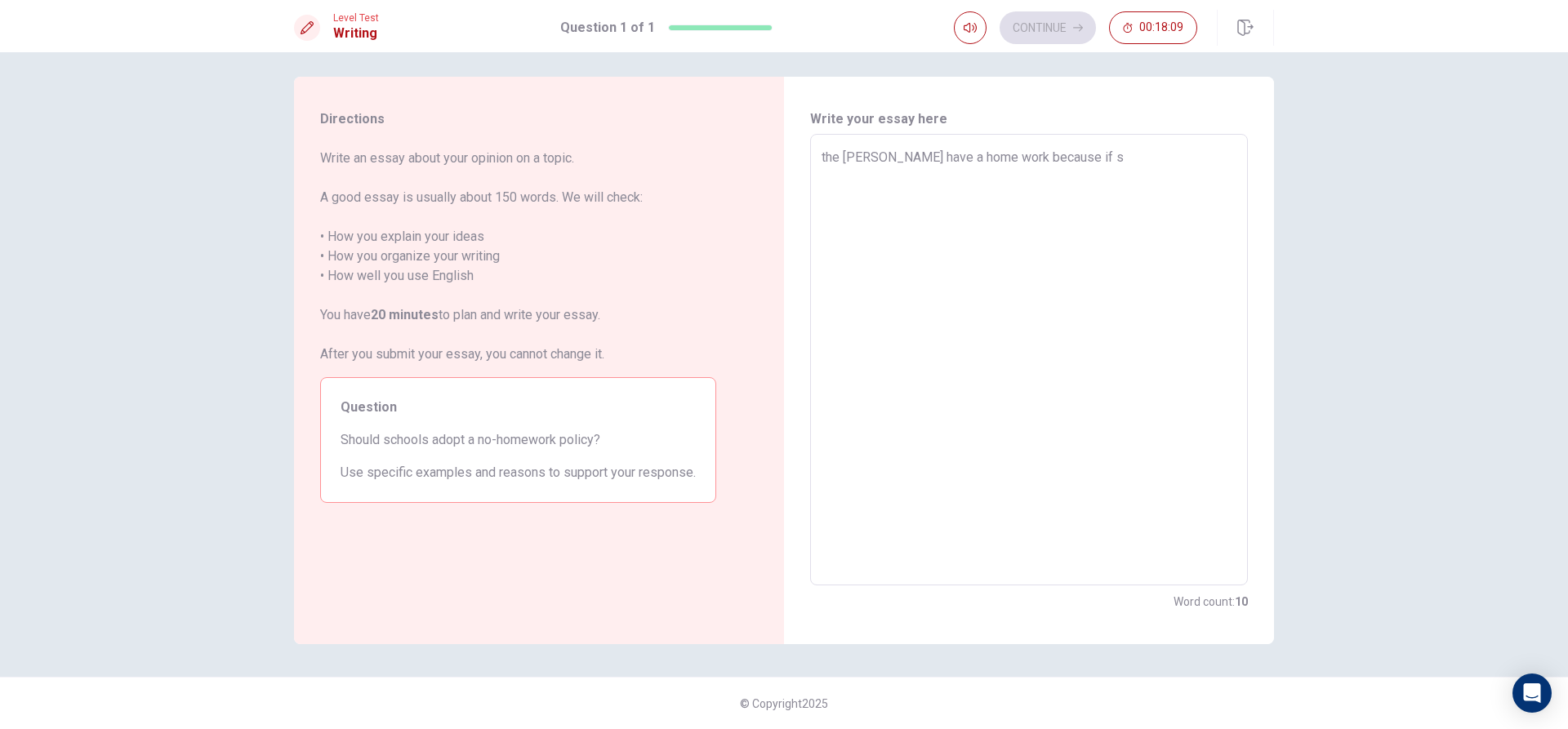
type textarea "x"
type textarea "the scholl soud have a home work because if sw"
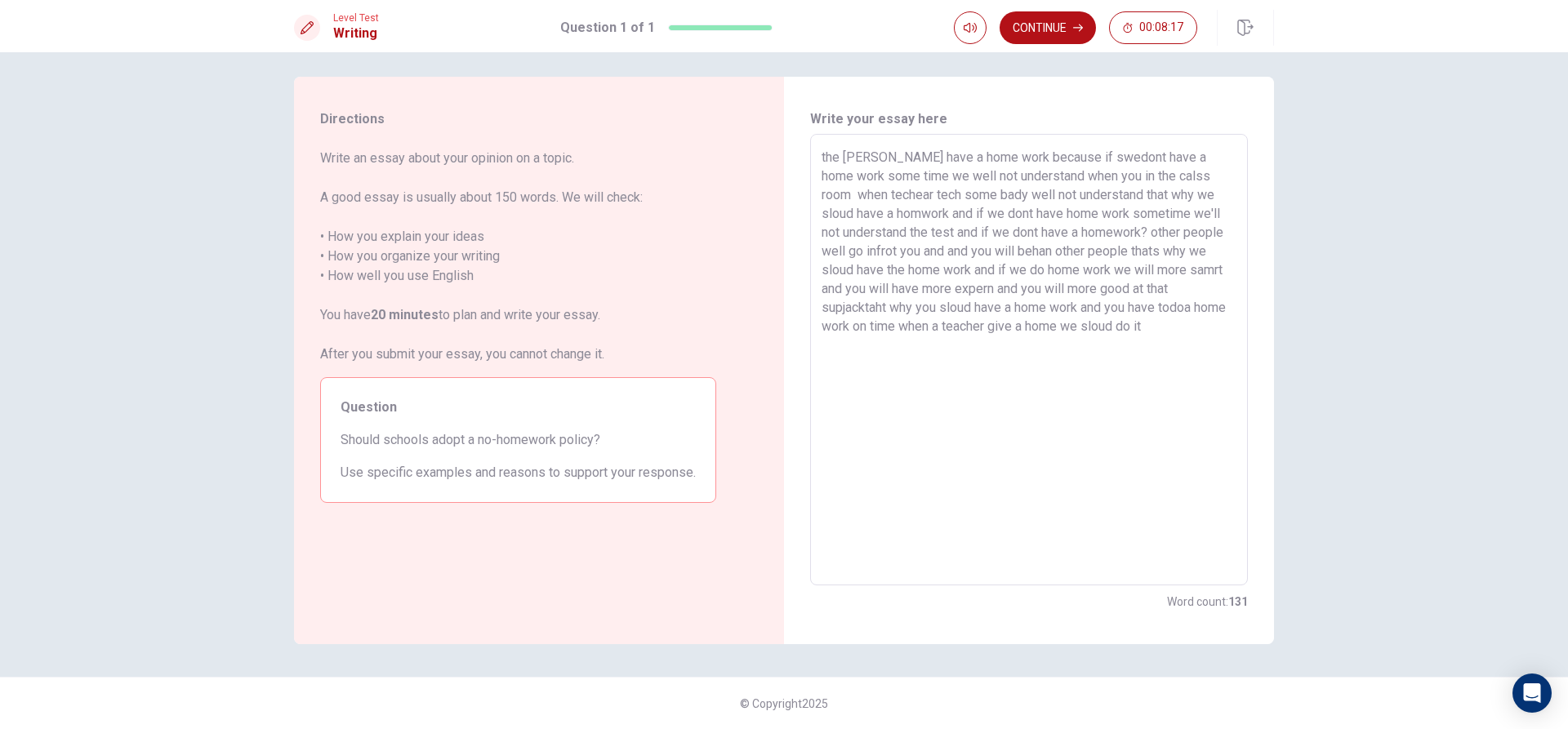
click at [1197, 310] on textarea "the scholl soud have a home work because if swedont have a home work some time …" at bounding box center [1029, 360] width 415 height 424
click at [1188, 328] on textarea "the scholl soud have a home work because if swedont have a home work some time …" at bounding box center [1029, 360] width 415 height 424
click at [931, 347] on textarea "the scholl soud have a home work because if swedont have a home work some time …" at bounding box center [1029, 360] width 415 height 424
click at [927, 346] on textarea "the scholl soud have a home work because if swedont have a home work some time …" at bounding box center [1029, 360] width 415 height 424
click at [1013, 342] on textarea "the scholl soud have a home work because if swedont have a home work some time …" at bounding box center [1029, 360] width 415 height 424
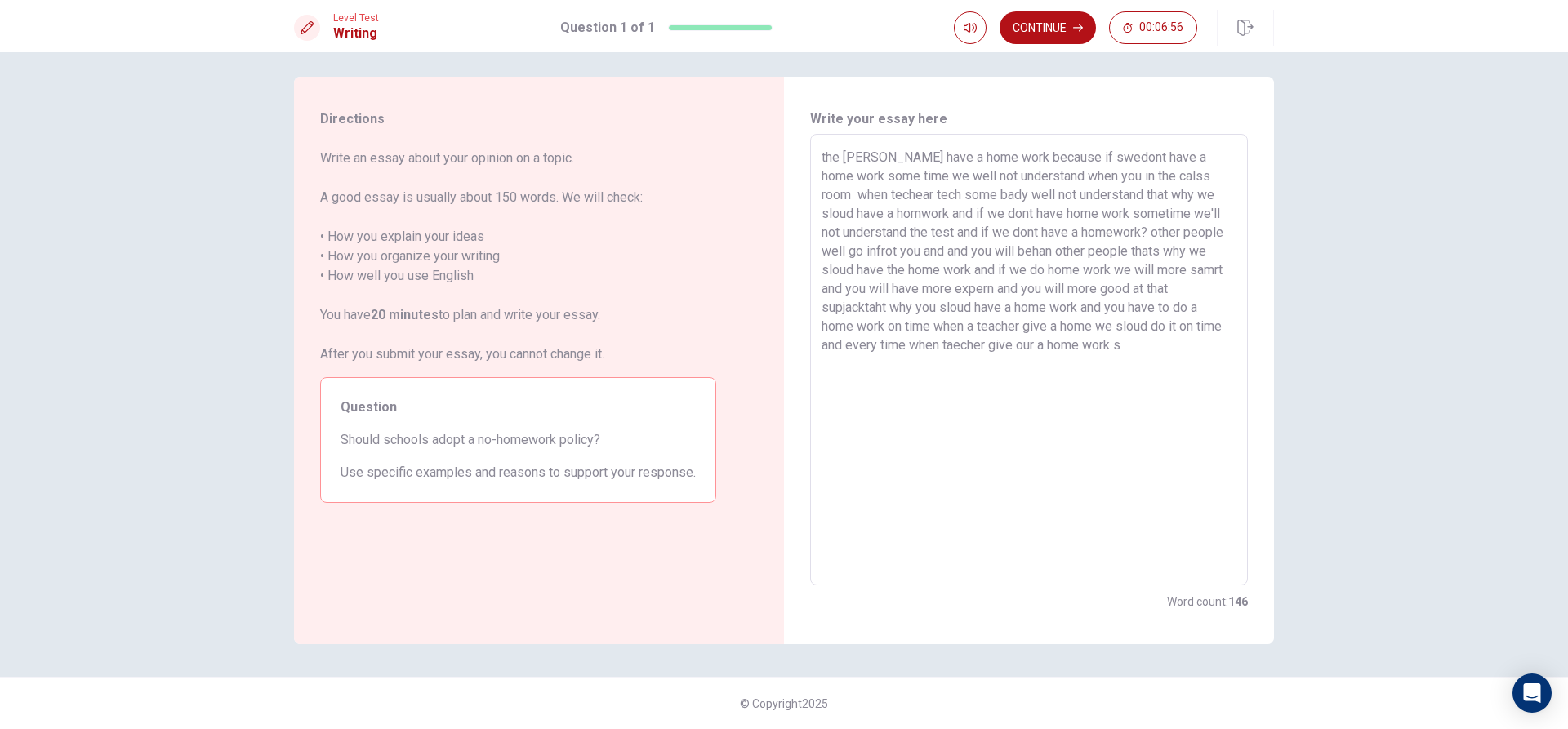
click at [1049, 342] on textarea "the scholl soud have a home work because if swedont have a home work some time …" at bounding box center [1029, 360] width 415 height 424
click at [1134, 357] on textarea "the scholl soud have a home work because if swedont have a home work some time …" at bounding box center [1029, 360] width 415 height 424
click at [1046, 340] on textarea "the scholl soud have a home work because if swedont have a home work some time …" at bounding box center [1029, 360] width 415 height 424
click at [1122, 351] on textarea "the scholl soud have a home work because if swedont have a home work some time …" at bounding box center [1029, 360] width 415 height 424
click at [1068, 20] on button "Continue" at bounding box center [1048, 28] width 97 height 33
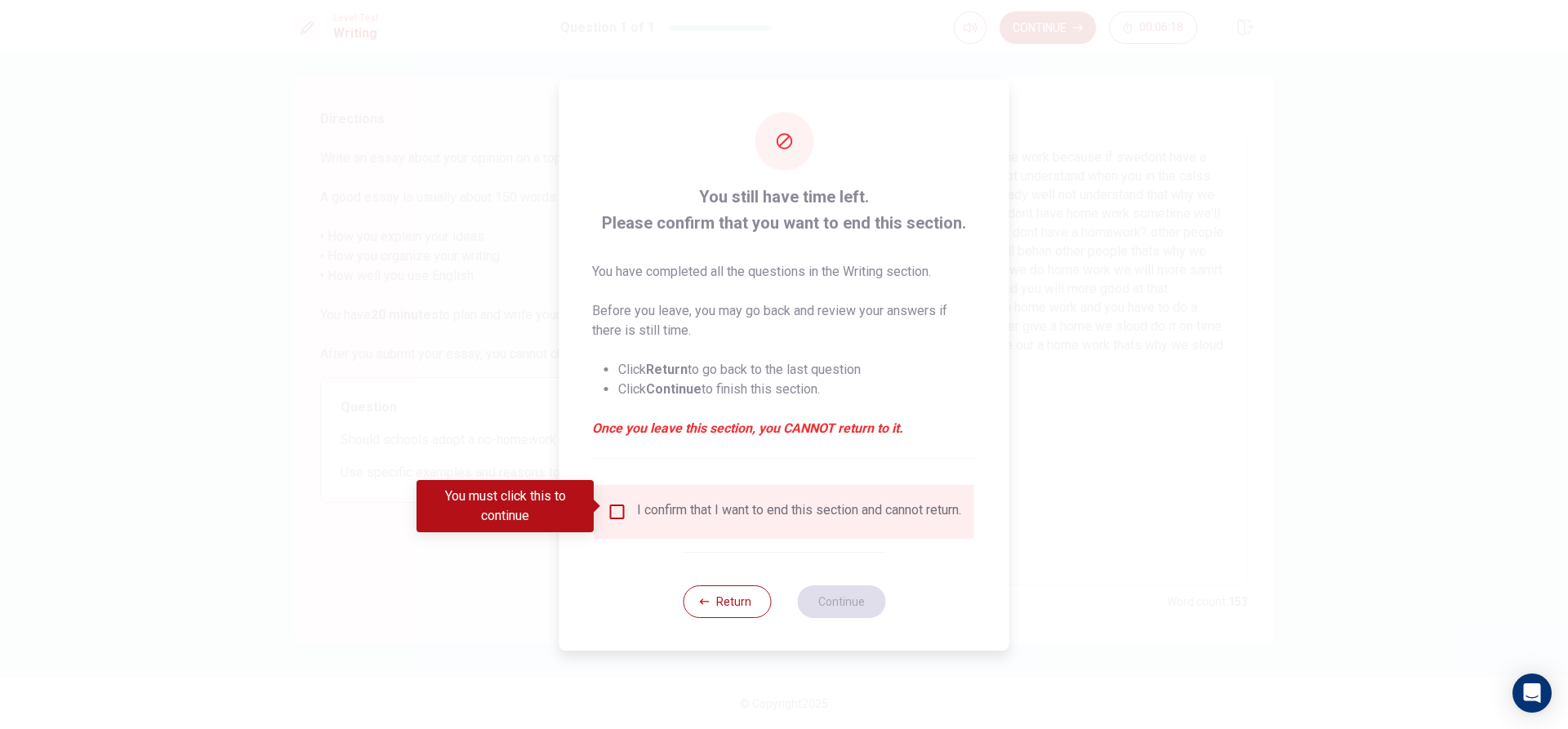
click at [618, 505] on input "You must click this to continue" at bounding box center [618, 512] width 20 height 20
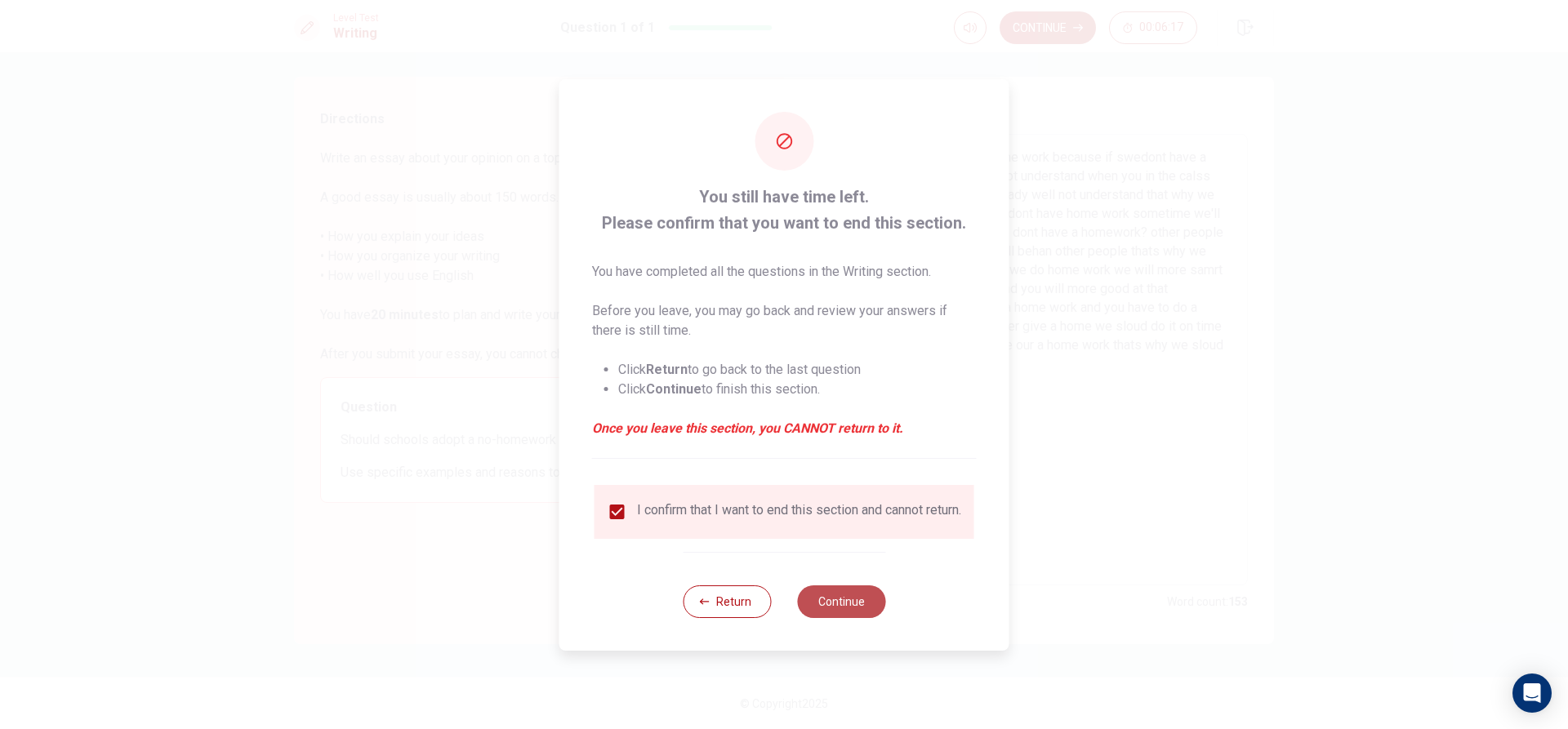
click at [824, 604] on button "Continue" at bounding box center [841, 602] width 88 height 33
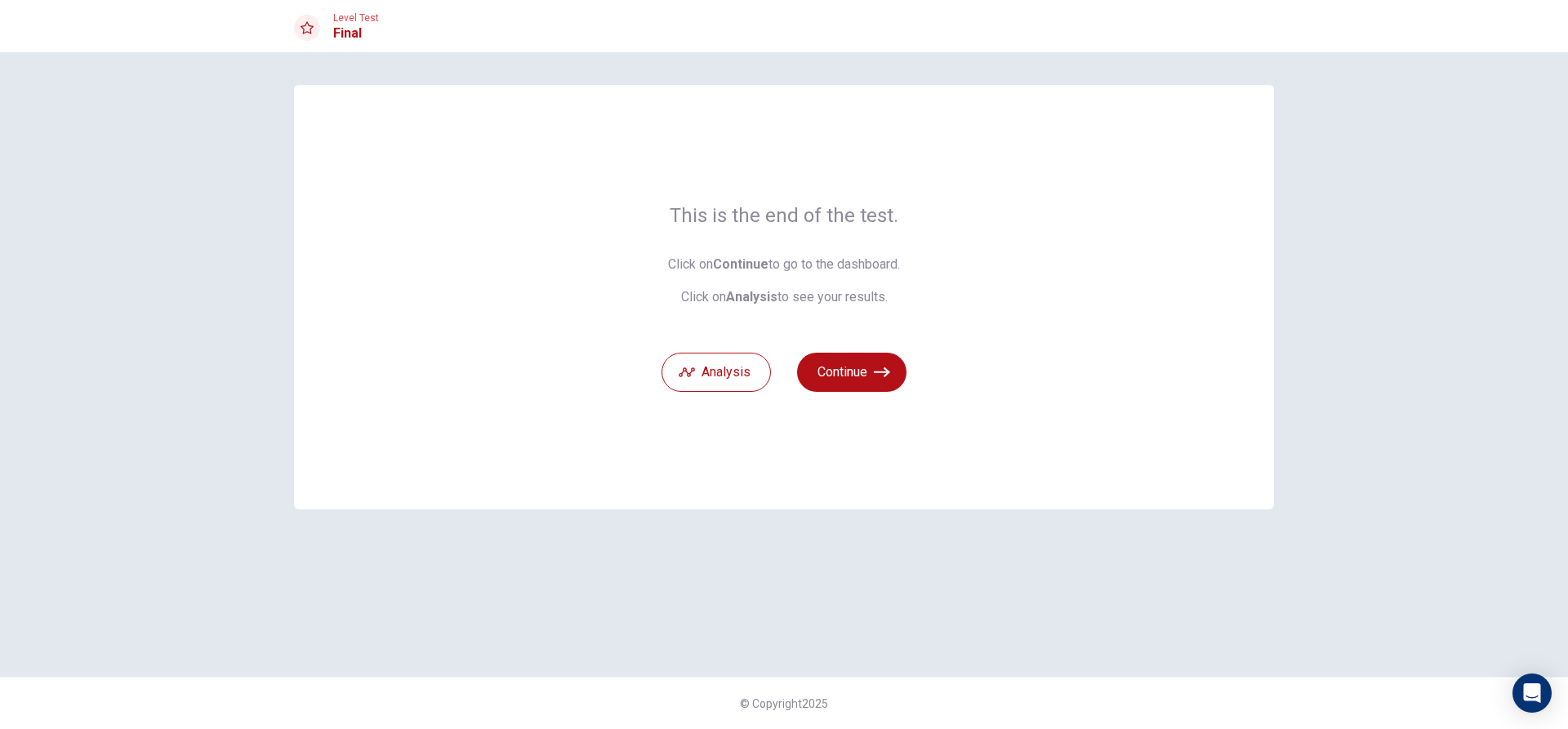
scroll to position [0, 0]
click at [862, 373] on button "Continue" at bounding box center [852, 373] width 110 height 39
